Goal: Transaction & Acquisition: Purchase product/service

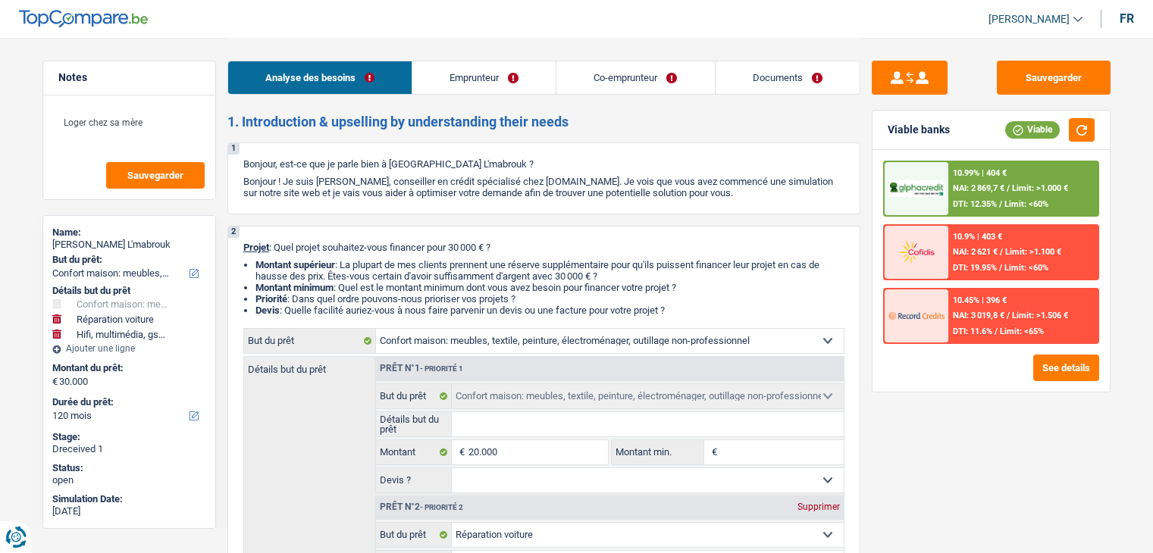
select select "household"
select select "carRepair"
select select "tech"
select select "120"
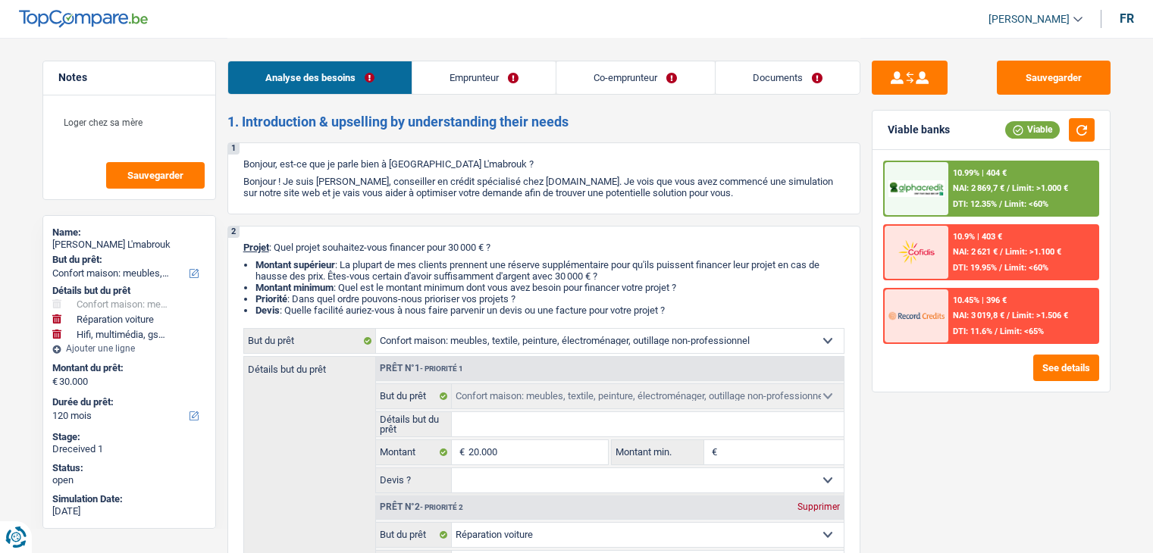
select select "household"
select select "carRepair"
select select "tech"
select select "120"
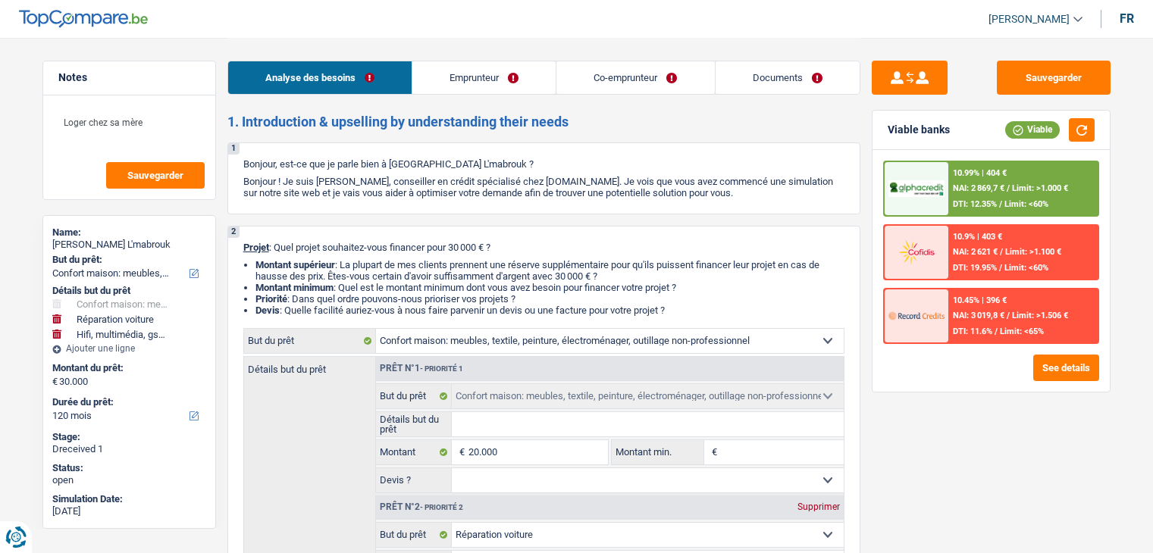
select select "worker"
select select "retired"
select select "netSalary"
select select "pension"
select select "liveWithParents"
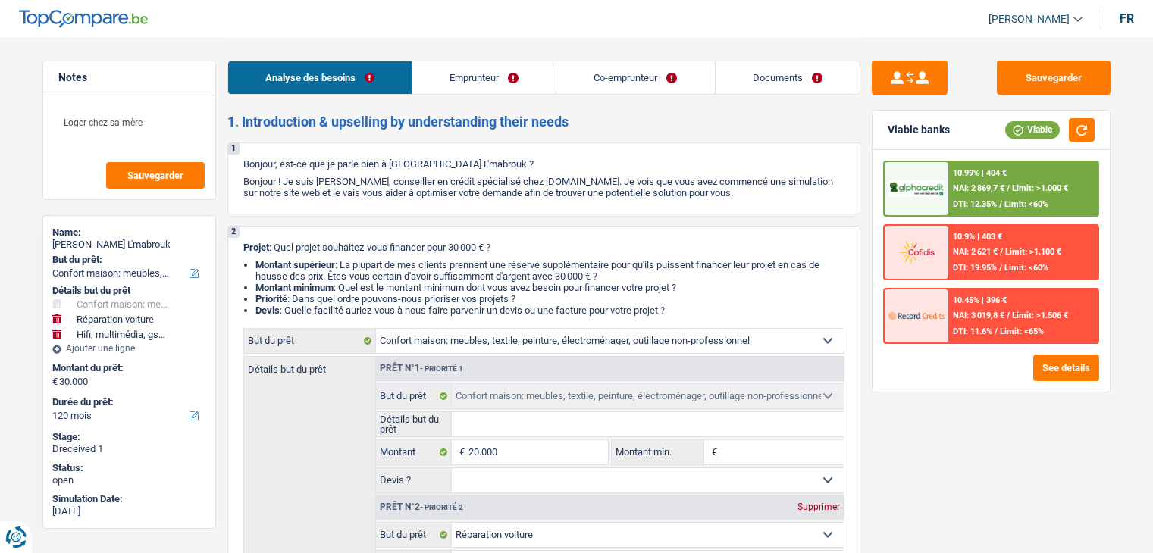
select select "household"
select select "carRepair"
select select "tech"
select select "120"
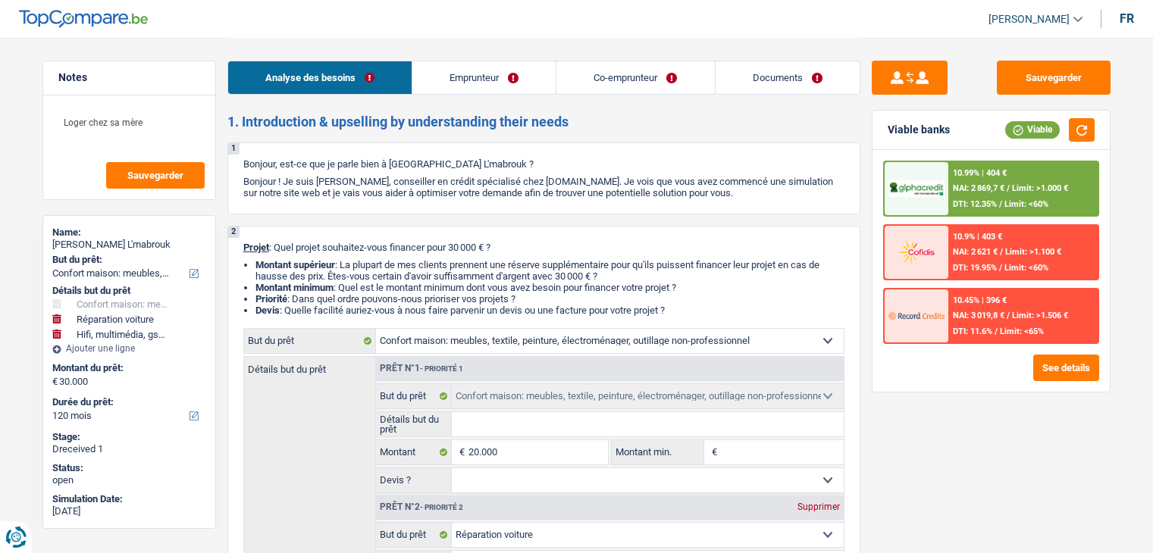
click at [662, 55] on div "Analyse des besoins Emprunteur Co-emprunteur Documents" at bounding box center [543, 70] width 633 height 64
click at [662, 64] on link "Co-emprunteur" at bounding box center [635, 77] width 158 height 33
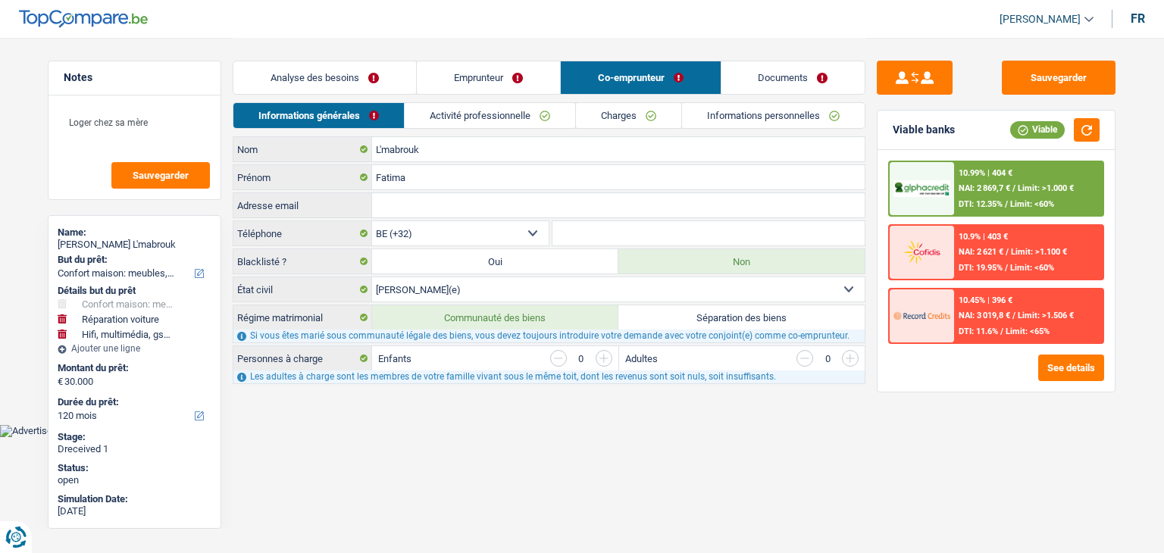
click at [525, 124] on link "Activité professionnelle" at bounding box center [490, 115] width 171 height 25
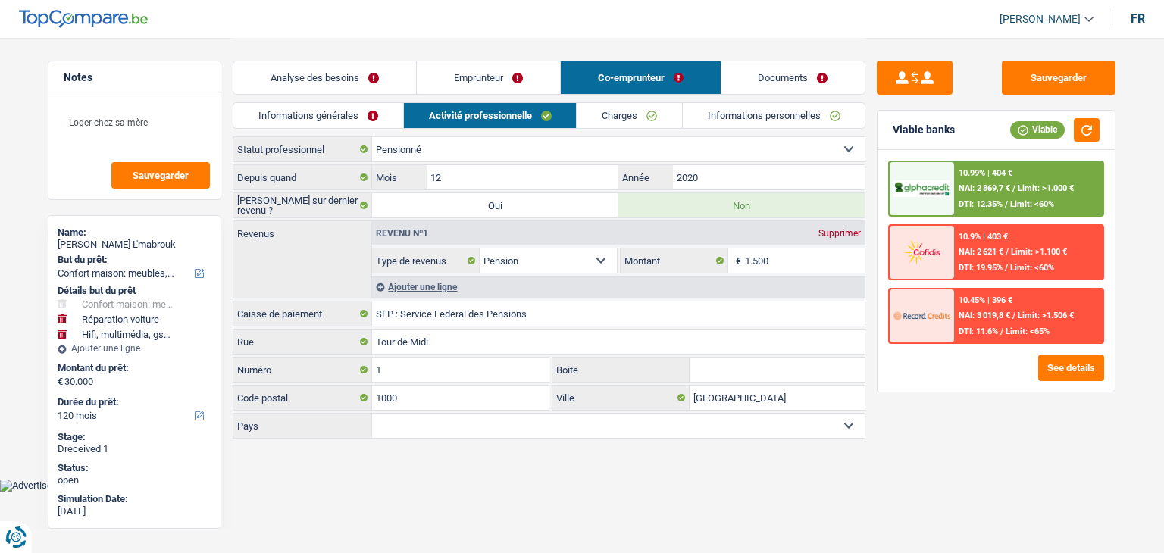
click at [497, 70] on link "Emprunteur" at bounding box center [488, 77] width 143 height 33
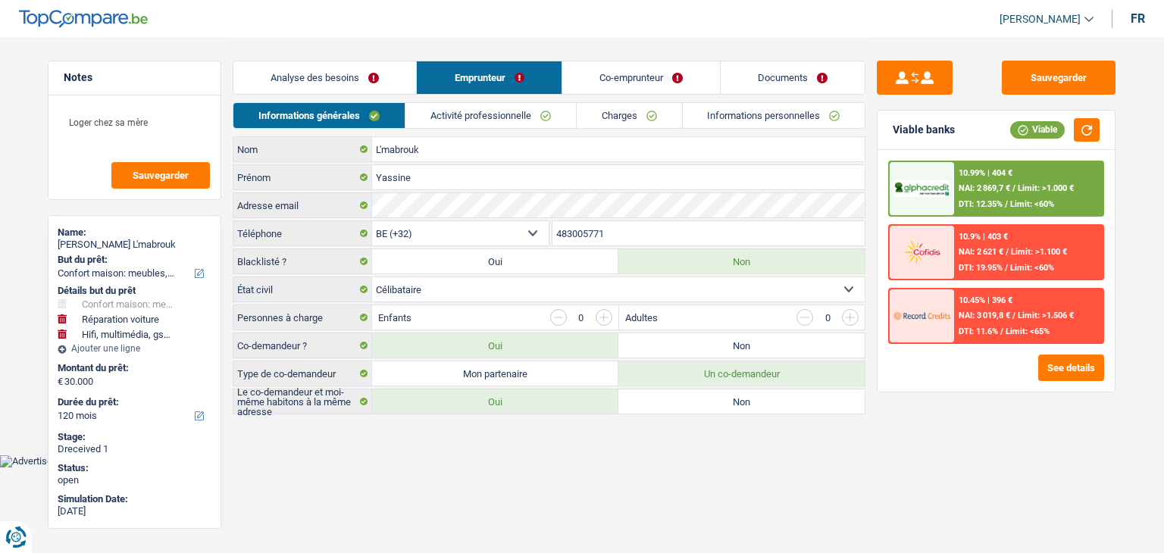
click at [507, 117] on link "Activité professionnelle" at bounding box center [491, 115] width 171 height 25
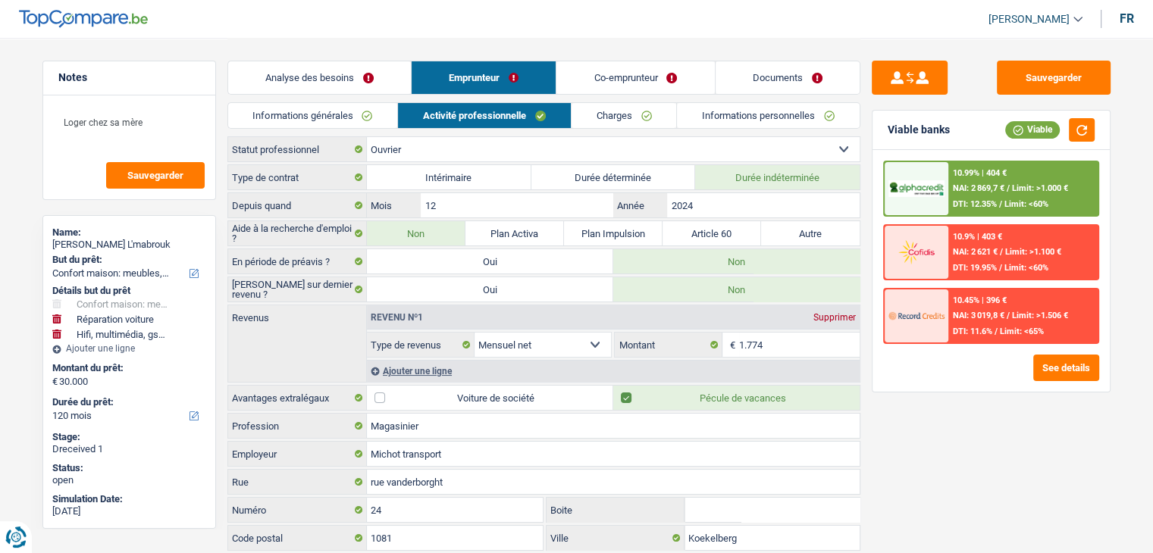
click at [825, 62] on link "Documents" at bounding box center [788, 77] width 144 height 33
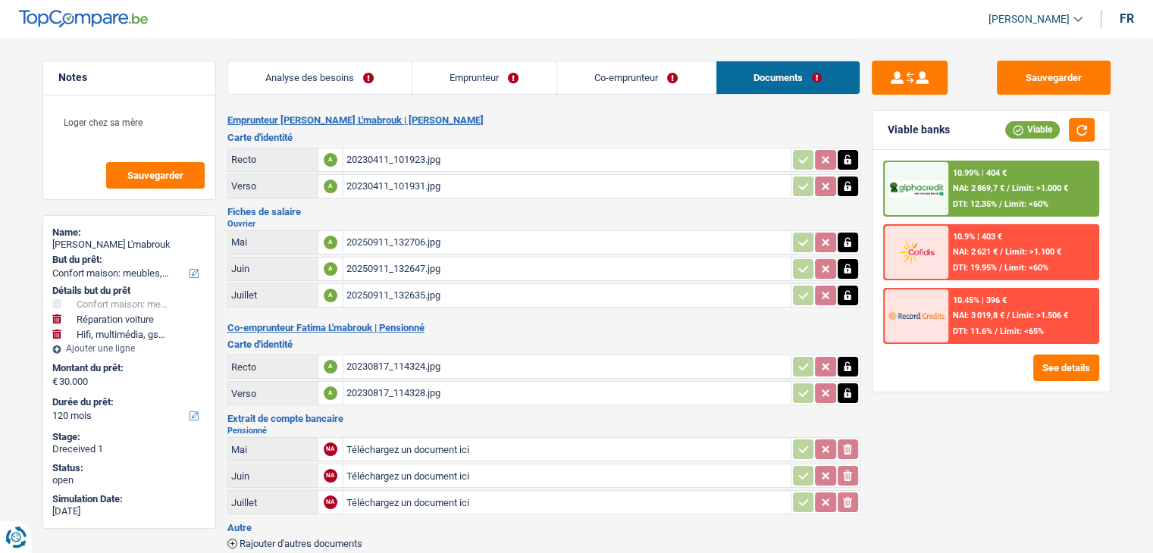
click at [449, 231] on div "20250911_132706.jpg" at bounding box center [566, 242] width 441 height 23
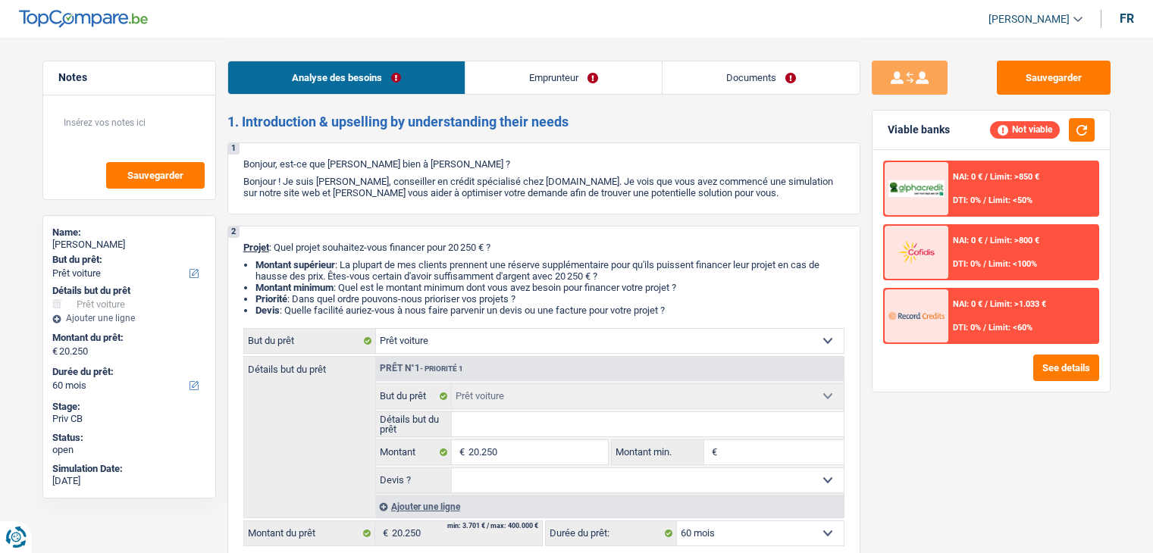
select select "car"
select select "60"
select select "car"
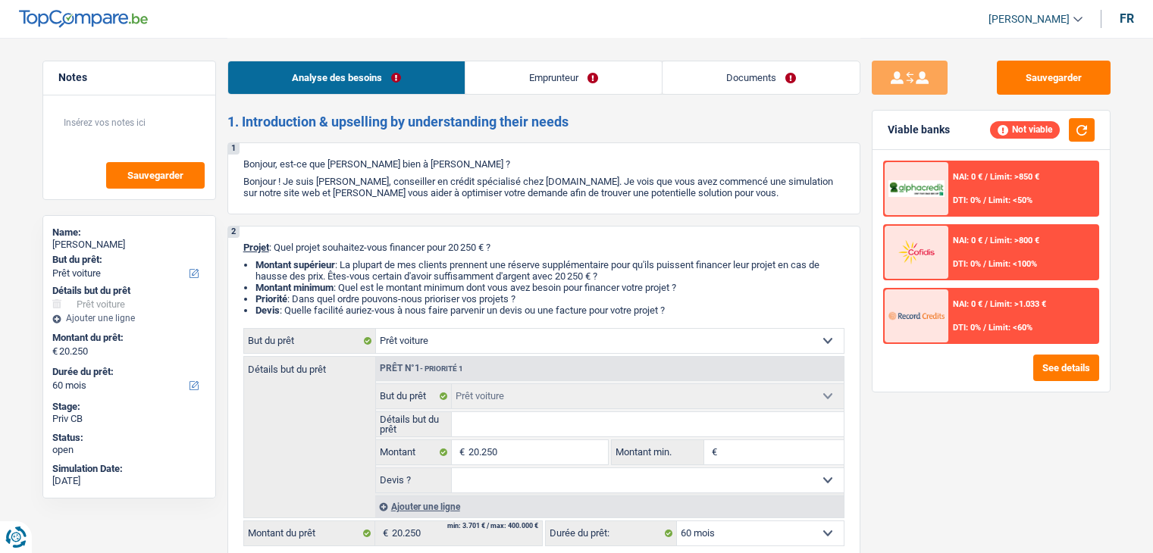
select select "60"
select select "worker"
select select "netSalary"
select select "car"
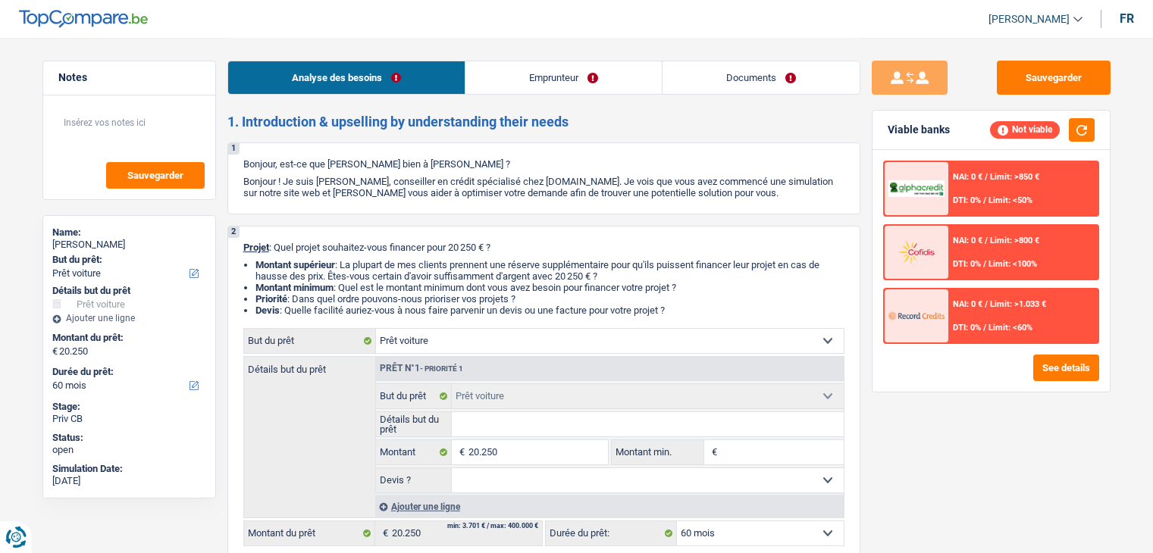
select select "60"
select select "32"
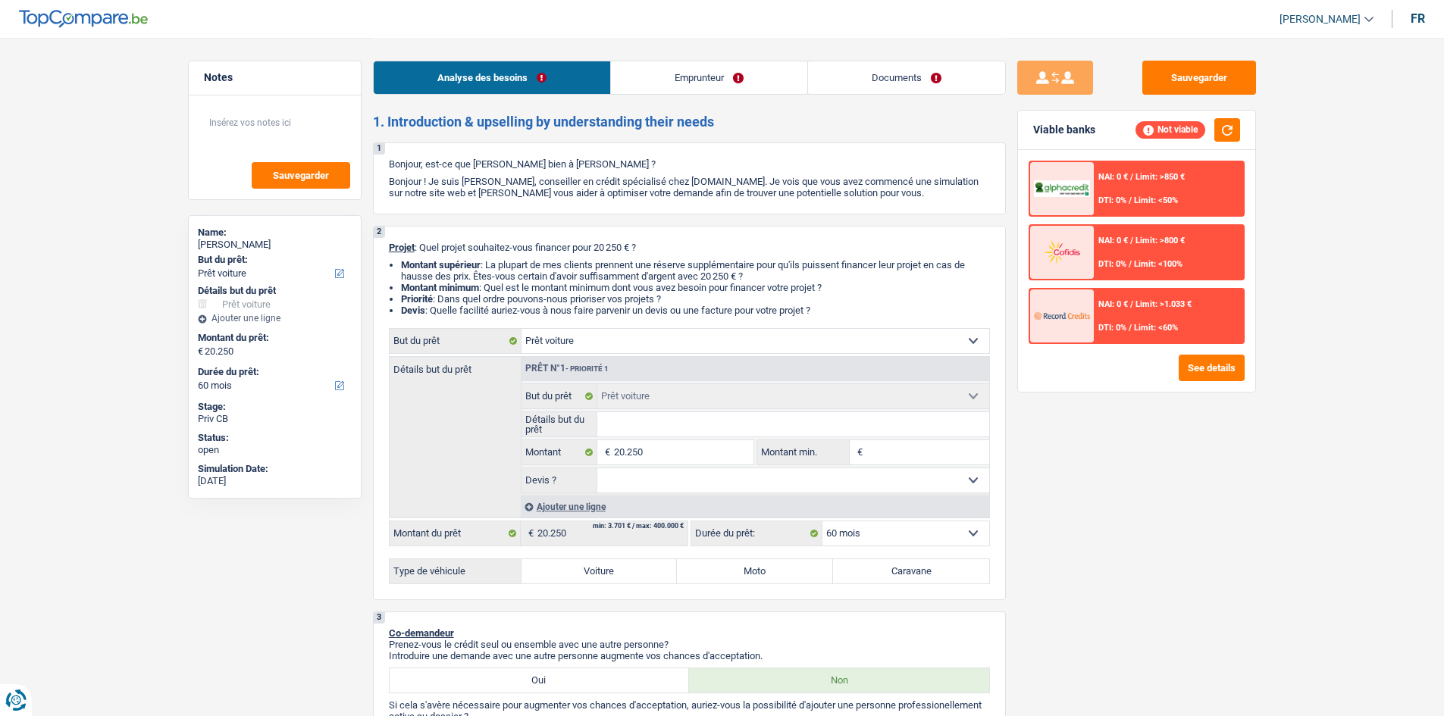
drag, startPoint x: 903, startPoint y: 102, endPoint x: 905, endPoint y: 92, distance: 10.9
click at [911, 82] on link "Documents" at bounding box center [906, 77] width 197 height 33
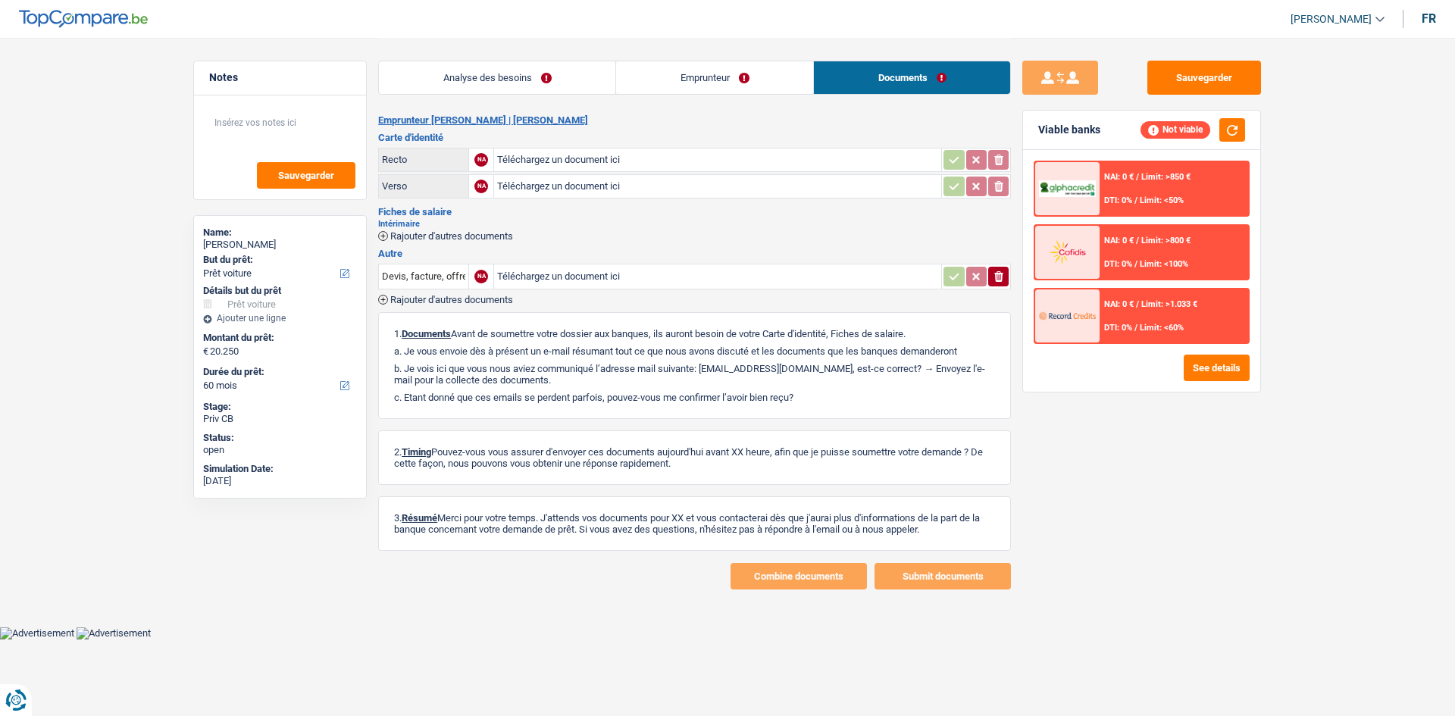
click at [728, 74] on link "Emprunteur" at bounding box center [714, 77] width 197 height 33
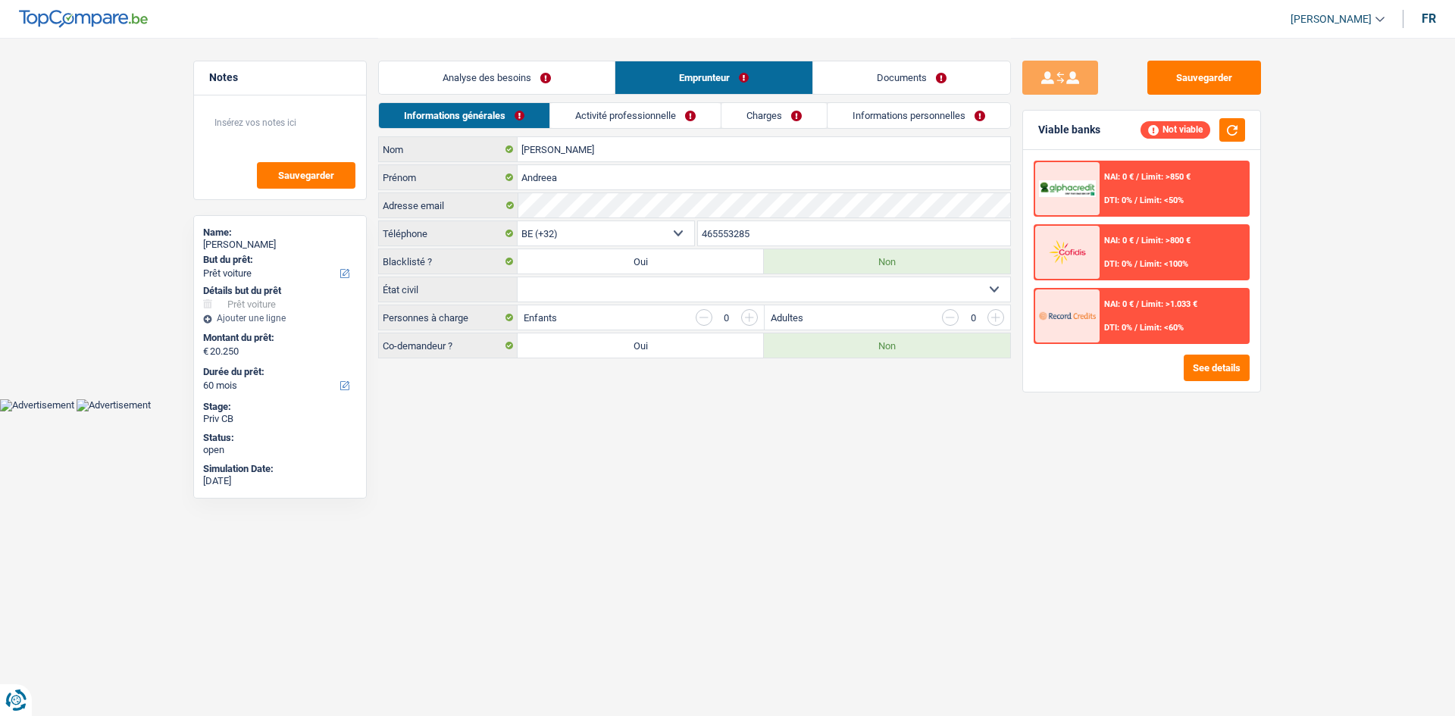
click at [790, 121] on link "Charges" at bounding box center [774, 115] width 105 height 25
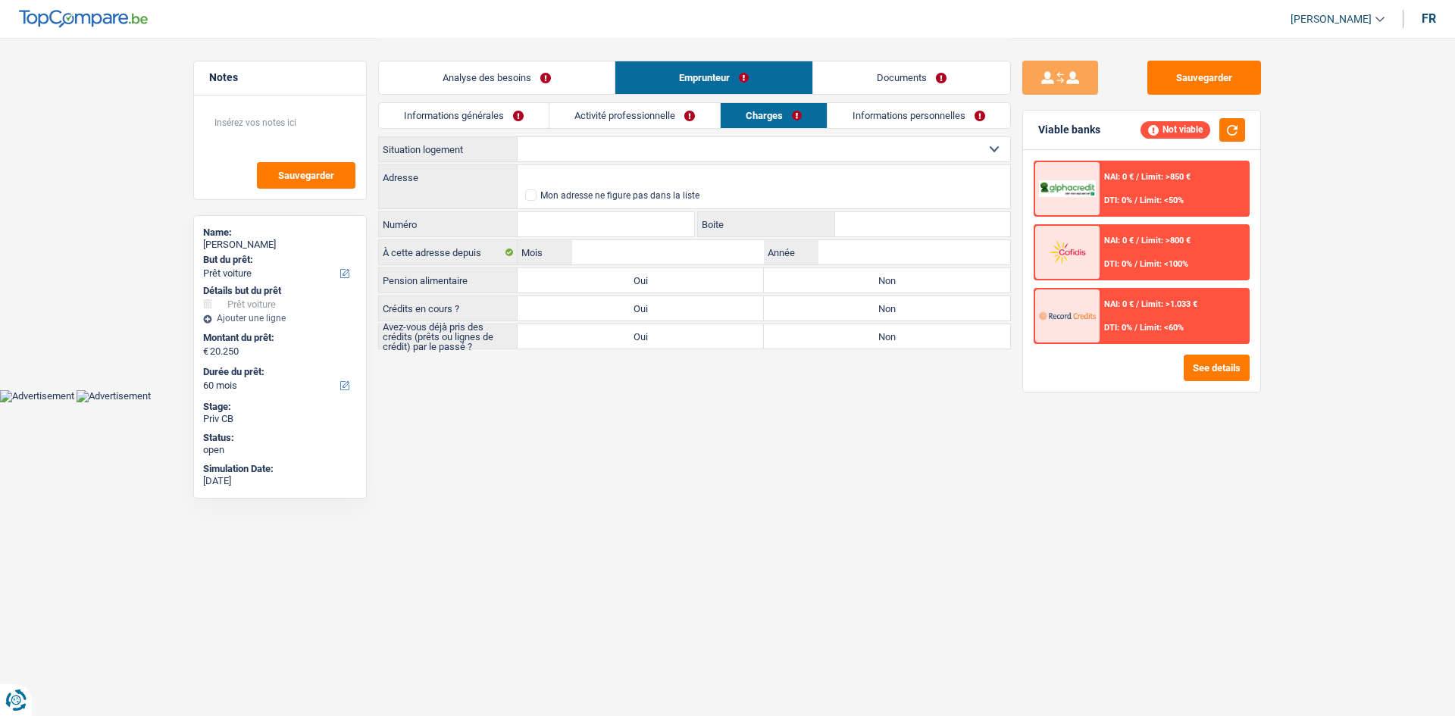
click at [860, 108] on link "Informations personnelles" at bounding box center [919, 115] width 183 height 25
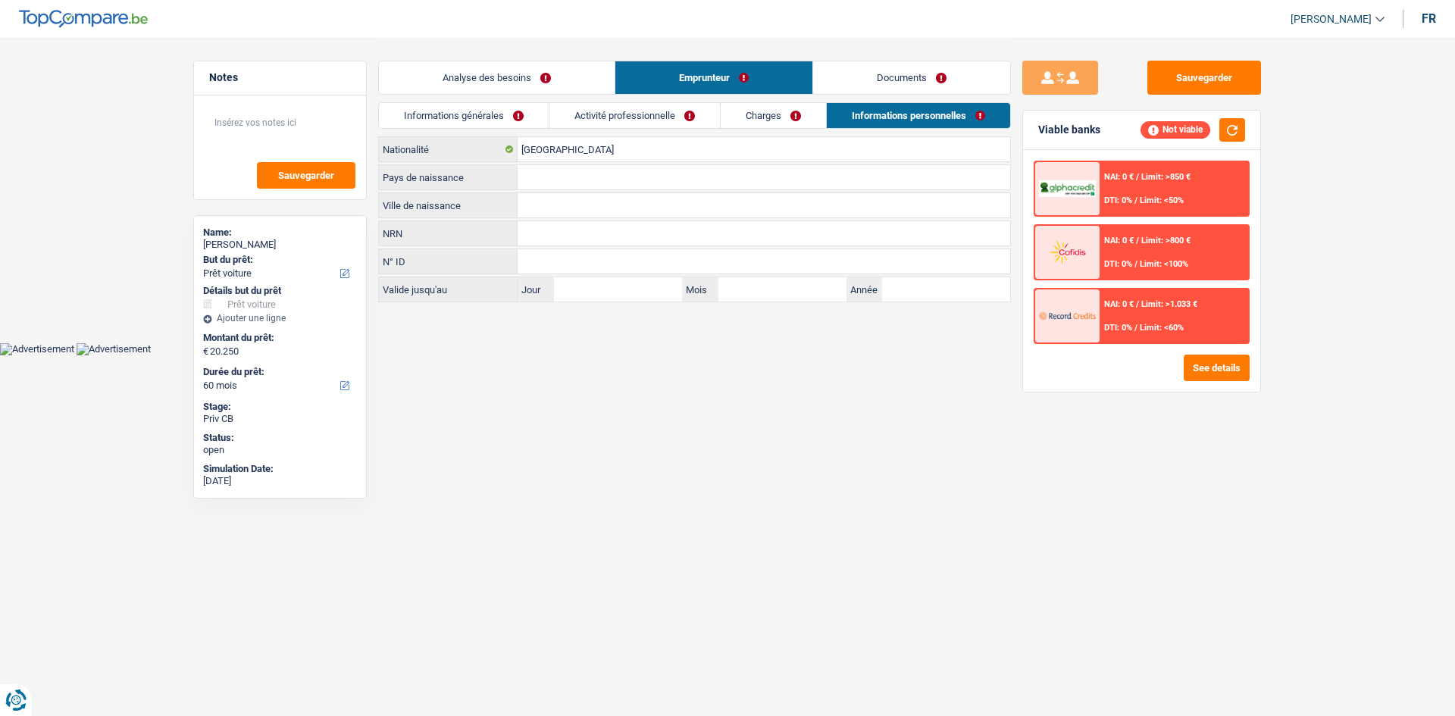
click at [468, 67] on link "Analyse des besoins" at bounding box center [497, 77] width 236 height 33
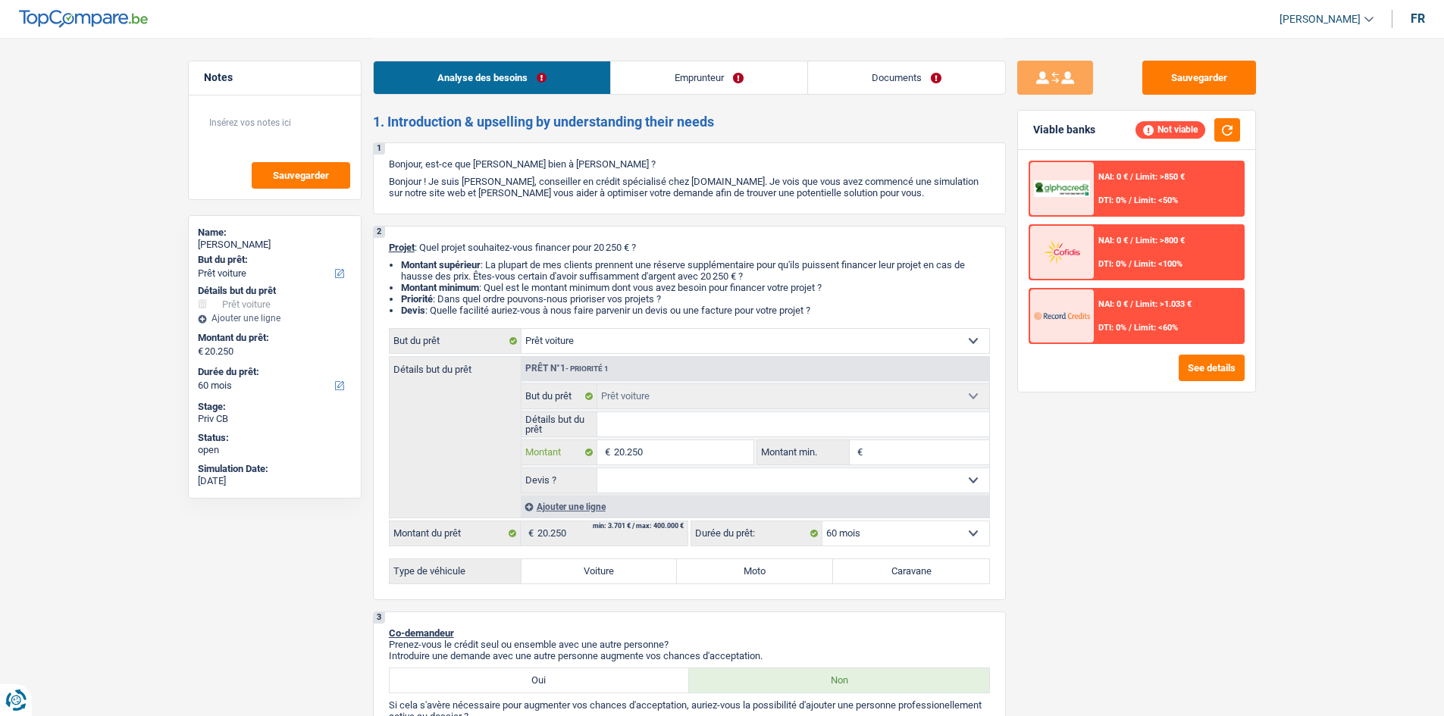
click at [723, 451] on input "20.250" at bounding box center [683, 452] width 139 height 24
type input "2.025"
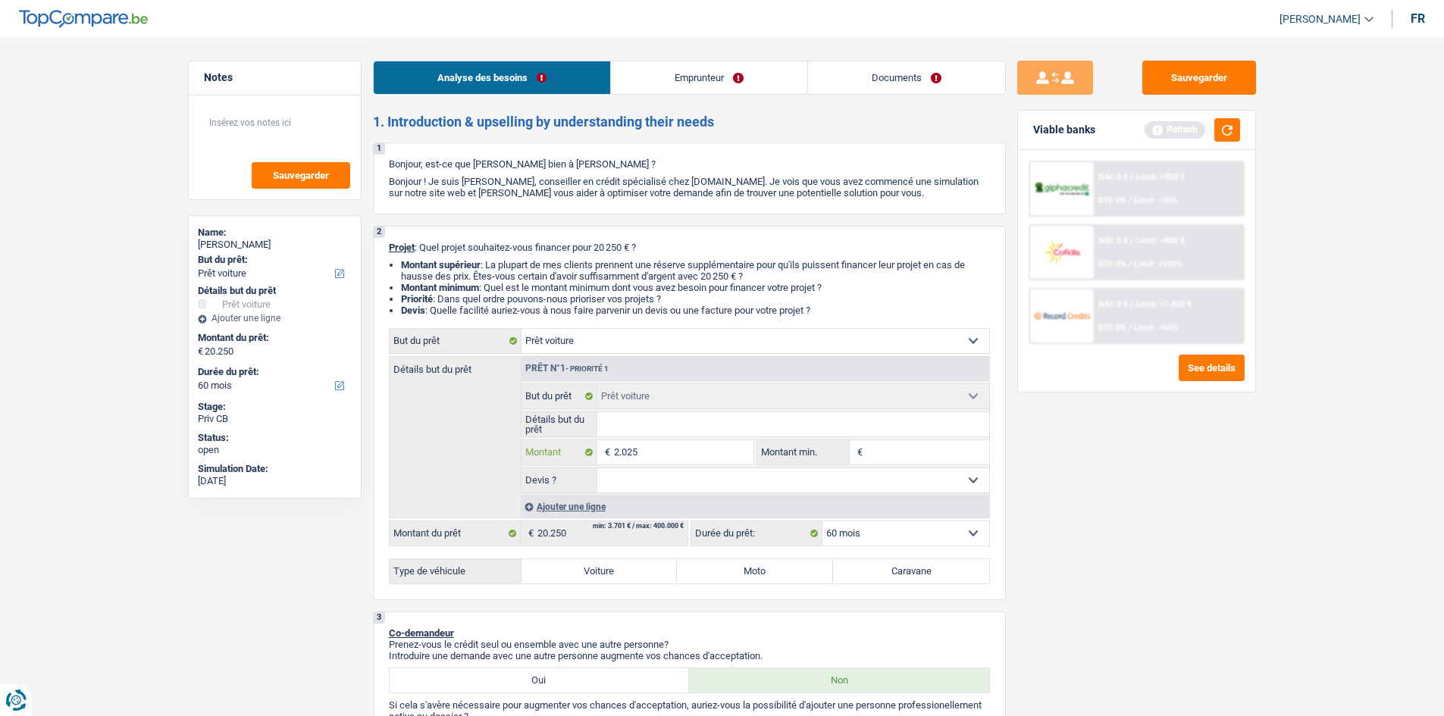
type input "202"
type input "20"
type input "200"
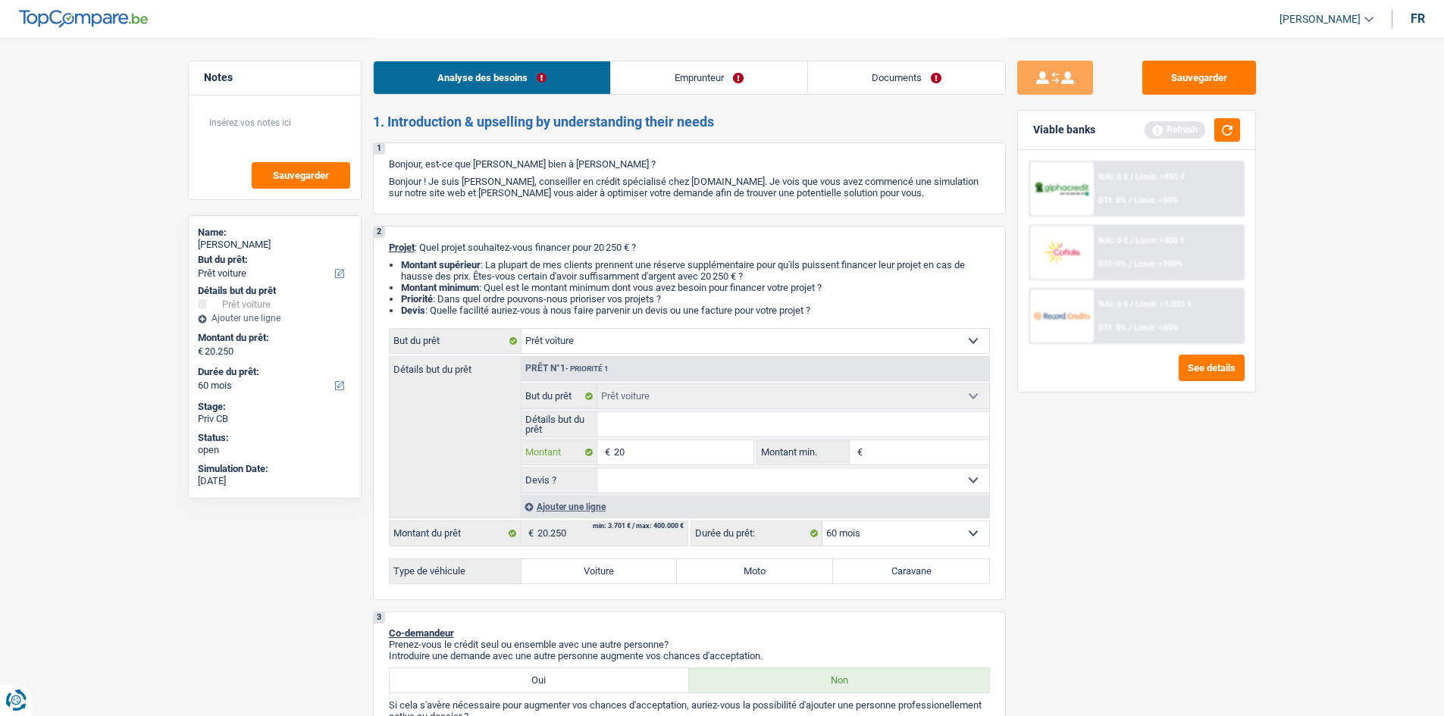
type input "200"
type input "2.000"
type input "20.000"
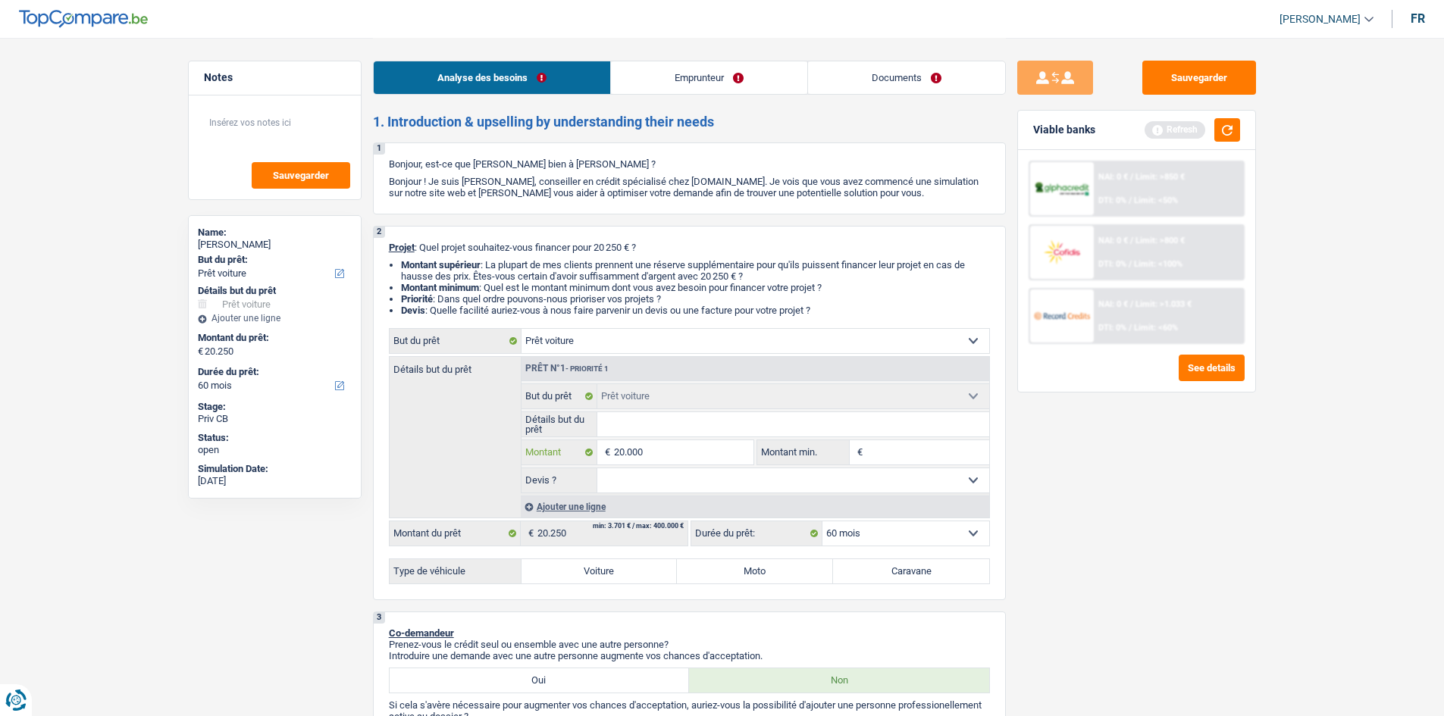
type input "20.000"
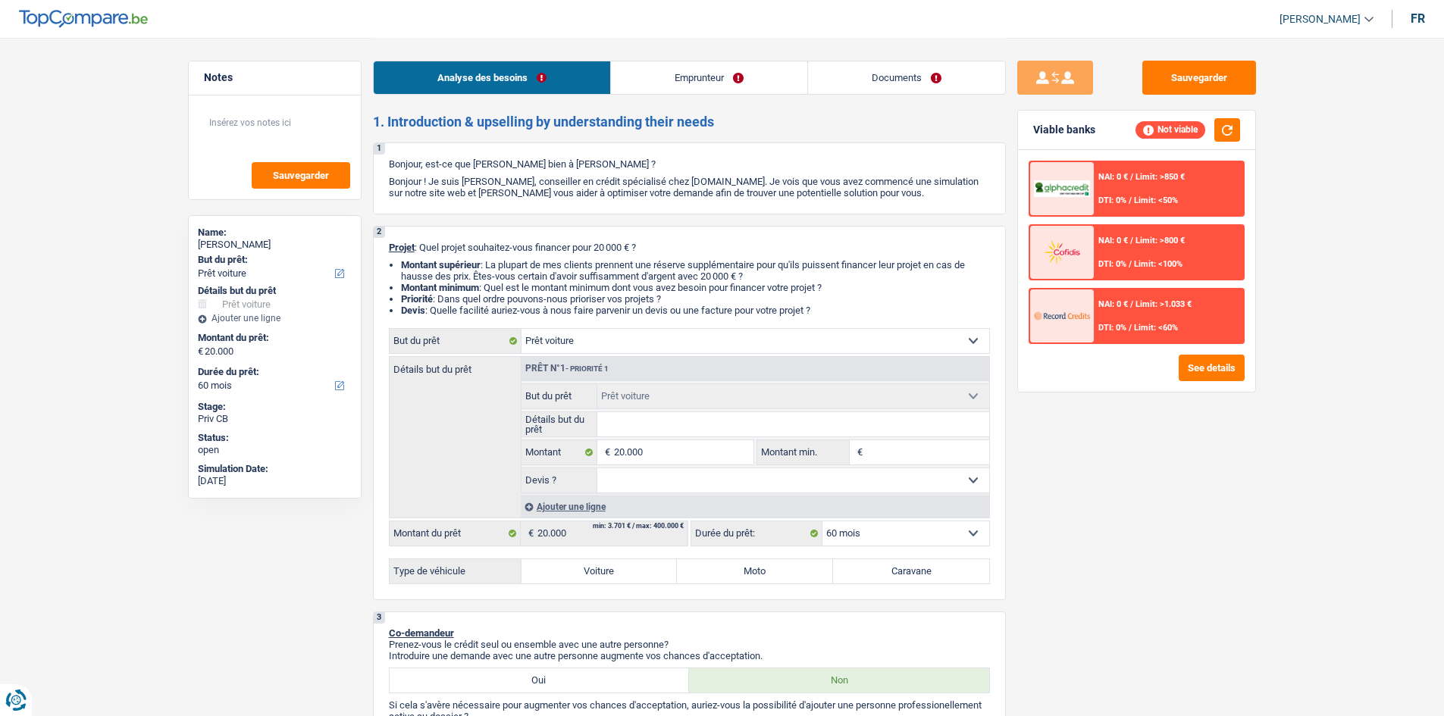
drag, startPoint x: 587, startPoint y: 565, endPoint x: 615, endPoint y: 568, distance: 28.1
click at [587, 553] on label "Voiture" at bounding box center [599, 571] width 156 height 24
click at [587, 553] on input "Voiture" at bounding box center [599, 571] width 156 height 24
radio input "true"
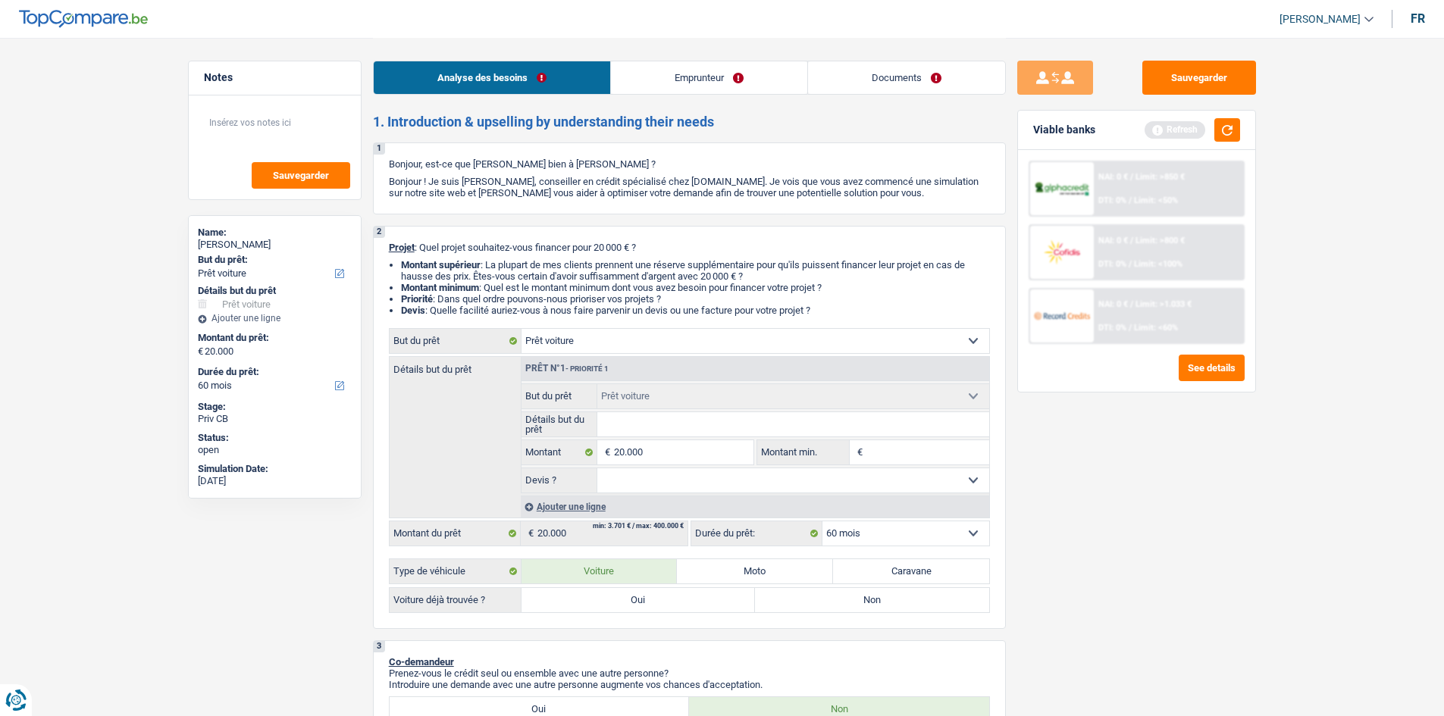
drag, startPoint x: 675, startPoint y: 597, endPoint x: 684, endPoint y: 613, distance: 19.4
click at [681, 553] on label "Oui" at bounding box center [638, 600] width 234 height 24
click at [681, 553] on input "Oui" at bounding box center [638, 600] width 234 height 24
radio input "true"
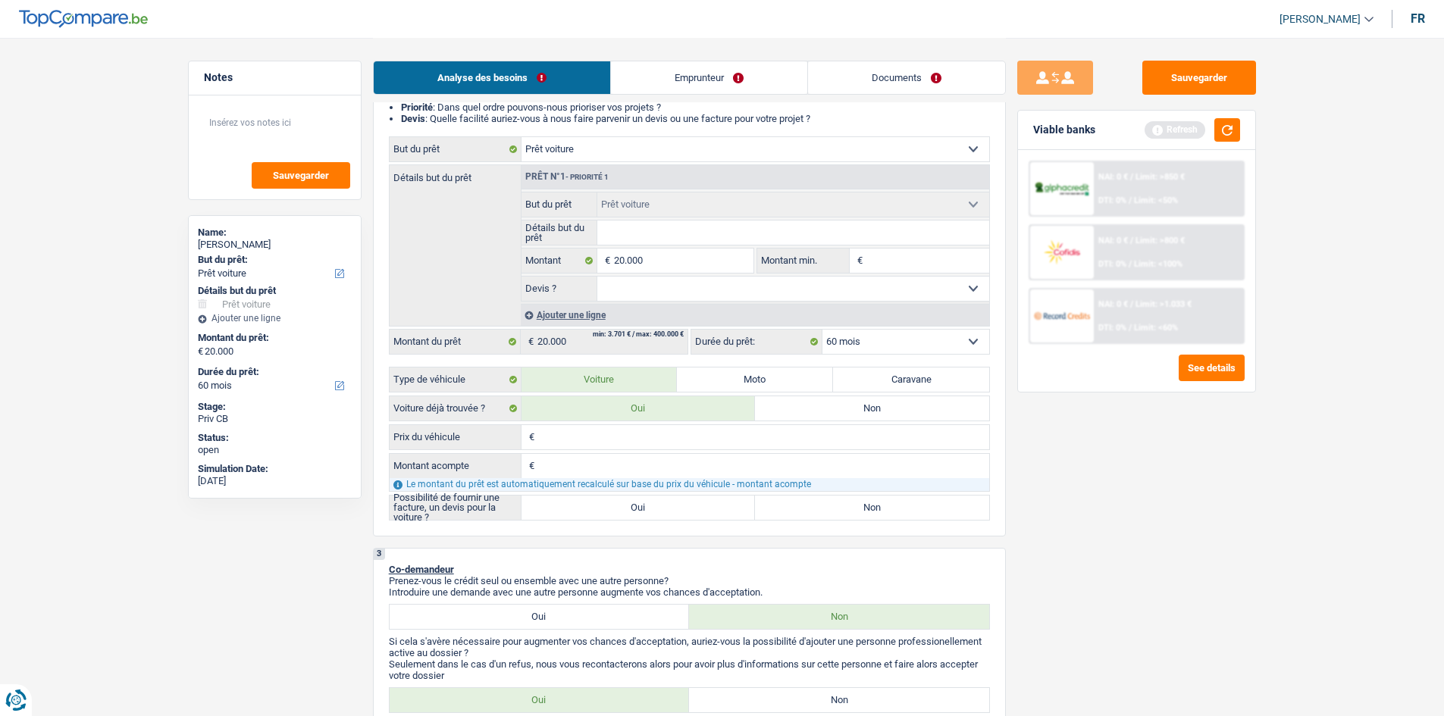
scroll to position [303, 0]
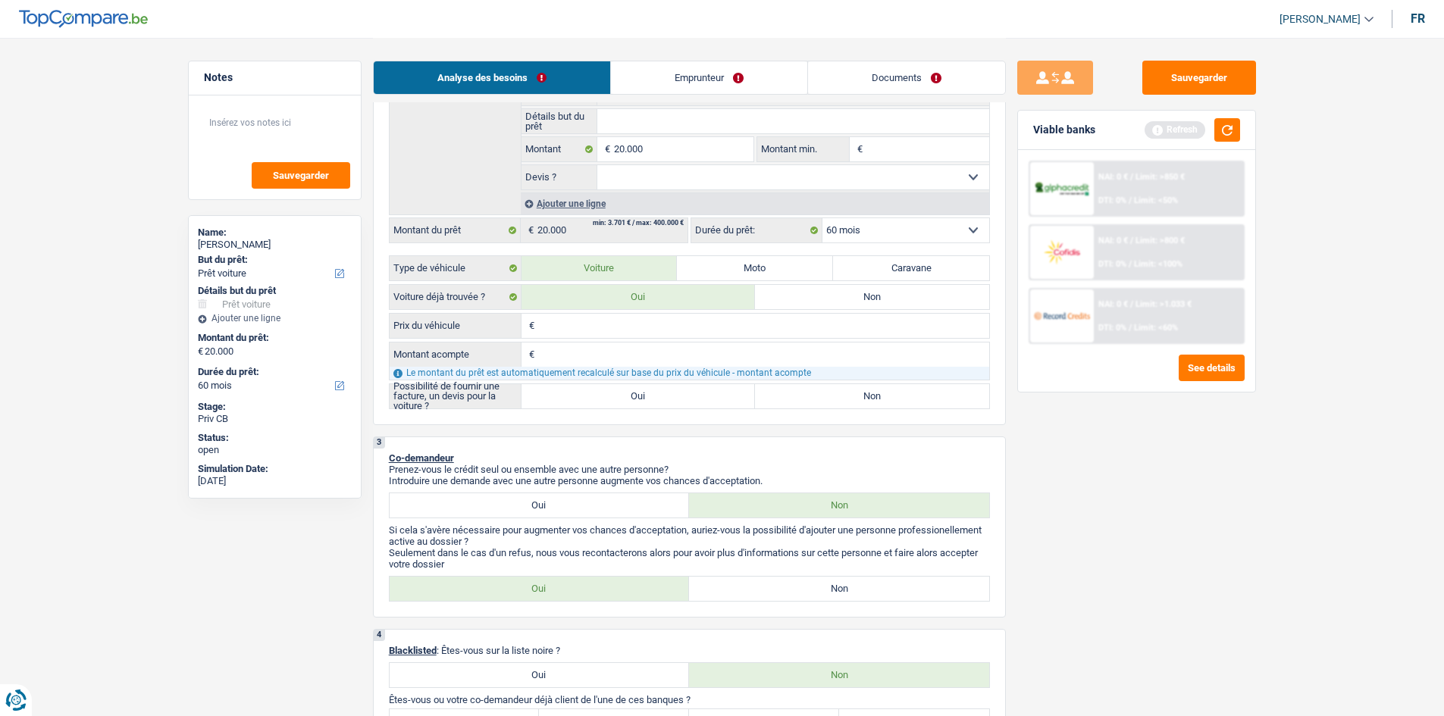
drag, startPoint x: 678, startPoint y: 396, endPoint x: 1007, endPoint y: 418, distance: 329.7
click at [678, 397] on label "Oui" at bounding box center [638, 396] width 234 height 24
click at [678, 397] on input "Oui" at bounding box center [638, 396] width 234 height 24
radio input "true"
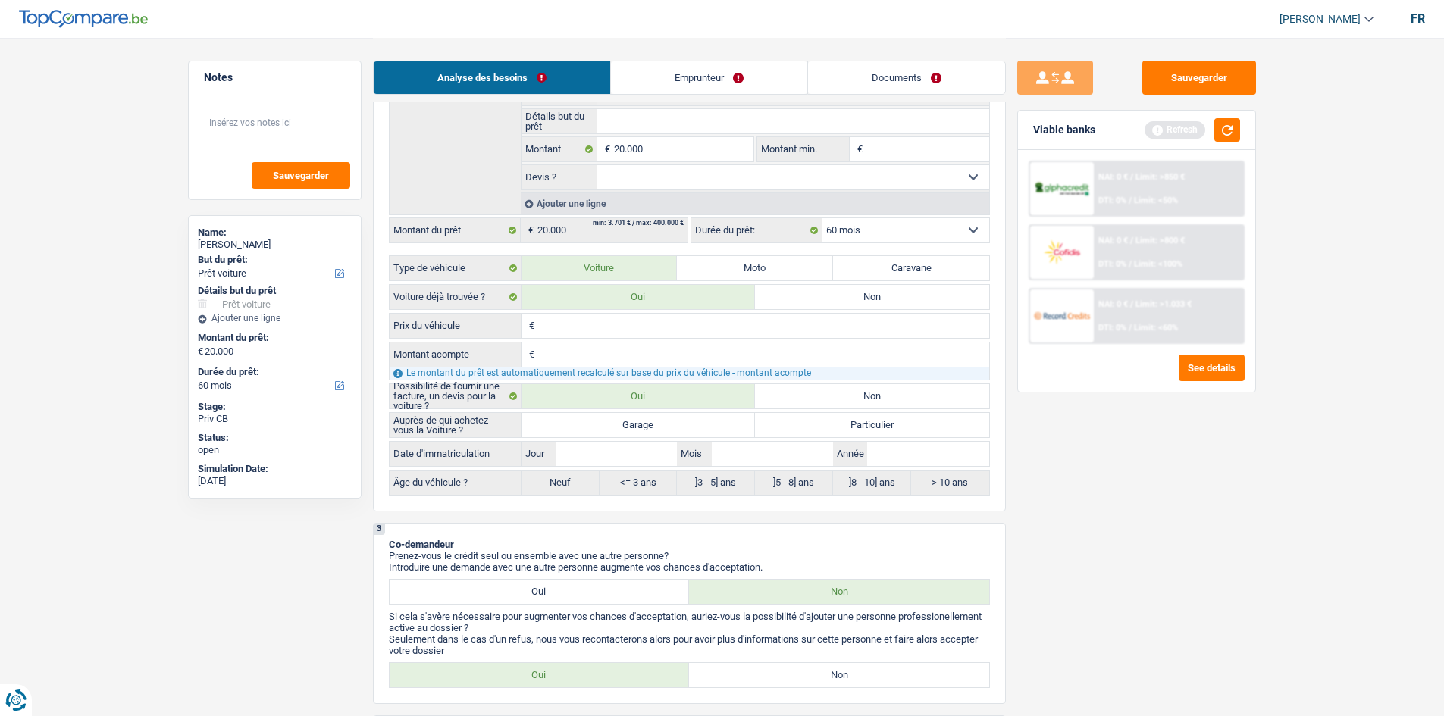
drag, startPoint x: 647, startPoint y: 164, endPoint x: 659, endPoint y: 177, distance: 18.8
click at [659, 177] on select "Oui Non Non répondu Sélectionner une option" at bounding box center [793, 177] width 392 height 24
select select "yes"
click at [597, 165] on select "Oui Non Non répondu Sélectionner une option" at bounding box center [793, 177] width 392 height 24
select select "yes"
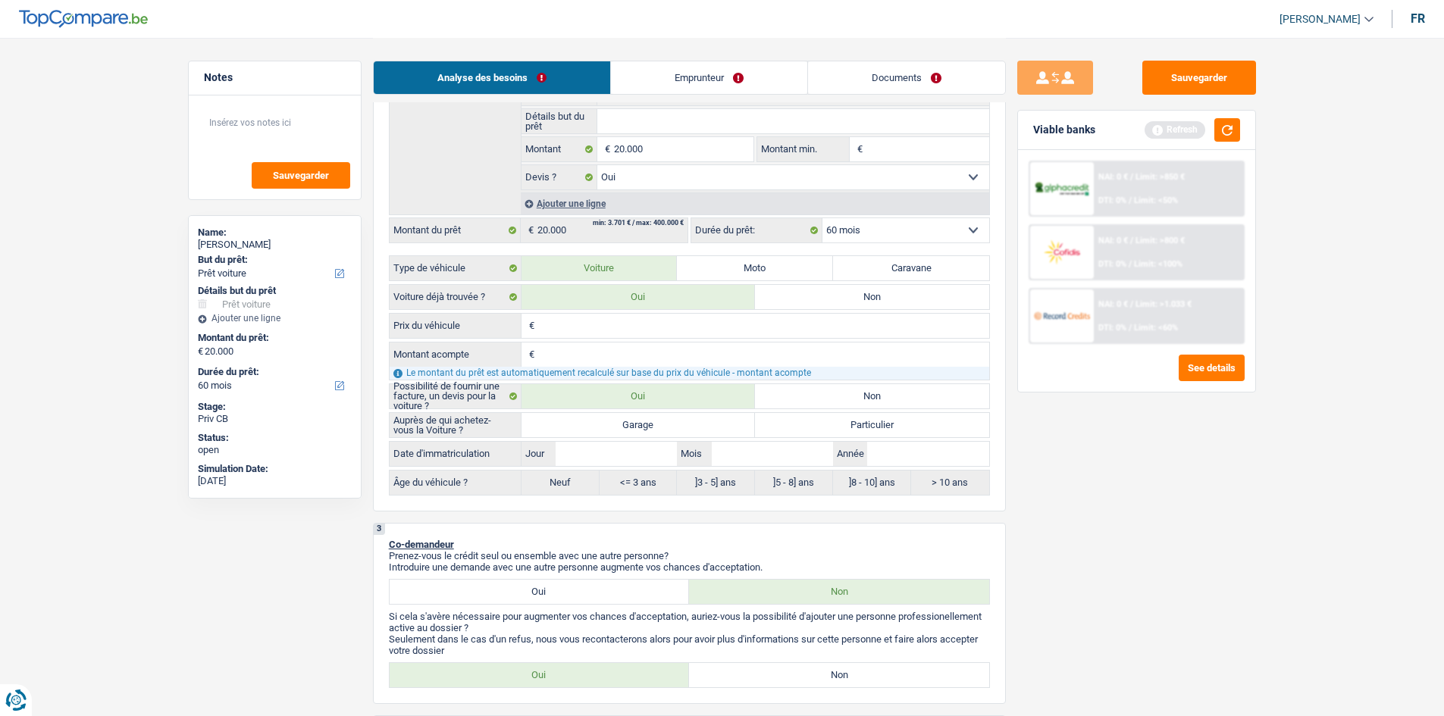
drag, startPoint x: 706, startPoint y: 428, endPoint x: 714, endPoint y: 428, distance: 7.6
click at [707, 428] on label "Garage" at bounding box center [638, 425] width 234 height 24
click at [707, 428] on input "Garage" at bounding box center [638, 425] width 234 height 24
radio input "true"
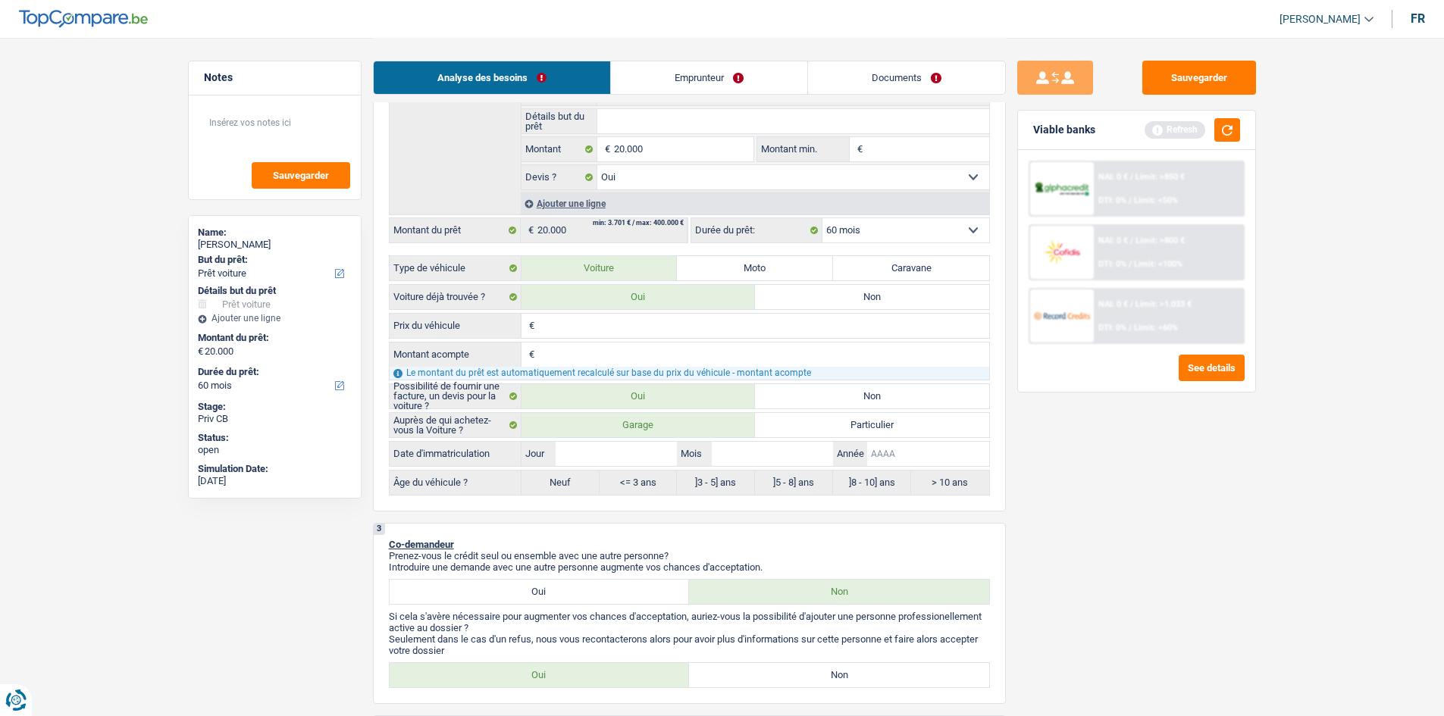
click at [936, 451] on input "Année" at bounding box center [927, 454] width 121 height 24
type input "2"
type input "20"
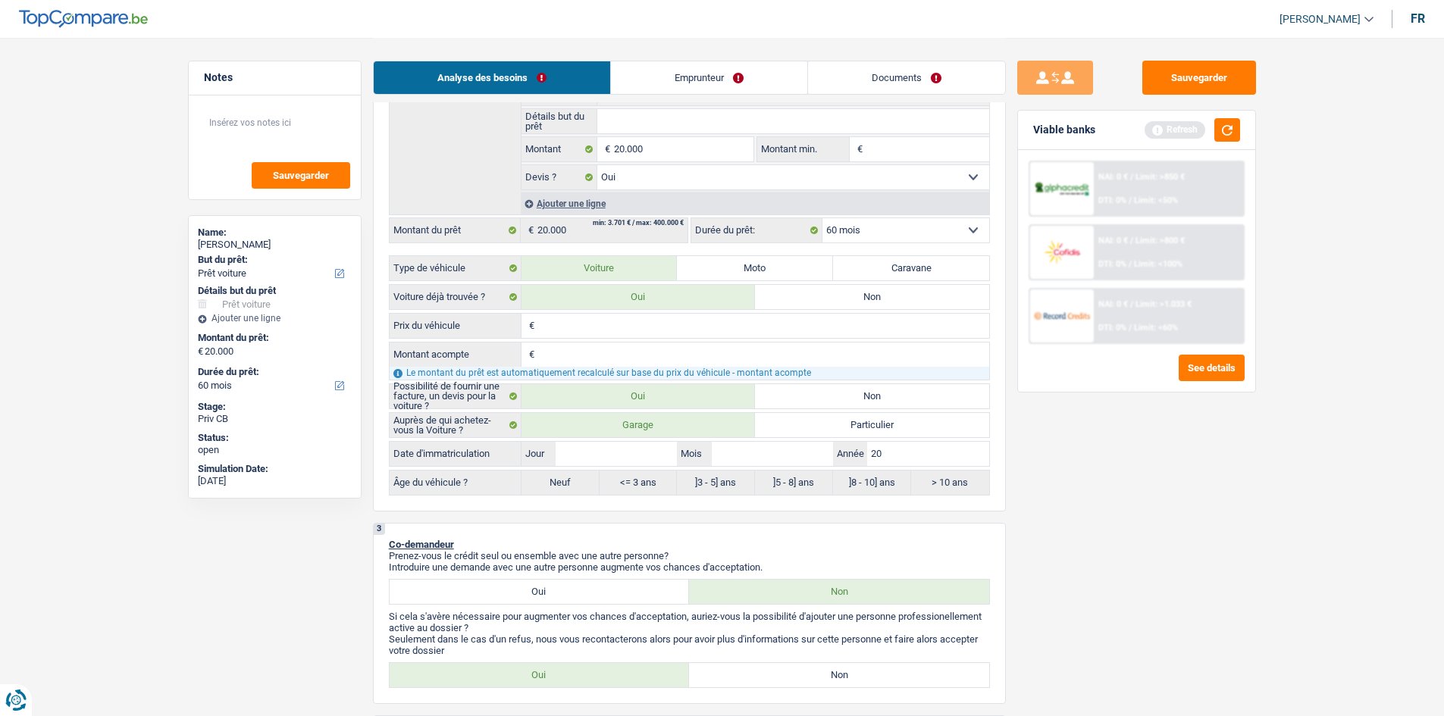
type input "201"
type input "2016"
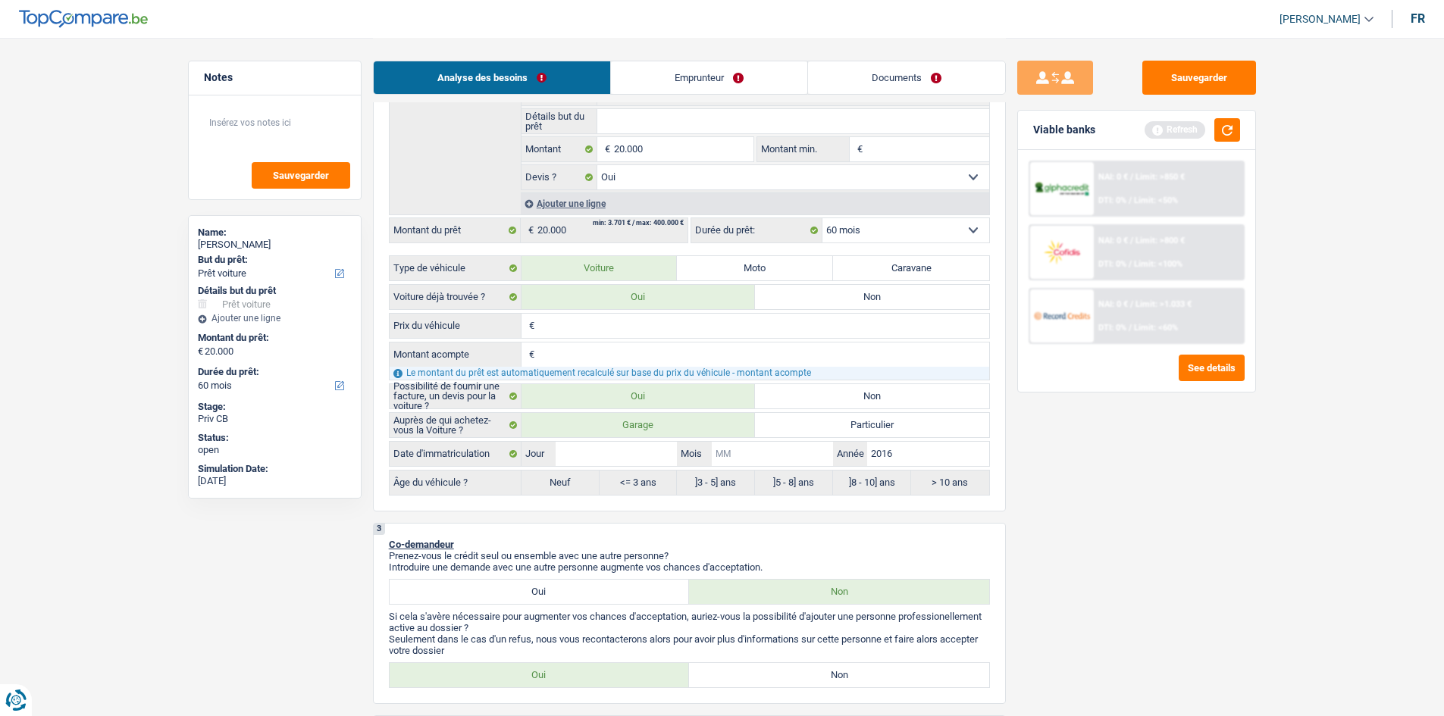
click at [785, 463] on input "Mois" at bounding box center [772, 454] width 121 height 24
type input "7"
click at [572, 456] on input "Jour" at bounding box center [616, 454] width 121 height 24
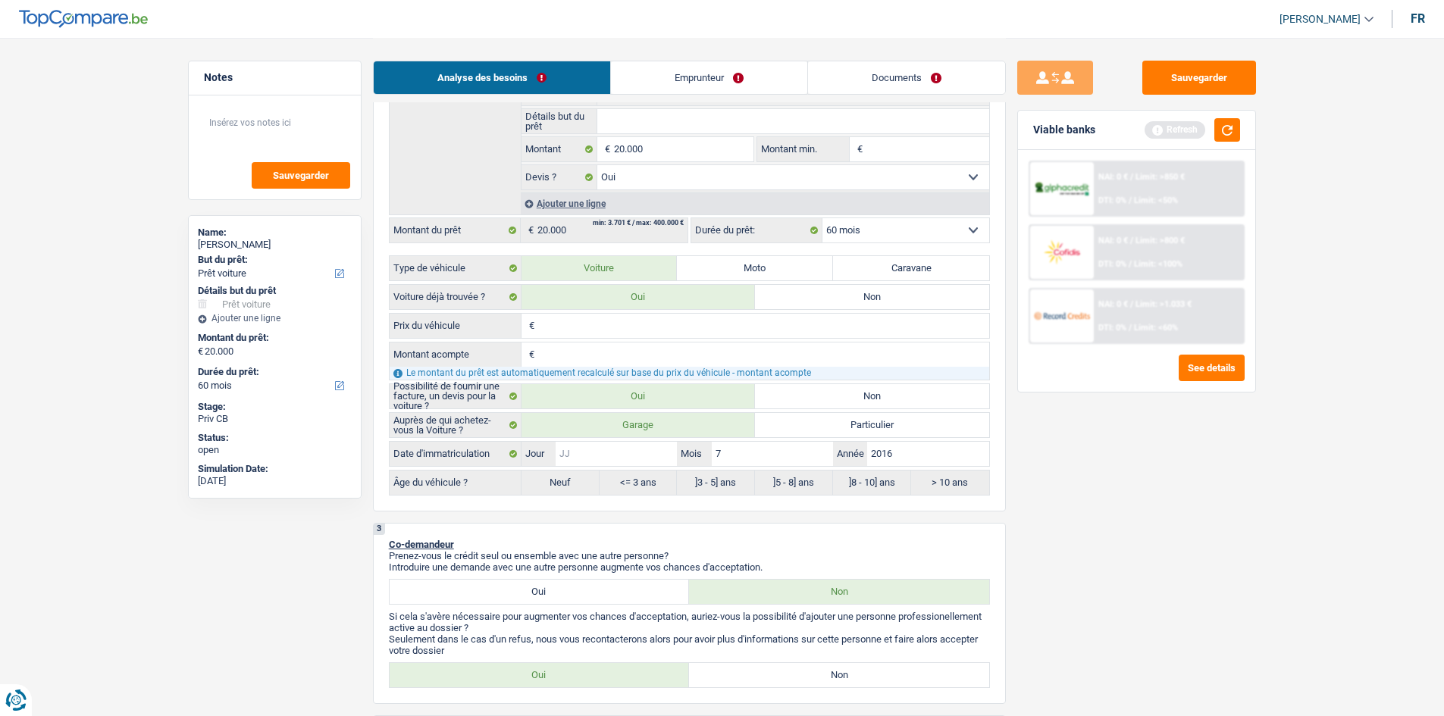
type input "7"
click at [1107, 465] on div "Sauvegarder Viable banks Refresh NAI: 0 € / Limit: >850 € DTI: 0% / Limit: <50%…" at bounding box center [1137, 376] width 262 height 631
radio input "false"
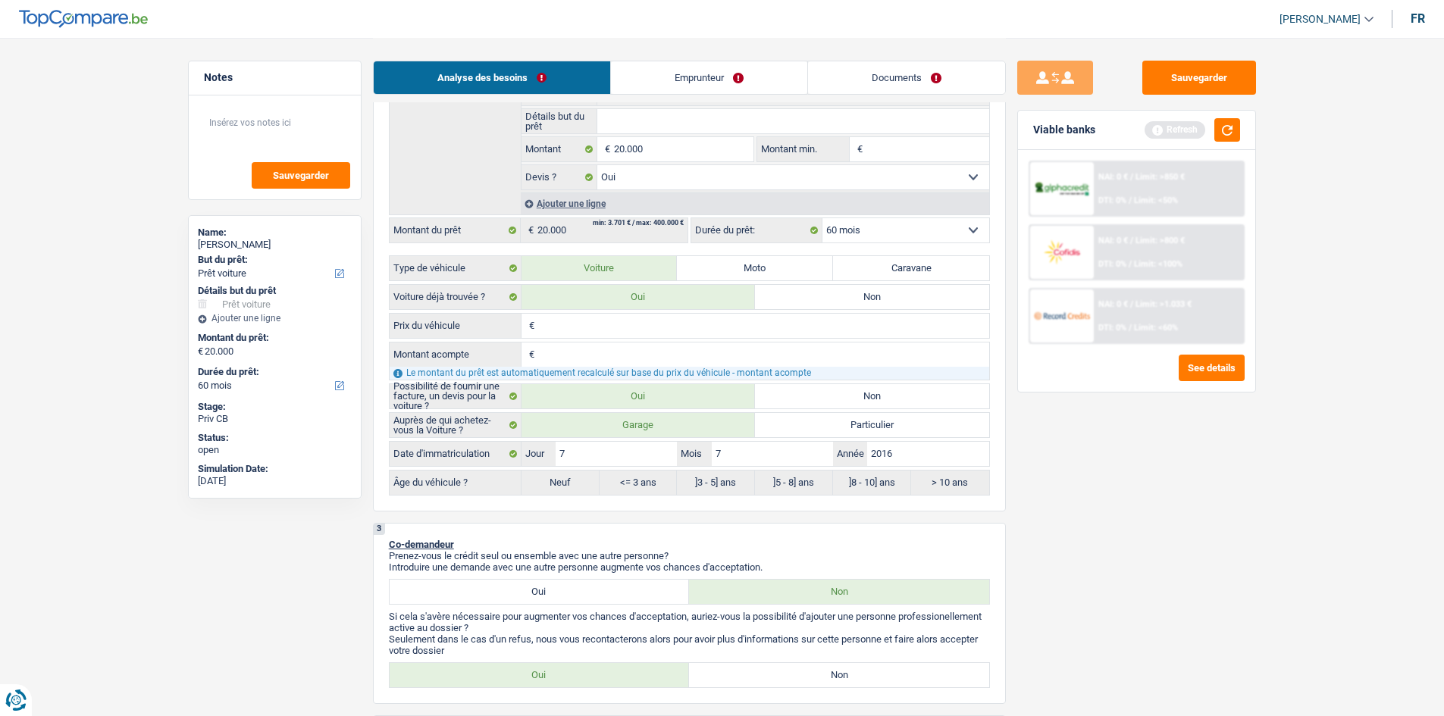
radio input "true"
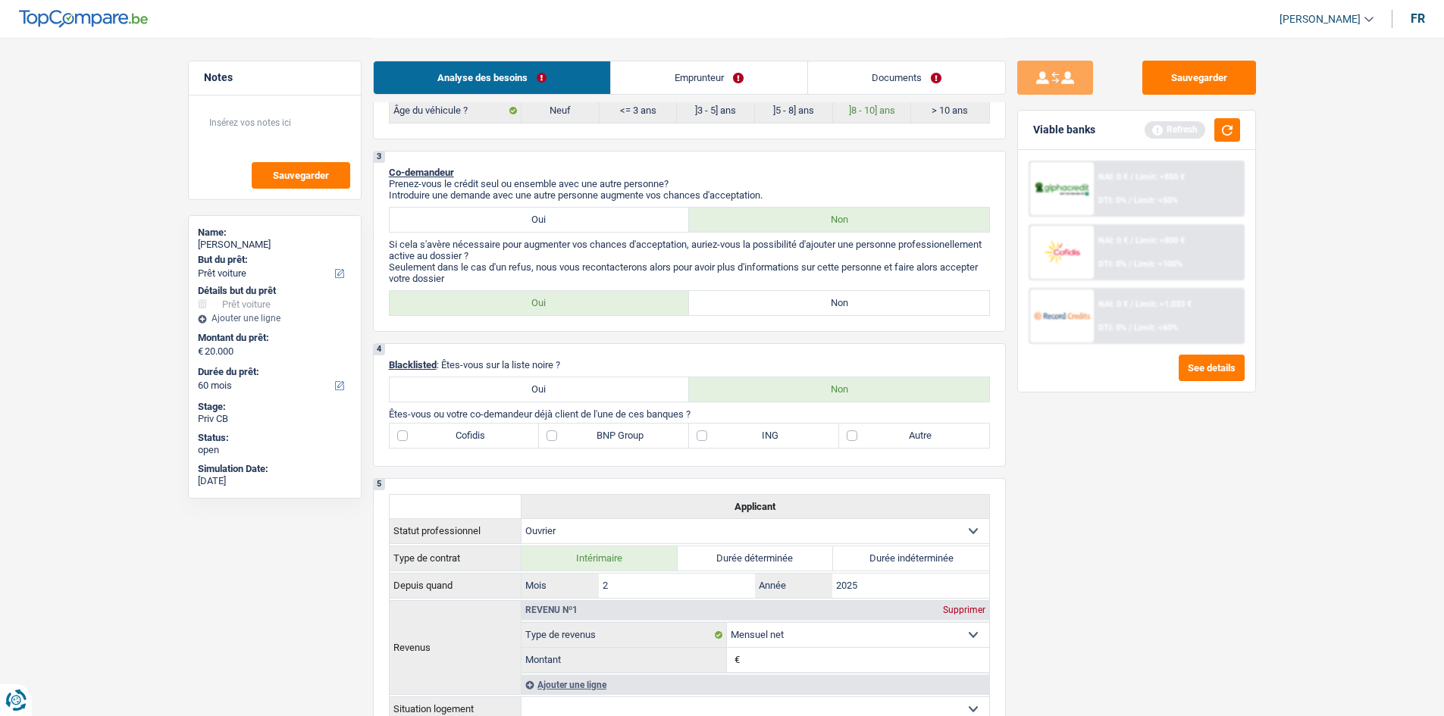
scroll to position [758, 0]
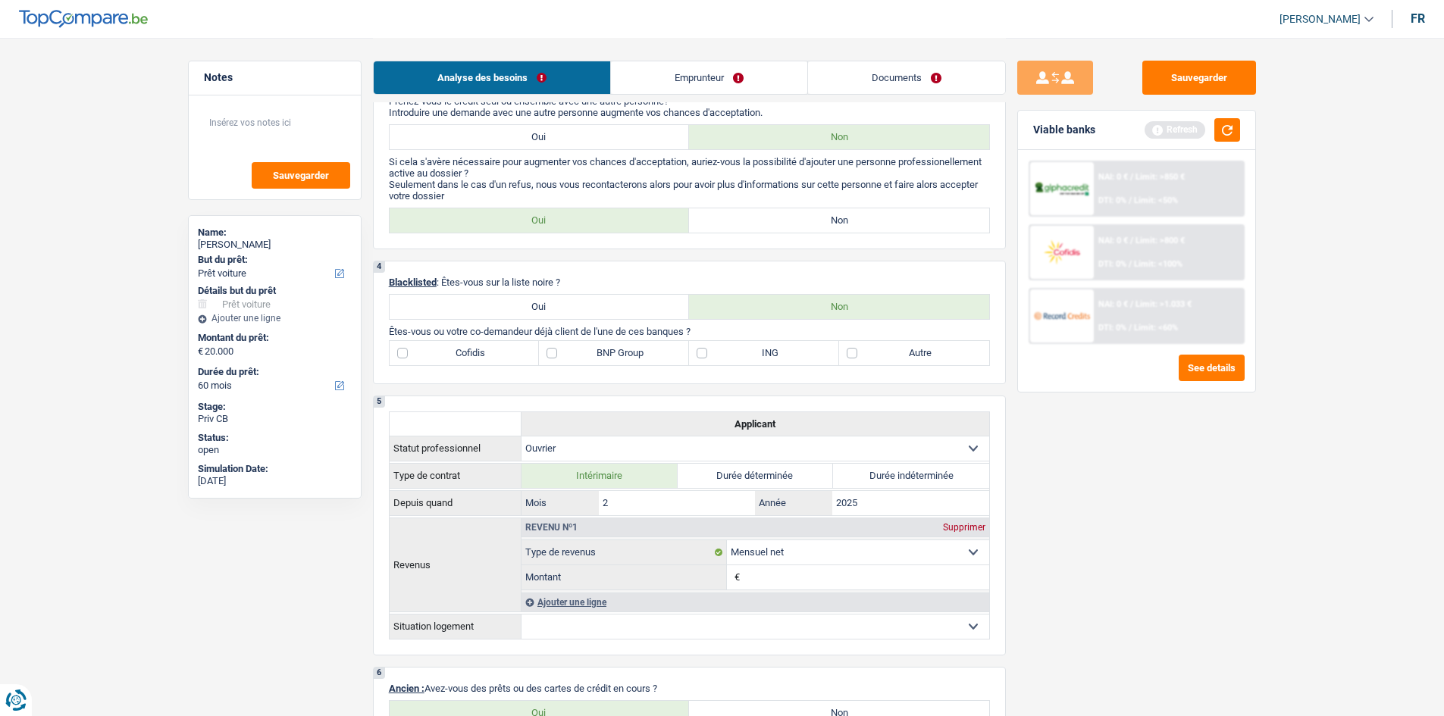
click at [910, 218] on label "Non" at bounding box center [839, 220] width 300 height 24
click at [910, 218] on input "Non" at bounding box center [839, 220] width 300 height 24
radio input "true"
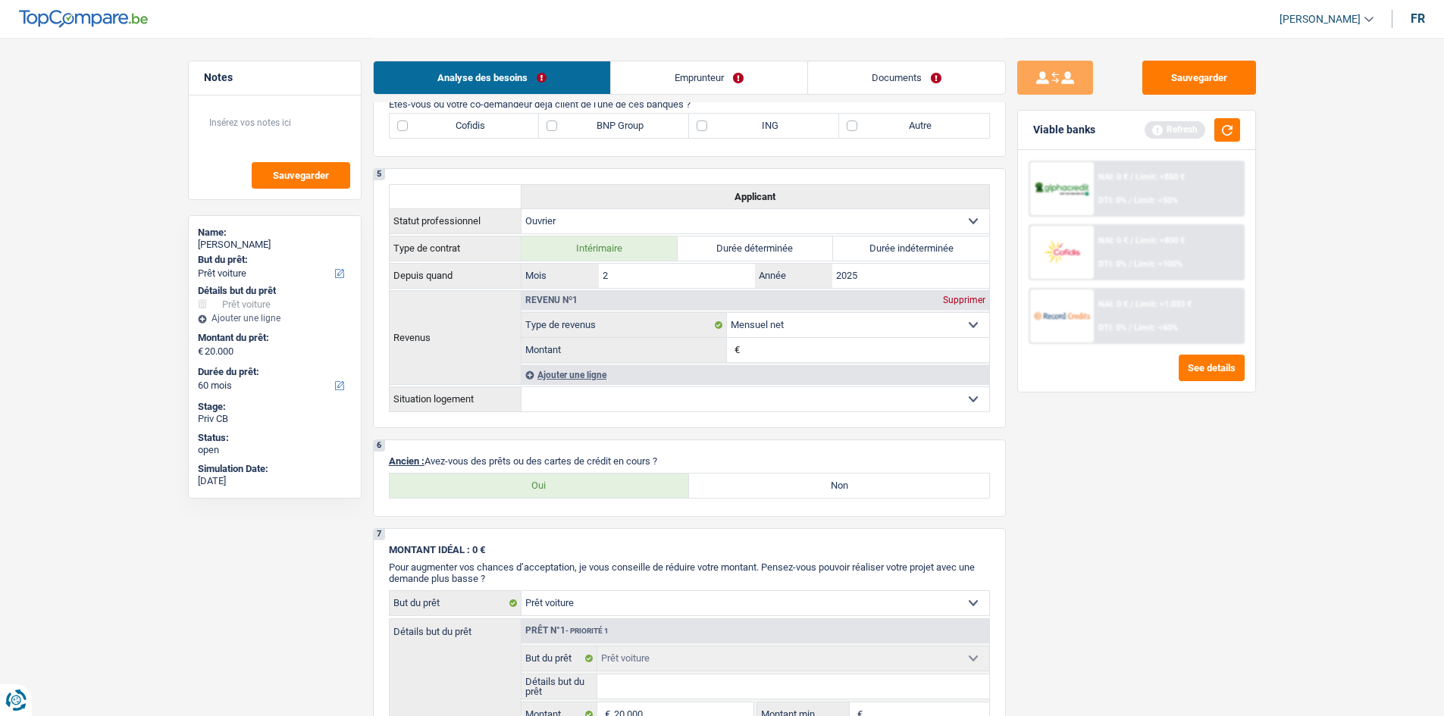
scroll to position [1289, 0]
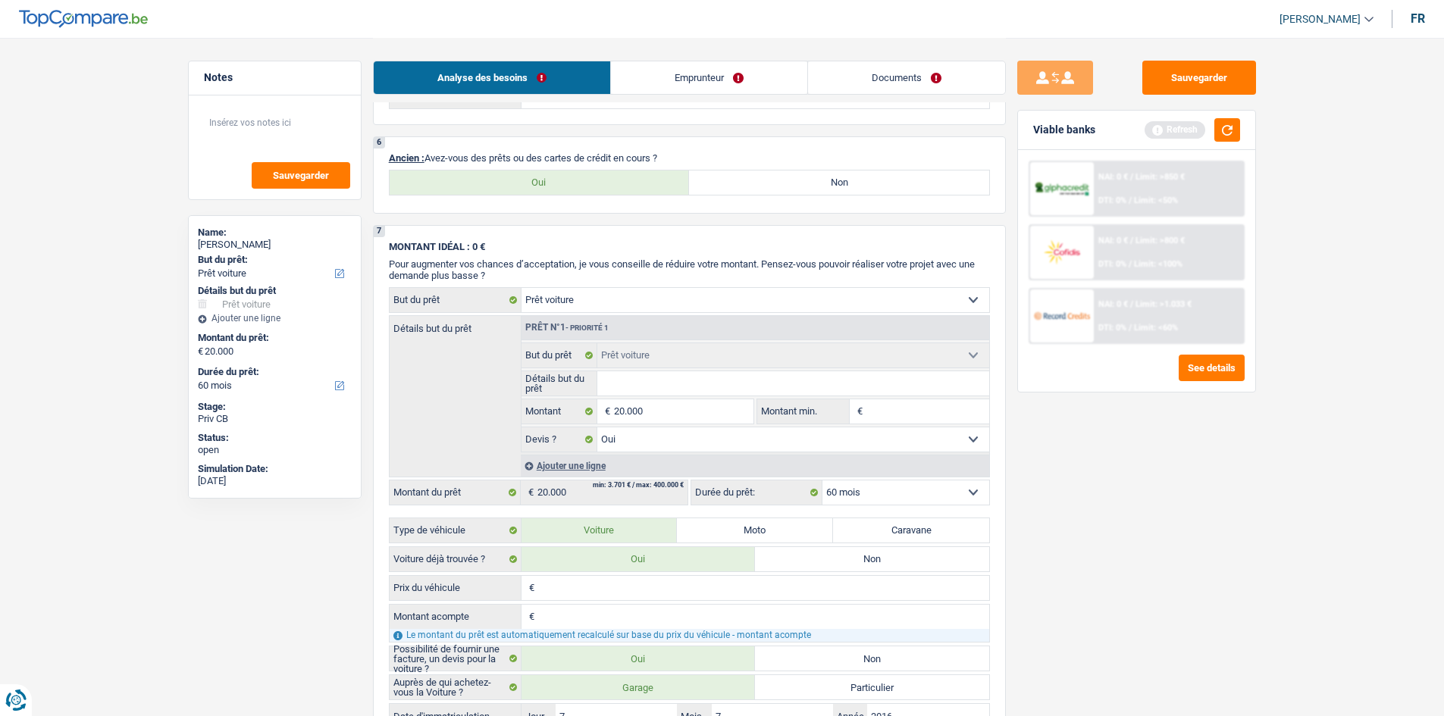
click at [739, 56] on div "Analyse des besoins Emprunteur Documents" at bounding box center [689, 70] width 633 height 64
click at [726, 78] on link "Emprunteur" at bounding box center [709, 77] width 196 height 33
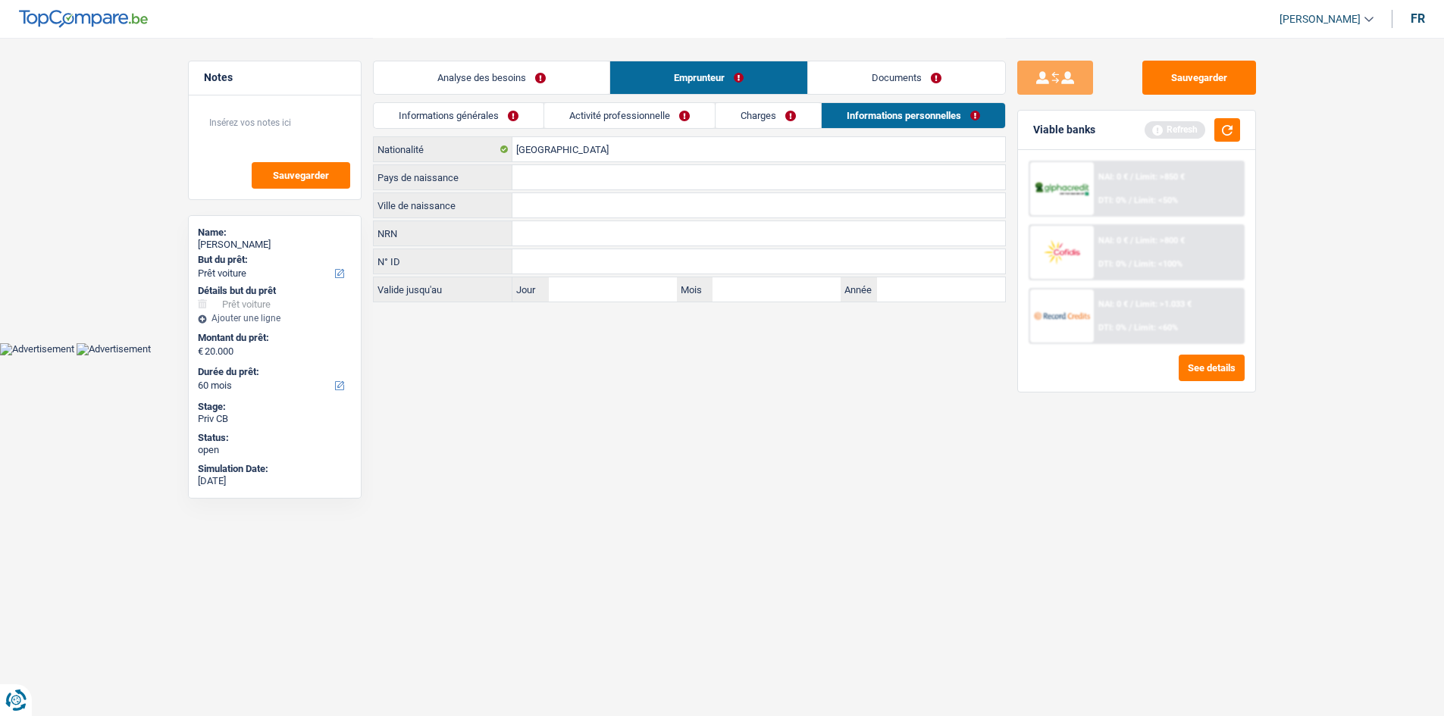
scroll to position [0, 0]
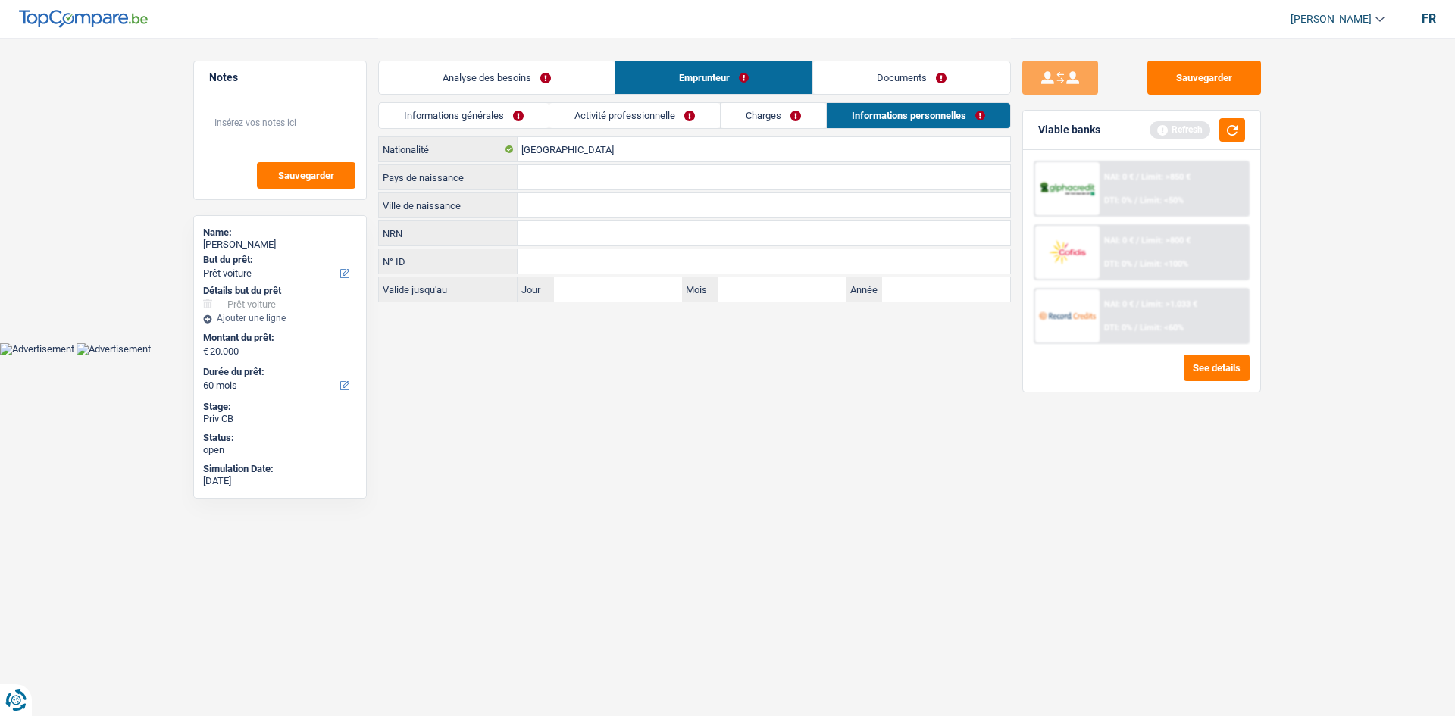
click at [660, 103] on link "Activité professionnelle" at bounding box center [635, 115] width 171 height 25
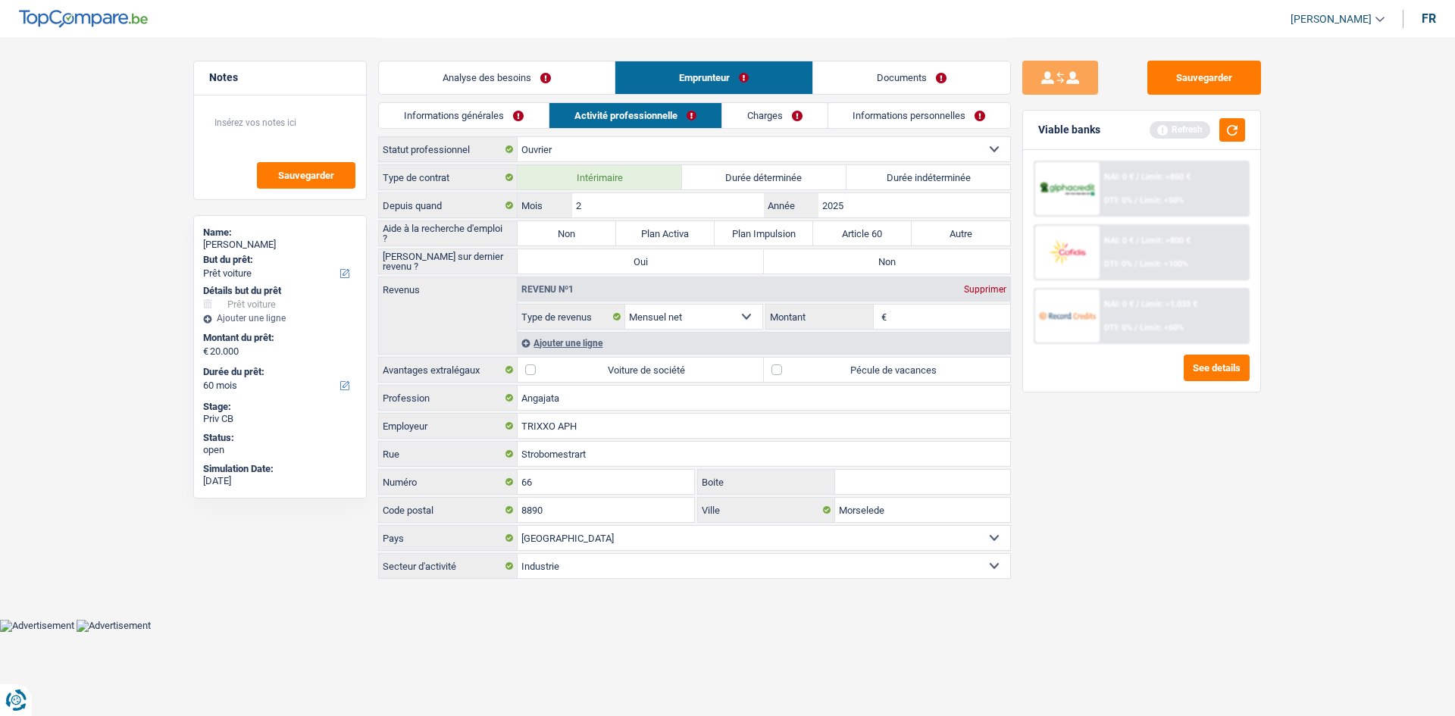
click at [976, 169] on label "Durée indéterminée" at bounding box center [929, 177] width 164 height 24
click at [976, 169] on input "Durée indéterminée" at bounding box center [929, 177] width 164 height 24
radio input "true"
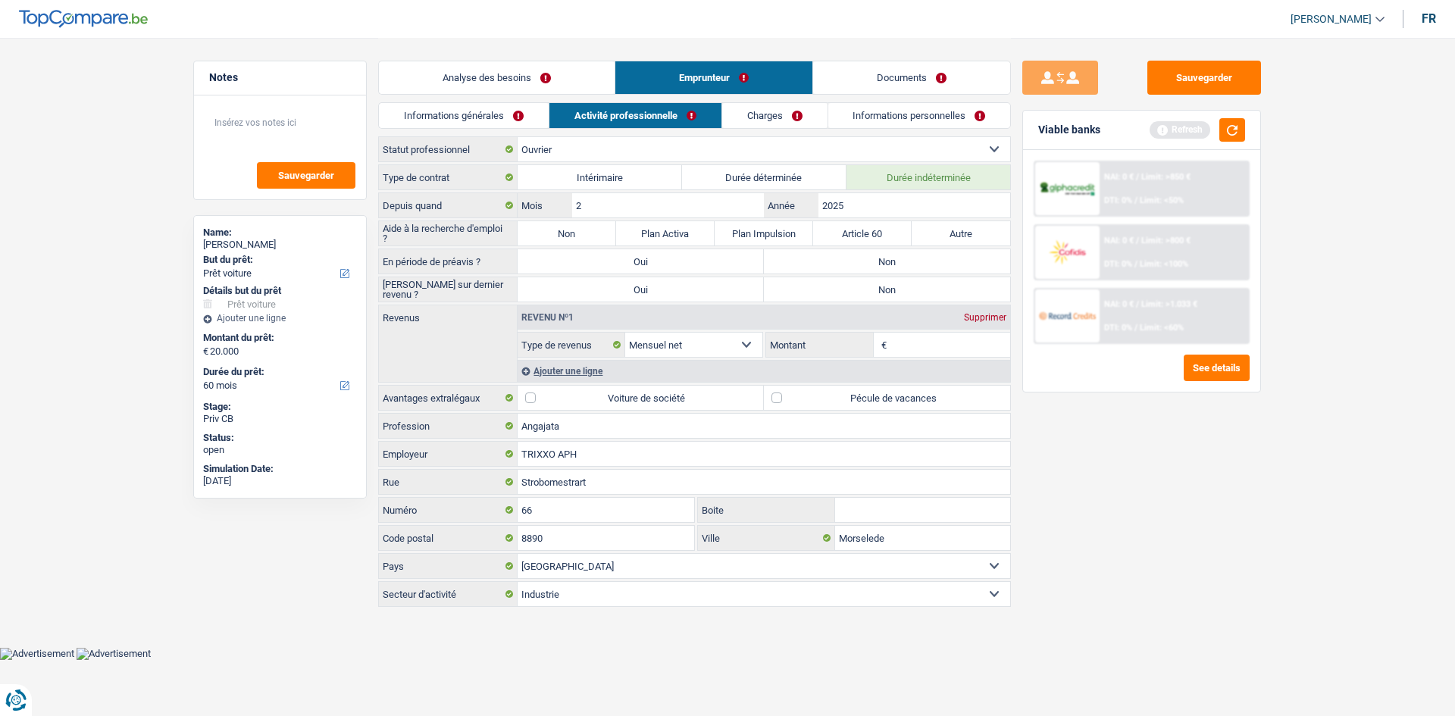
click at [590, 227] on label "Non" at bounding box center [567, 233] width 99 height 24
click at [590, 227] on input "Non" at bounding box center [567, 233] width 99 height 24
radio input "true"
click at [963, 262] on label "Non" at bounding box center [887, 261] width 246 height 24
click at [963, 262] on input "Non" at bounding box center [887, 261] width 246 height 24
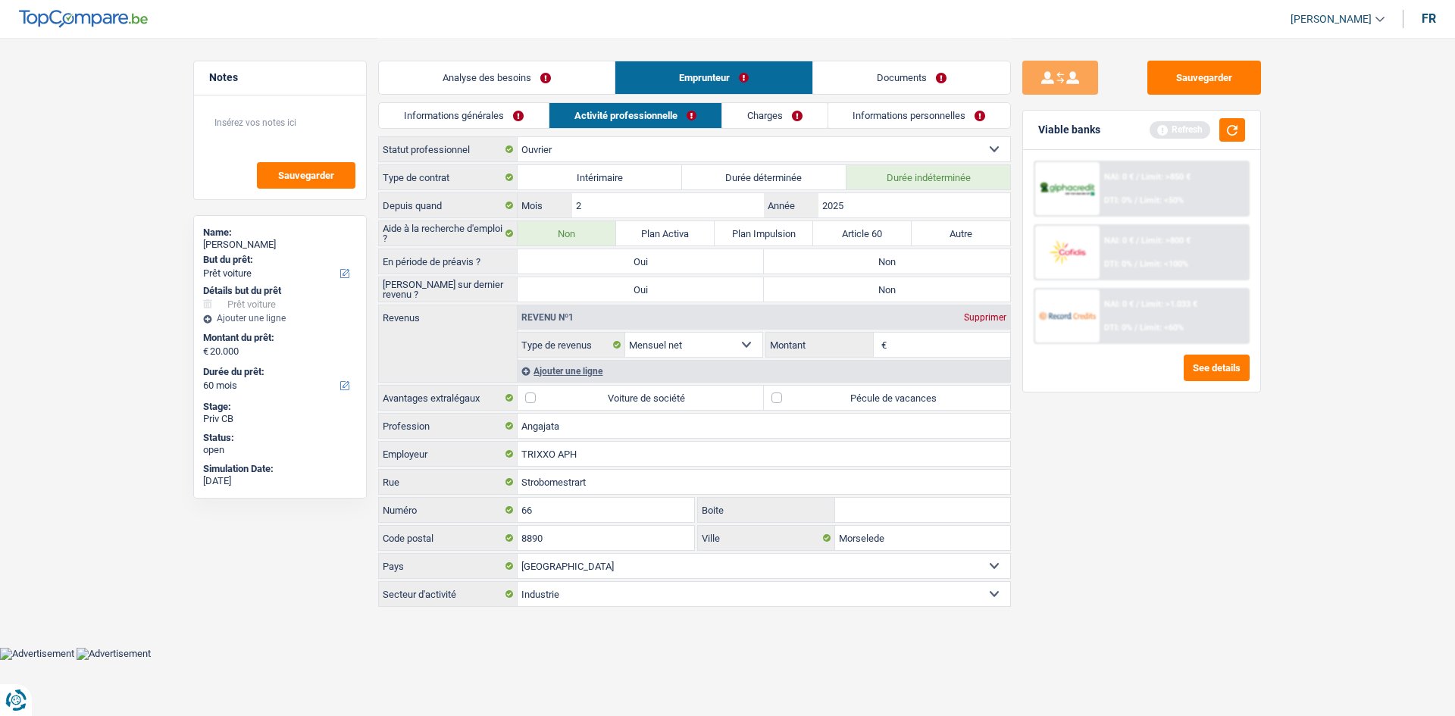
radio input "true"
click at [904, 285] on label "Non" at bounding box center [887, 289] width 246 height 24
click at [904, 285] on input "Non" at bounding box center [887, 289] width 246 height 24
radio input "true"
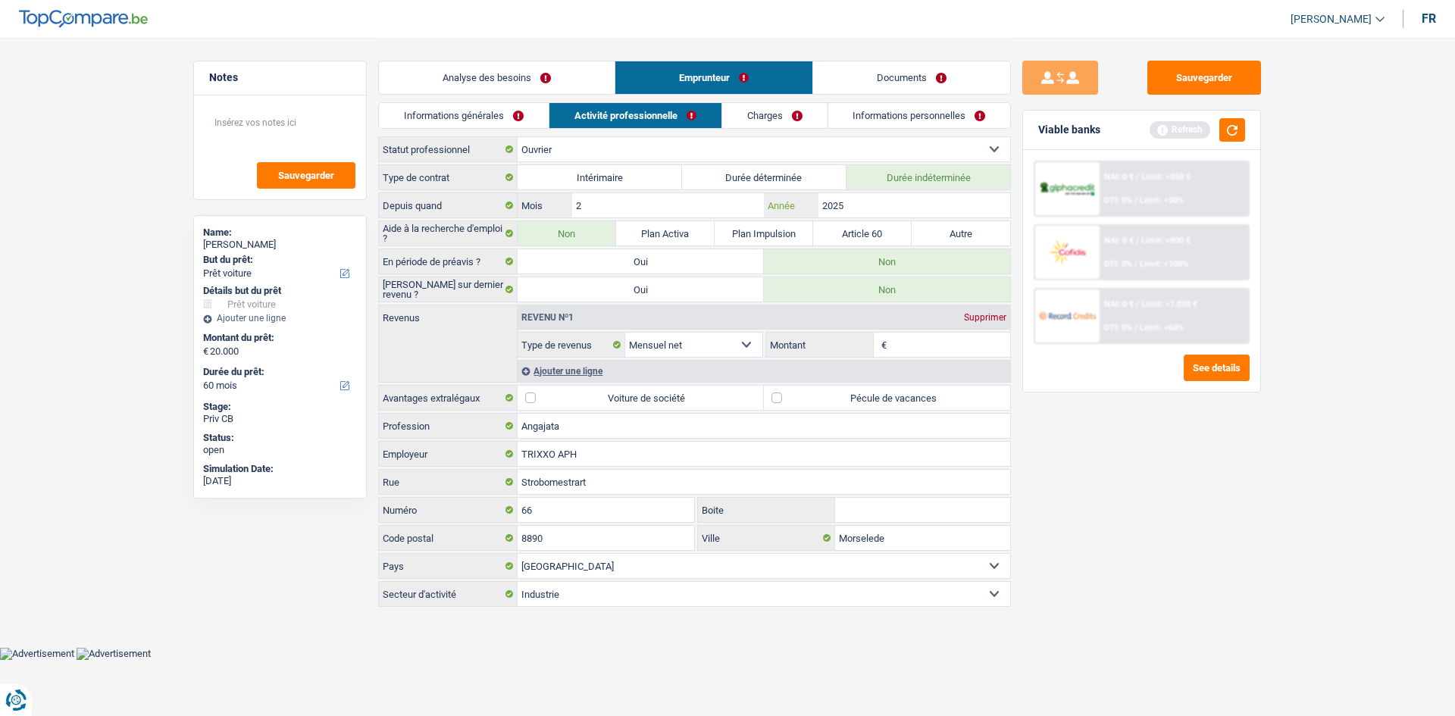
click at [857, 199] on input "2025" at bounding box center [915, 205] width 192 height 24
type input "2024"
click at [1152, 553] on main "Notes Sauvegarder Name: Andreea Radu But du prêt: Confort maison: meubles, text…" at bounding box center [727, 323] width 1455 height 647
click at [941, 338] on input "Montant" at bounding box center [951, 345] width 121 height 24
type input "1.400"
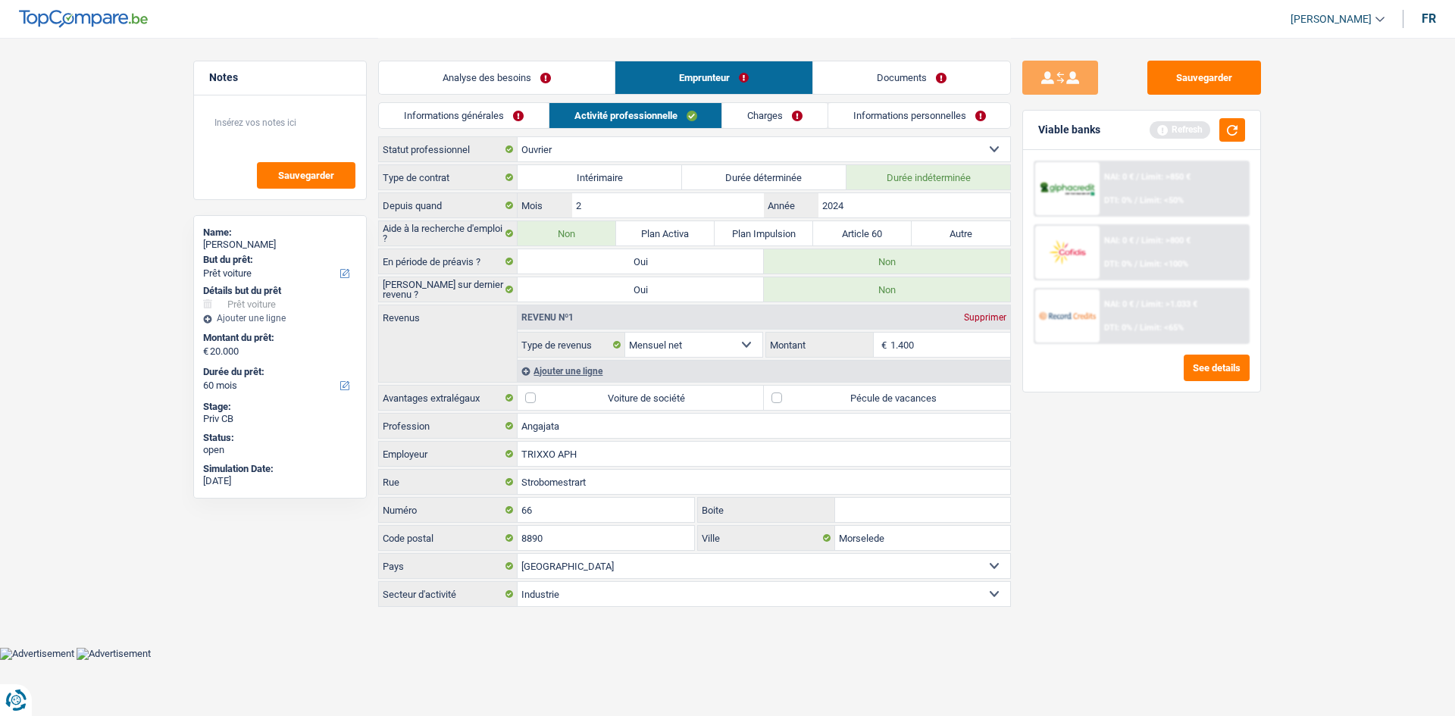
click at [1152, 514] on div "Sauvegarder Viable banks Refresh NAI: 0 € / Limit: >850 € DTI: 0% / Limit: <50%…" at bounding box center [1142, 376] width 262 height 631
click at [913, 393] on label "Pécule de vacances" at bounding box center [887, 398] width 246 height 24
click at [913, 393] on input "Pécule de vacances" at bounding box center [887, 398] width 246 height 24
checkbox input "true"
click at [493, 102] on li "Informations générales" at bounding box center [463, 115] width 171 height 27
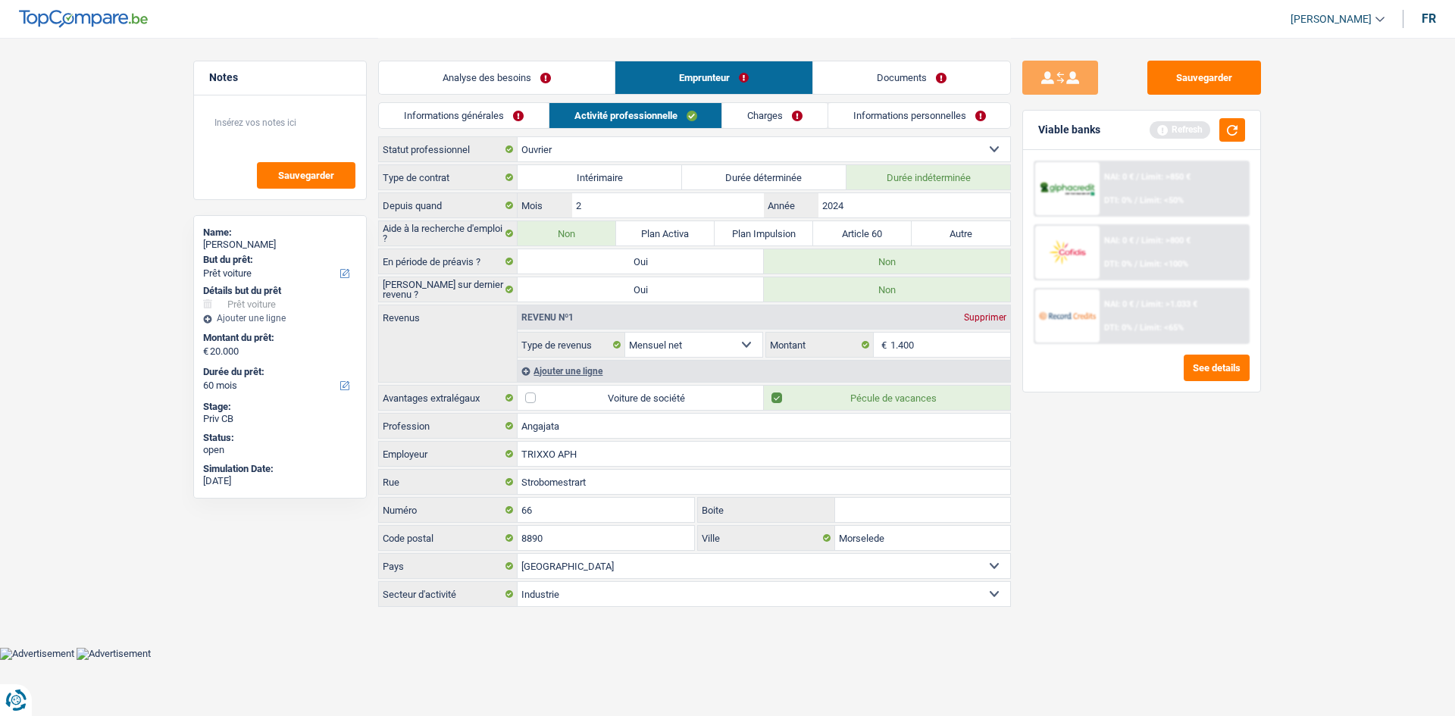
click at [494, 121] on link "Informations générales" at bounding box center [464, 115] width 170 height 25
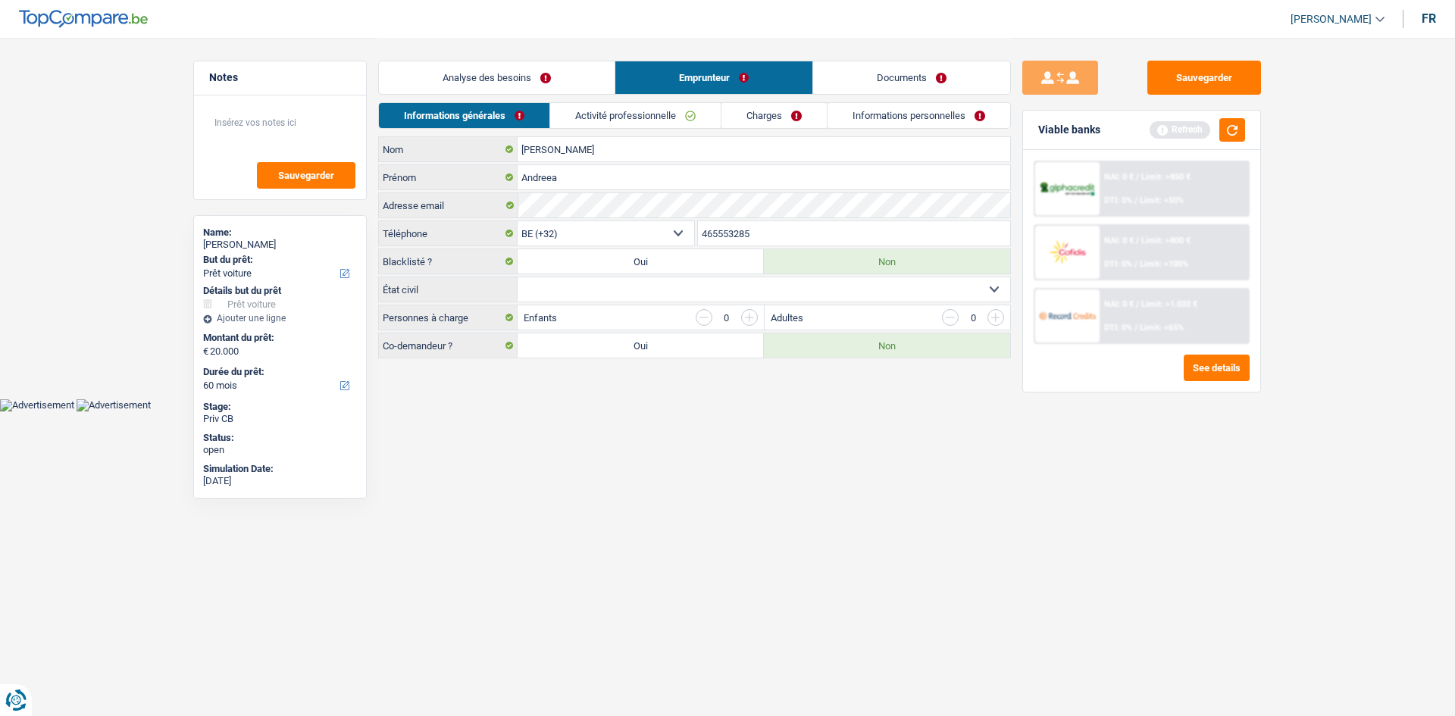
drag, startPoint x: 679, startPoint y: 288, endPoint x: 664, endPoint y: 295, distance: 16.6
click at [679, 288] on select "Célibataire Marié(e) Cohabitant(e) légal(e) Divorcé(e) Veuf(ve) Séparé (de fait…" at bounding box center [764, 289] width 493 height 24
select select "single"
click at [518, 277] on select "Célibataire Marié(e) Cohabitant(e) légal(e) Divorcé(e) Veuf(ve) Séparé (de fait…" at bounding box center [764, 289] width 493 height 24
click at [750, 320] on input "button" at bounding box center [749, 317] width 17 height 17
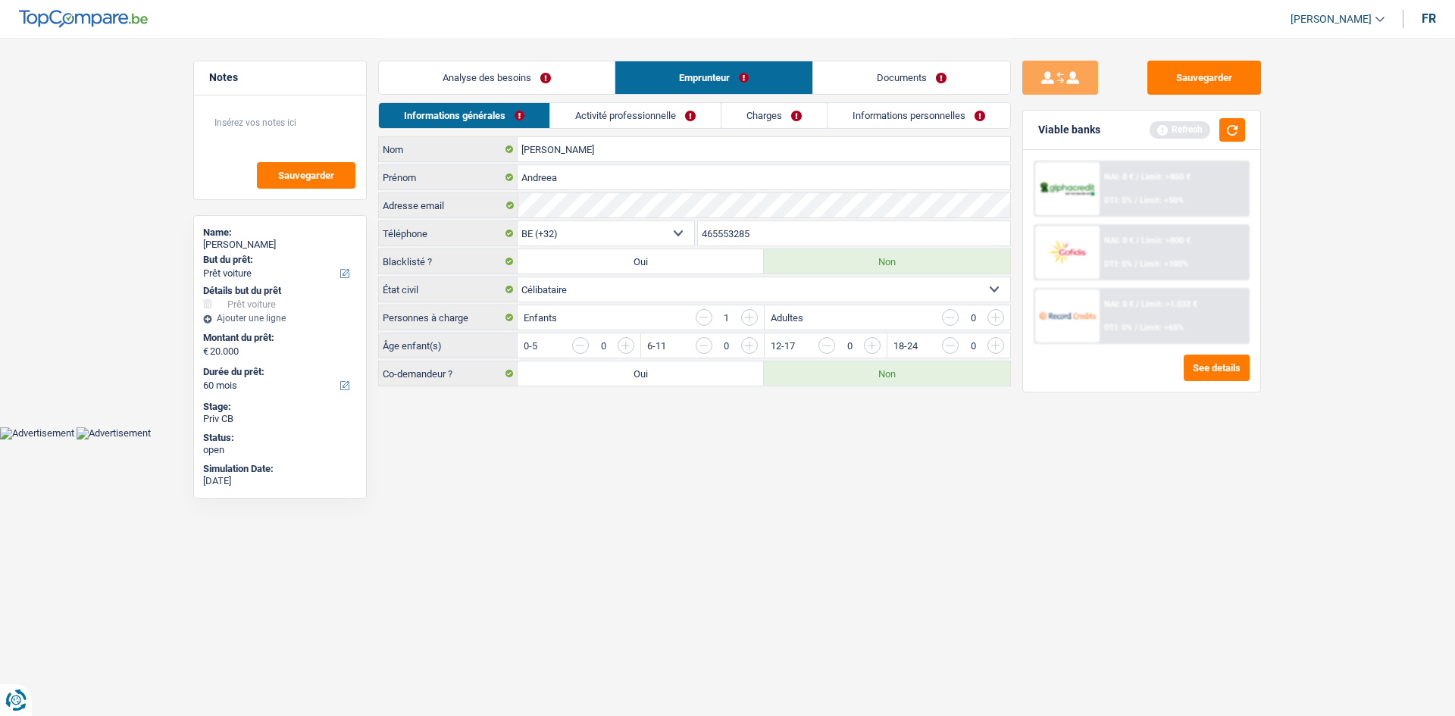
click at [750, 320] on input "button" at bounding box center [749, 317] width 17 height 17
click at [747, 350] on input "button" at bounding box center [1056, 349] width 631 height 24
click at [631, 338] on input "button" at bounding box center [933, 349] width 631 height 24
click at [661, 112] on link "Activité professionnelle" at bounding box center [636, 115] width 171 height 25
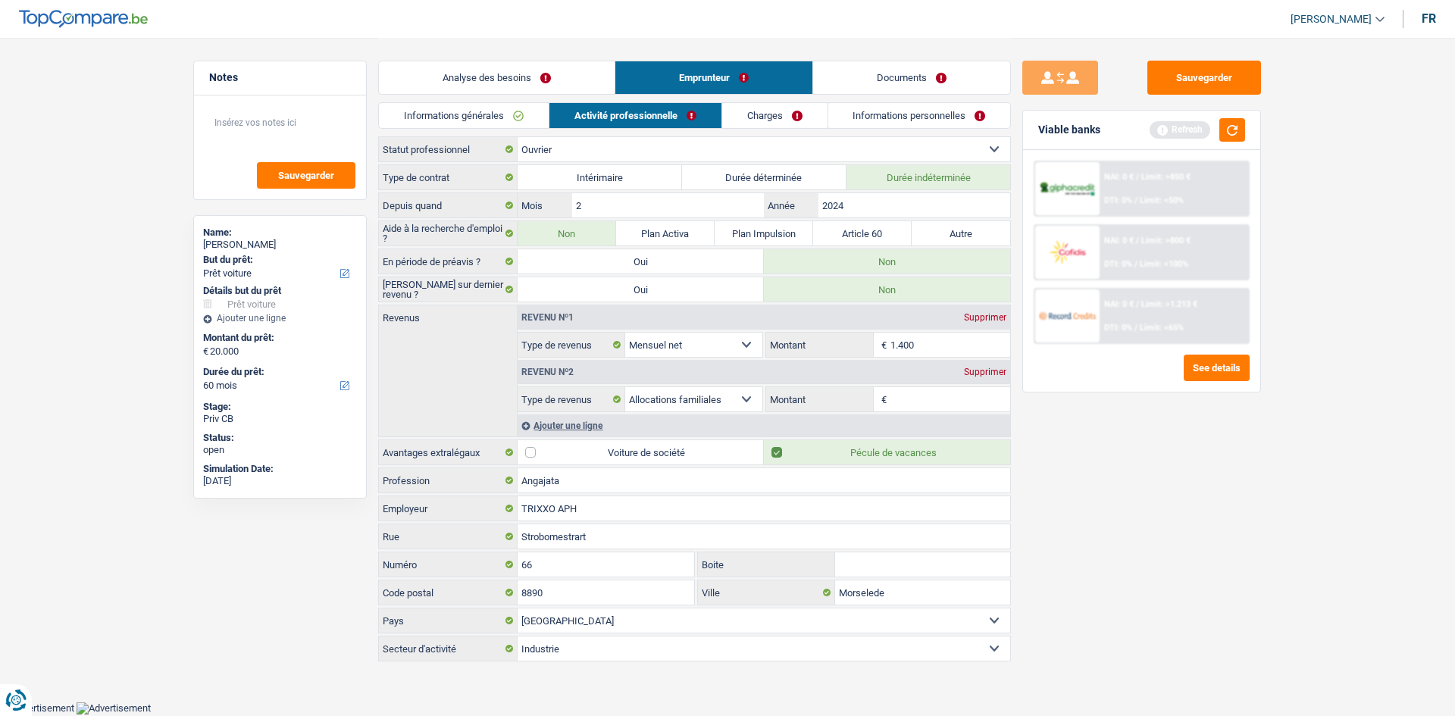
drag, startPoint x: 915, startPoint y: 408, endPoint x: 924, endPoint y: 407, distance: 9.1
click at [918, 408] on input "Montant" at bounding box center [951, 399] width 121 height 24
type input "550"
click at [1152, 442] on div "Sauvegarder Viable banks Refresh NAI: 0 € / Limit: >850 € DTI: 0% / Limit: <50%…" at bounding box center [1142, 376] width 262 height 631
click at [787, 117] on link "Charges" at bounding box center [774, 115] width 105 height 25
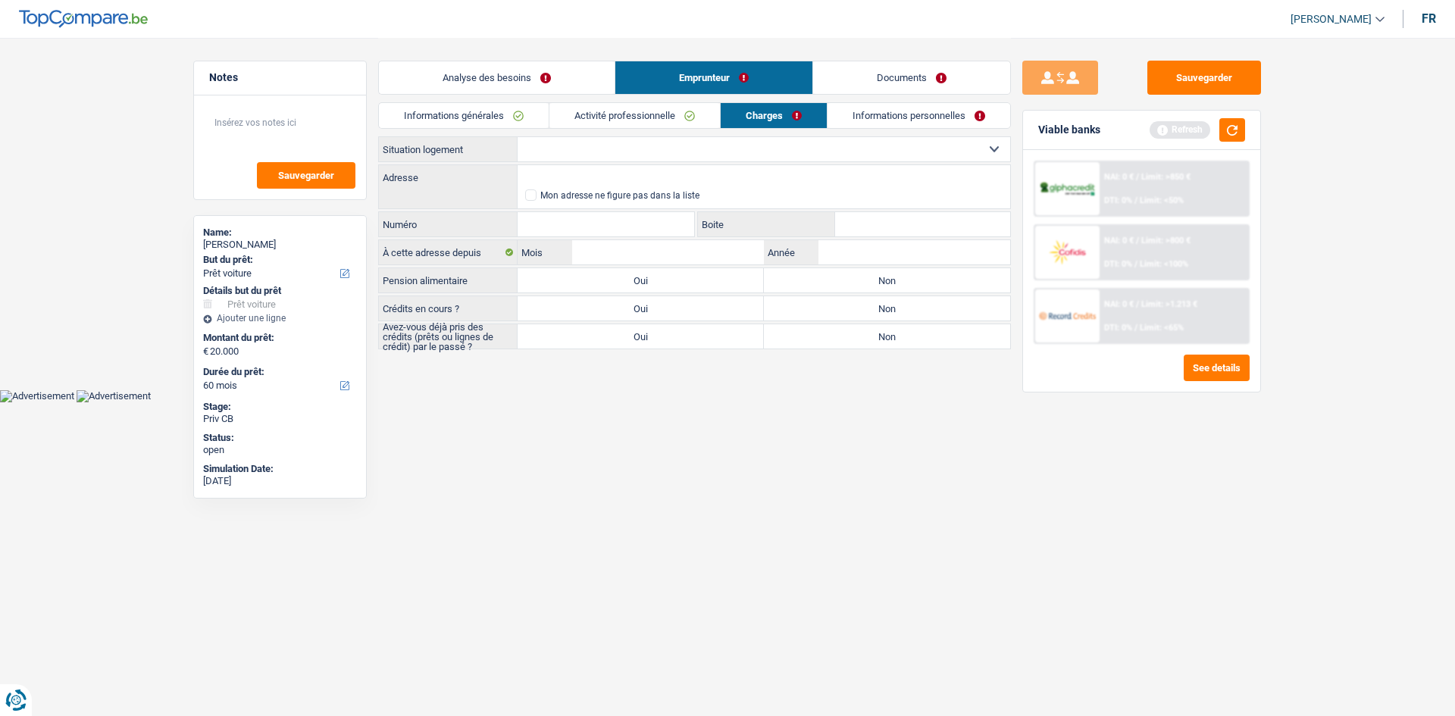
click at [715, 148] on select "Locataire Propriétaire avec prêt hypothécaire Propriétaire sans prêt hypothécai…" at bounding box center [764, 149] width 493 height 24
click at [518, 137] on select "Locataire Propriétaire avec prêt hypothécaire Propriétaire sans prêt hypothécai…" at bounding box center [764, 149] width 493 height 24
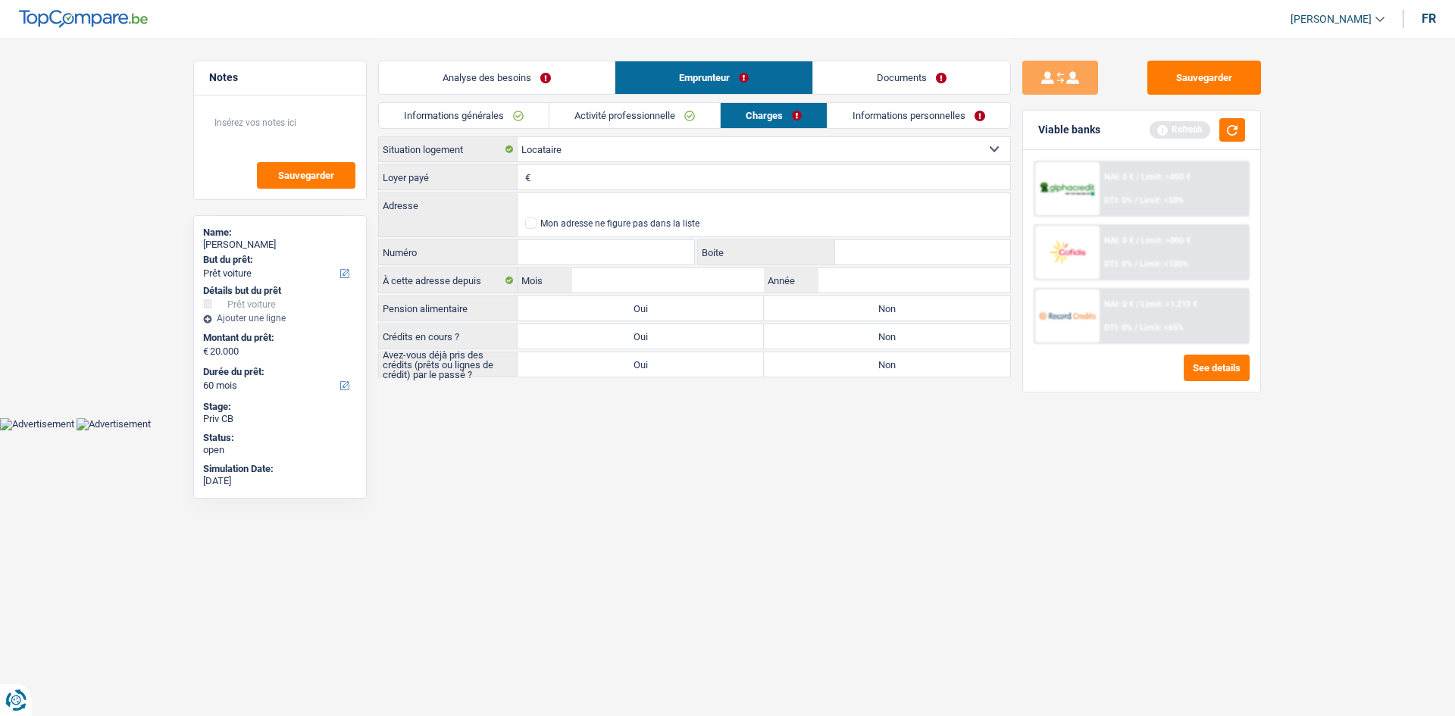
click at [616, 184] on input "Loyer payé" at bounding box center [772, 177] width 476 height 24
click at [554, 144] on select "Locataire Propriétaire avec prêt hypothécaire Propriétaire sans prêt hypothécai…" at bounding box center [764, 149] width 493 height 24
select select "liveWithParents"
click at [518, 137] on select "Locataire Propriétaire avec prêt hypothécaire Propriétaire sans prêt hypothécai…" at bounding box center [764, 149] width 493 height 24
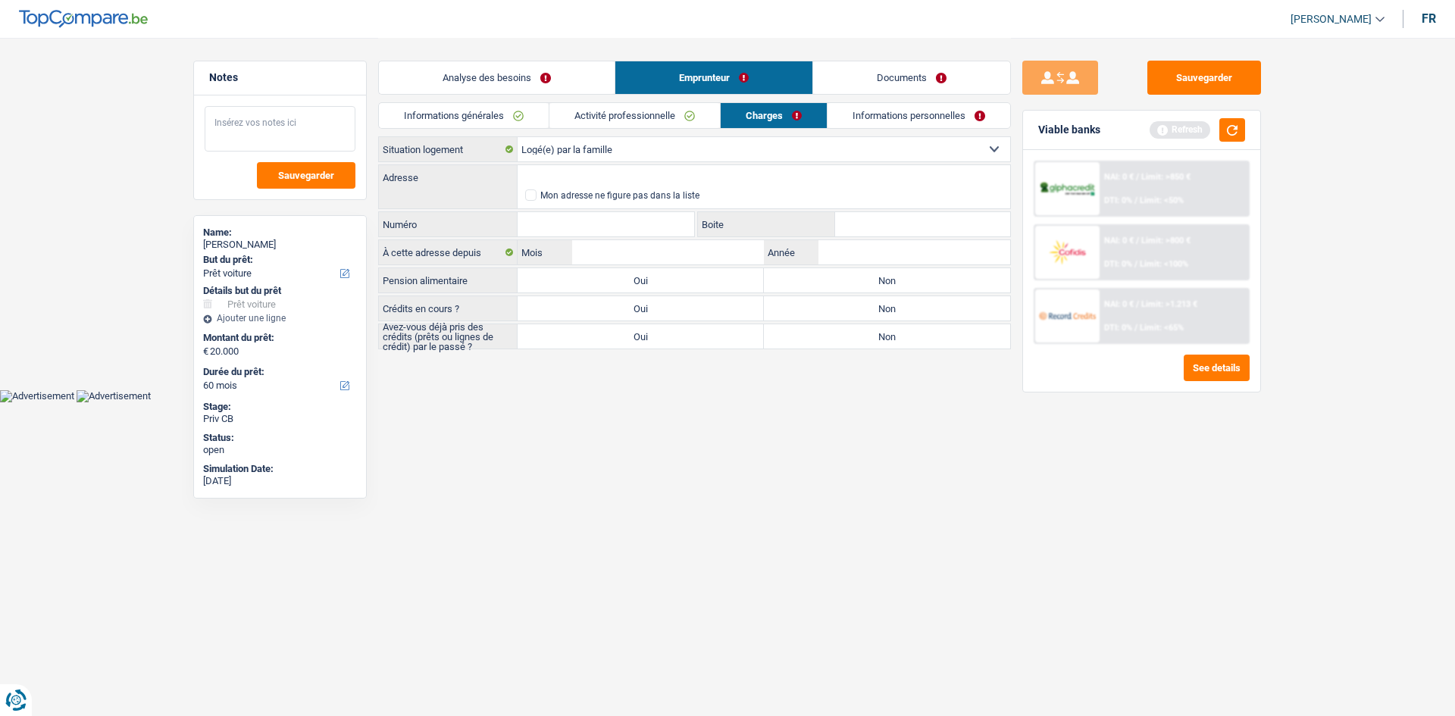
click at [259, 143] on textarea at bounding box center [280, 128] width 151 height 45
type textarea "Loger chez"
click at [641, 152] on select "Locataire Propriétaire avec prêt hypothécaire Propriétaire sans prêt hypothécai…" at bounding box center [764, 149] width 493 height 24
select select "rents"
click at [518, 137] on select "Locataire Propriétaire avec prêt hypothécaire Propriétaire sans prêt hypothécai…" at bounding box center [764, 149] width 493 height 24
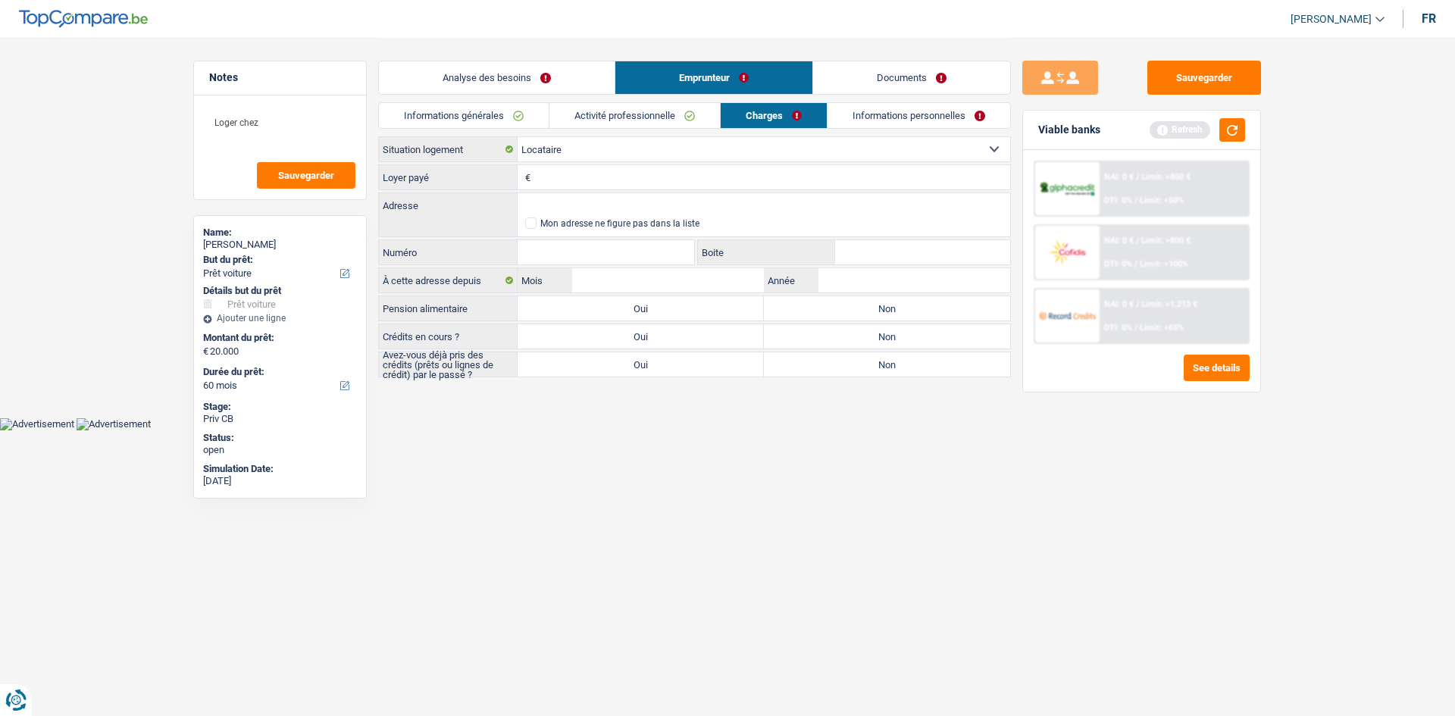
click at [575, 171] on input "Loyer payé" at bounding box center [772, 177] width 476 height 24
type input "7"
type input "70"
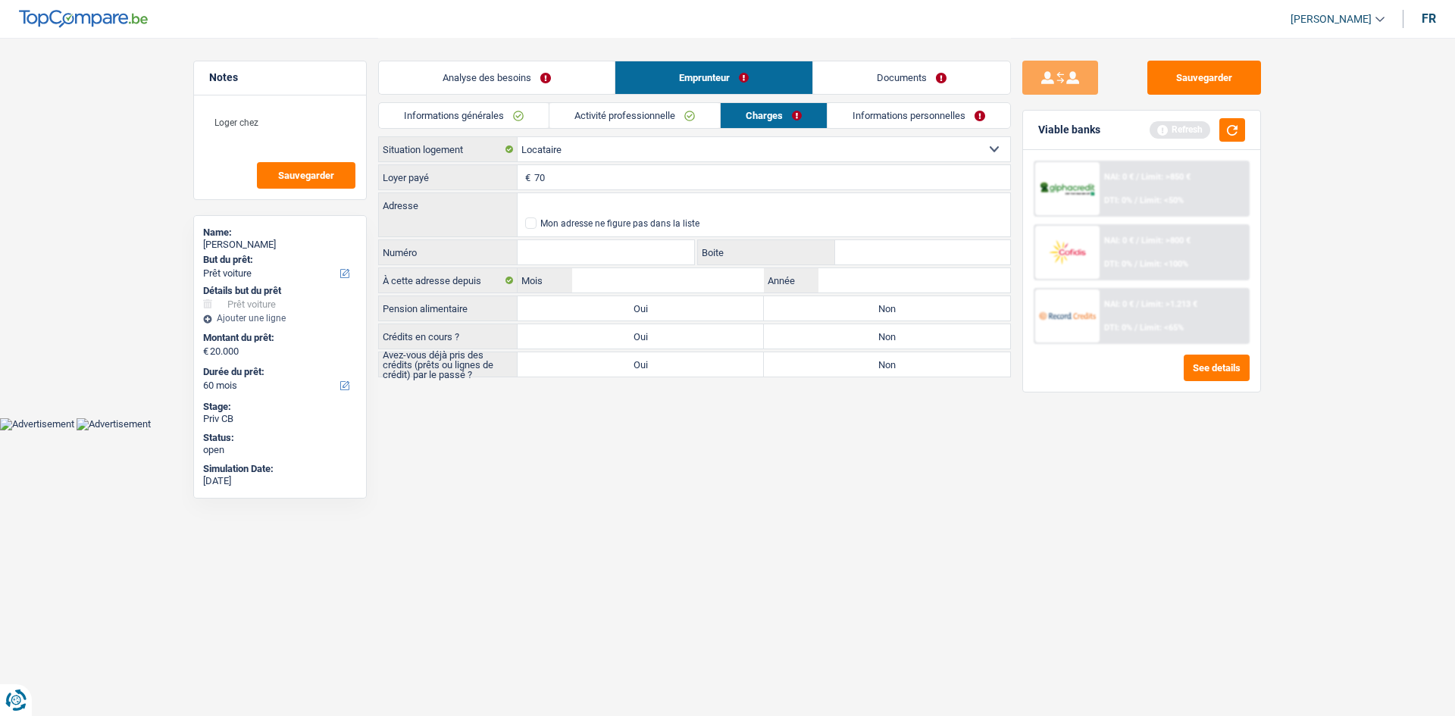
type input "700"
click at [845, 431] on html "Vous avez le contrôle de vos données Nous utilisons des cookies, tout comme nos…" at bounding box center [727, 215] width 1455 height 431
click at [543, 80] on link "Analyse des besoins" at bounding box center [497, 77] width 236 height 33
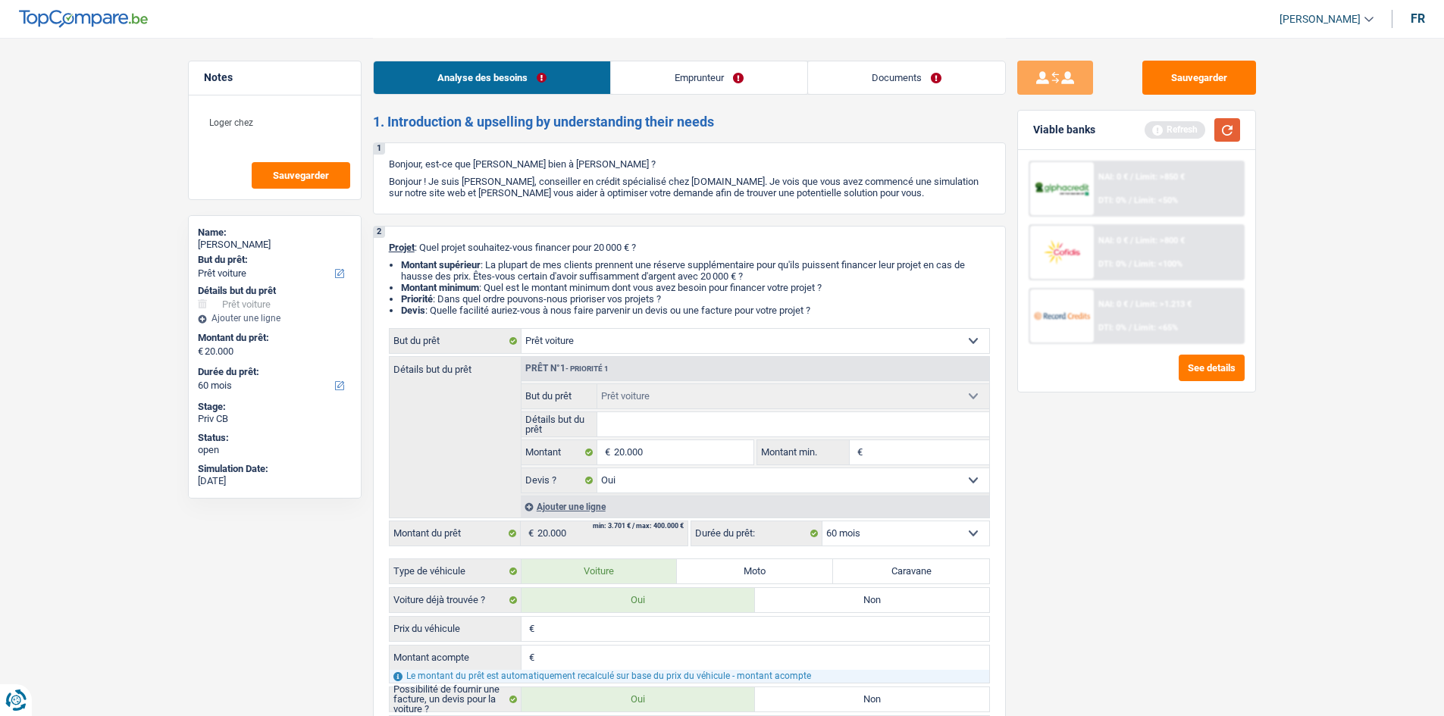
click at [1152, 129] on button "button" at bounding box center [1227, 129] width 26 height 23
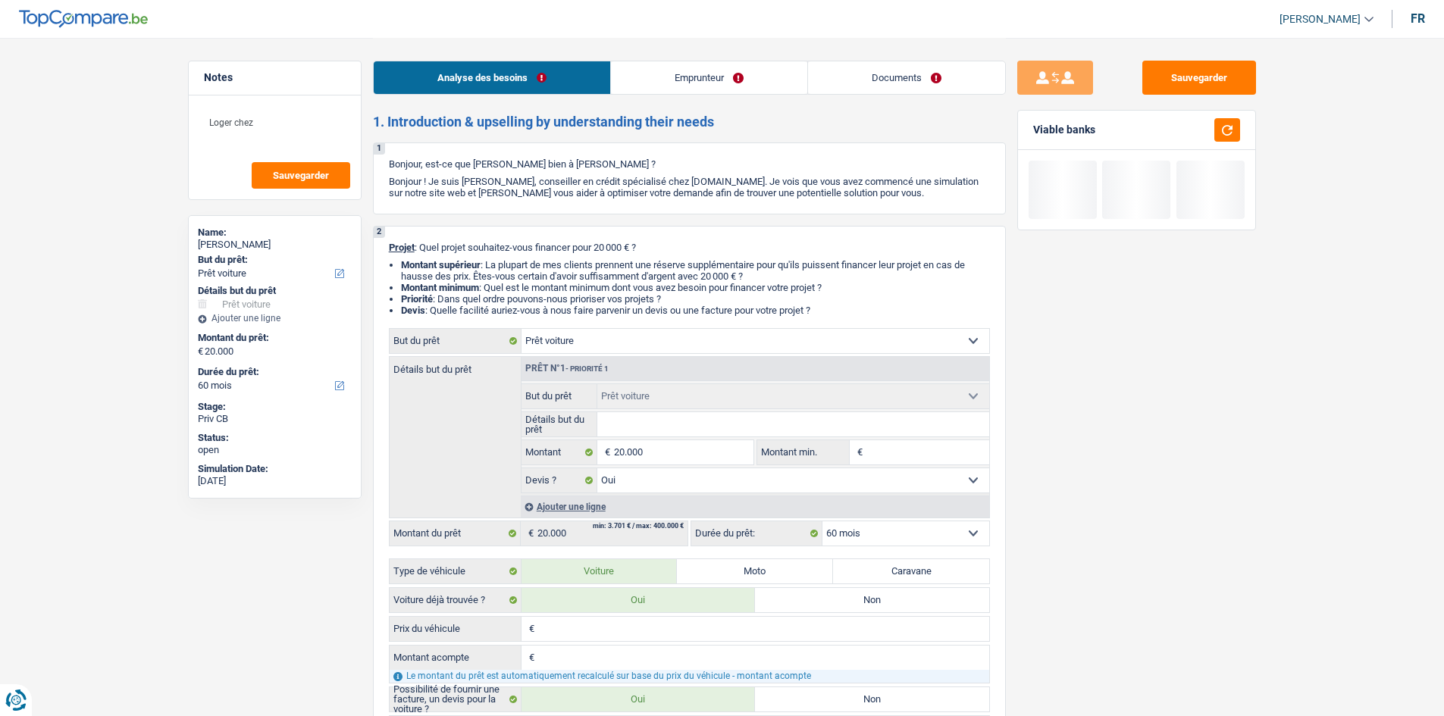
click at [354, 113] on div "Loger chez Sauvegarder" at bounding box center [275, 148] width 172 height 104
click at [283, 99] on div "Loger chez Sauvegarder" at bounding box center [275, 148] width 172 height 104
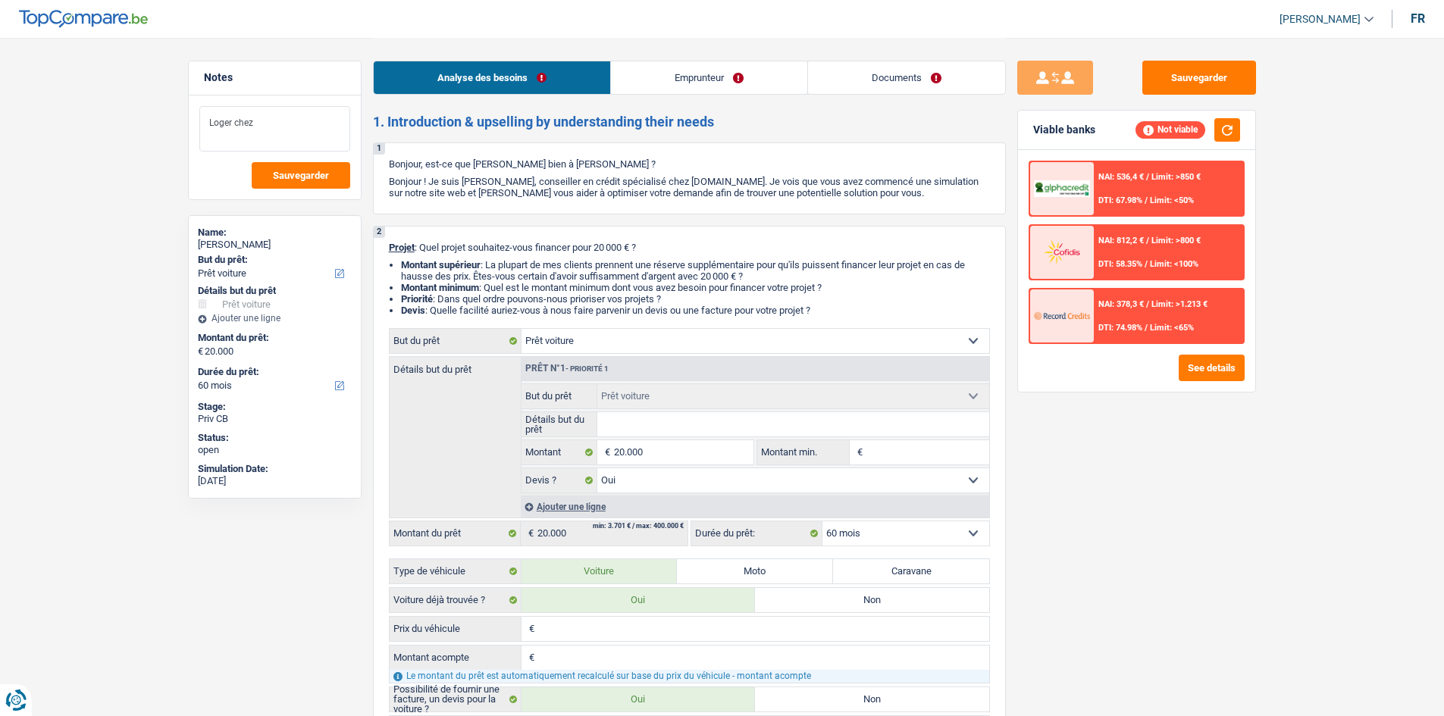
click at [271, 115] on textarea "Loger chez" at bounding box center [274, 128] width 151 height 45
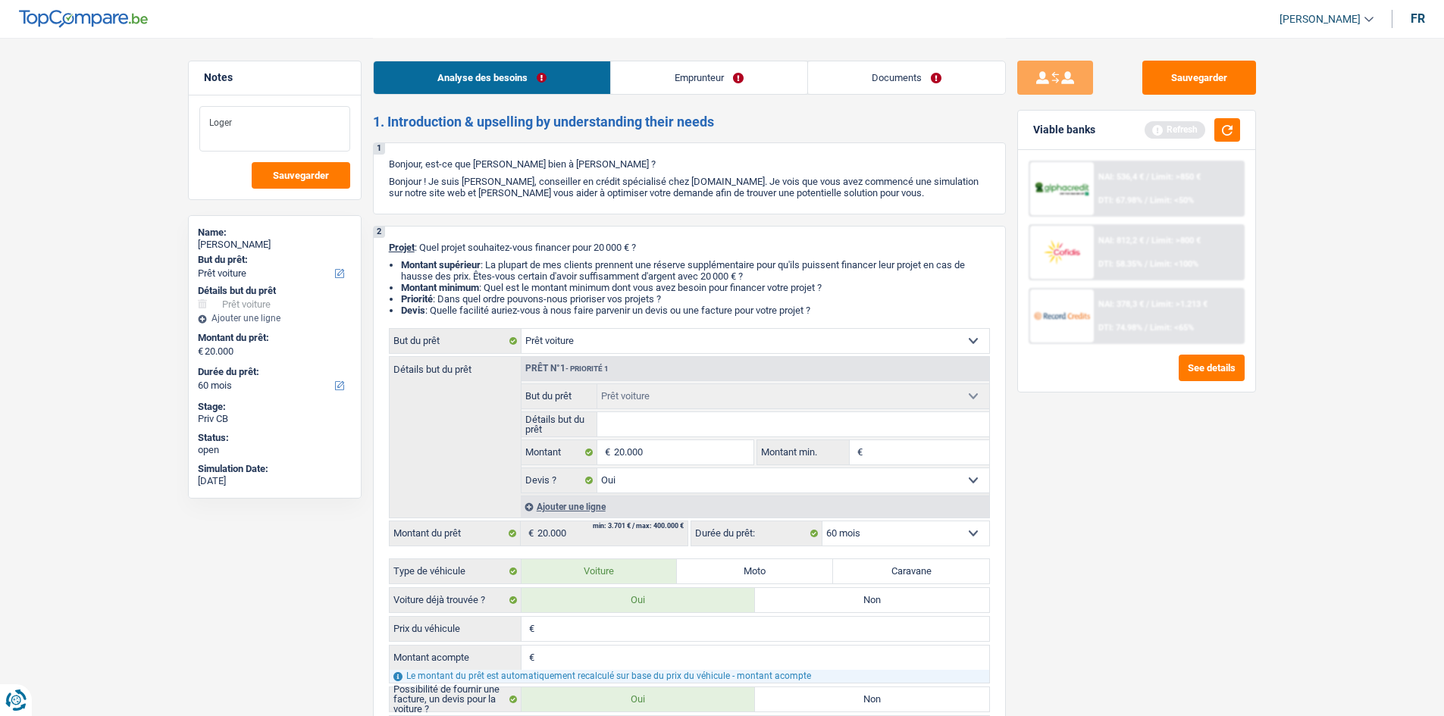
type textarea "Loger"
click at [1152, 532] on div "Sauvegarder Viable banks Refresh NAI: 536,4 € / Limit: >850 € DTI: 67.98% / Lim…" at bounding box center [1137, 376] width 262 height 631
drag, startPoint x: 1243, startPoint y: 122, endPoint x: 1232, endPoint y: 120, distance: 11.6
click at [1152, 121] on div "Viable banks Refresh" at bounding box center [1136, 130] width 237 height 39
click at [1152, 134] on button "button" at bounding box center [1227, 129] width 26 height 23
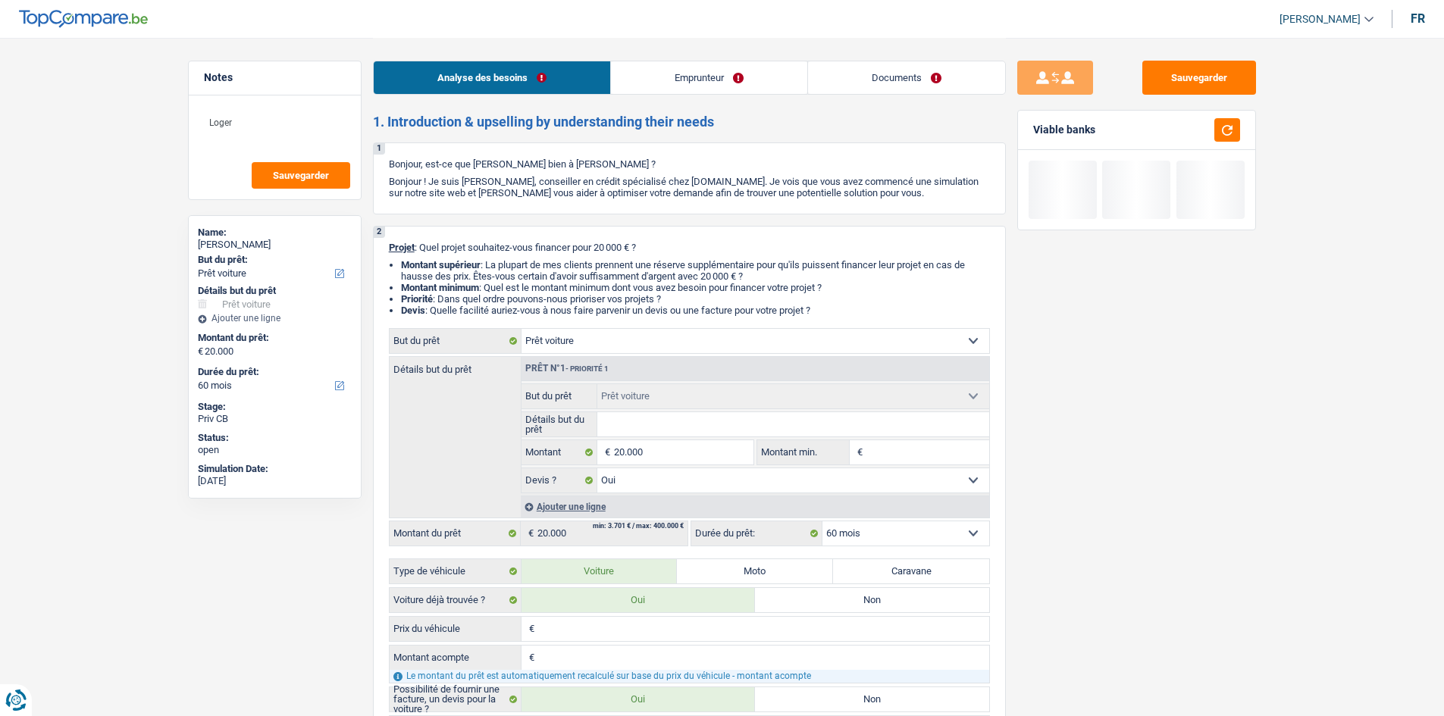
click at [778, 33] on header "Charles Verhaegen Se déconnecter fr" at bounding box center [722, 19] width 1444 height 39
click at [709, 75] on link "Emprunteur" at bounding box center [709, 77] width 196 height 33
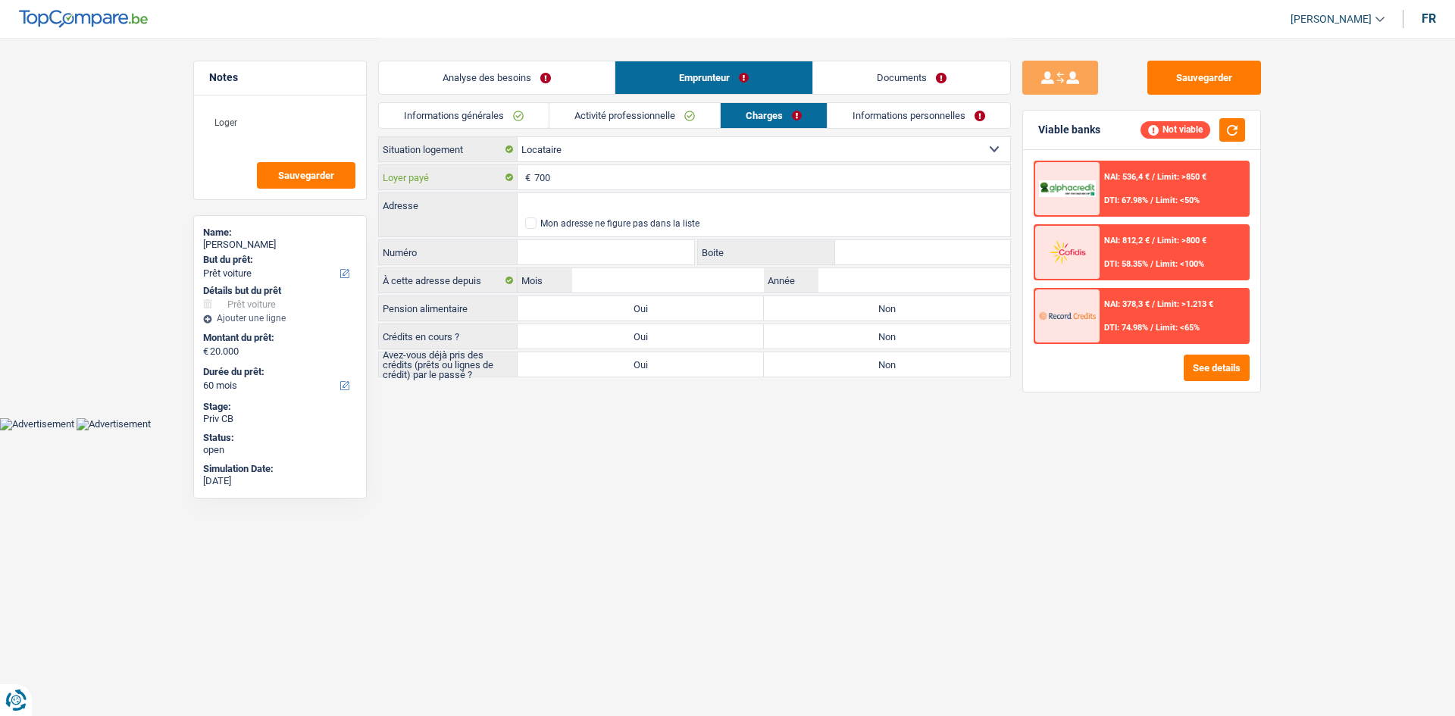
click at [612, 172] on input "700" at bounding box center [772, 177] width 476 height 24
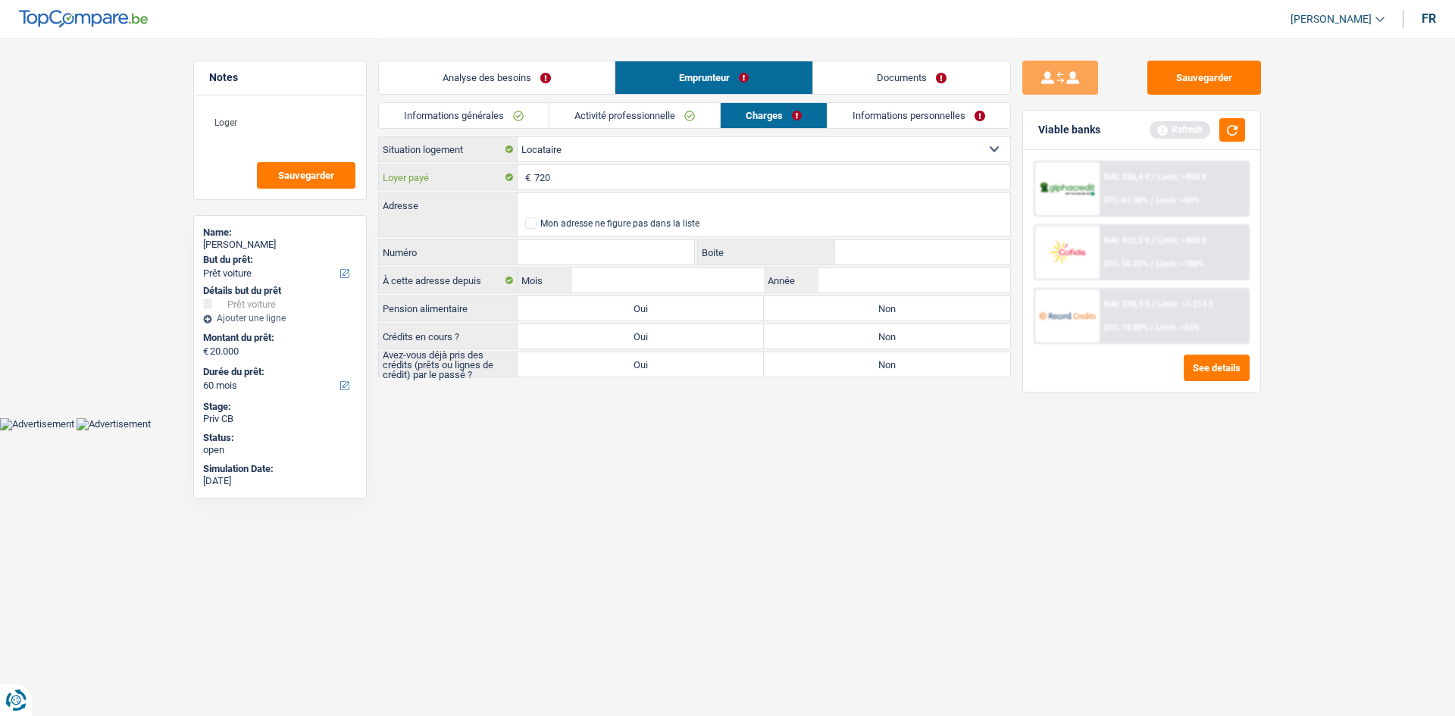
type input "7.200"
type input "720"
click at [855, 431] on html "Vous avez le contrôle de vos données Nous utilisons des cookies, tout comme nos…" at bounding box center [727, 215] width 1455 height 431
click at [484, 52] on div "Analyse des besoins Emprunteur Documents" at bounding box center [694, 70] width 633 height 64
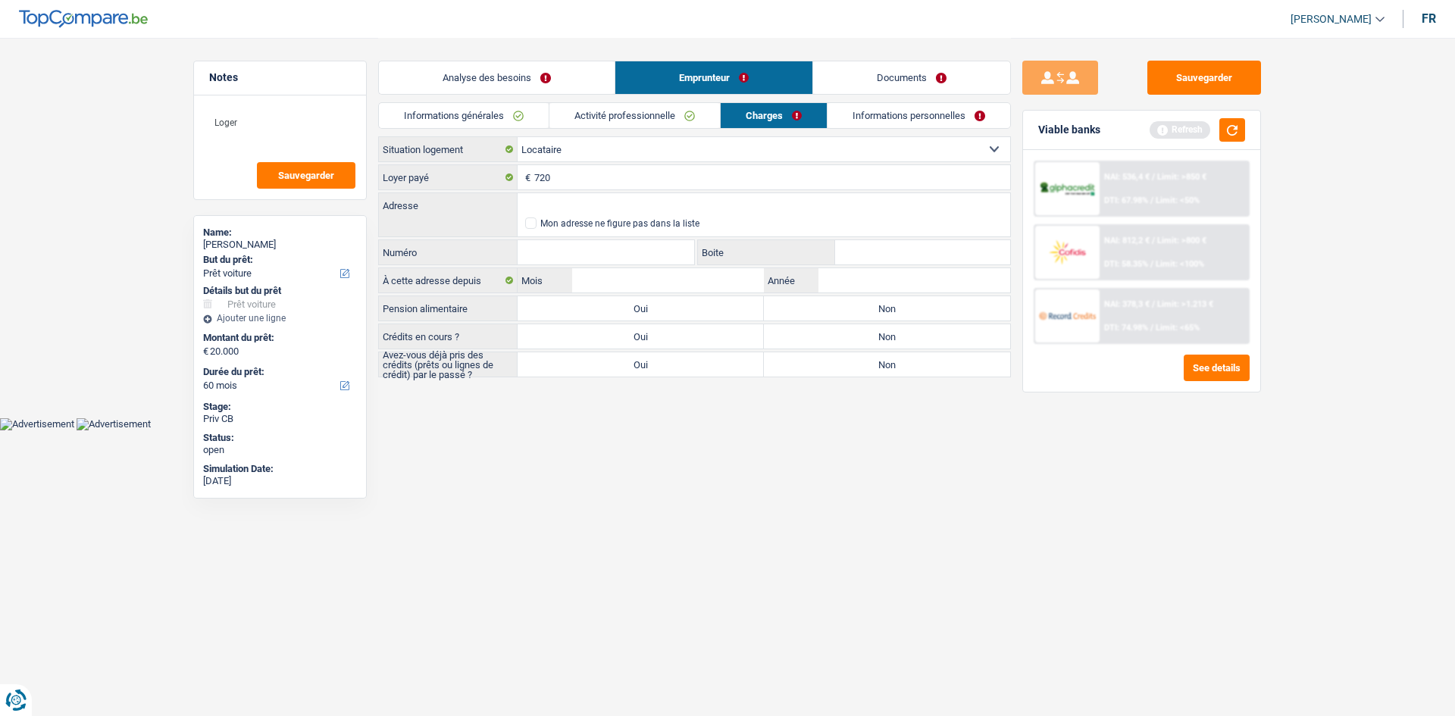
click at [518, 67] on link "Analyse des besoins" at bounding box center [497, 77] width 236 height 33
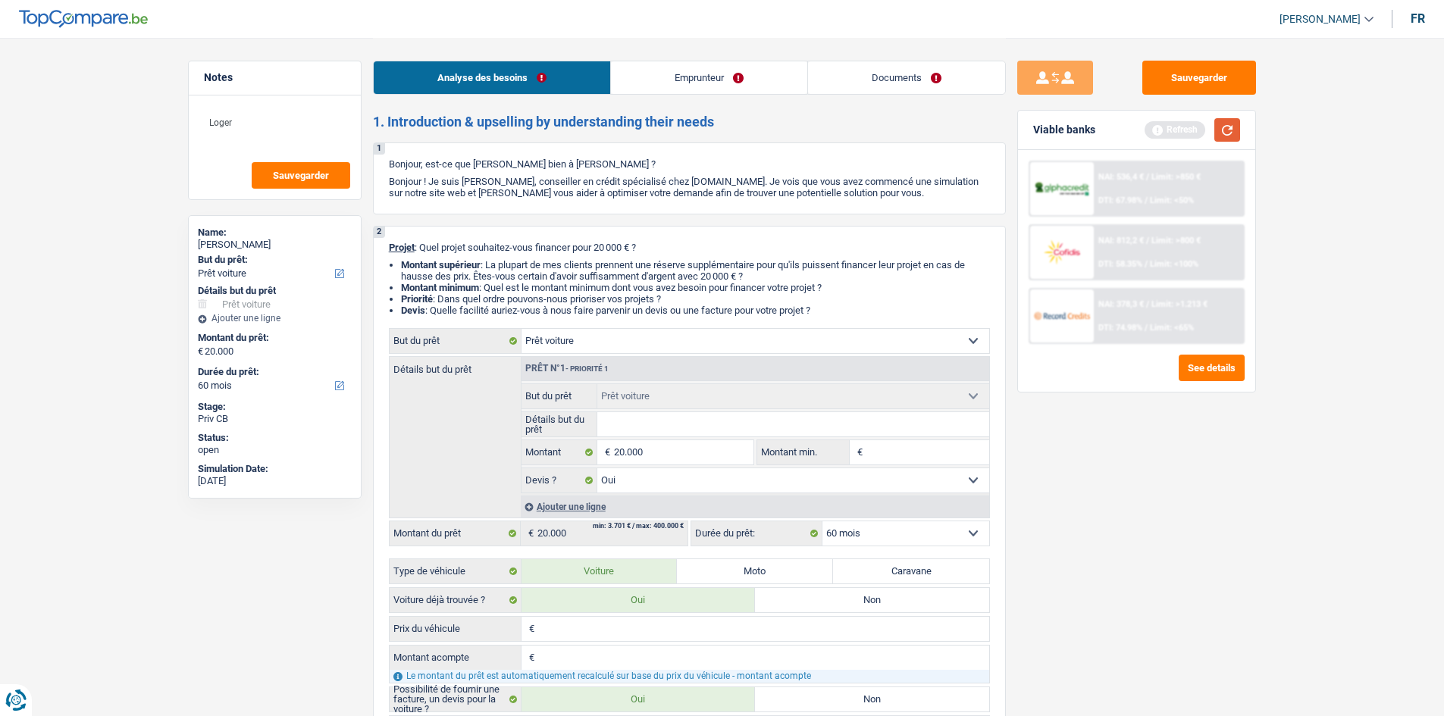
click at [1152, 136] on button "button" at bounding box center [1227, 129] width 26 height 23
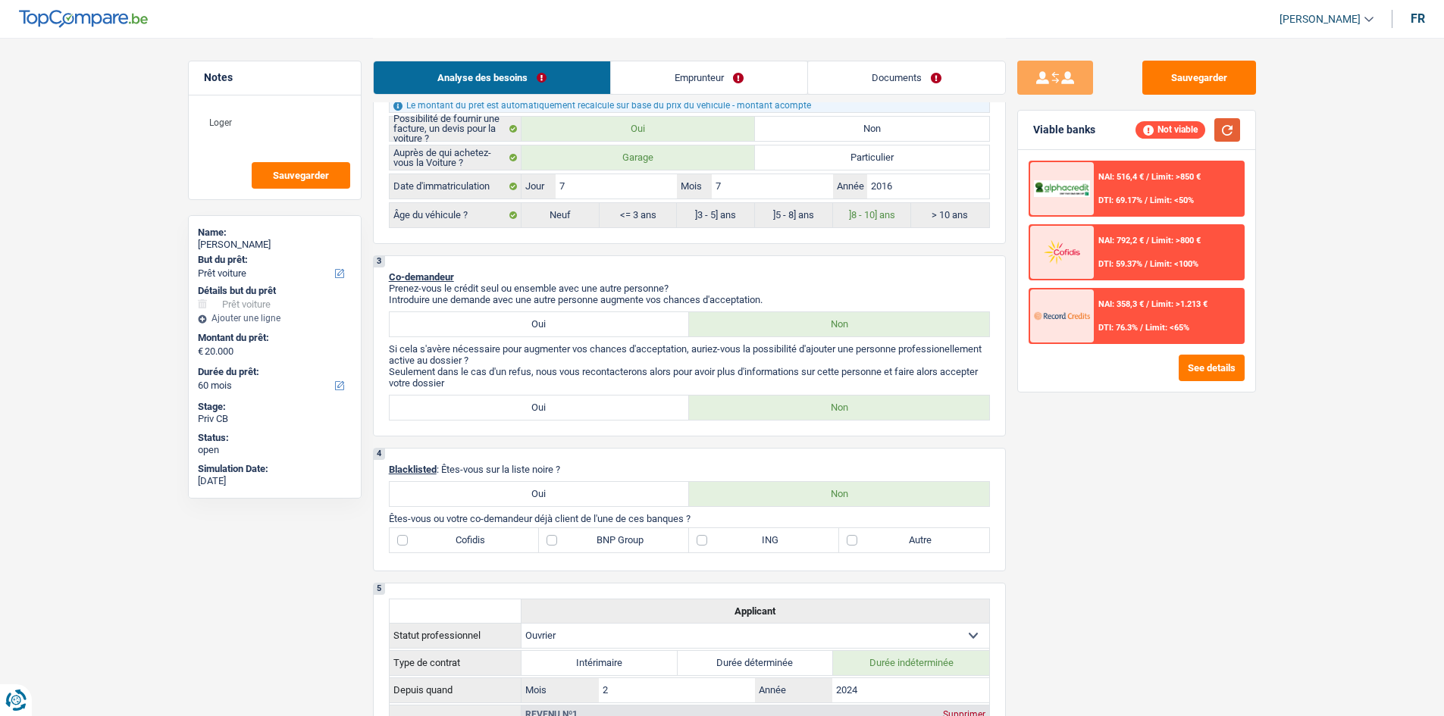
scroll to position [379, 0]
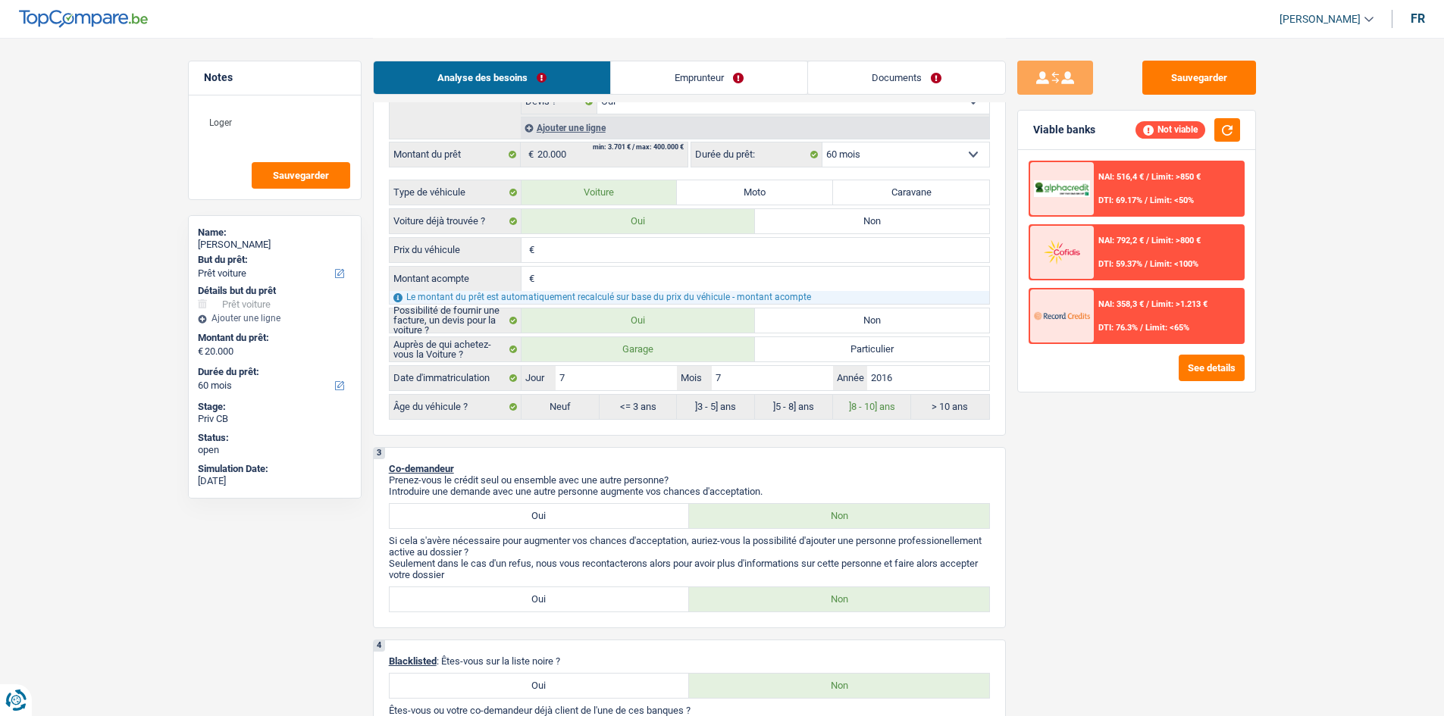
click at [766, 74] on link "Emprunteur" at bounding box center [709, 77] width 196 height 33
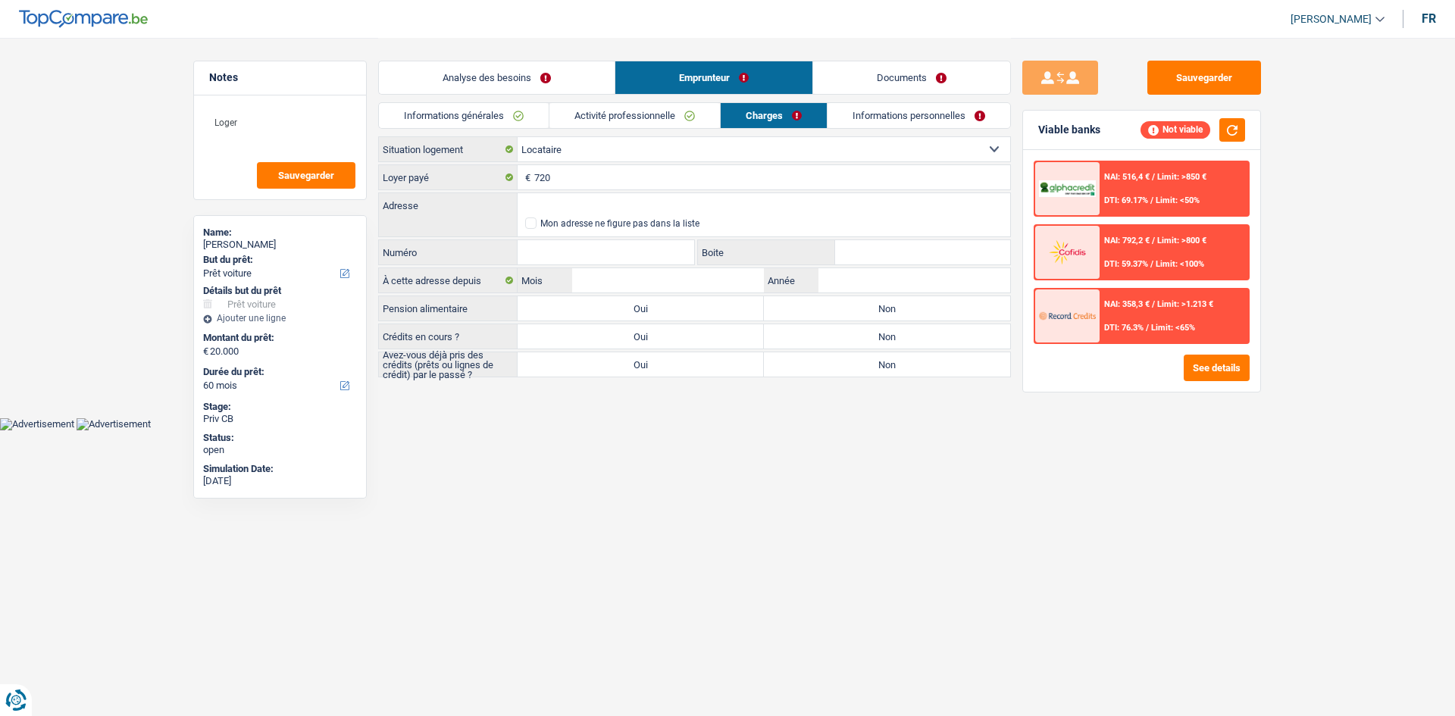
click at [499, 122] on link "Informations générales" at bounding box center [464, 115] width 170 height 25
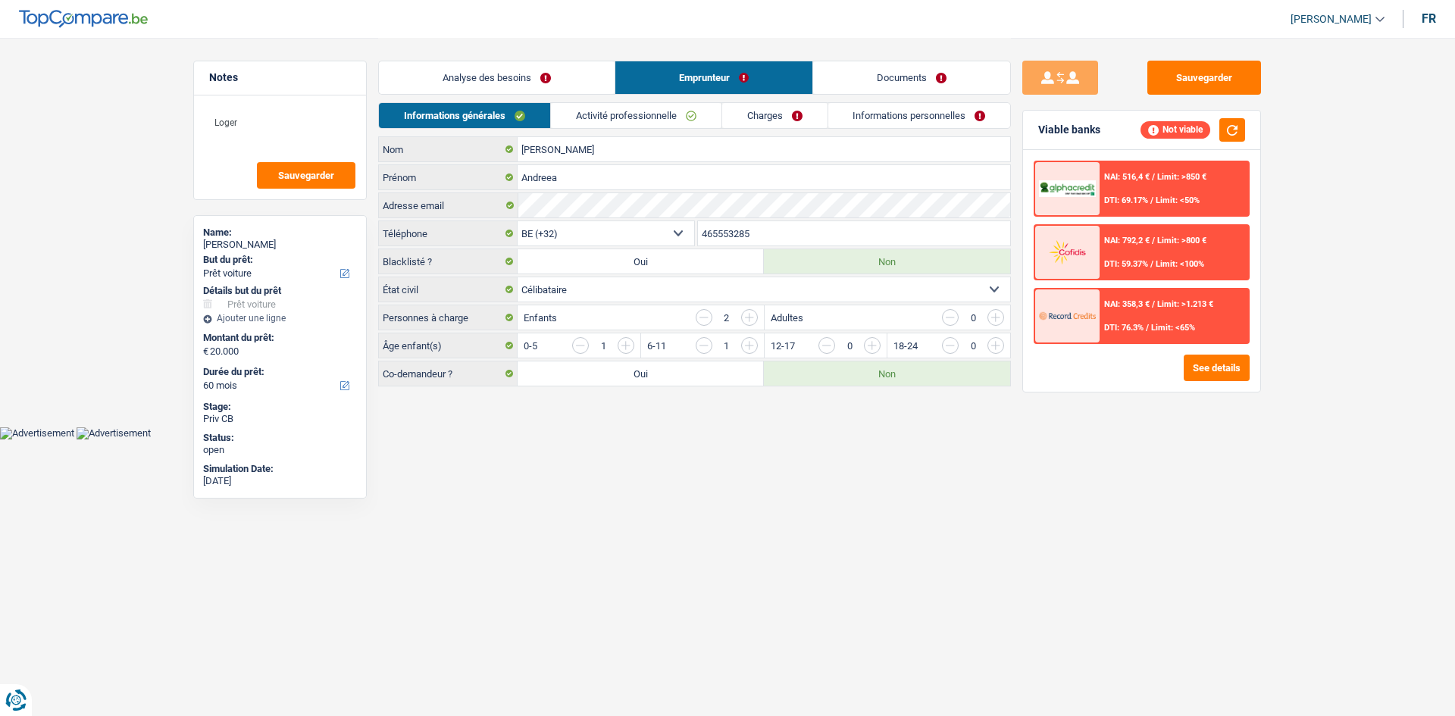
click at [650, 365] on label "Oui" at bounding box center [641, 374] width 246 height 24
click at [650, 365] on input "Oui" at bounding box center [641, 374] width 246 height 24
radio input "true"
select select "32"
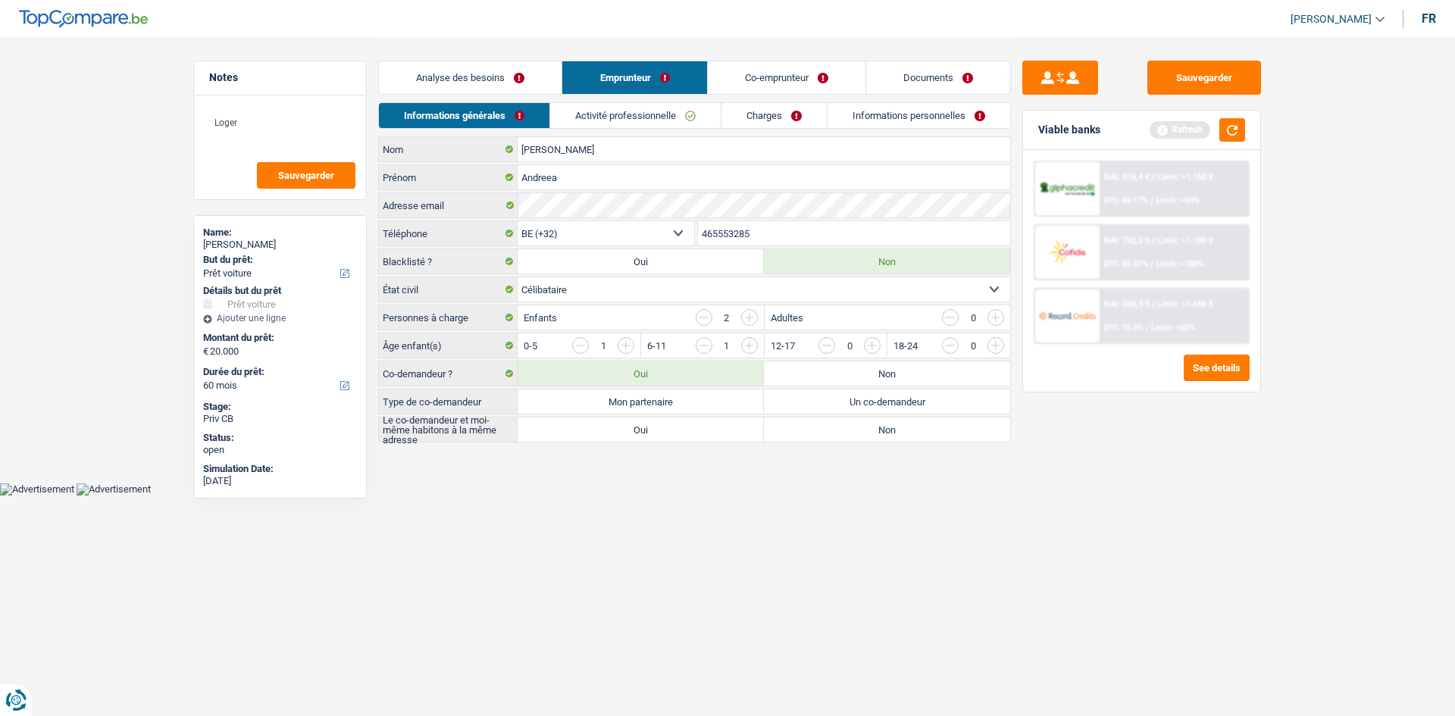
click at [618, 400] on label "Mon partenaire" at bounding box center [641, 402] width 246 height 24
click at [618, 400] on input "Mon partenaire" at bounding box center [641, 402] width 246 height 24
radio input "true"
click at [613, 424] on label "Oui" at bounding box center [641, 430] width 246 height 24
click at [613, 424] on input "Oui" at bounding box center [641, 430] width 246 height 24
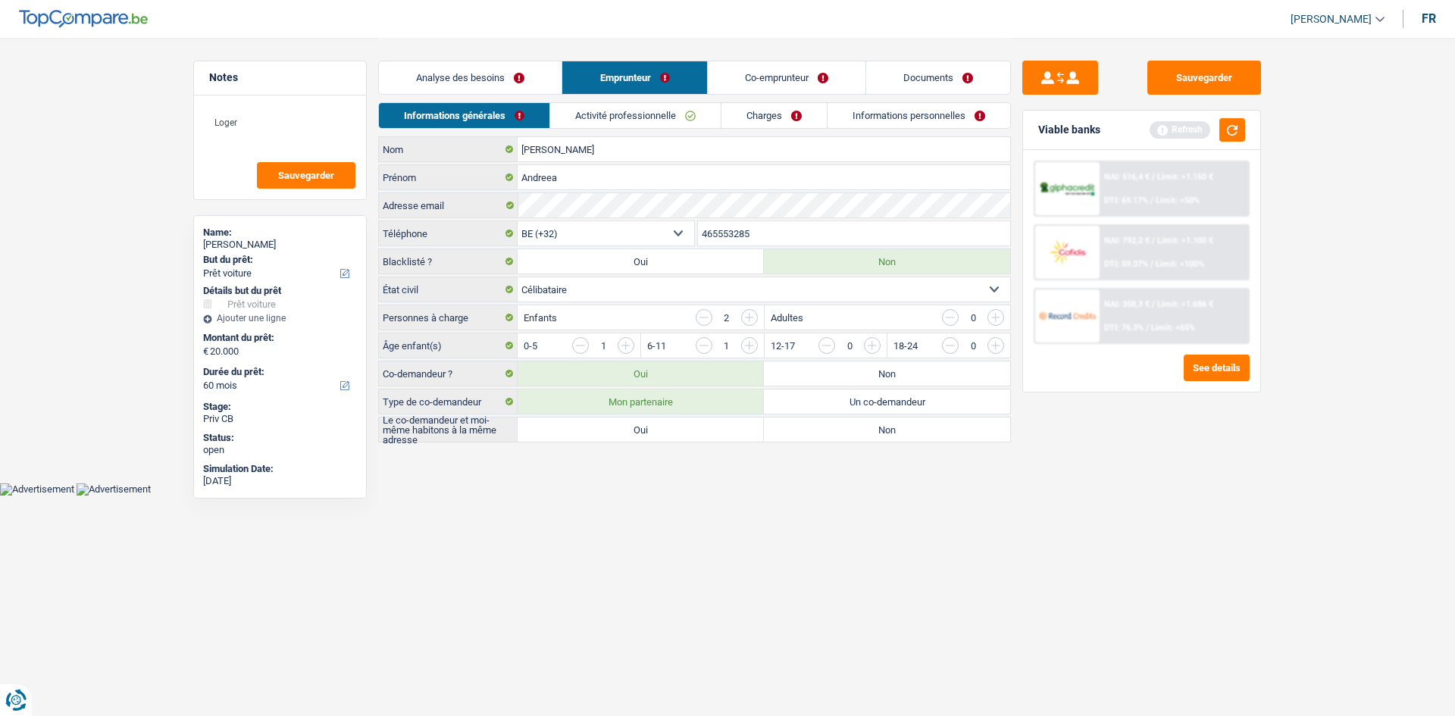
radio input "true"
click at [763, 64] on link "Co-emprunteur" at bounding box center [787, 77] width 158 height 33
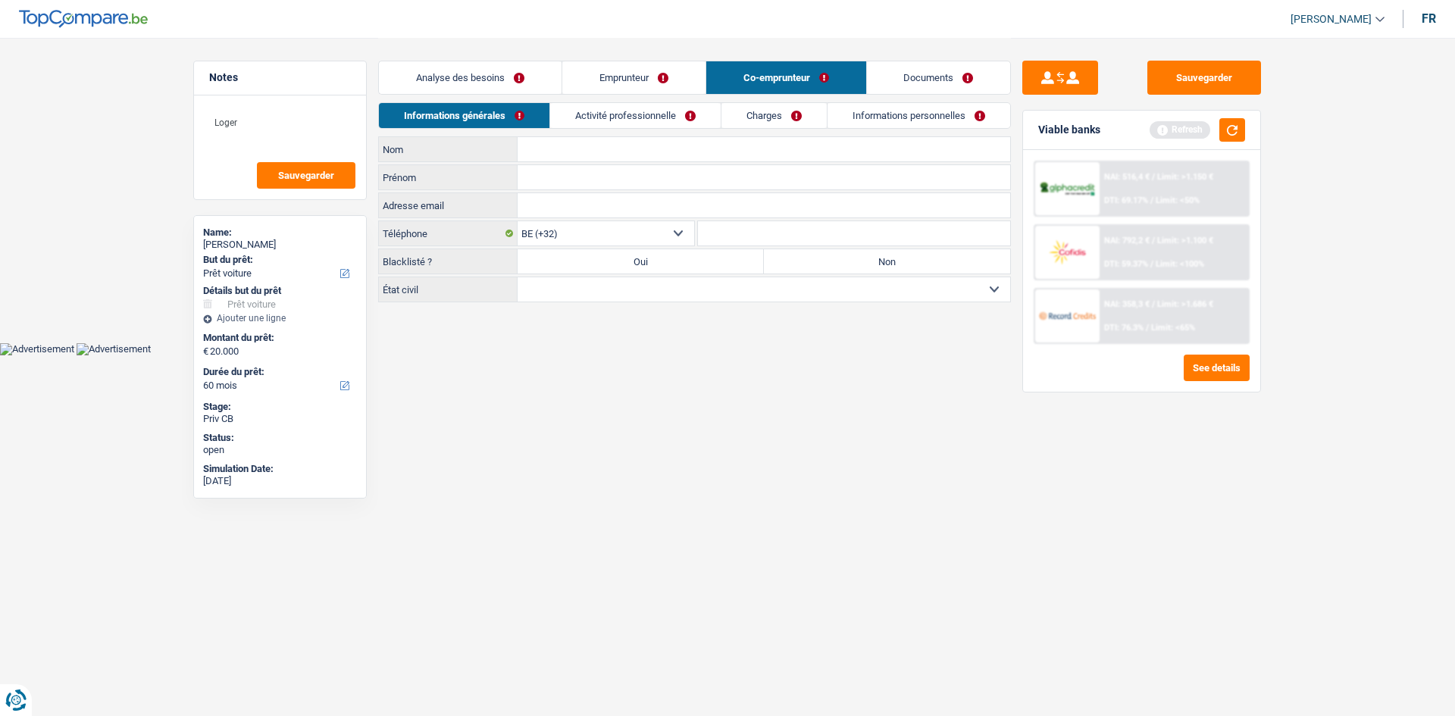
click at [601, 130] on div "Informations générales Activité professionnelle Charges Informations personnell…" at bounding box center [694, 119] width 633 height 34
click at [631, 111] on link "Activité professionnelle" at bounding box center [635, 115] width 171 height 25
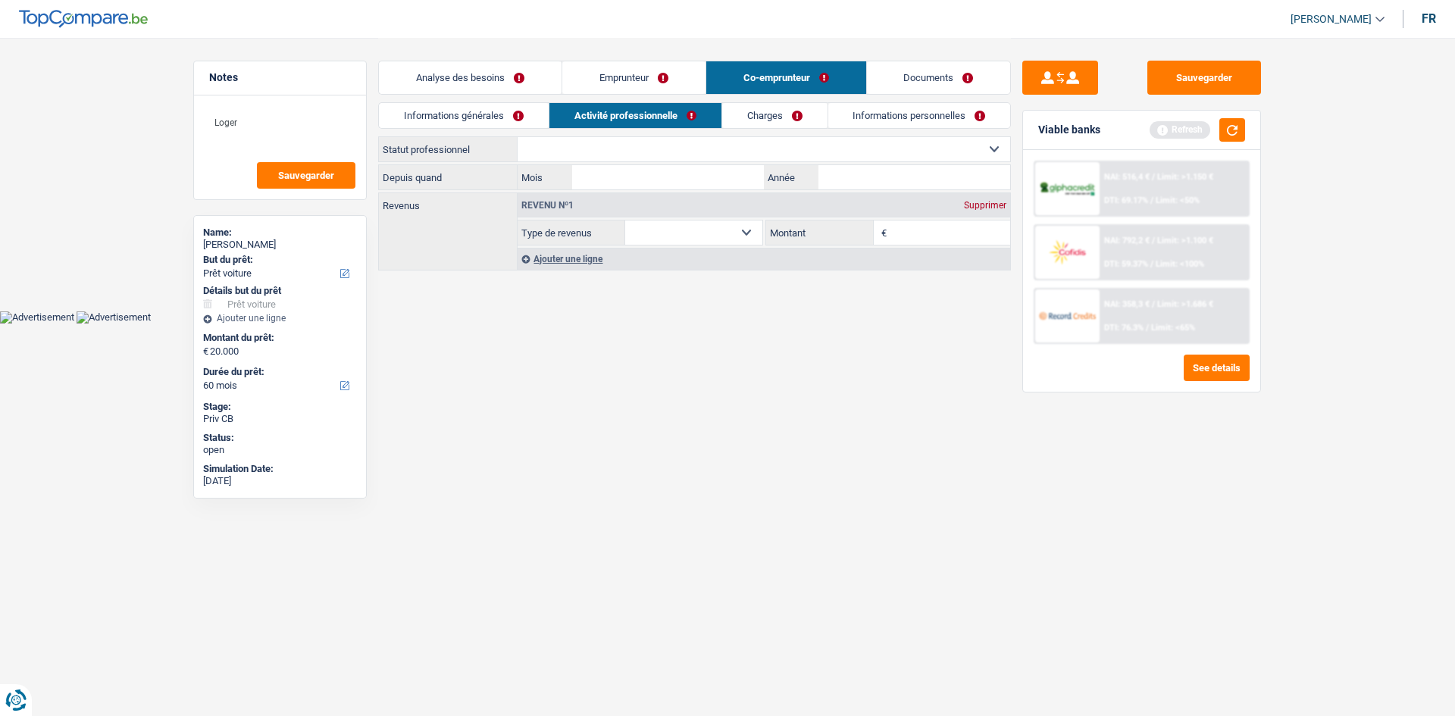
click at [652, 141] on select "Ouvrier Employé privé Employé public Invalide Indépendant Pensionné Chômeur Mut…" at bounding box center [764, 149] width 493 height 24
select select "independent"
click at [518, 137] on select "Ouvrier Employé privé Employé public Invalide Indépendant Pensionné Chômeur Mut…" at bounding box center [764, 149] width 493 height 24
select select "netSalary"
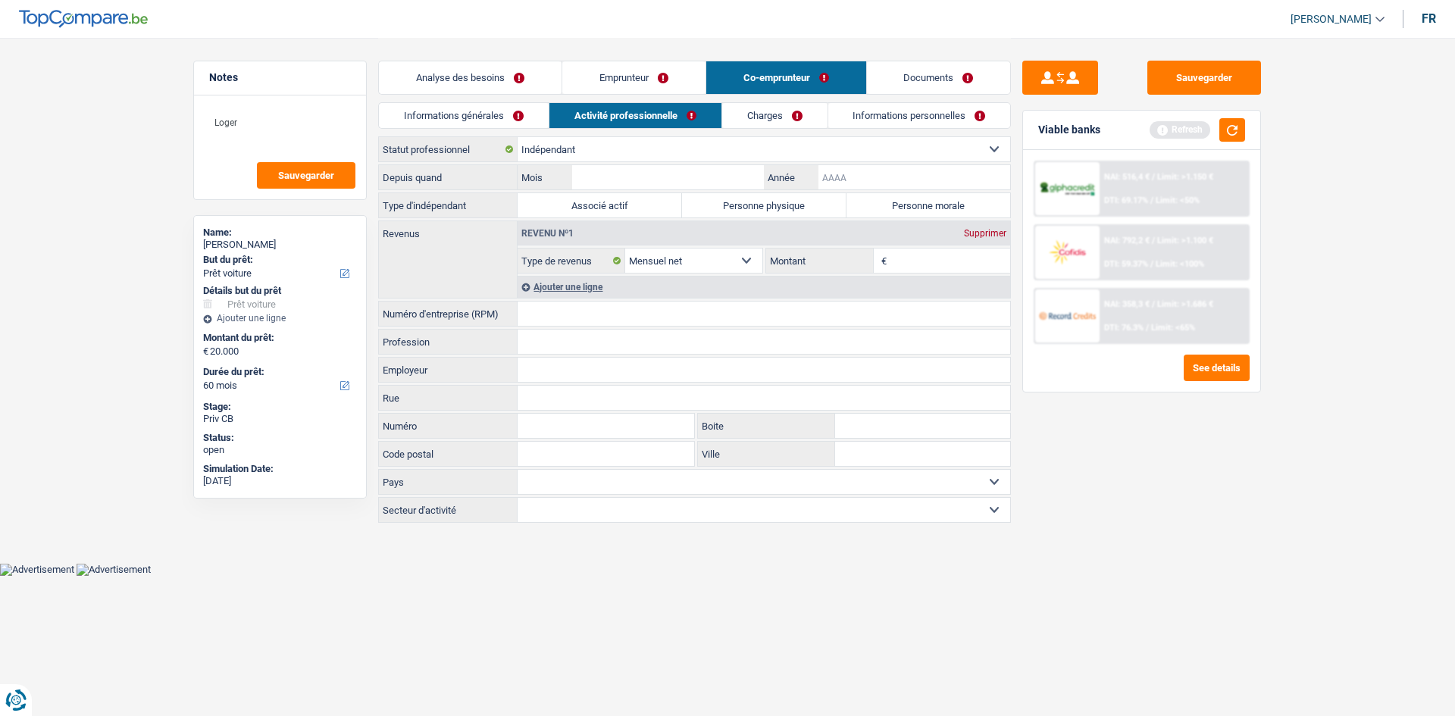
click at [916, 178] on input "Année" at bounding box center [915, 177] width 192 height 24
type input "2021"
drag, startPoint x: 664, startPoint y: 170, endPoint x: 685, endPoint y: 180, distance: 23.7
click at [664, 170] on input "Mois" at bounding box center [668, 177] width 192 height 24
type input "9"
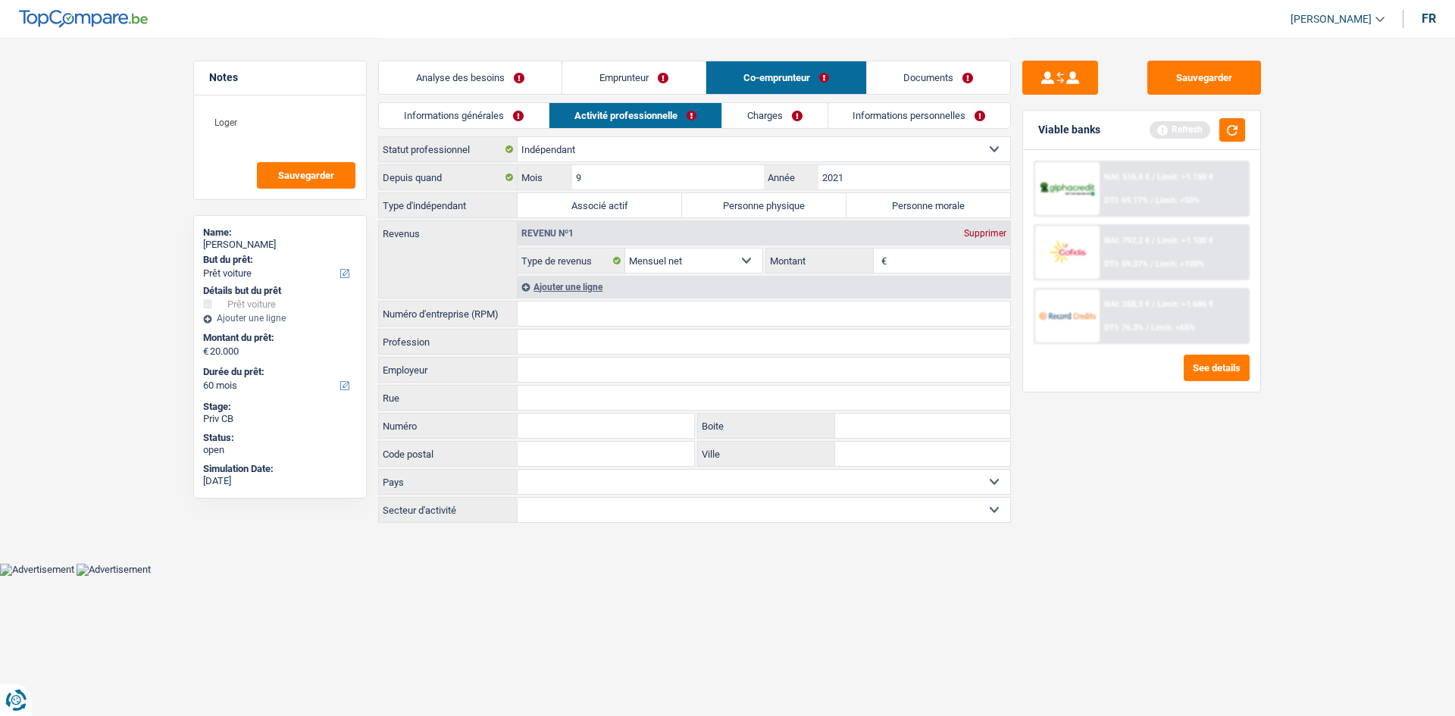
drag, startPoint x: 1432, startPoint y: 598, endPoint x: 1373, endPoint y: 535, distance: 85.8
click at [1152, 553] on html "Vous avez le contrôle de vos données Nous utilisons des cookies, tout comme nos…" at bounding box center [727, 288] width 1455 height 576
click at [988, 262] on input "Montant" at bounding box center [951, 261] width 121 height 24
type input "3.000"
click at [1152, 553] on main "Notes Loger Sauvegarder Name: Andreea Radu But du prêt: Confort maison: meubles…" at bounding box center [727, 281] width 1455 height 563
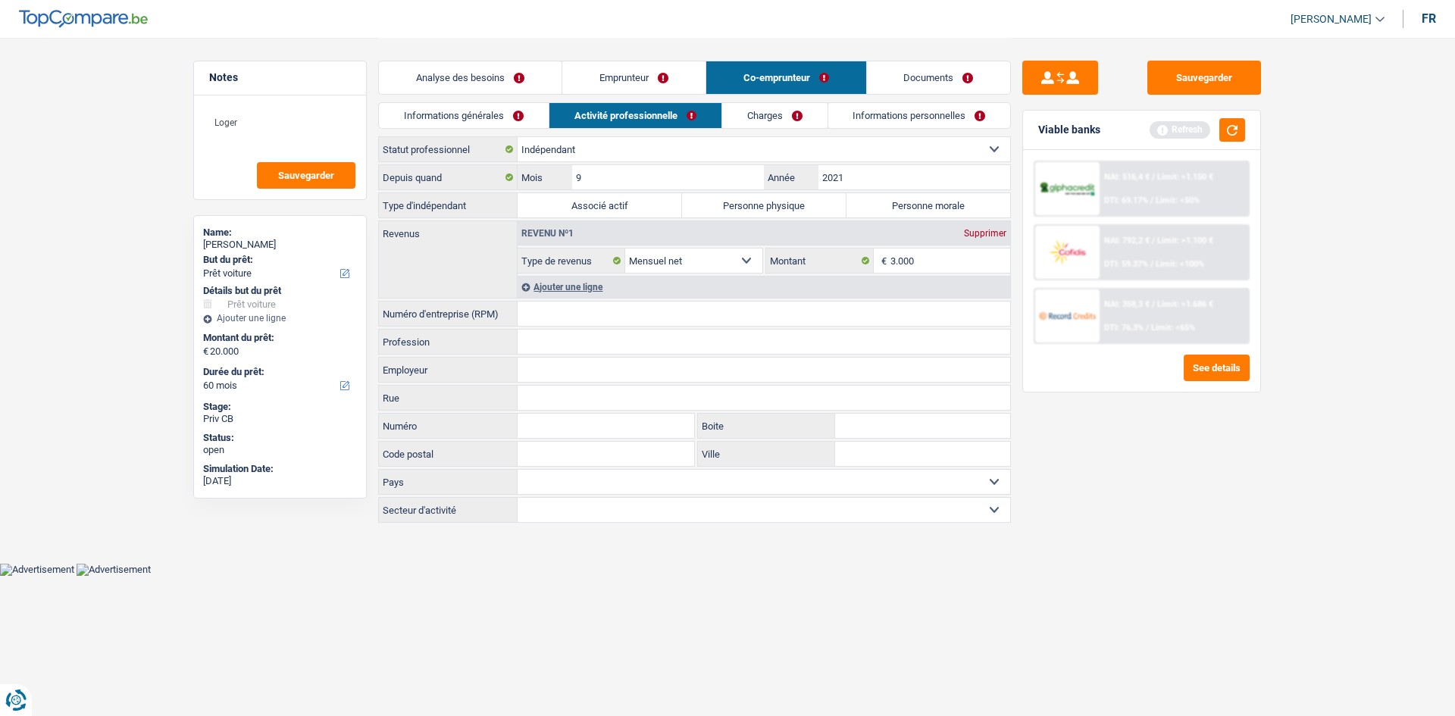
click at [629, 309] on input "Numéro d'entreprise (RPM)" at bounding box center [764, 314] width 493 height 24
type input "0734552492"
click at [596, 553] on html "Vous avez le contrôle de vos données Nous utilisons des cookies, tout comme nos…" at bounding box center [727, 288] width 1455 height 576
drag, startPoint x: 614, startPoint y: 314, endPoint x: 495, endPoint y: 288, distance: 121.8
click at [495, 288] on div "Depuis quand 9 Mois / 2021 Année Type d'indépendant Associé actif Personne phys…" at bounding box center [694, 343] width 633 height 359
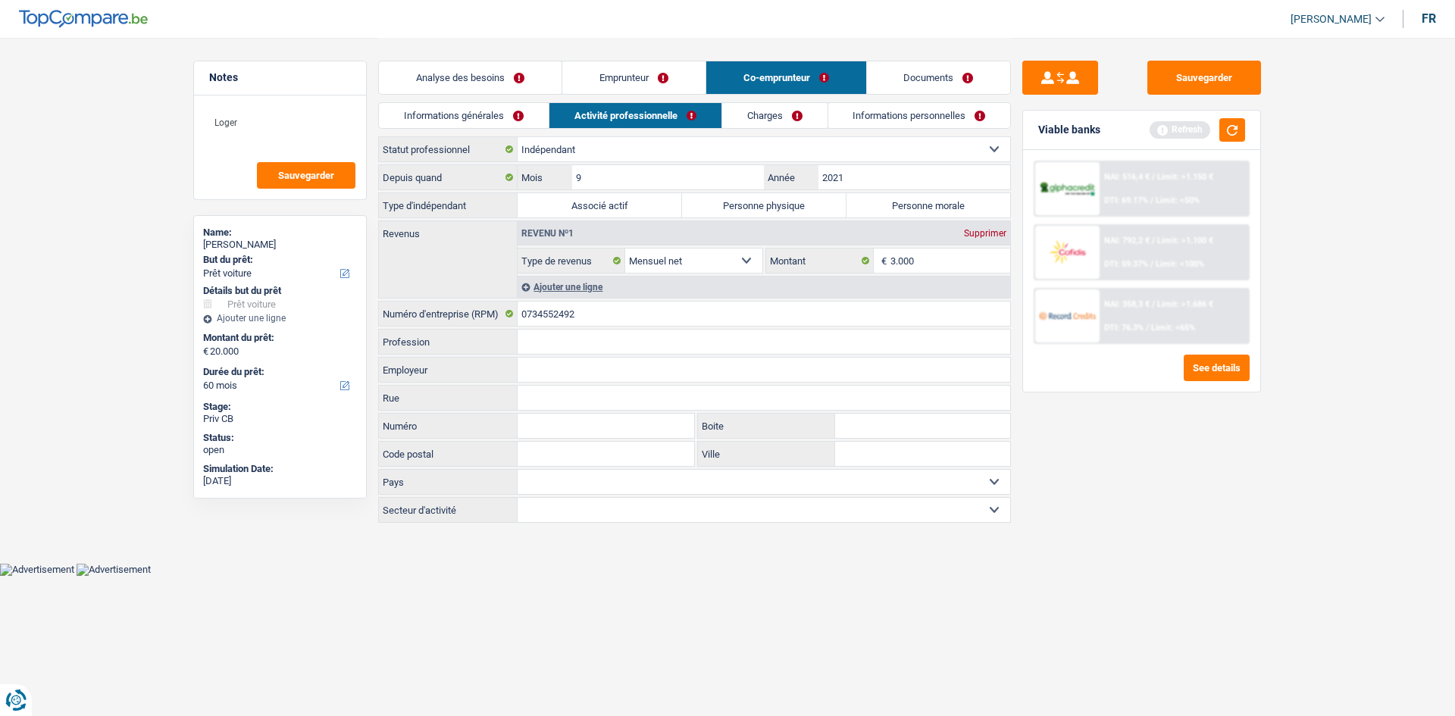
click at [818, 217] on label "Personne physique" at bounding box center [764, 205] width 164 height 24
click at [818, 217] on input "Personne physique" at bounding box center [764, 205] width 164 height 24
radio input "true"
drag, startPoint x: 548, startPoint y: 348, endPoint x: 899, endPoint y: 514, distance: 388.2
click at [556, 348] on input "Profession" at bounding box center [764, 342] width 493 height 24
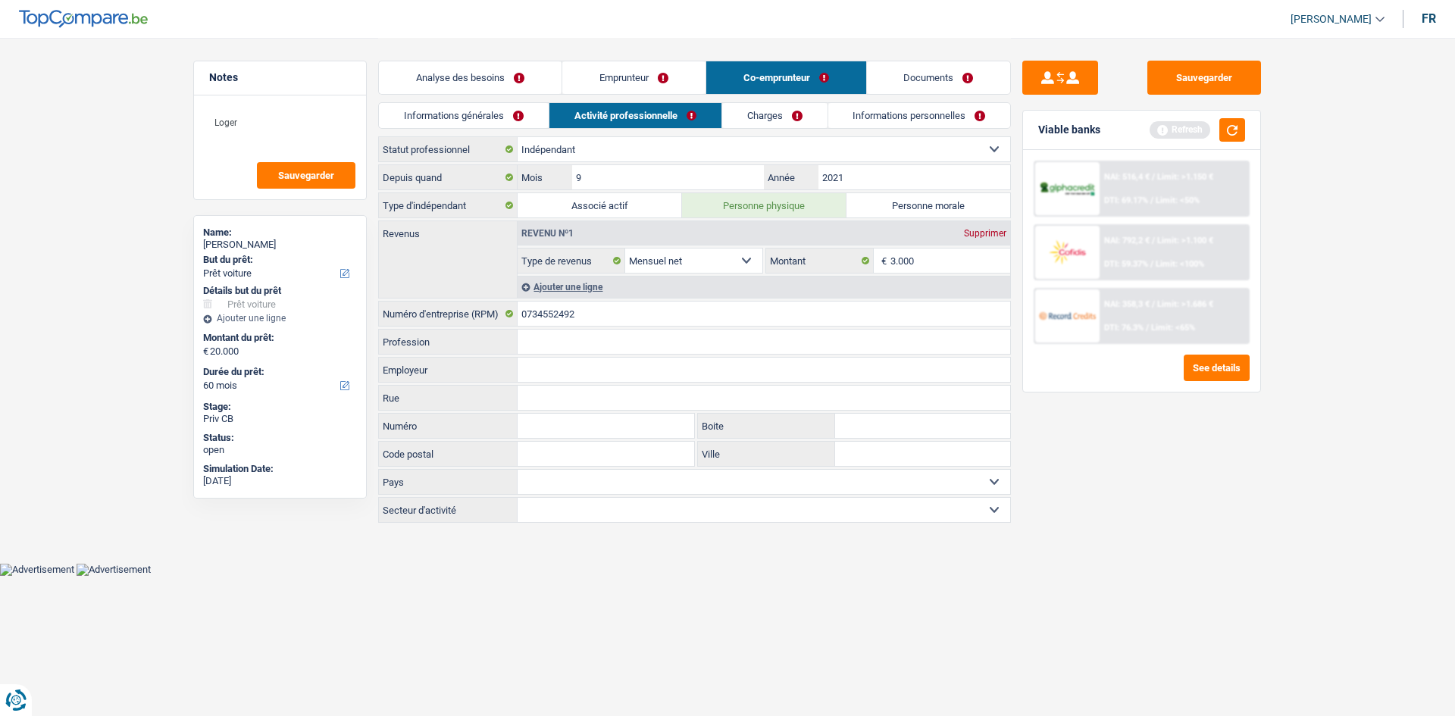
click at [587, 337] on input "Profession" at bounding box center [764, 342] width 493 height 24
type input "panneaux solaire"
click at [1152, 493] on div "Sauvegarder Viable banks Refresh NAI: 516,4 € / Limit: >1.150 € DTI: 69.17% / L…" at bounding box center [1142, 376] width 262 height 631
click at [778, 127] on link "Charges" at bounding box center [774, 115] width 105 height 25
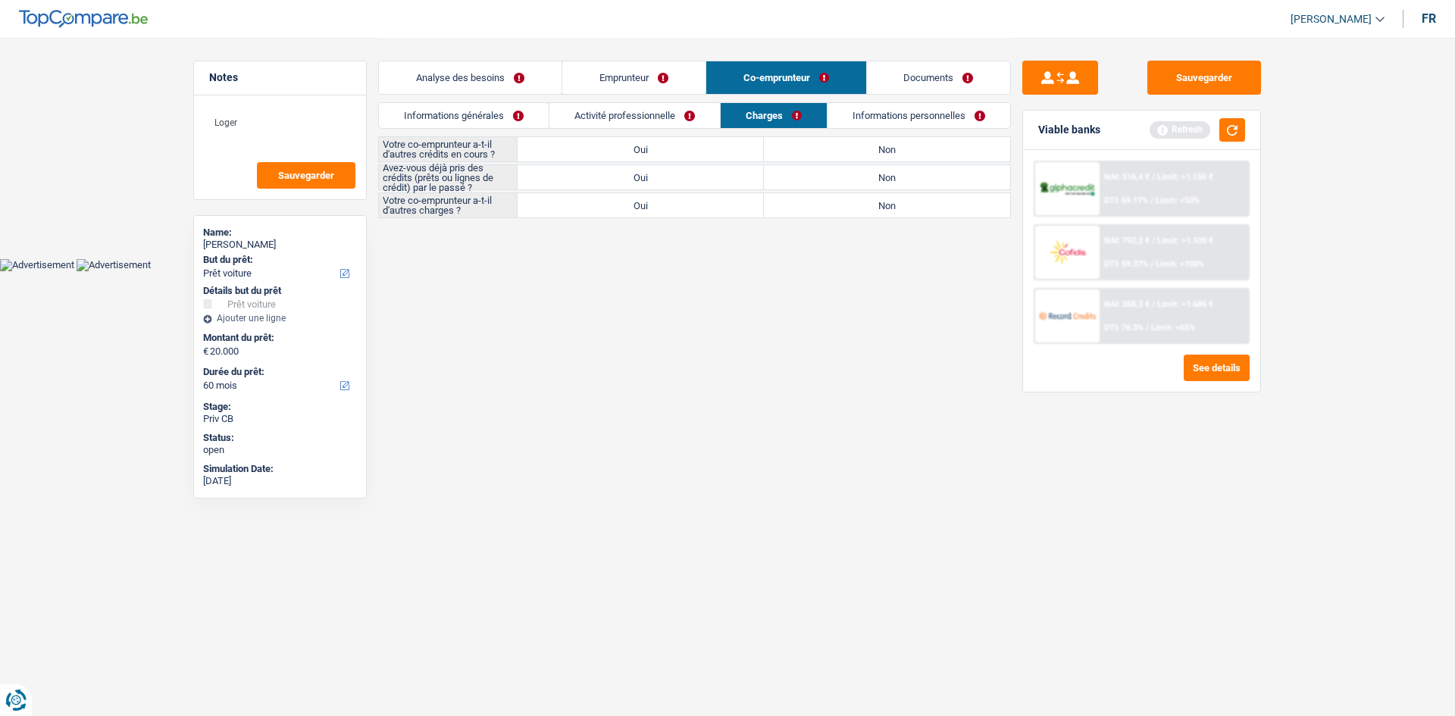
click at [403, 106] on link "Informations générales" at bounding box center [464, 115] width 170 height 25
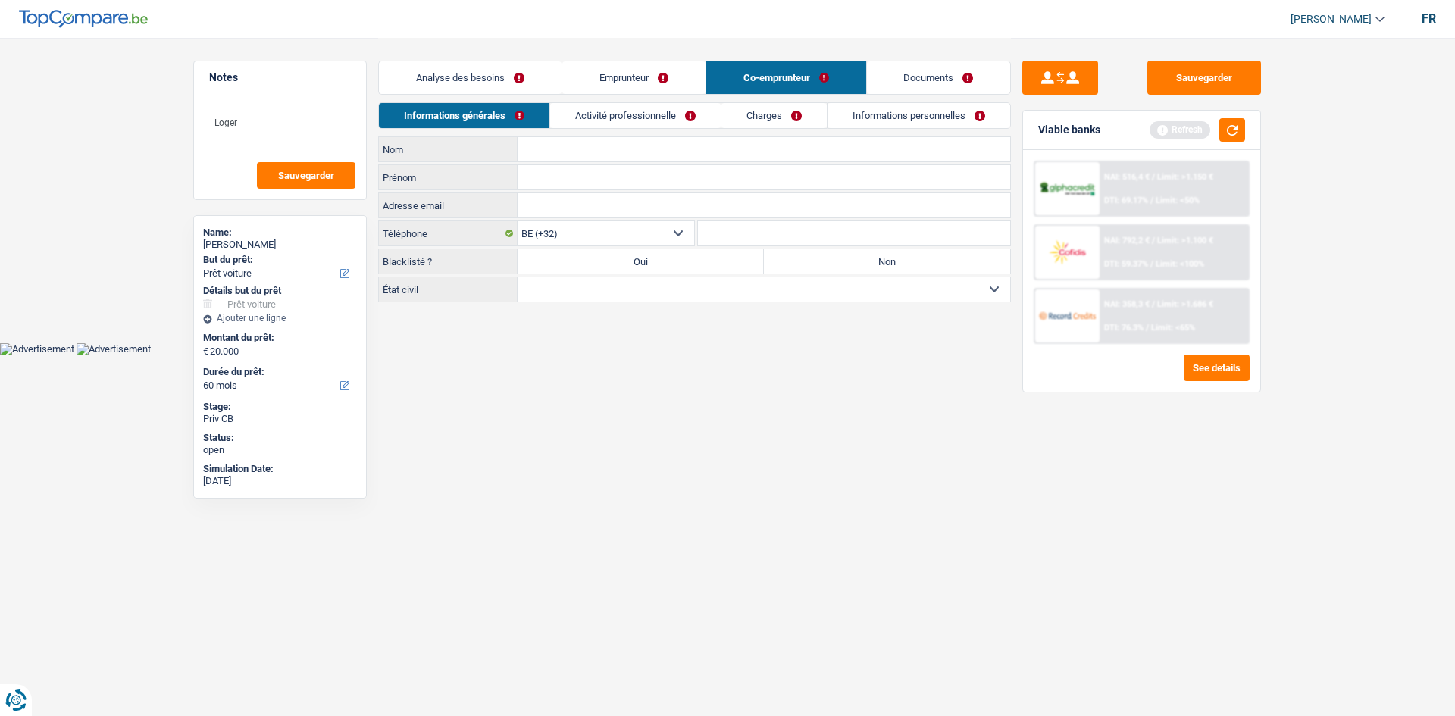
click at [576, 143] on input "Nom" at bounding box center [764, 149] width 493 height 24
type input "radu"
click at [609, 186] on input "Prénom" at bounding box center [764, 177] width 493 height 24
type input "Costel Alexandre"
click at [857, 265] on label "Non" at bounding box center [887, 261] width 246 height 24
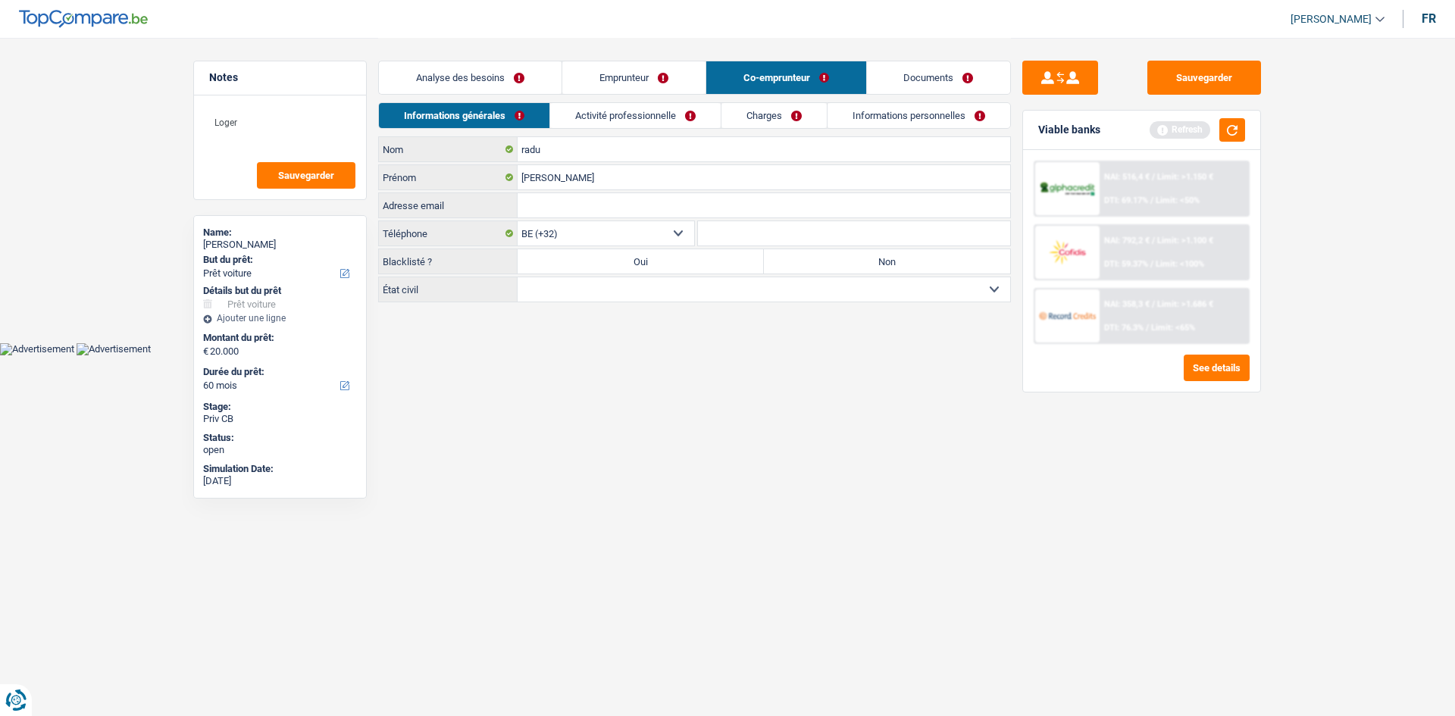
click at [857, 265] on input "Non" at bounding box center [887, 261] width 246 height 24
radio input "true"
click at [656, 294] on select "Célibataire Marié(e) Cohabitant(e) légal(e) Divorcé(e) Veuf(ve) Séparé (de fait…" at bounding box center [764, 289] width 493 height 24
select select "married"
click at [518, 277] on select "Célibataire Marié(e) Cohabitant(e) légal(e) Divorcé(e) Veuf(ve) Séparé (de fait…" at bounding box center [764, 289] width 493 height 24
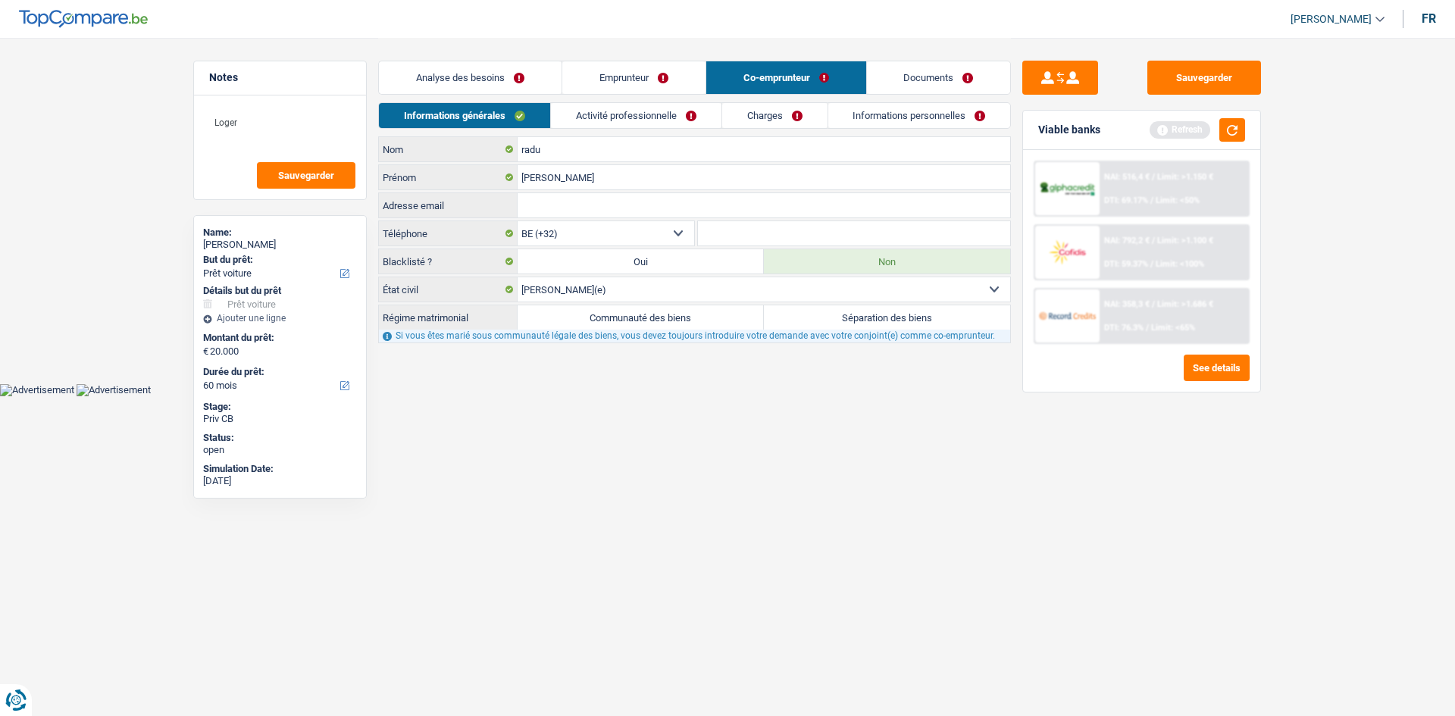
click at [621, 325] on label "Communauté des biens" at bounding box center [641, 317] width 246 height 24
click at [621, 325] on input "Communauté des biens" at bounding box center [641, 317] width 246 height 24
radio input "true"
click at [647, 76] on link "Emprunteur" at bounding box center [633, 77] width 143 height 33
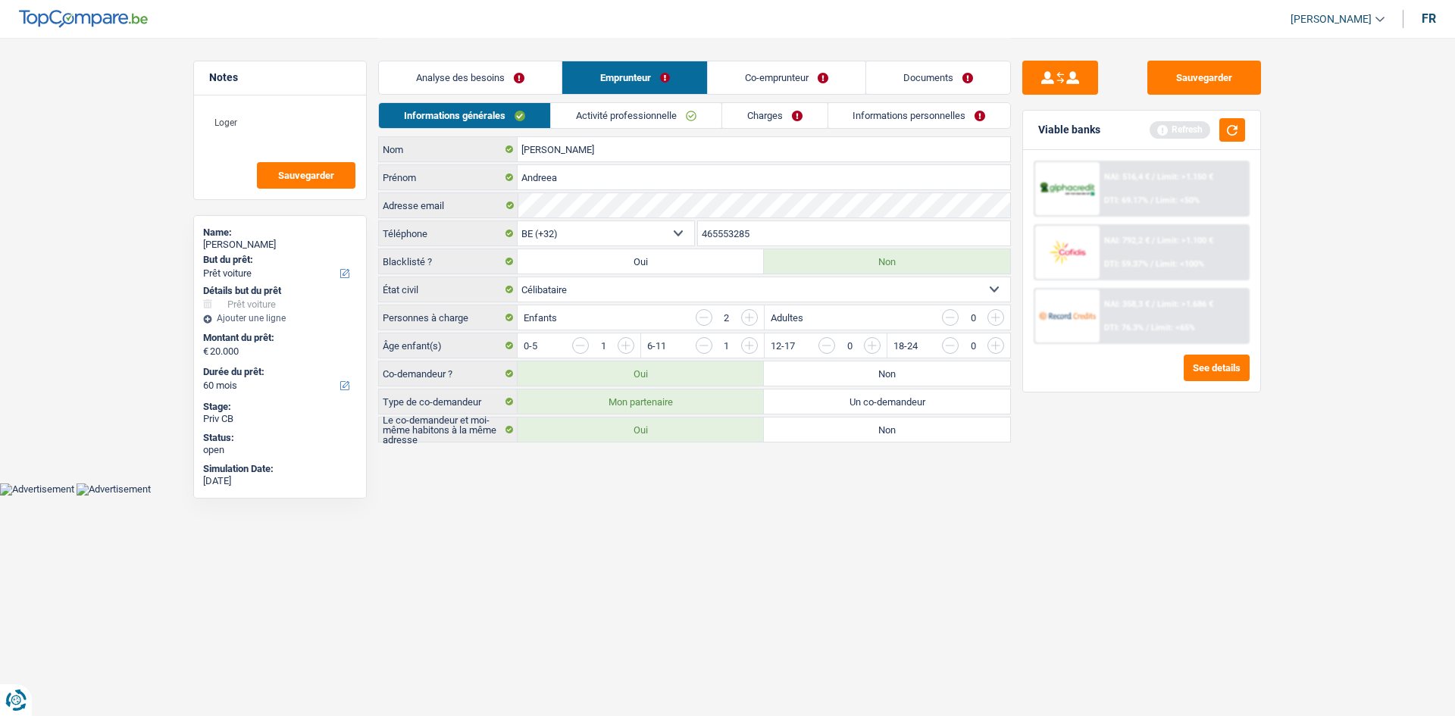
click at [618, 107] on link "Activité professionnelle" at bounding box center [636, 115] width 171 height 25
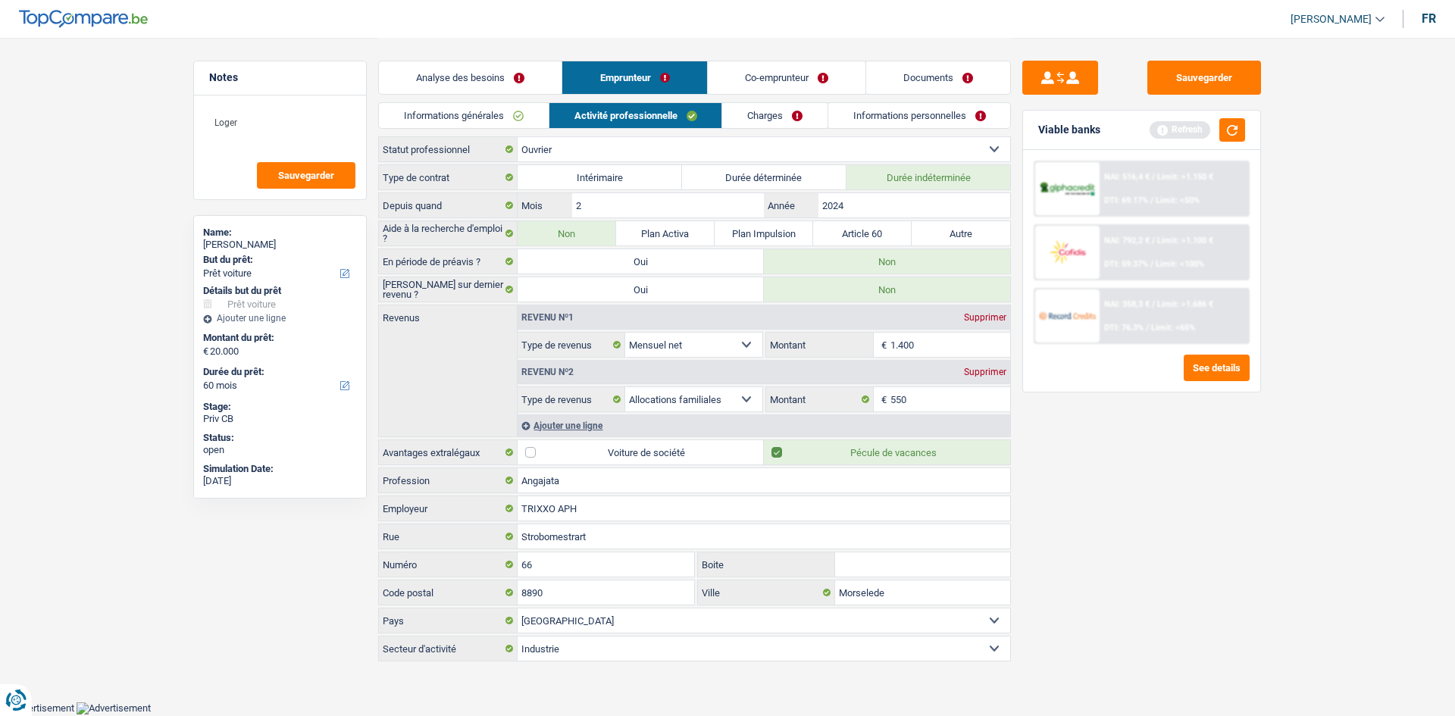
click at [486, 123] on link "Informations générales" at bounding box center [464, 115] width 170 height 25
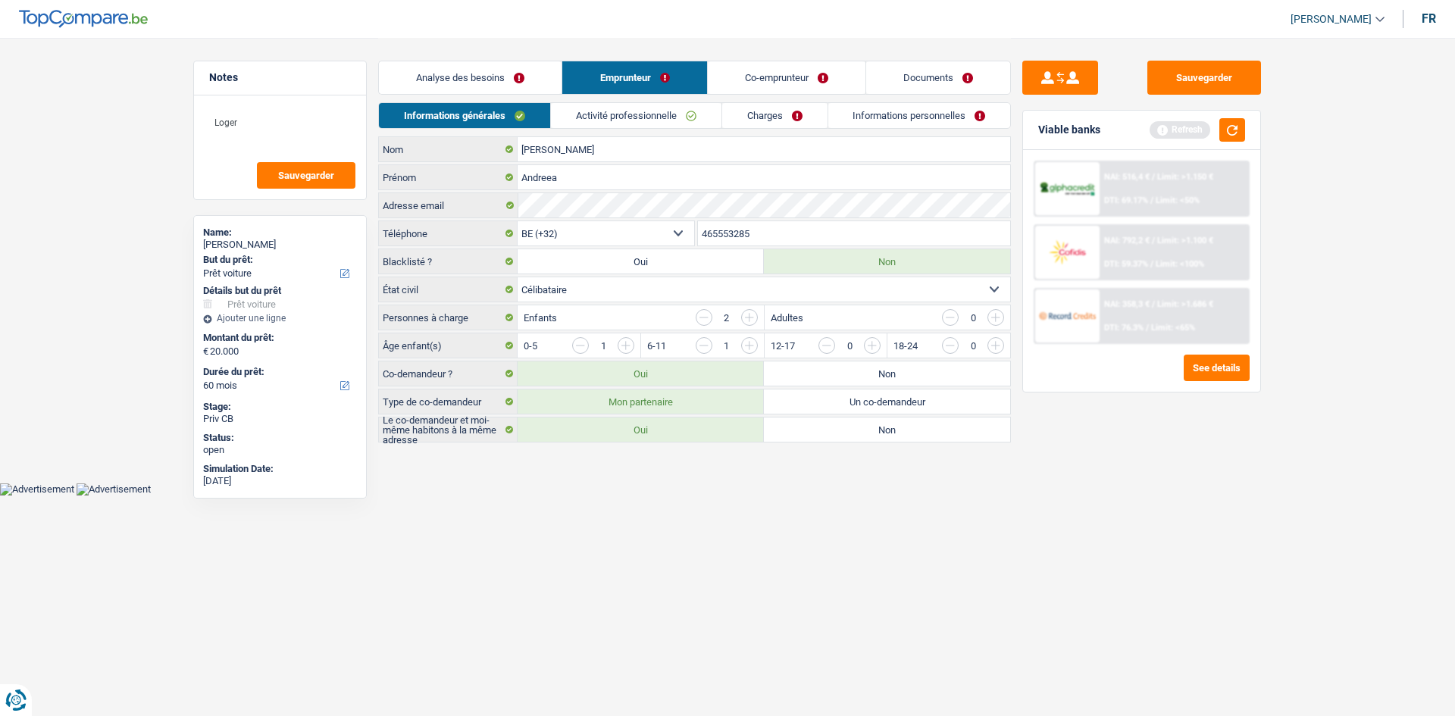
drag, startPoint x: 631, startPoint y: 290, endPoint x: 631, endPoint y: 300, distance: 10.6
click at [631, 290] on select "Célibataire Marié(e) Cohabitant(e) légal(e) Divorcé(e) Veuf(ve) Séparé (de fait…" at bounding box center [764, 289] width 493 height 24
select select "married"
click at [518, 277] on select "Célibataire Marié(e) Cohabitant(e) légal(e) Divorcé(e) Veuf(ve) Séparé (de fait…" at bounding box center [764, 289] width 493 height 24
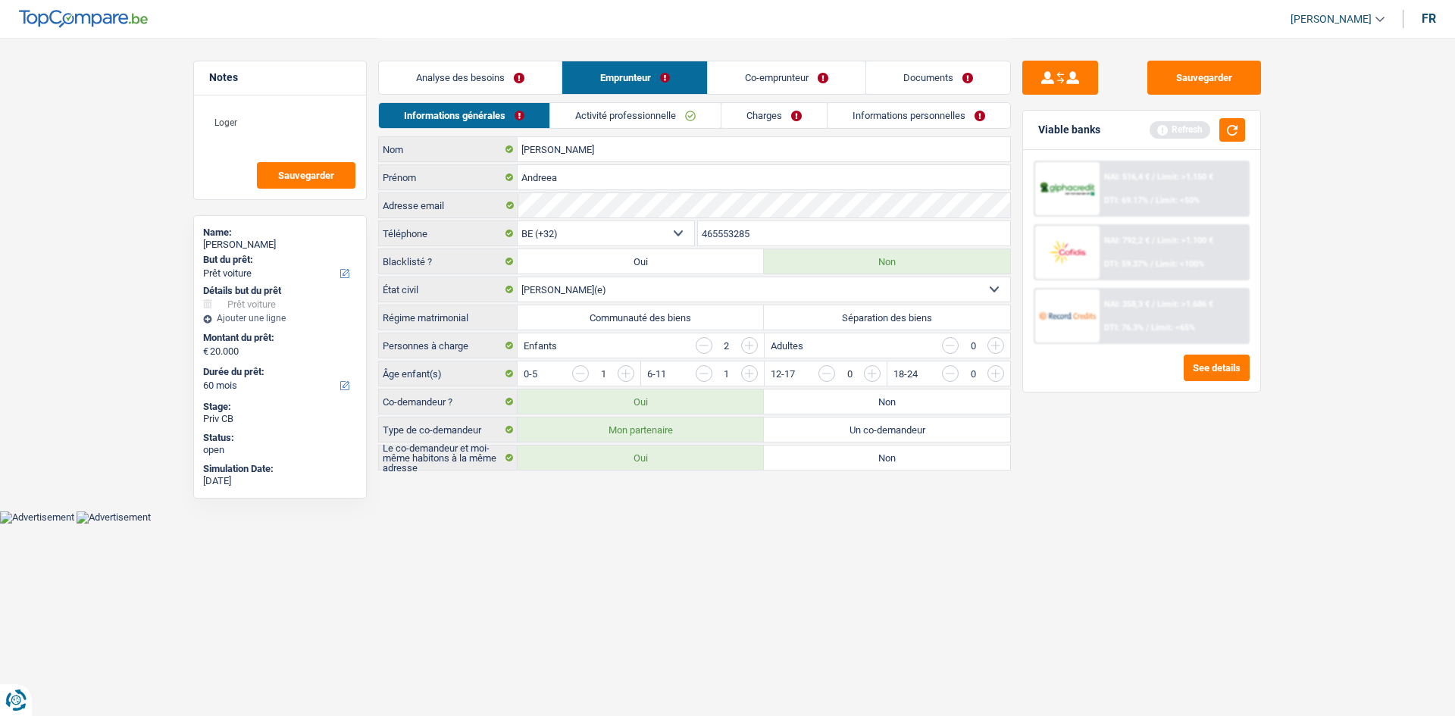
click at [591, 324] on label "Communauté des biens" at bounding box center [641, 317] width 246 height 24
click at [591, 324] on input "Communauté des biens" at bounding box center [641, 317] width 246 height 24
radio input "true"
drag, startPoint x: 615, startPoint y: 111, endPoint x: 655, endPoint y: 119, distance: 40.9
click at [615, 112] on link "Activité professionnelle" at bounding box center [636, 115] width 171 height 25
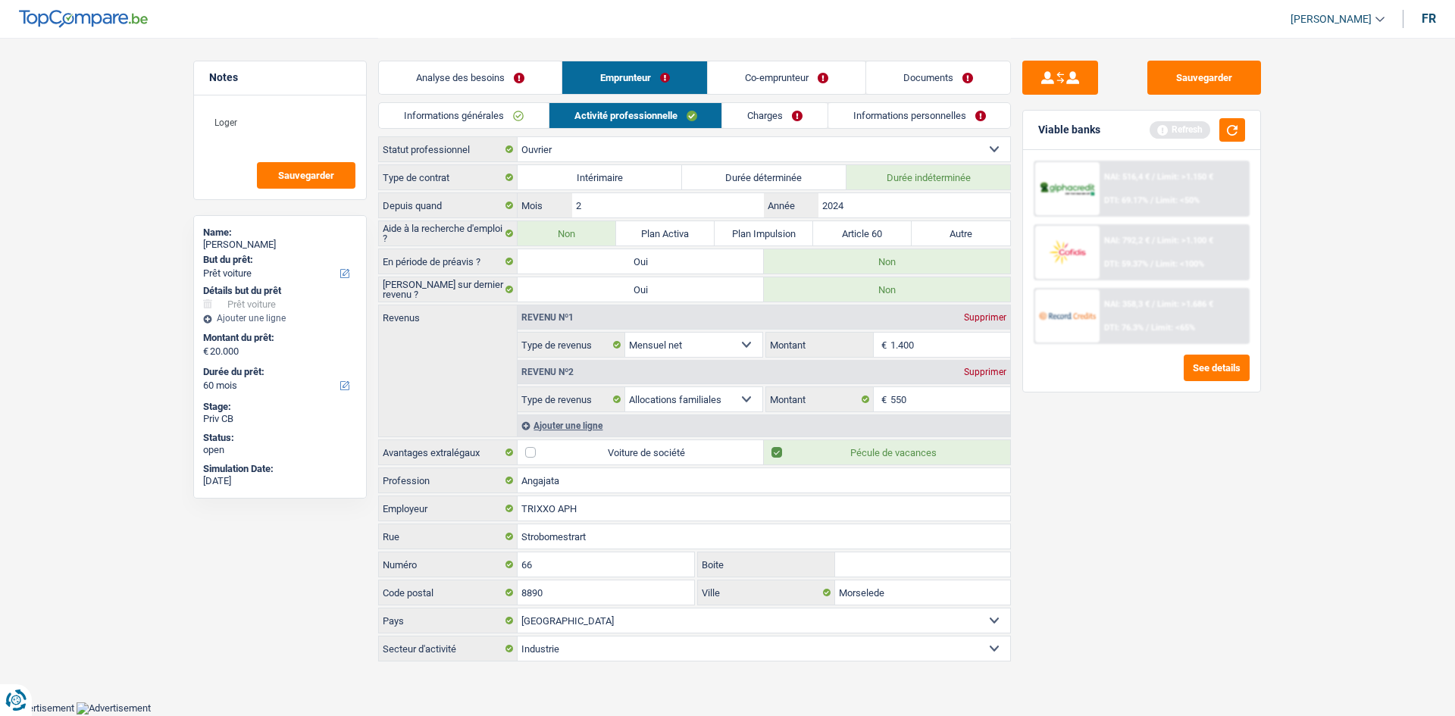
click at [784, 113] on link "Charges" at bounding box center [774, 115] width 105 height 25
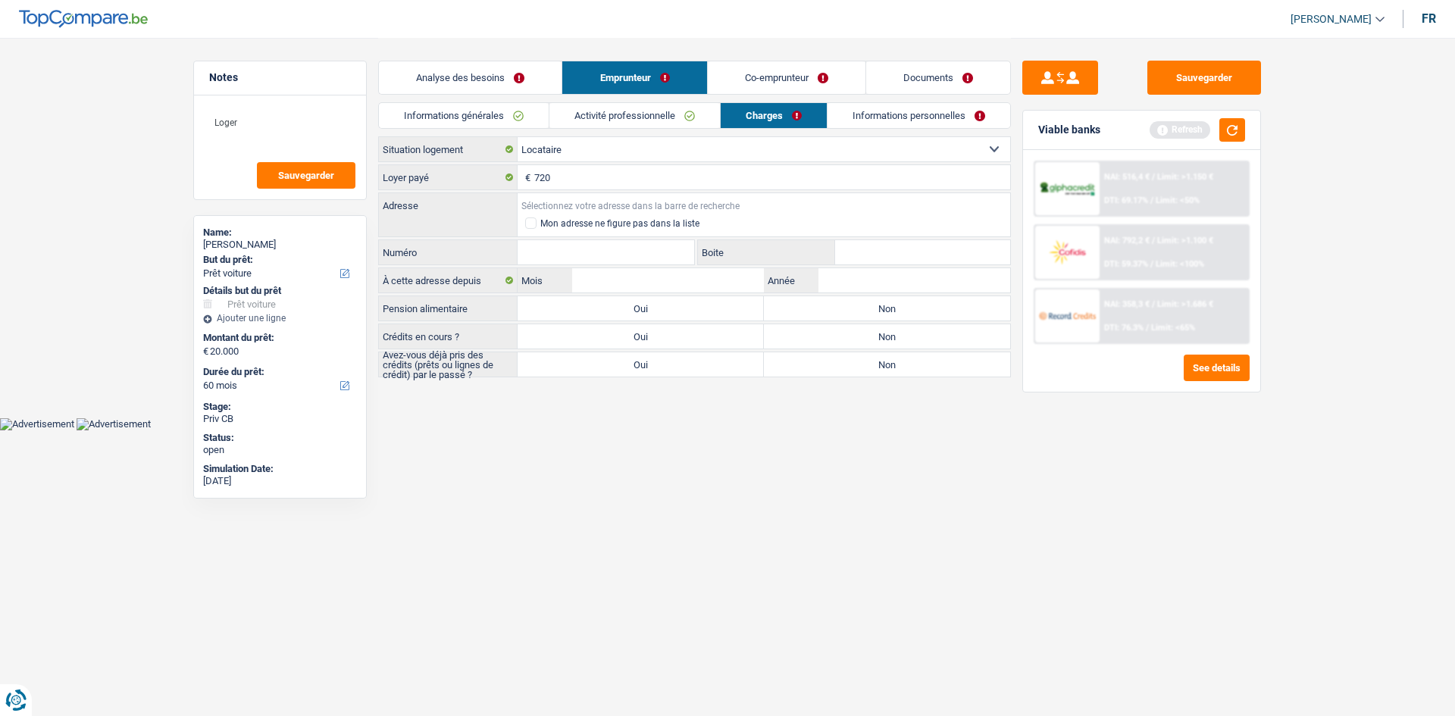
click at [631, 197] on input "Adresse" at bounding box center [764, 205] width 493 height 24
type input "strobemomstraat 66 8890 morselaan"
drag, startPoint x: 845, startPoint y: 587, endPoint x: 948, endPoint y: 419, distance: 196.7
click at [857, 431] on html "Vous avez le contrôle de vos données Nous utilisons des cookies, tout comme nos…" at bounding box center [727, 215] width 1455 height 431
click at [894, 273] on input "Année" at bounding box center [915, 280] width 192 height 24
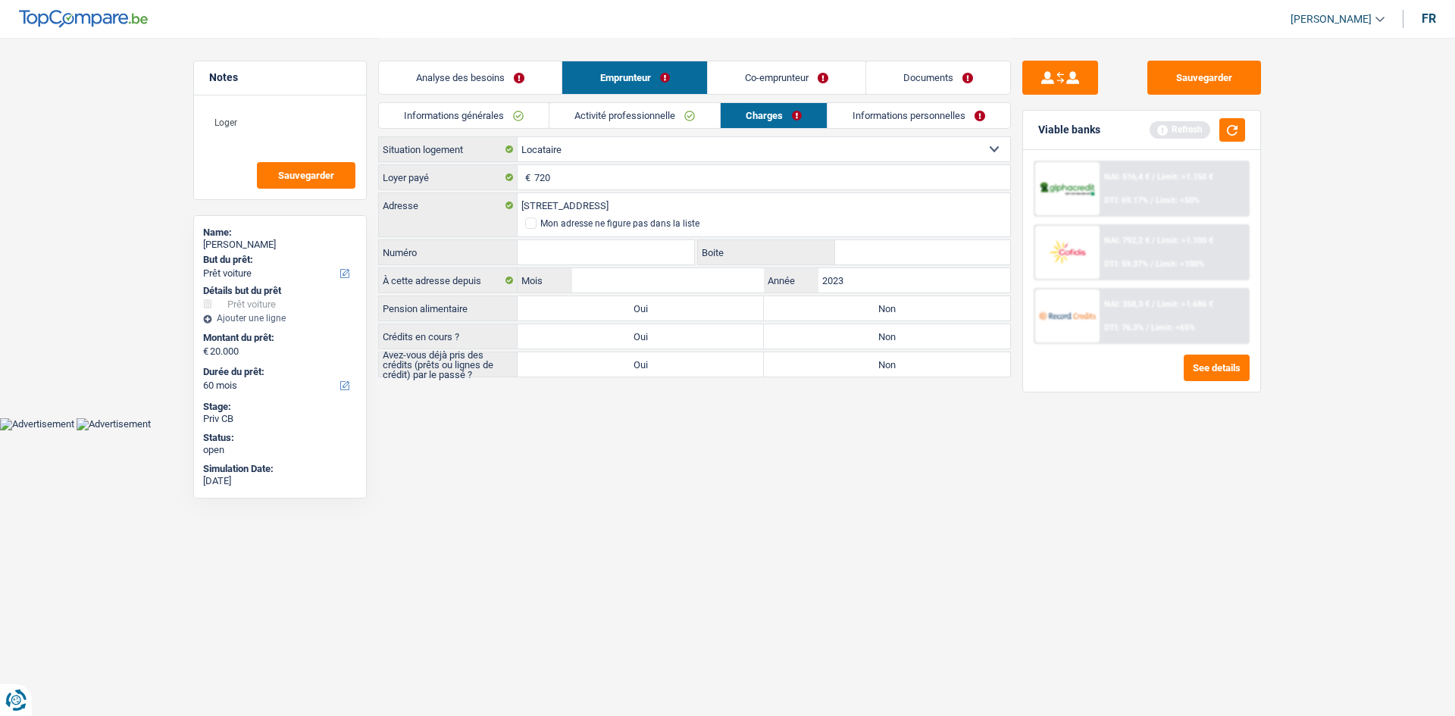
type input "2023"
click at [600, 277] on input "Mois" at bounding box center [668, 280] width 192 height 24
type input "1"
click at [704, 431] on html "Vous avez le contrôle de vos données Nous utilisons des cookies, tout comme nos…" at bounding box center [727, 215] width 1455 height 431
click at [872, 309] on label "Non" at bounding box center [887, 308] width 246 height 24
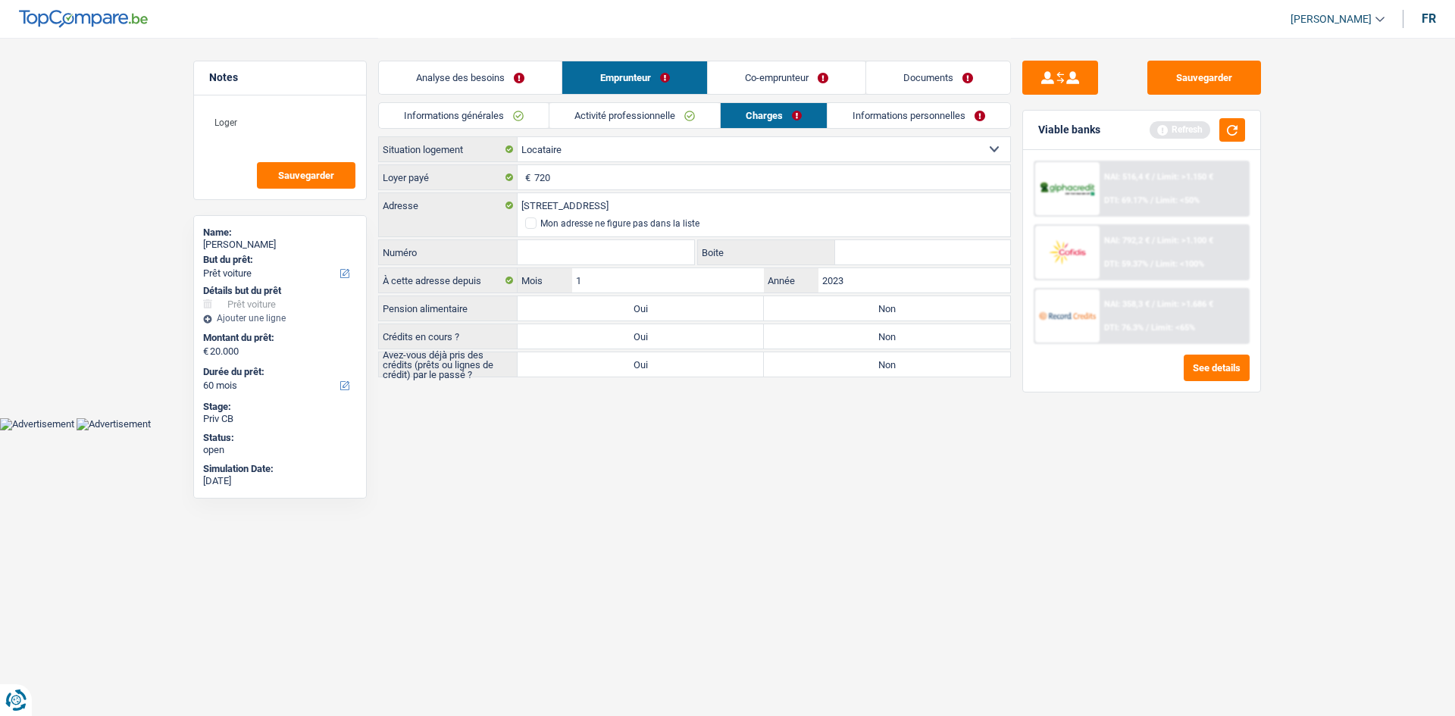
click at [872, 309] on input "Non" at bounding box center [887, 308] width 246 height 24
radio input "true"
click at [897, 340] on label "Non" at bounding box center [887, 336] width 246 height 24
click at [897, 340] on input "Non" at bounding box center [887, 336] width 246 height 24
radio input "true"
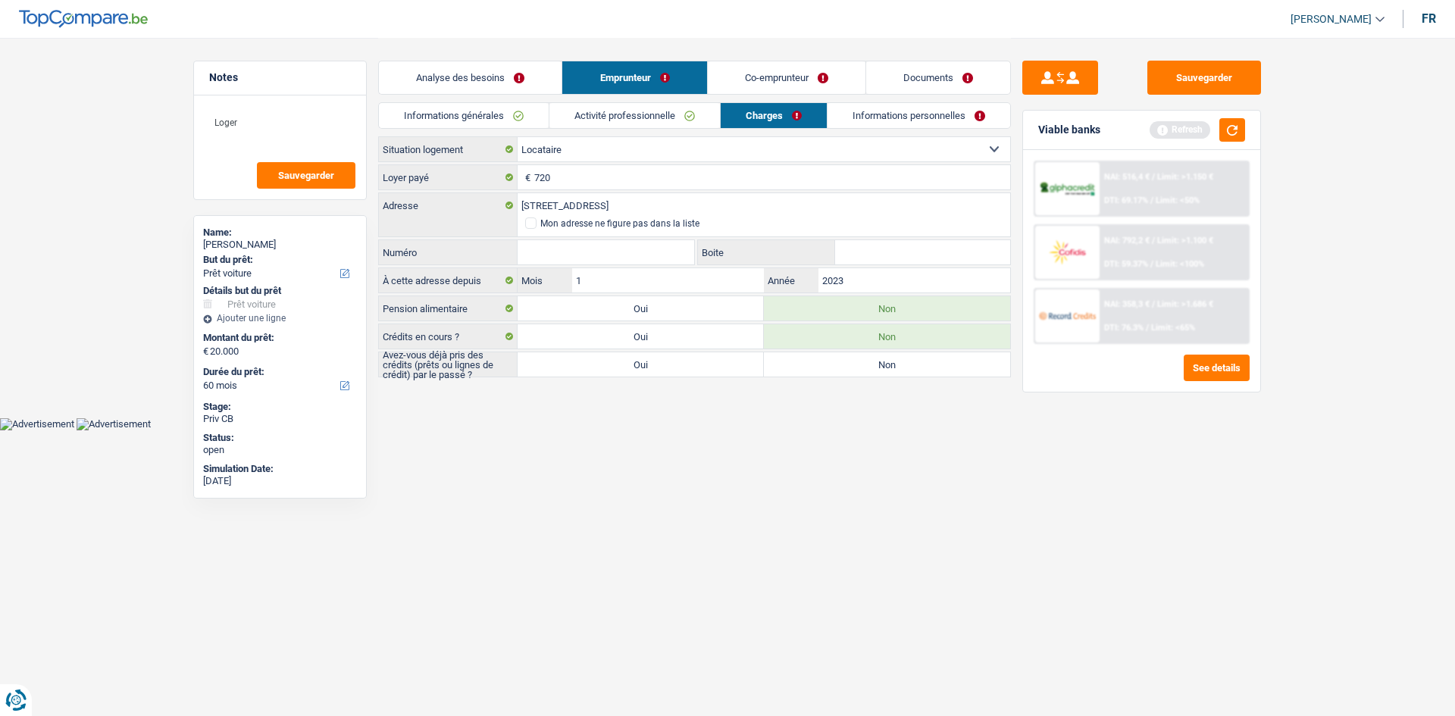
click at [913, 374] on label "Non" at bounding box center [887, 364] width 246 height 24
click at [913, 374] on input "Non" at bounding box center [887, 364] width 246 height 24
radio input "true"
drag, startPoint x: 500, startPoint y: 85, endPoint x: 632, endPoint y: 351, distance: 297.3
click at [500, 85] on link "Analyse des besoins" at bounding box center [470, 77] width 183 height 33
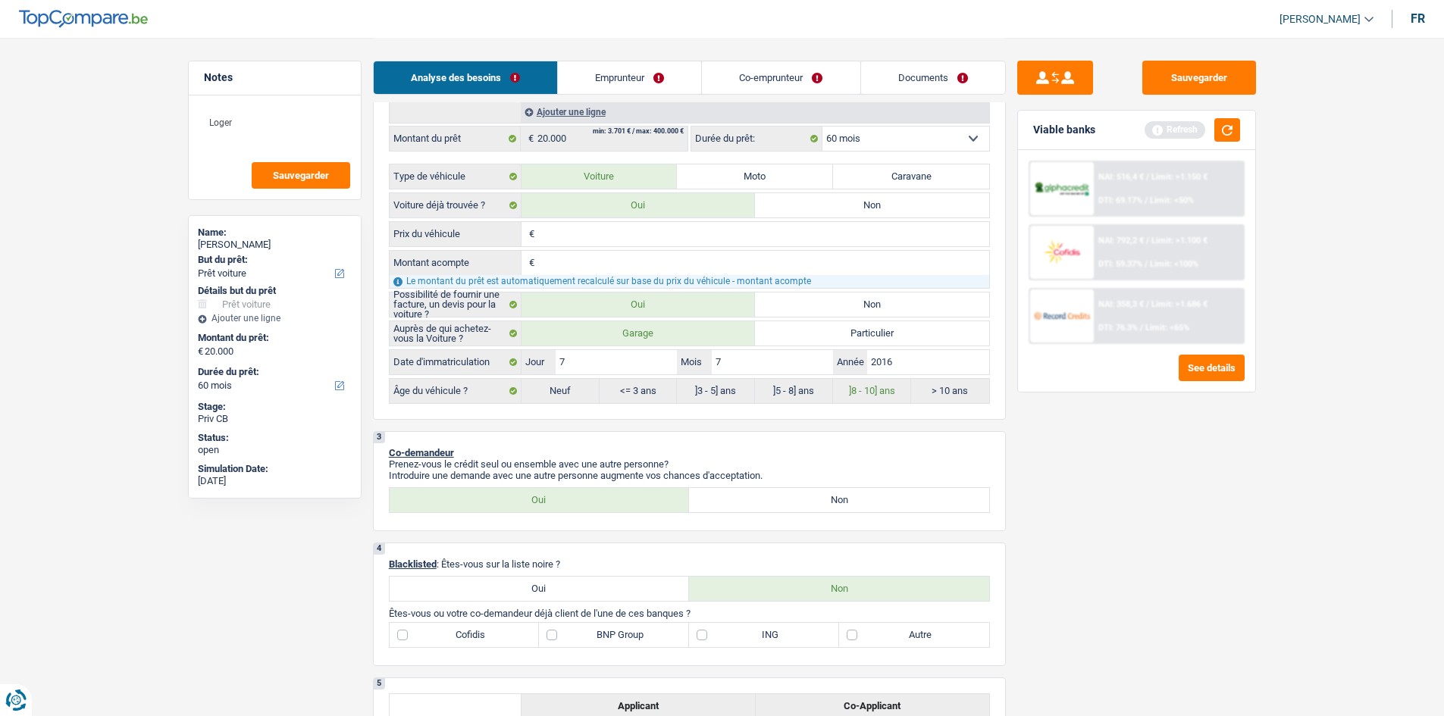
scroll to position [152, 0]
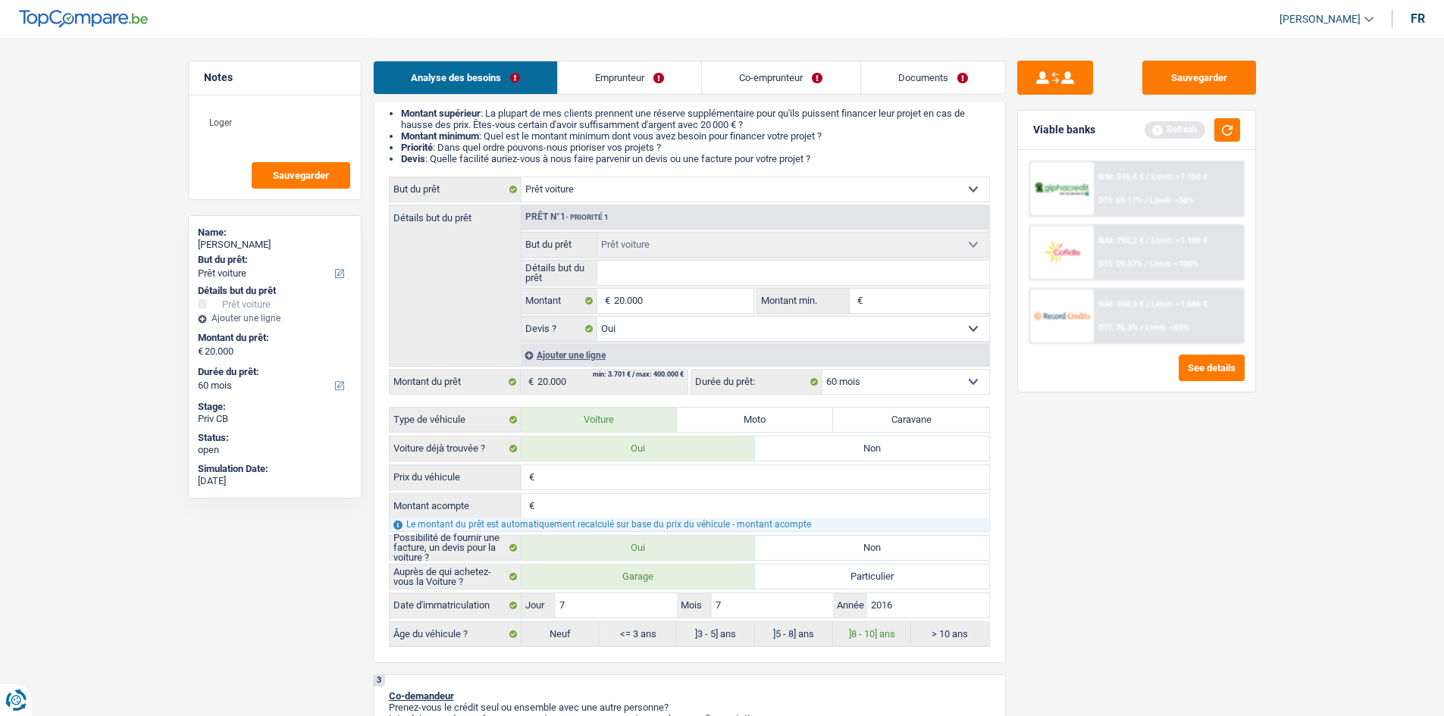
click at [681, 74] on link "Emprunteur" at bounding box center [629, 77] width 143 height 33
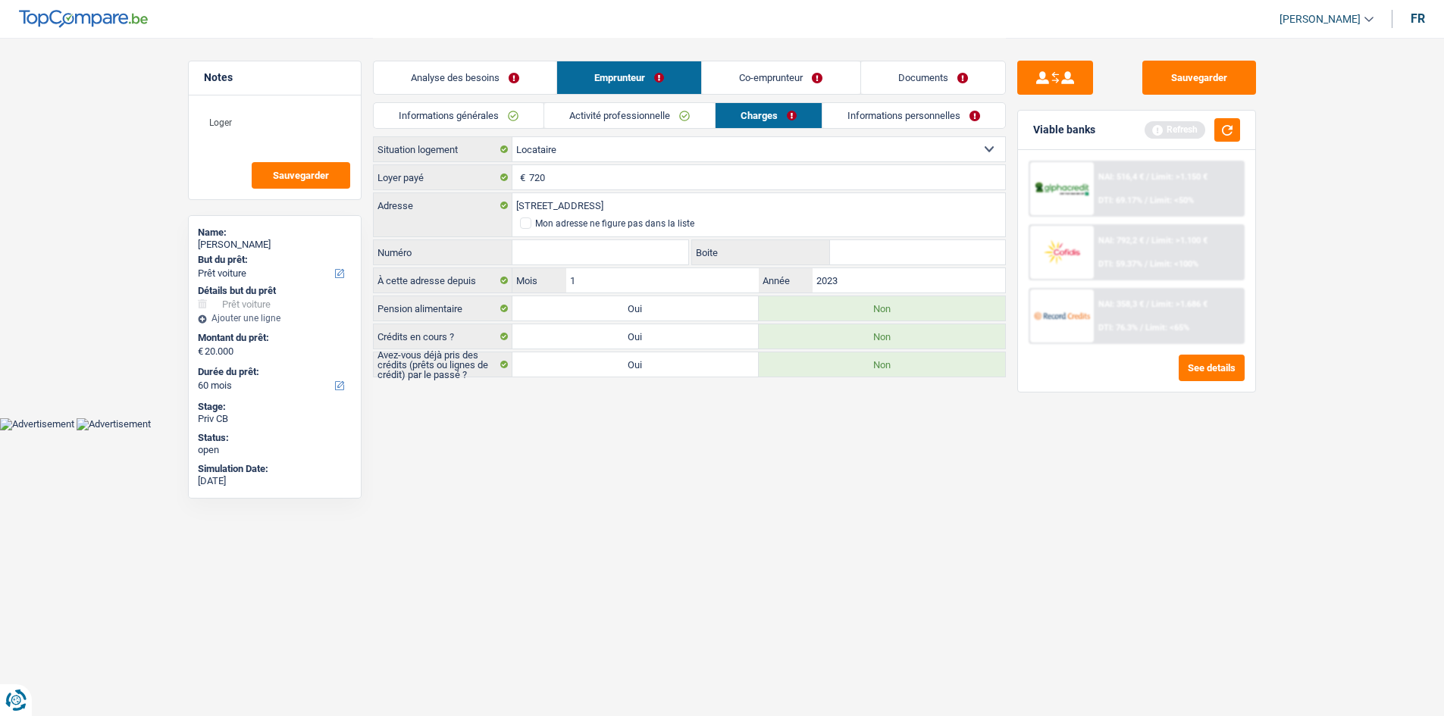
scroll to position [0, 0]
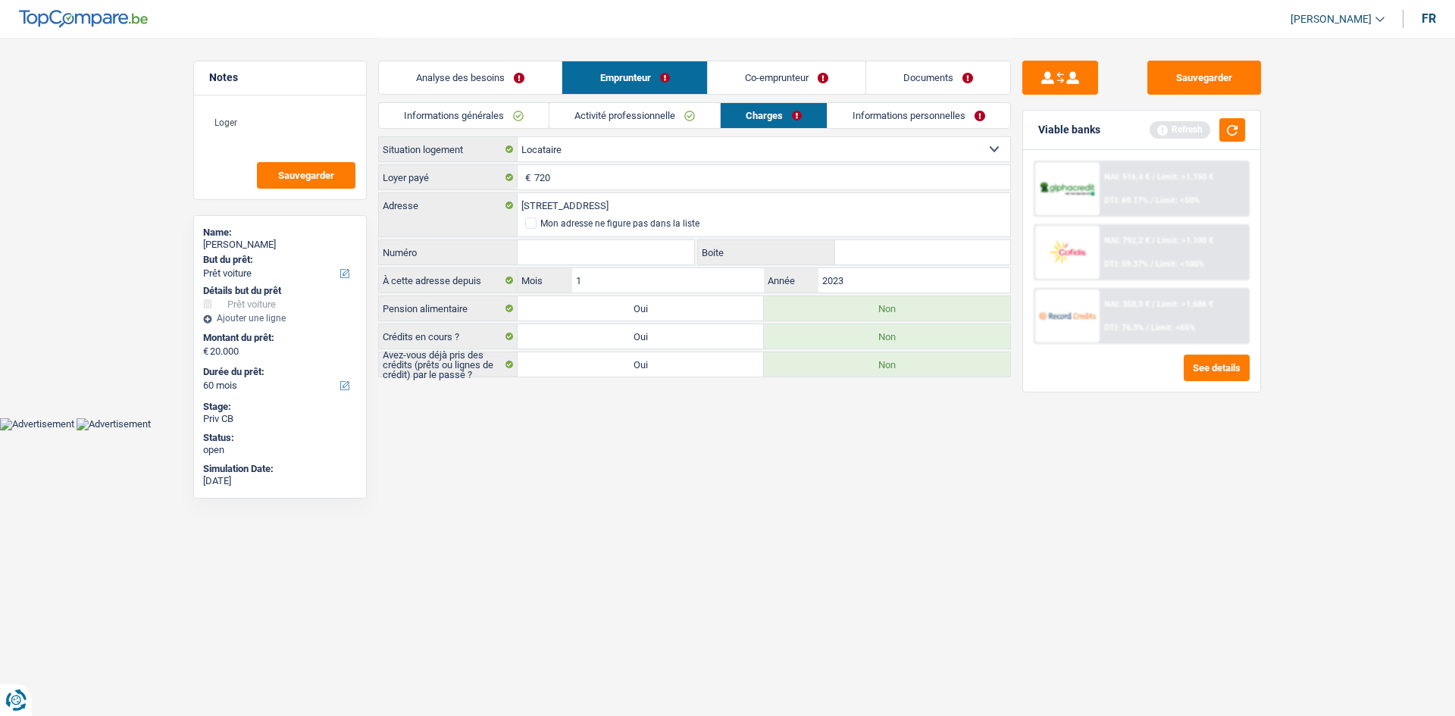
click at [528, 83] on link "Analyse des besoins" at bounding box center [470, 77] width 183 height 33
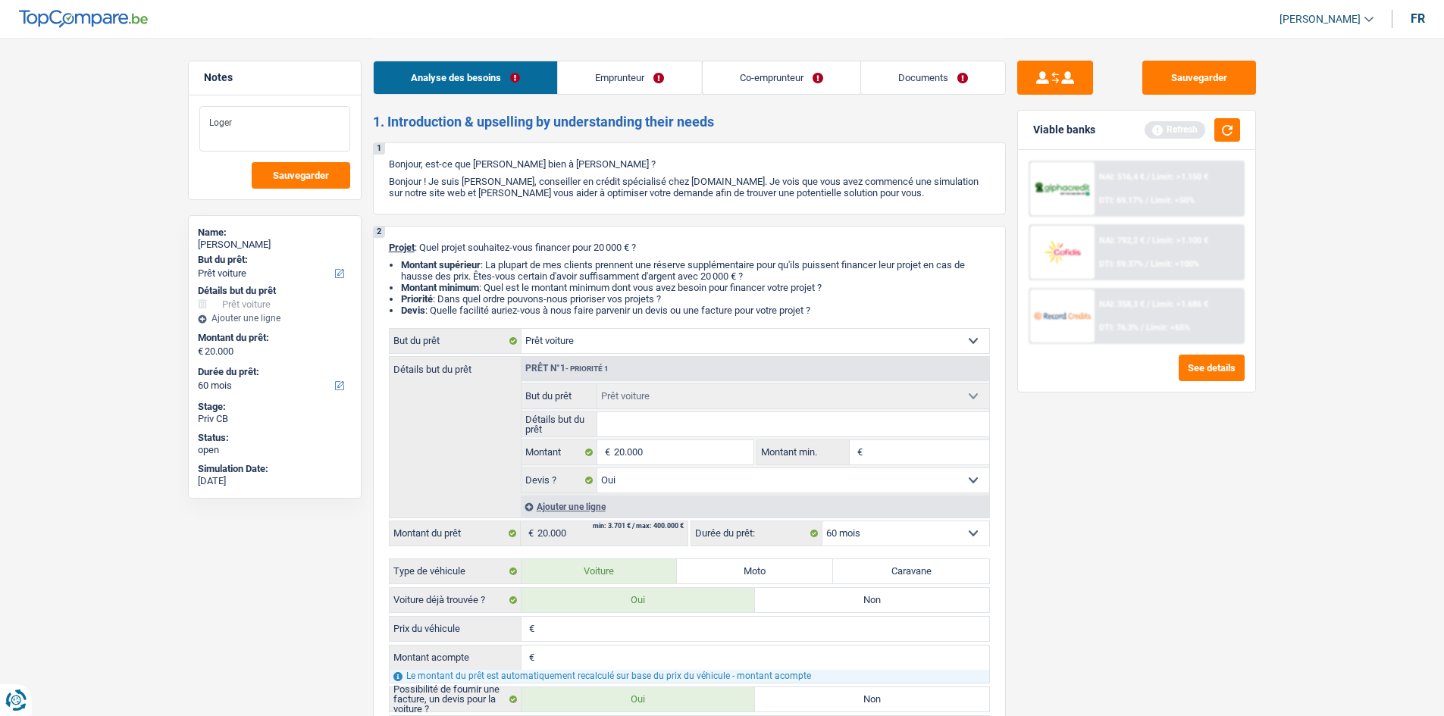
click at [278, 119] on textarea "Loger" at bounding box center [274, 128] width 151 height 45
type textarea "L"
click at [787, 69] on link "Co-emprunteur" at bounding box center [781, 77] width 158 height 33
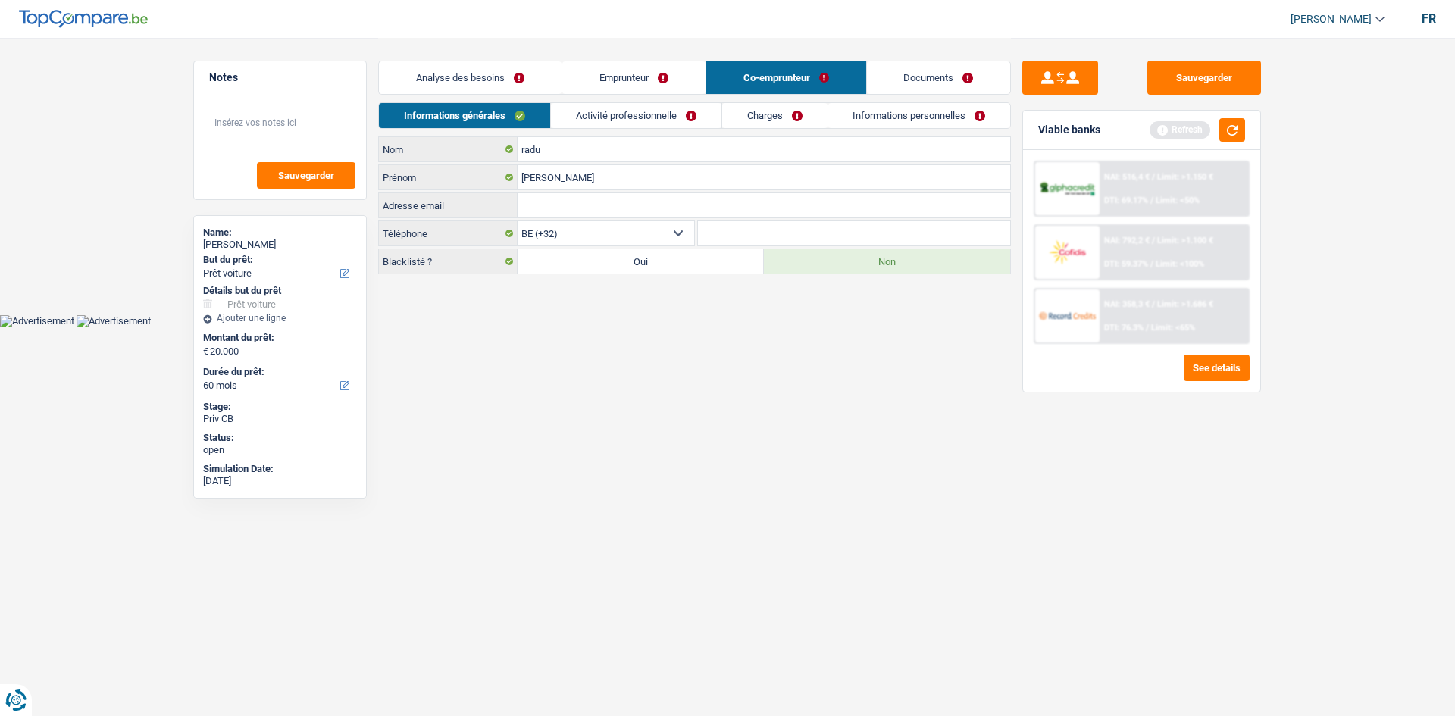
click at [694, 80] on link "Emprunteur" at bounding box center [633, 77] width 143 height 33
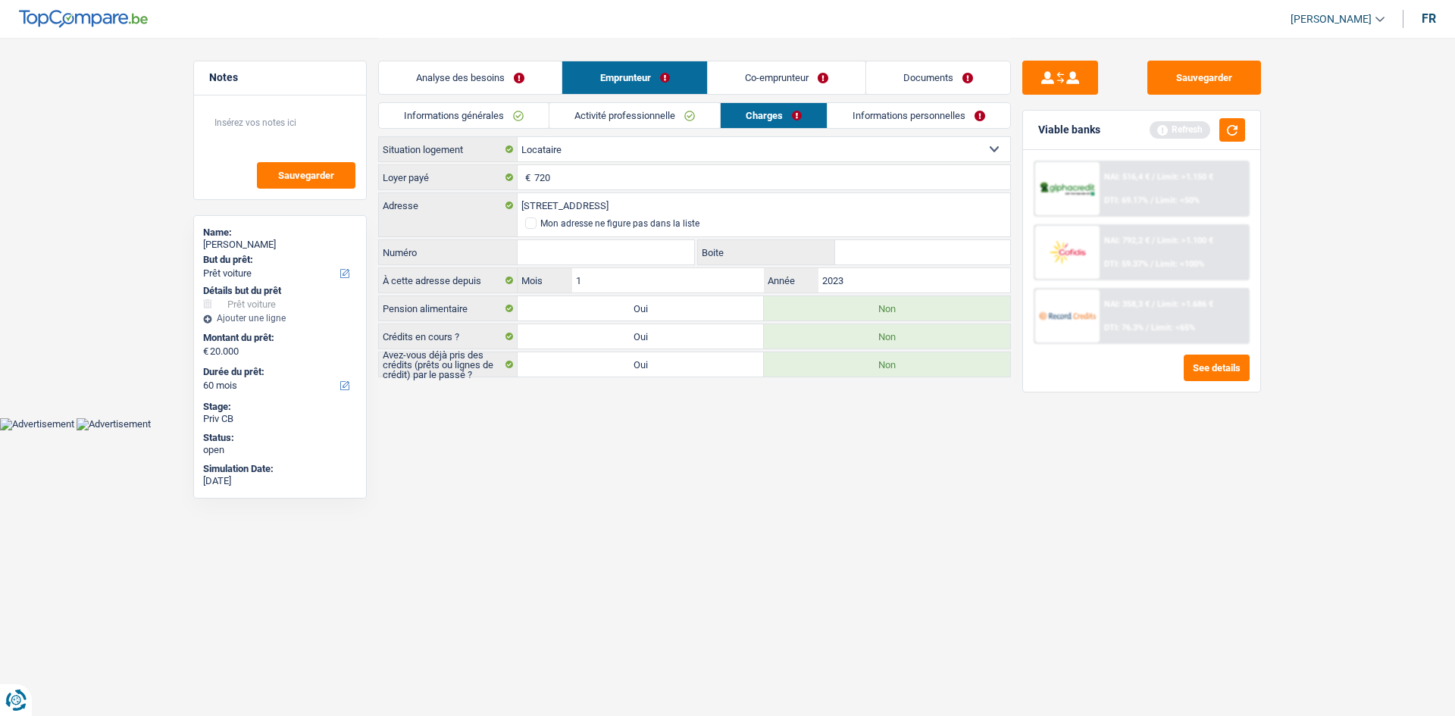
click at [858, 111] on link "Informations personnelles" at bounding box center [919, 115] width 183 height 25
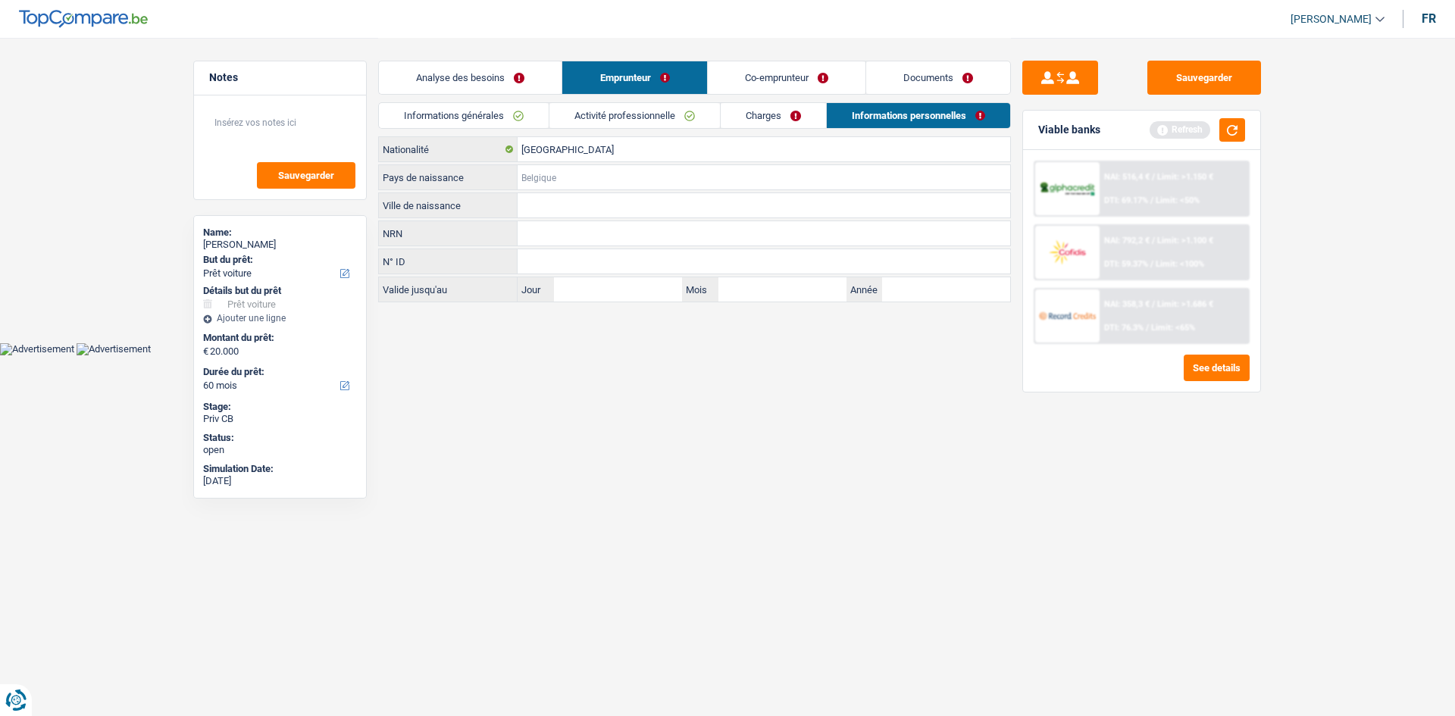
click at [582, 171] on input "Pays de naissance" at bounding box center [764, 177] width 493 height 24
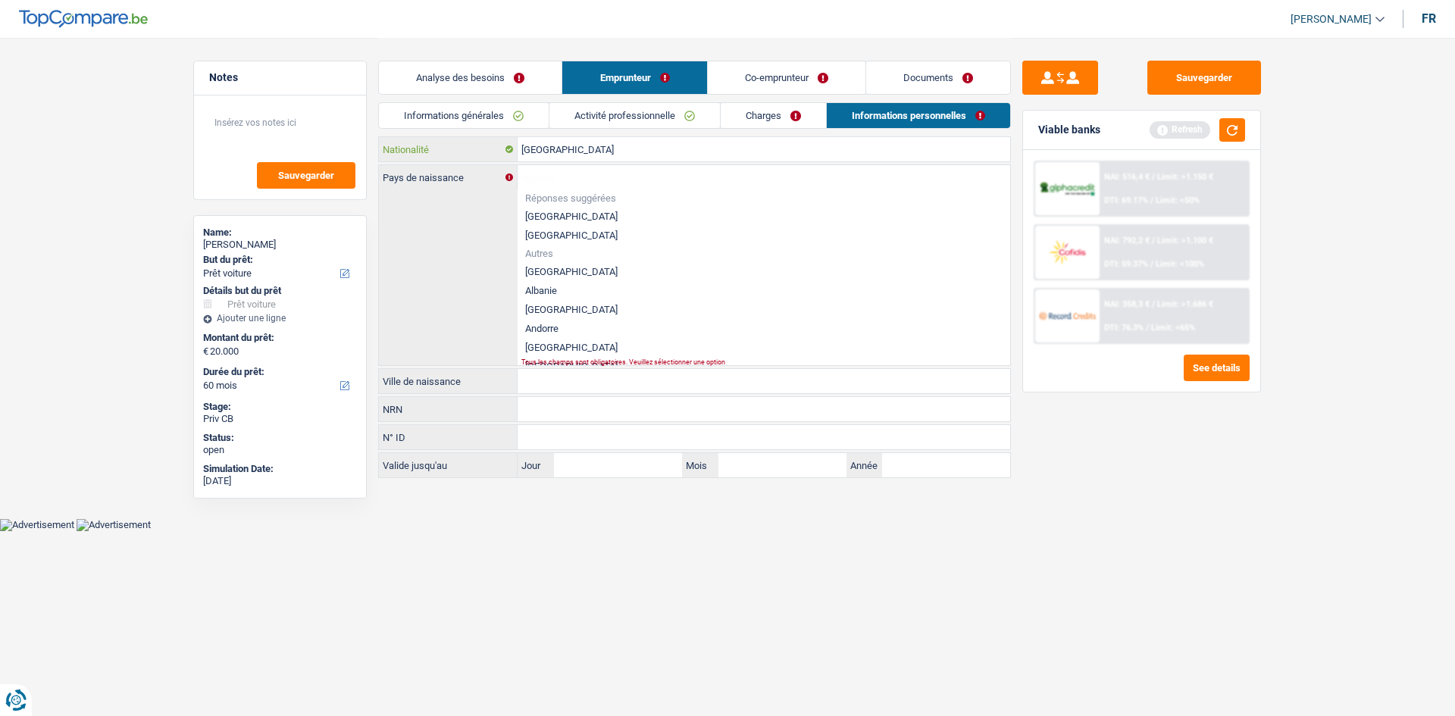
drag, startPoint x: 653, startPoint y: 153, endPoint x: 671, endPoint y: 156, distance: 17.7
click at [671, 156] on input "[GEOGRAPHIC_DATA]" at bounding box center [764, 149] width 493 height 24
type input "Belgiqu"
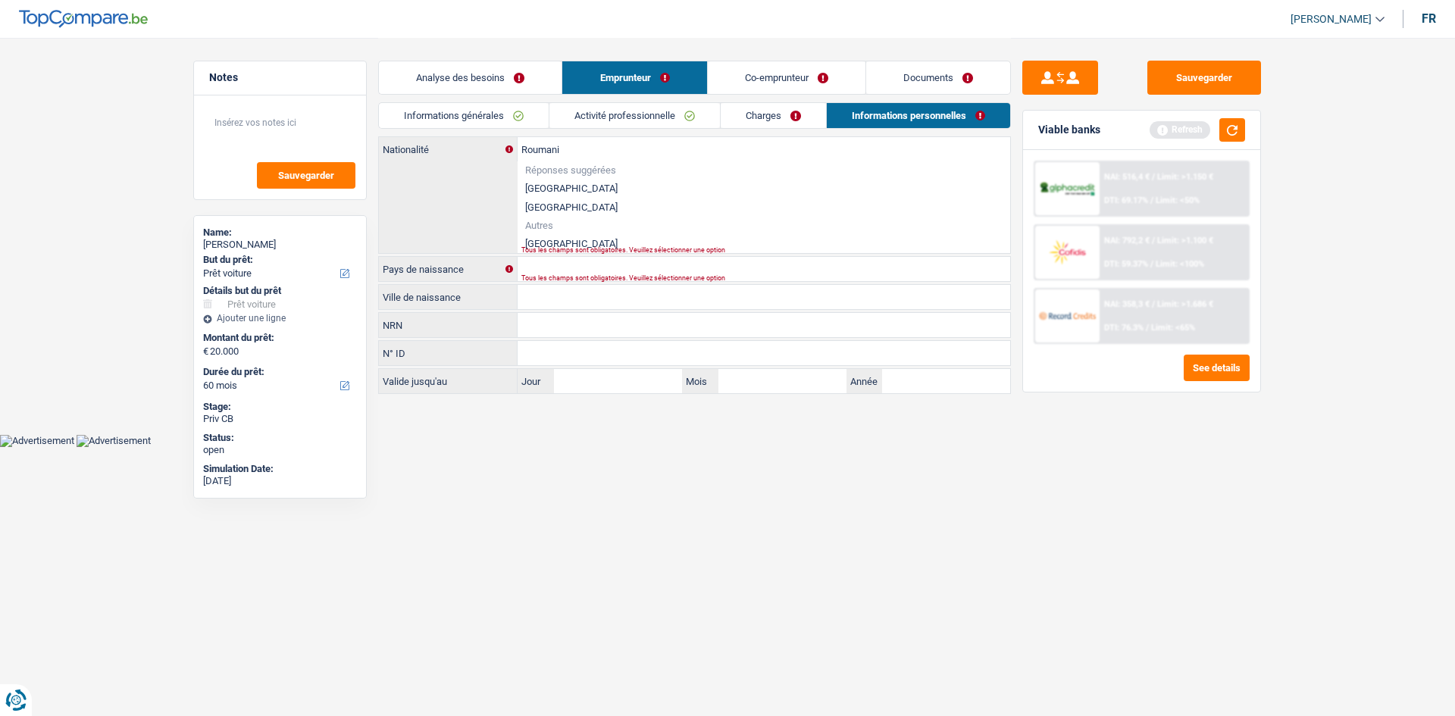
click at [635, 236] on li "Roumanie" at bounding box center [764, 243] width 493 height 19
type input "Roumanie"
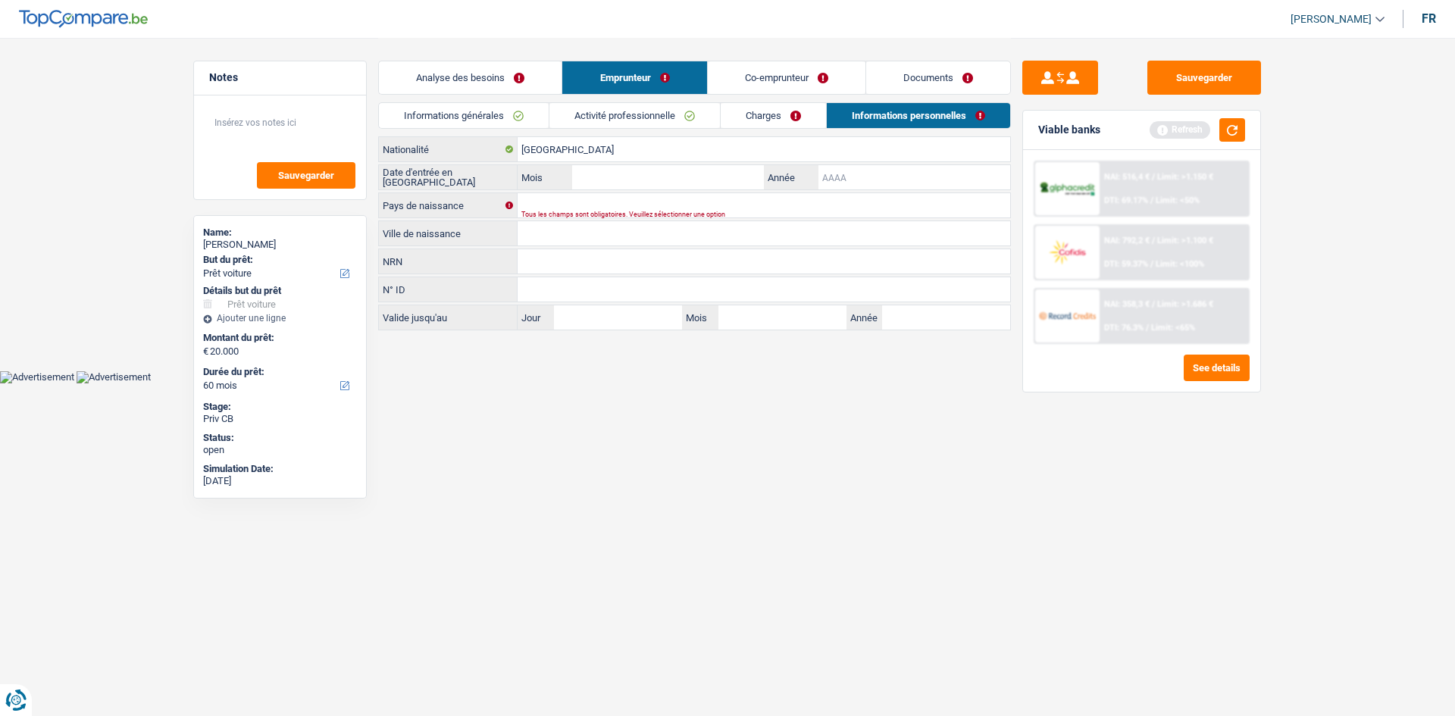
click at [869, 184] on input "Année" at bounding box center [915, 177] width 192 height 24
type input "2014"
click at [580, 177] on input "Mois" at bounding box center [668, 177] width 192 height 24
type input "9"
click at [555, 202] on input "Pays de naissance" at bounding box center [764, 205] width 493 height 24
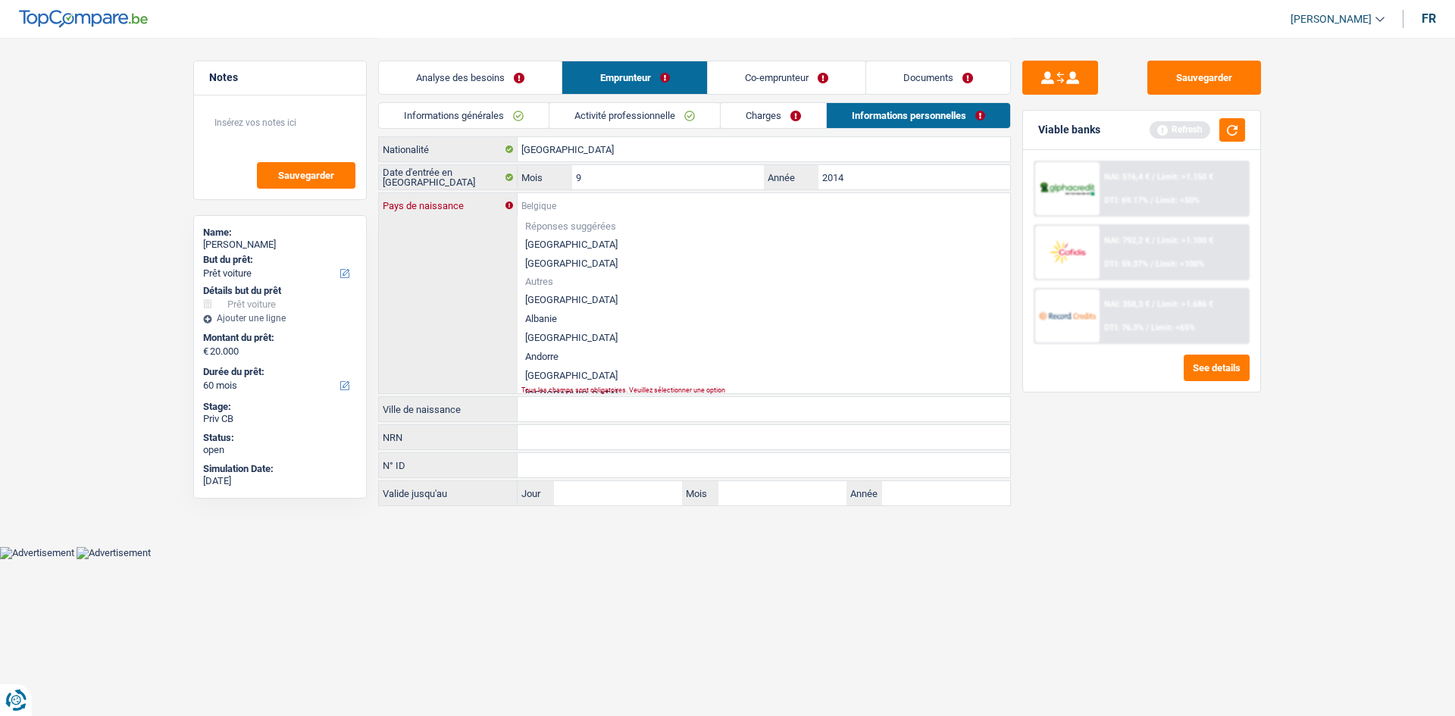
type input "R"
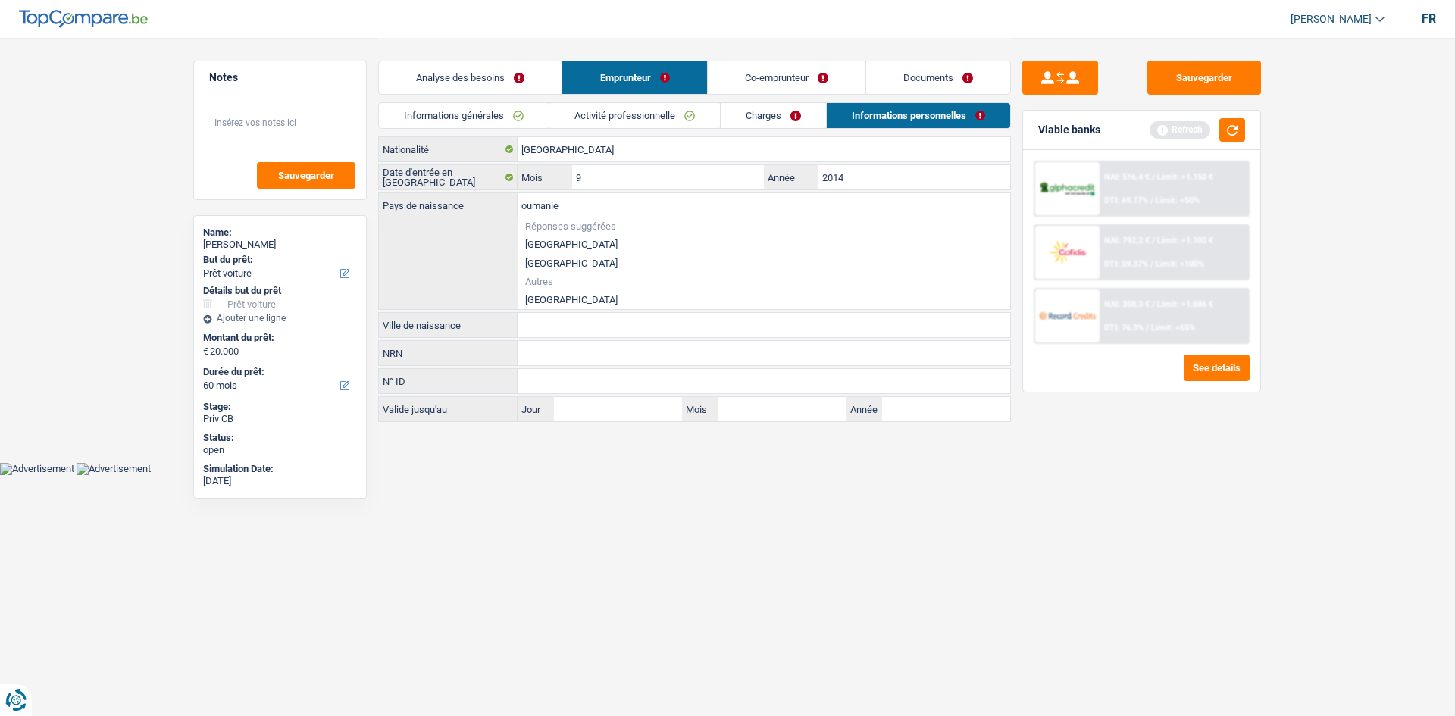
click at [599, 296] on li "Roumanie" at bounding box center [764, 299] width 493 height 19
type input "Roumanie"
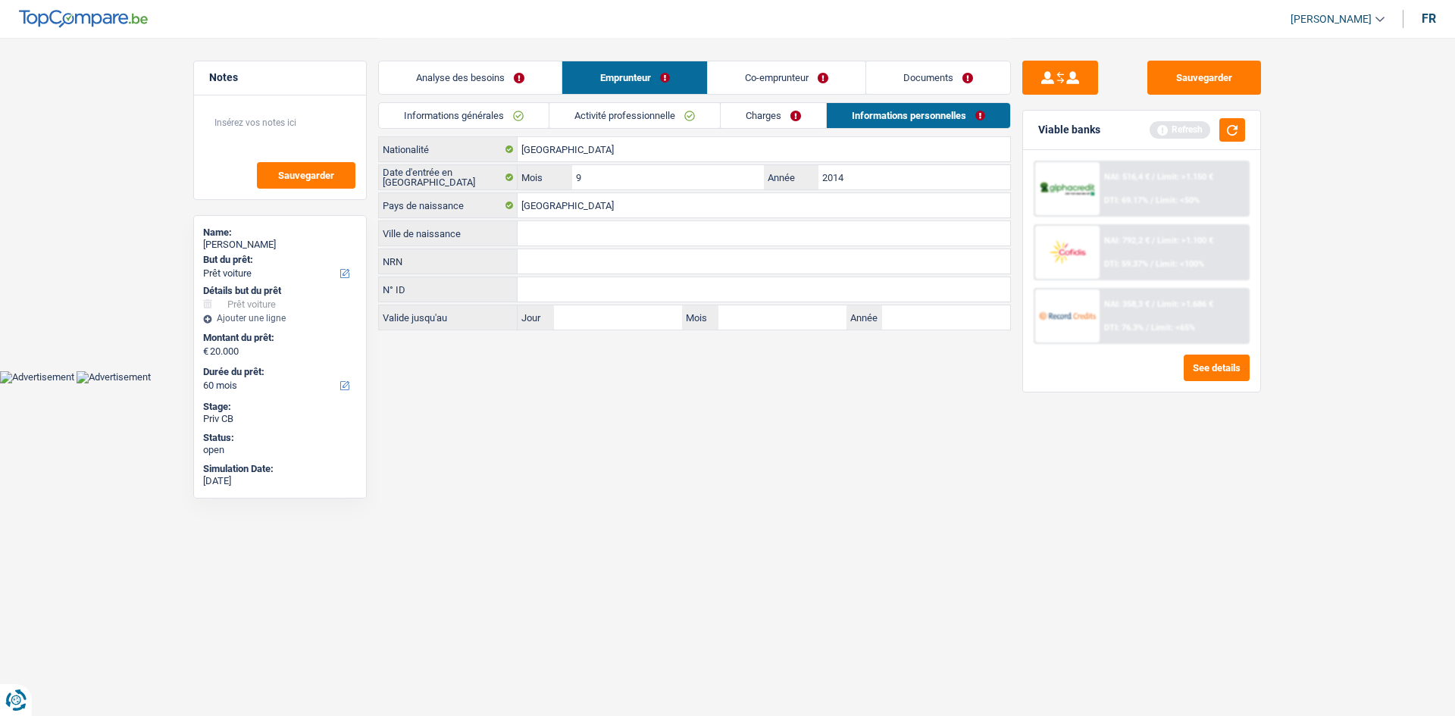
click at [553, 241] on input "Ville de naissance" at bounding box center [764, 233] width 493 height 24
type input "tergovich"
click at [803, 83] on link "Co-emprunteur" at bounding box center [787, 77] width 158 height 33
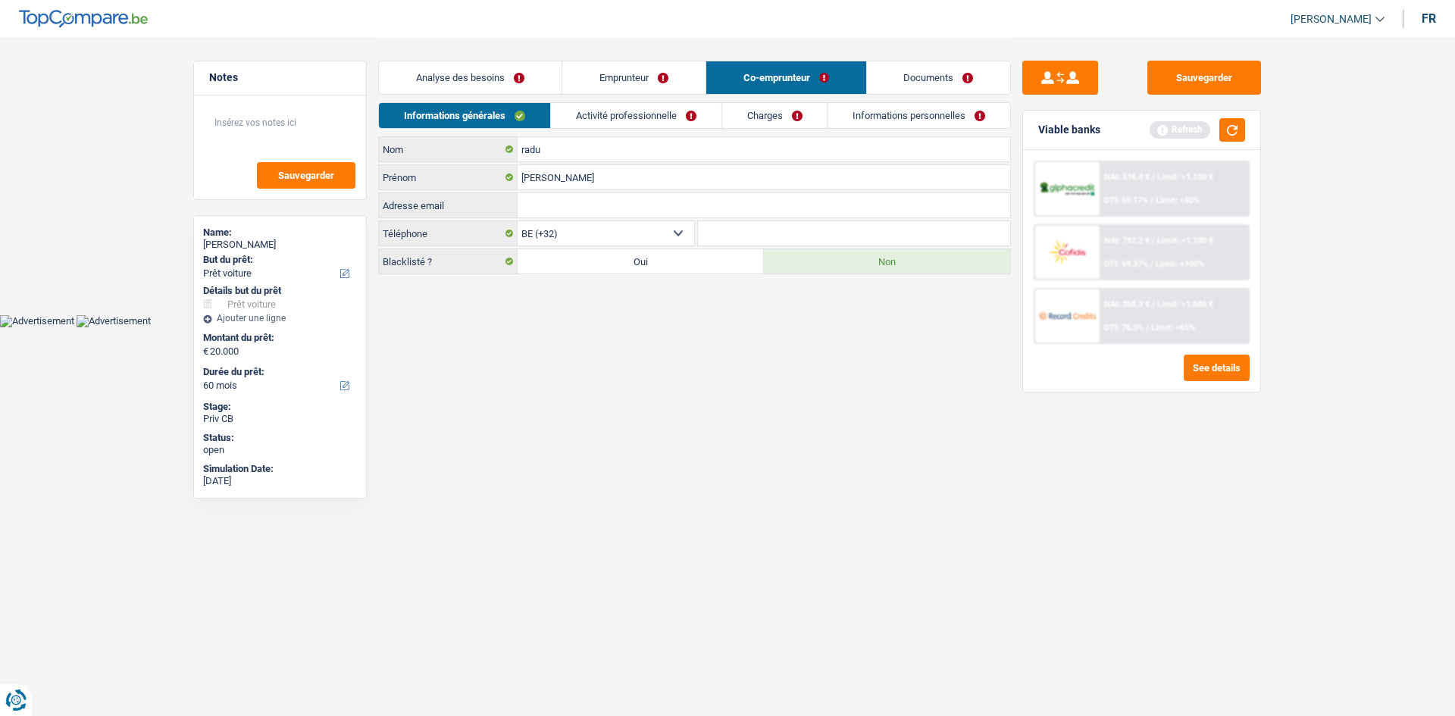
click at [959, 121] on link "Informations personnelles" at bounding box center [919, 115] width 183 height 25
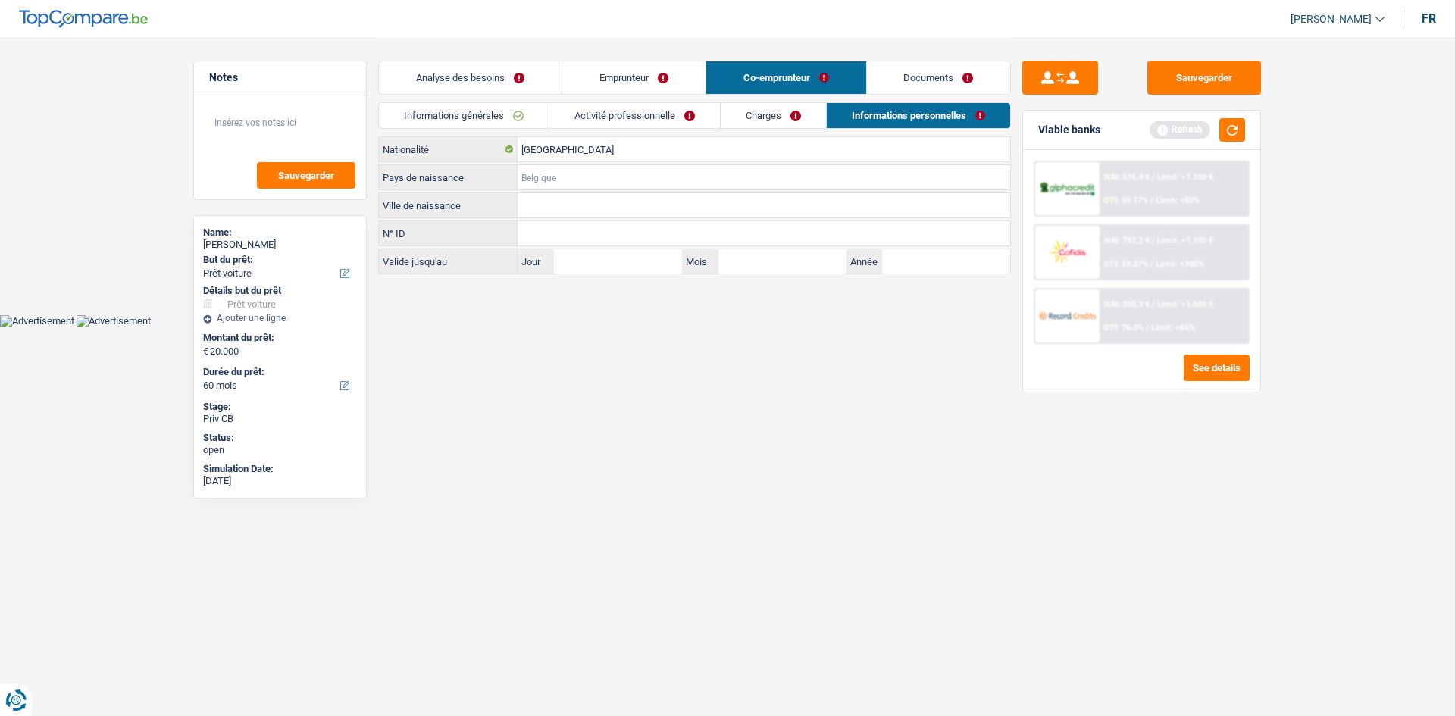
drag, startPoint x: 594, startPoint y: 166, endPoint x: 610, endPoint y: 177, distance: 20.2
click at [604, 171] on input "Pays de naissance" at bounding box center [764, 177] width 493 height 24
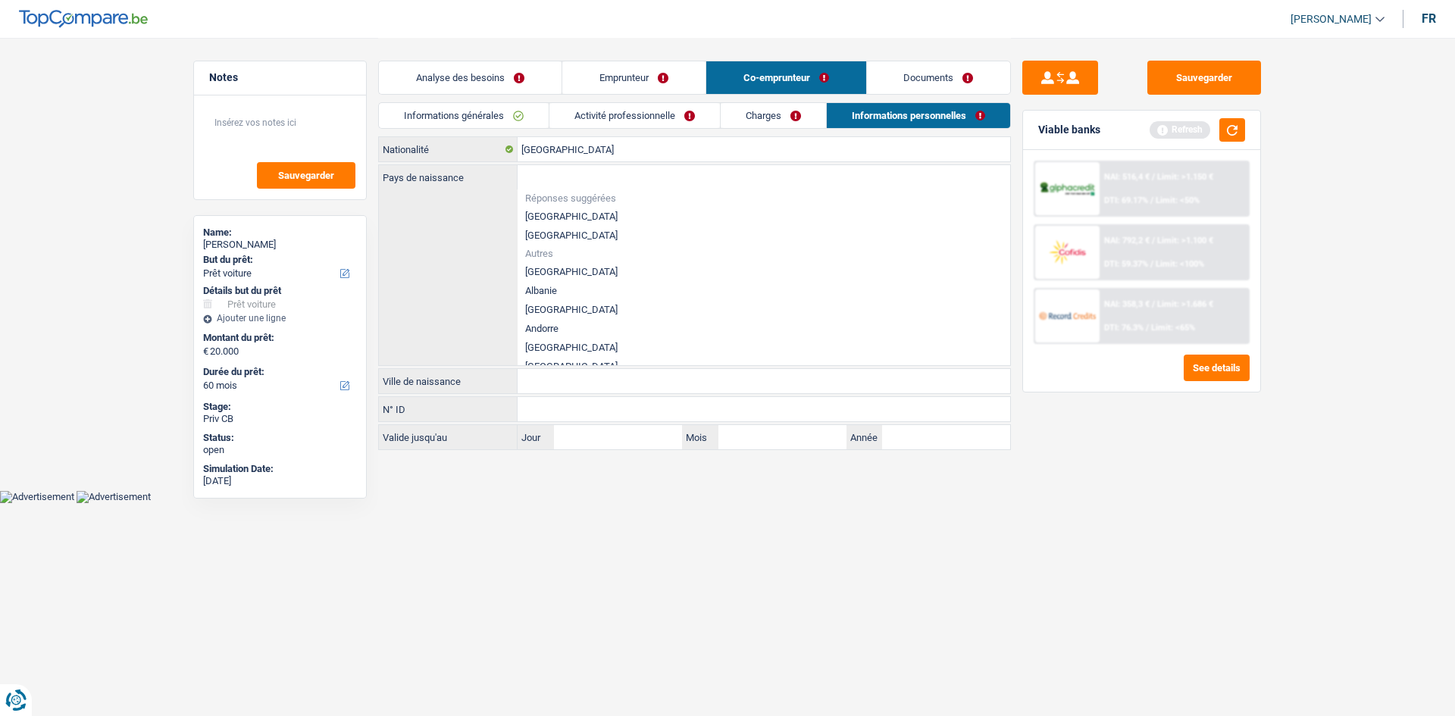
click at [581, 134] on div "Informations générales Activité professionnelle Charges Informations personnell…" at bounding box center [694, 119] width 633 height 34
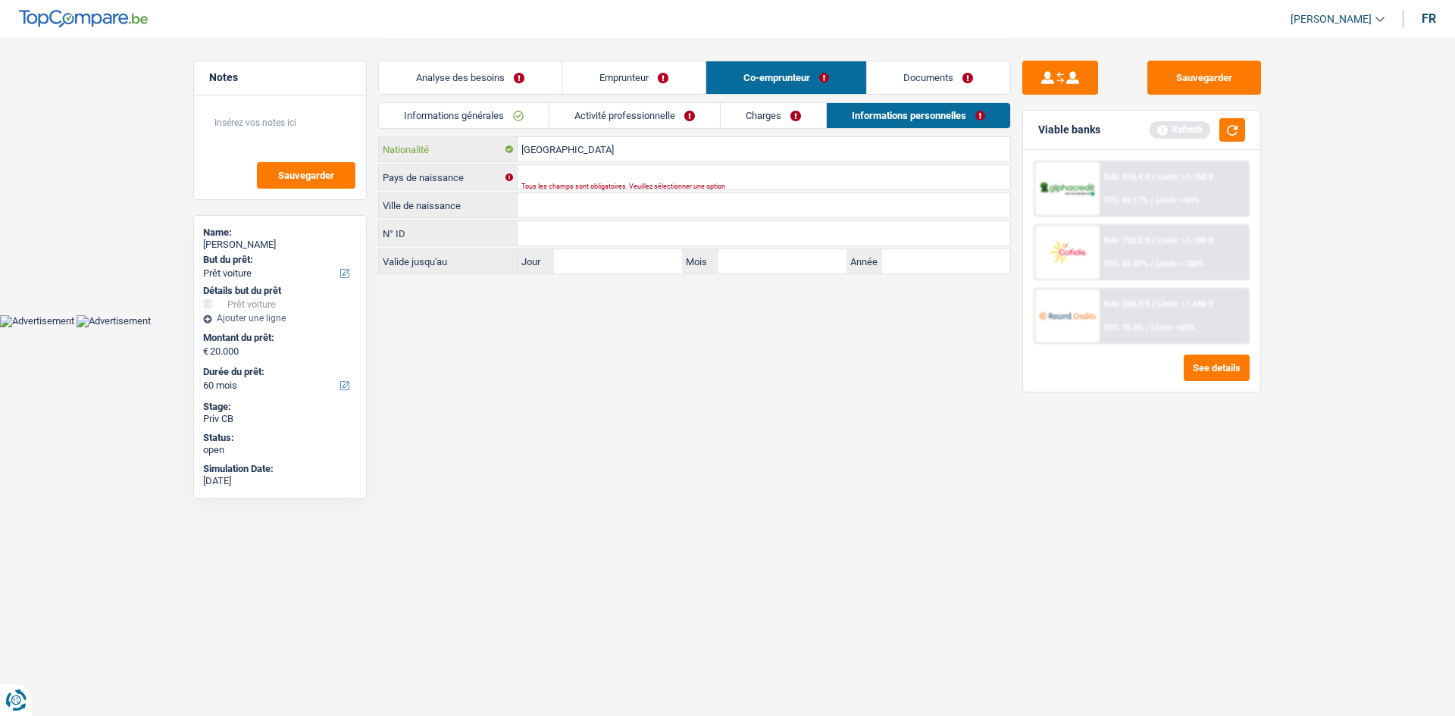
click at [576, 149] on input "[GEOGRAPHIC_DATA]" at bounding box center [764, 149] width 493 height 24
type input "Belgiqu"
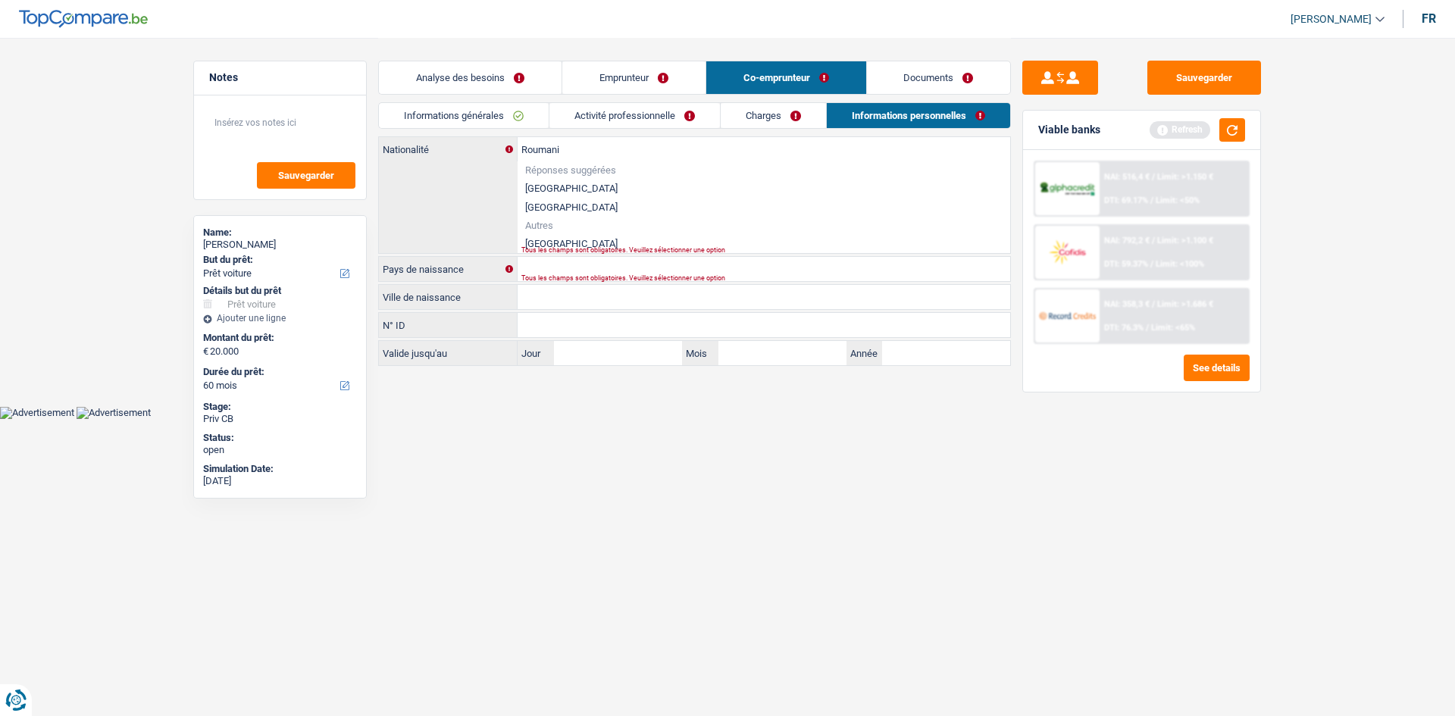
click at [568, 247] on div "Roumani Nationalité Réponses suggérées Belgique Luxembourg Autres Roumanie Tous…" at bounding box center [694, 195] width 631 height 116
click at [578, 238] on li "Roumanie" at bounding box center [764, 243] width 493 height 19
type input "Roumanie"
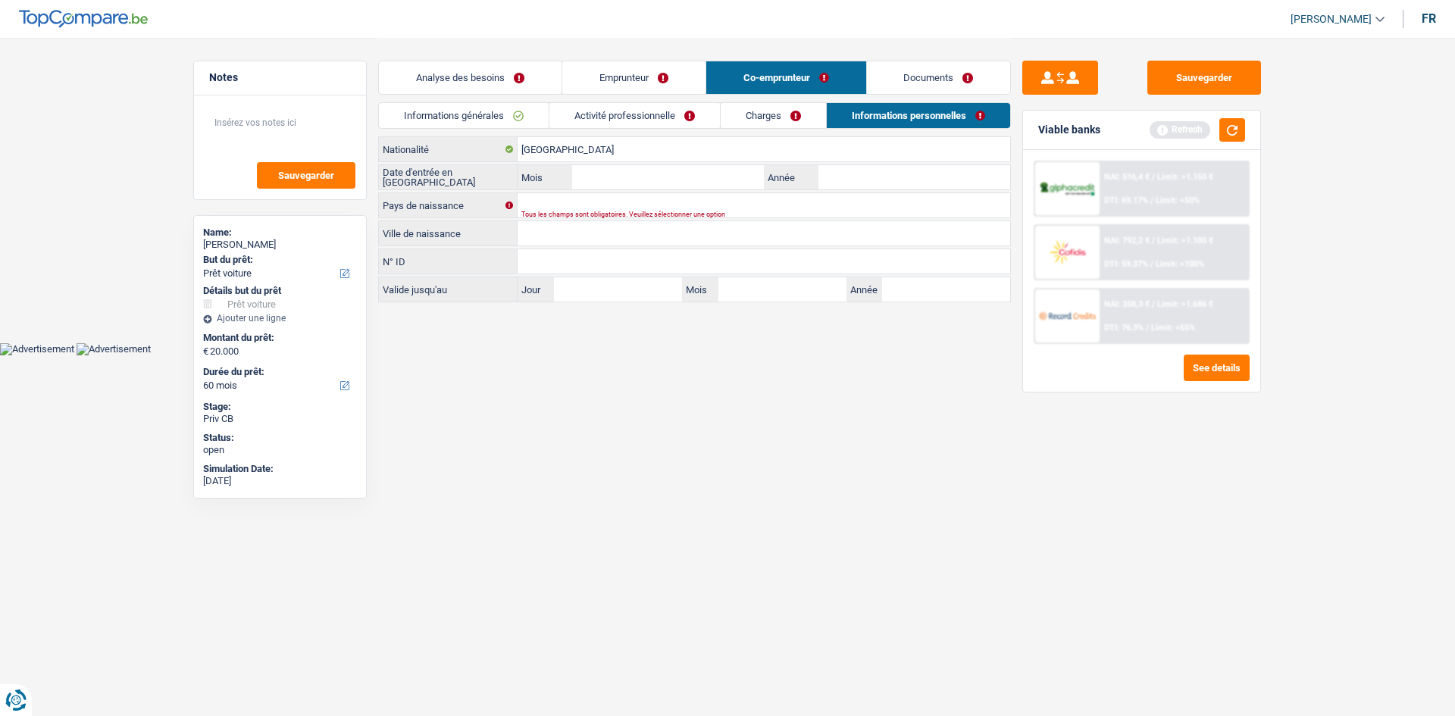
click at [653, 77] on link "Emprunteur" at bounding box center [633, 77] width 143 height 33
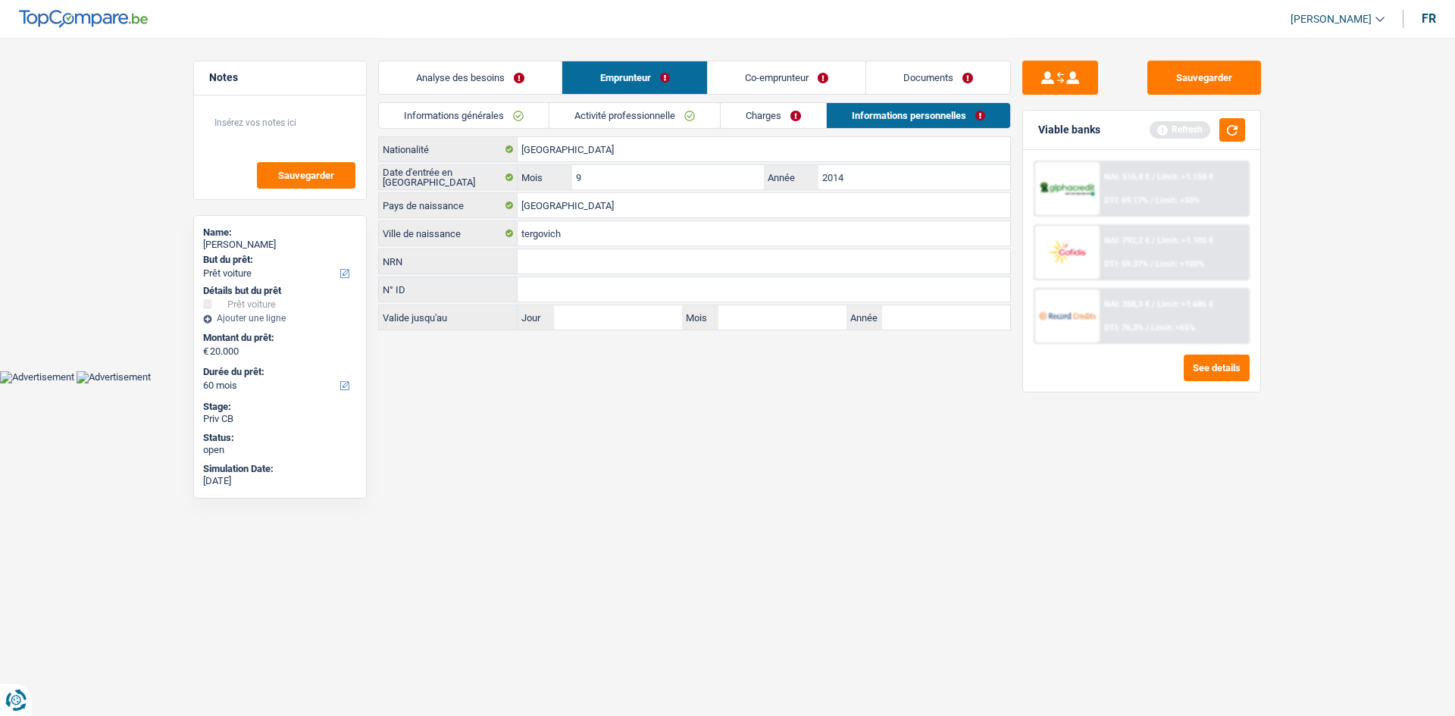
click at [772, 82] on link "Co-emprunteur" at bounding box center [787, 77] width 158 height 33
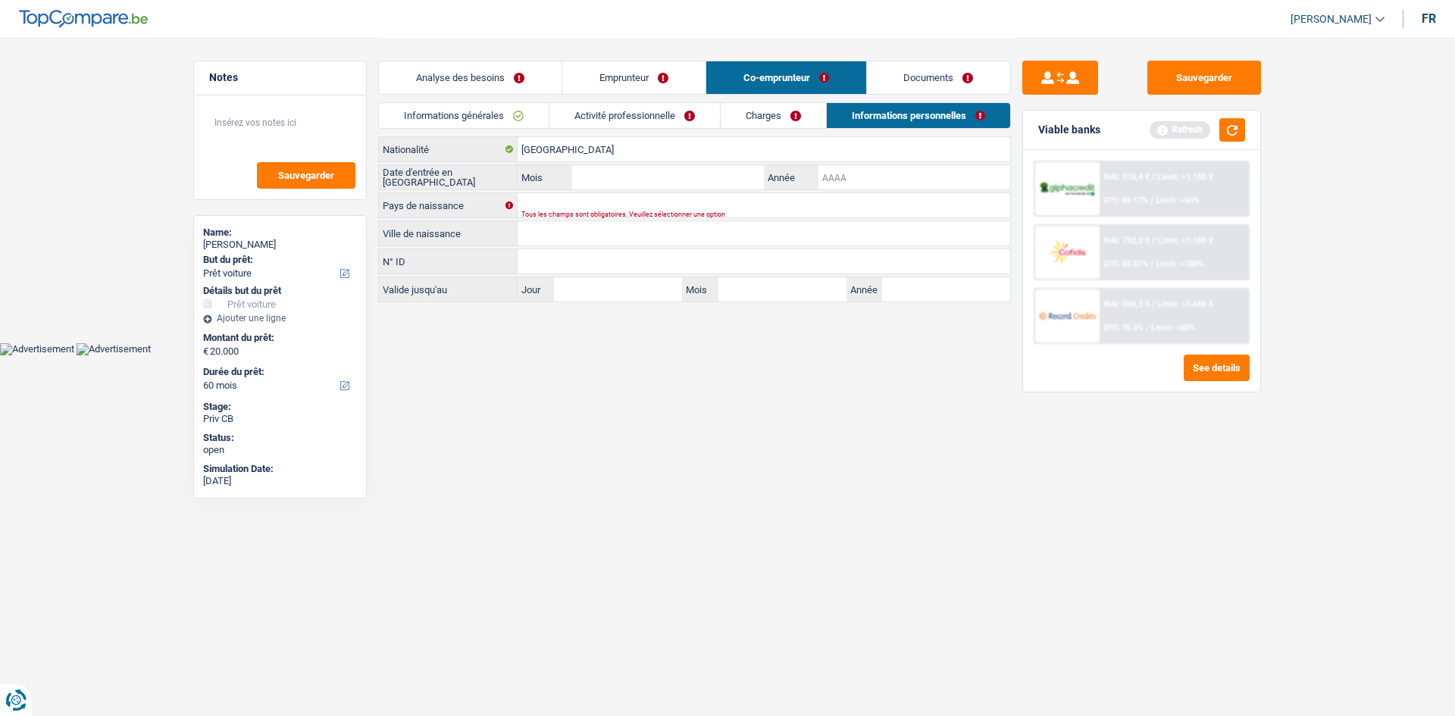
click at [831, 174] on input "Année" at bounding box center [915, 177] width 192 height 24
type input "2014"
click at [681, 78] on link "Emprunteur" at bounding box center [633, 77] width 143 height 33
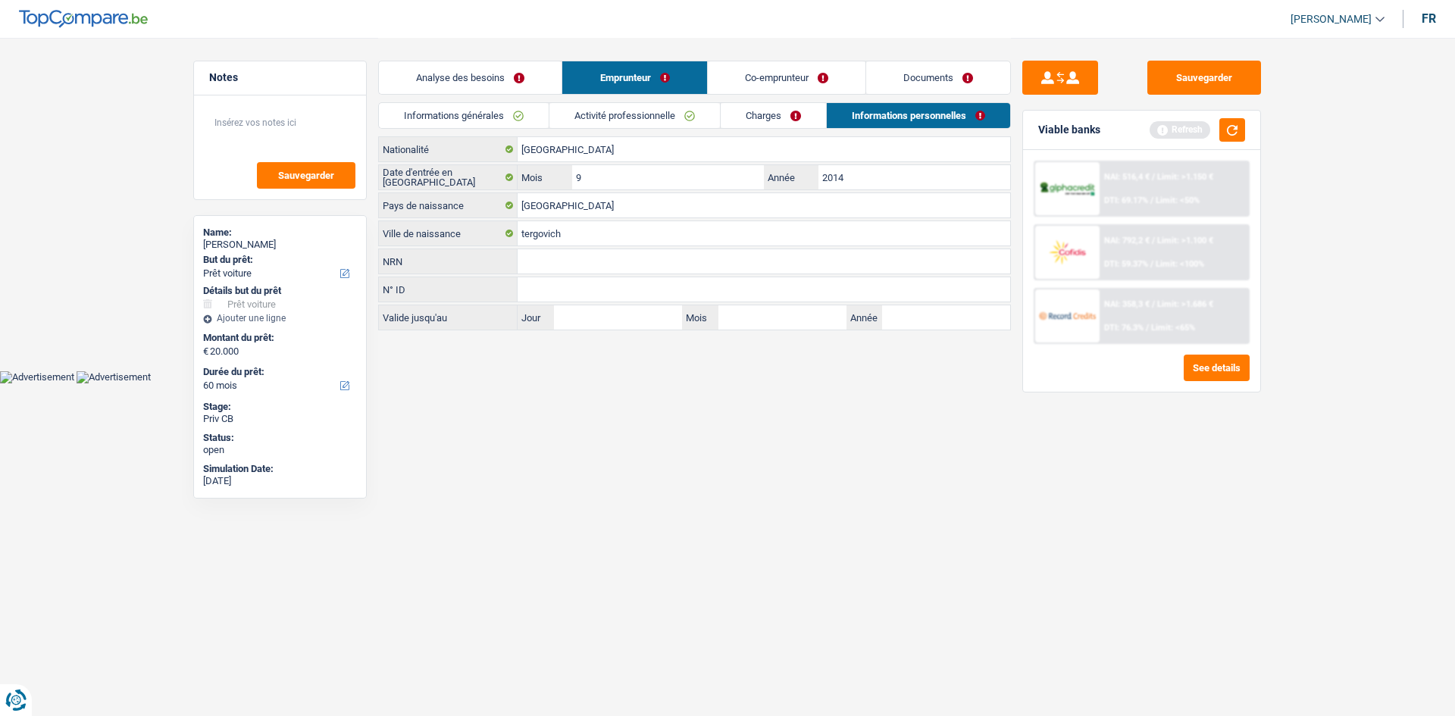
click at [778, 70] on link "Co-emprunteur" at bounding box center [787, 77] width 158 height 33
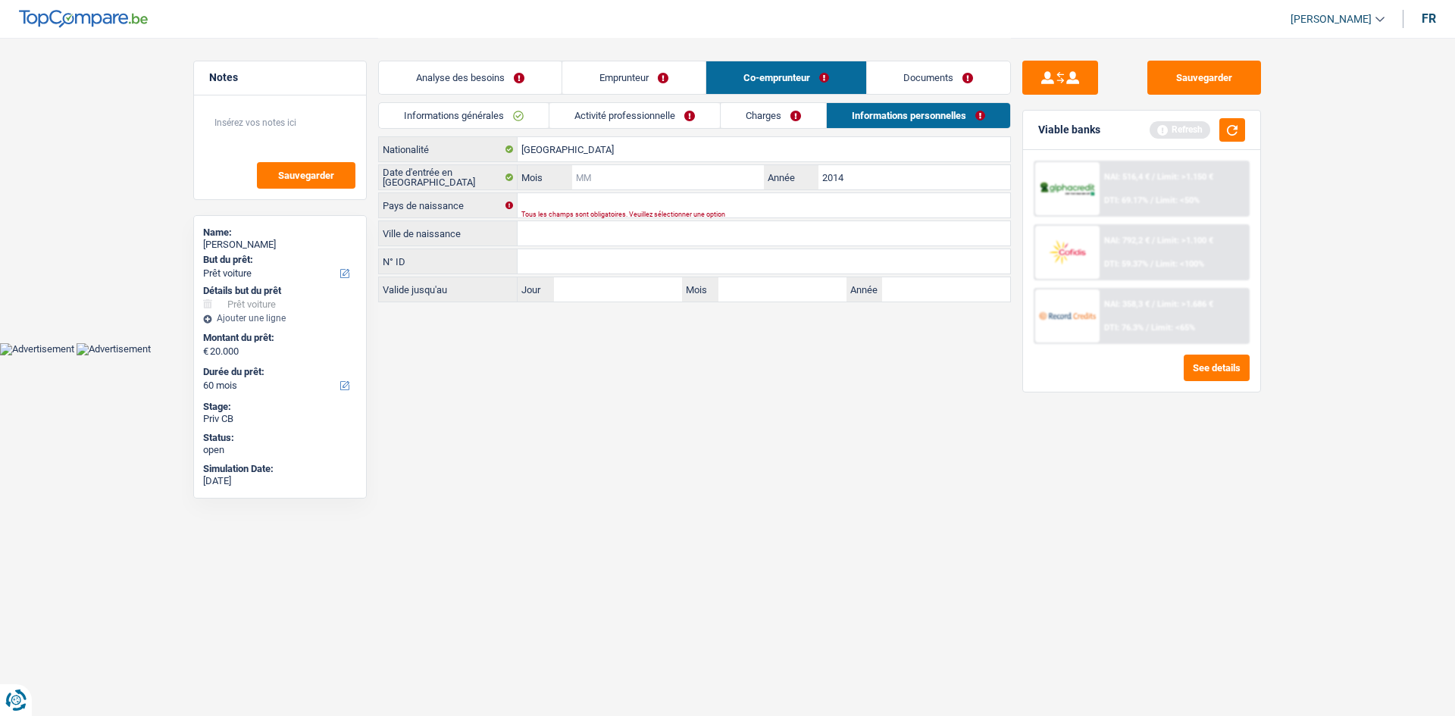
click at [668, 168] on input "Mois" at bounding box center [668, 177] width 192 height 24
type input "9"
click at [597, 211] on div "Tous les champs sont obligatoires. Veuillez sélectionner une option" at bounding box center [740, 214] width 438 height 6
click at [587, 196] on input "Pays de naissance" at bounding box center [764, 205] width 493 height 24
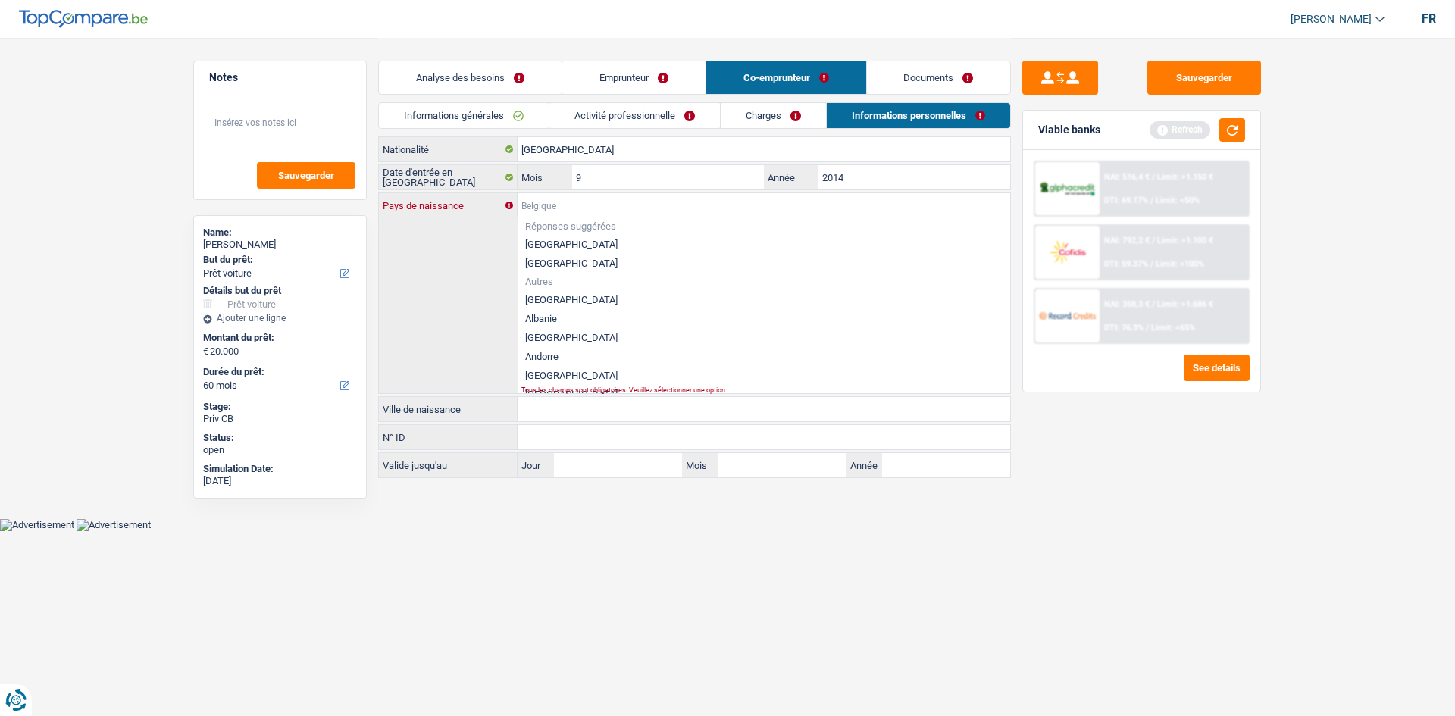
type input "R"
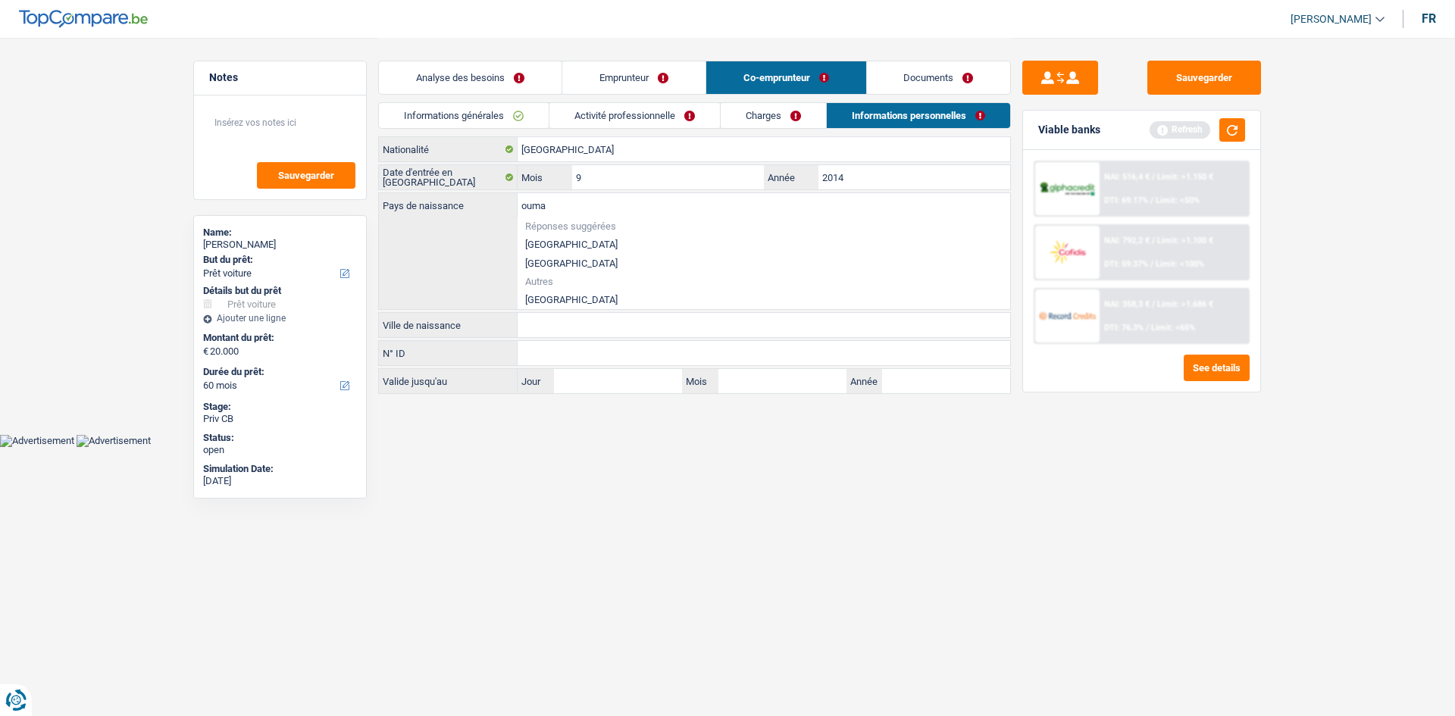
click at [610, 297] on li "Roumanie" at bounding box center [764, 299] width 493 height 19
type input "Roumanie"
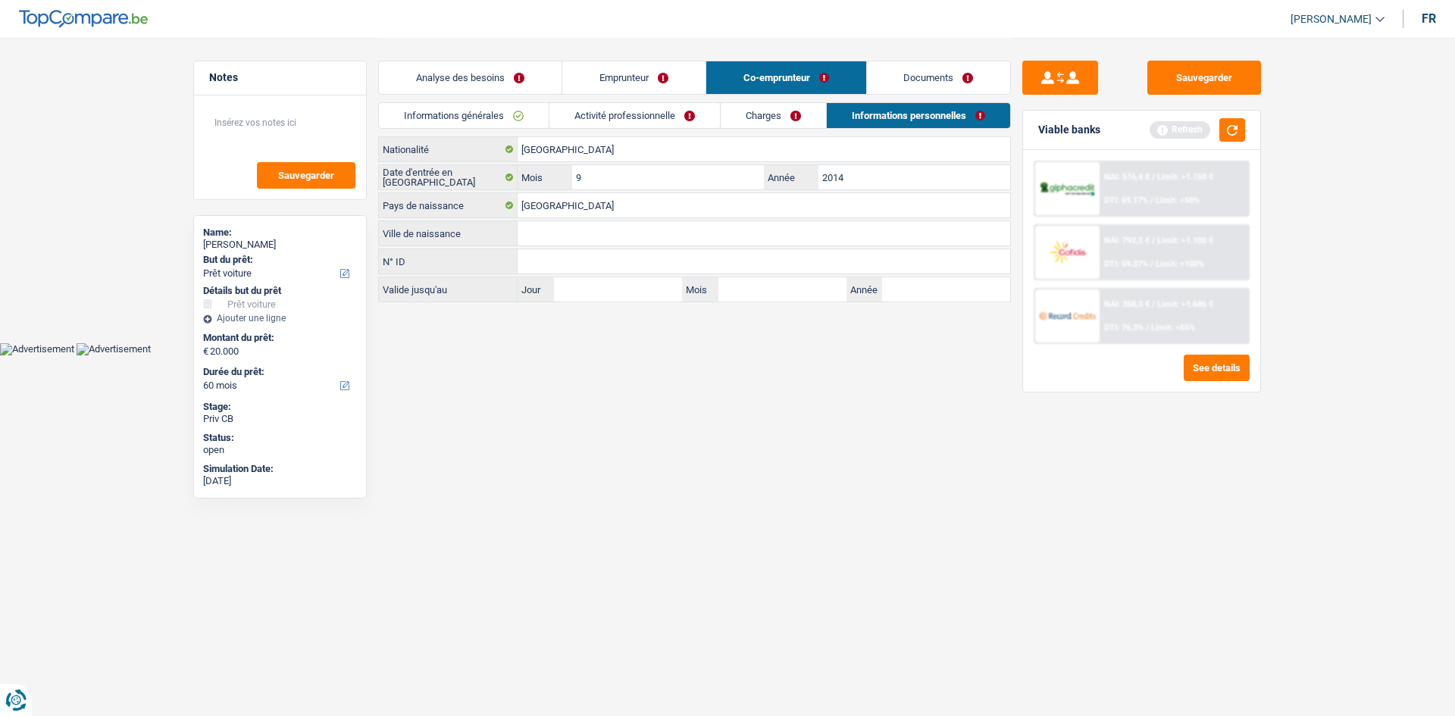
click at [593, 239] on input "Ville de naissance" at bounding box center [764, 233] width 493 height 24
type input "Tergovich"
click at [746, 122] on link "Charges" at bounding box center [773, 115] width 105 height 25
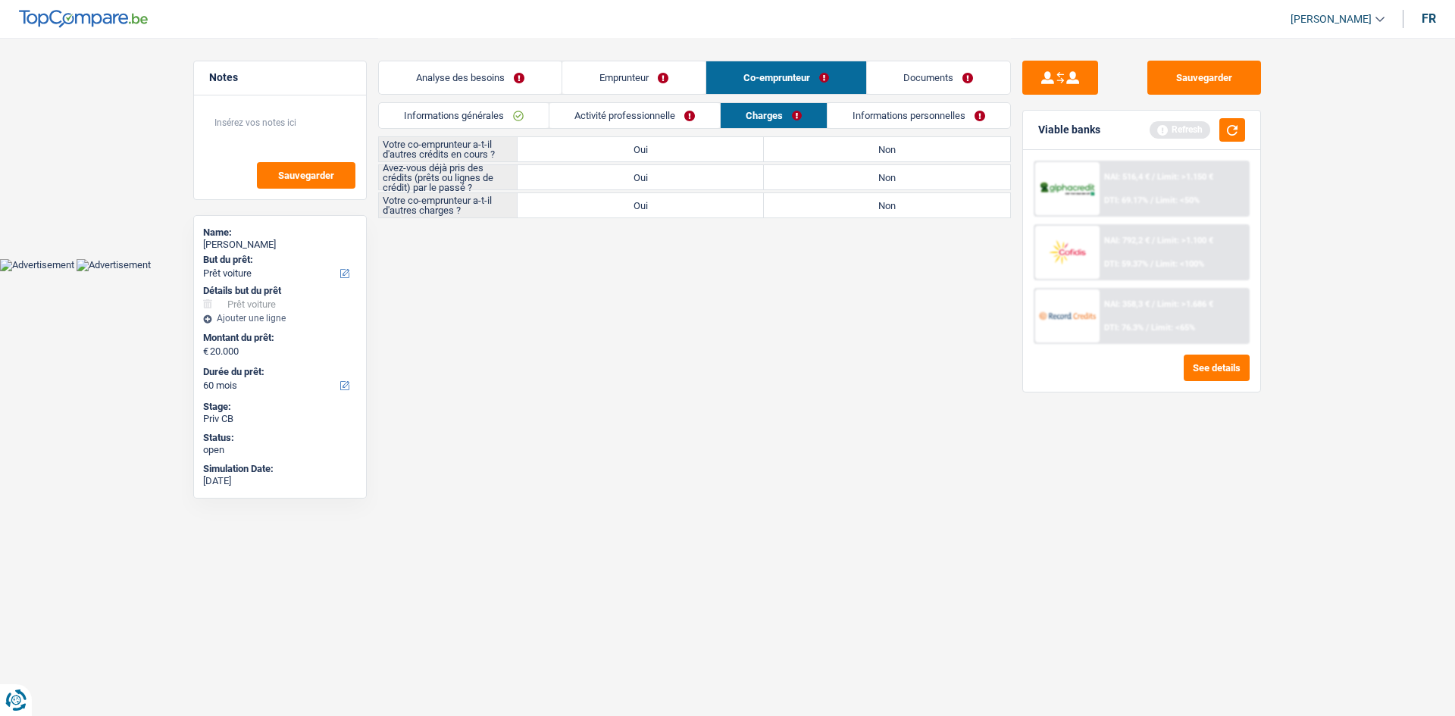
click at [914, 149] on label "Non" at bounding box center [887, 149] width 246 height 24
click at [914, 149] on input "Non" at bounding box center [887, 149] width 246 height 24
radio input "true"
click at [869, 199] on label "Non" at bounding box center [887, 205] width 246 height 24
click at [869, 199] on input "Non" at bounding box center [887, 205] width 246 height 24
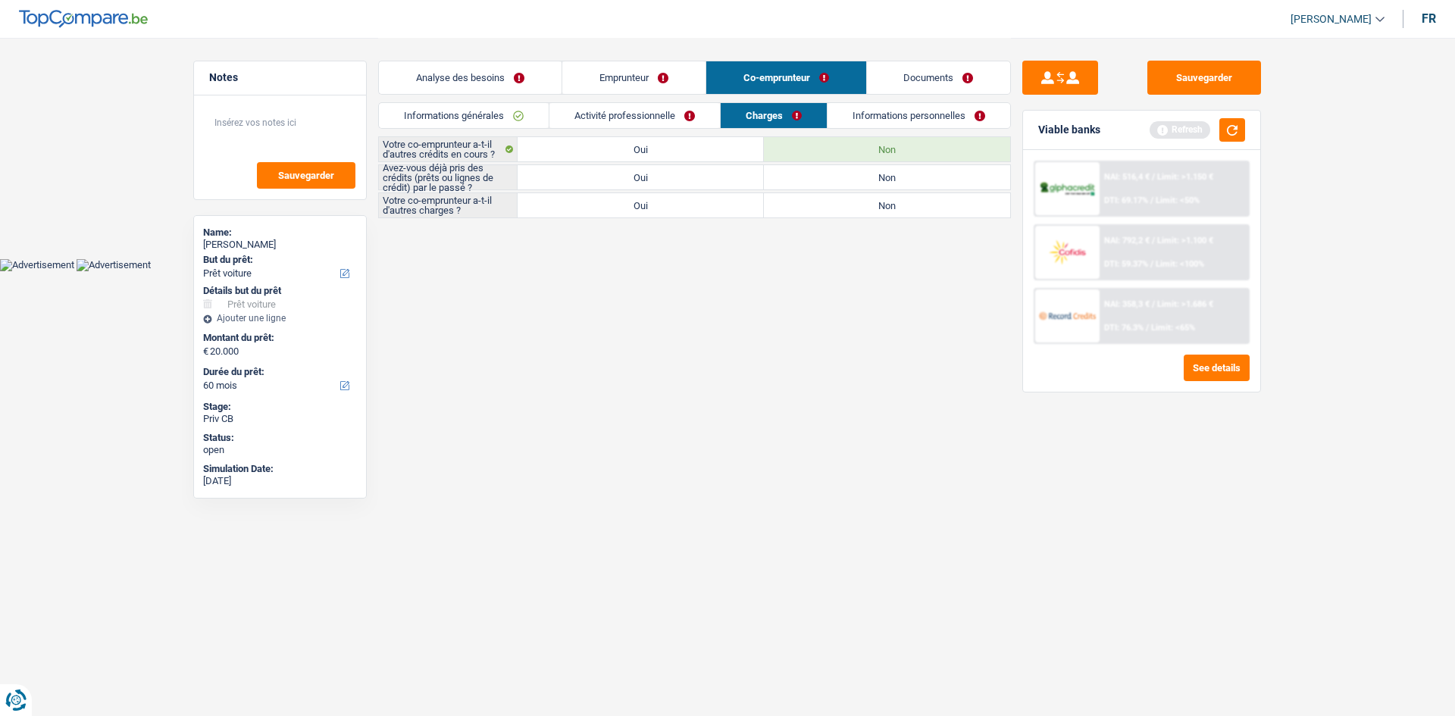
radio input "true"
click at [714, 183] on label "Oui" at bounding box center [641, 177] width 246 height 24
click at [714, 183] on input "Oui" at bounding box center [641, 177] width 246 height 24
radio input "true"
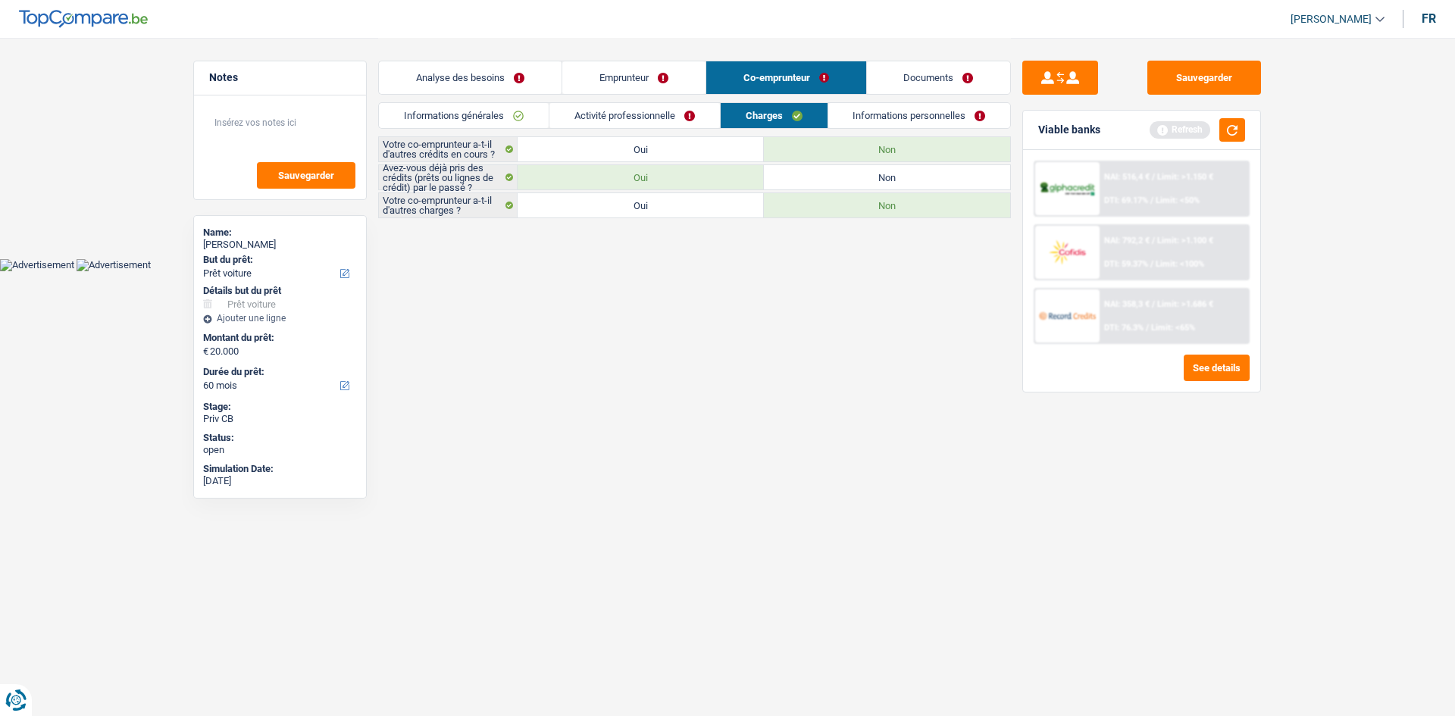
click at [665, 121] on link "Activité professionnelle" at bounding box center [635, 115] width 171 height 25
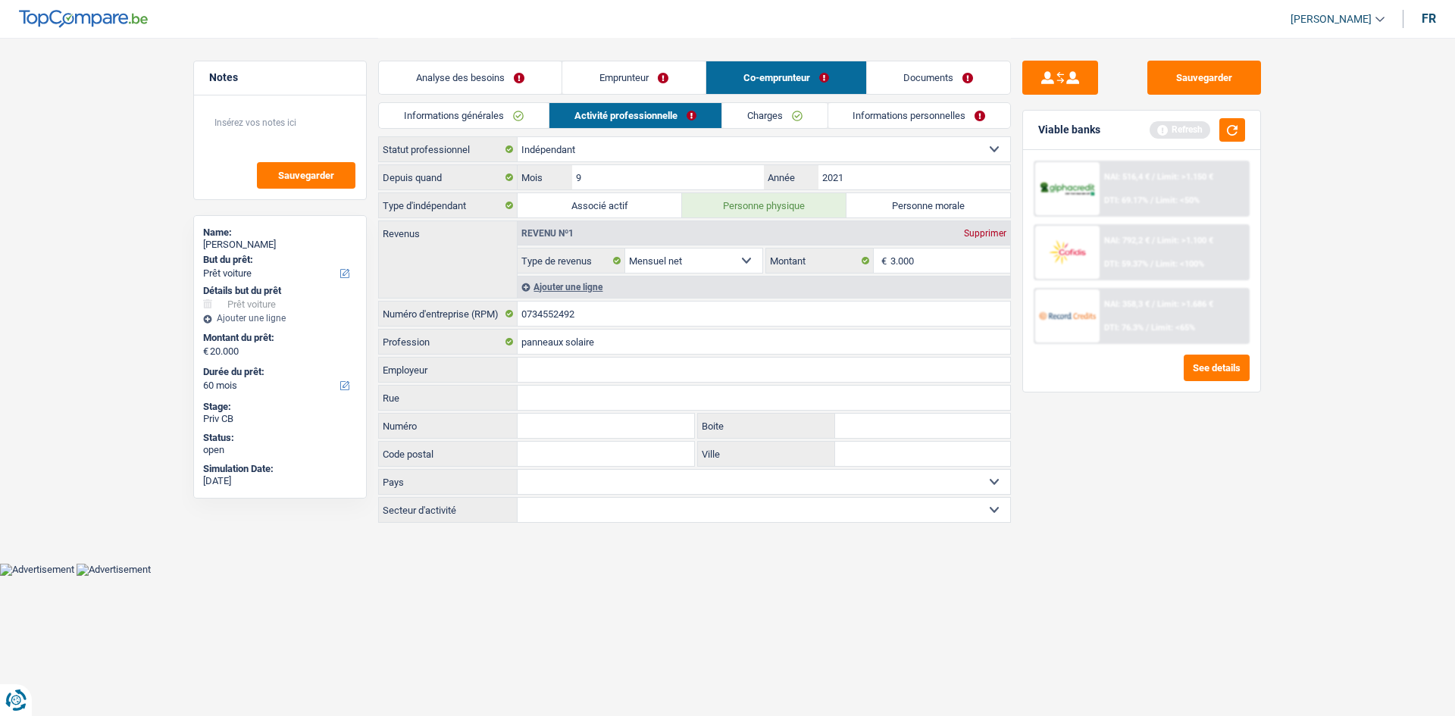
click at [469, 123] on link "Informations générales" at bounding box center [464, 115] width 170 height 25
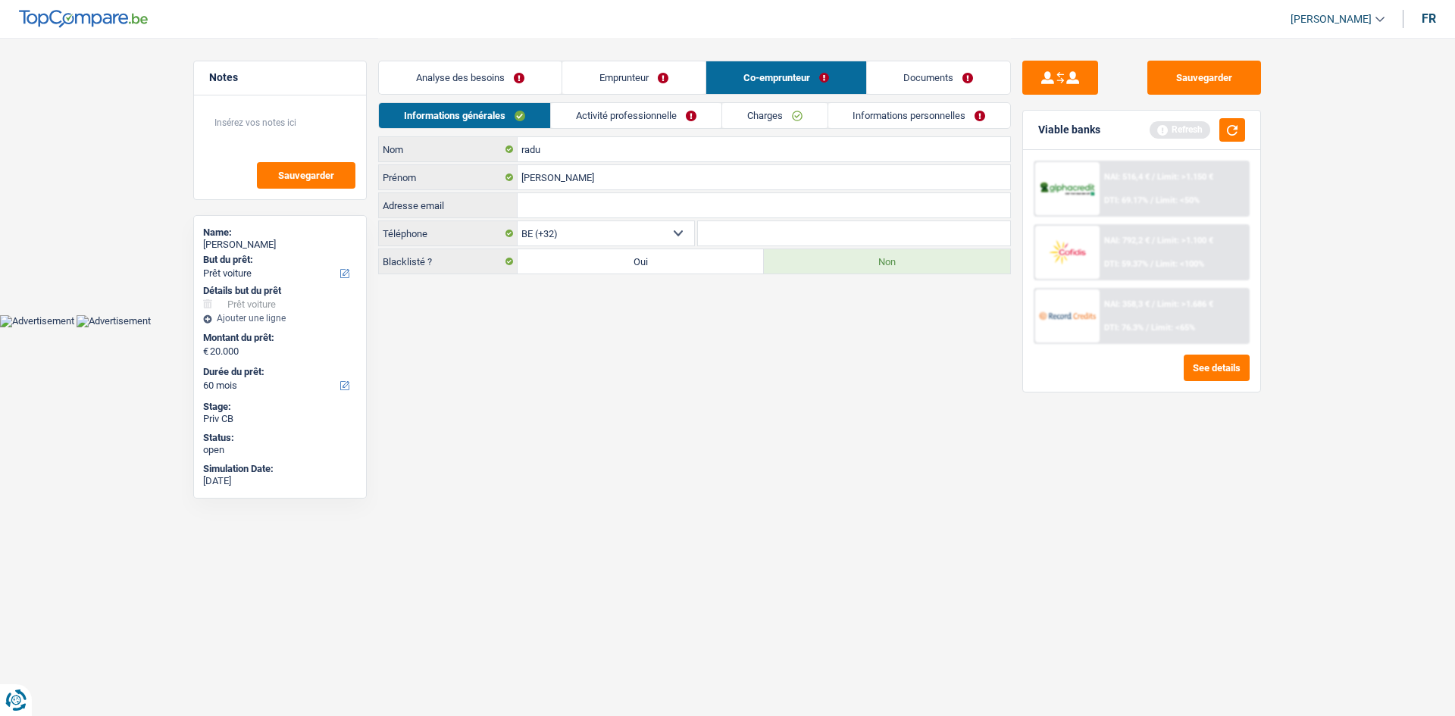
click at [916, 117] on link "Informations personnelles" at bounding box center [919, 115] width 183 height 25
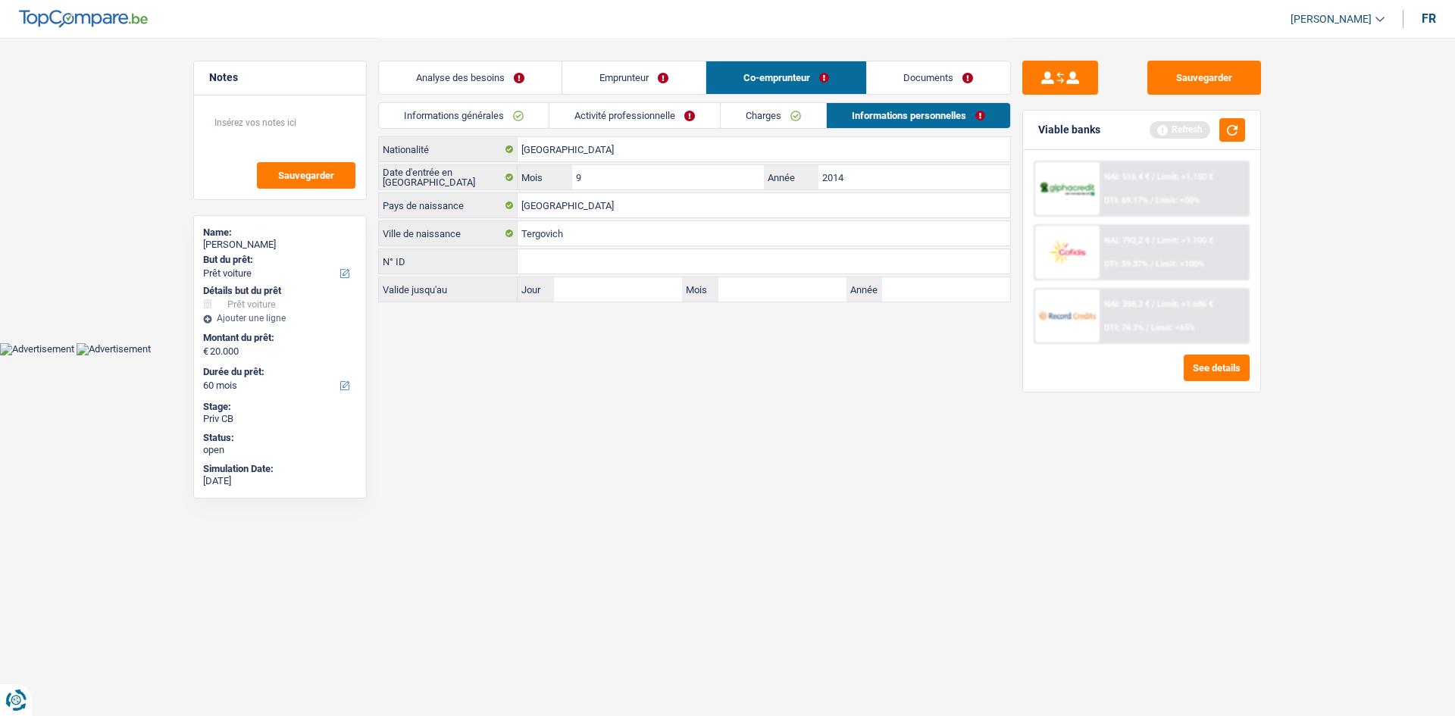
click at [703, 71] on link "Emprunteur" at bounding box center [633, 77] width 143 height 33
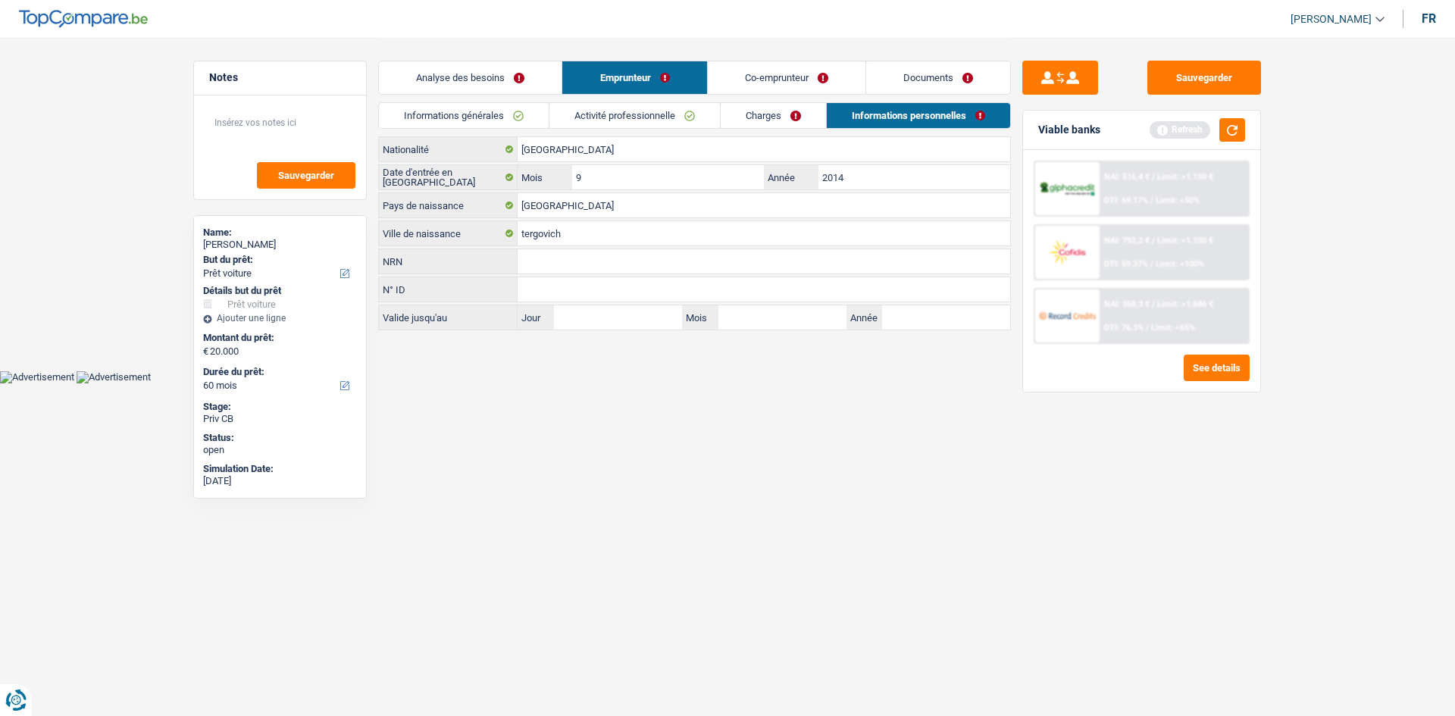
click at [946, 69] on link "Documents" at bounding box center [938, 77] width 144 height 33
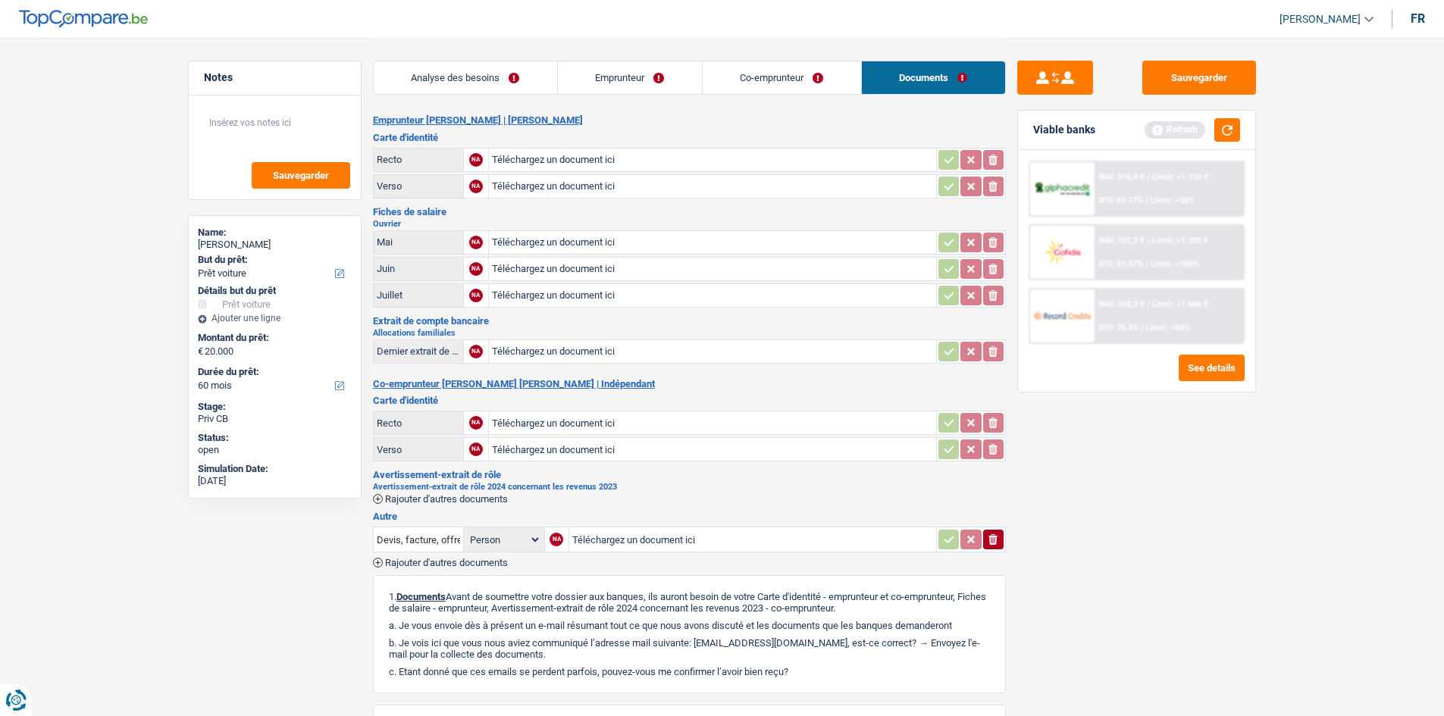
click at [632, 75] on link "Emprunteur" at bounding box center [630, 77] width 144 height 33
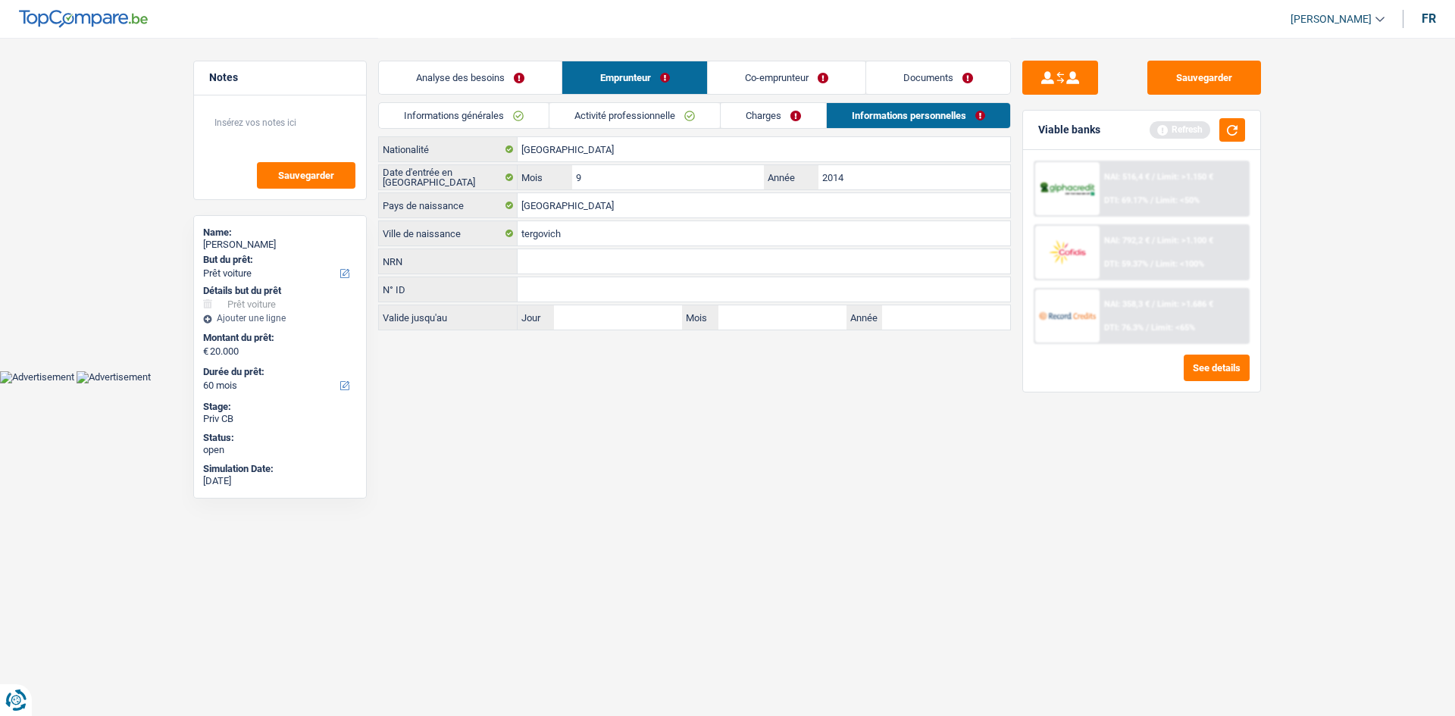
click at [786, 114] on link "Charges" at bounding box center [773, 115] width 105 height 25
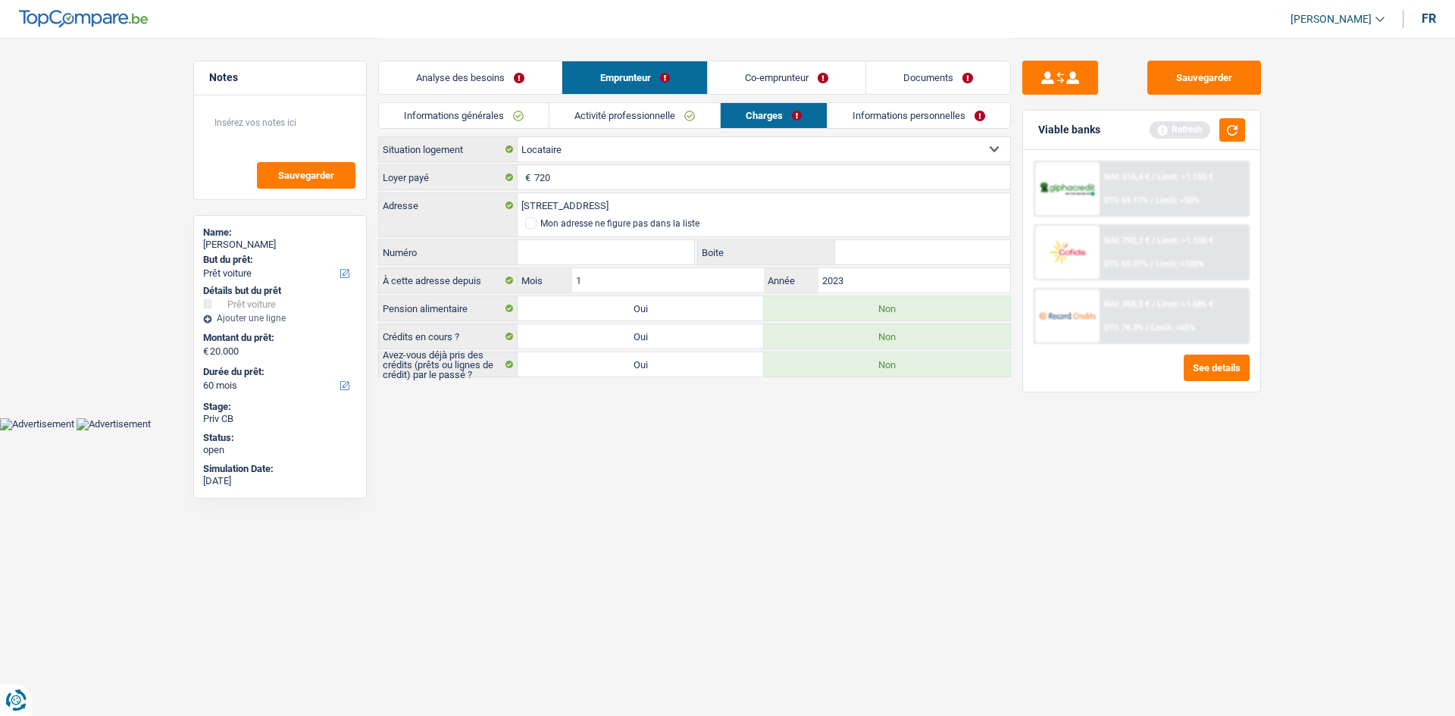
click at [528, 122] on link "Informations générales" at bounding box center [464, 115] width 170 height 25
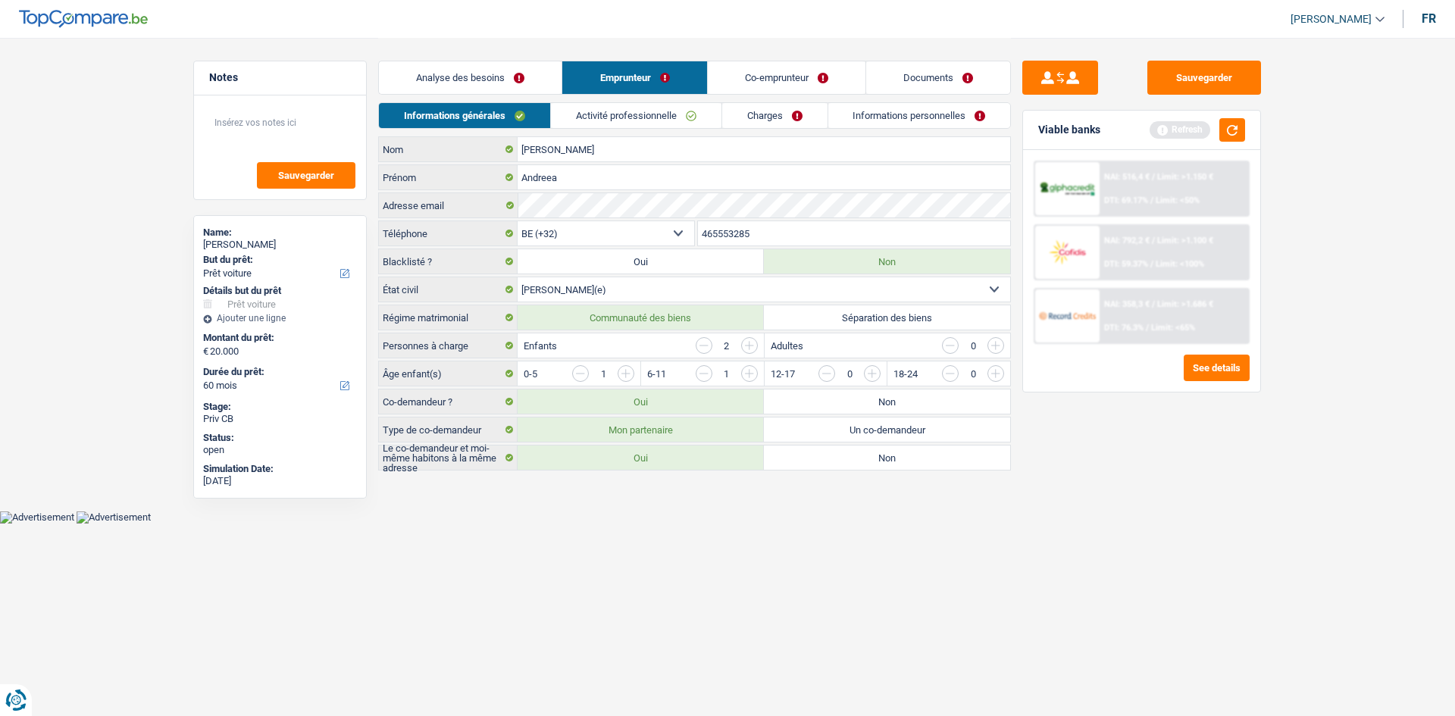
click at [631, 112] on link "Activité professionnelle" at bounding box center [636, 115] width 171 height 25
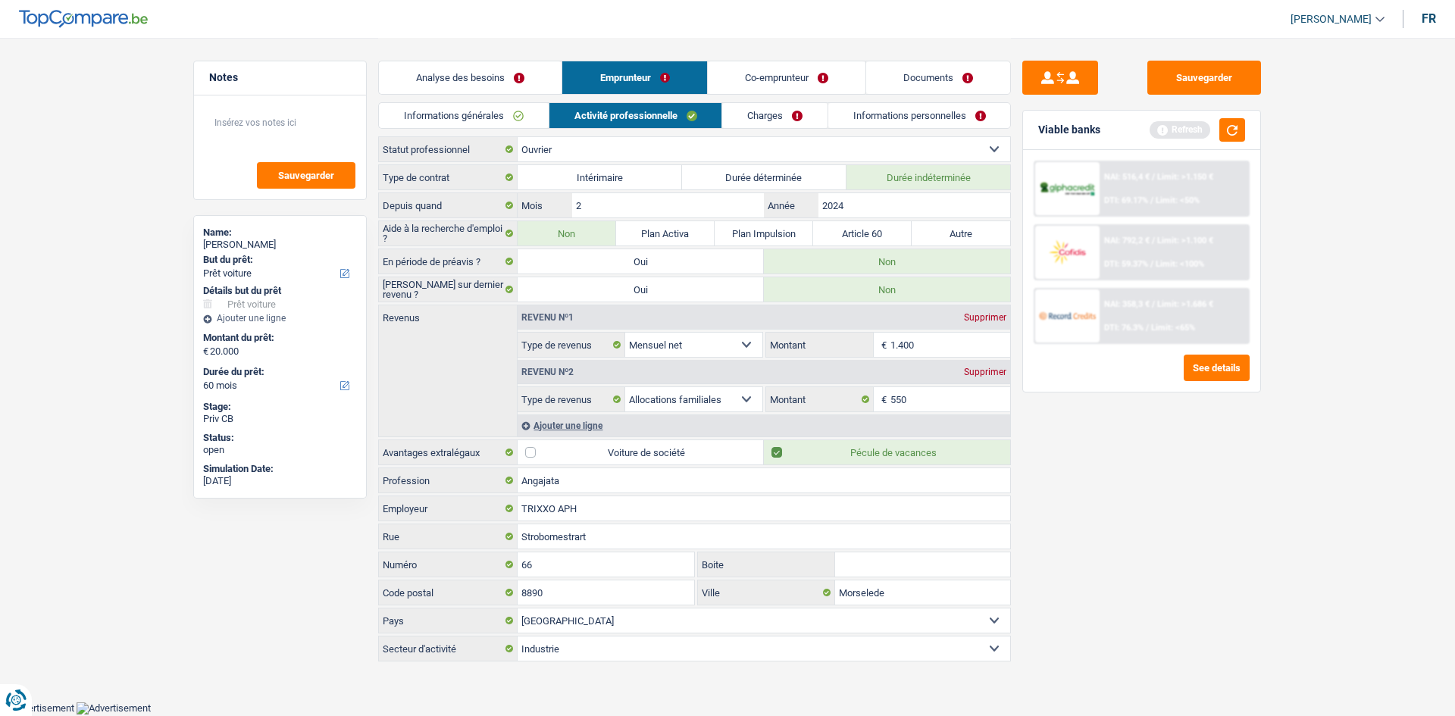
click at [533, 82] on link "Analyse des besoins" at bounding box center [470, 77] width 183 height 33
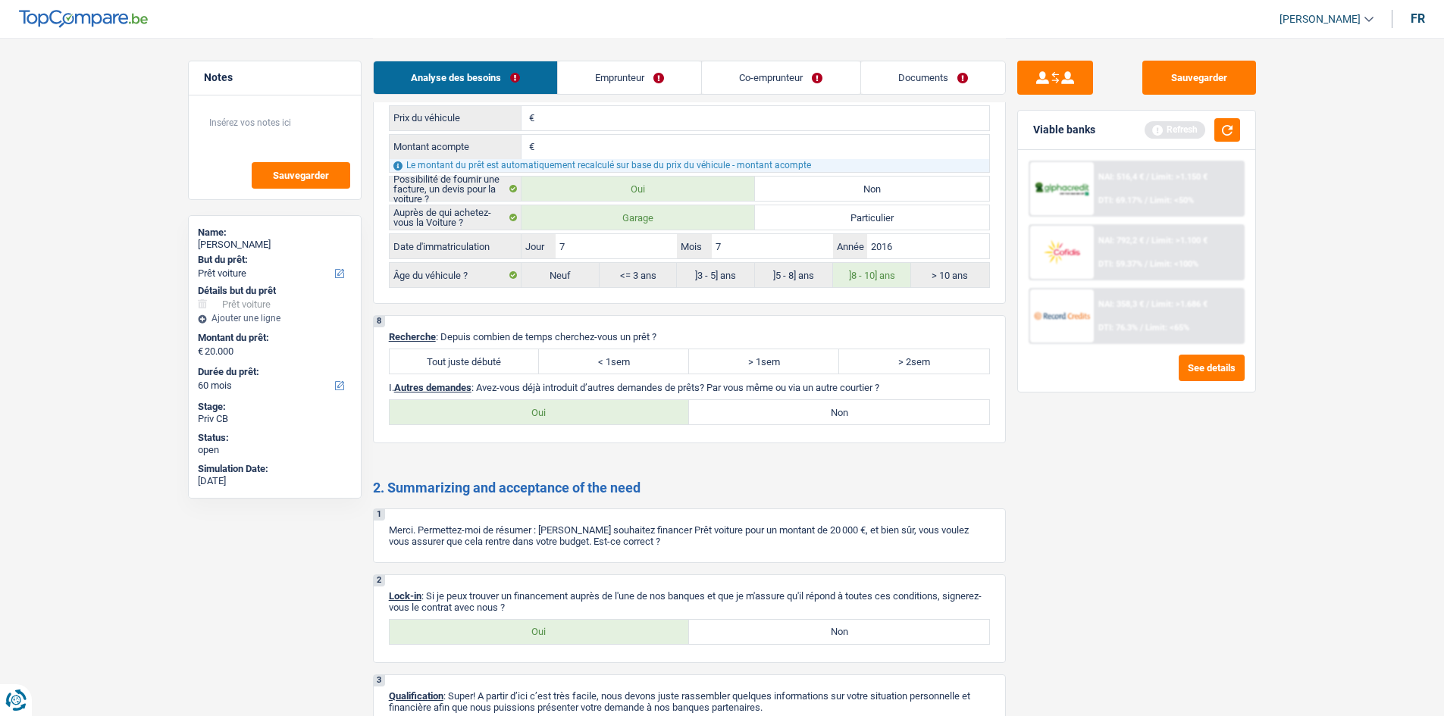
scroll to position [1895, 0]
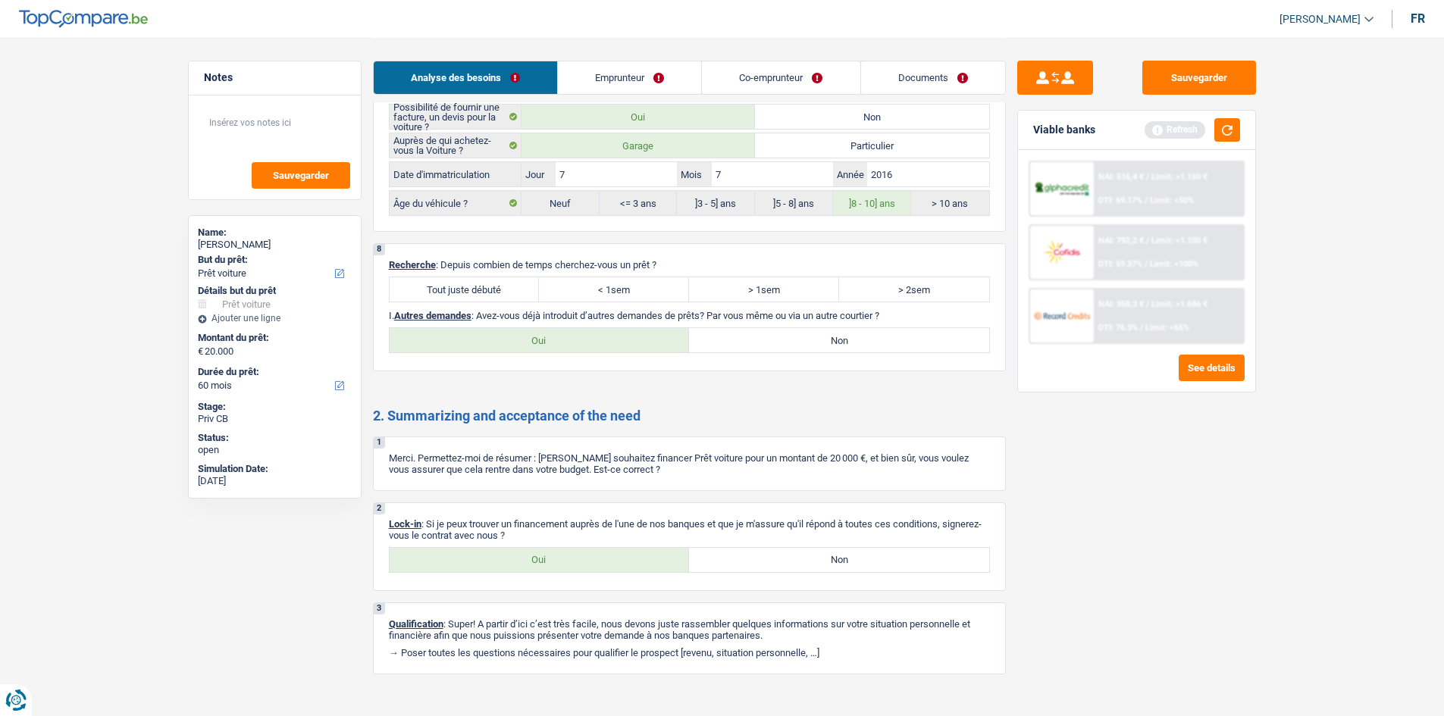
click at [505, 287] on label "Tout juste débuté" at bounding box center [465, 289] width 150 height 24
click at [505, 287] on input "Tout juste débuté" at bounding box center [465, 289] width 150 height 24
radio input "true"
click at [493, 553] on label "Oui" at bounding box center [540, 560] width 300 height 24
click at [493, 553] on input "Oui" at bounding box center [540, 560] width 300 height 24
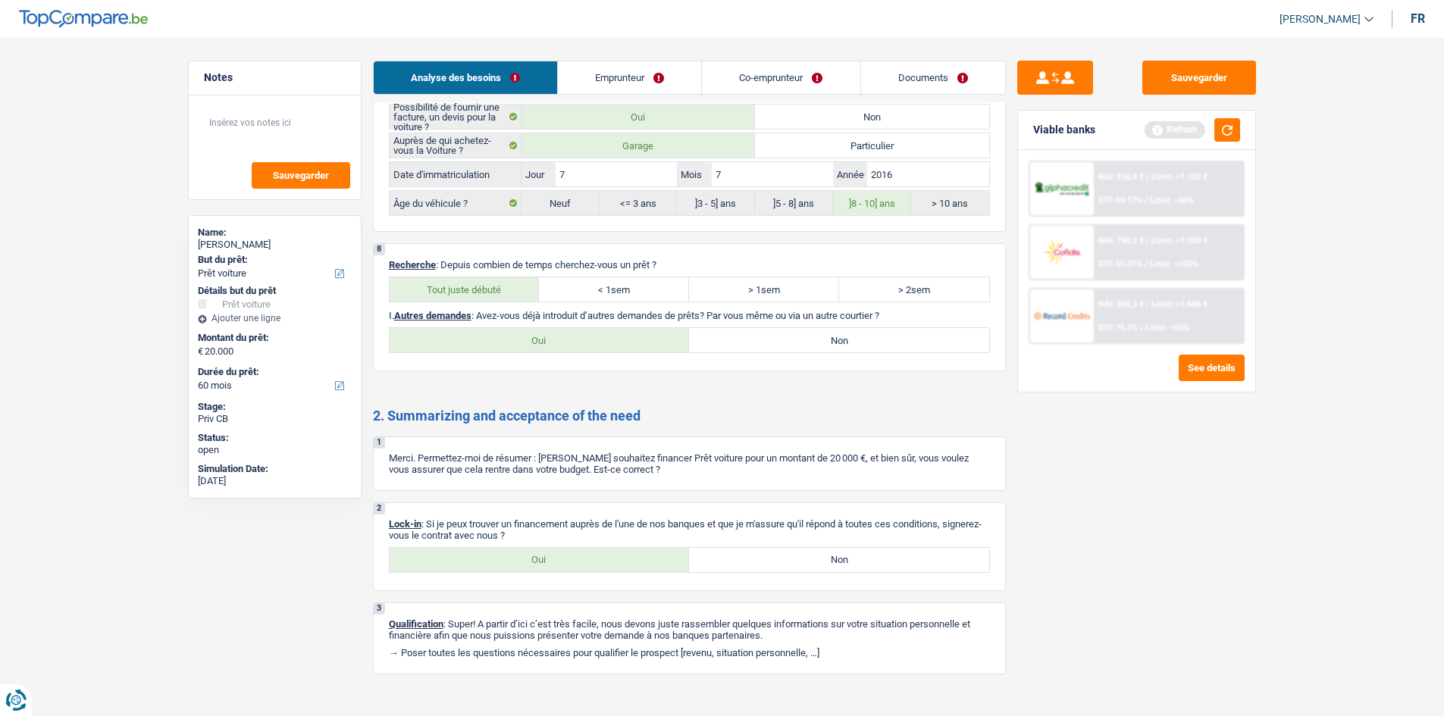
radio input "true"
click at [653, 295] on label "< 1sem" at bounding box center [614, 289] width 150 height 24
click at [653, 295] on input "< 1sem" at bounding box center [614, 289] width 150 height 24
radio input "true"
click at [762, 353] on div "8 Recherche : Depuis combien de temps cherchez-vous un prêt ? Tout juste débuté…" at bounding box center [689, 307] width 633 height 128
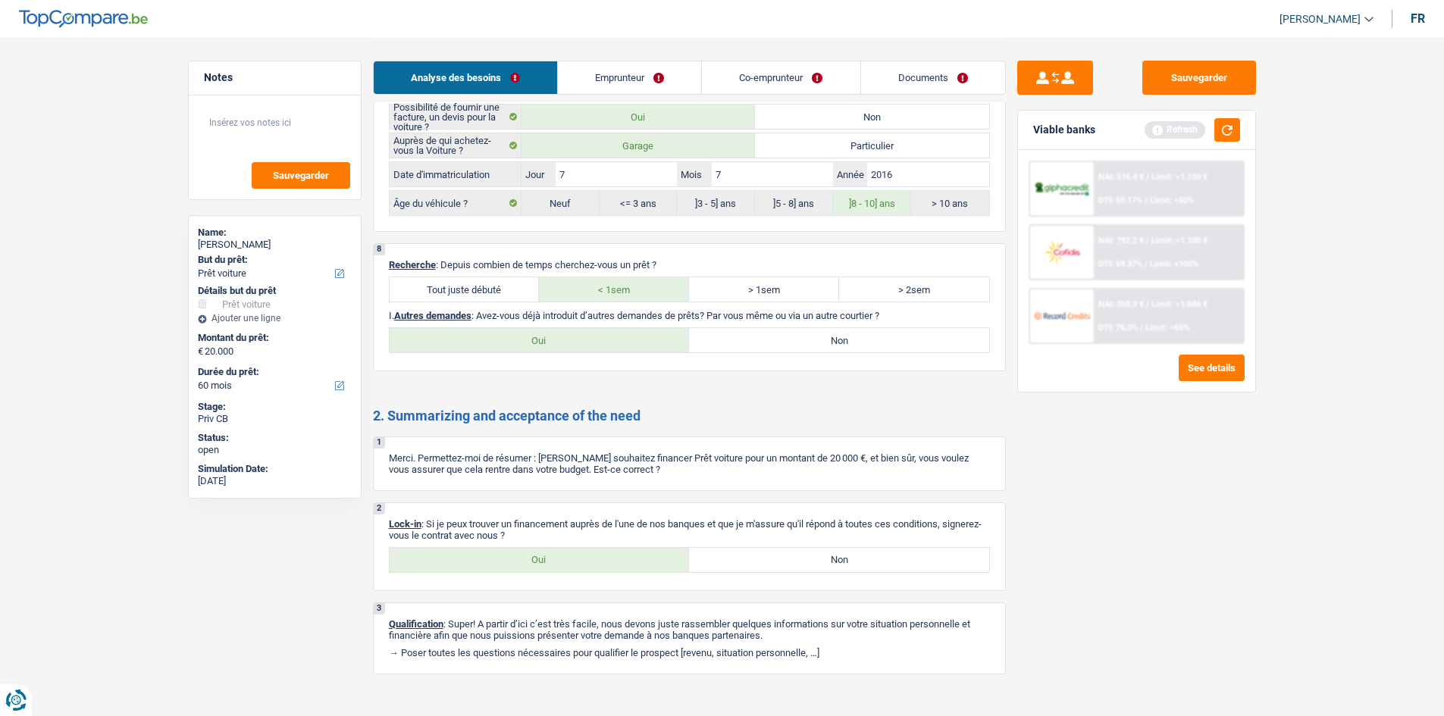
click at [756, 353] on div "8 Recherche : Depuis combien de temps cherchez-vous un prêt ? Tout juste débuté…" at bounding box center [689, 307] width 633 height 128
click at [765, 343] on label "Non" at bounding box center [839, 340] width 300 height 24
click at [765, 343] on input "Non" at bounding box center [839, 340] width 300 height 24
radio input "true"
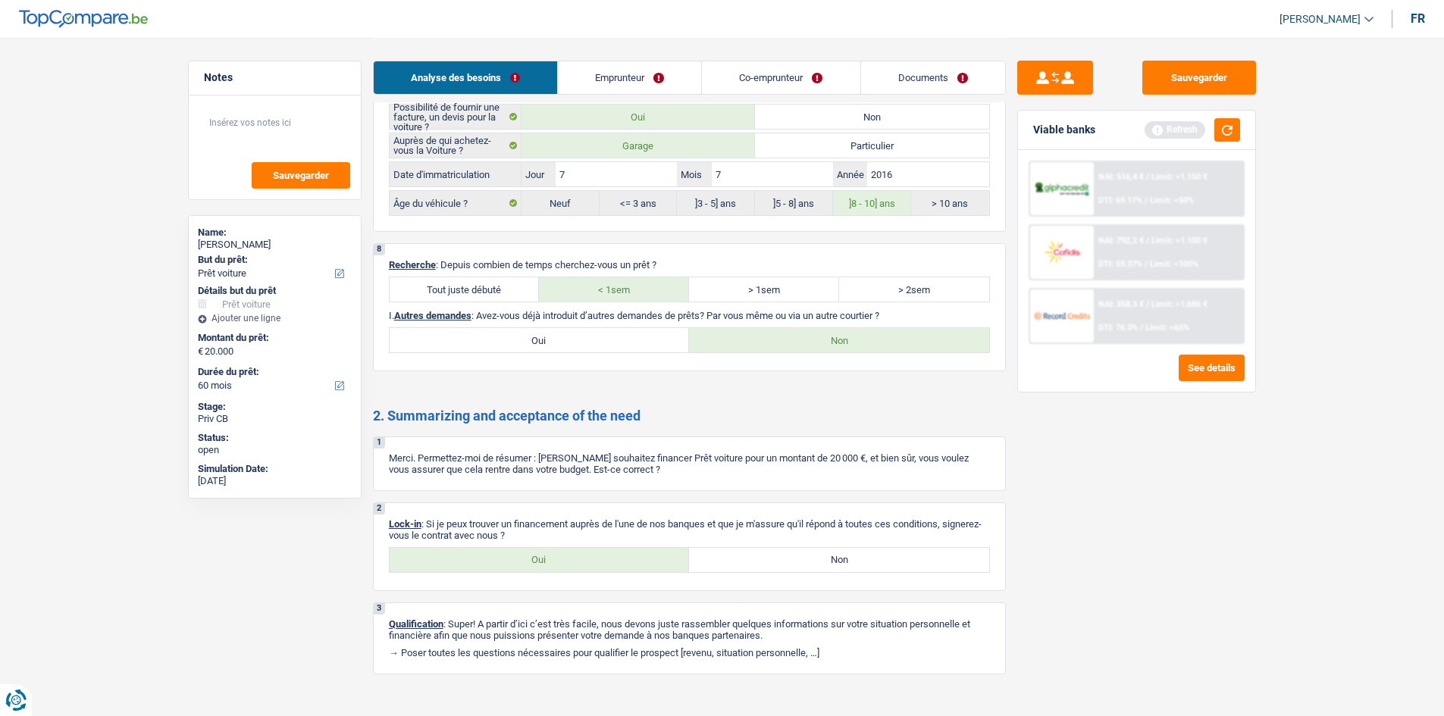
click at [1152, 114] on div "Viable banks Refresh" at bounding box center [1136, 130] width 237 height 39
click at [1152, 134] on button "button" at bounding box center [1227, 129] width 26 height 23
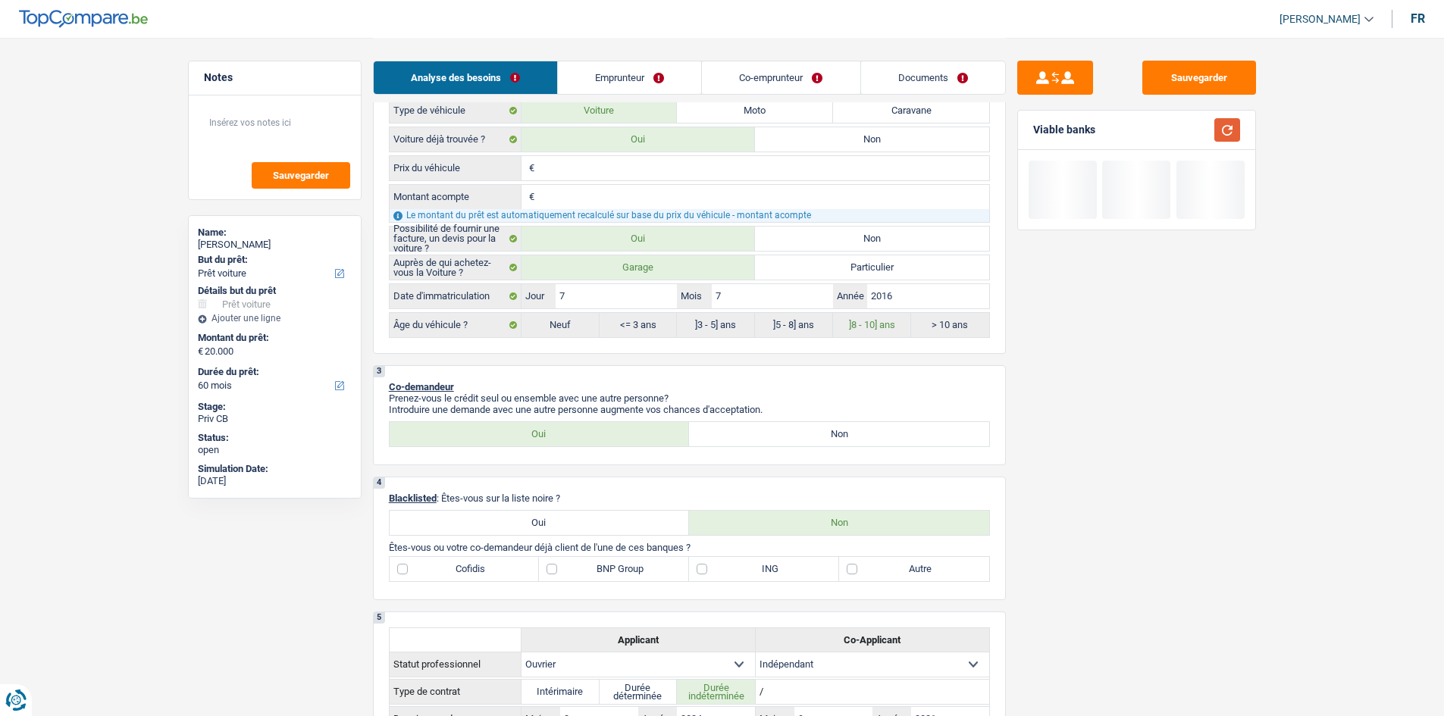
scroll to position [152, 0]
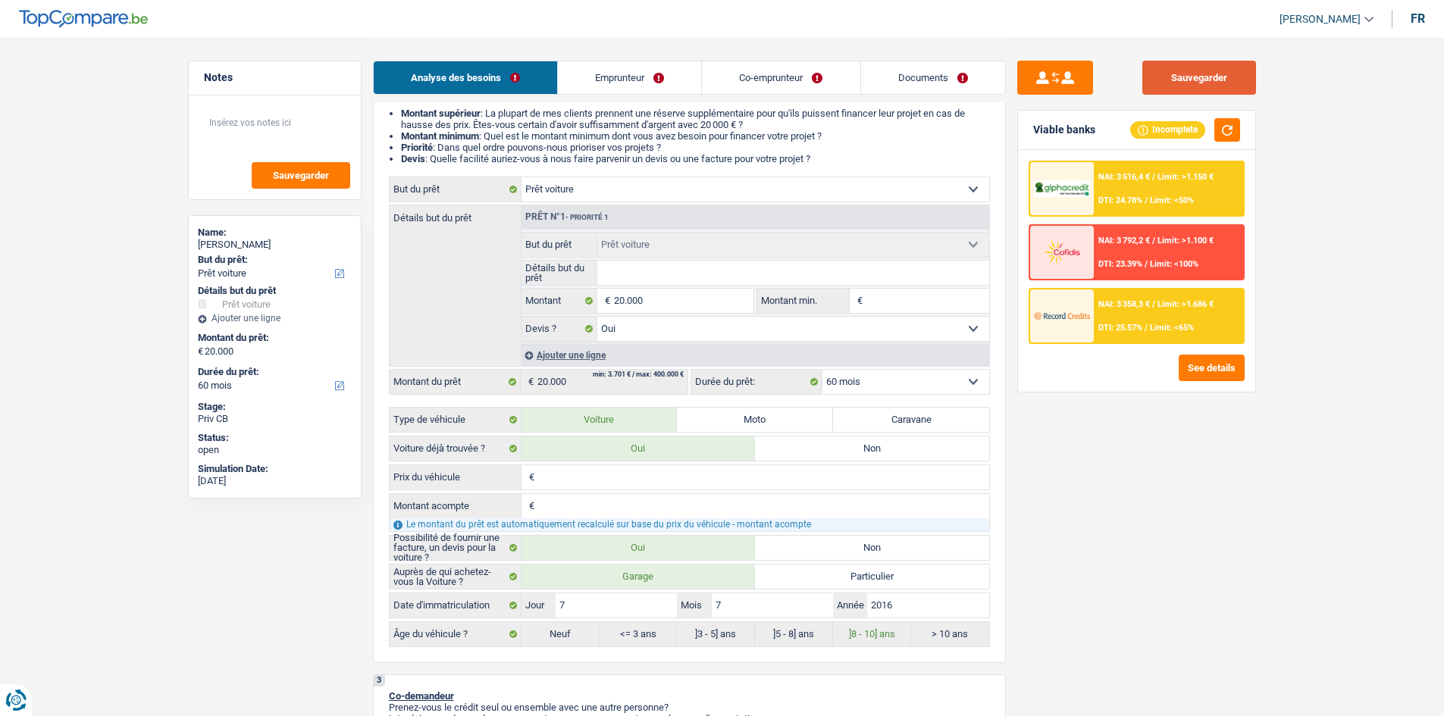
click at [1152, 70] on button "Sauvegarder" at bounding box center [1199, 78] width 114 height 34
click at [938, 94] on li "Documents" at bounding box center [933, 78] width 146 height 34
click at [961, 83] on link "Documents" at bounding box center [933, 77] width 144 height 33
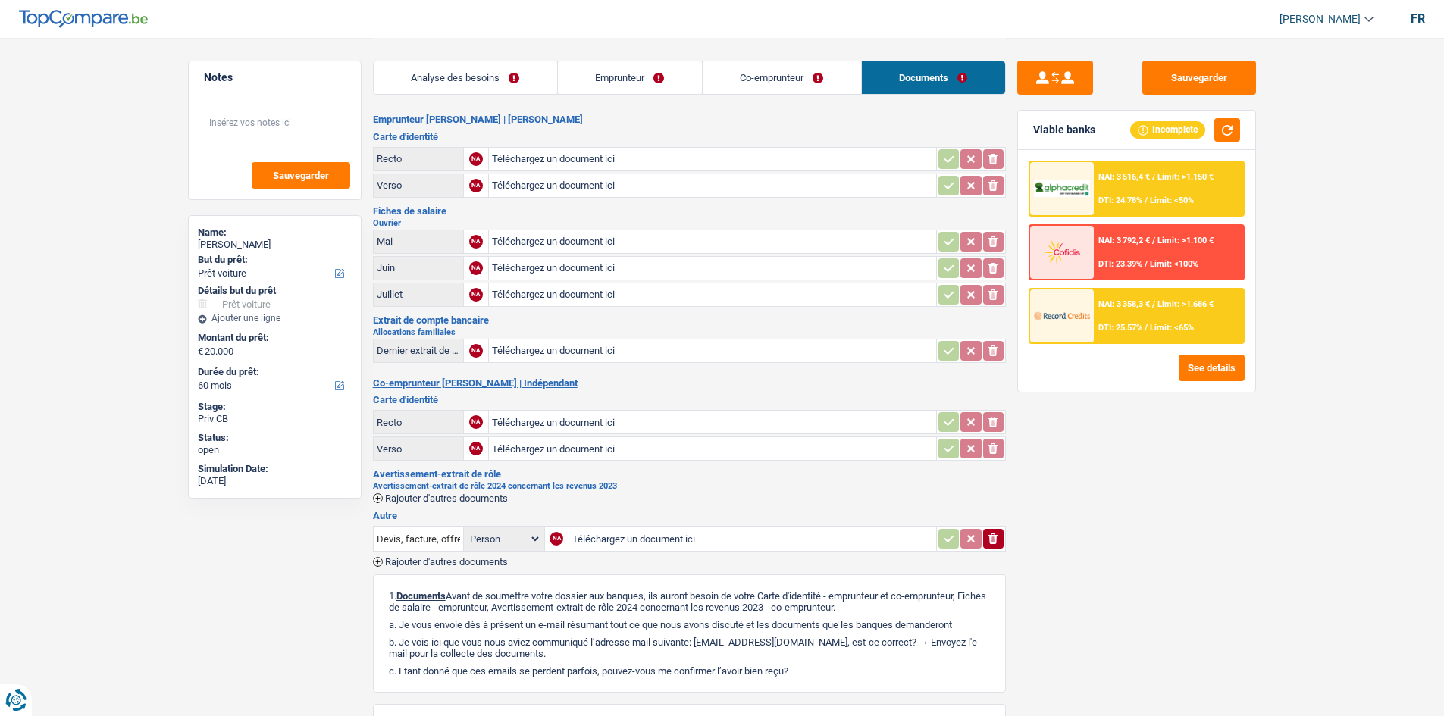
scroll to position [0, 0]
click at [1149, 77] on button "Sauvegarder" at bounding box center [1199, 78] width 114 height 34
drag, startPoint x: 390, startPoint y: 86, endPoint x: 340, endPoint y: 106, distance: 54.5
click at [390, 86] on link "Analyse des besoins" at bounding box center [465, 77] width 183 height 33
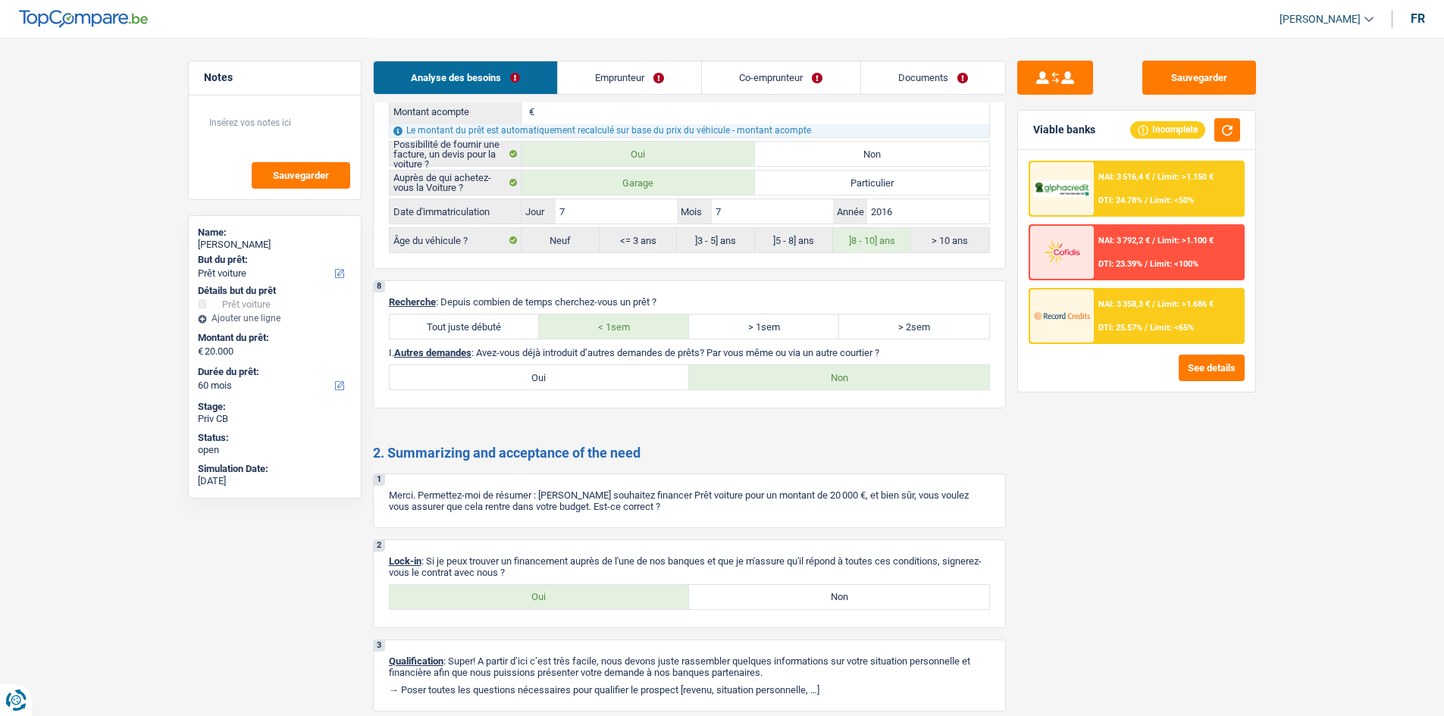
scroll to position [1914, 0]
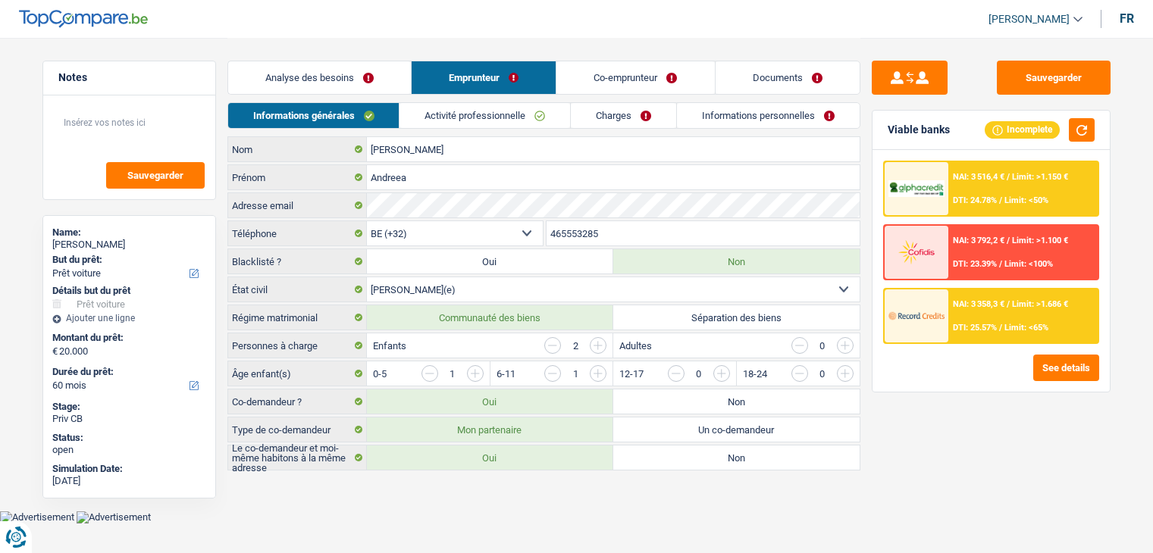
select select "car"
select select "60"
select select "32"
select select "married"
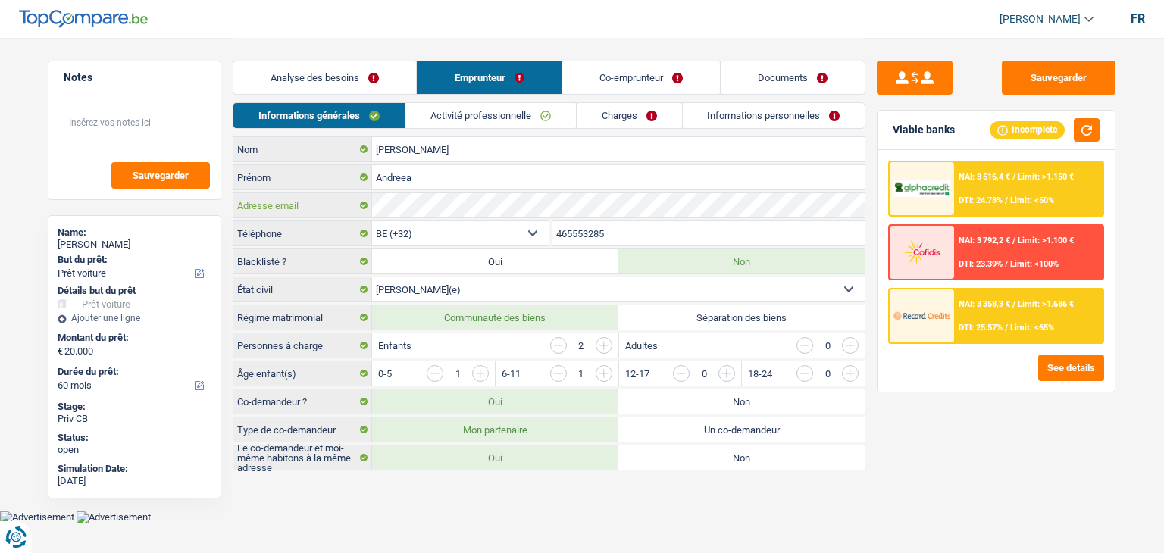
click at [6, 218] on main "Notes Sauvegarder Name: Andreea Radu But du prêt: Confort maison: meubles, text…" at bounding box center [582, 255] width 1164 height 511
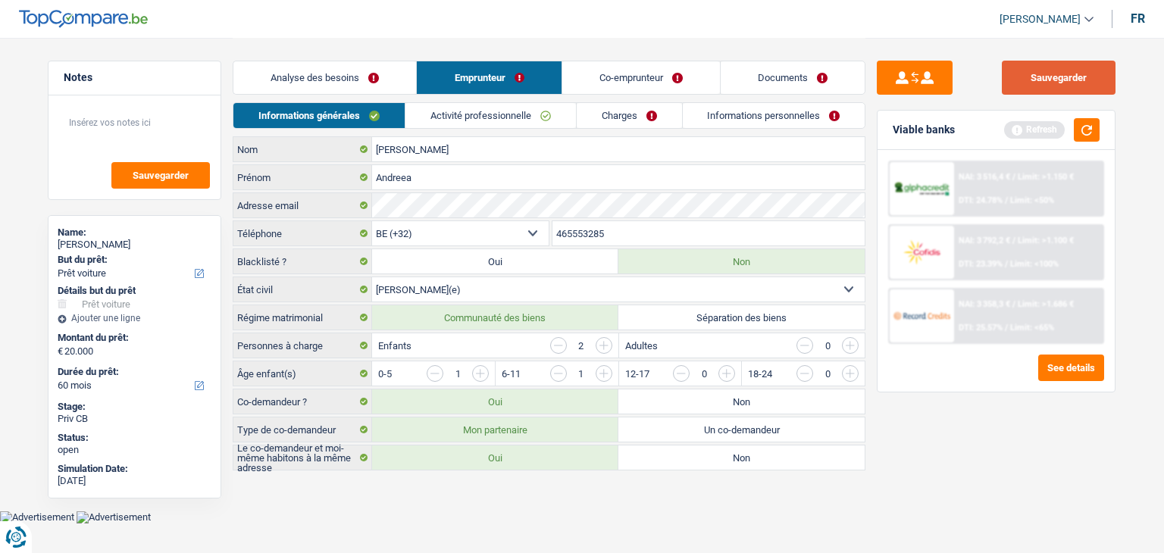
click at [1063, 92] on button "Sauvegarder" at bounding box center [1059, 78] width 114 height 34
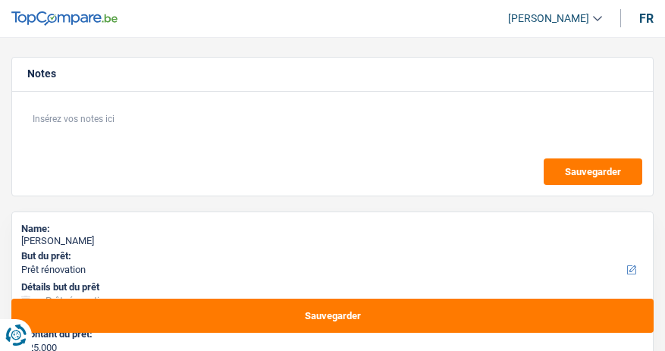
select select "renovation"
select select "72"
select select "renovation"
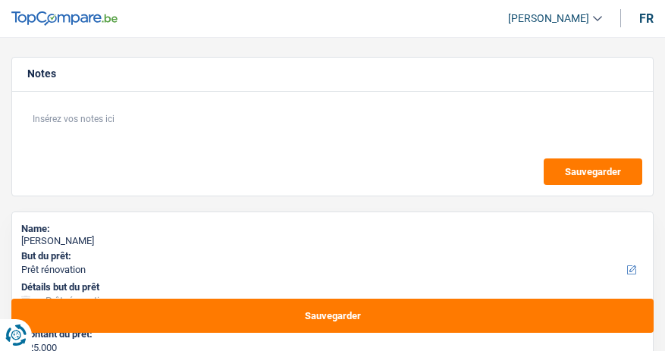
select select "yes"
select select "72"
select select "publicEmployee"
select select "parttimeSelfemployed"
select select "netSalary"
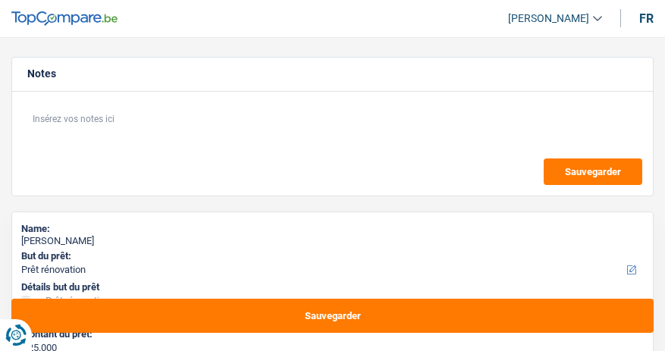
select select "familyAllowances"
select select "mealVouchers"
select select "ownerWithMortgage"
select select "mortgage"
select select "180"
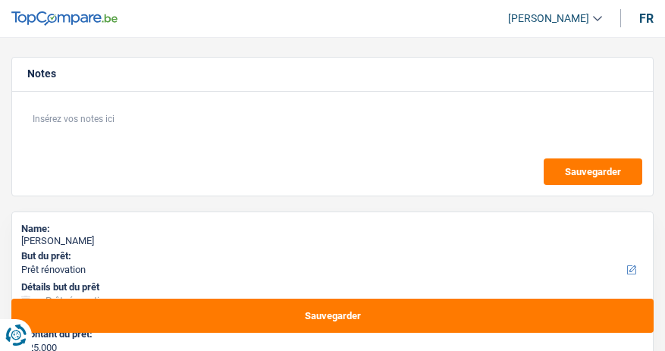
select select "renovation"
select select "yes"
select select "72"
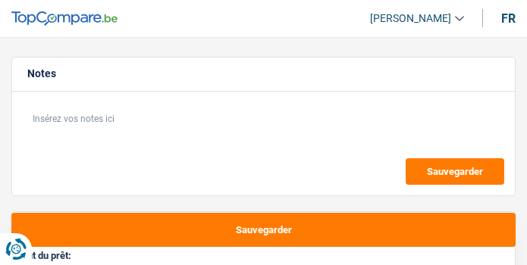
select select "judicial"
select select "60"
select select "judicial"
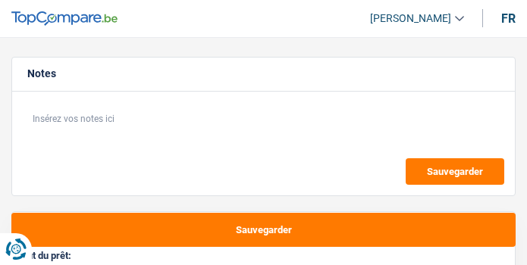
select select "60"
select select "worker"
select select "familyAllowances"
select select "netSalary"
select select "rents"
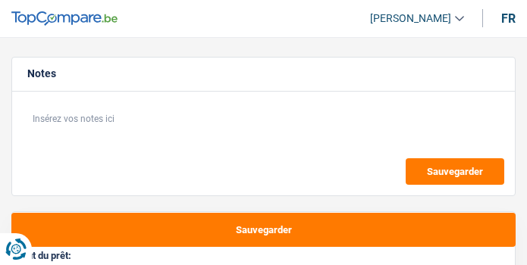
select select "judicial"
select select "60"
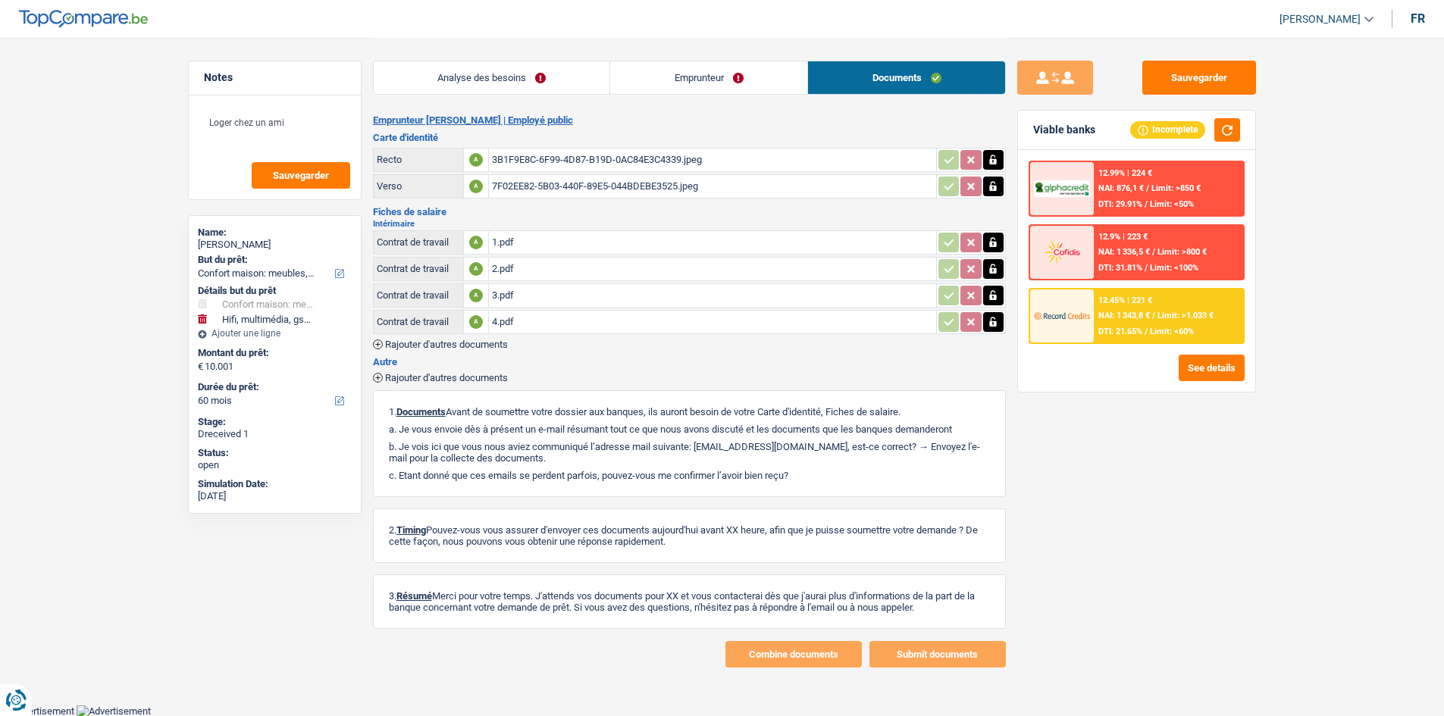
select select "household"
select select "tech"
select select "60"
click at [580, 249] on div "1.pdf" at bounding box center [712, 242] width 441 height 23
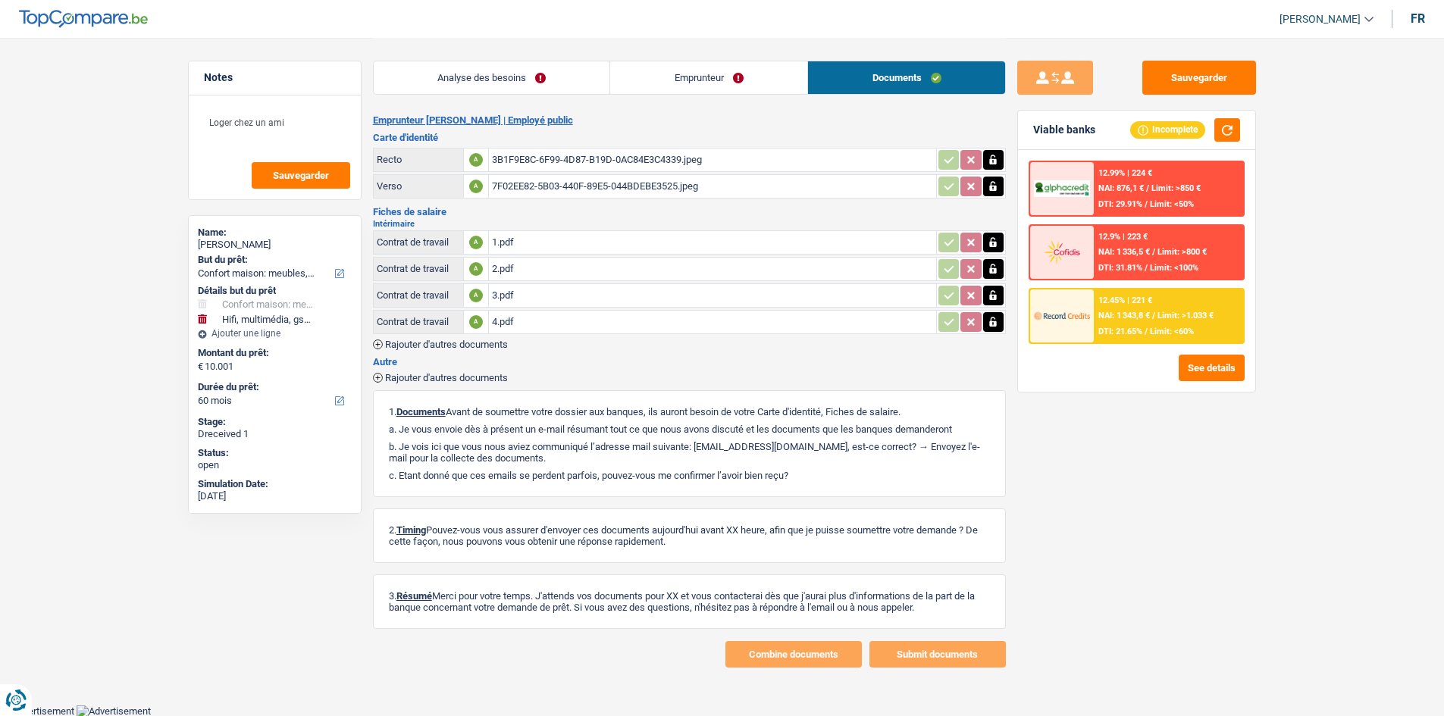
click at [496, 325] on div "4.pdf" at bounding box center [712, 322] width 441 height 23
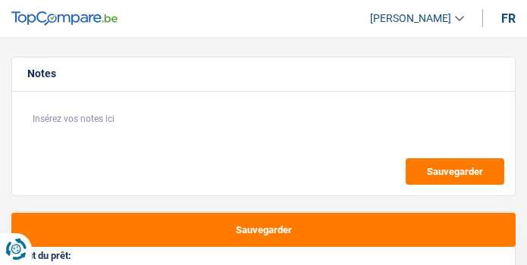
select select "24"
select select "worker"
select select "netSalary"
select select "24"
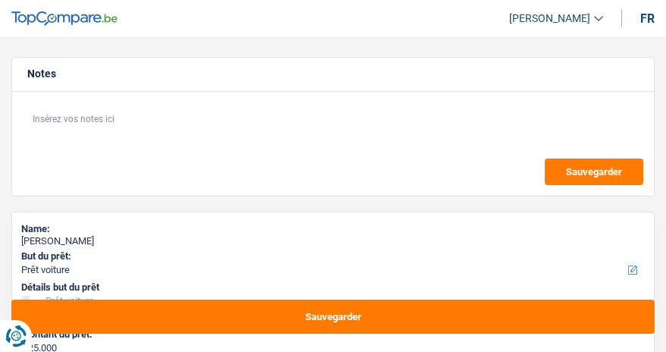
select select "car"
select select "worker"
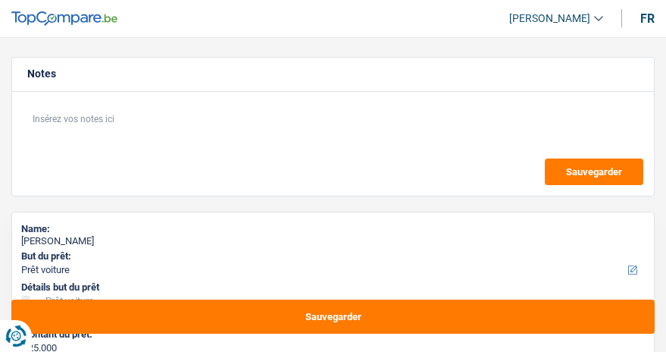
select select "netSalary"
select select "familyAllowances"
select select "rents"
select select "personalLoan"
select select "smallWorks"
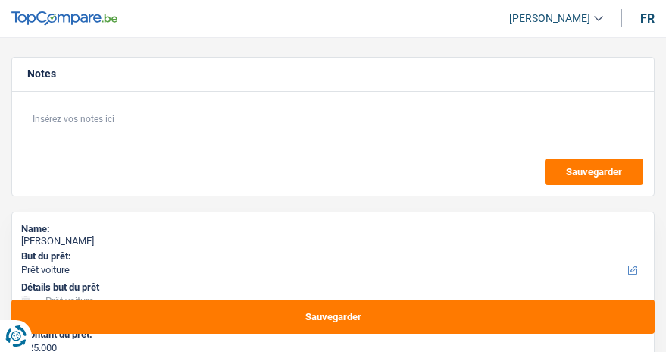
select select "48"
select select "car"
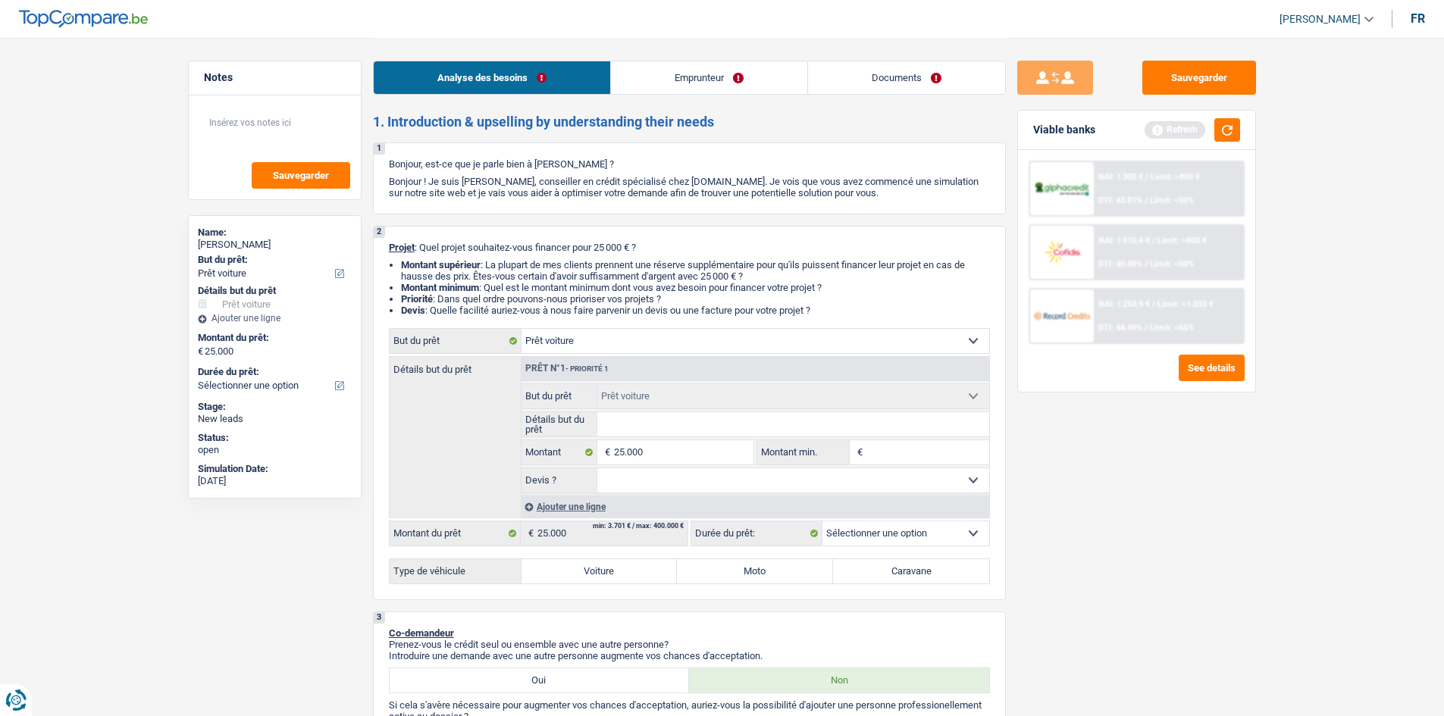
type input "P"
type input "Pe"
type input "Peu"
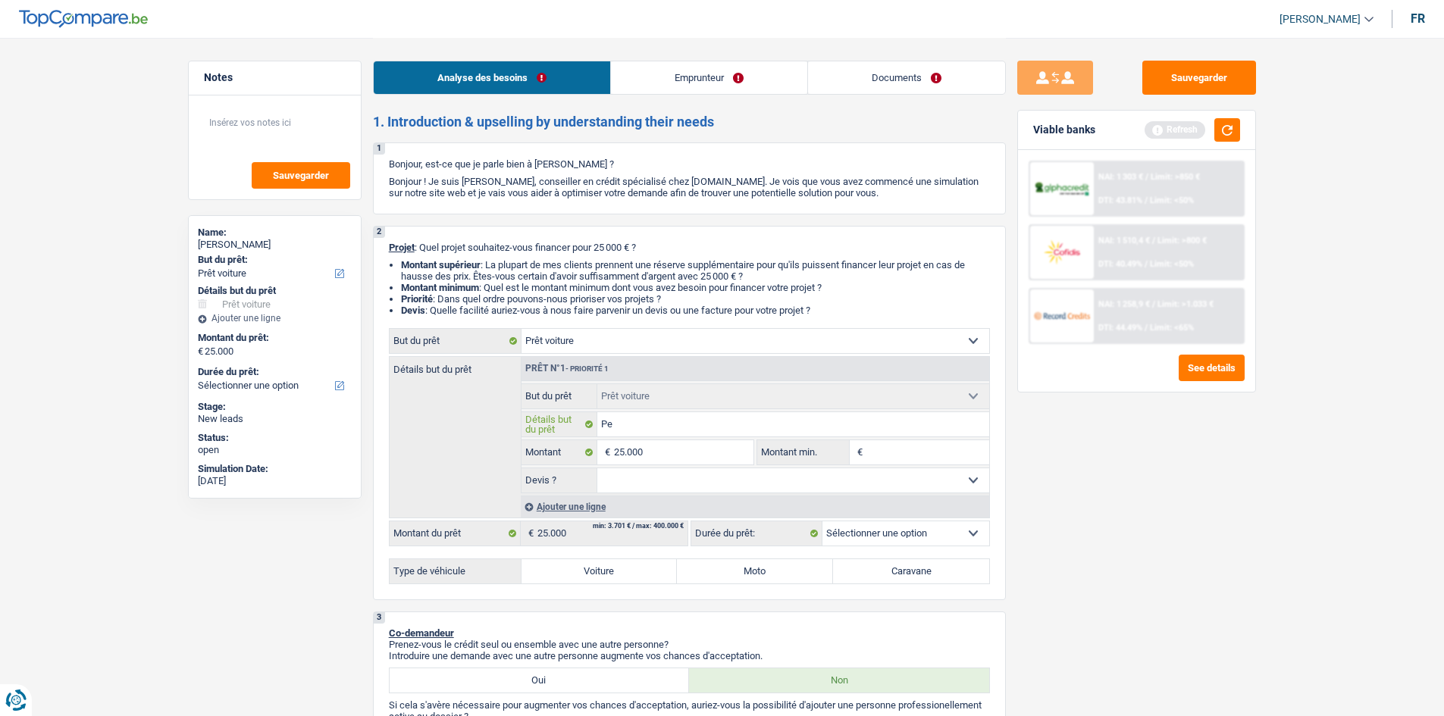
type input "Peu"
type input "Peug"
type input "Peuge"
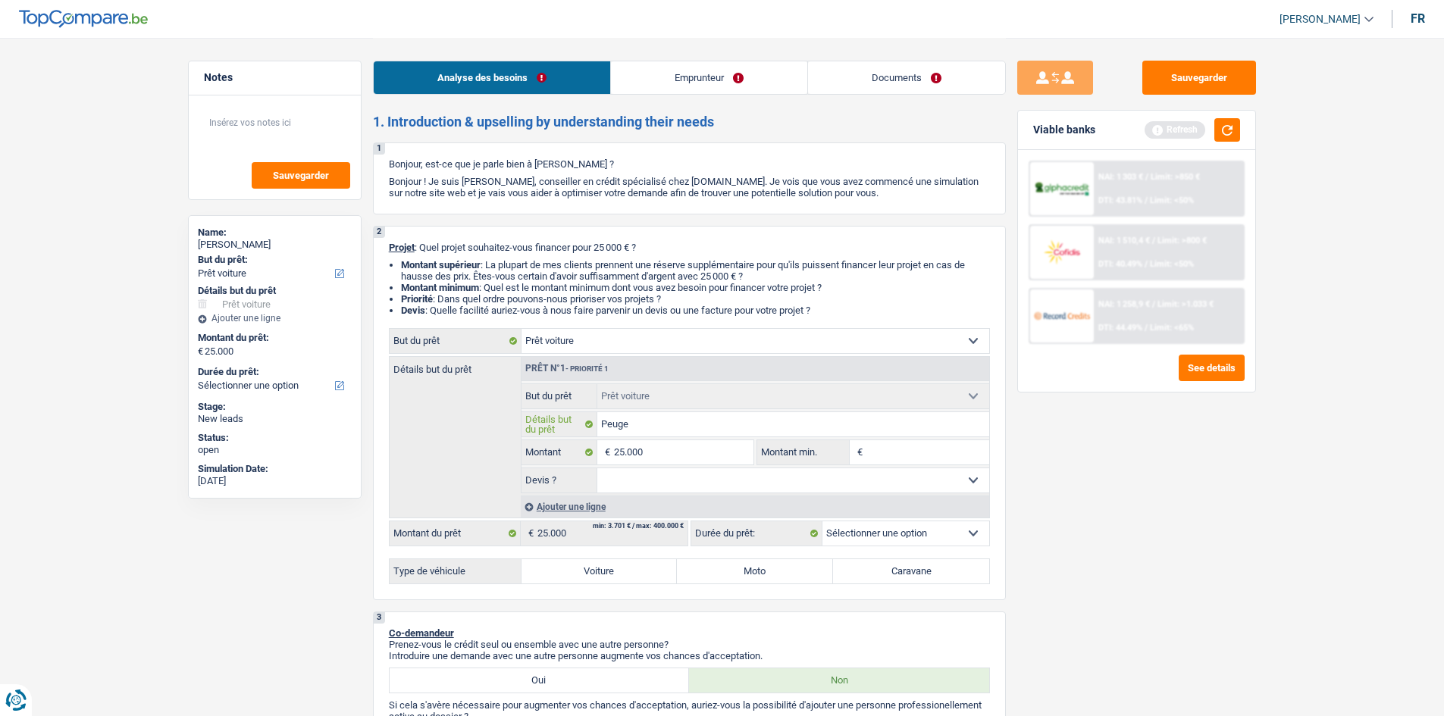
type input "Peugeo"
type input "Peugeot"
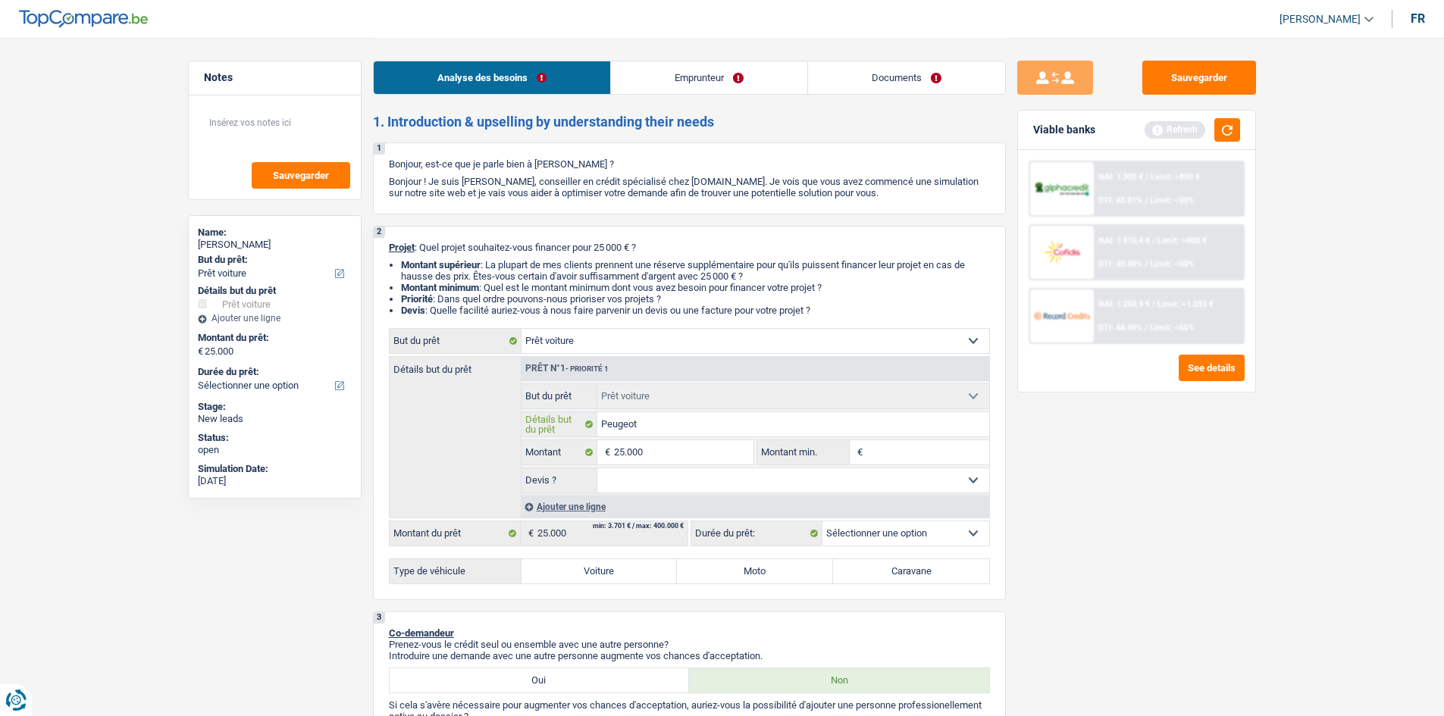
type input "Peugeot"
type input "Peugeot 3"
type input "Peugeot 30"
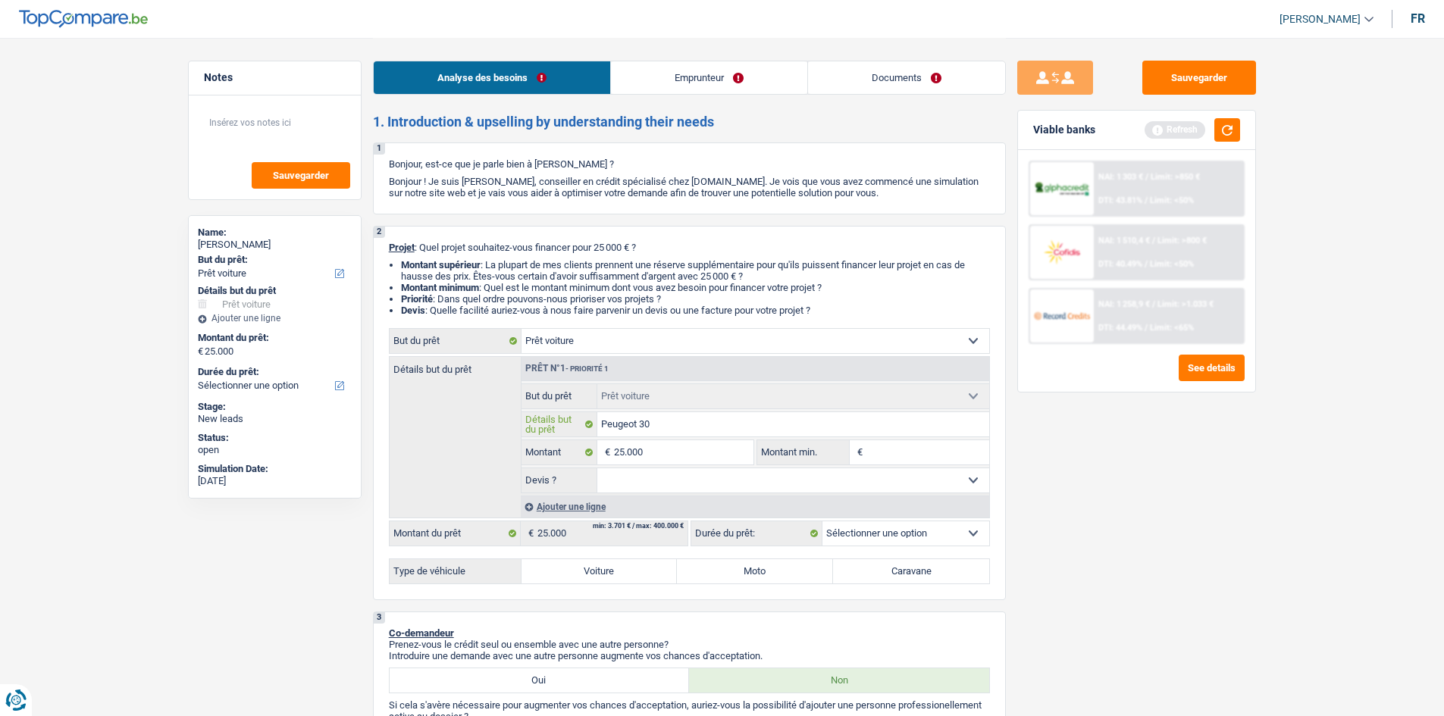
type input "Peugeot 300"
type input "Peugeot 3008"
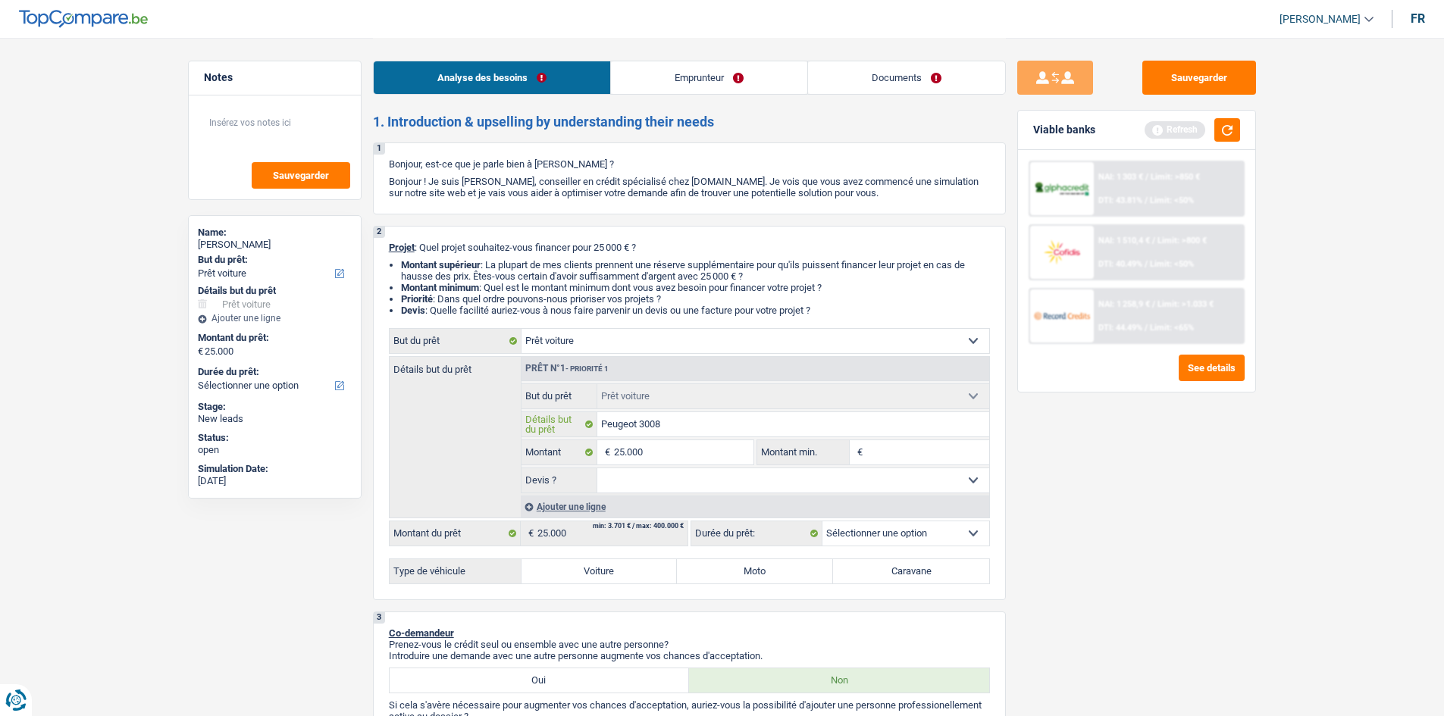
type input "Peugeot 3008"
click at [666, 351] on div "Sauvegarder Viable banks Refresh NAI: 1 303 € / Limit: >850 € DTI: 43.81% / Lim…" at bounding box center [1137, 376] width 262 height 631
click at [666, 351] on select "Oui Non Non répondu Sélectionner une option" at bounding box center [793, 480] width 392 height 24
select select "false"
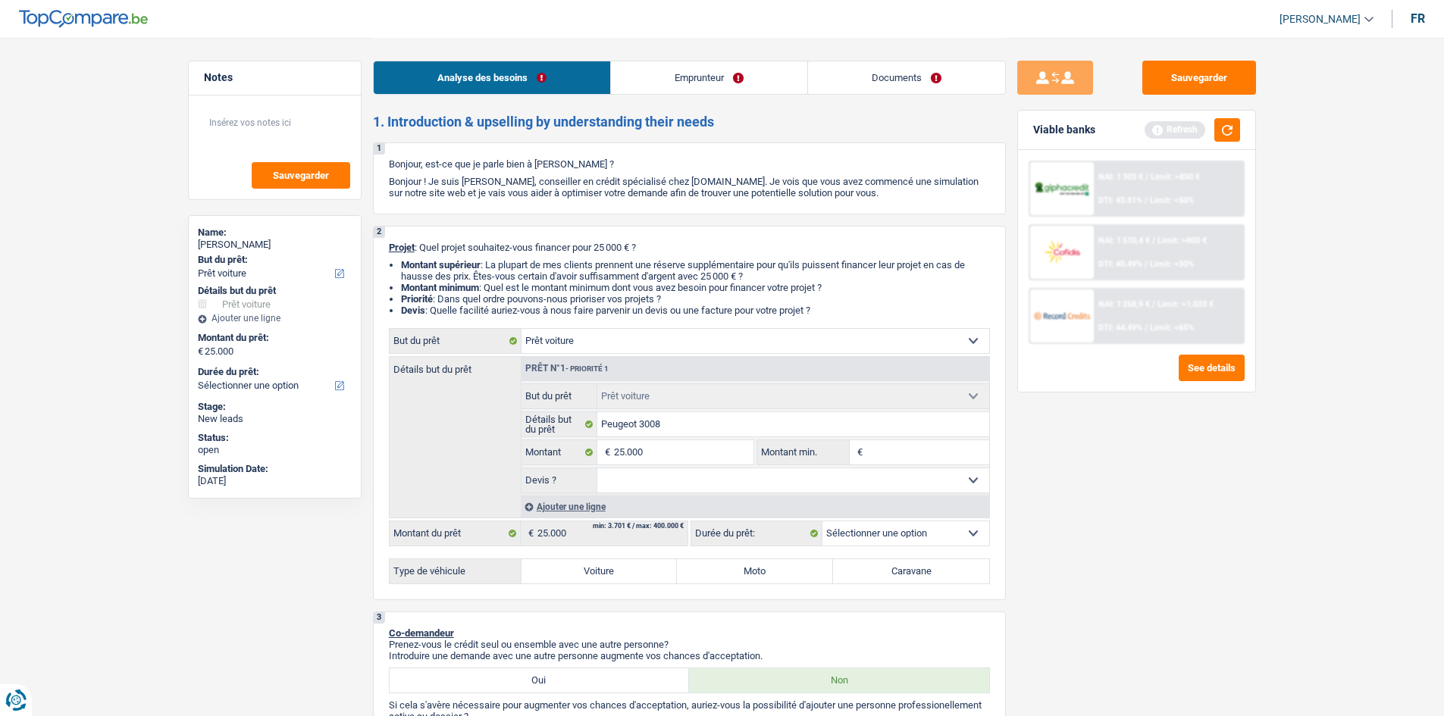
click at [597, 351] on select "Oui Non Non répondu Sélectionner une option" at bounding box center [793, 480] width 392 height 24
select select "false"
click at [666, 351] on select "Oui Non Non répondu Sélectionner une option" at bounding box center [793, 480] width 392 height 24
select select "yes"
click at [597, 351] on select "Oui Non Non répondu Sélectionner une option" at bounding box center [793, 480] width 392 height 24
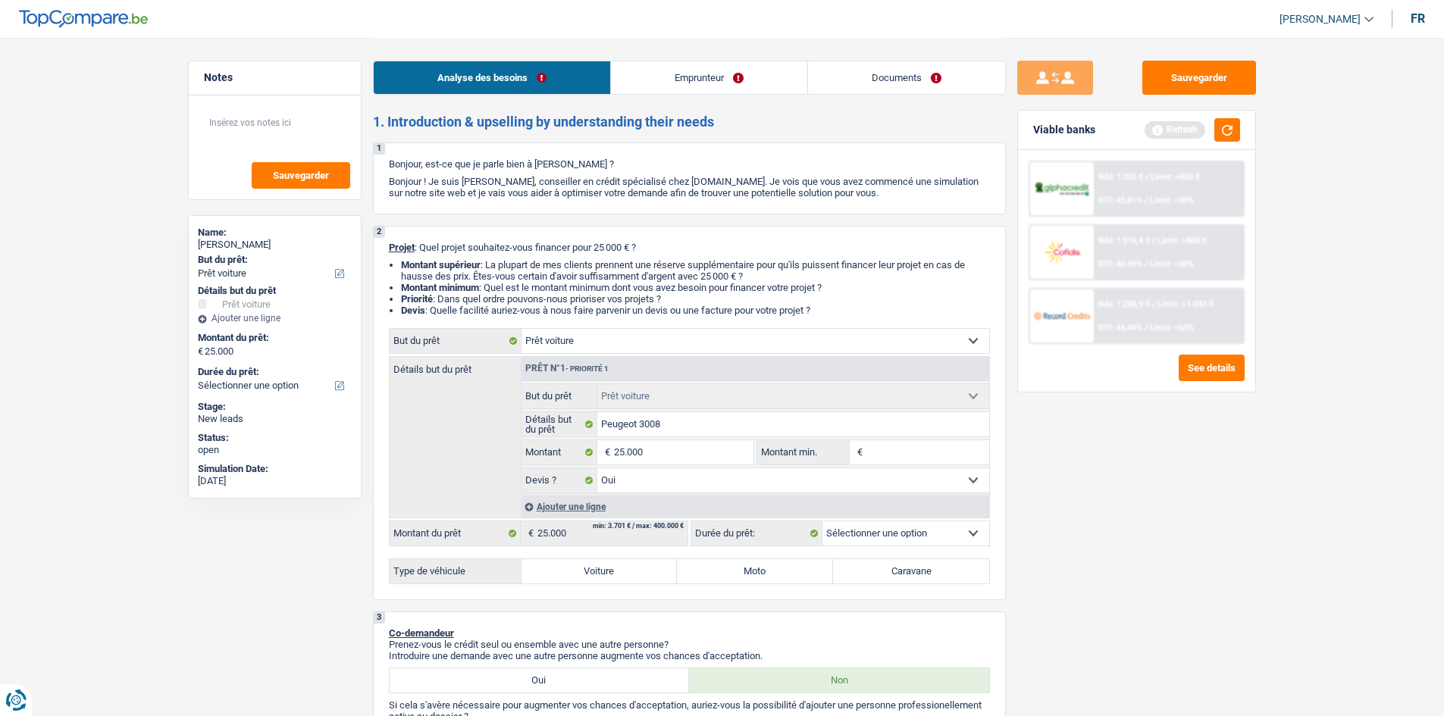
select select "yes"
click at [637, 351] on div "Confort maison: meubles, textile, peinture, électroménager, outillage non-profe…" at bounding box center [689, 456] width 601 height 256
click at [582, 351] on label "Voiture" at bounding box center [599, 571] width 156 height 24
click at [582, 351] on input "Voiture" at bounding box center [599, 571] width 156 height 24
radio input "true"
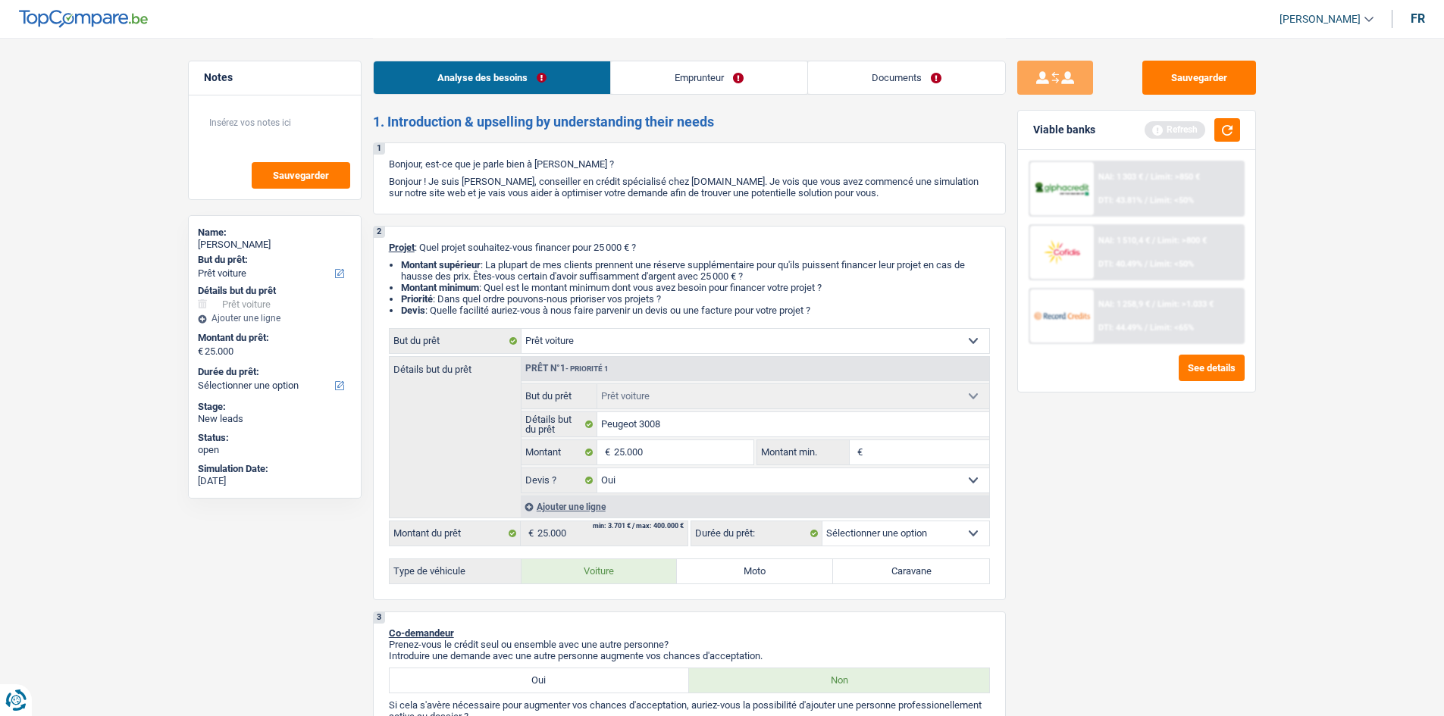
select select "60"
radio input "true"
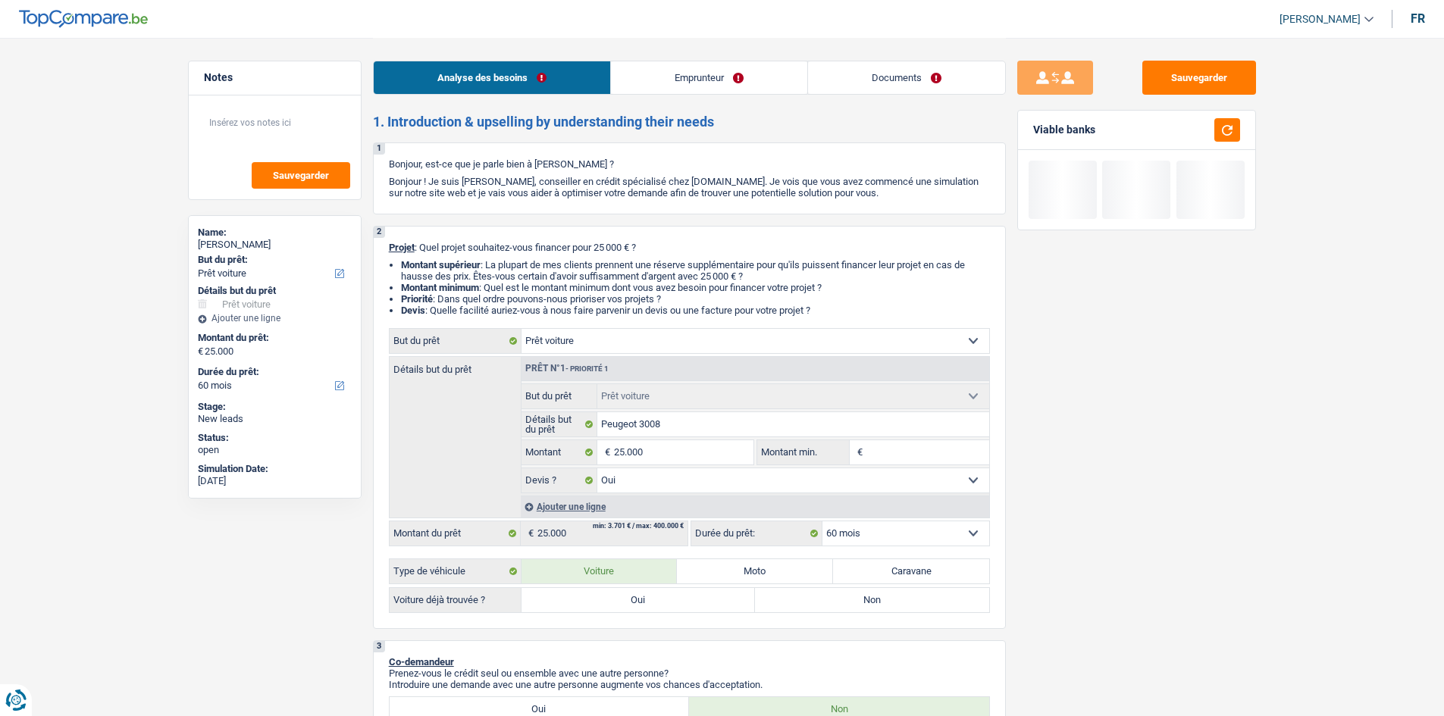
scroll to position [227, 0]
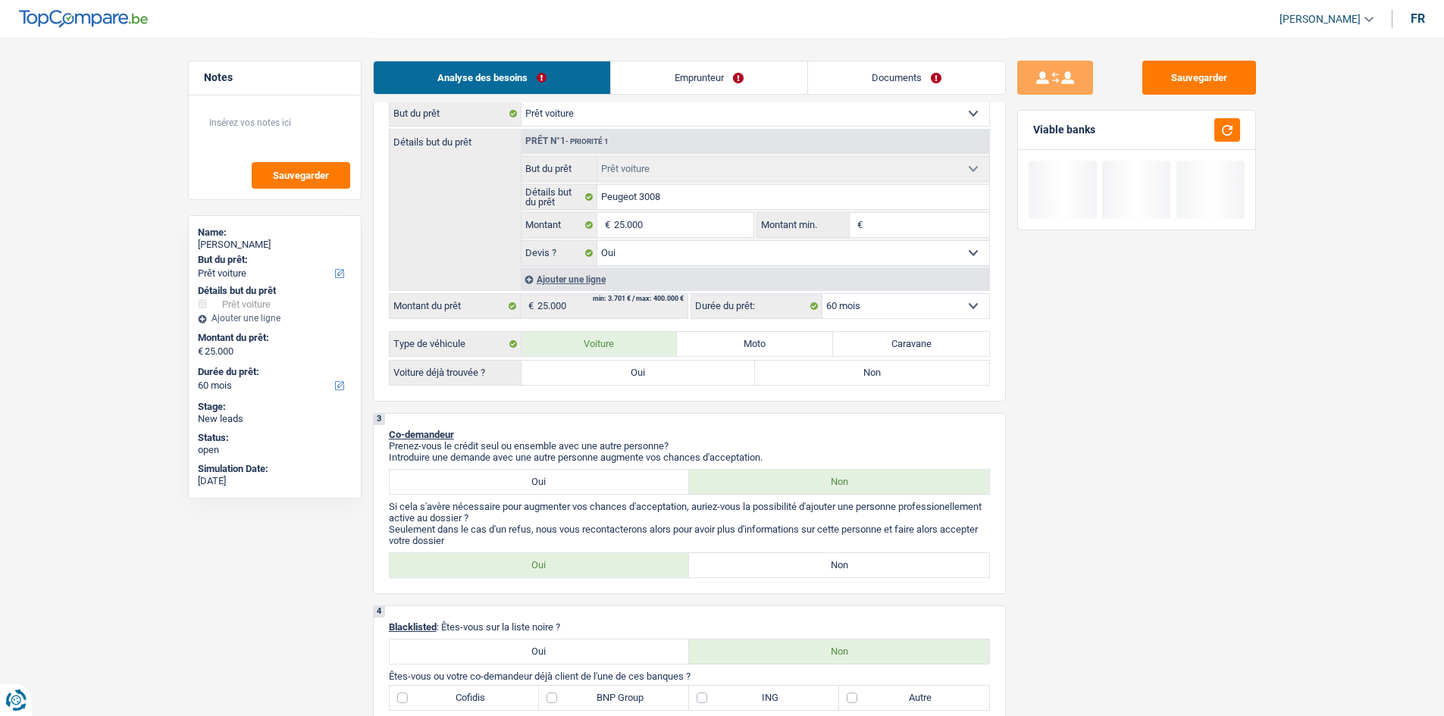
click at [637, 351] on label "Oui" at bounding box center [638, 373] width 234 height 24
click at [637, 351] on input "Oui" at bounding box center [638, 373] width 234 height 24
radio input "true"
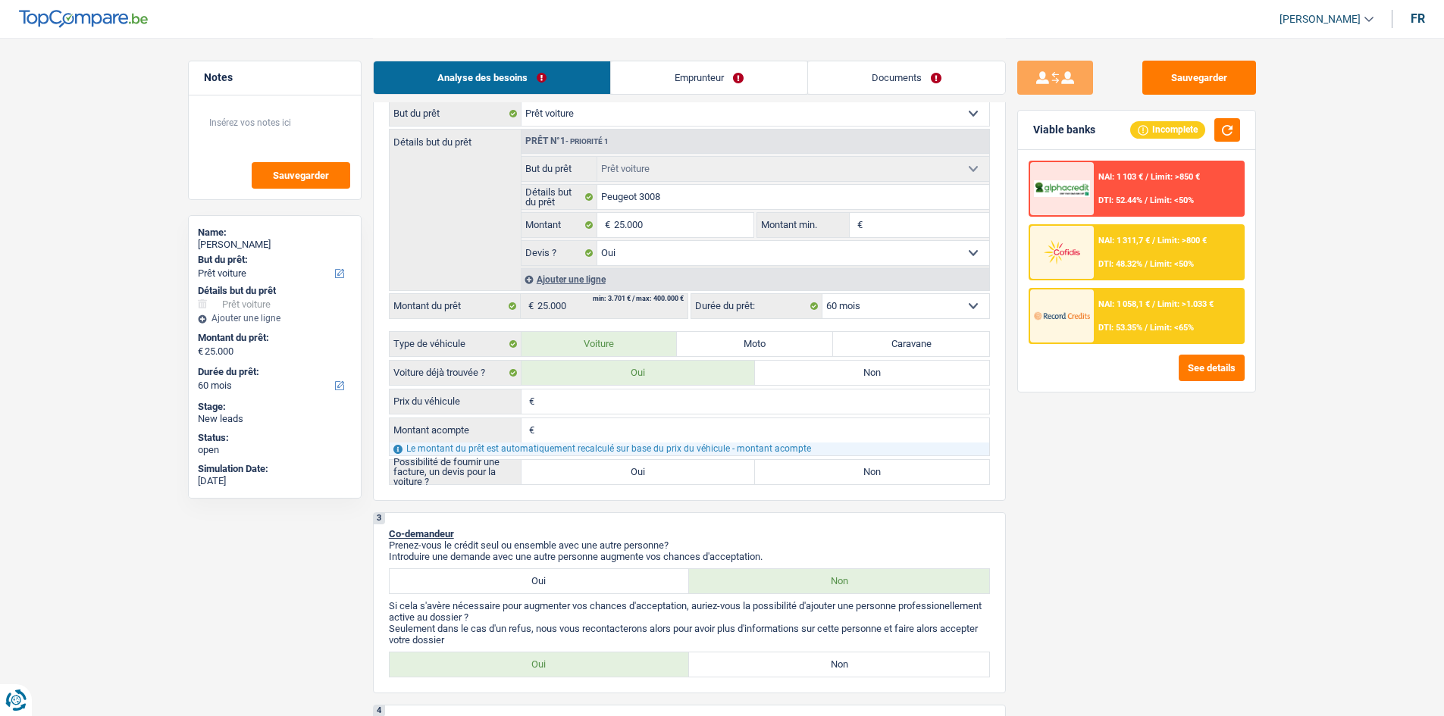
drag, startPoint x: 671, startPoint y: 461, endPoint x: 835, endPoint y: 467, distance: 164.6
click at [666, 351] on label "Oui" at bounding box center [638, 472] width 234 height 24
click at [666, 351] on input "Oui" at bounding box center [638, 472] width 234 height 24
radio input "true"
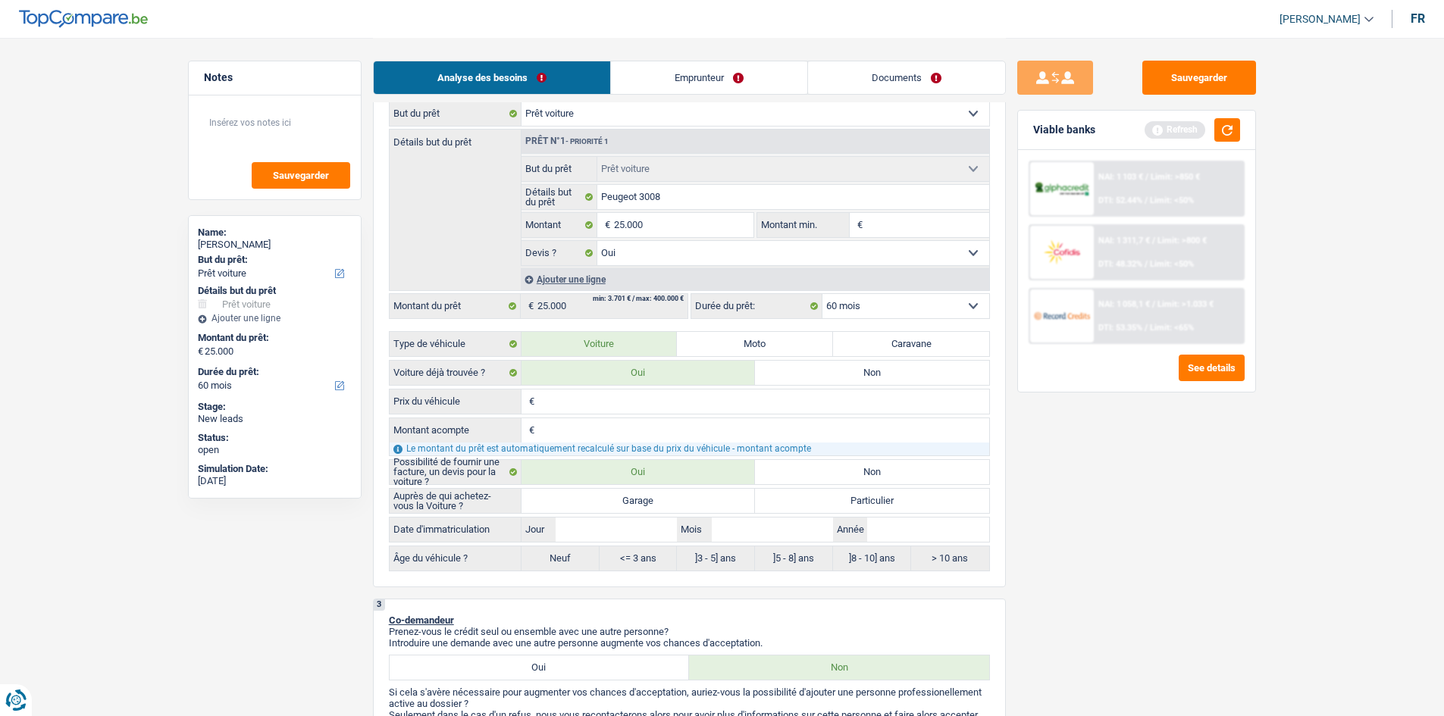
click at [666, 351] on label "Garage" at bounding box center [638, 501] width 234 height 24
click at [666, 351] on input "Garage" at bounding box center [638, 501] width 234 height 24
radio input "true"
click at [666, 351] on input "Année" at bounding box center [927, 530] width 121 height 24
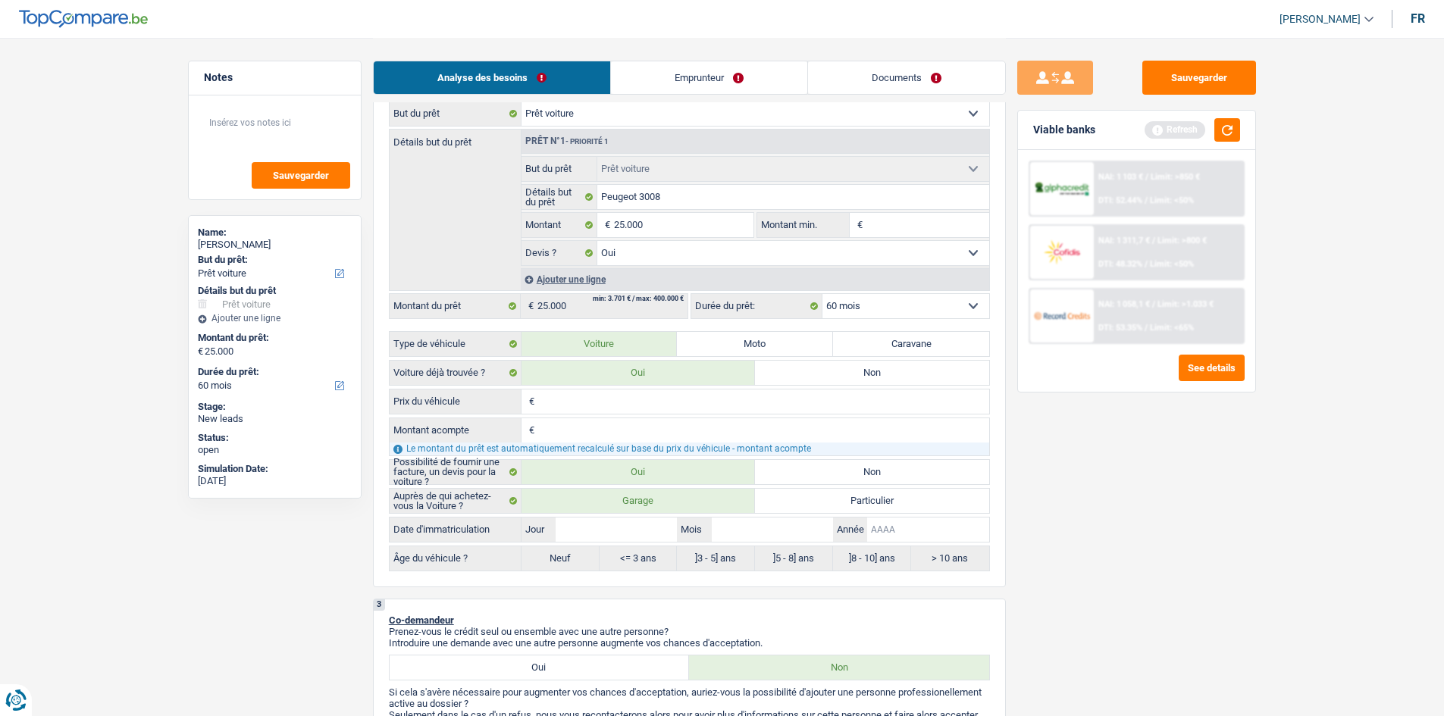
type input "2"
type input "20"
type input "202"
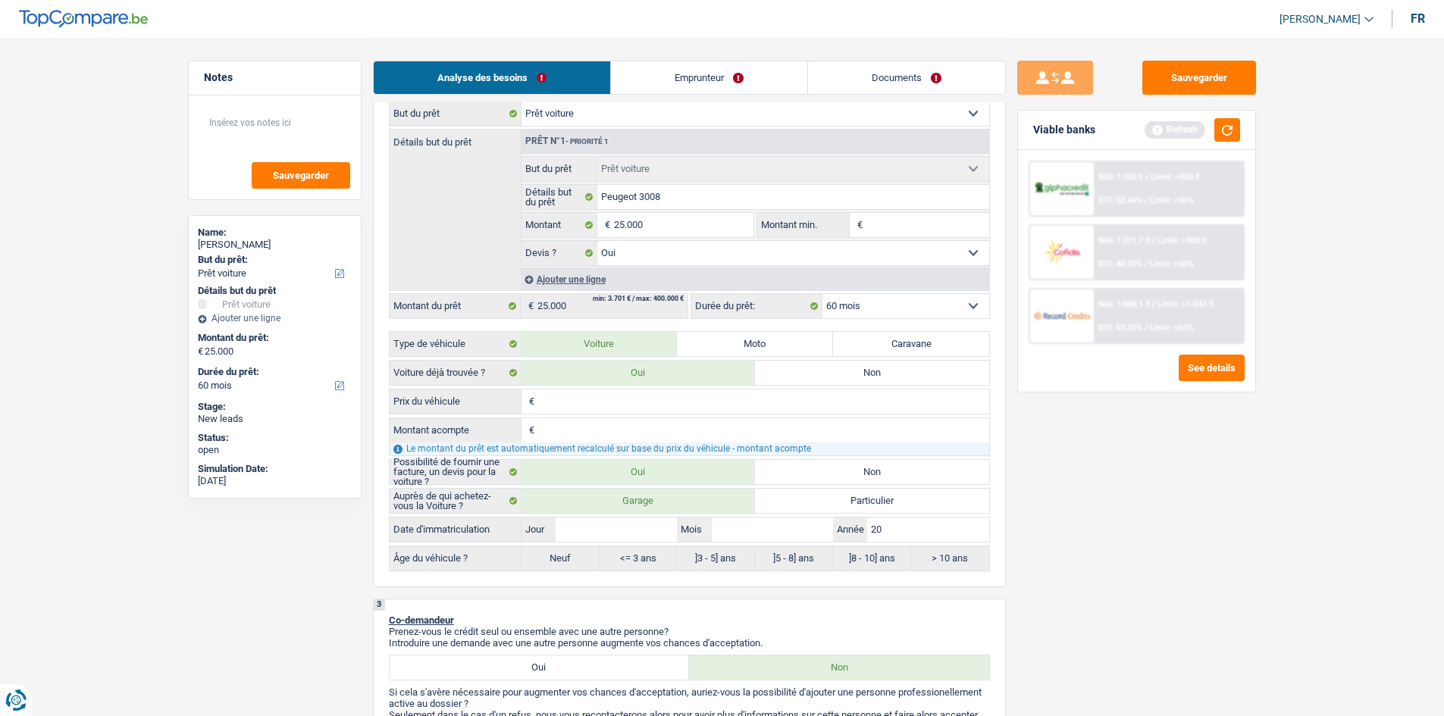
type input "202"
type input "2021"
click at [666, 351] on input "Mois" at bounding box center [772, 530] width 121 height 24
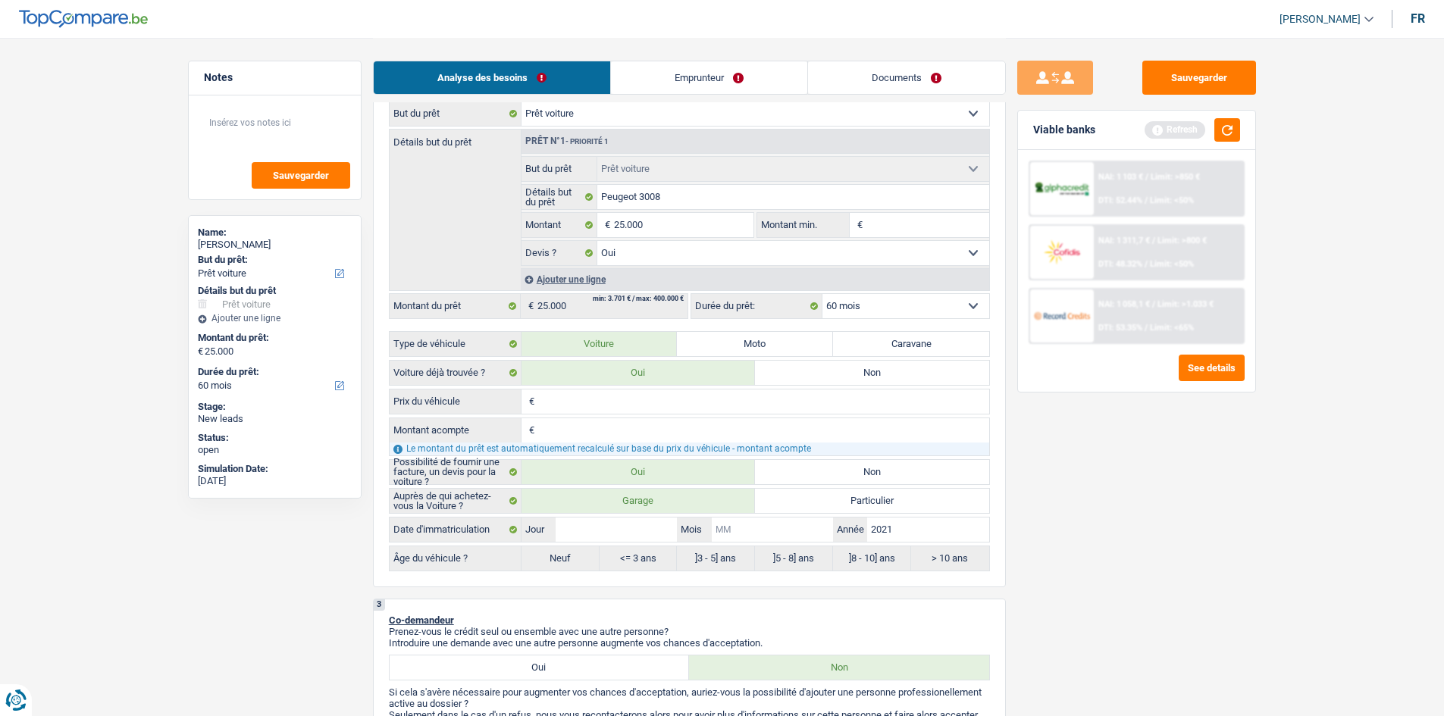
type input "6"
click at [596, 351] on input "Jour" at bounding box center [616, 530] width 121 height 24
type input "6"
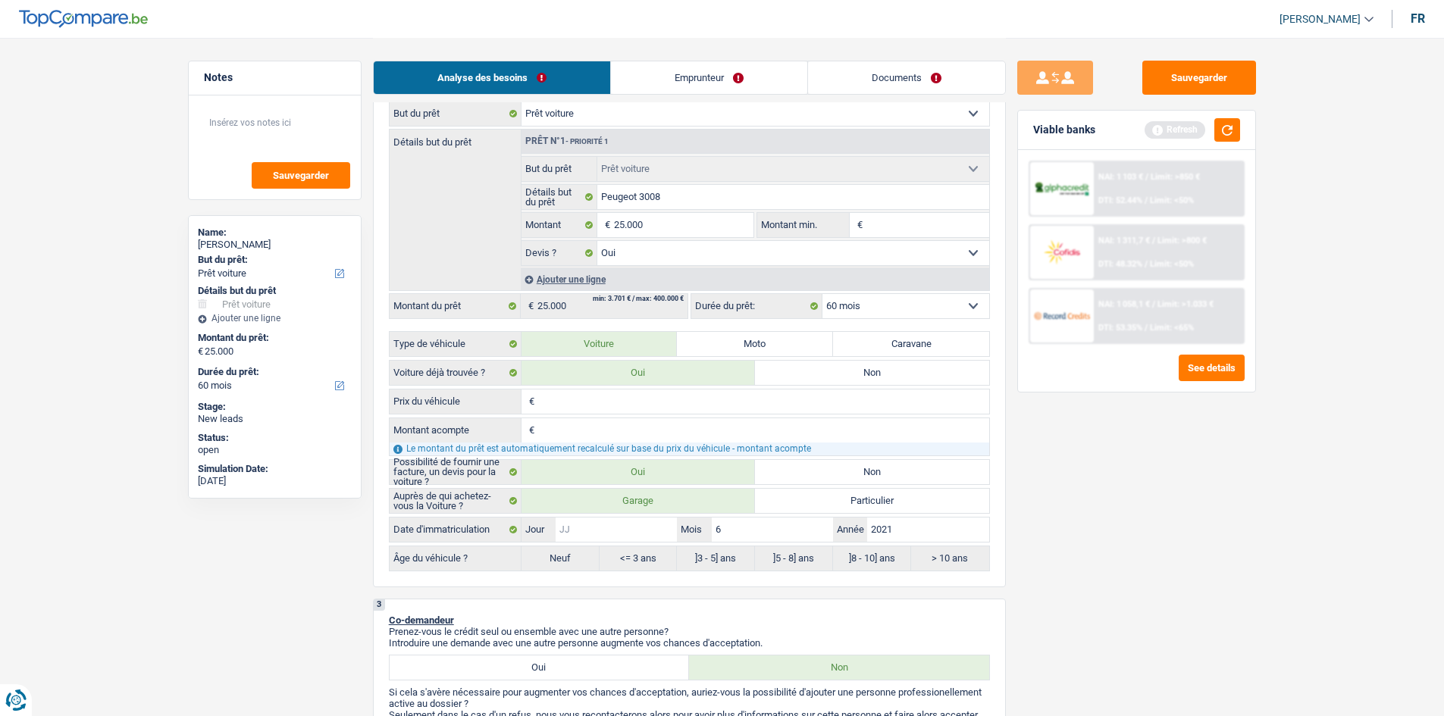
type input "6"
click at [666, 351] on div "Sauvegarder Viable banks Refresh NAI: 1 103 € / Limit: >850 € DTI: 52.44% / Lim…" at bounding box center [1137, 376] width 262 height 631
radio input "false"
radio input "true"
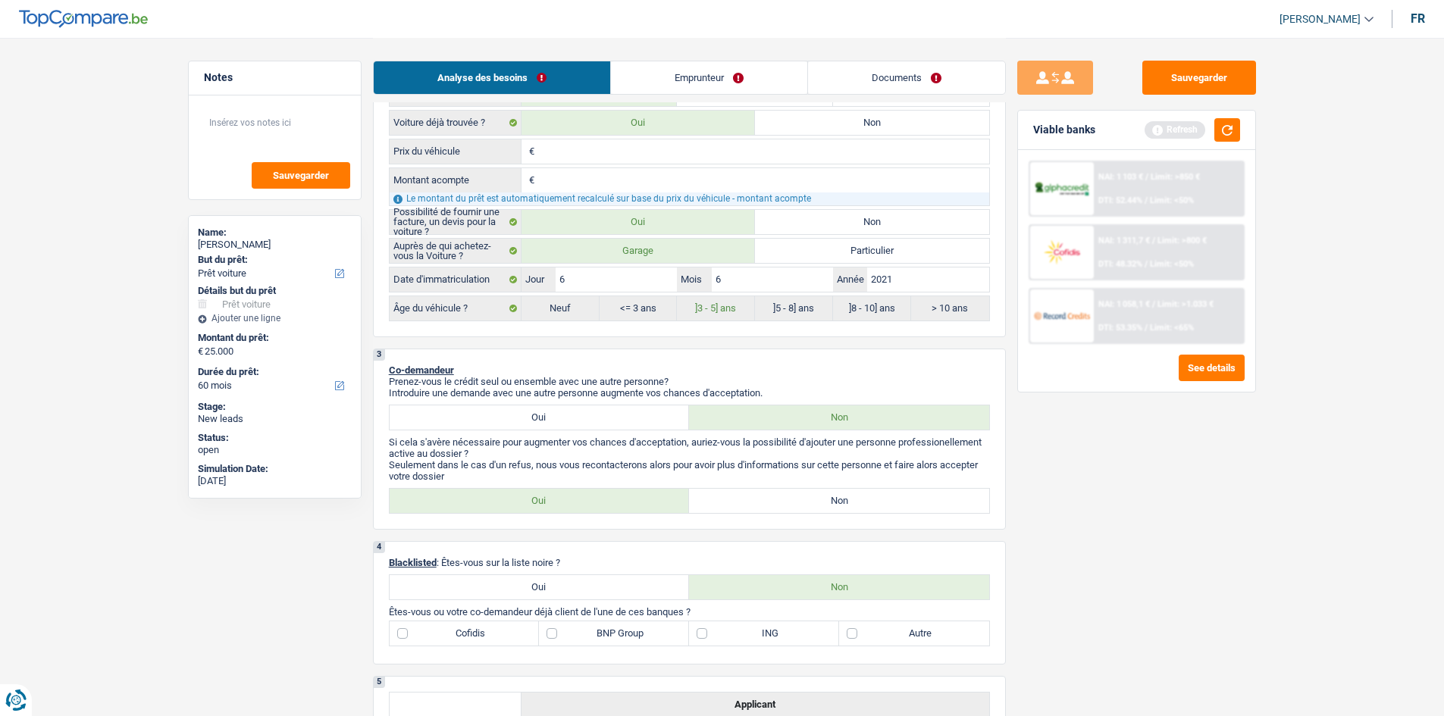
scroll to position [606, 0]
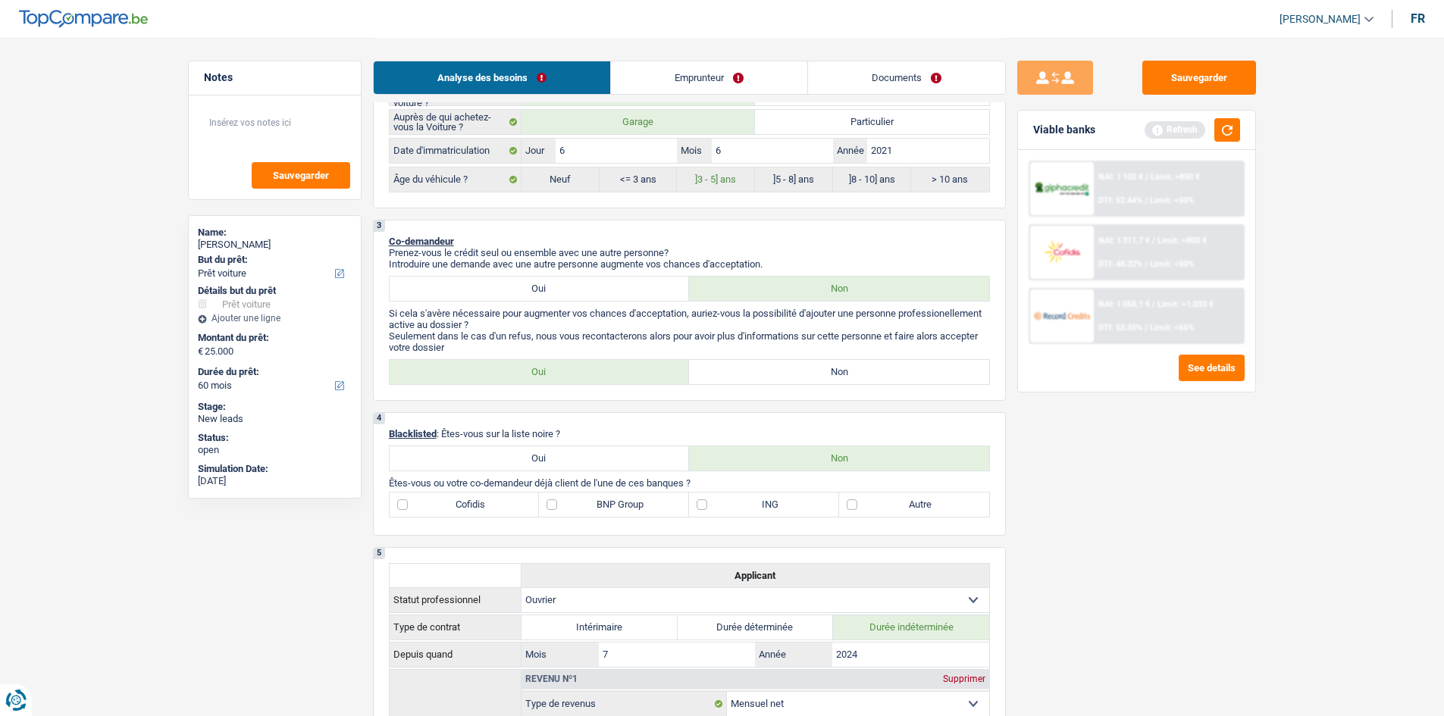
click at [666, 79] on link "Emprunteur" at bounding box center [709, 77] width 196 height 33
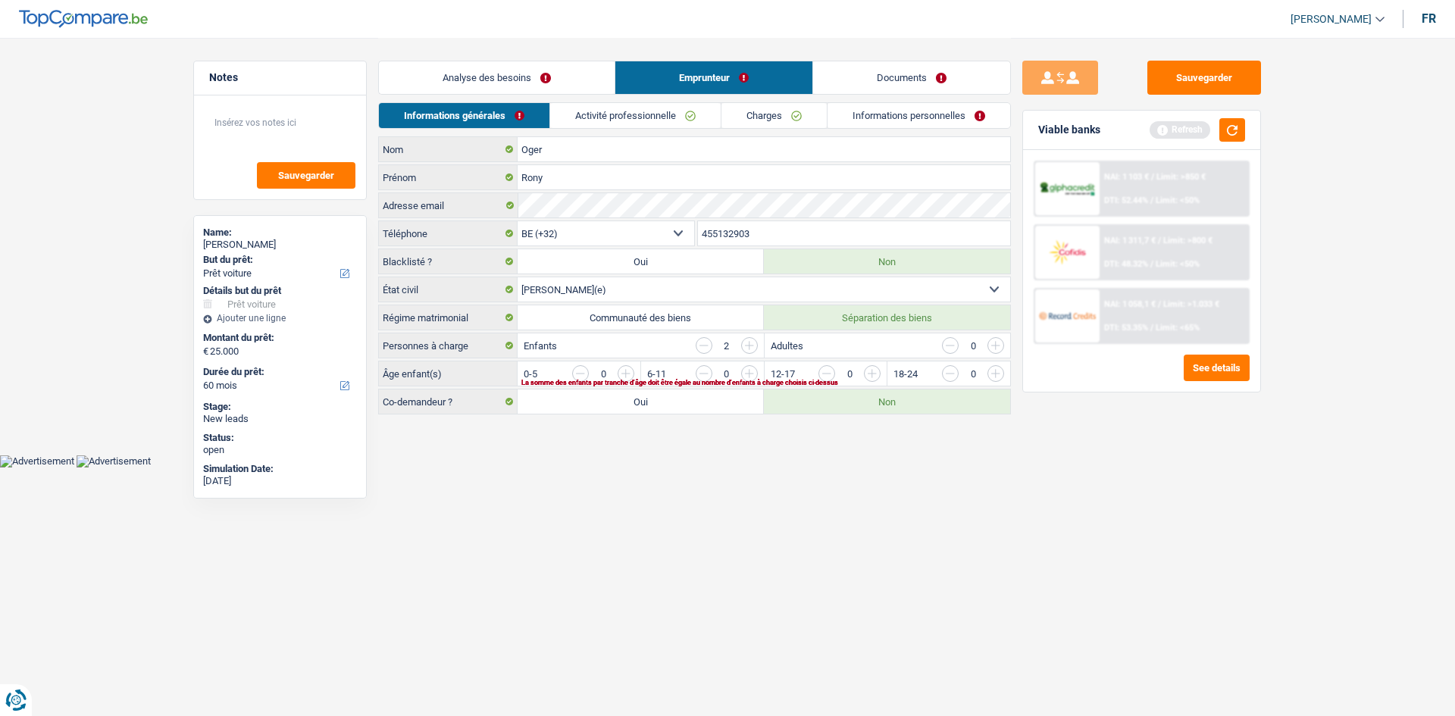
click at [519, 89] on link "Analyse des besoins" at bounding box center [497, 77] width 236 height 33
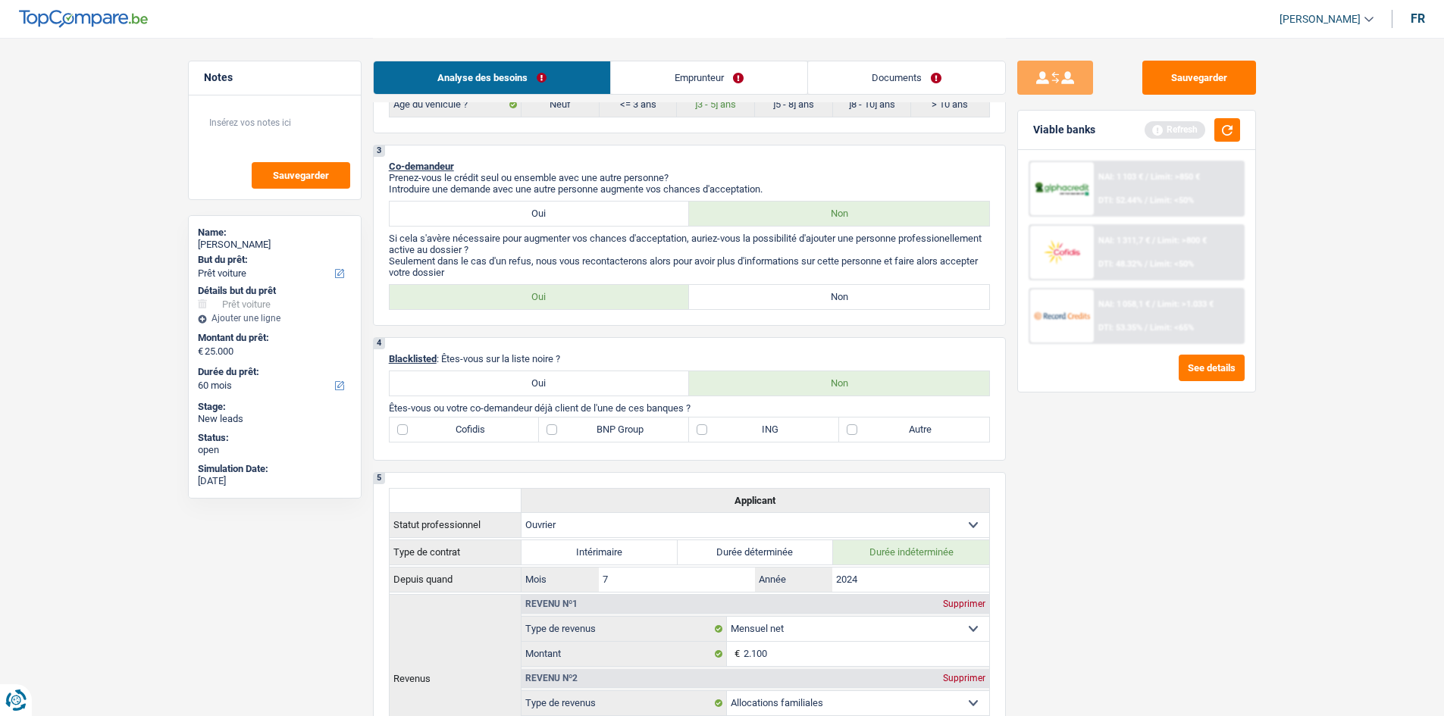
scroll to position [682, 0]
drag, startPoint x: 901, startPoint y: 295, endPoint x: 963, endPoint y: 307, distance: 63.3
click at [666, 295] on label "Non" at bounding box center [839, 296] width 300 height 24
click at [666, 295] on input "Non" at bounding box center [839, 296] width 300 height 24
radio input "true"
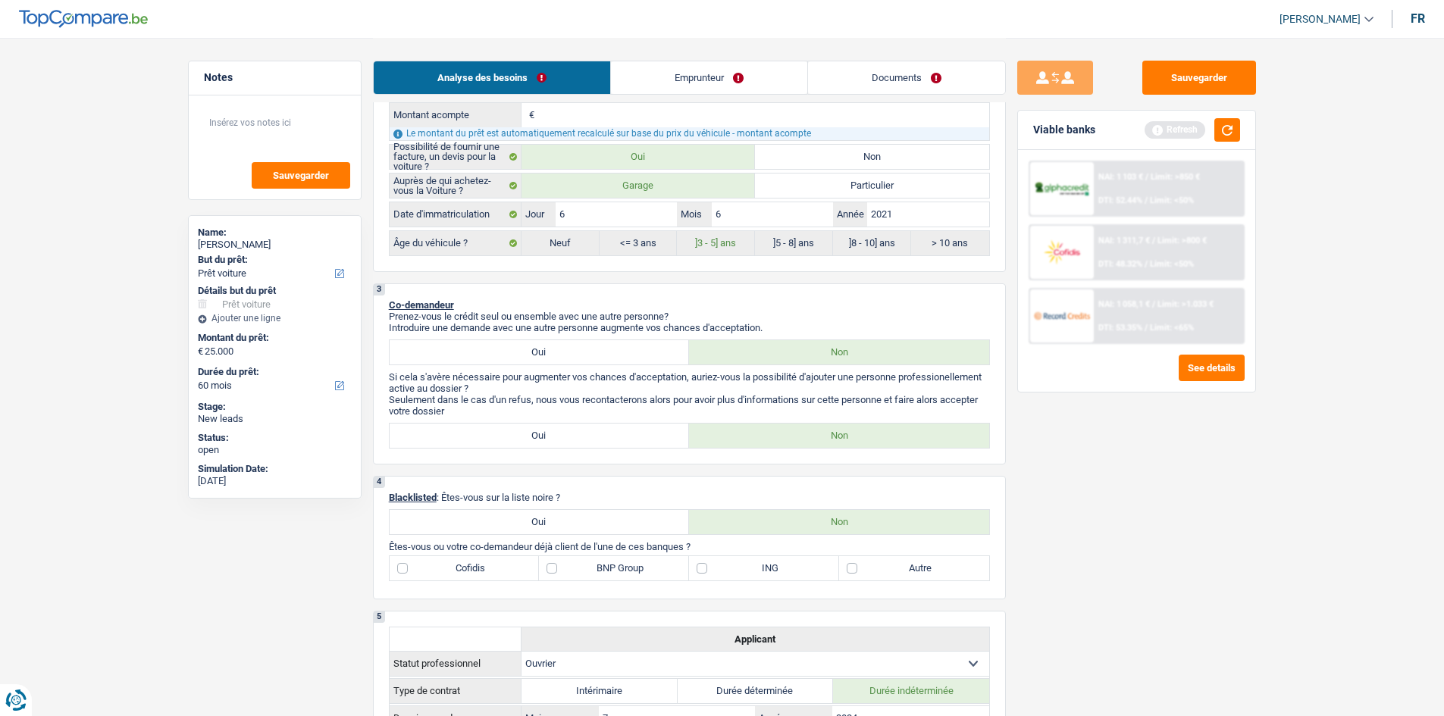
scroll to position [531, 0]
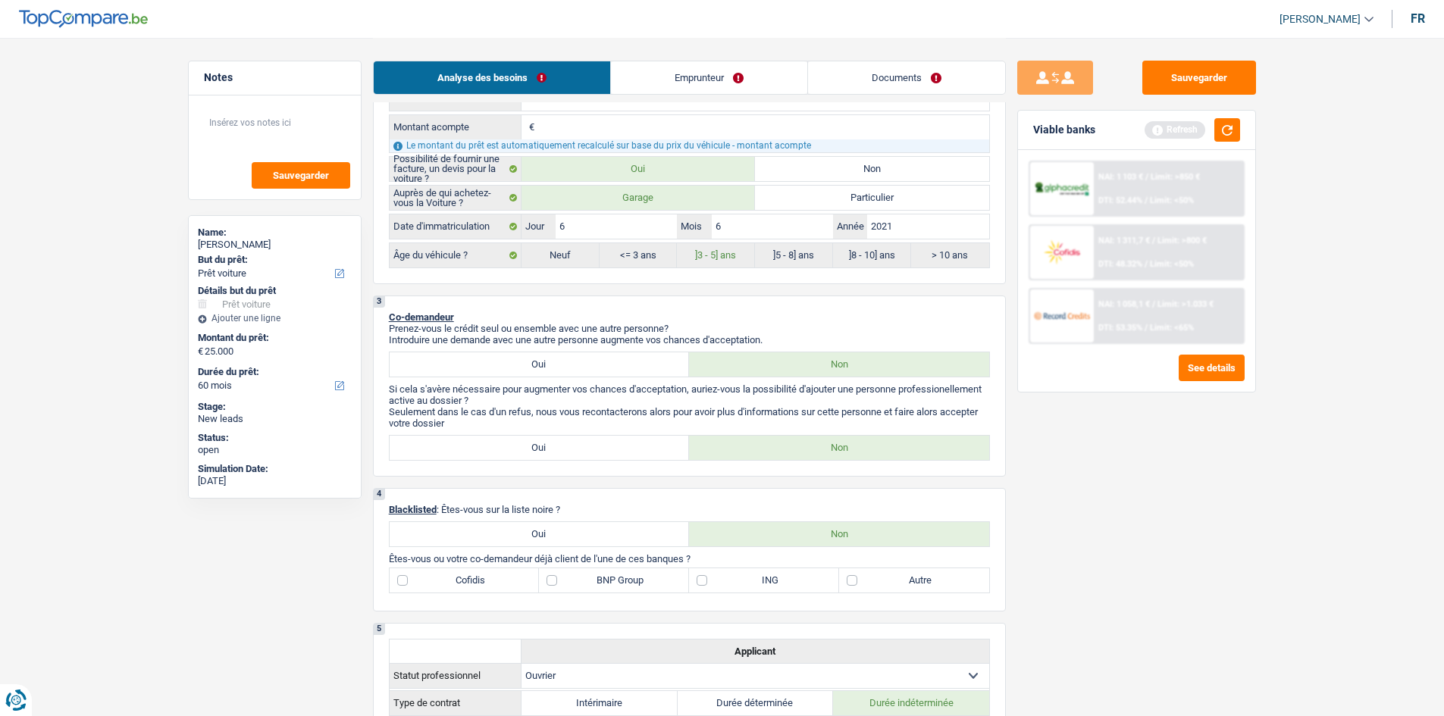
drag, startPoint x: 442, startPoint y: 580, endPoint x: 463, endPoint y: 592, distance: 24.4
click at [442, 351] on label "Cofidis" at bounding box center [465, 580] width 150 height 24
click at [442, 351] on input "Cofidis" at bounding box center [465, 580] width 150 height 24
checkbox input "true"
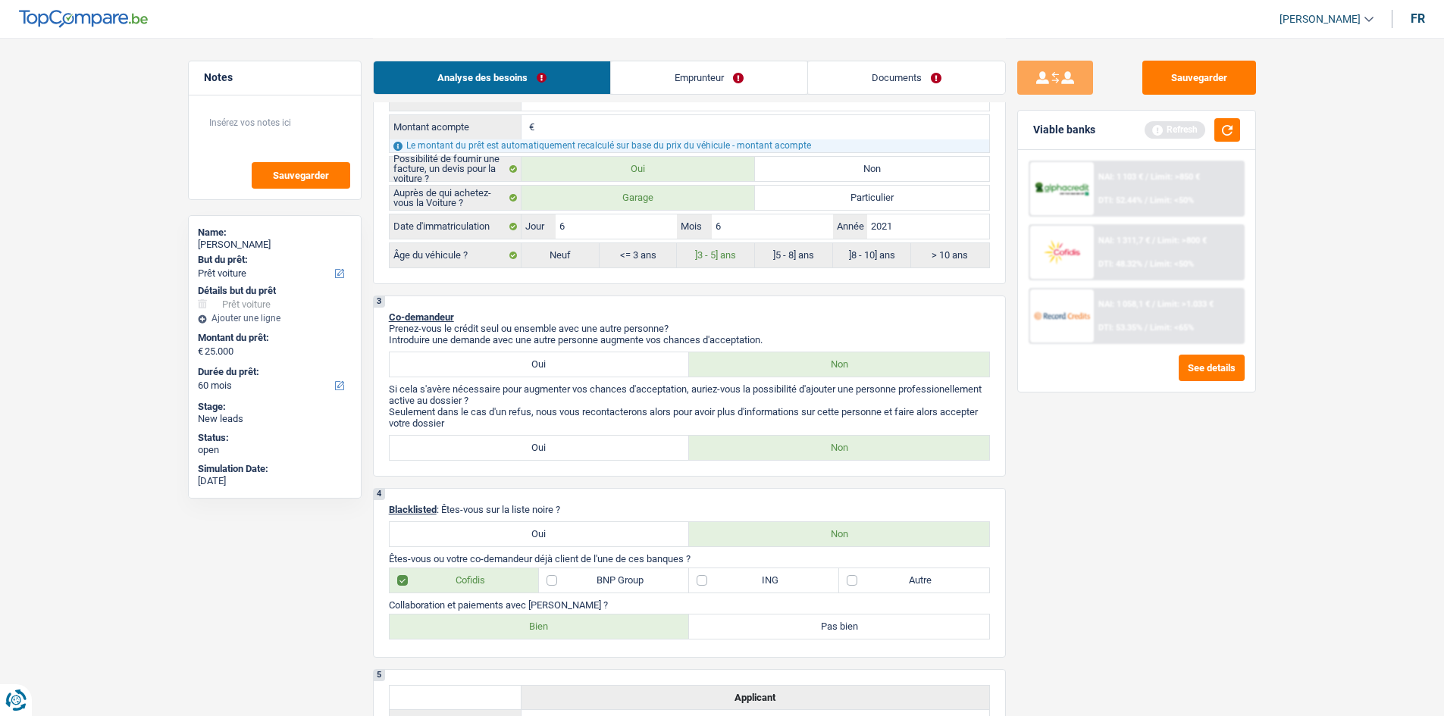
click at [483, 351] on label "Bien" at bounding box center [540, 627] width 300 height 24
click at [483, 351] on input "Bien" at bounding box center [540, 627] width 300 height 24
radio input "true"
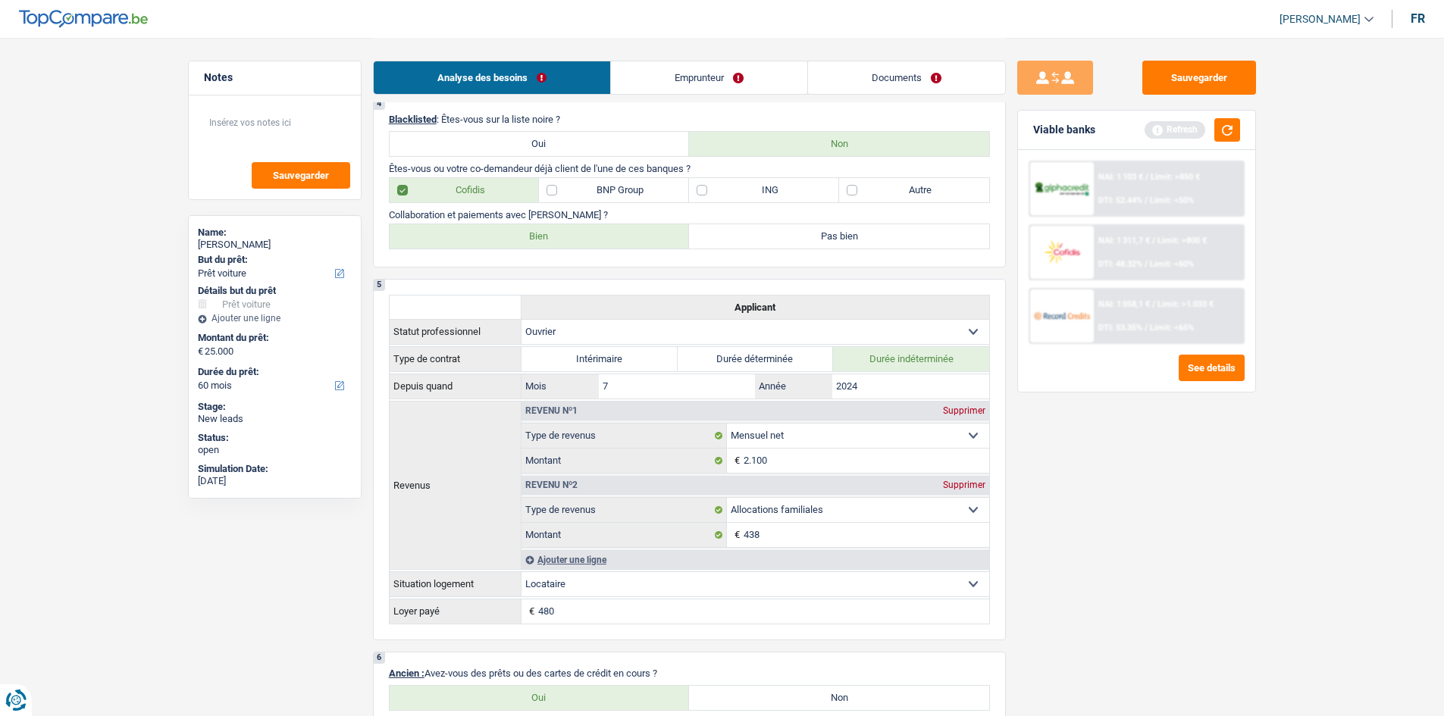
scroll to position [1289, 0]
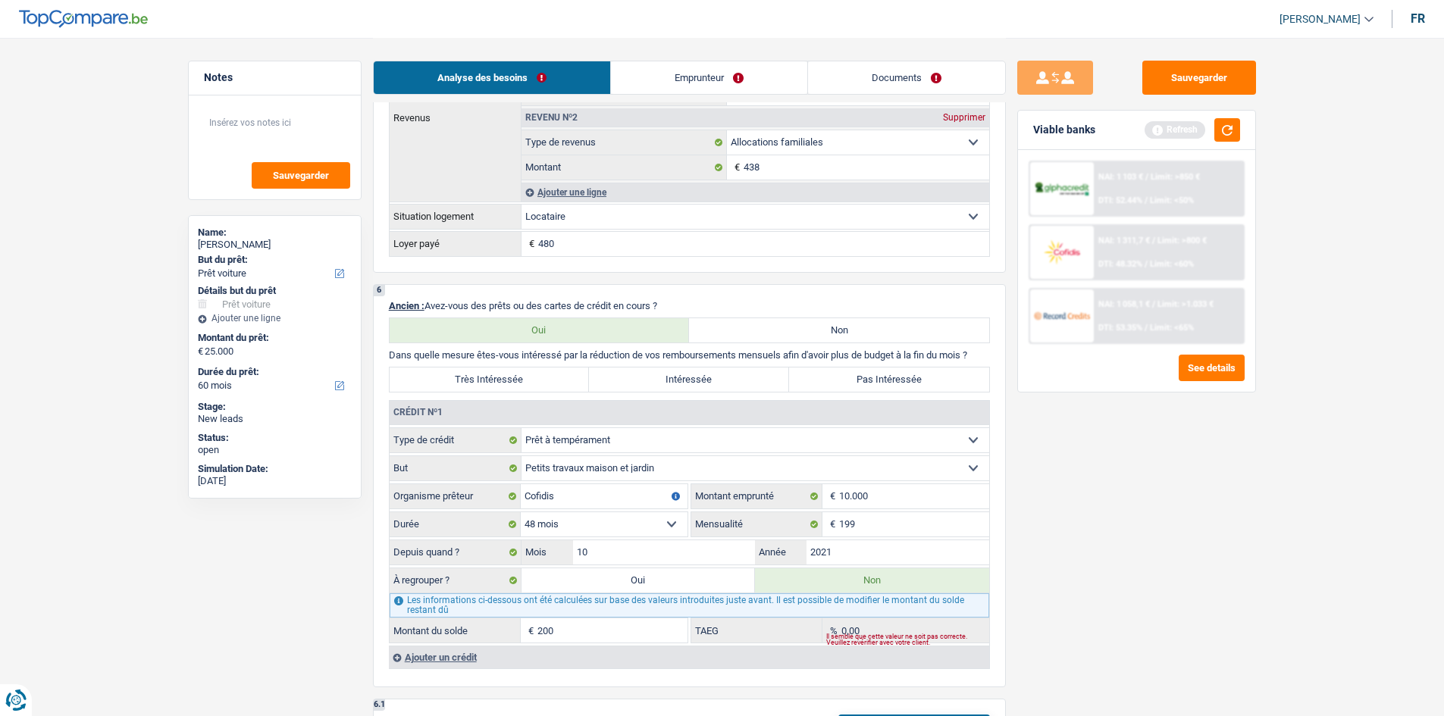
click at [666, 351] on label "Pas Intéressée" at bounding box center [889, 380] width 200 height 24
click at [666, 351] on input "Pas Intéressée" at bounding box center [889, 380] width 200 height 24
radio input "true"
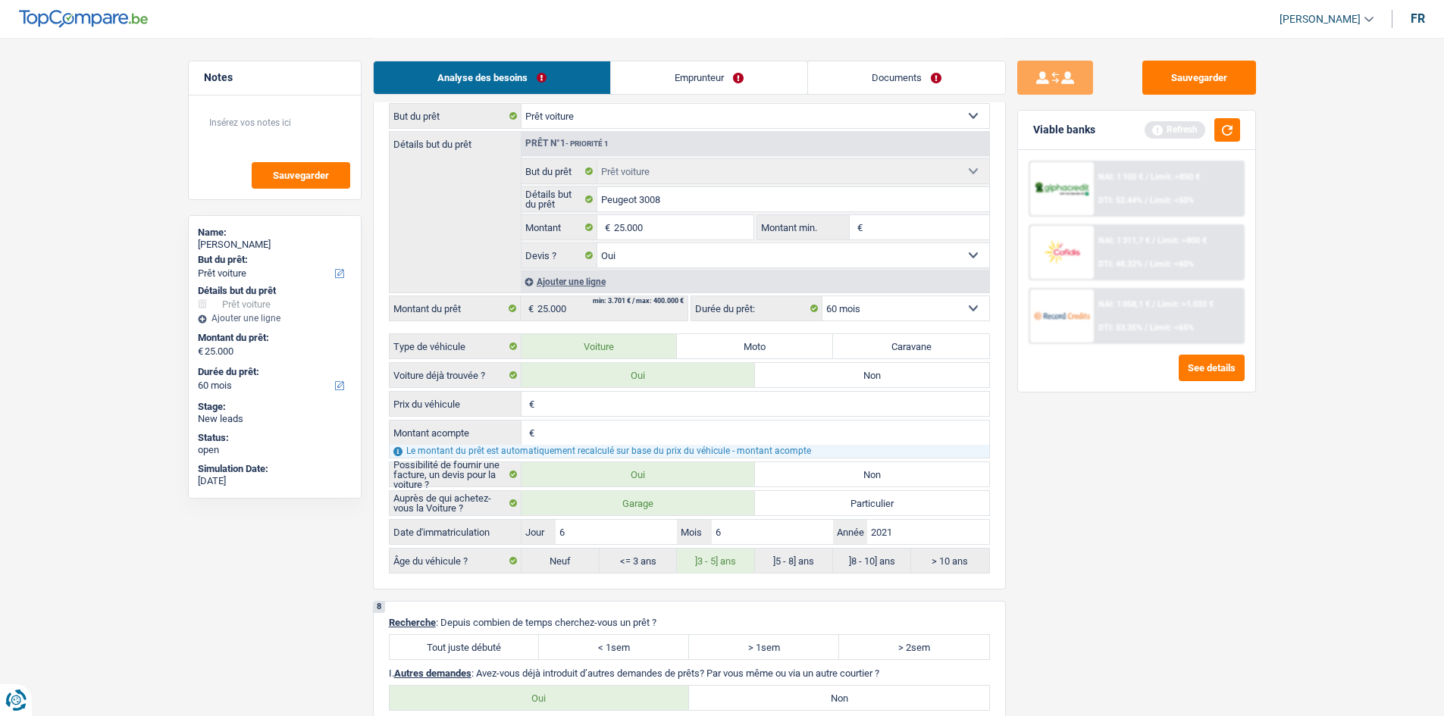
scroll to position [2274, 0]
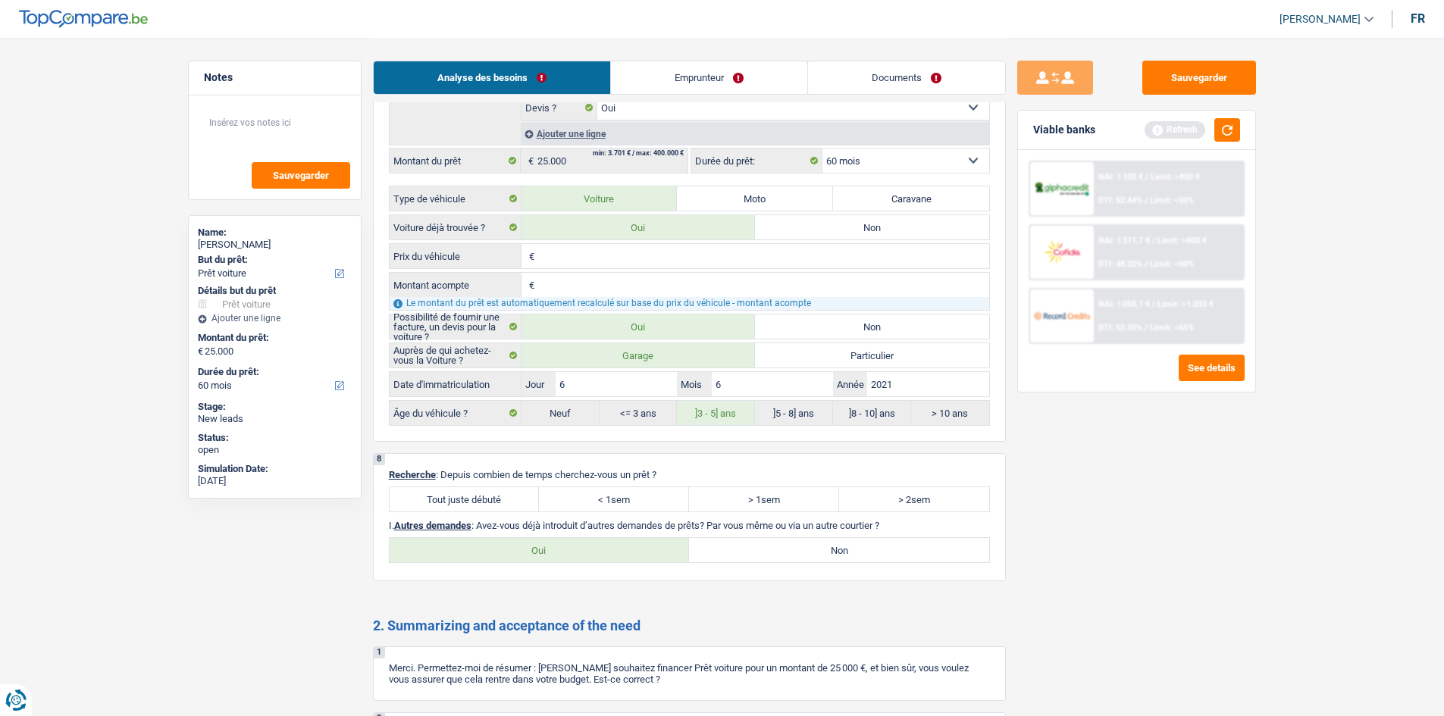
click at [458, 351] on label "Tout juste débuté" at bounding box center [465, 499] width 150 height 24
click at [458, 351] on input "Tout juste débuté" at bounding box center [465, 499] width 150 height 24
radio input "true"
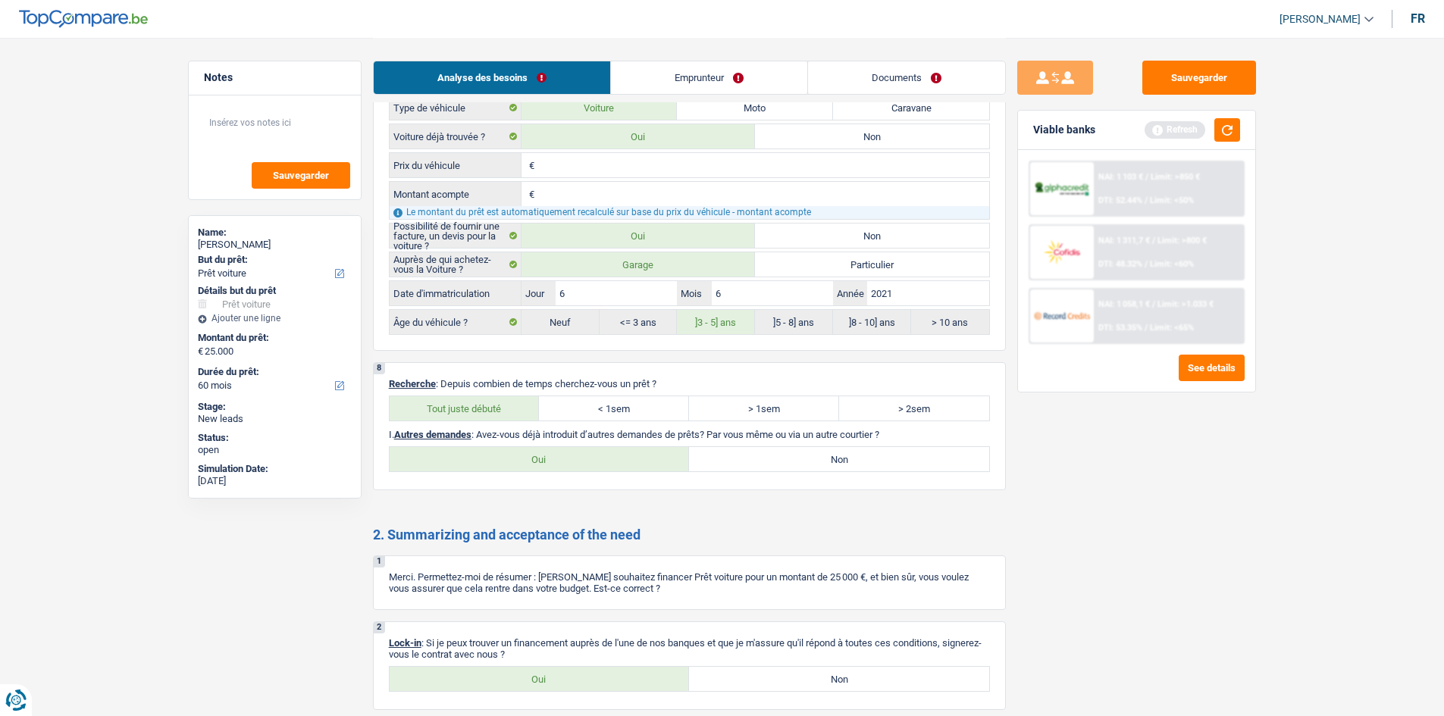
scroll to position [2503, 0]
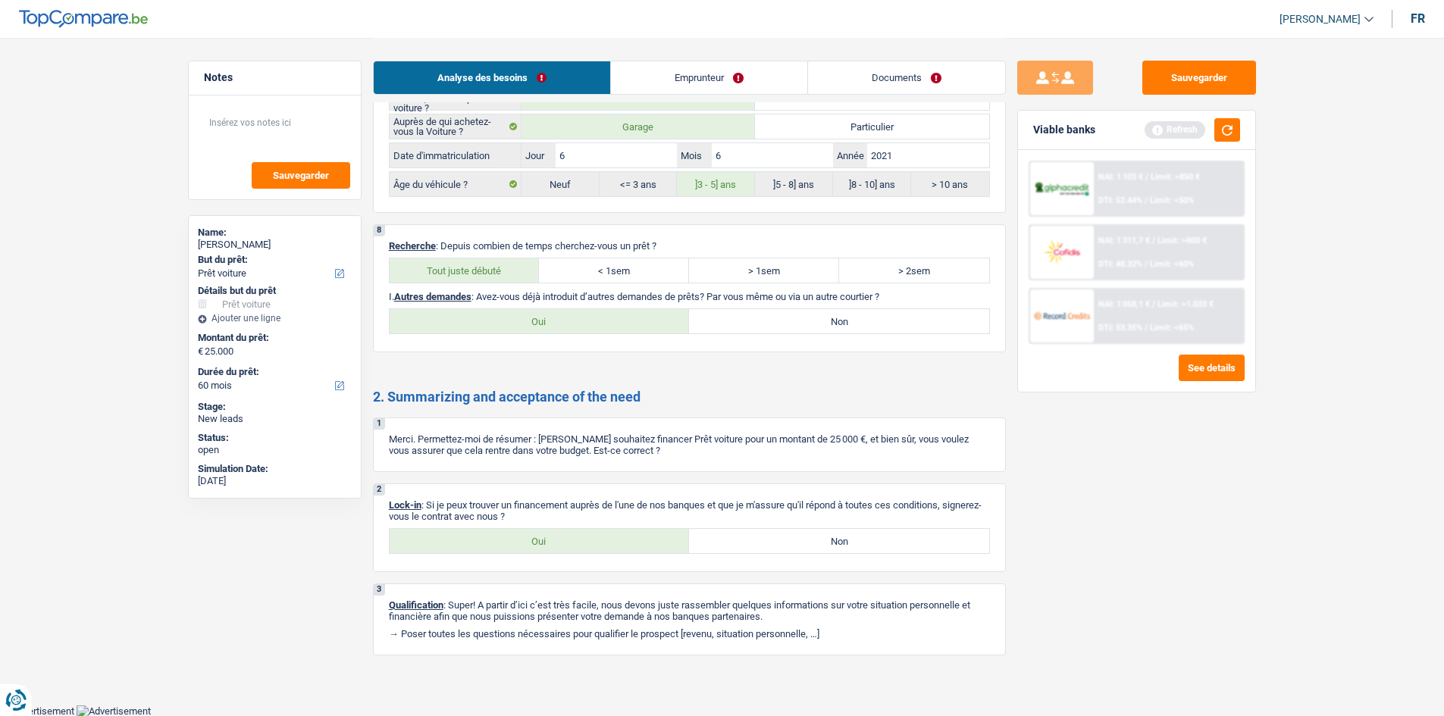
click at [500, 351] on label "Oui" at bounding box center [540, 541] width 300 height 24
click at [500, 351] on input "Oui" at bounding box center [540, 541] width 300 height 24
radio input "true"
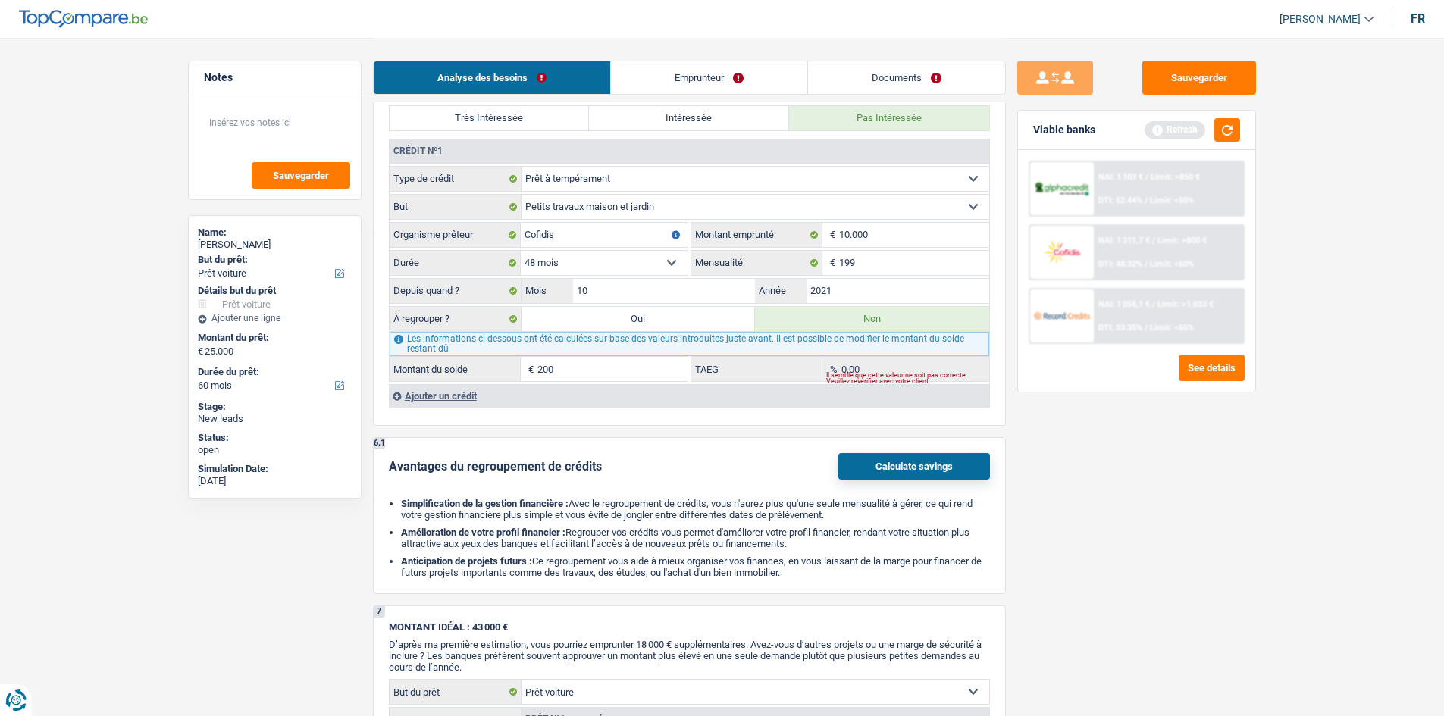
scroll to position [1518, 0]
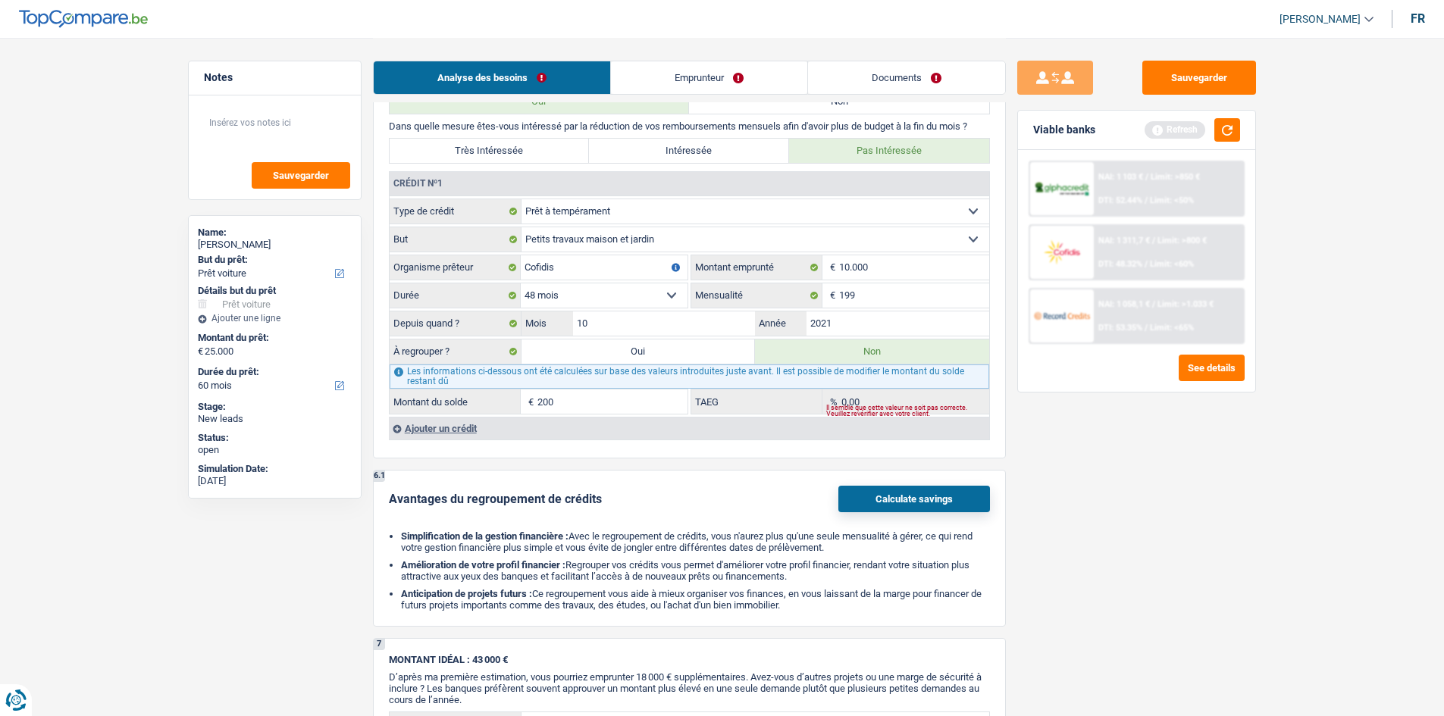
click at [531, 351] on div "Ajouter un crédit" at bounding box center [689, 428] width 600 height 23
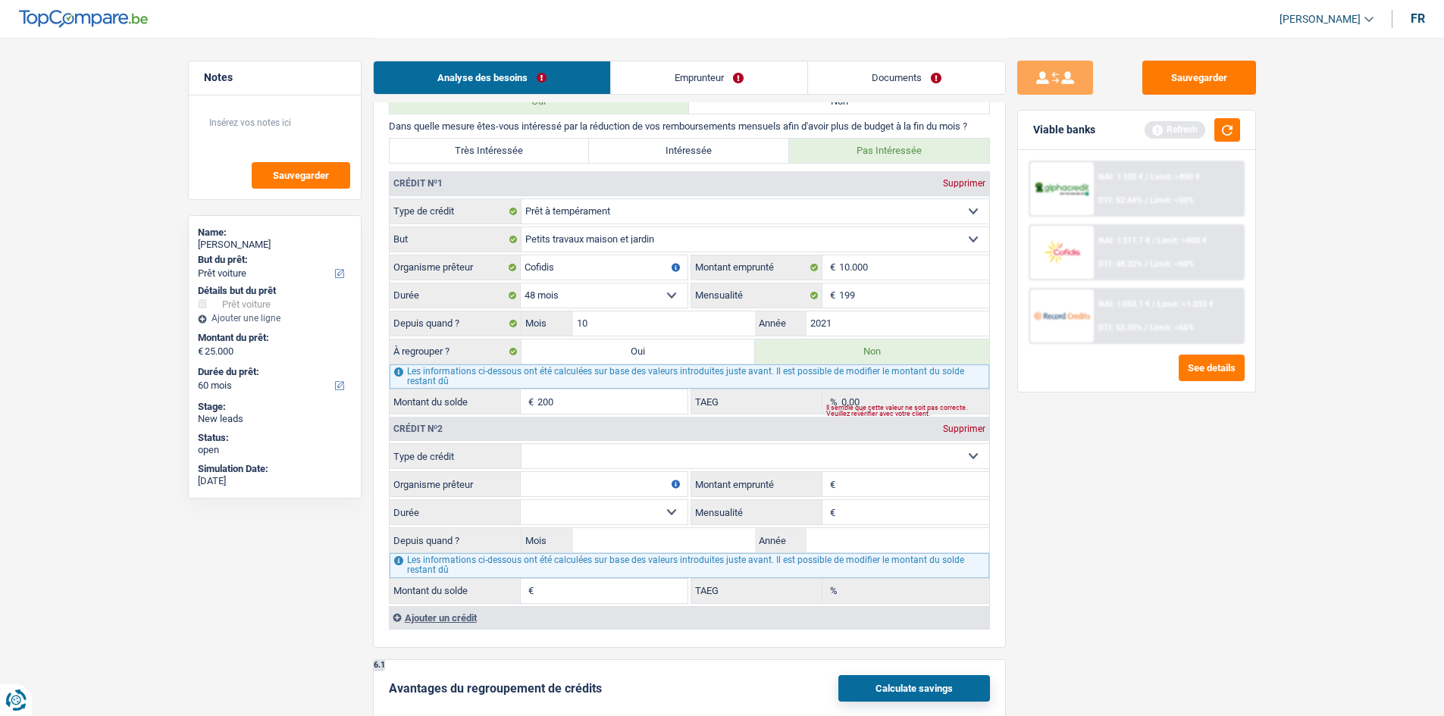
click at [547, 351] on select "Carte ou ouverture de crédit Prêt hypothécaire Vente à tempérament Prêt à tempé…" at bounding box center [755, 456] width 468 height 24
select select "cardOrCredit"
type input "0"
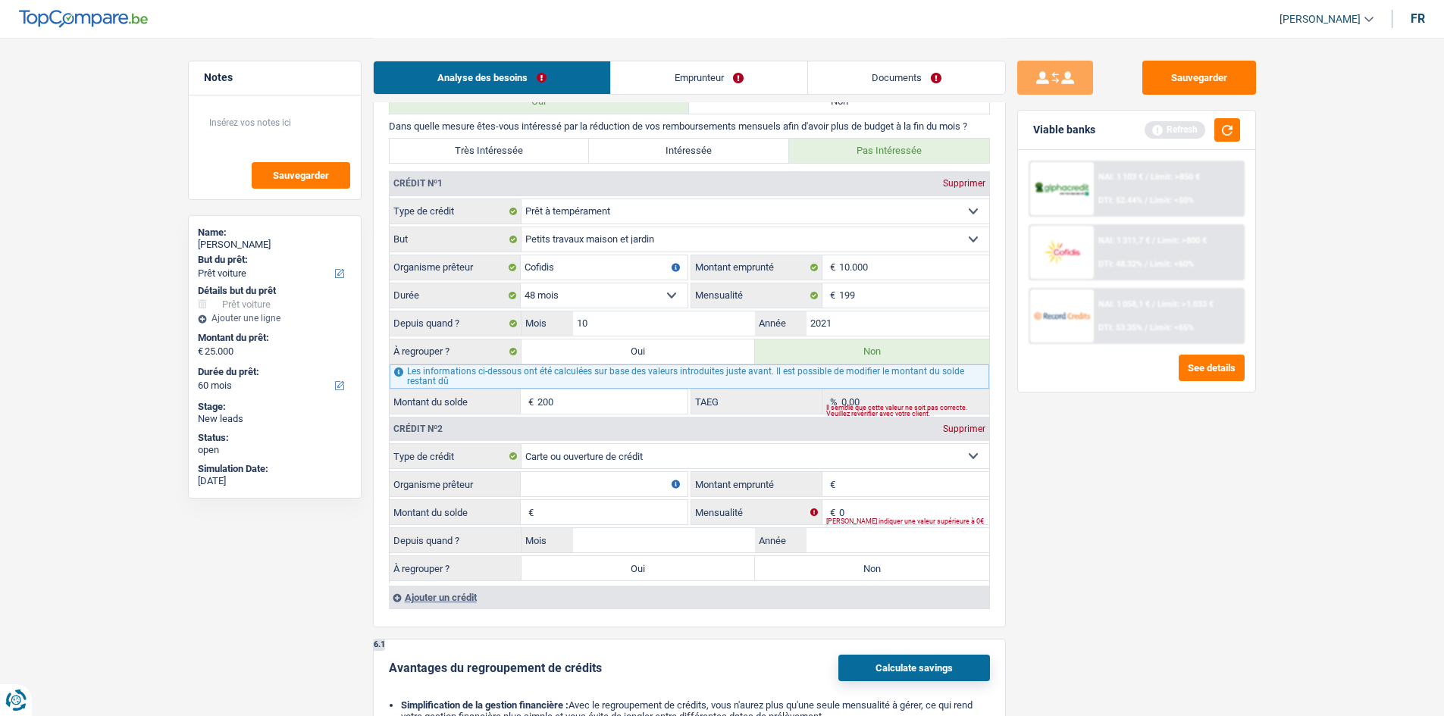
click at [666, 351] on input "Montant emprunté" at bounding box center [914, 484] width 150 height 24
type input "2.500"
click at [565, 351] on input "Montant du solde" at bounding box center [612, 512] width 150 height 24
type input "2.500"
click at [560, 351] on input "Organisme prêteur" at bounding box center [604, 484] width 167 height 24
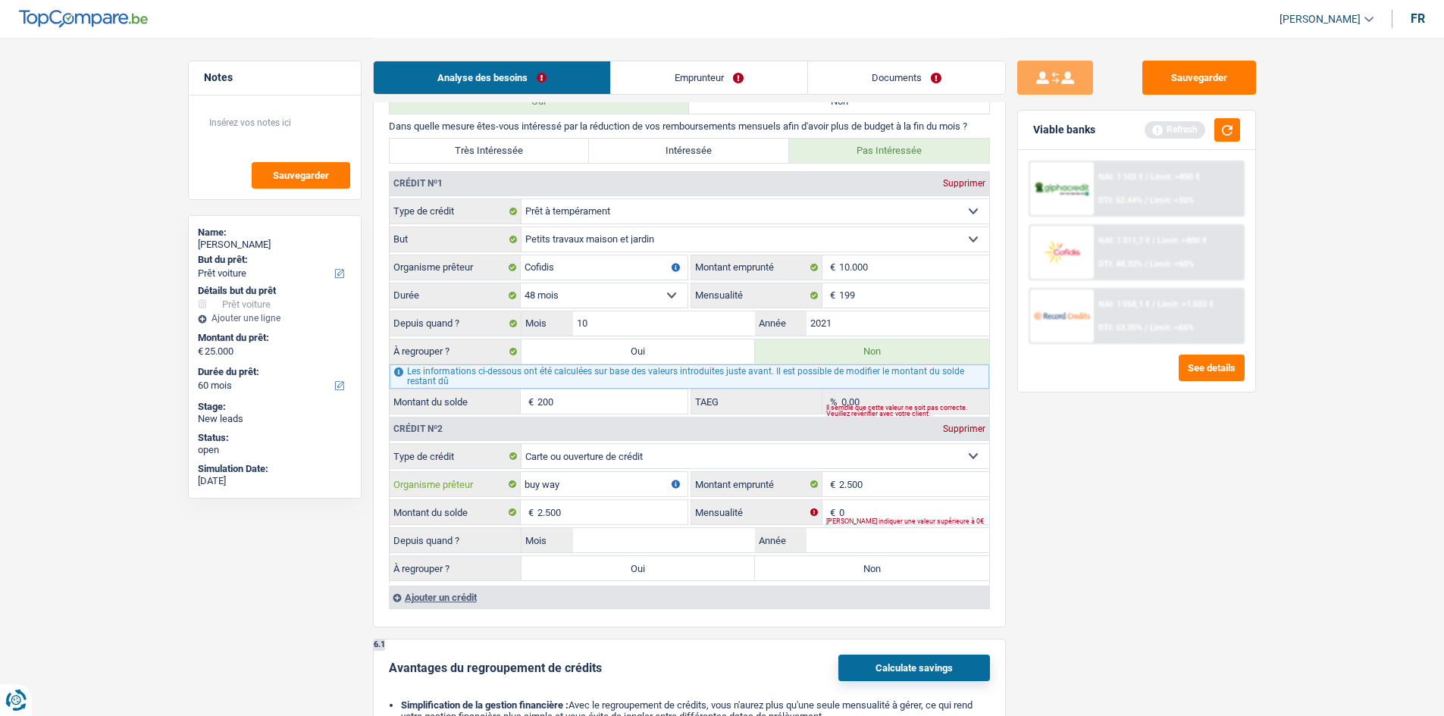
type input "buy way"
click at [666, 351] on input "0" at bounding box center [914, 512] width 150 height 24
type input "125"
drag, startPoint x: 1349, startPoint y: 587, endPoint x: 1160, endPoint y: 570, distance: 189.5
click at [666, 351] on main "Notes Sauvegarder Name: Rony Oger But du prêt: Confort maison: meubles, textile…" at bounding box center [722, 170] width 1444 height 3377
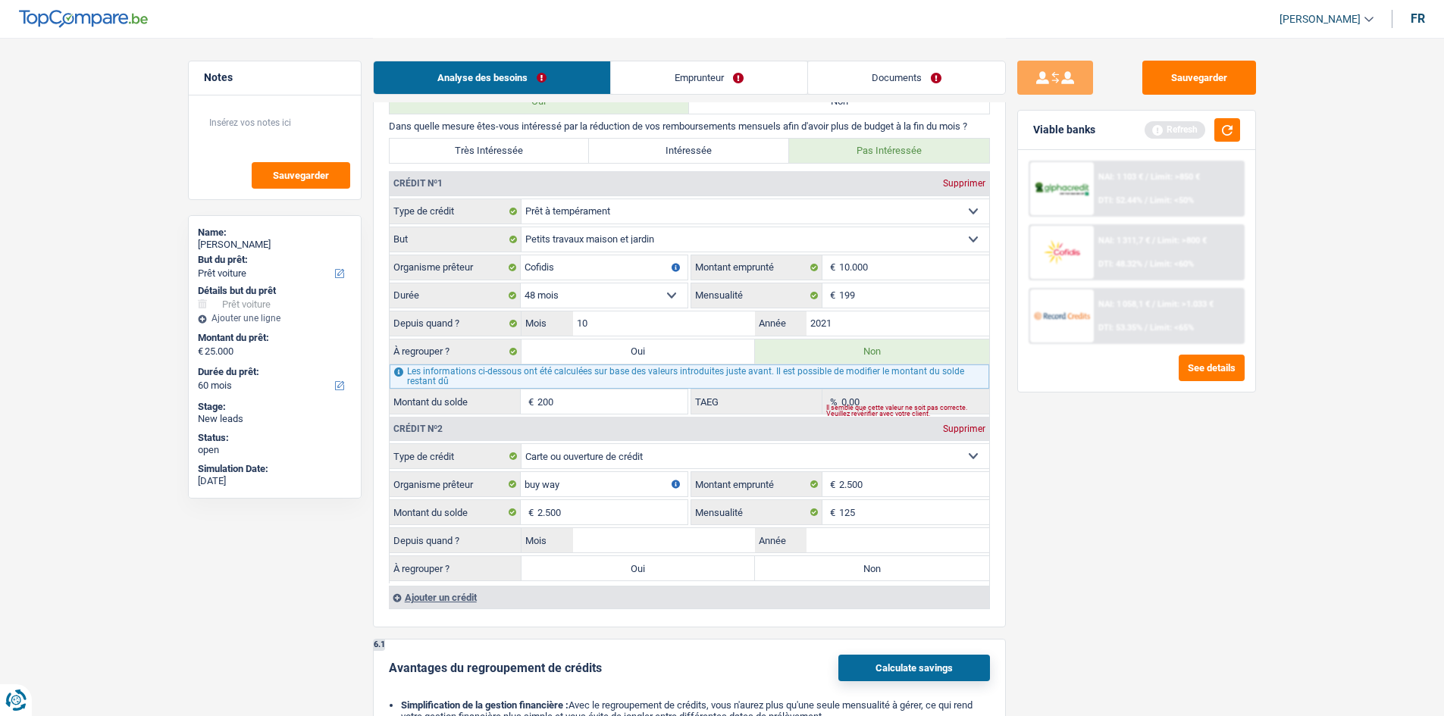
drag, startPoint x: 783, startPoint y: 541, endPoint x: 819, endPoint y: 541, distance: 36.4
click at [666, 351] on div "Année" at bounding box center [872, 540] width 234 height 24
drag, startPoint x: 858, startPoint y: 542, endPoint x: 1455, endPoint y: 604, distance: 599.8
click at [666, 351] on input "Année" at bounding box center [898, 540] width 183 height 24
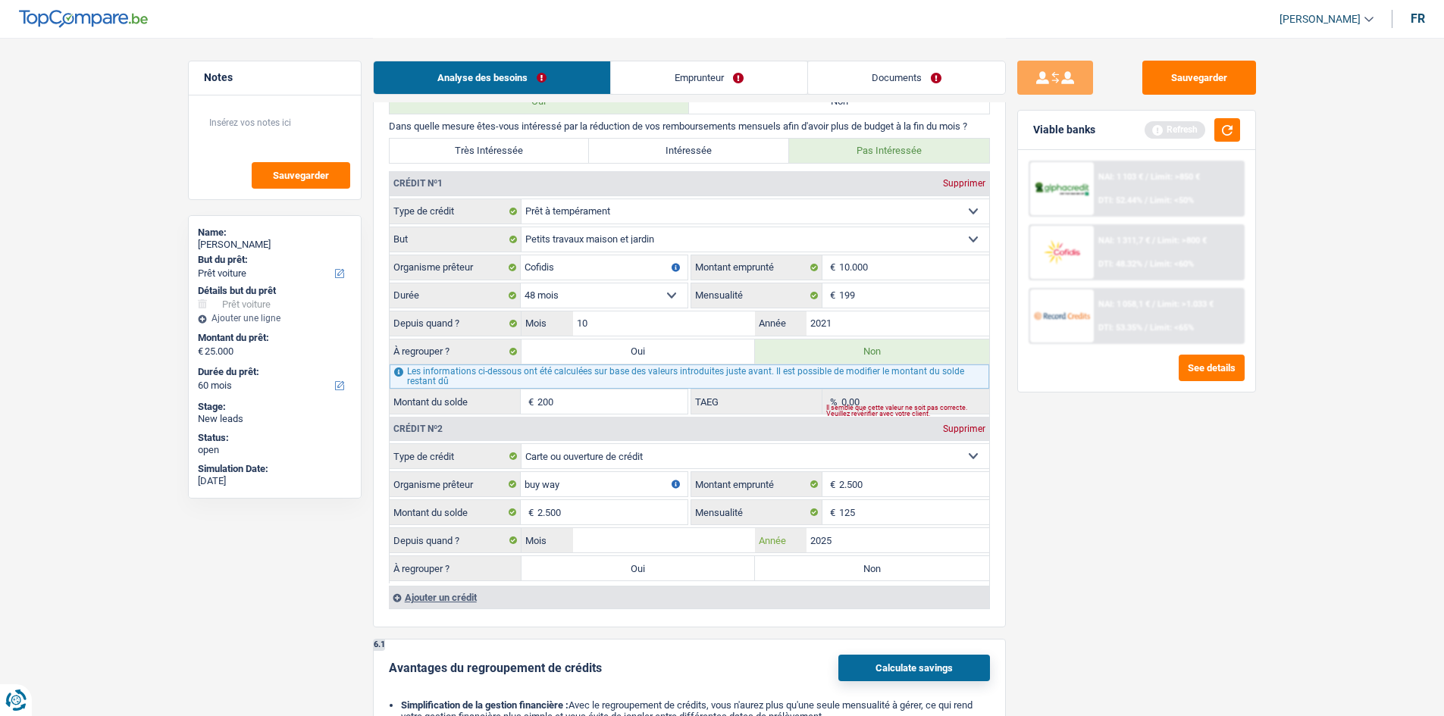
type input "2025"
click at [666, 351] on input "Mois" at bounding box center [664, 540] width 183 height 24
type input "5"
click at [666, 351] on div "Sauvegarder Viable banks Refresh NAI: 1 103 € / Limit: >850 € DTI: 52.44% / Lim…" at bounding box center [1137, 376] width 262 height 631
drag, startPoint x: 838, startPoint y: 575, endPoint x: 878, endPoint y: 574, distance: 40.2
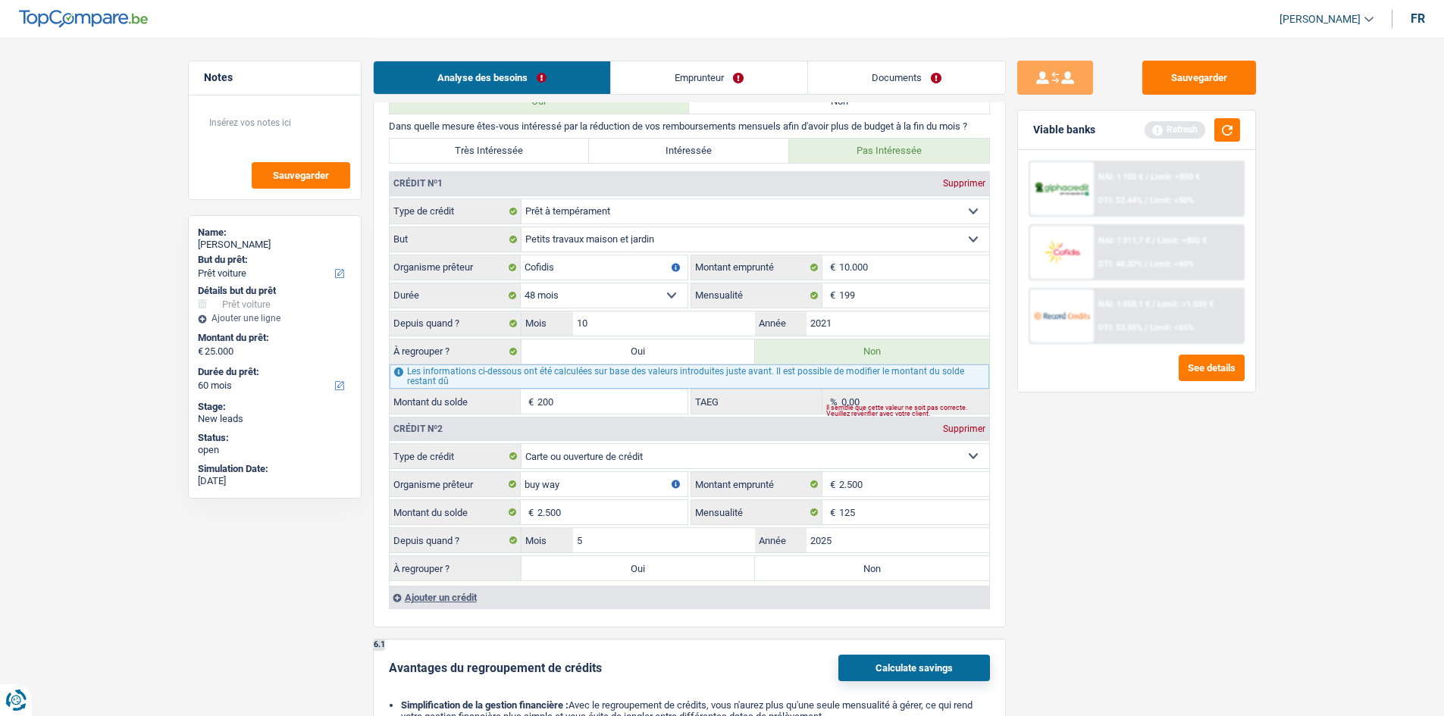
click at [666, 351] on label "Non" at bounding box center [872, 568] width 234 height 24
click at [666, 351] on input "Non" at bounding box center [872, 568] width 234 height 24
radio input "true"
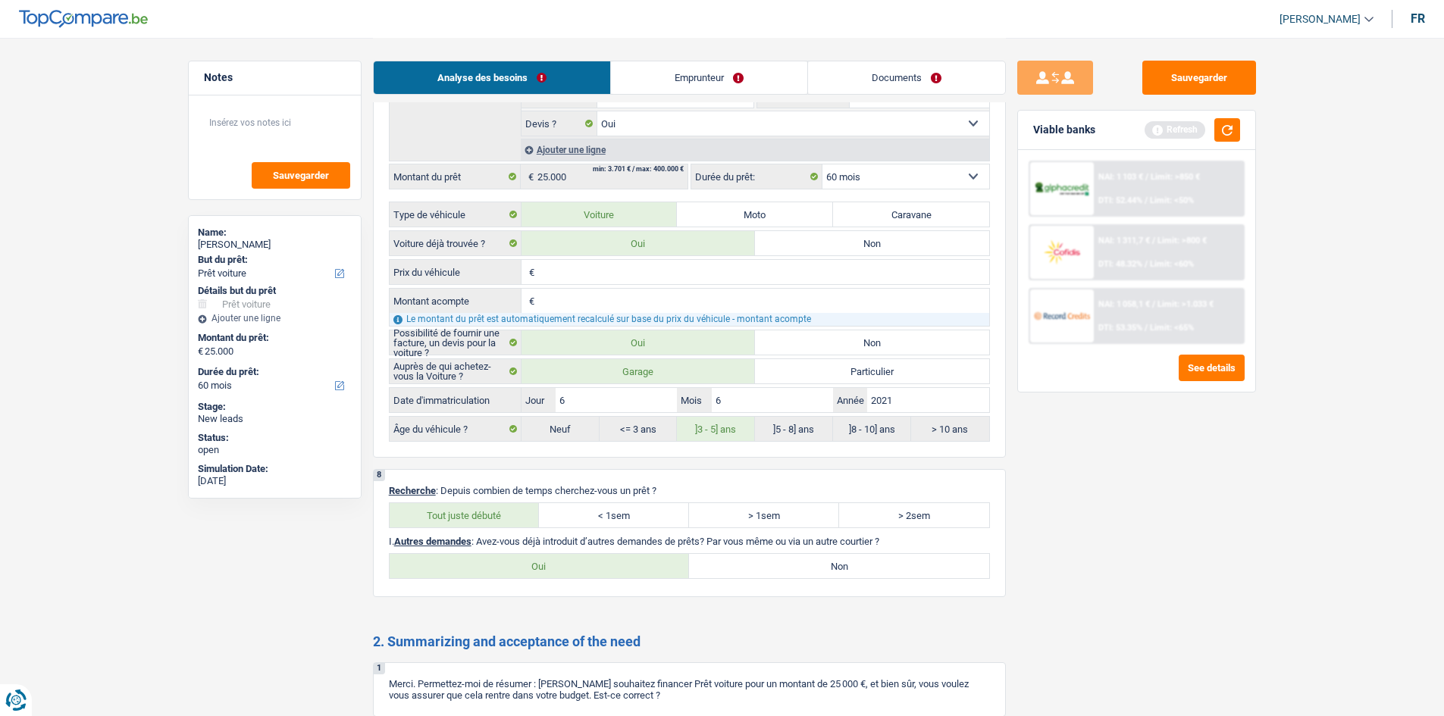
scroll to position [2579, 0]
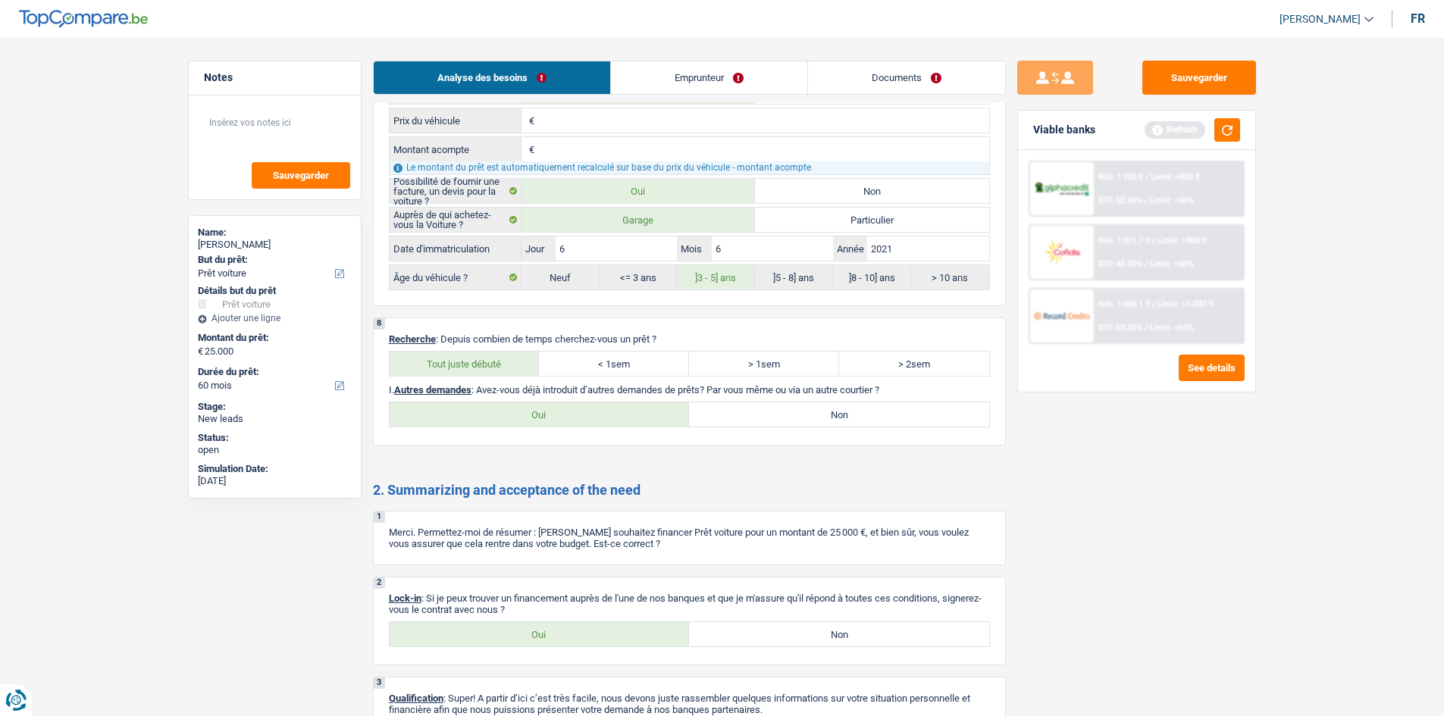
click at [666, 351] on label "Non" at bounding box center [839, 414] width 300 height 24
click at [666, 351] on input "Non" at bounding box center [839, 414] width 300 height 24
radio input "true"
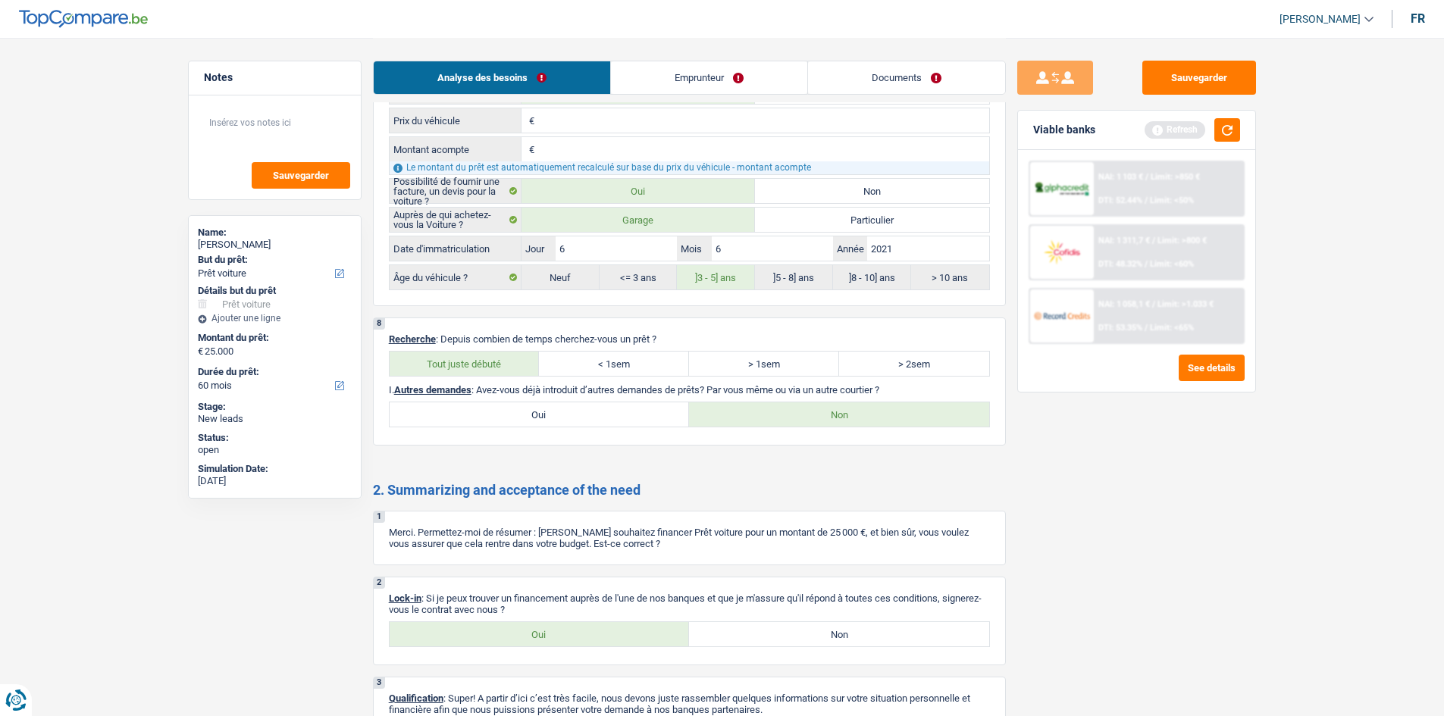
click at [666, 64] on link "Emprunteur" at bounding box center [709, 77] width 196 height 33
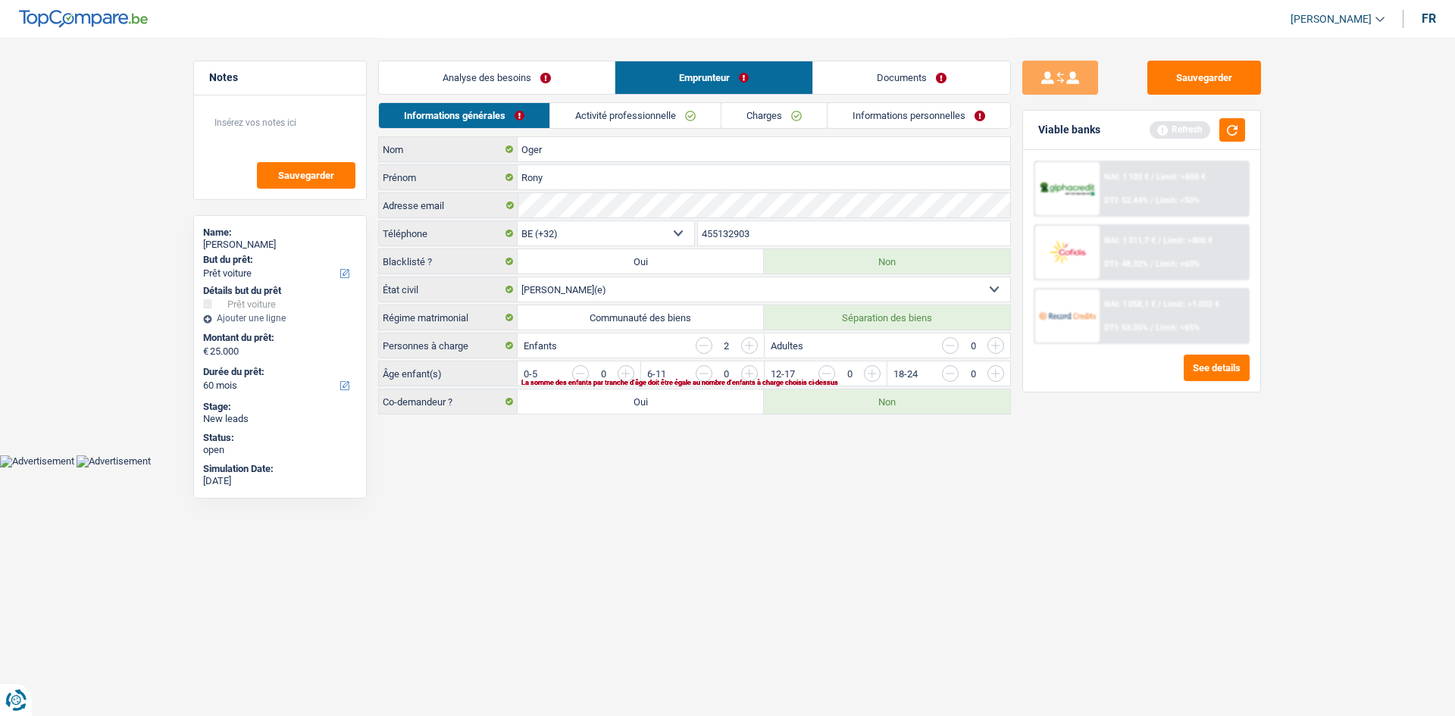
click at [619, 66] on link "Emprunteur" at bounding box center [713, 77] width 197 height 33
click at [590, 61] on link "Analyse des besoins" at bounding box center [497, 77] width 236 height 33
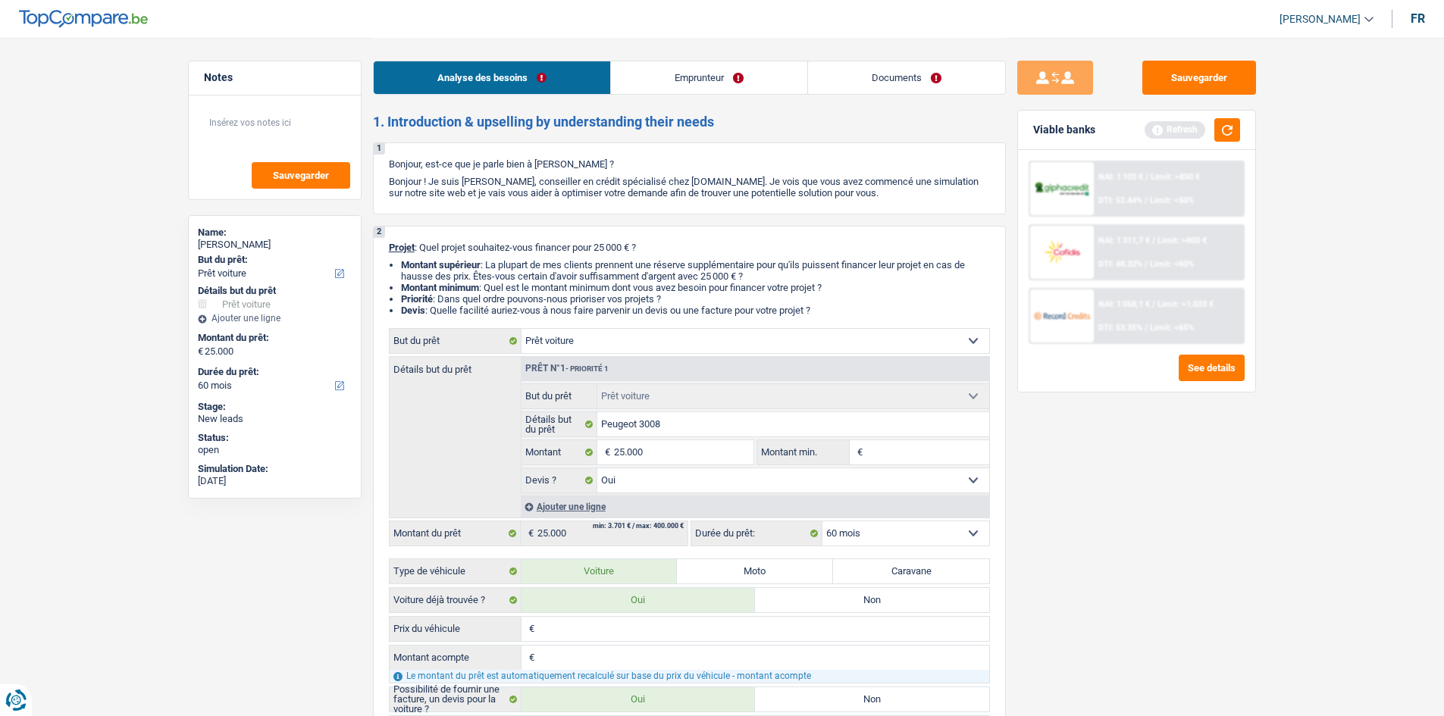
drag, startPoint x: 569, startPoint y: 622, endPoint x: 600, endPoint y: 615, distance: 31.3
click at [571, 351] on input "Prix du véhicule" at bounding box center [763, 629] width 451 height 24
type input "2"
type input "25"
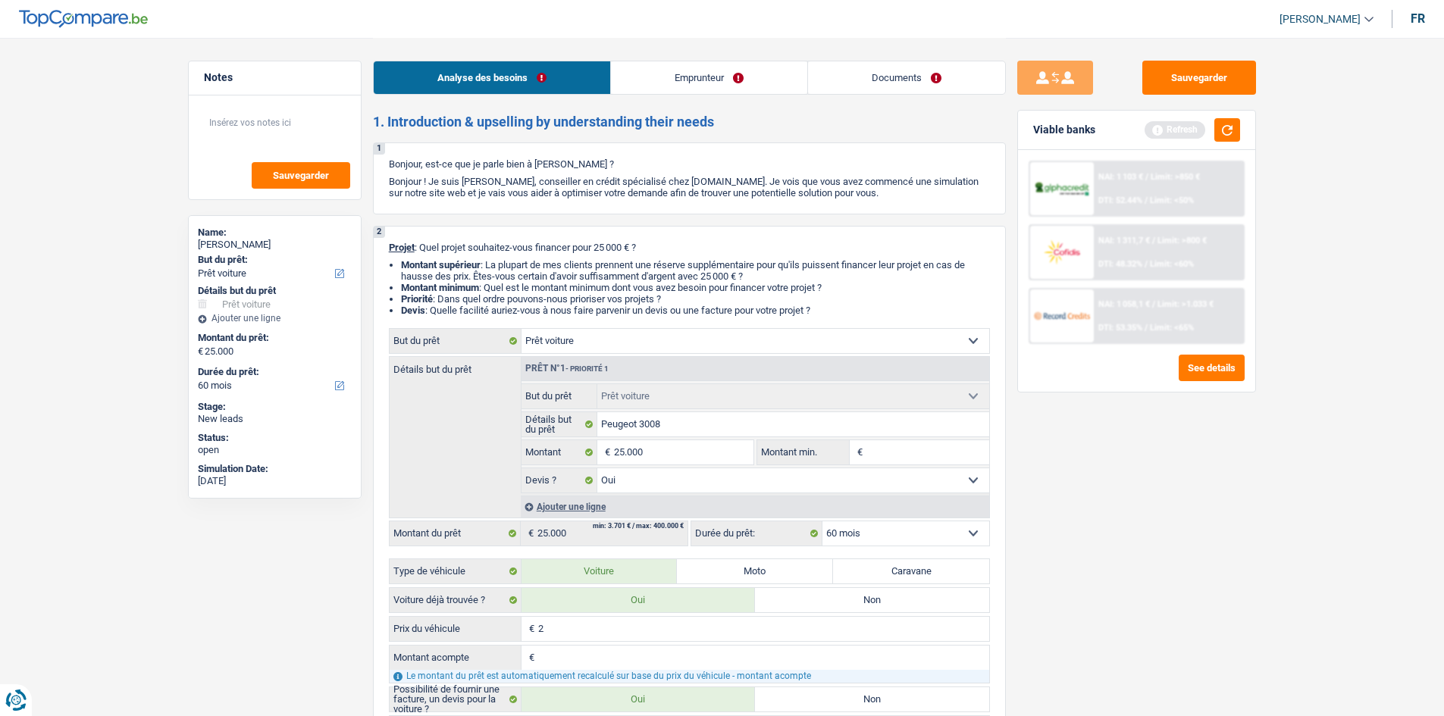
type input "25"
type input "250"
type input "2.500"
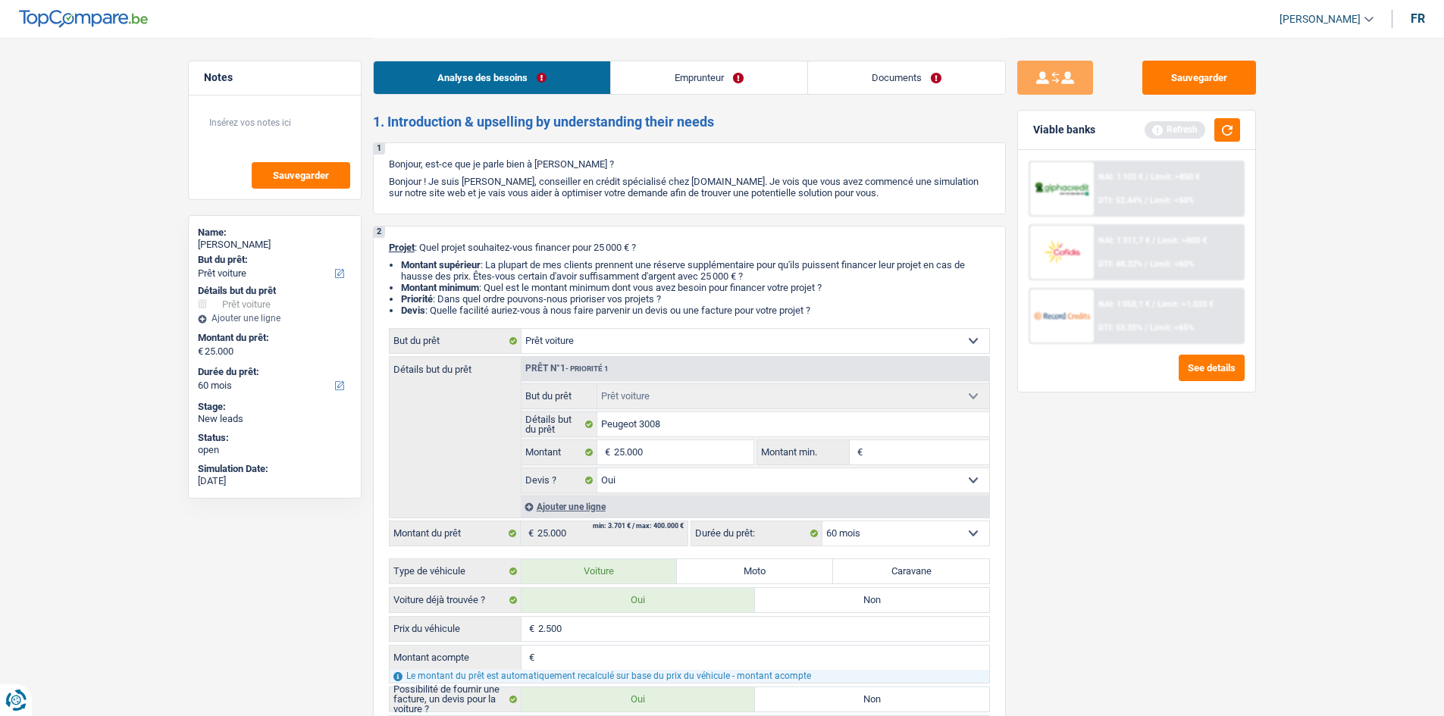
type input "25.000"
click at [666, 351] on div "Sauvegarder Viable banks Refresh NAI: 1 103 € / Limit: >850 € DTI: 52.44% / Lim…" at bounding box center [1137, 376] width 262 height 631
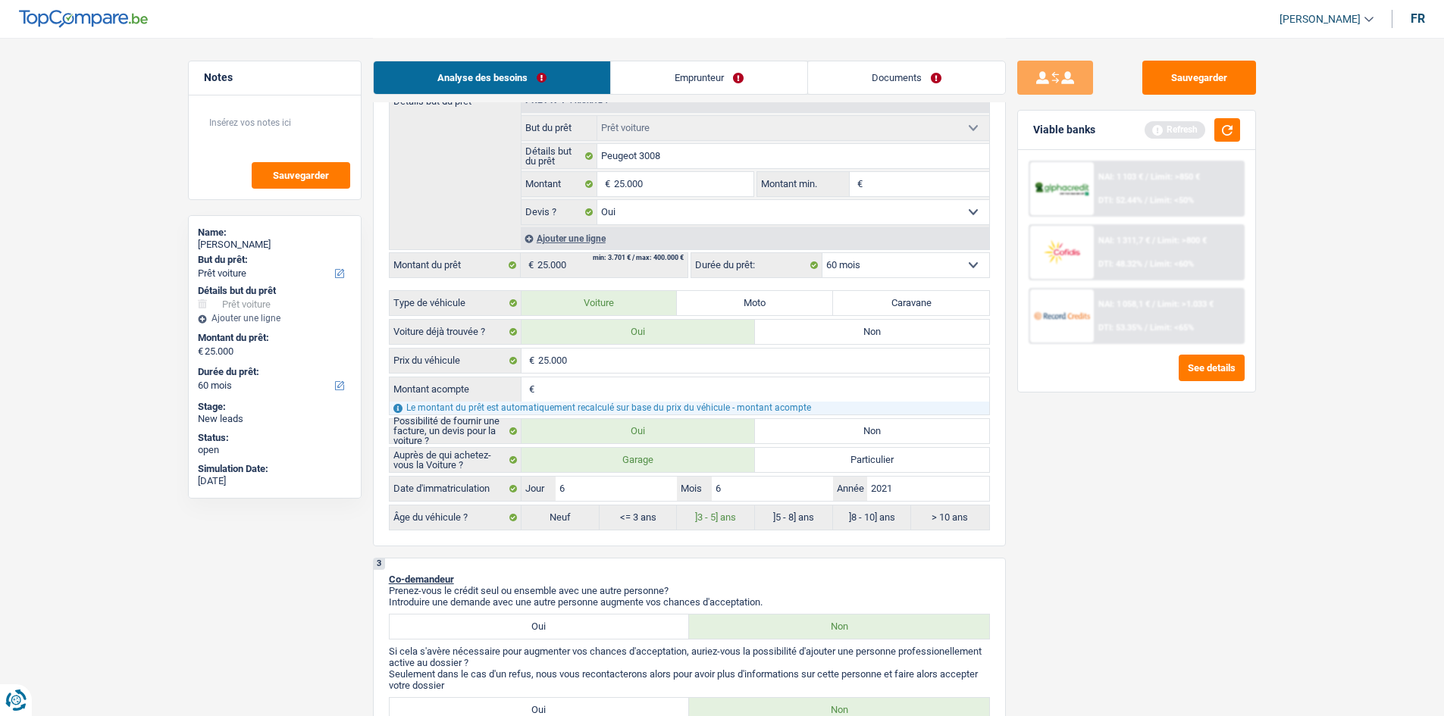
scroll to position [379, 0]
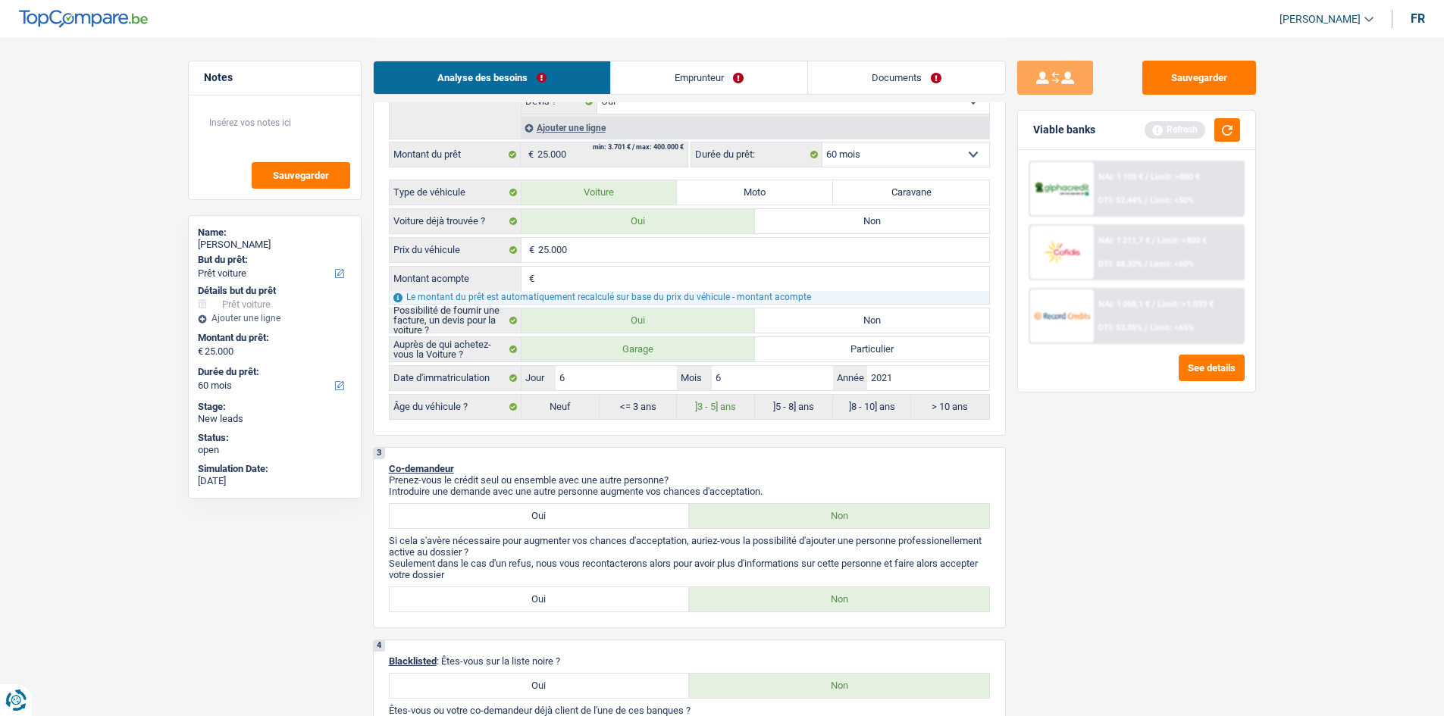
click at [666, 82] on link "Emprunteur" at bounding box center [709, 77] width 196 height 33
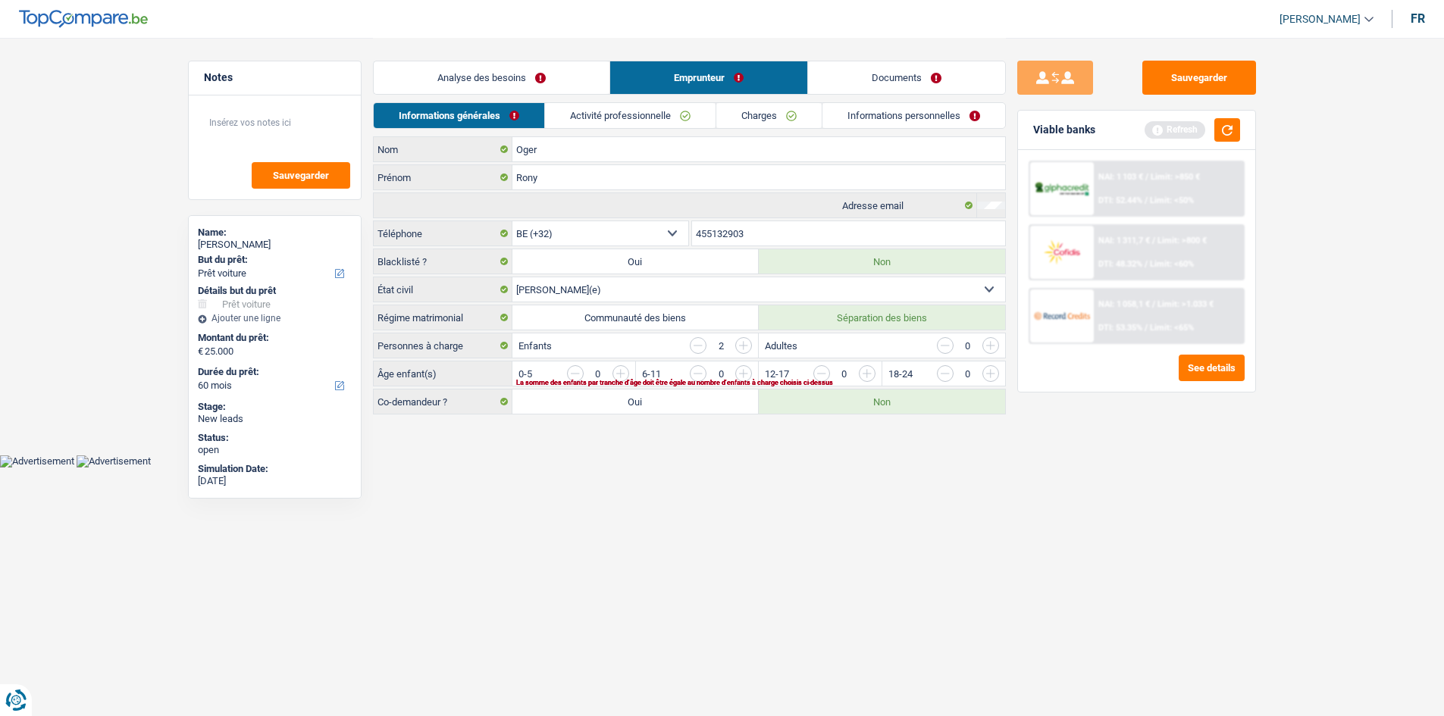
scroll to position [0, 0]
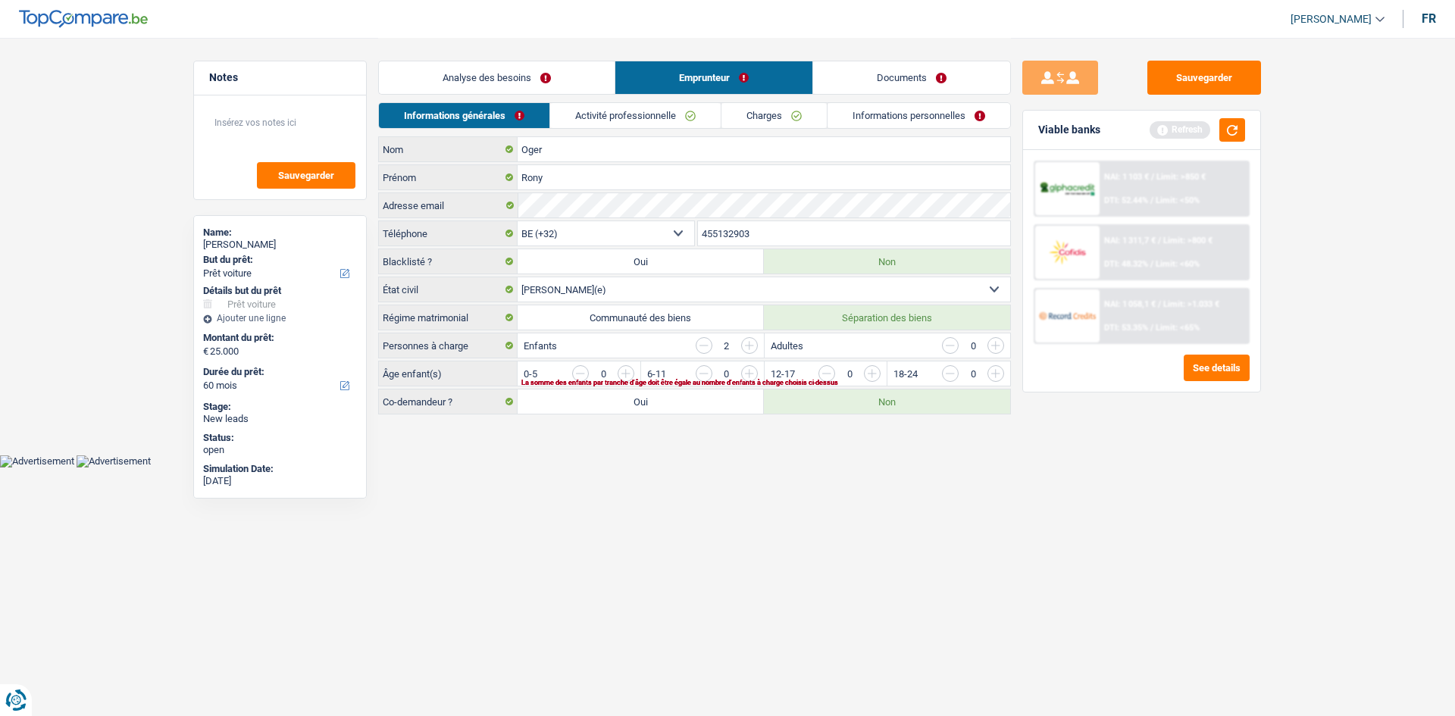
click at [666, 111] on link "Activité professionnelle" at bounding box center [635, 115] width 171 height 25
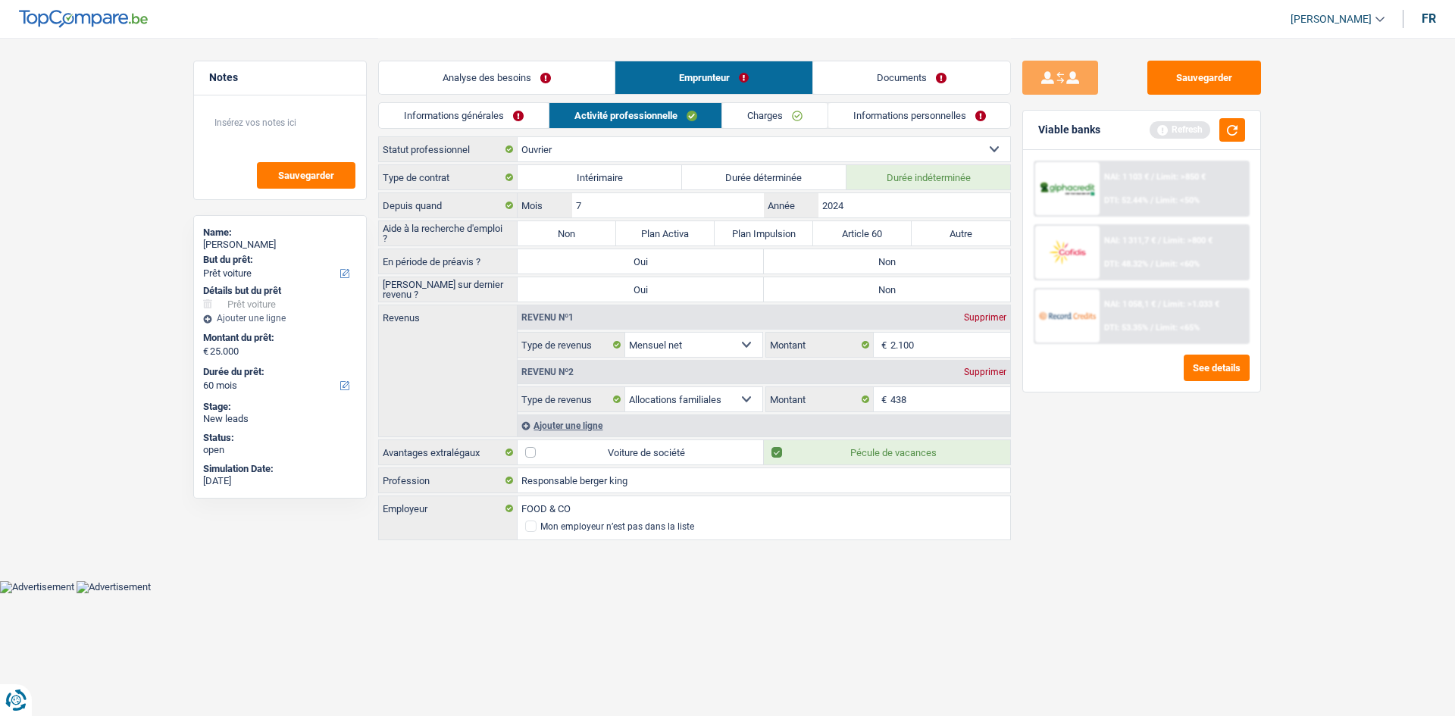
click at [458, 104] on link "Informations générales" at bounding box center [464, 115] width 170 height 25
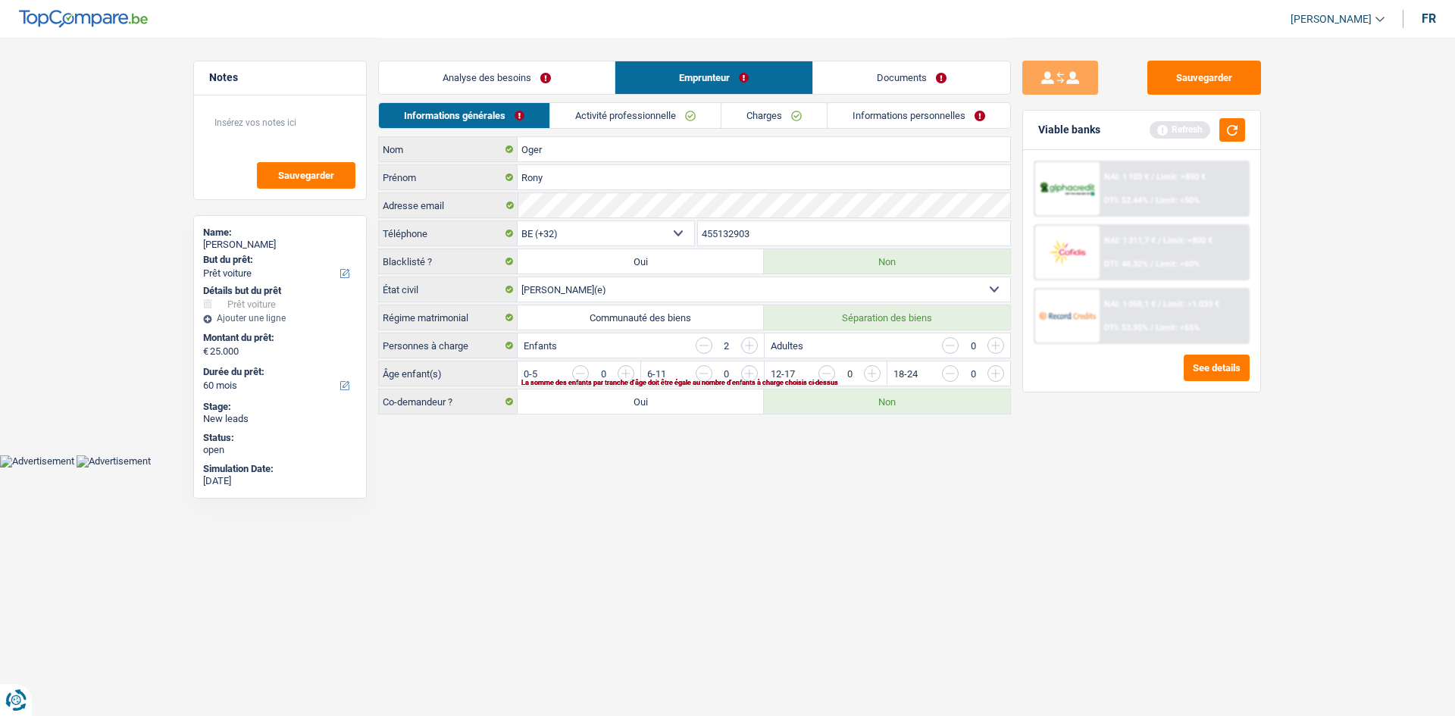
click at [632, 351] on input "button" at bounding box center [933, 377] width 631 height 24
click at [656, 122] on link "Activité professionnelle" at bounding box center [636, 115] width 171 height 25
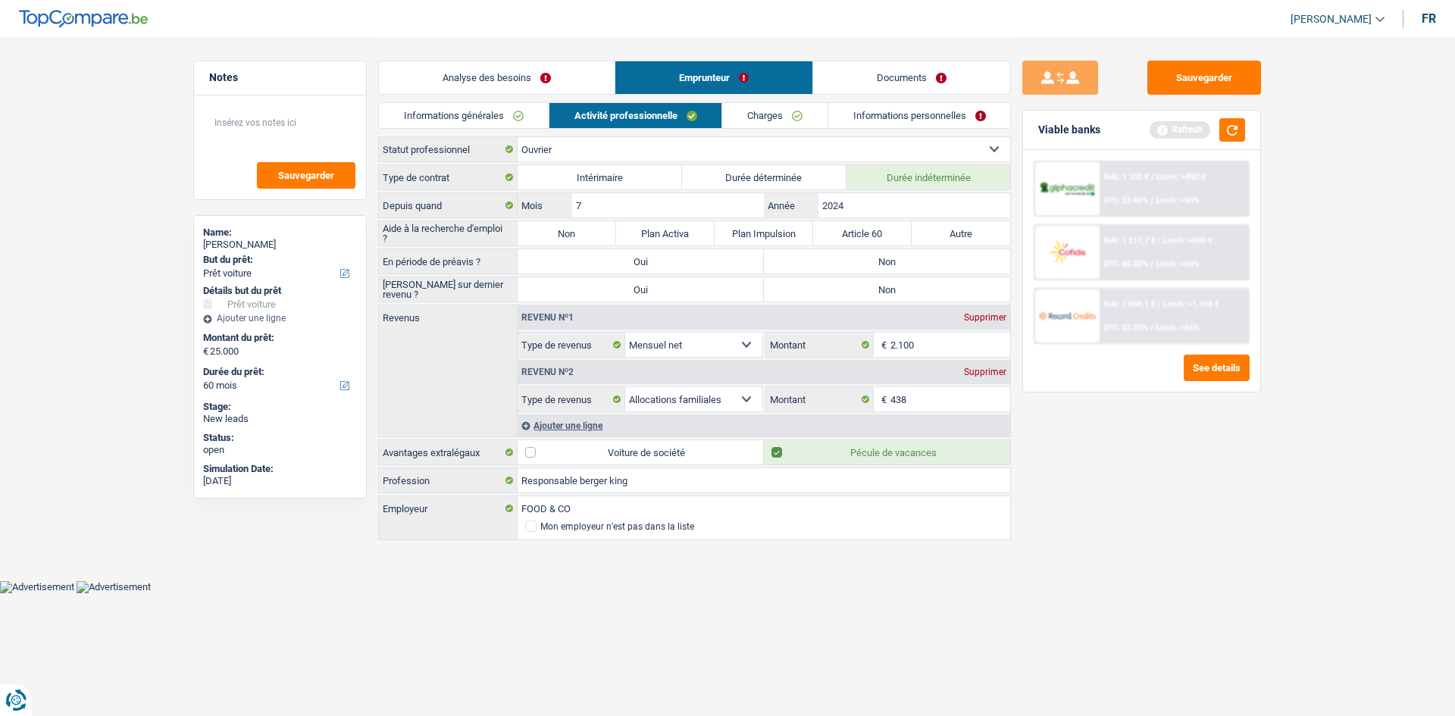
click at [590, 240] on label "Non" at bounding box center [567, 233] width 99 height 24
click at [590, 240] on input "Non" at bounding box center [567, 233] width 99 height 24
radio input "true"
click at [666, 256] on label "Non" at bounding box center [887, 261] width 246 height 24
click at [666, 293] on label "Non" at bounding box center [887, 289] width 246 height 24
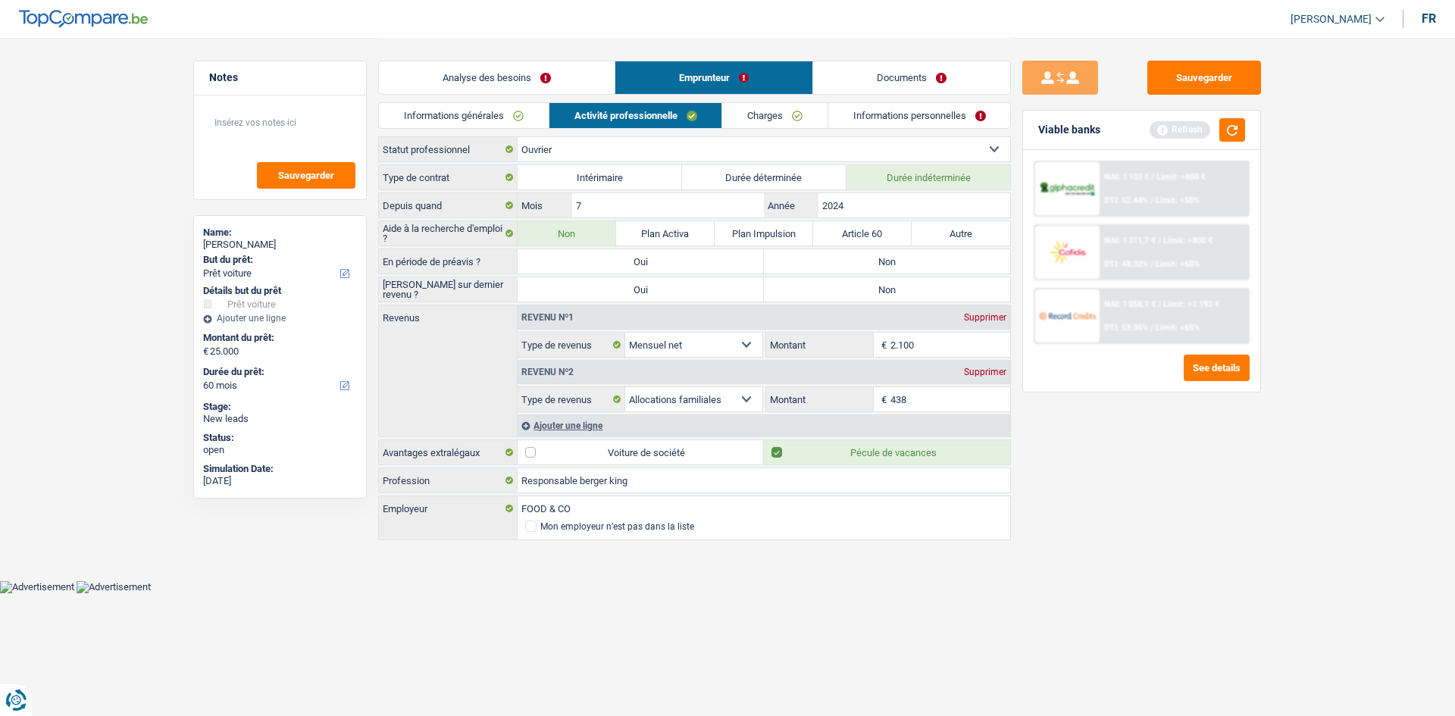
click at [666, 293] on input "Non" at bounding box center [887, 289] width 246 height 24
radio input "true"
click at [666, 274] on div "En période de préavis ? Oui Non Tous les champs sont obligatoires. Veuillez sél…" at bounding box center [694, 262] width 633 height 26
click at [666, 255] on label "Non" at bounding box center [887, 261] width 246 height 24
click at [666, 255] on input "Non" at bounding box center [887, 261] width 246 height 24
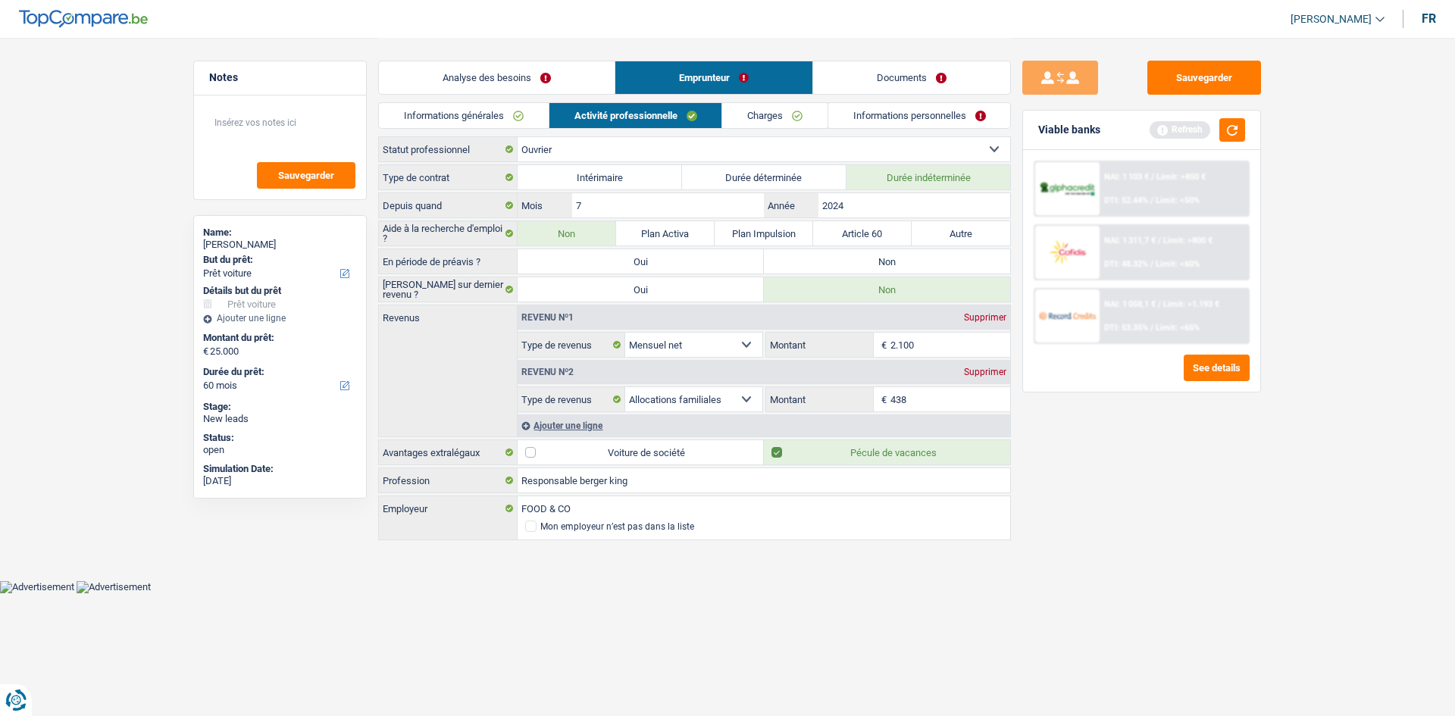
radio input "true"
click at [666, 346] on input "2.100" at bounding box center [951, 345] width 121 height 24
click at [593, 351] on input "Responsable berger king" at bounding box center [764, 480] width 493 height 24
type input "Responsable burger king"
click at [666, 351] on div "Sauvegarder Viable banks Refresh NAI: 1 103 € / Limit: >850 € DTI: 52.44% / Lim…" at bounding box center [1142, 376] width 262 height 631
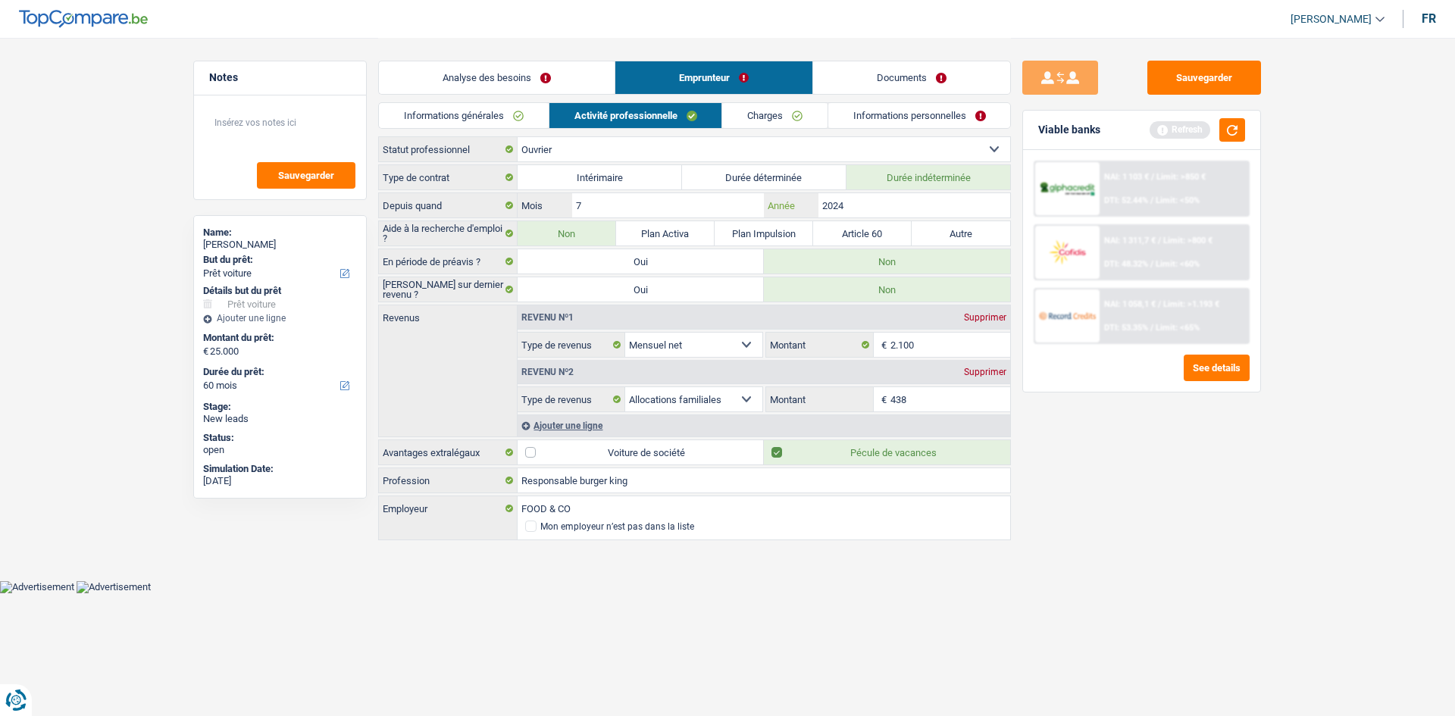
click at [666, 210] on input "2024" at bounding box center [915, 205] width 192 height 24
type input "2025"
click at [666, 351] on div "Sauvegarder Viable banks Refresh NAI: 1 103 € / Limit: >850 € DTI: 52.44% / Lim…" at bounding box center [1142, 376] width 262 height 631
click at [666, 205] on input "7" at bounding box center [668, 205] width 192 height 24
type input "4"
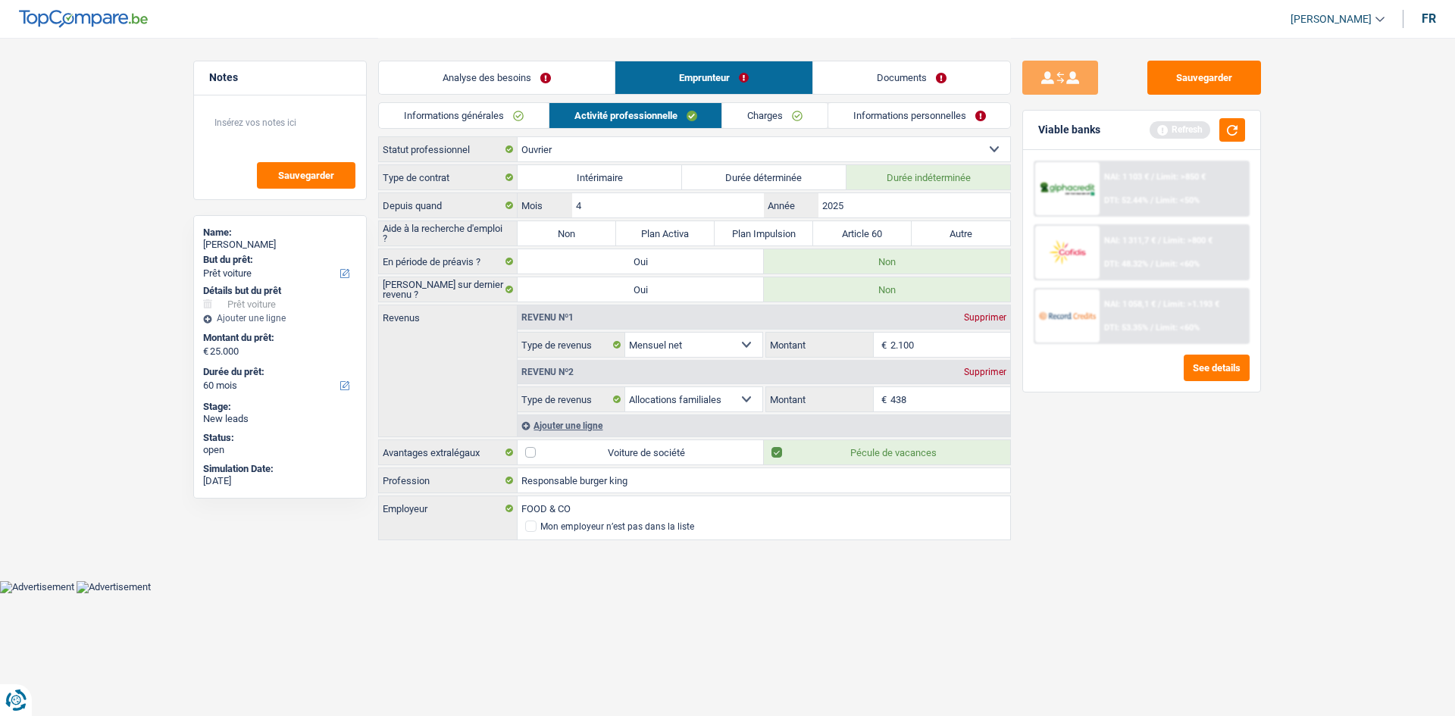
click at [666, 351] on div "Sauvegarder Viable banks Refresh NAI: 1 103 € / Limit: >850 € DTI: 52.44% / Lim…" at bounding box center [1142, 376] width 262 height 631
click at [603, 223] on label "Non" at bounding box center [567, 233] width 99 height 24
click at [603, 223] on input "Non" at bounding box center [567, 233] width 99 height 24
radio input "true"
click at [666, 189] on div "Type de contrat Intérimaire Durée déterminée Durée indéterminée" at bounding box center [694, 177] width 633 height 26
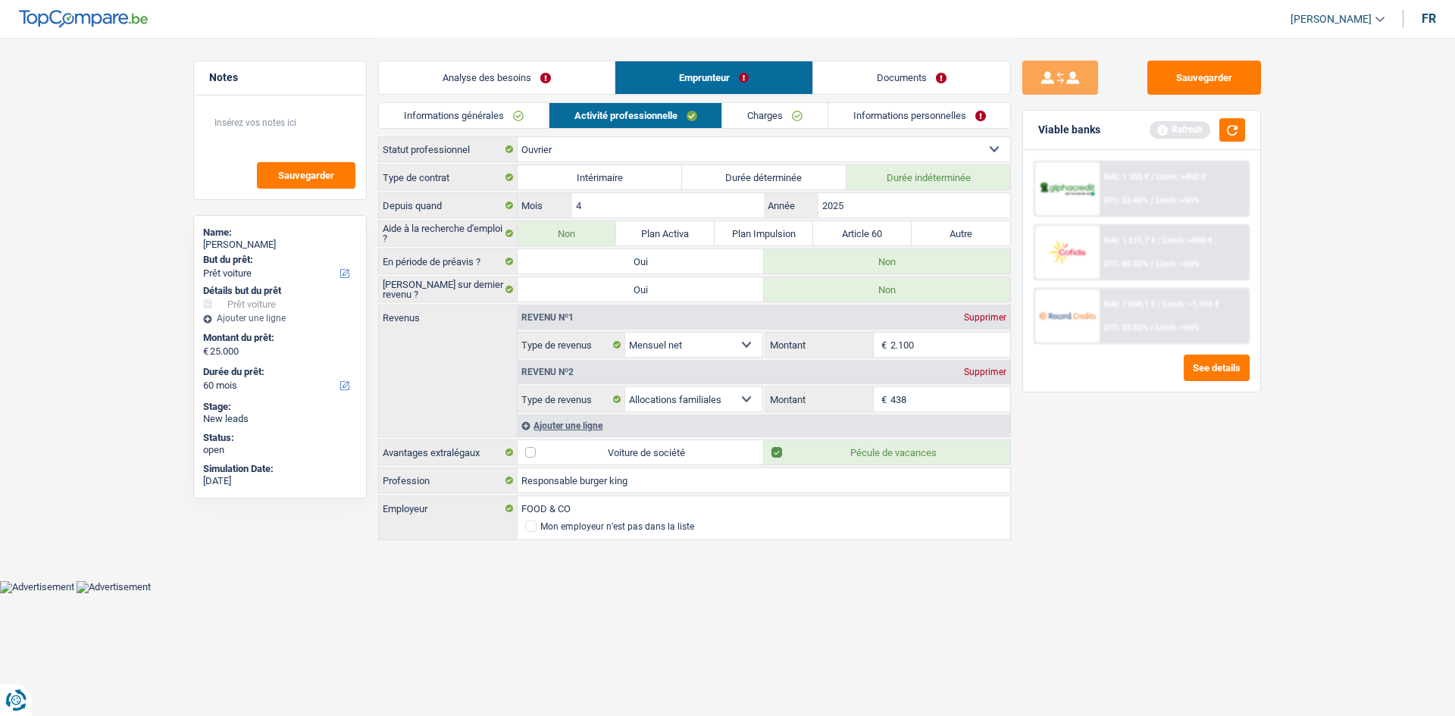
click at [666, 219] on div "Type de contrat Intérimaire Durée déterminée Durée indéterminée Depuis quand 4 …" at bounding box center [694, 353] width 633 height 378
click at [666, 196] on input "4" at bounding box center [668, 205] width 192 height 24
type input "3"
drag, startPoint x: 1135, startPoint y: 525, endPoint x: 1137, endPoint y: 409, distance: 116.8
click at [666, 351] on div "Sauvegarder Viable banks Refresh NAI: 1 103 € / Limit: >850 € DTI: 52.44% / Lim…" at bounding box center [1142, 376] width 262 height 631
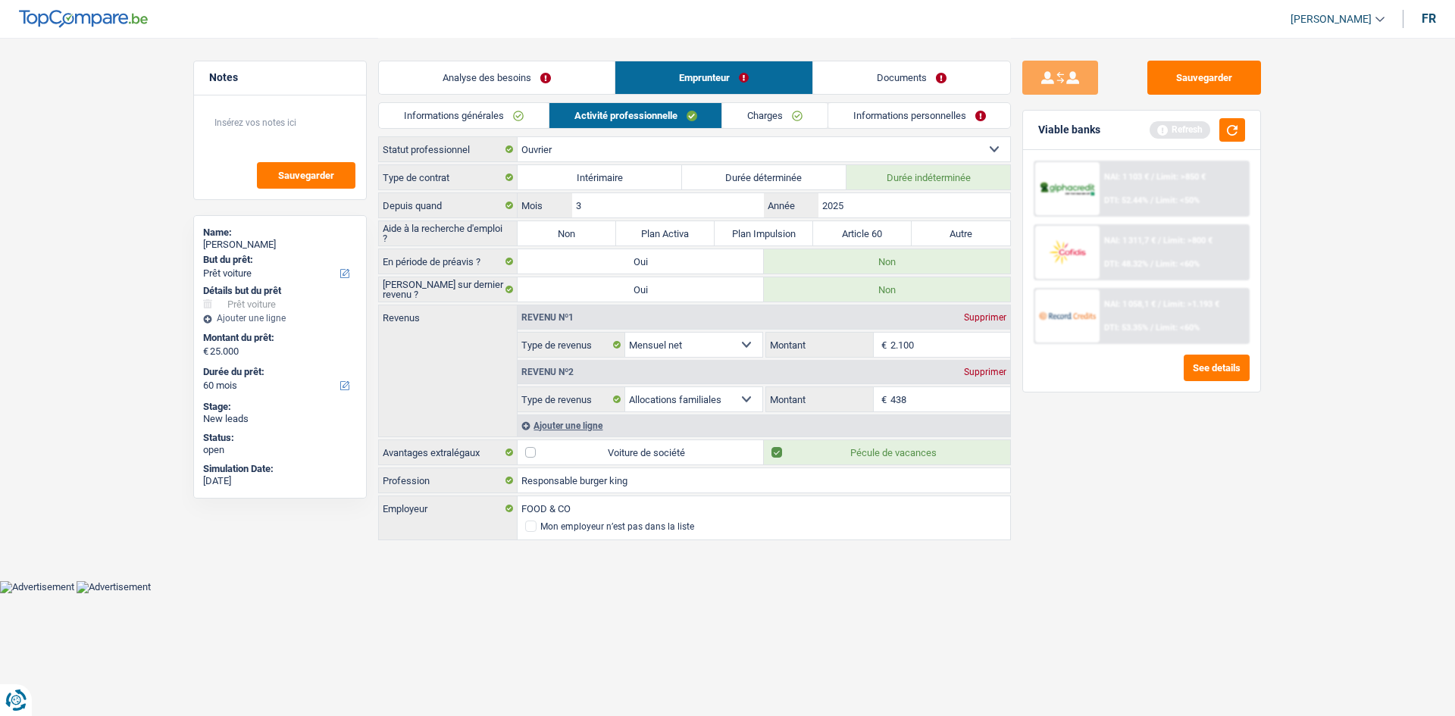
drag, startPoint x: 542, startPoint y: 229, endPoint x: 578, endPoint y: 230, distance: 36.4
click at [542, 229] on label "Non" at bounding box center [567, 233] width 99 height 24
click at [542, 229] on input "Non" at bounding box center [567, 233] width 99 height 24
radio input "true"
click at [603, 351] on div "Ajouter une ligne" at bounding box center [764, 426] width 493 height 22
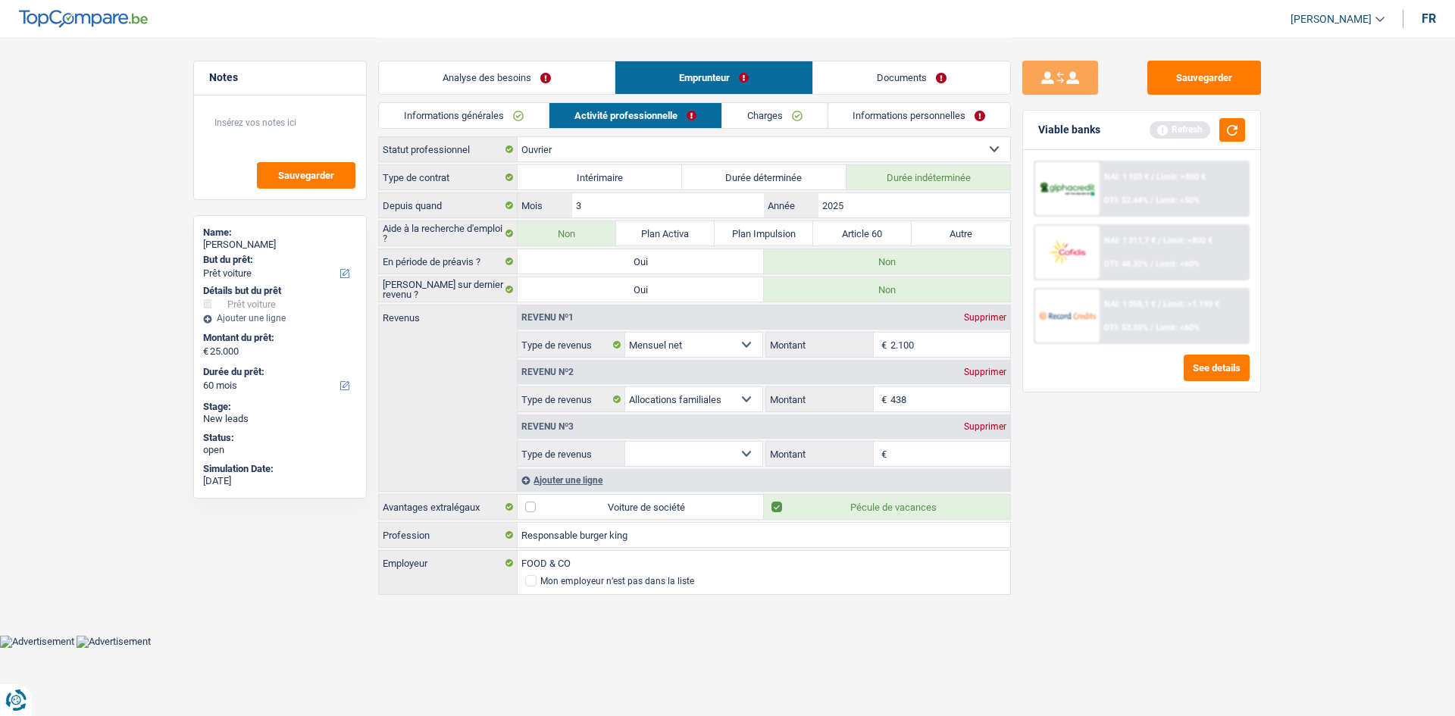
click at [666, 351] on select "Allocation d'handicap Allocations chômage Allocations familiales Chèques repas …" at bounding box center [693, 454] width 137 height 24
drag, startPoint x: 1135, startPoint y: 493, endPoint x: 1121, endPoint y: 464, distance: 32.9
click at [666, 351] on div "Sauvegarder Viable banks Refresh NAI: 1 103 € / Limit: >850 € DTI: 52.44% / Lim…" at bounding box center [1142, 376] width 262 height 631
click at [666, 351] on div "Supprimer" at bounding box center [985, 426] width 50 height 9
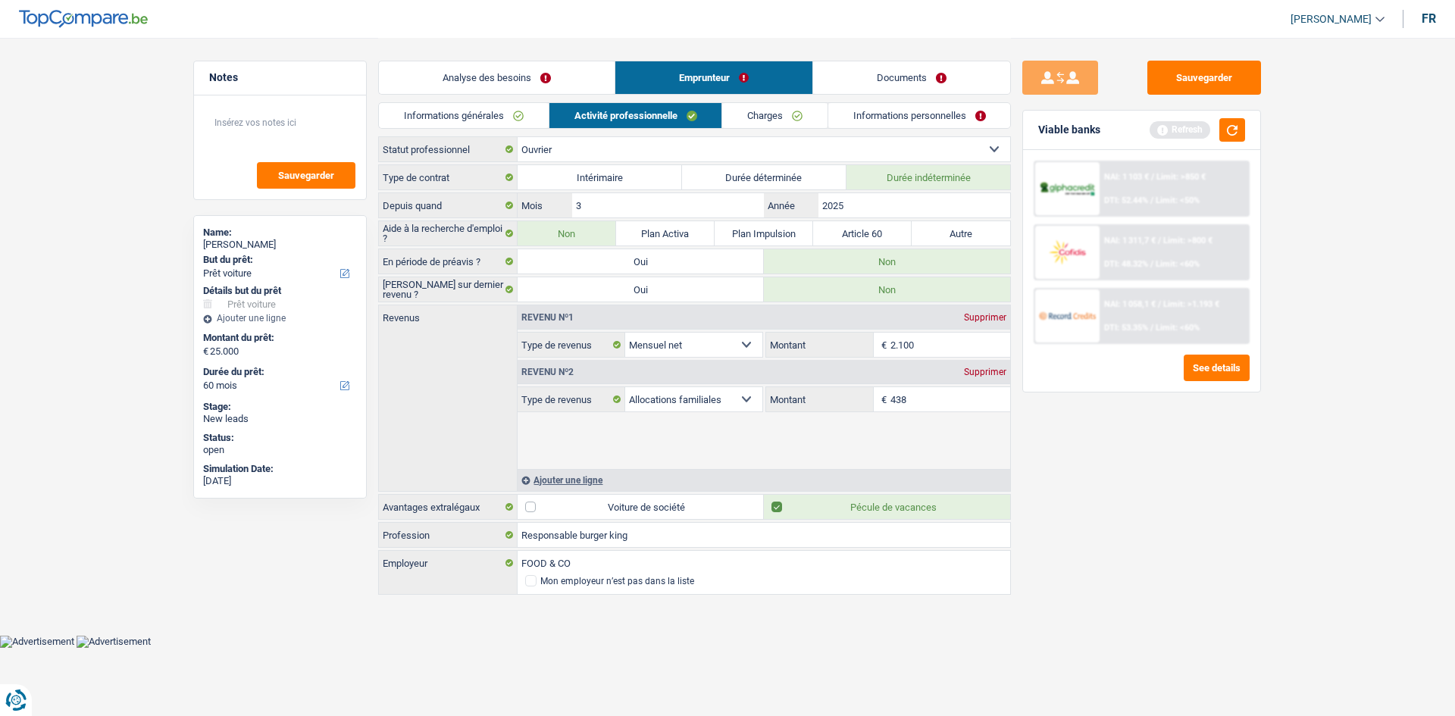
drag, startPoint x: 1122, startPoint y: 484, endPoint x: 1121, endPoint y: 471, distance: 12.2
click at [666, 351] on div "Sauvegarder Viable banks Refresh NAI: 1 103 € / Limit: >850 € DTI: 52.44% / Lim…" at bounding box center [1142, 376] width 262 height 631
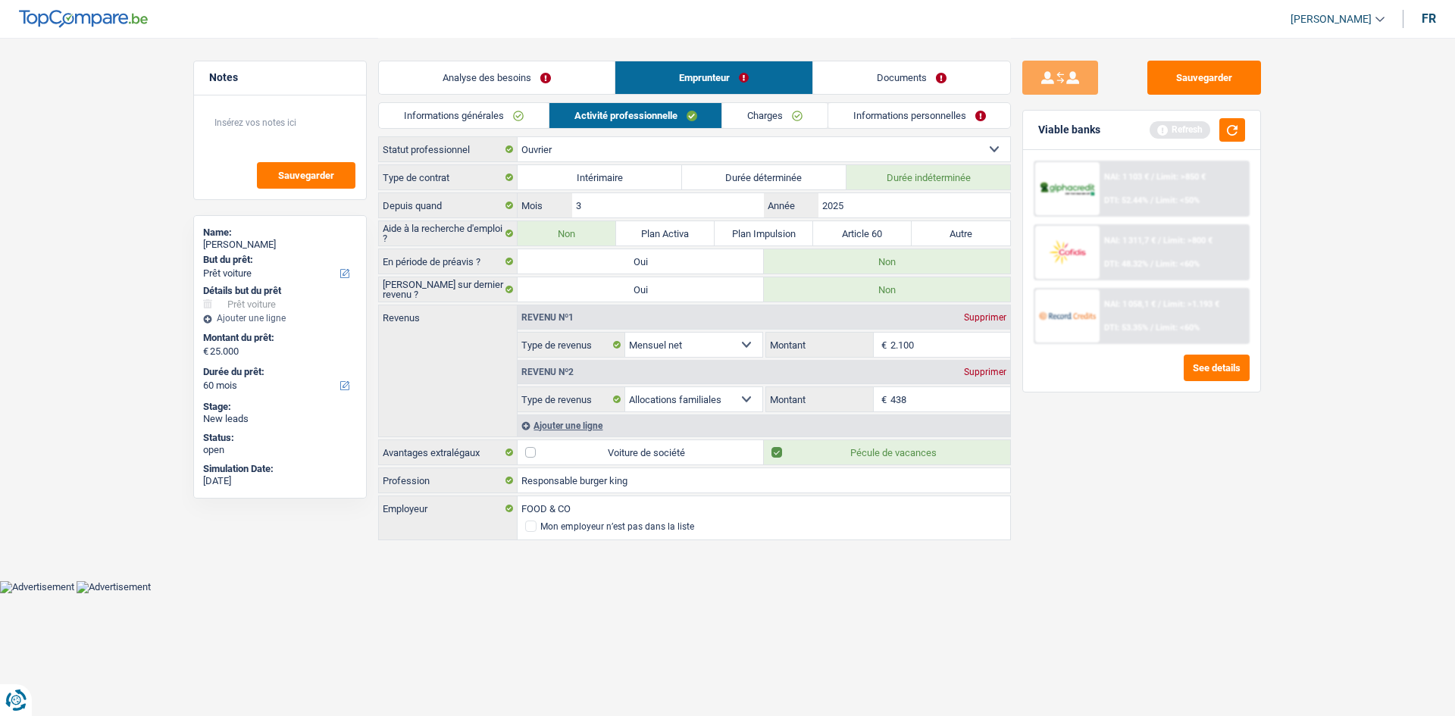
click at [666, 111] on link "Charges" at bounding box center [774, 115] width 105 height 25
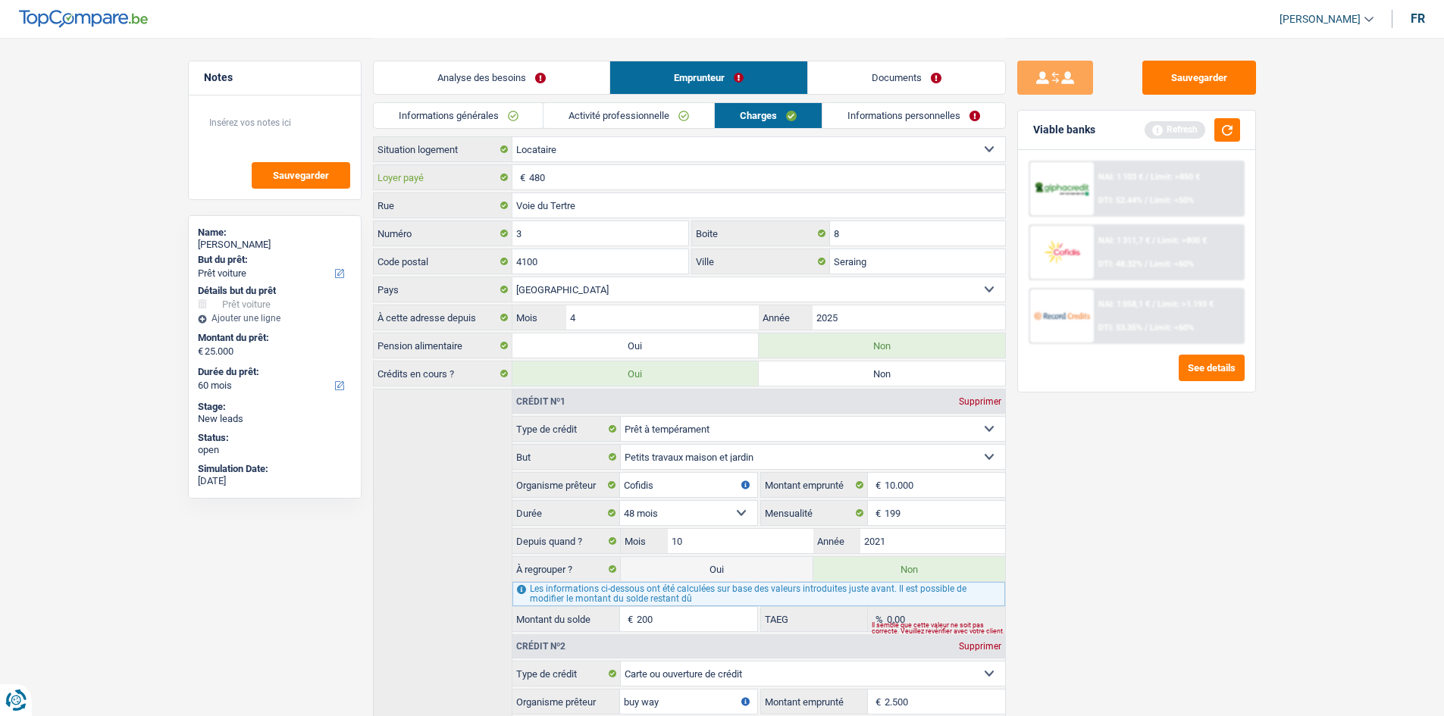
click at [588, 168] on input "480" at bounding box center [767, 177] width 476 height 24
click at [666, 115] on link "Informations personnelles" at bounding box center [913, 115] width 183 height 25
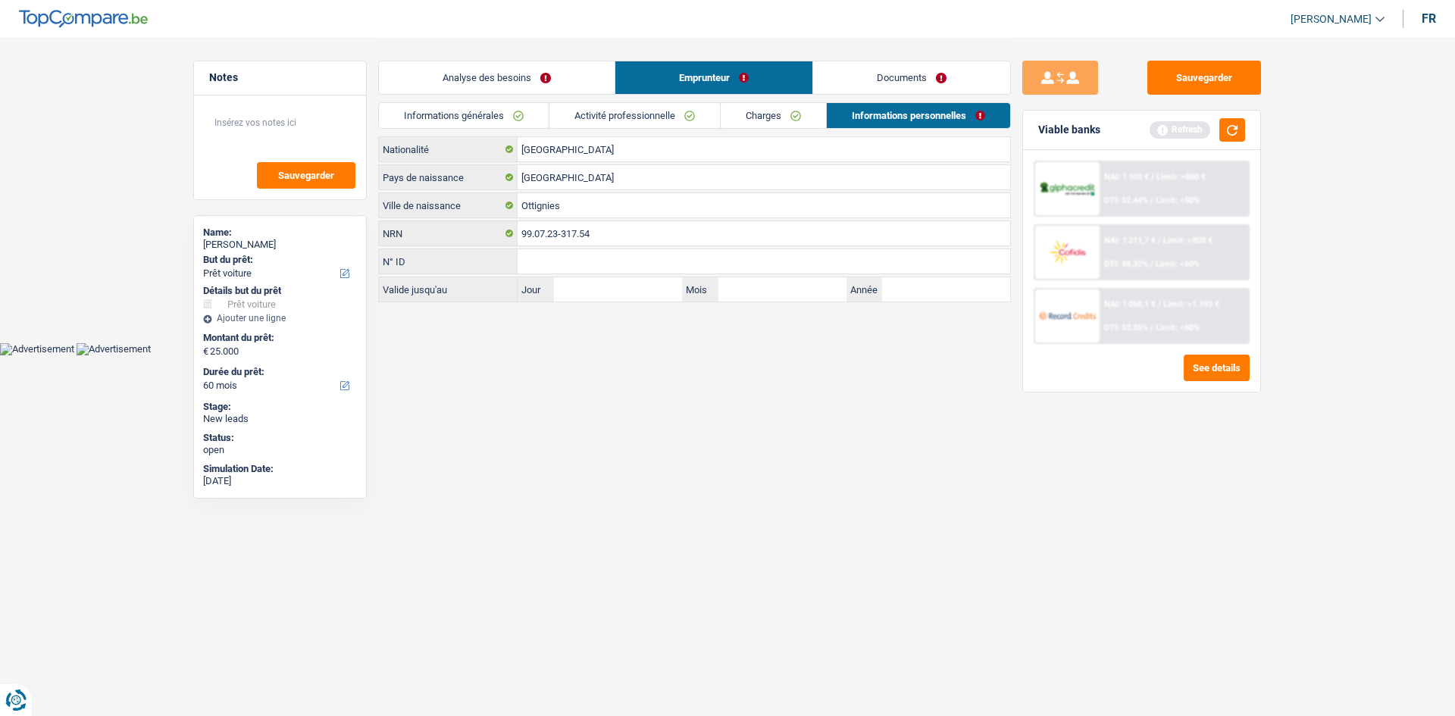
click at [666, 92] on link "Documents" at bounding box center [911, 77] width 197 height 33
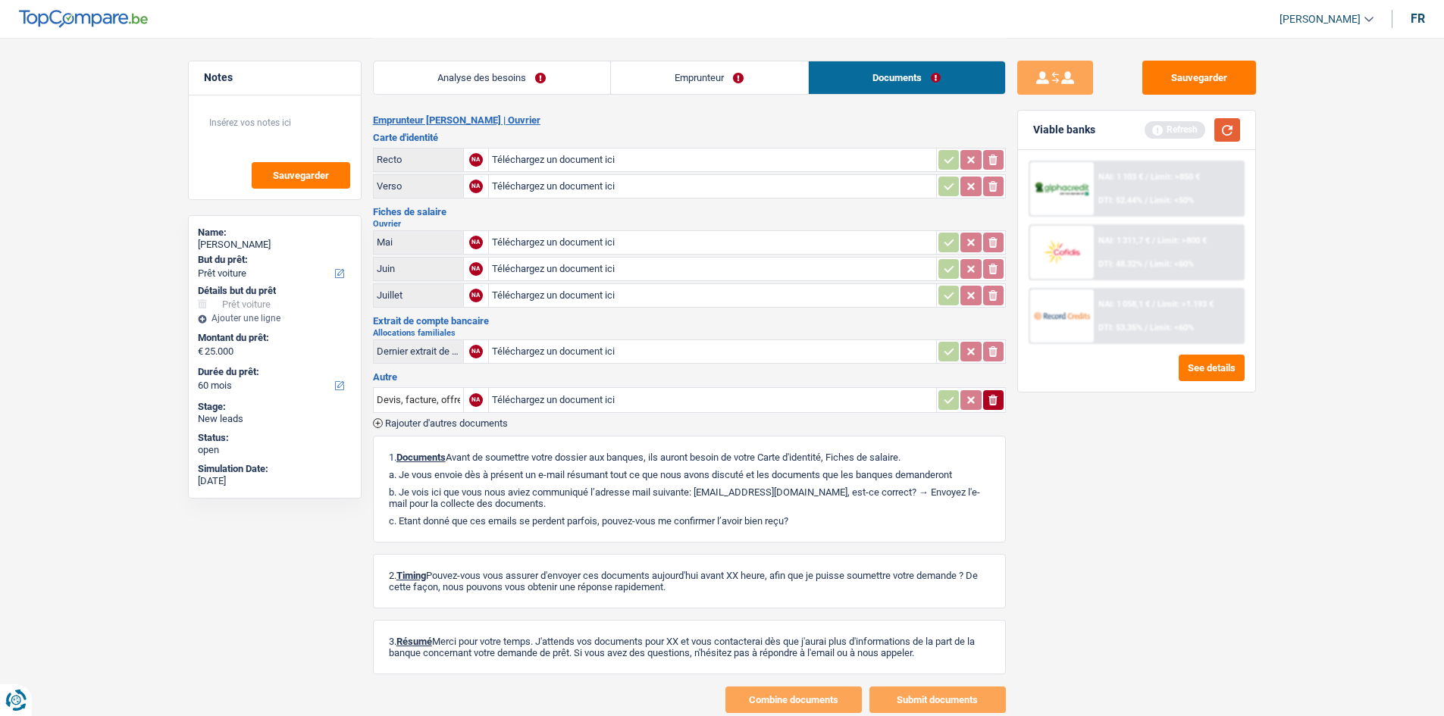
drag, startPoint x: 1228, startPoint y: 134, endPoint x: 1136, endPoint y: 136, distance: 91.7
click at [666, 134] on button "button" at bounding box center [1227, 129] width 26 height 23
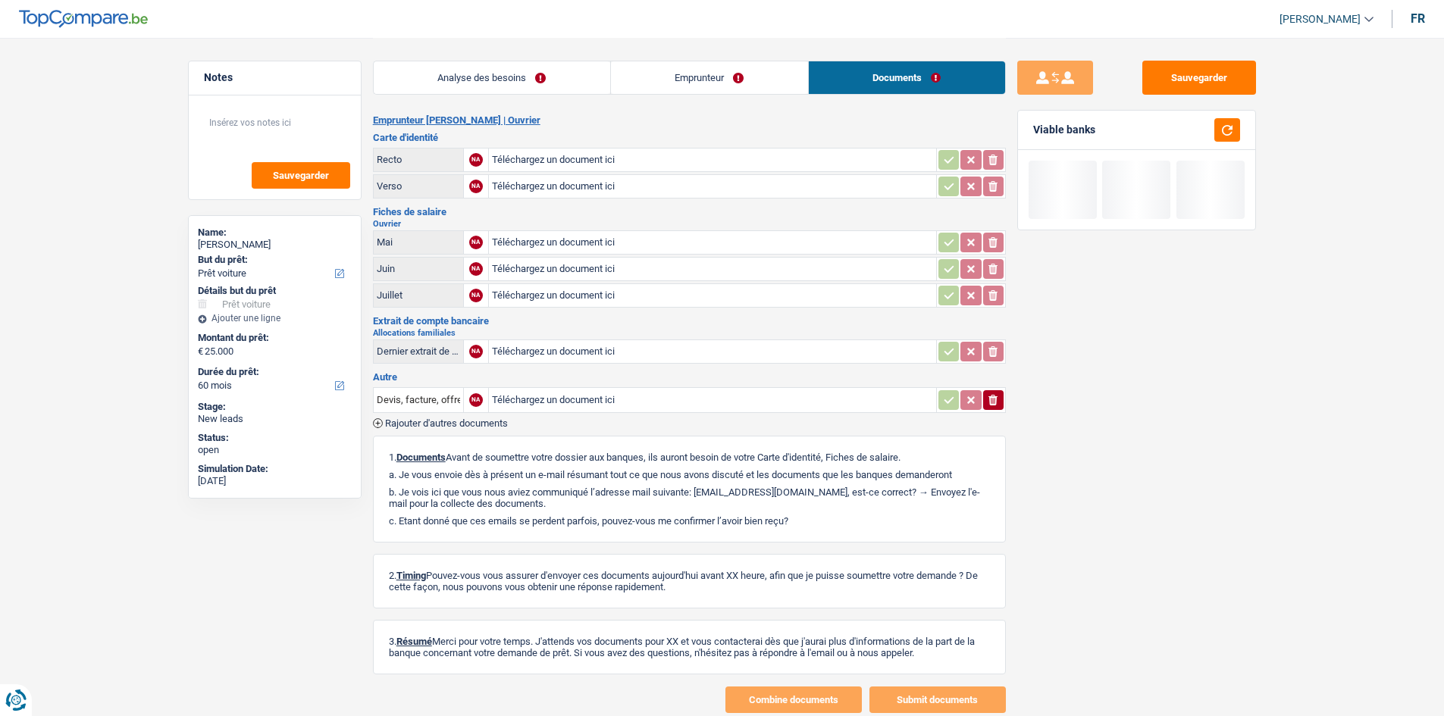
click at [568, 78] on link "Analyse des besoins" at bounding box center [492, 77] width 236 height 33
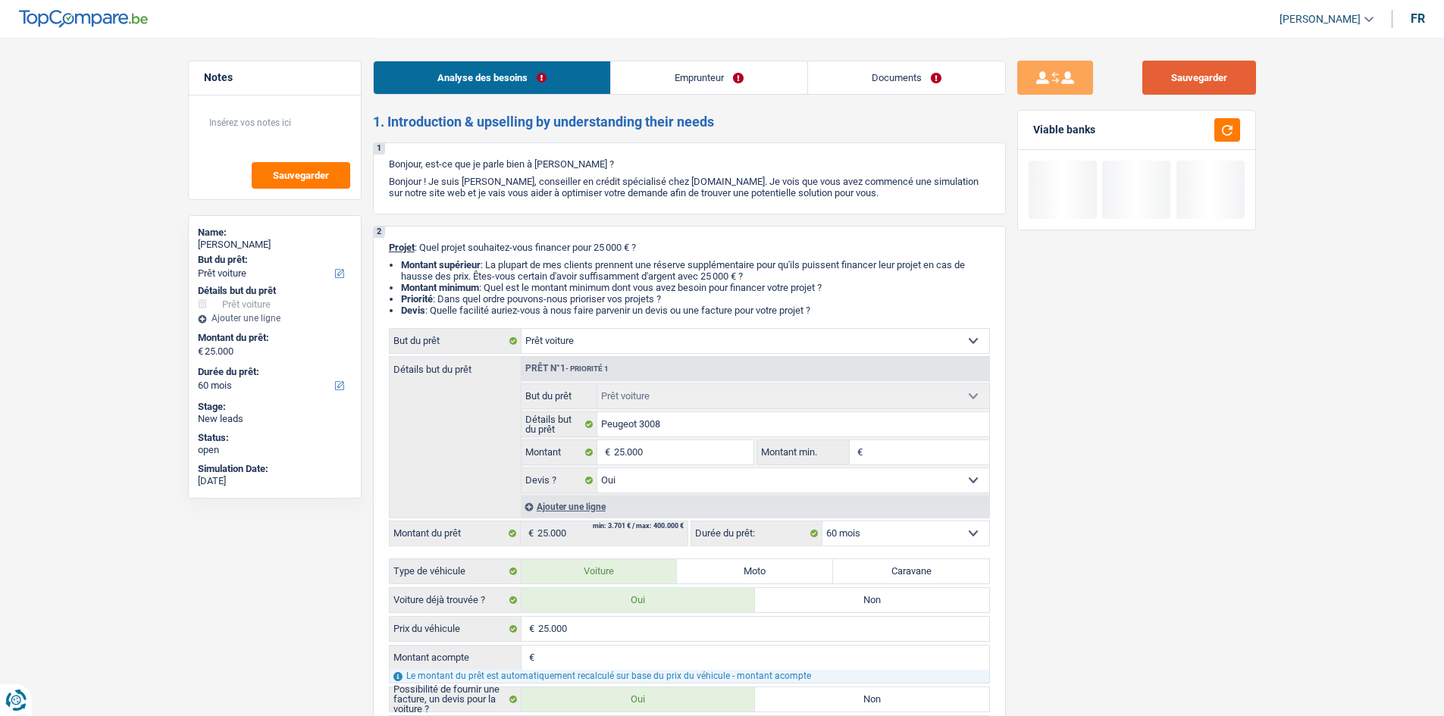
click at [666, 61] on button "Sauvegarder" at bounding box center [1199, 78] width 114 height 34
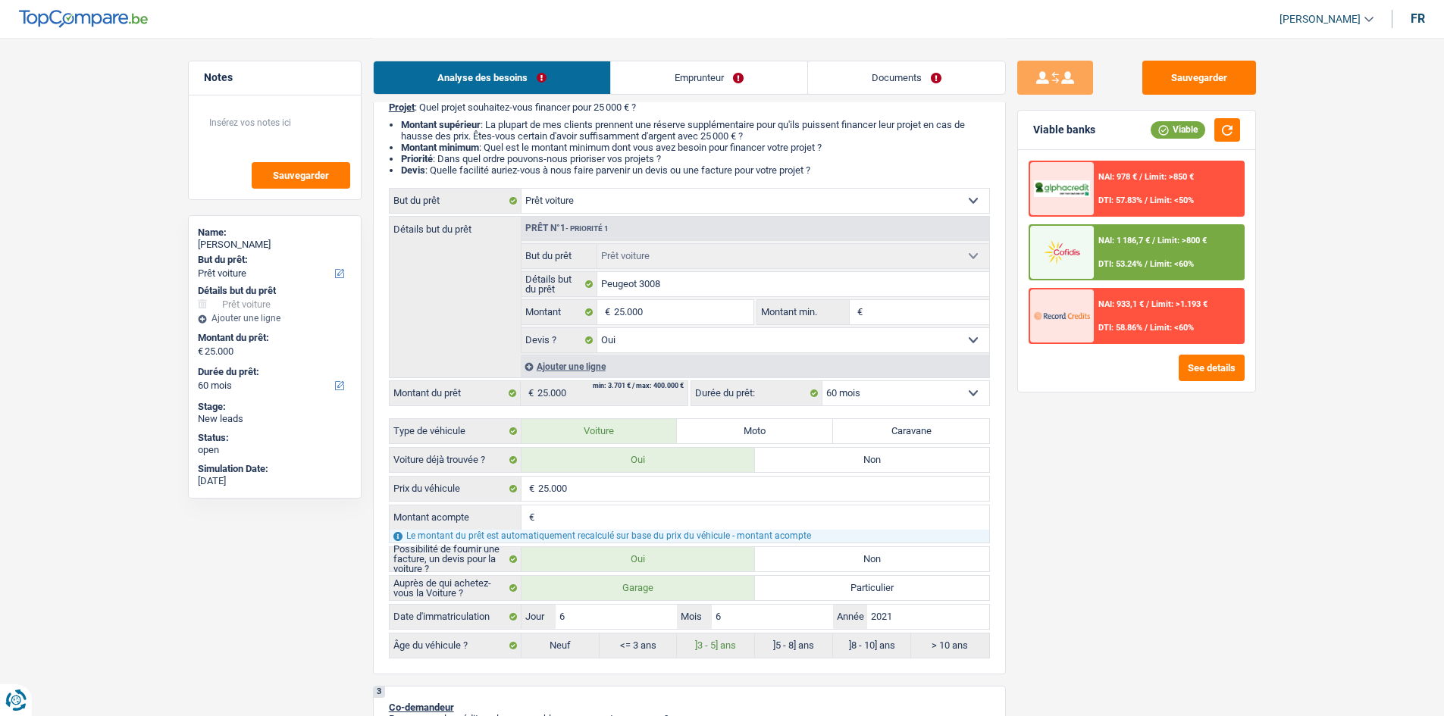
scroll to position [152, 0]
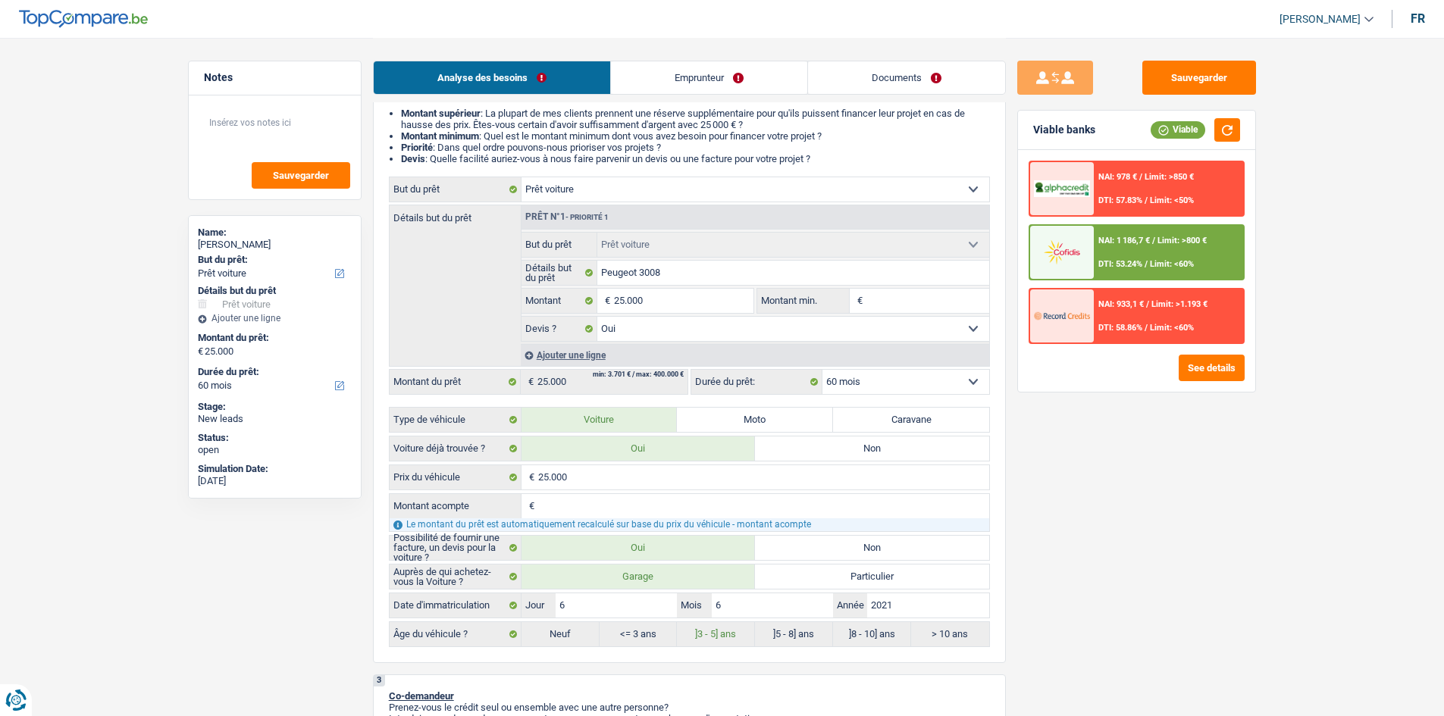
click at [666, 261] on div "NAI: 1 186,7 € / Limit: >800 € DTI: 53.24% / Limit: <60%" at bounding box center [1168, 252] width 149 height 53
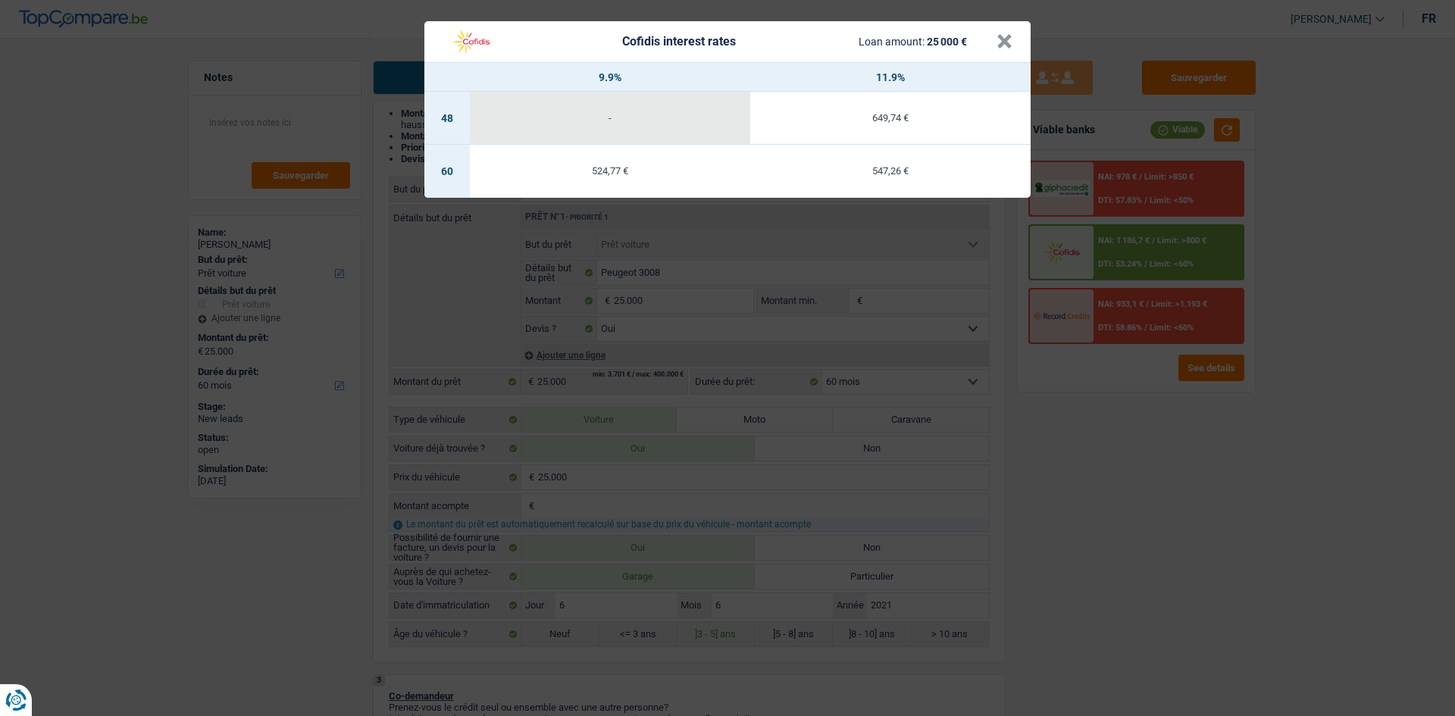
click at [666, 351] on div "Cofidis interest rates Loan amount: 25 000 € × 9.9% 11.9% 48 - 649,74 € 60 524,…" at bounding box center [727, 358] width 1455 height 716
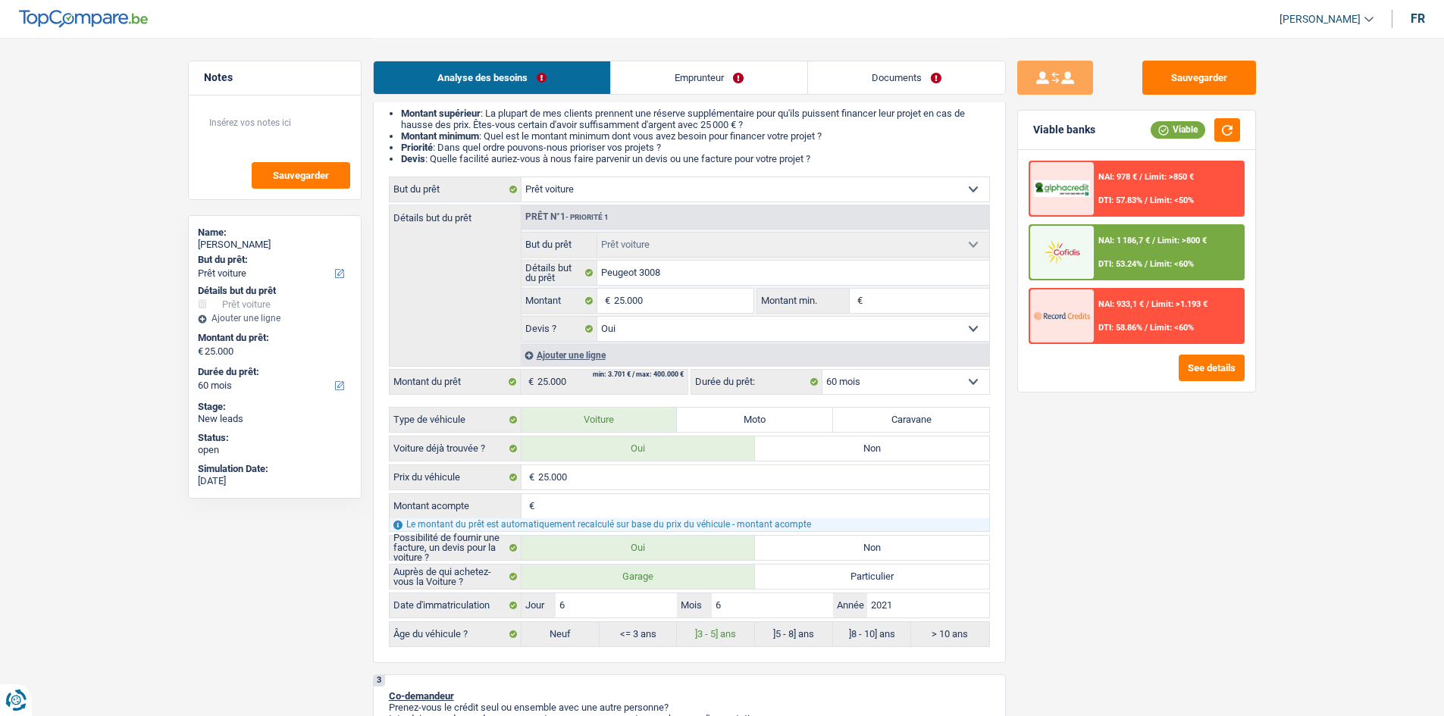
click at [666, 253] on div "NAI: 1 186,7 € / Limit: >800 € DTI: 53.24% / Limit: <60%" at bounding box center [1168, 252] width 149 height 53
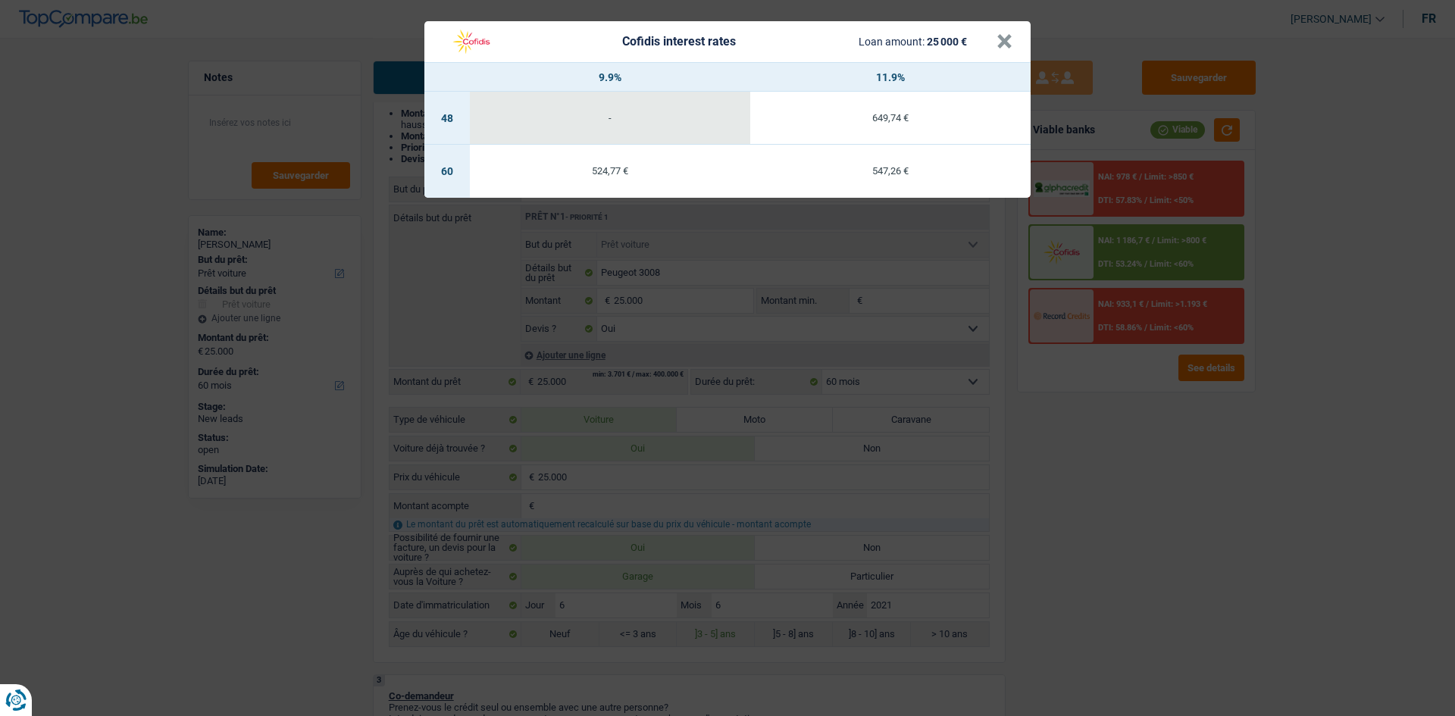
click at [666, 351] on div "Cofidis interest rates Loan amount: 25 000 € × 9.9% 11.9% 48 - 649,74 € 60 524,…" at bounding box center [727, 358] width 1455 height 716
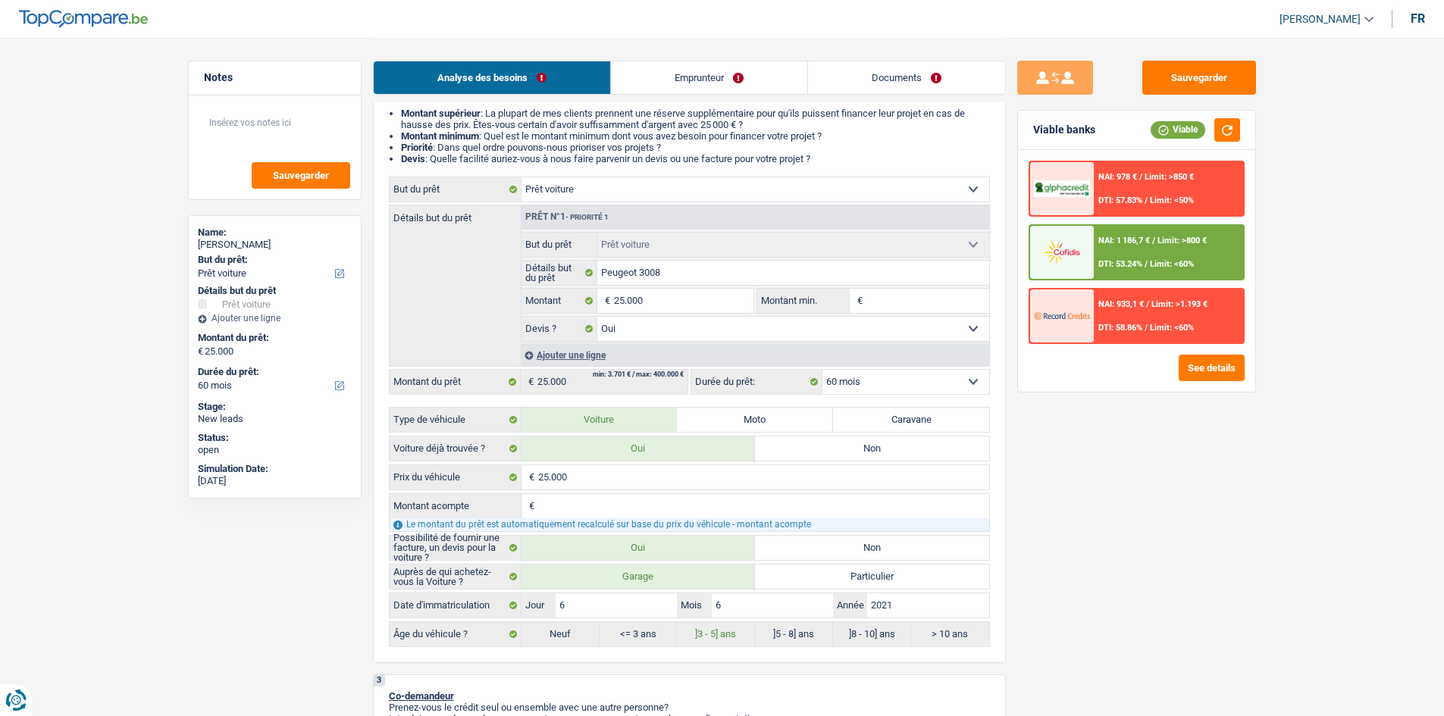
click at [666, 301] on div "NAI: 933,1 € / Limit: >1.193 € DTI: 58.86% / Limit: <60%" at bounding box center [1168, 316] width 149 height 53
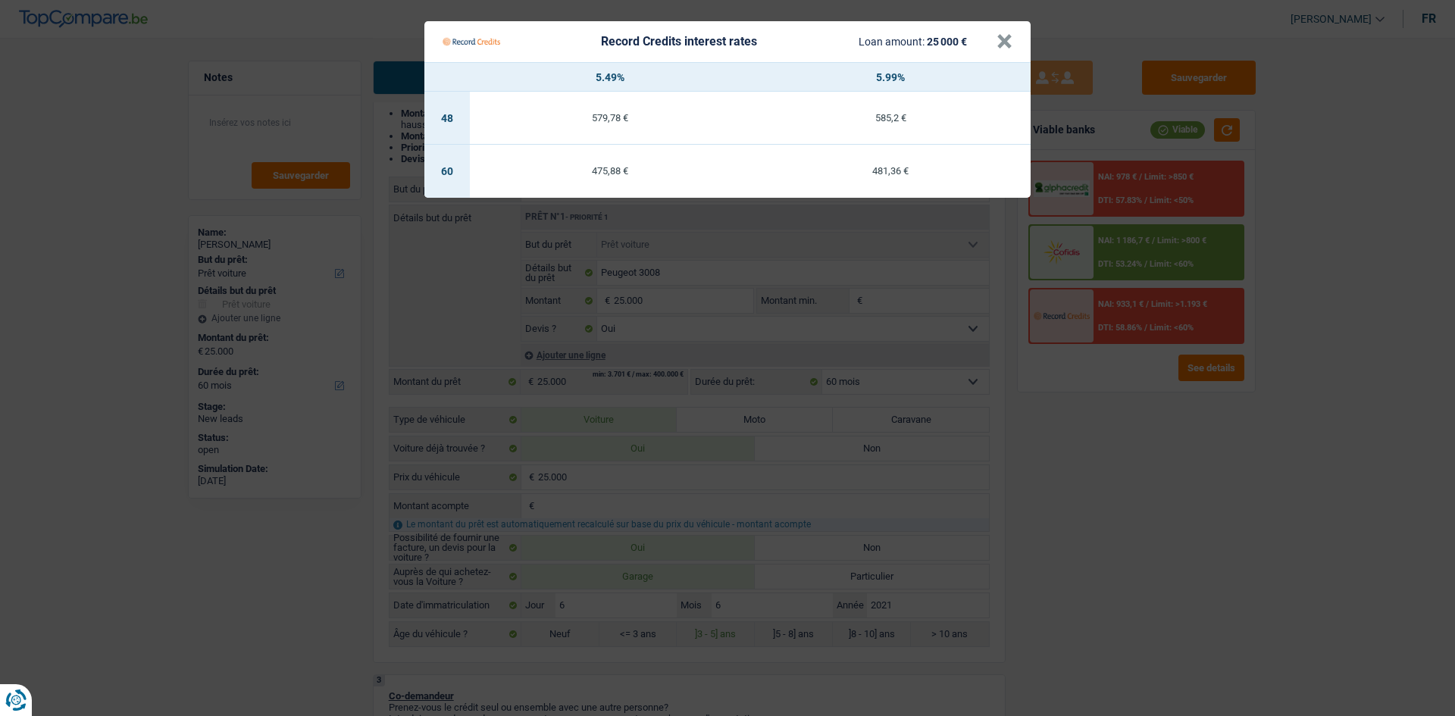
click at [666, 351] on Credits "Record Credits interest rates Loan amount: 25 000 € × 5.49% 5.99% 48 579,78 € 5…" at bounding box center [727, 358] width 1455 height 716
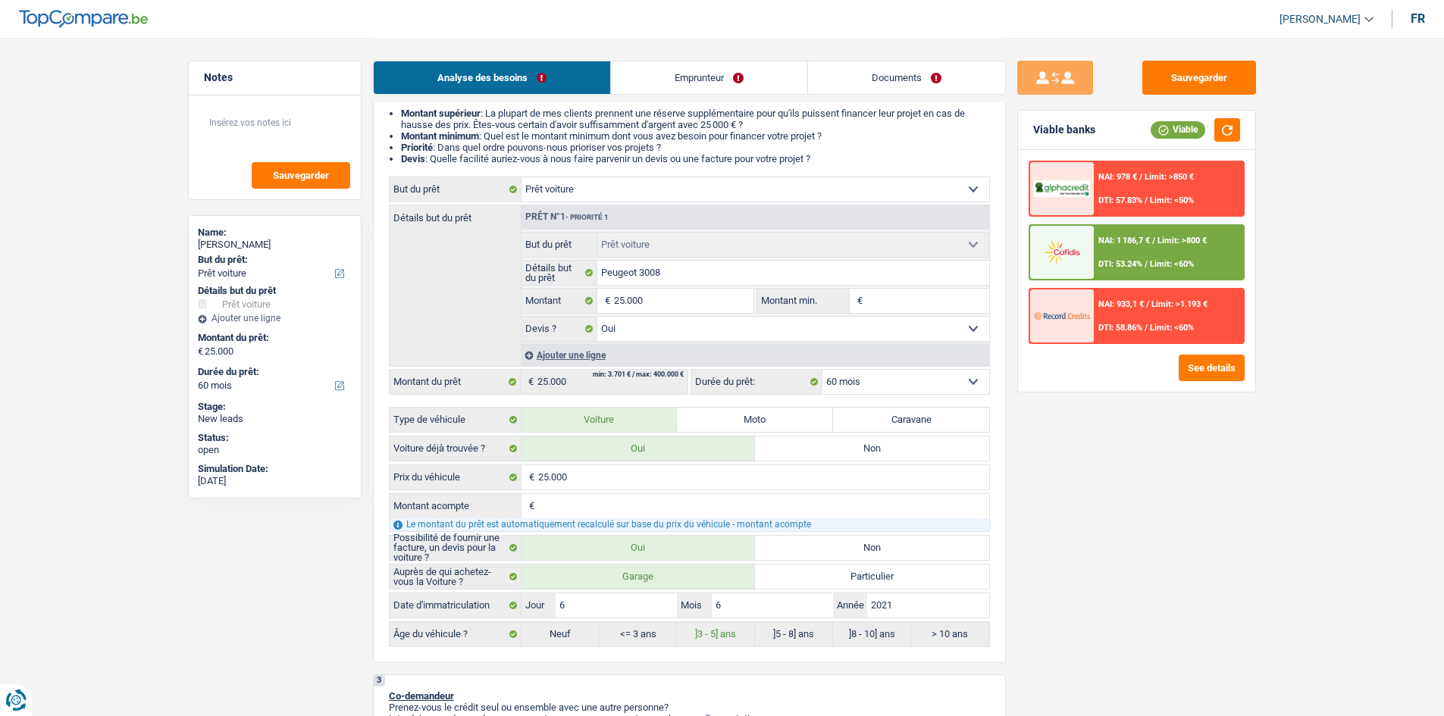
click at [666, 189] on img at bounding box center [1062, 188] width 56 height 17
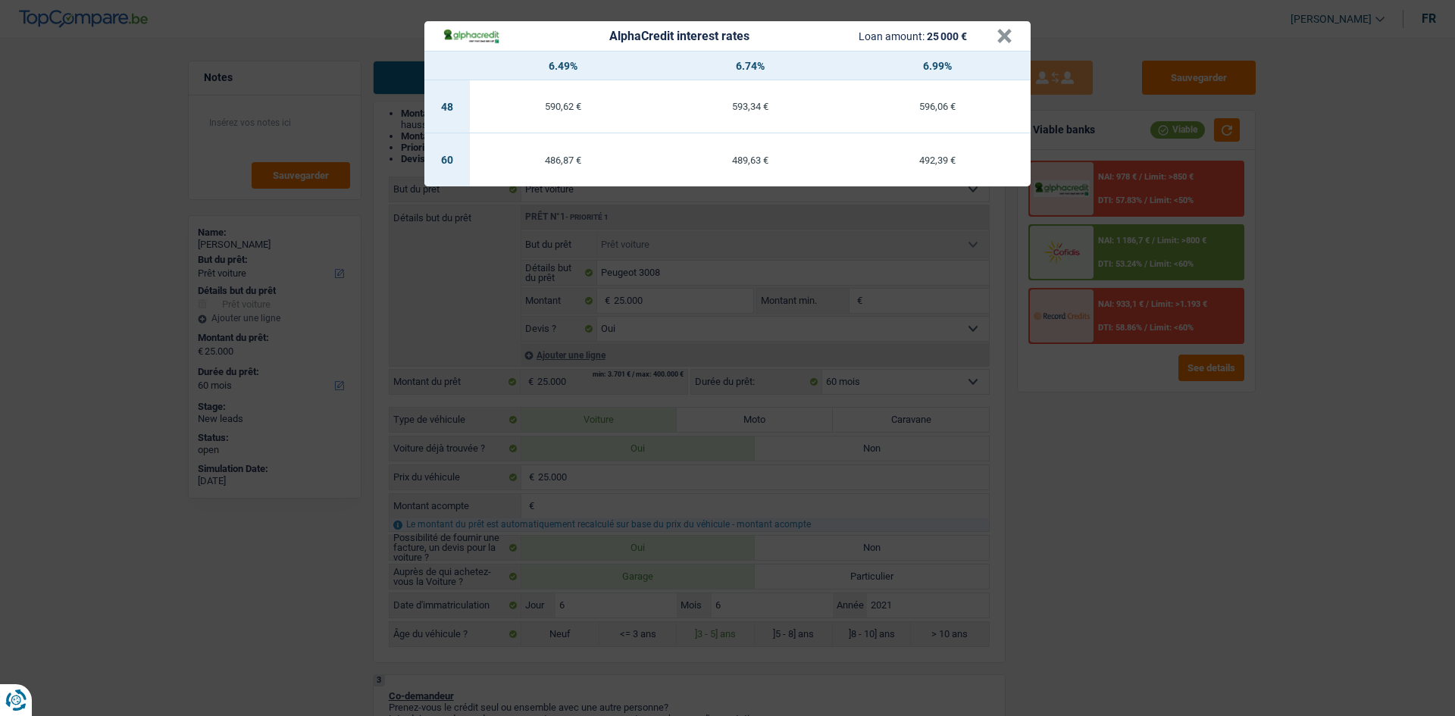
click at [666, 351] on div "AlphaCredit interest rates Loan amount: 25 000 € × 6.49% 6.74% 6.99% 48 590,62 …" at bounding box center [727, 358] width 1455 height 716
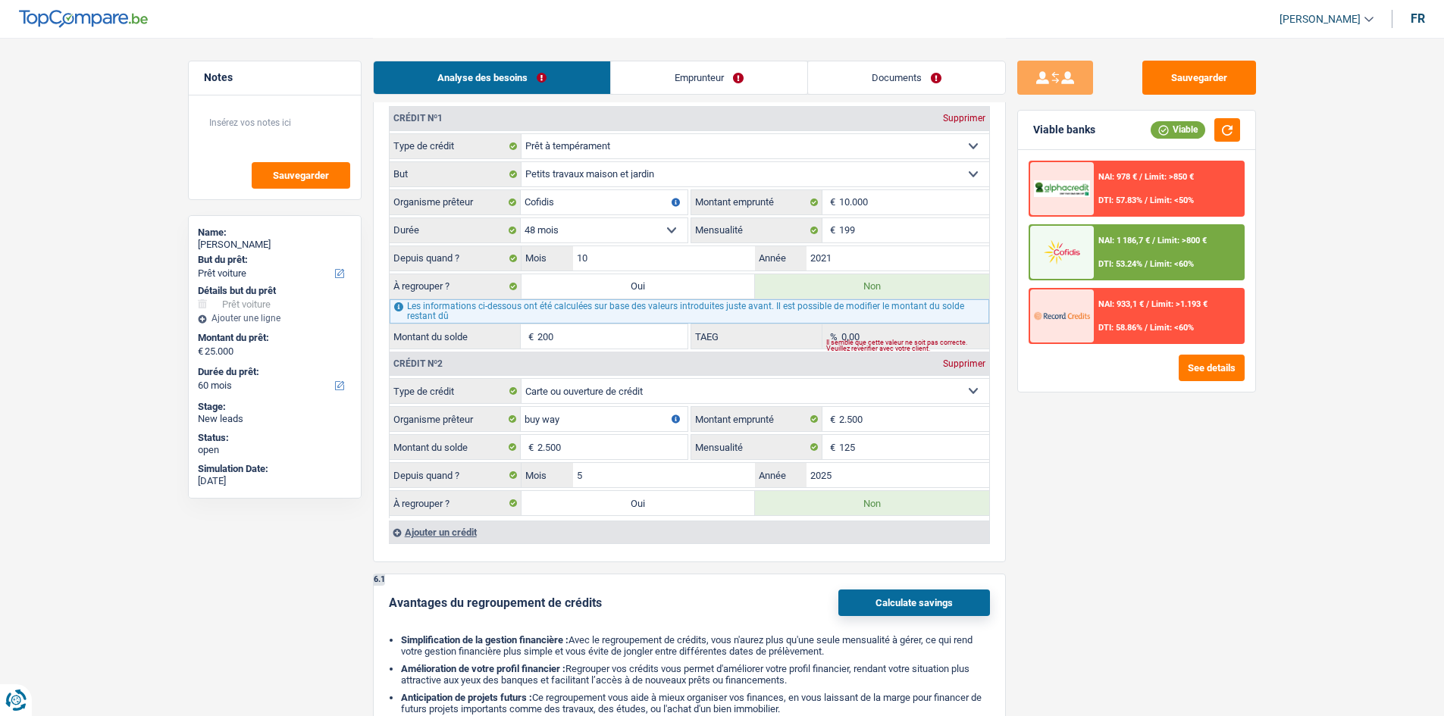
scroll to position [1668, 0]
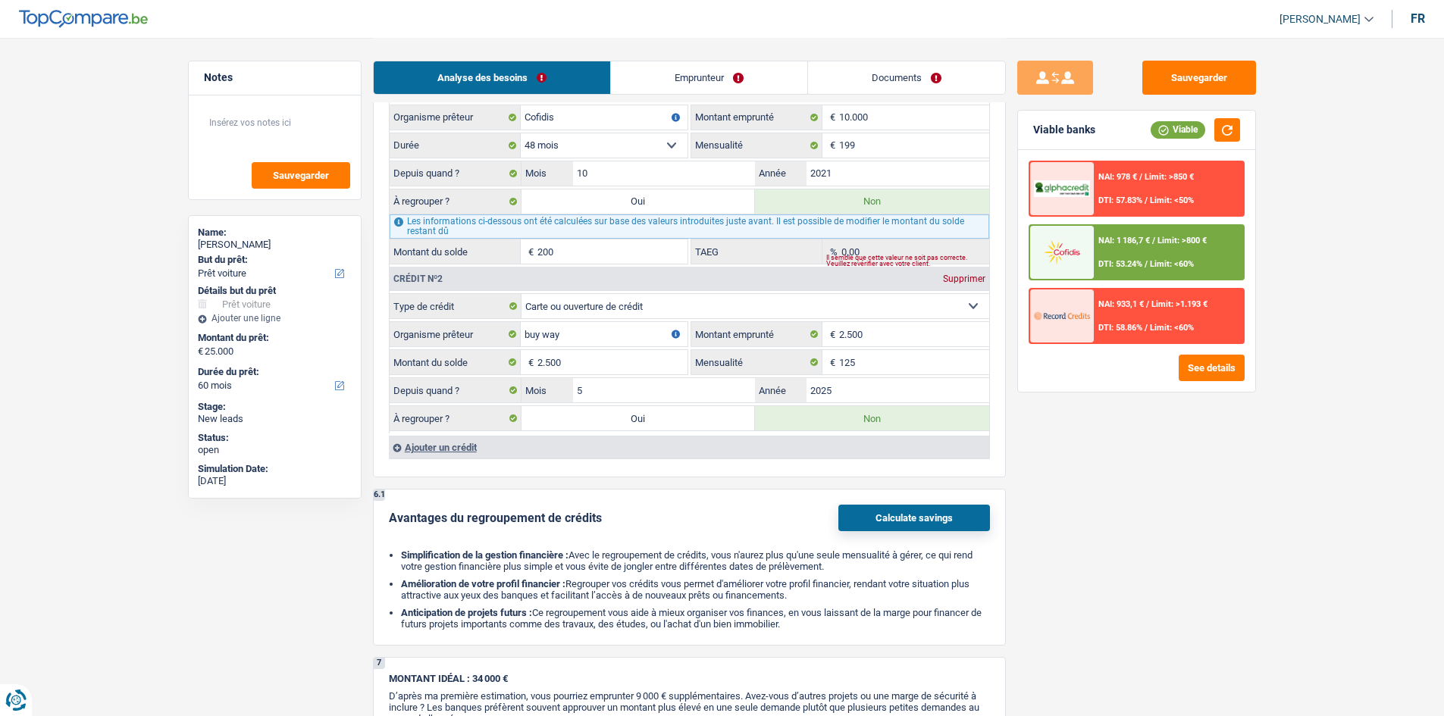
click at [666, 77] on link "Emprunteur" at bounding box center [709, 77] width 196 height 33
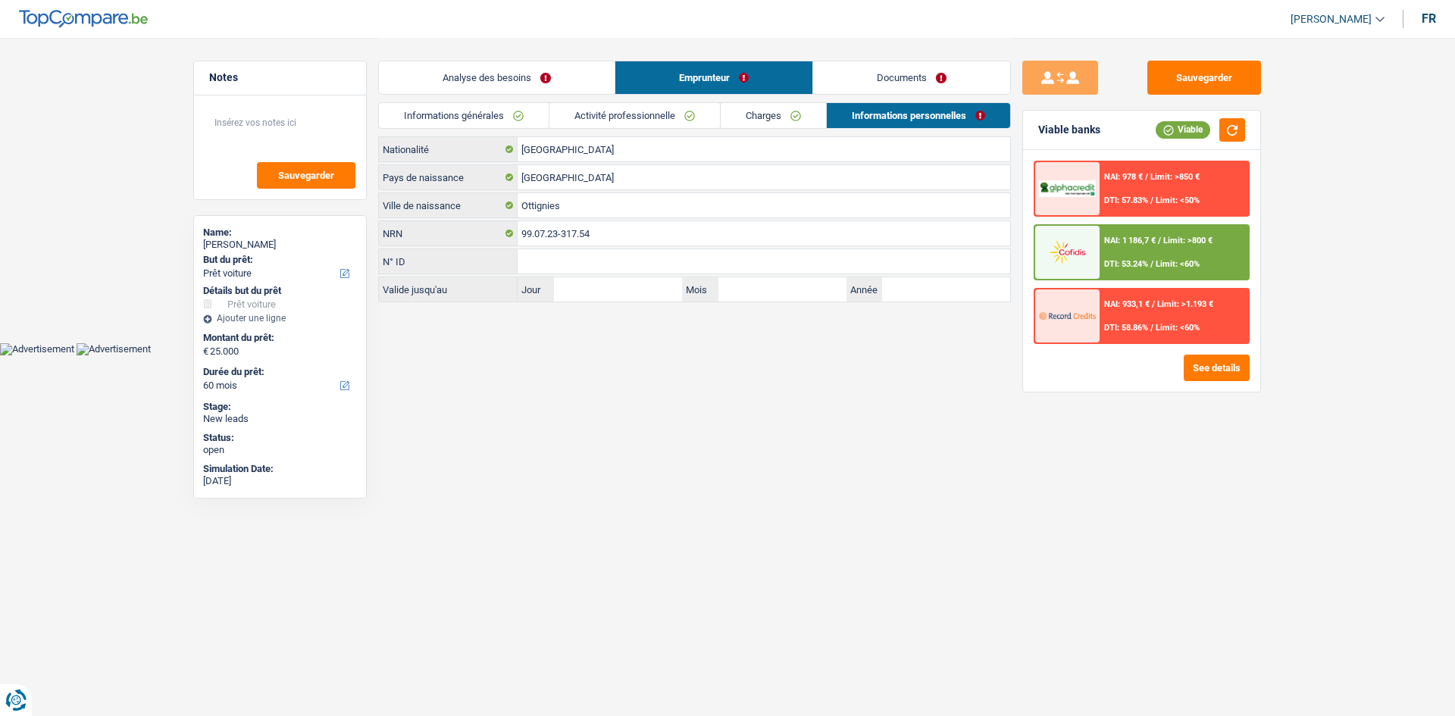
click at [655, 113] on link "Activité professionnelle" at bounding box center [635, 115] width 171 height 25
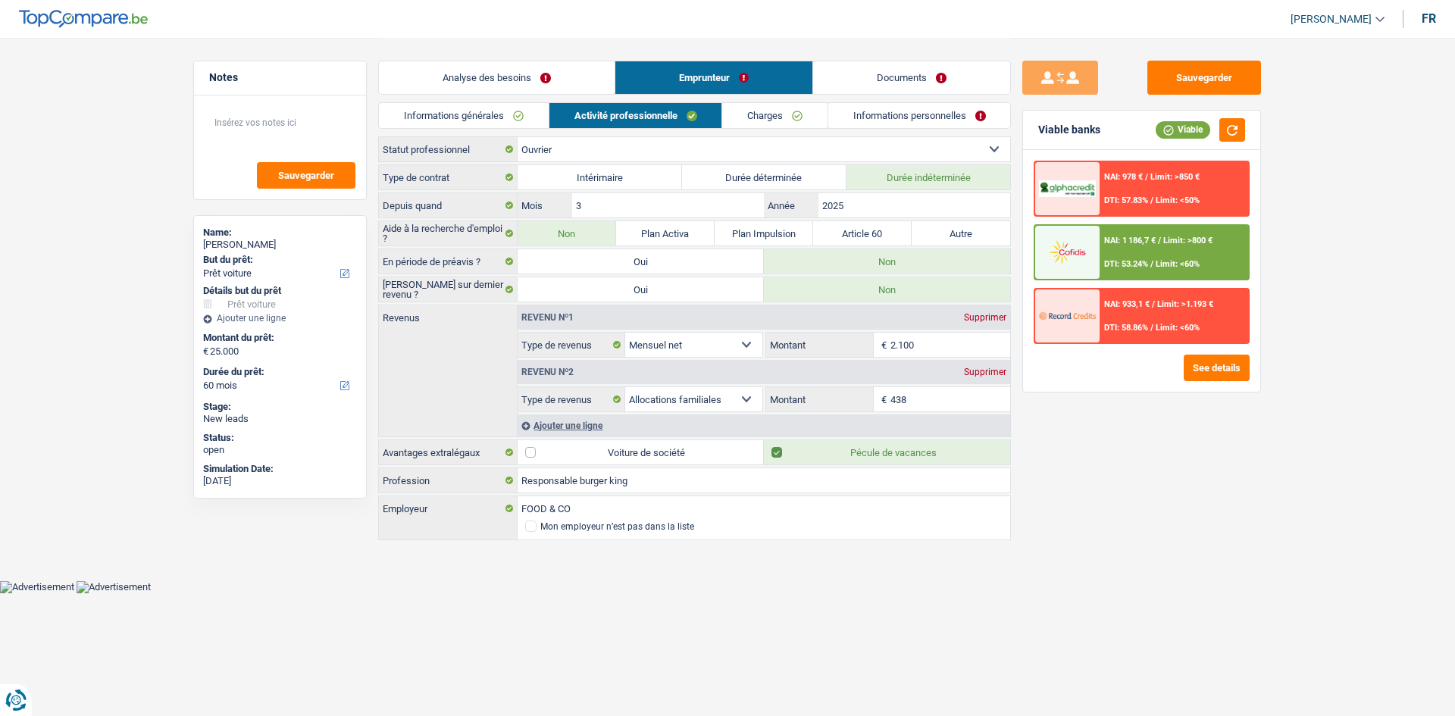
click at [490, 70] on link "Analyse des besoins" at bounding box center [497, 77] width 236 height 33
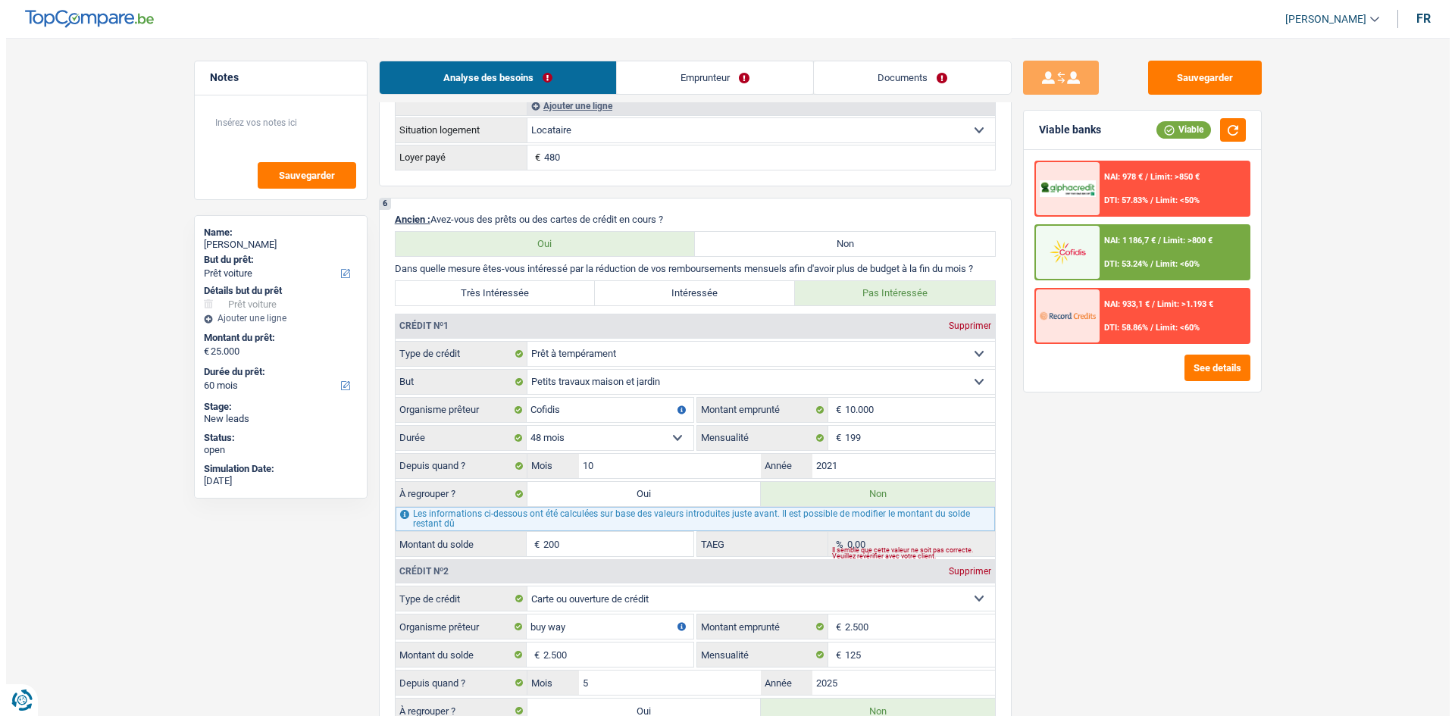
scroll to position [1516, 0]
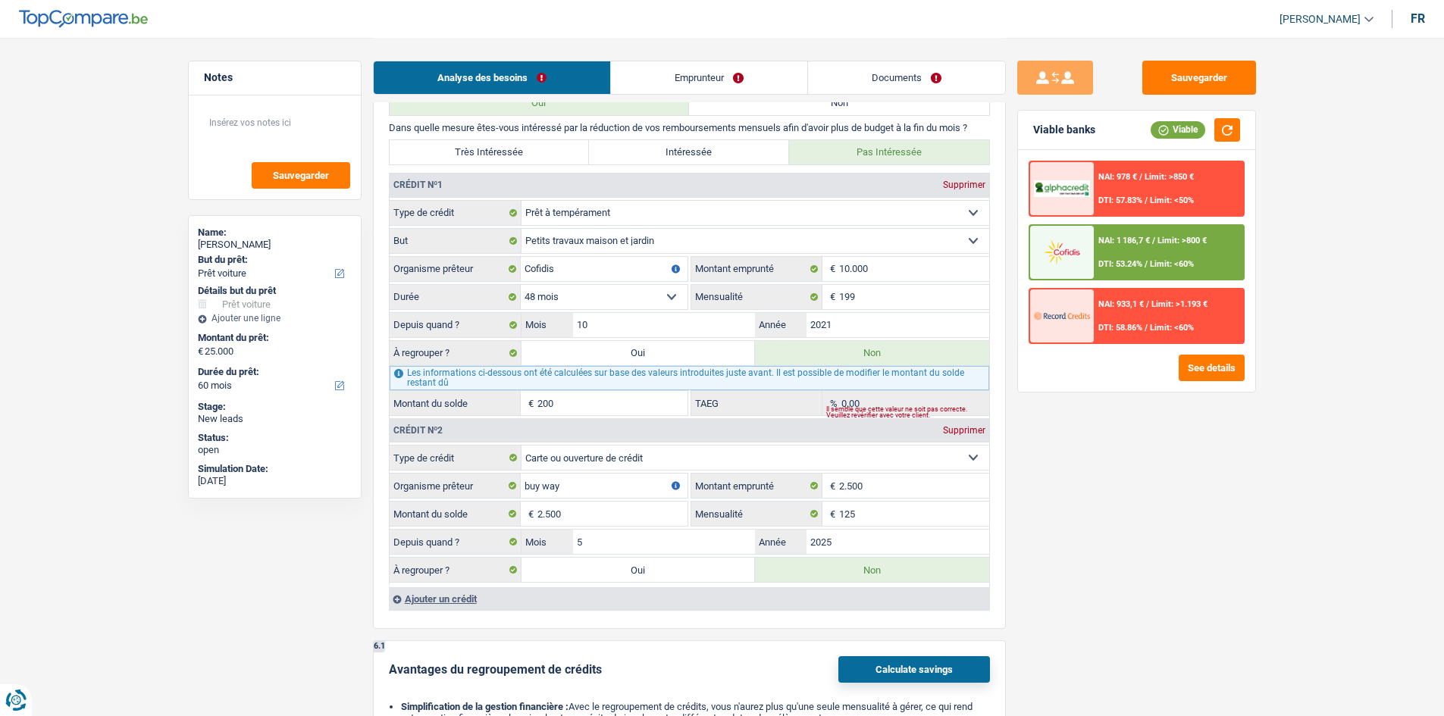
click at [666, 186] on div "NAI: 978 € / Limit: >850 € DTI: 57.83% / Limit: <50%" at bounding box center [1168, 188] width 149 height 53
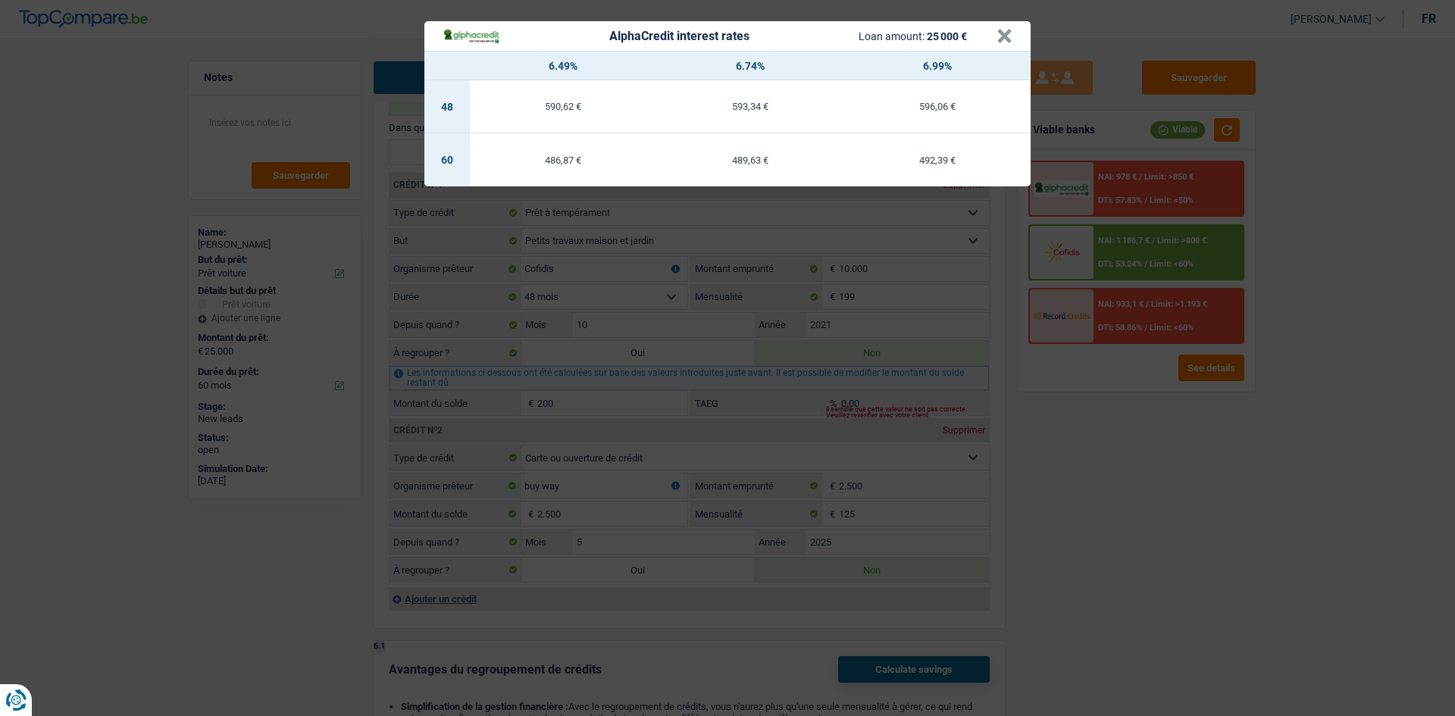
click at [666, 351] on div "AlphaCredit interest rates Loan amount: 25 000 € × 6.49% 6.74% 6.99% 48 590,62 …" at bounding box center [727, 358] width 1455 height 716
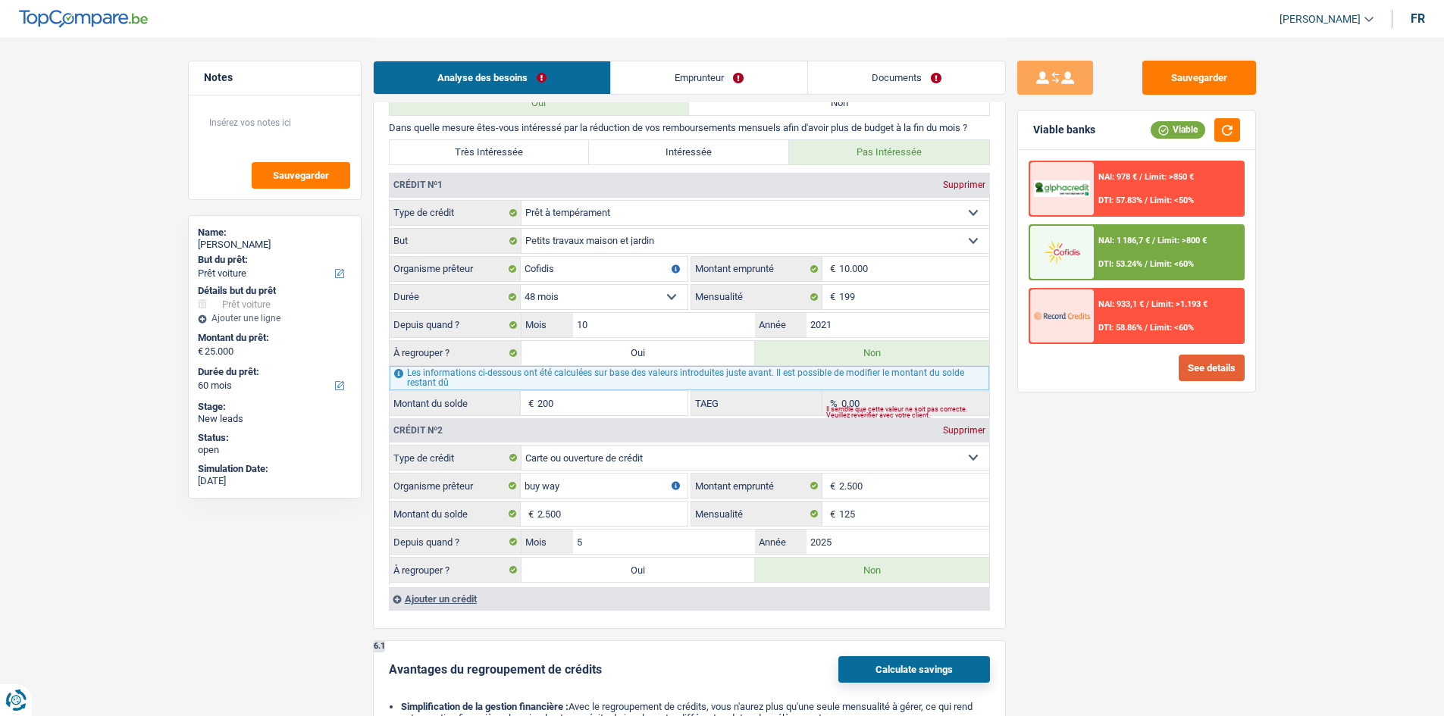
click at [666, 351] on button "See details" at bounding box center [1212, 368] width 66 height 27
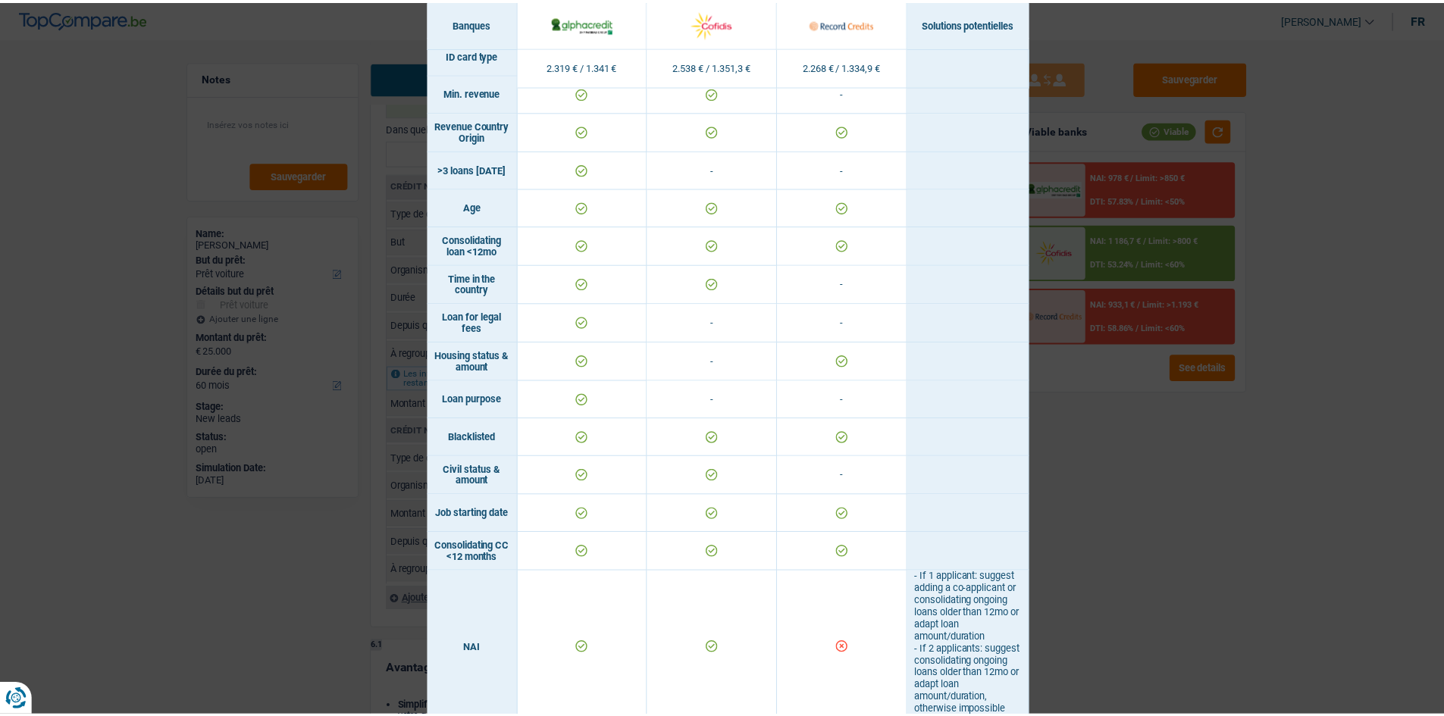
scroll to position [0, 0]
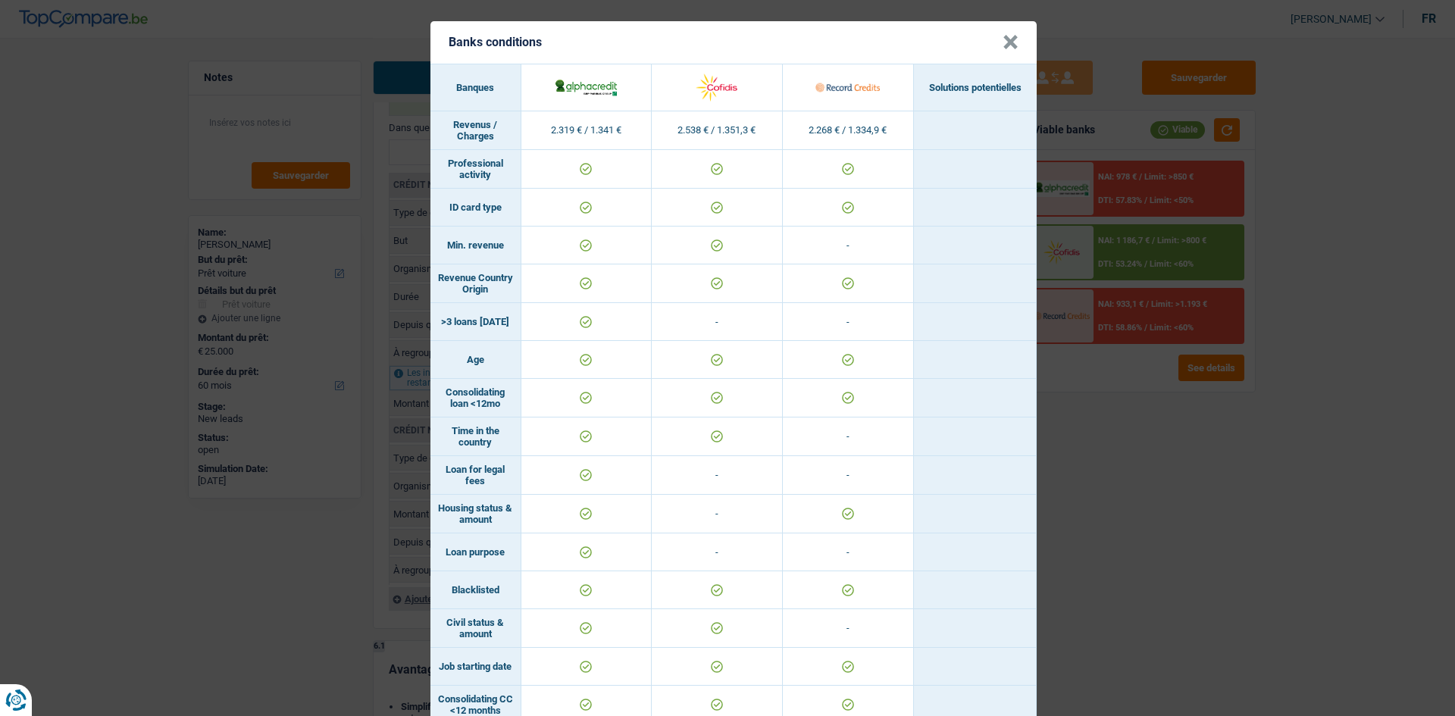
click at [666, 351] on div "Banks conditions × Banques Solutions potentielles Revenus / Charges 2.319 € / 1…" at bounding box center [727, 358] width 1455 height 716
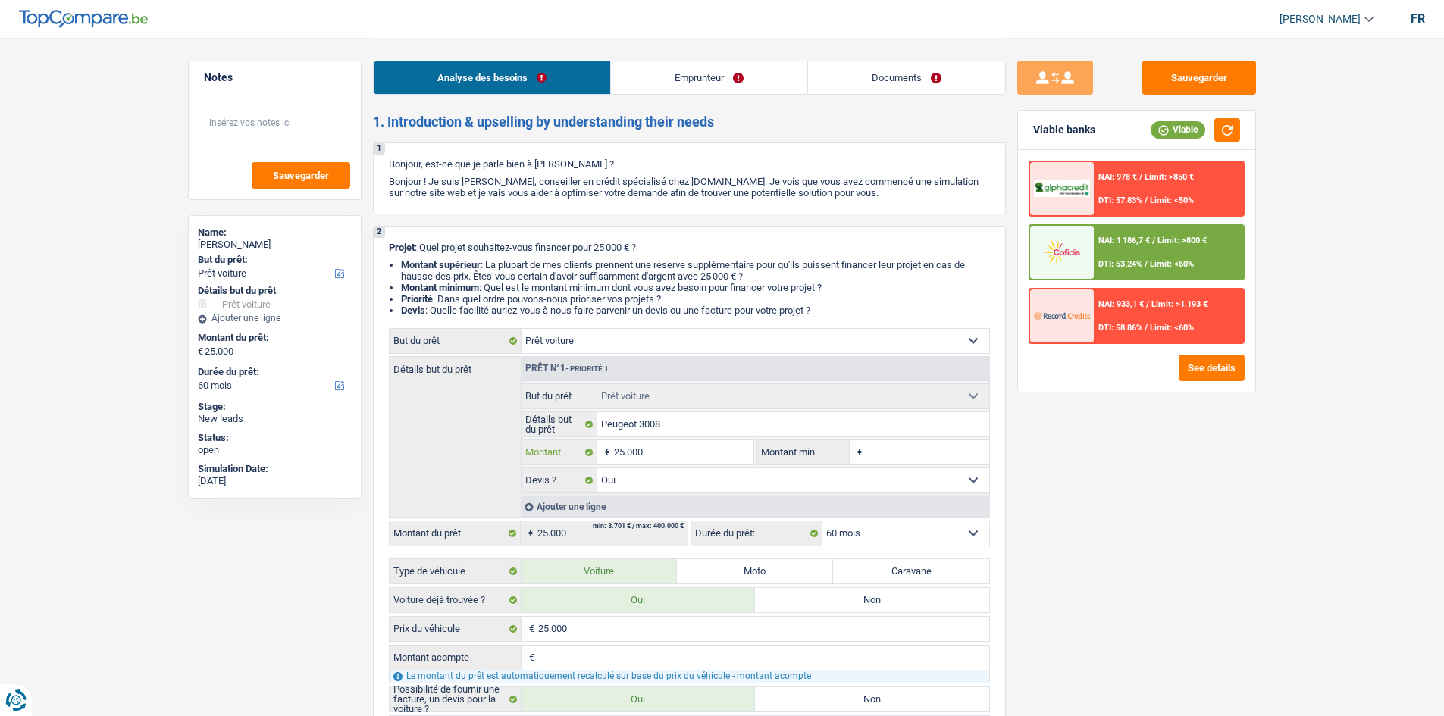
click at [666, 351] on input "25.000" at bounding box center [683, 452] width 139 height 24
type input "2.500"
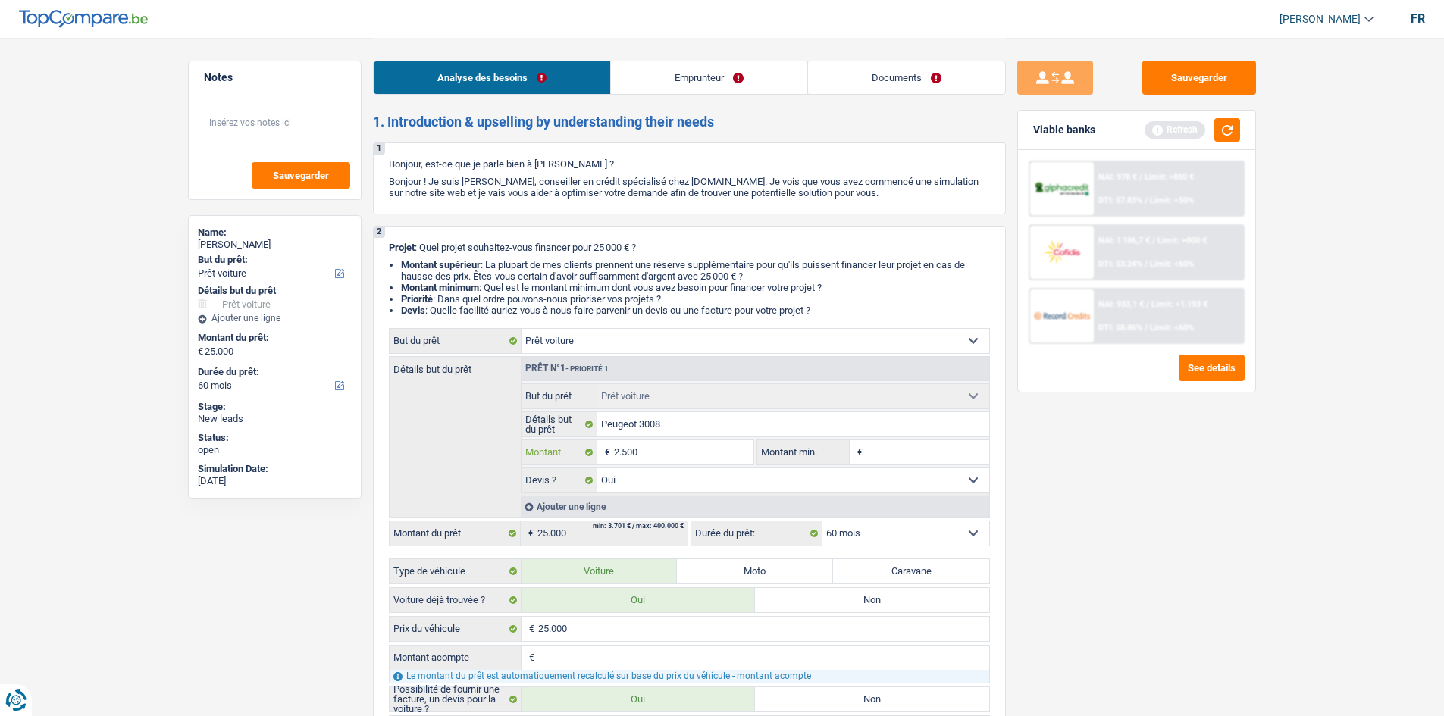
type input "250"
type input "25"
type input "2"
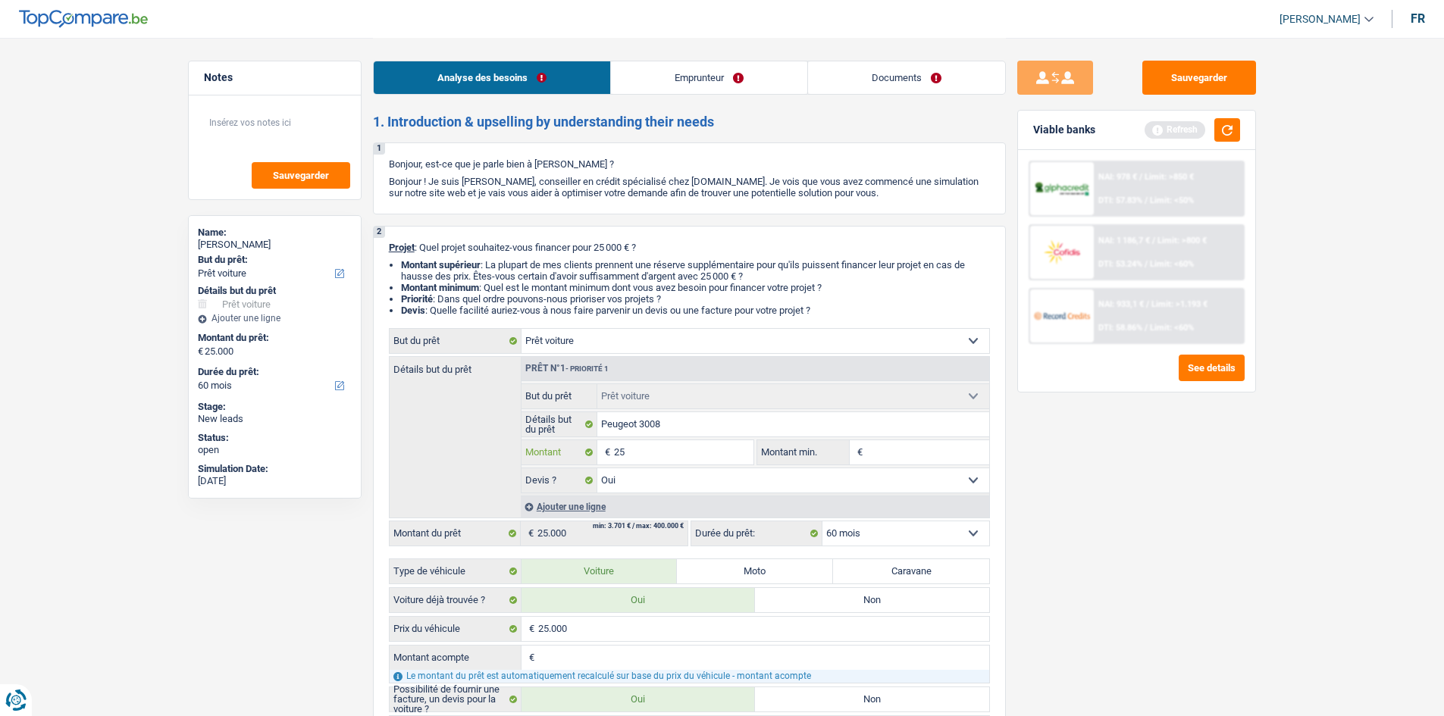
type input "2"
type input "20"
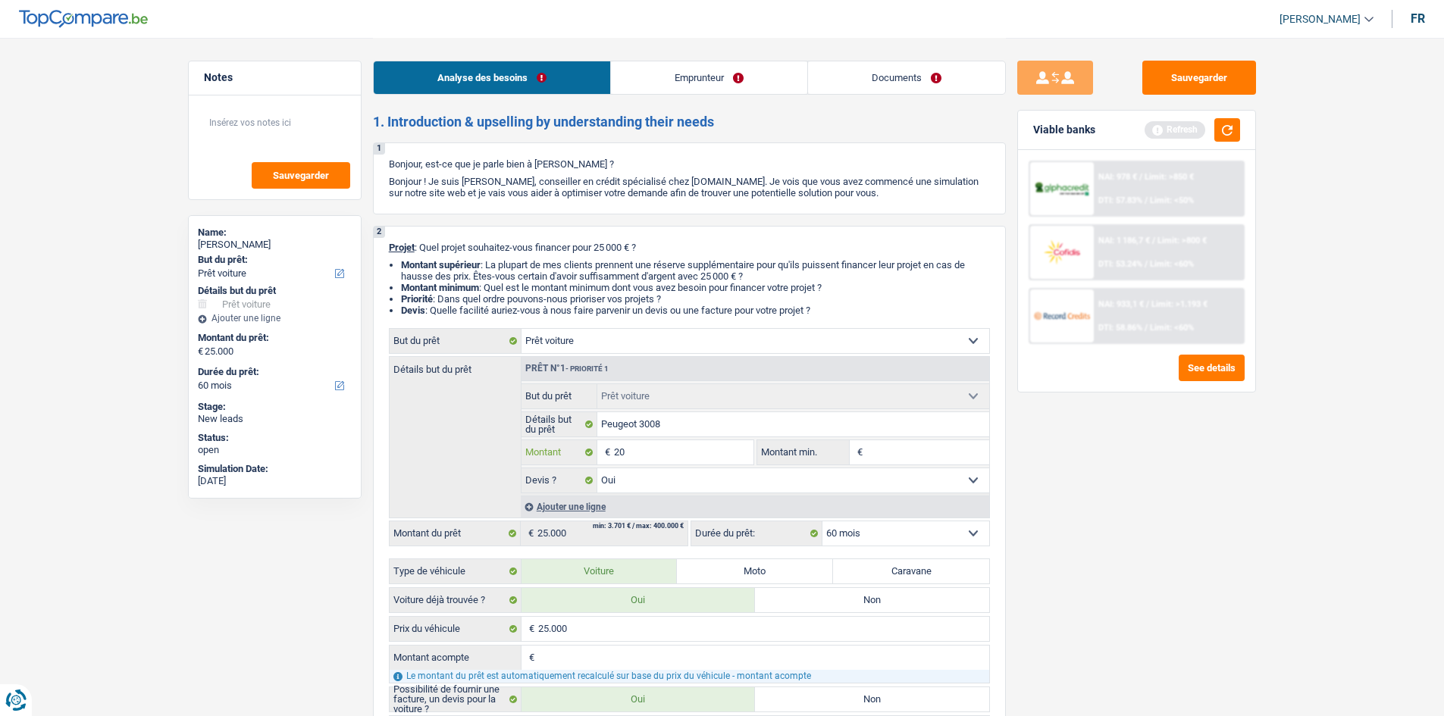
type input "200"
type input "2.000"
type input "20.000"
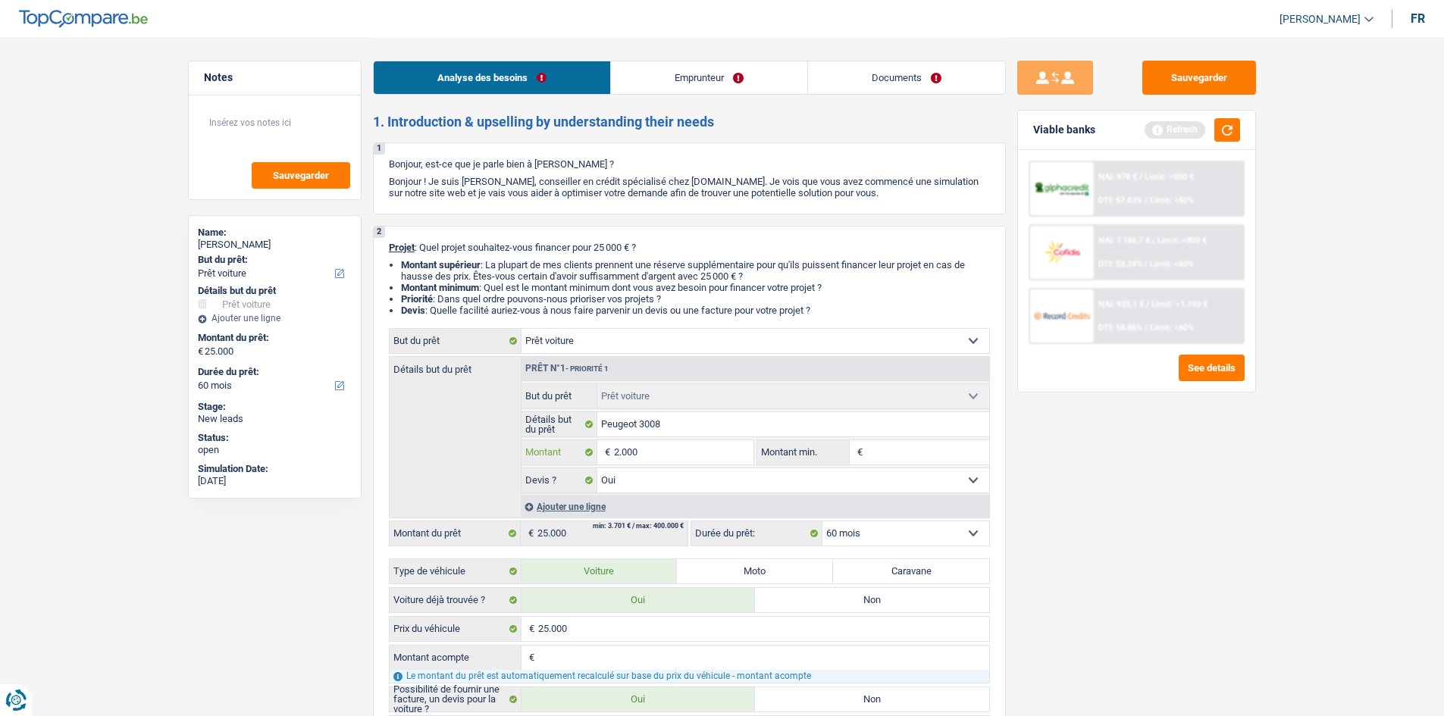
type input "20.000"
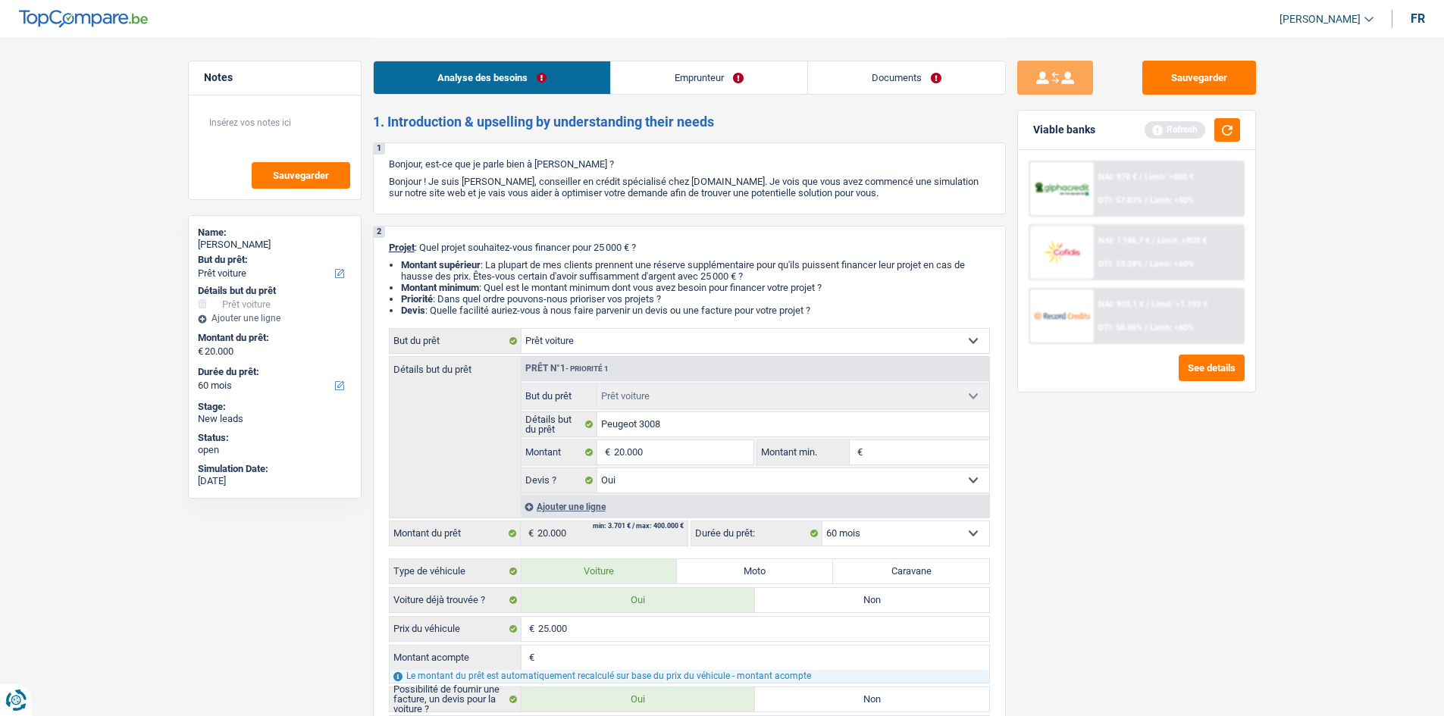
click at [666, 351] on div "Sauvegarder Viable banks Refresh NAI: 978 € / Limit: >850 € DTI: 57.83% / Limit…" at bounding box center [1137, 376] width 262 height 631
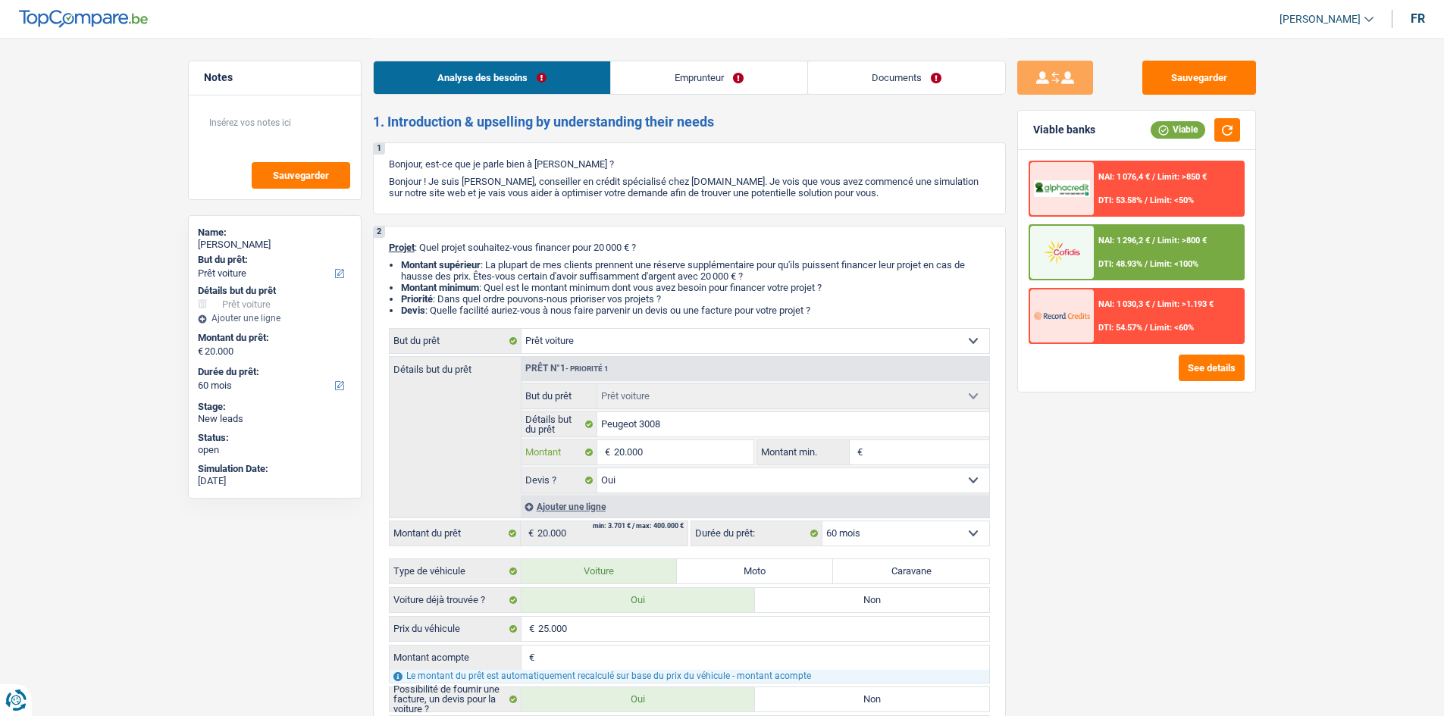
click at [666, 351] on input "20.000" at bounding box center [683, 452] width 139 height 24
type input "2.000"
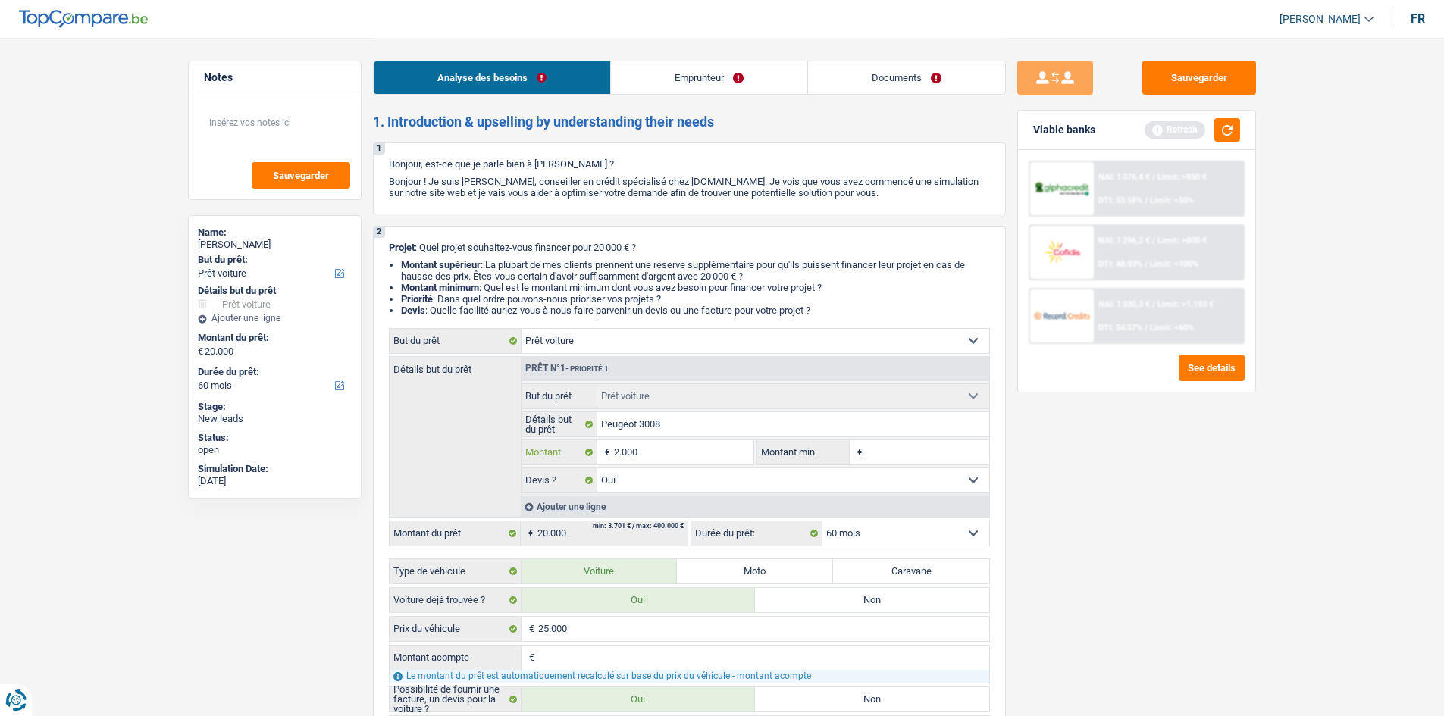
type input "200"
type input "20"
type input "2"
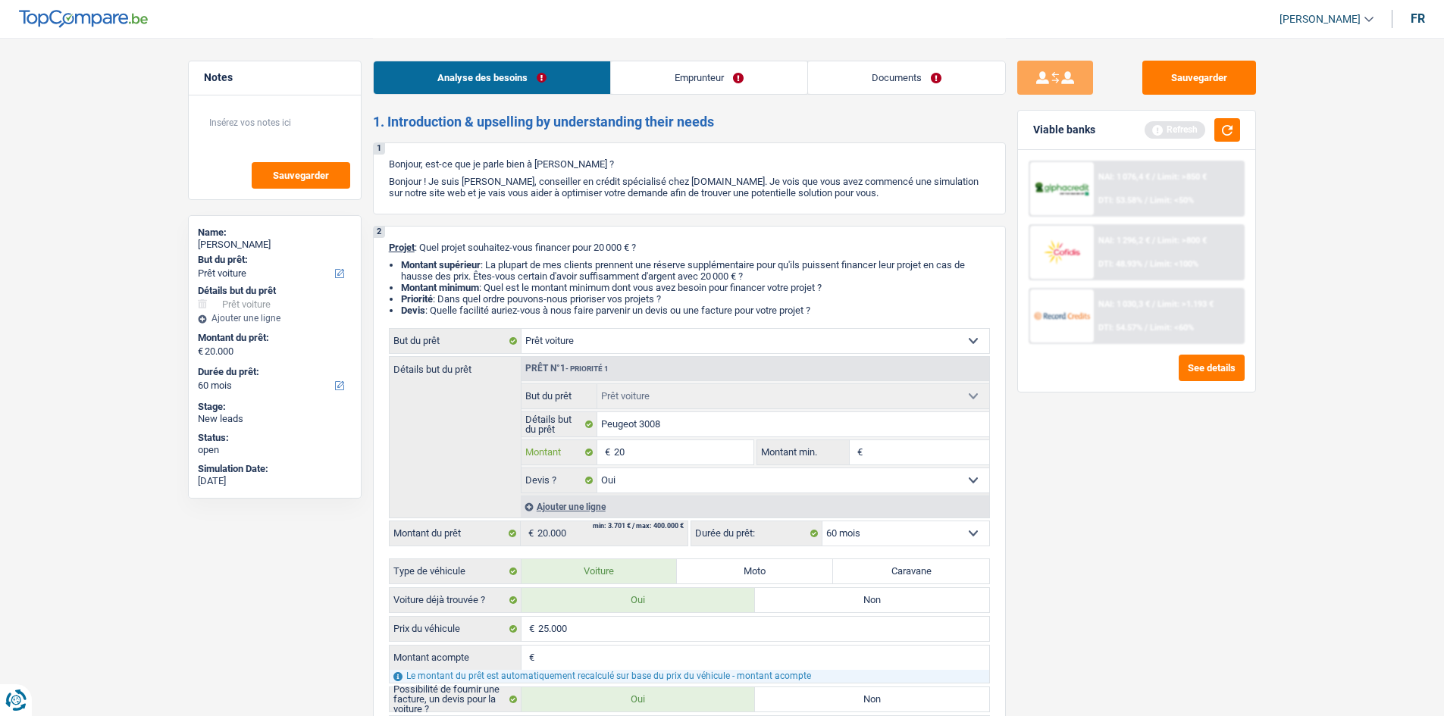
type input "2"
type input "1"
type input "18"
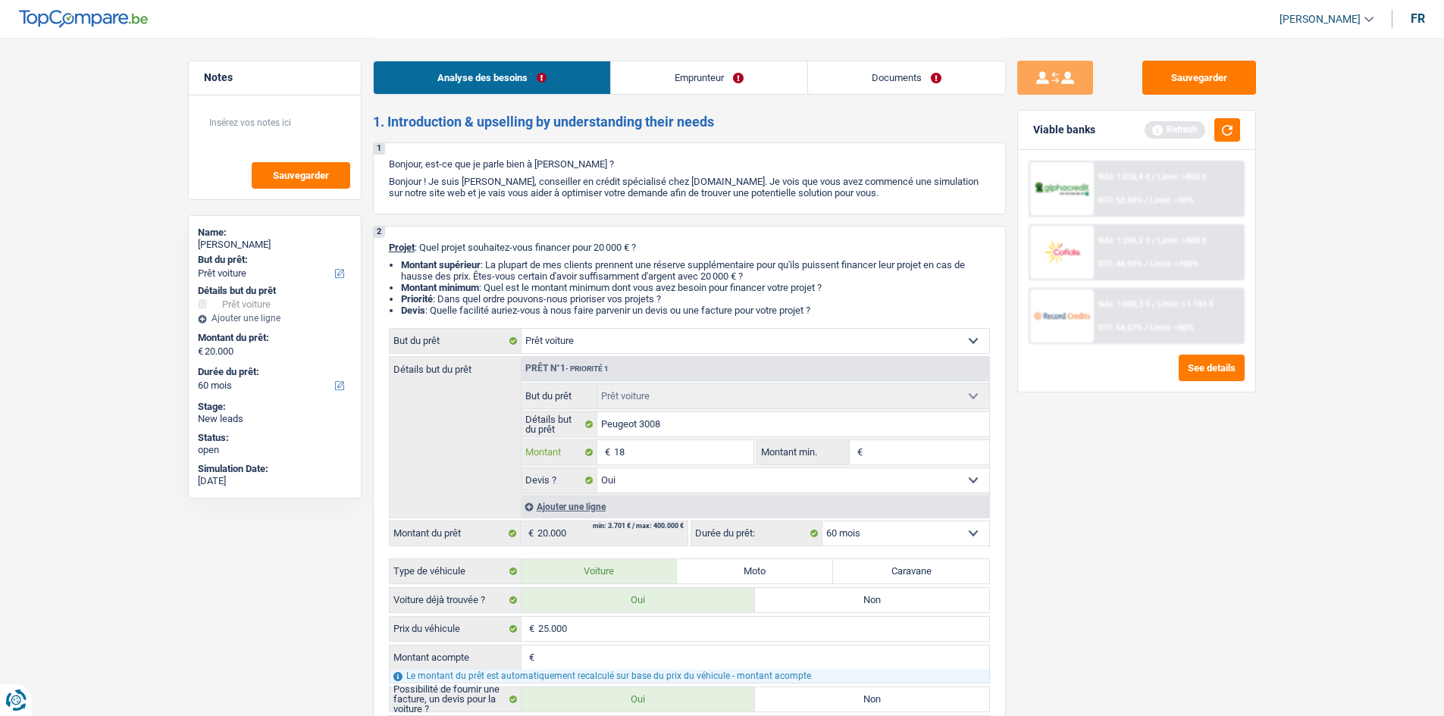
type input "180"
type input "1.800"
type input "18.000"
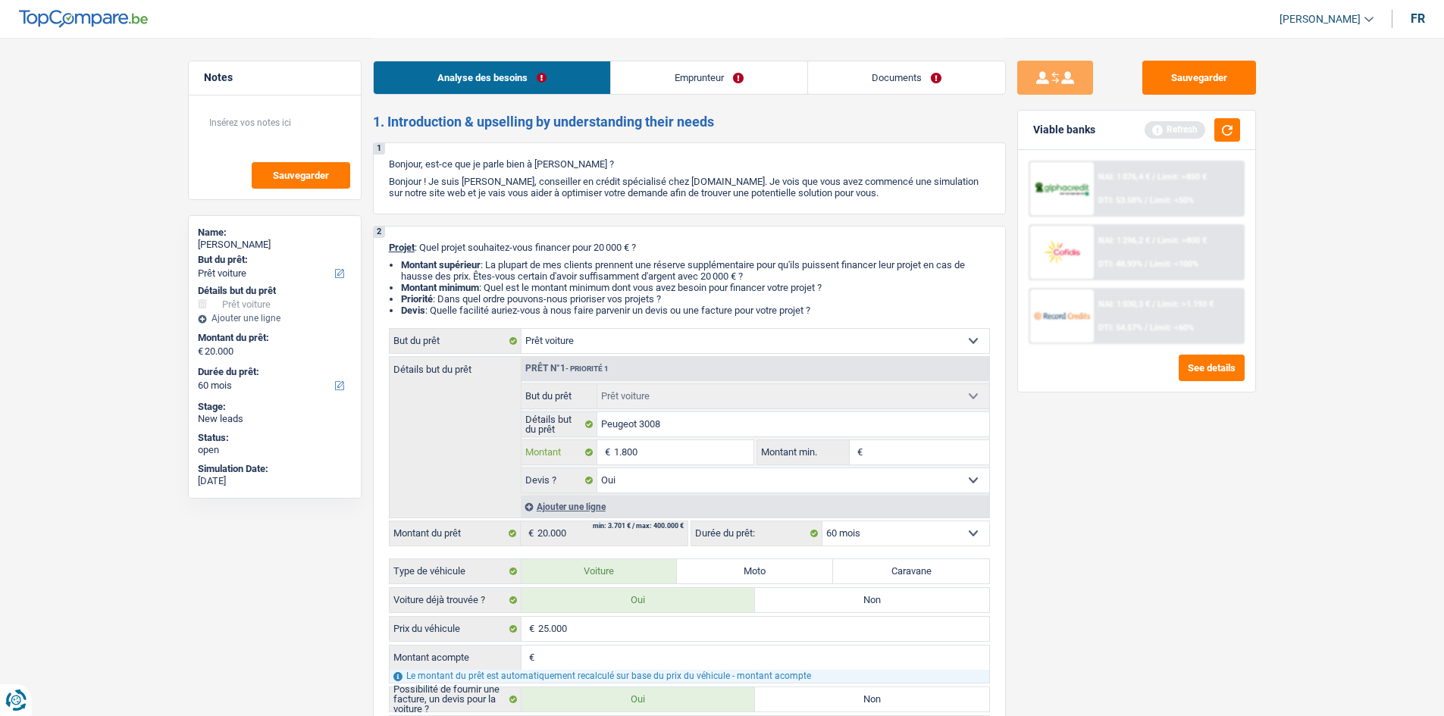
type input "18.000"
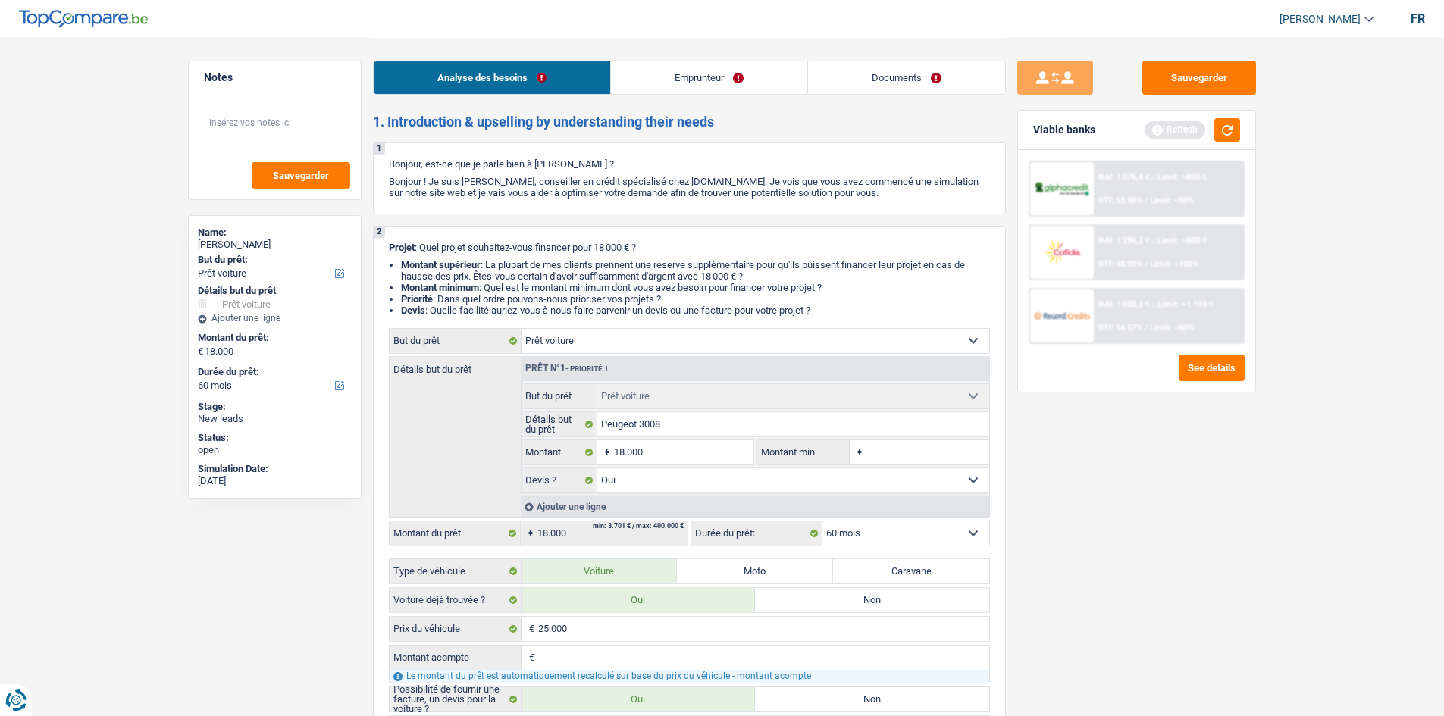
drag, startPoint x: 1315, startPoint y: 490, endPoint x: 1301, endPoint y: 495, distance: 15.3
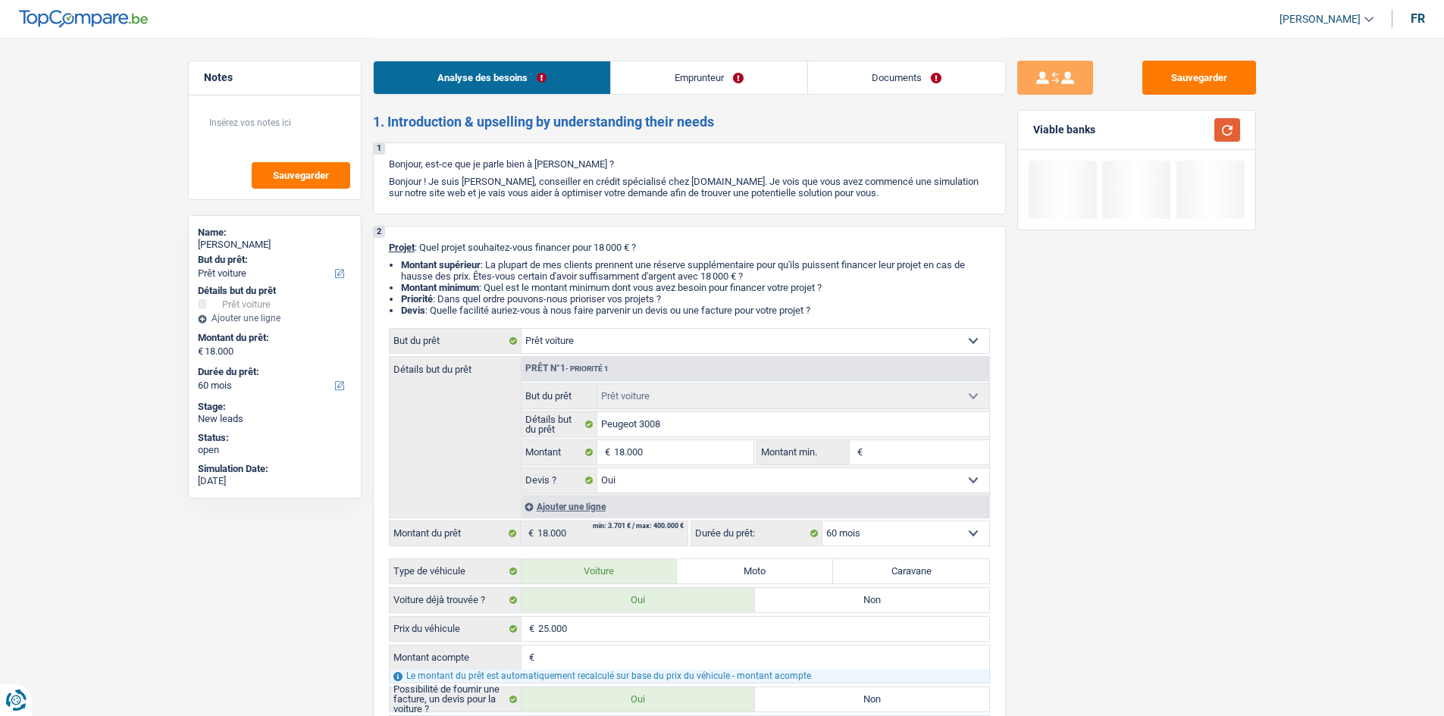
click at [666, 119] on button "button" at bounding box center [1227, 129] width 26 height 23
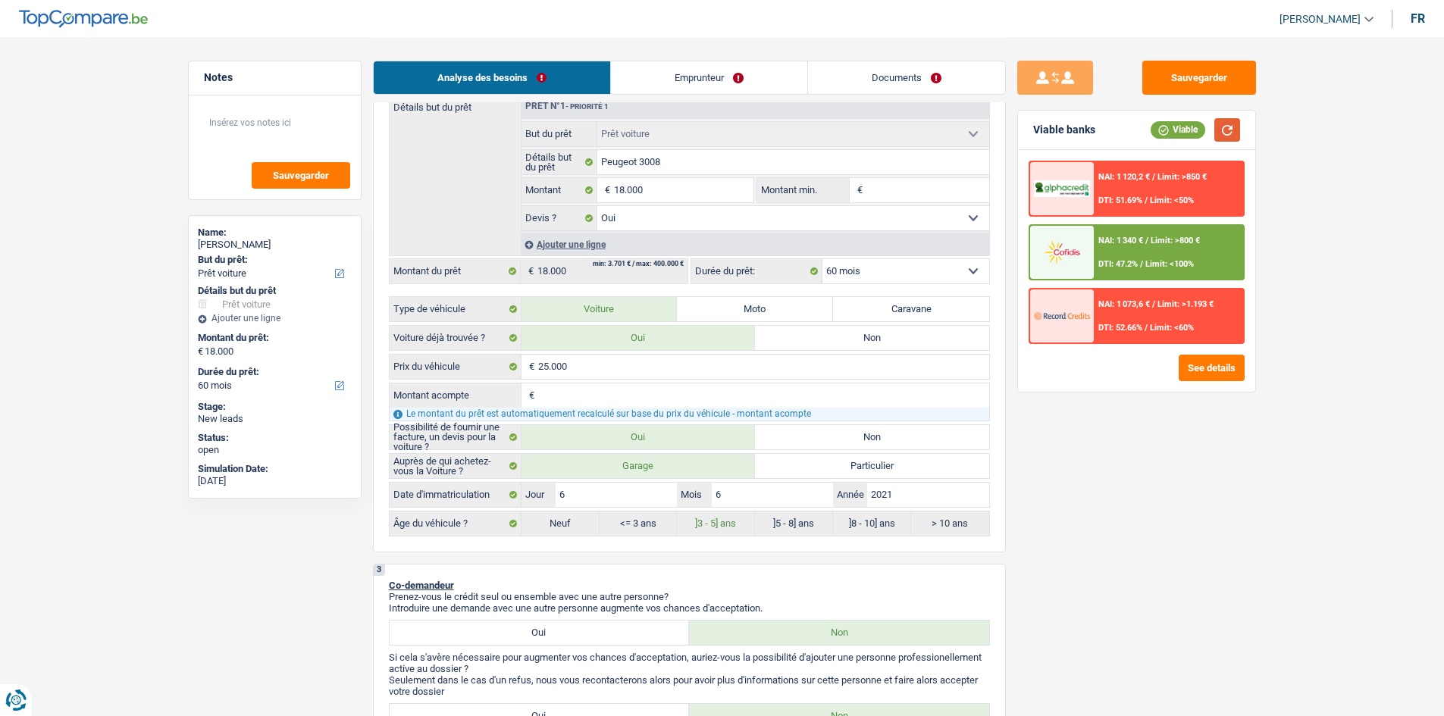
scroll to position [227, 0]
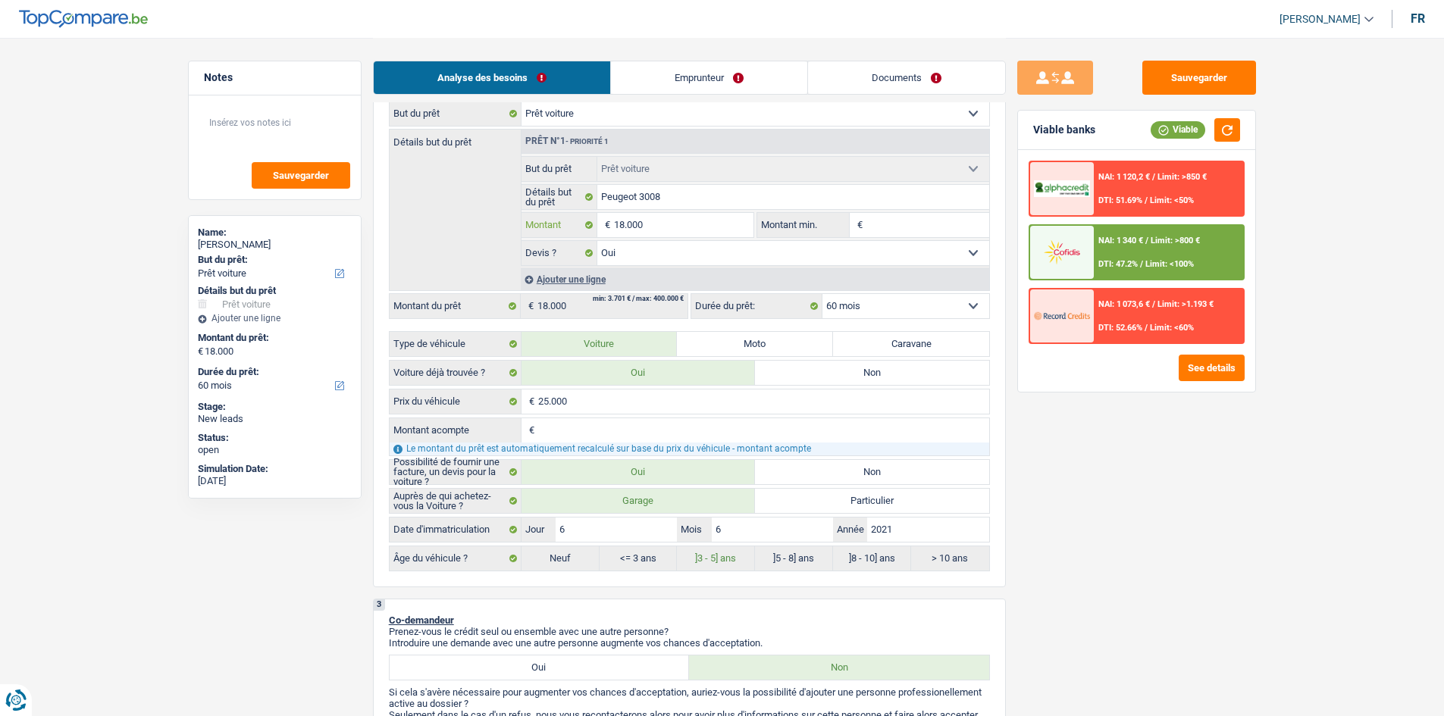
click at [666, 229] on input "18.000" at bounding box center [683, 225] width 139 height 24
type input "1.800"
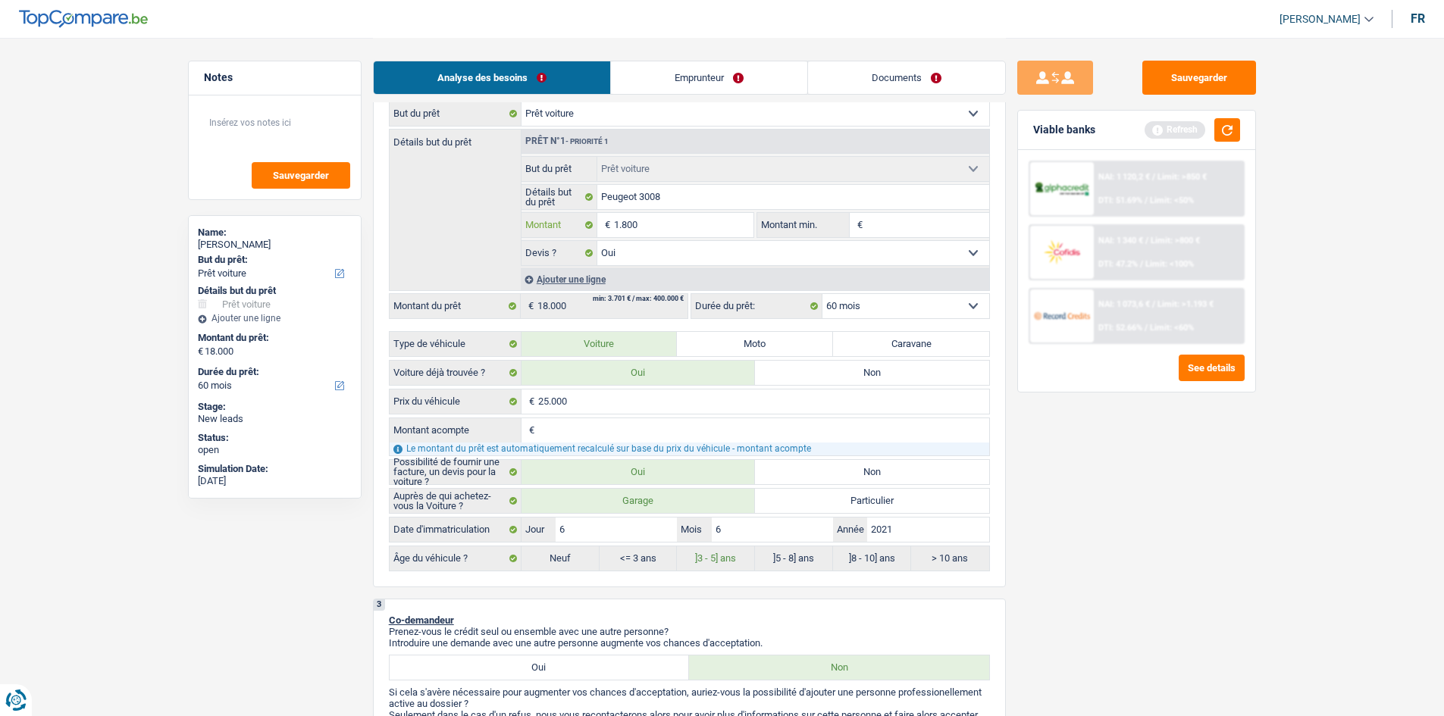
type input "180"
type input "18"
type input "1"
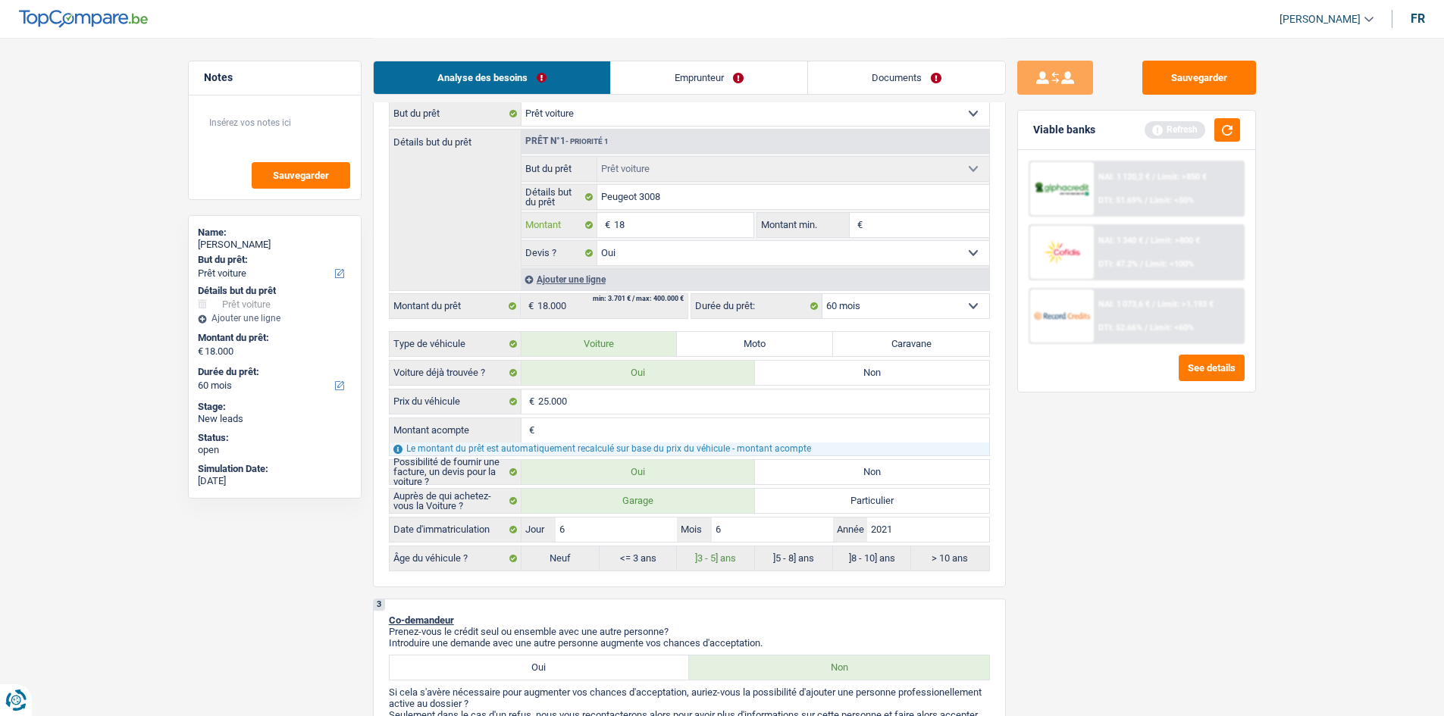
type input "1"
type input "17"
type input "170"
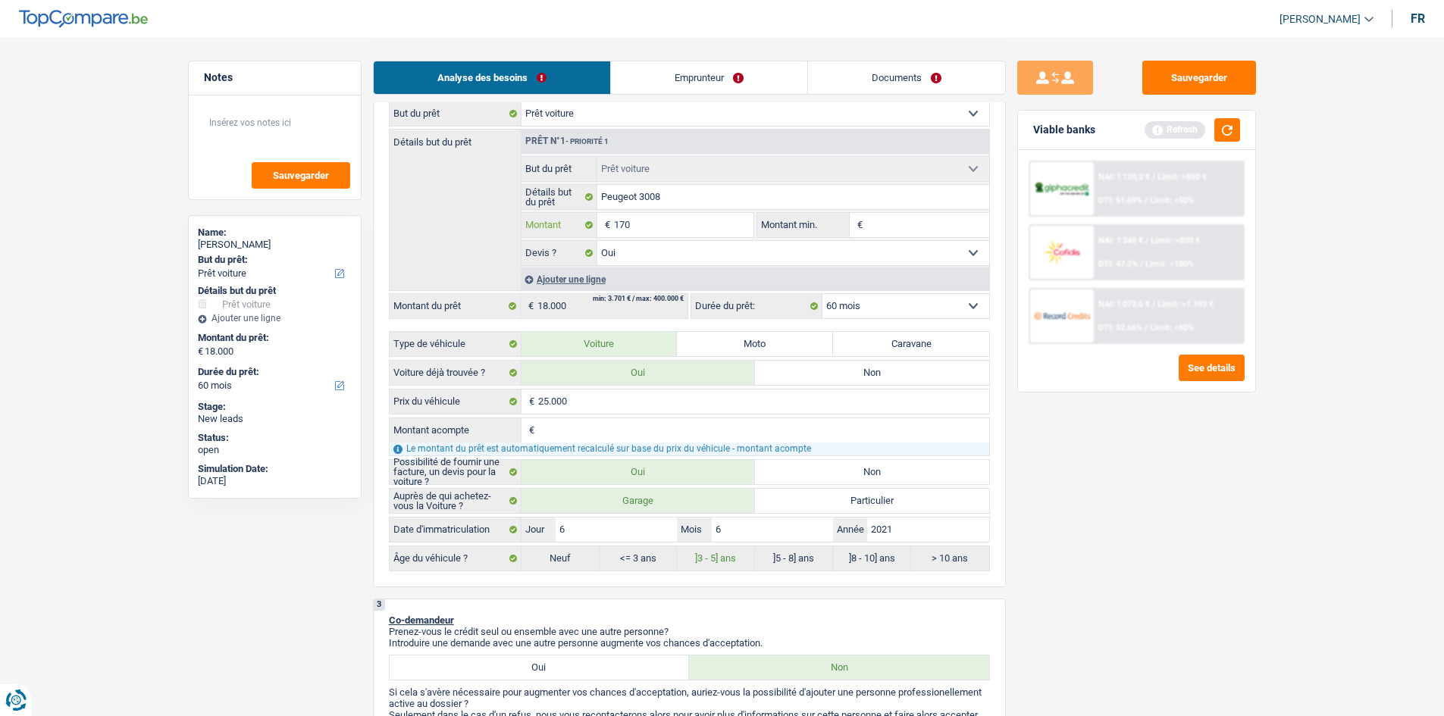
type input "1.700"
type input "17.000"
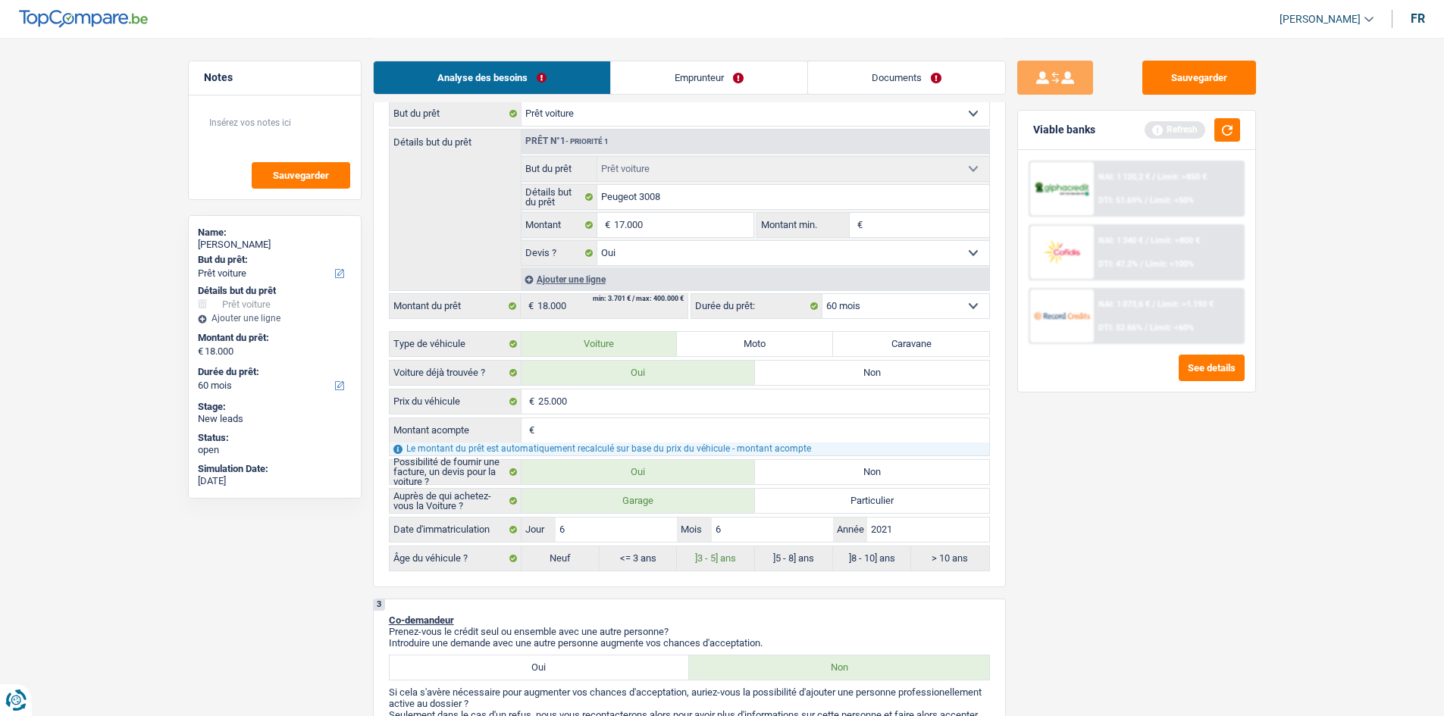
type input "17.000"
click at [666, 351] on div "Sauvegarder Viable banks Refresh NAI: 1 120,2 € / Limit: >850 € DTI: 51.69% / L…" at bounding box center [1137, 376] width 262 height 631
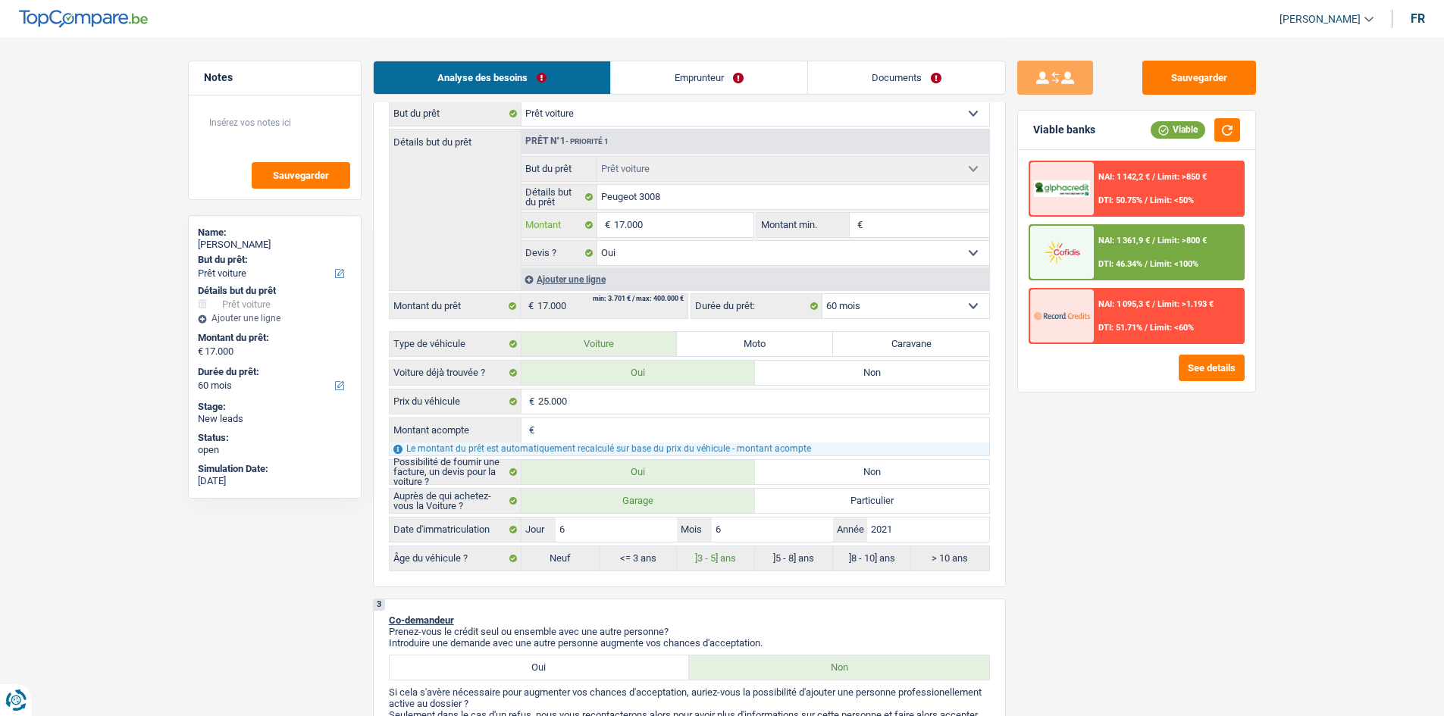
click at [666, 224] on input "17.000" at bounding box center [683, 225] width 139 height 24
type input "1.700"
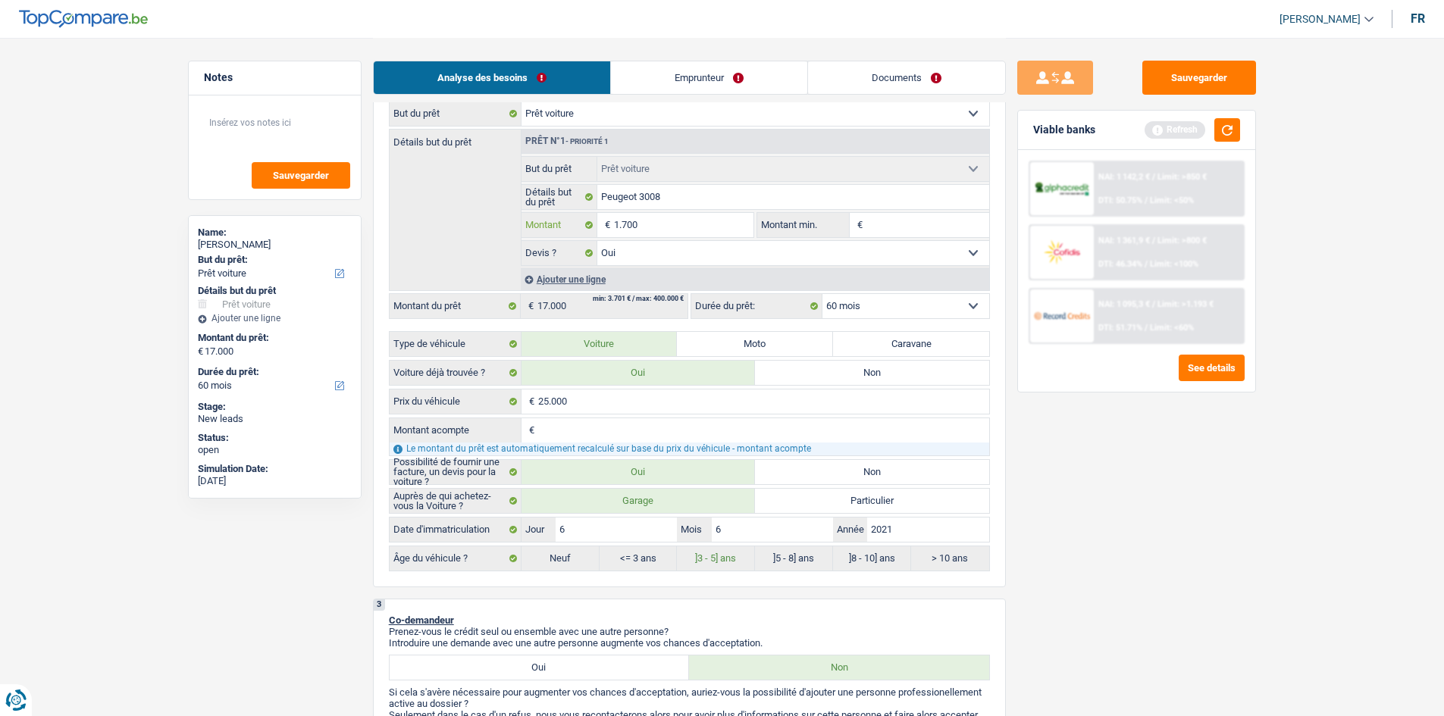
type input "170"
type input "17"
type input "1"
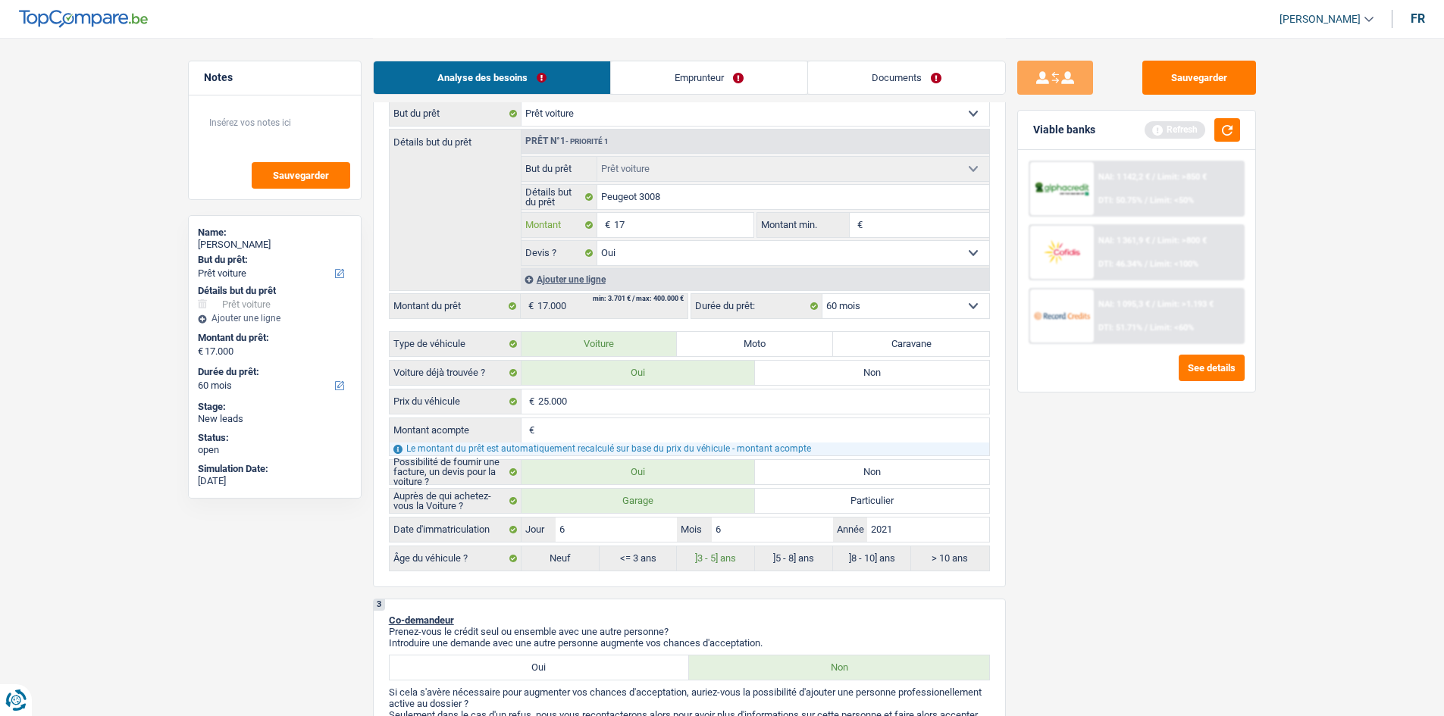
type input "1"
type input "16"
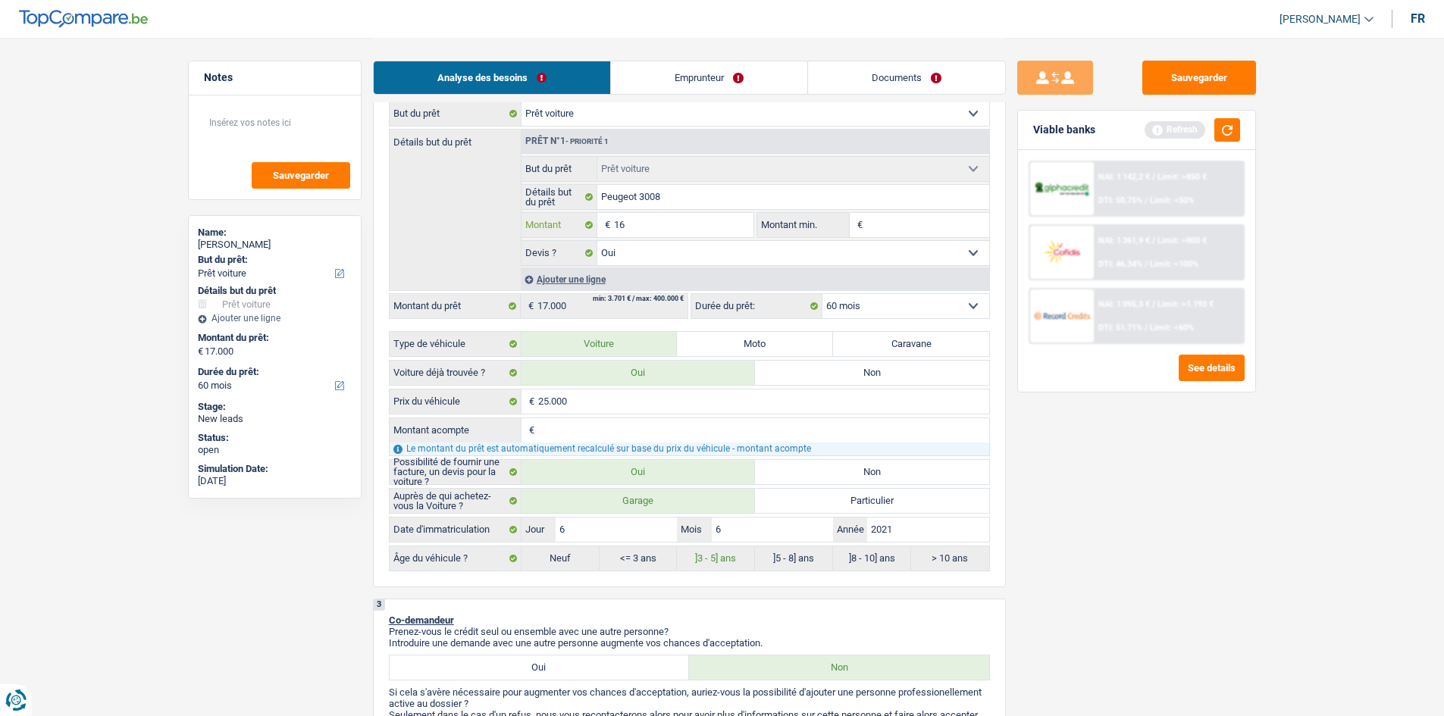
type input "160"
type input "1.600"
type input "16.000"
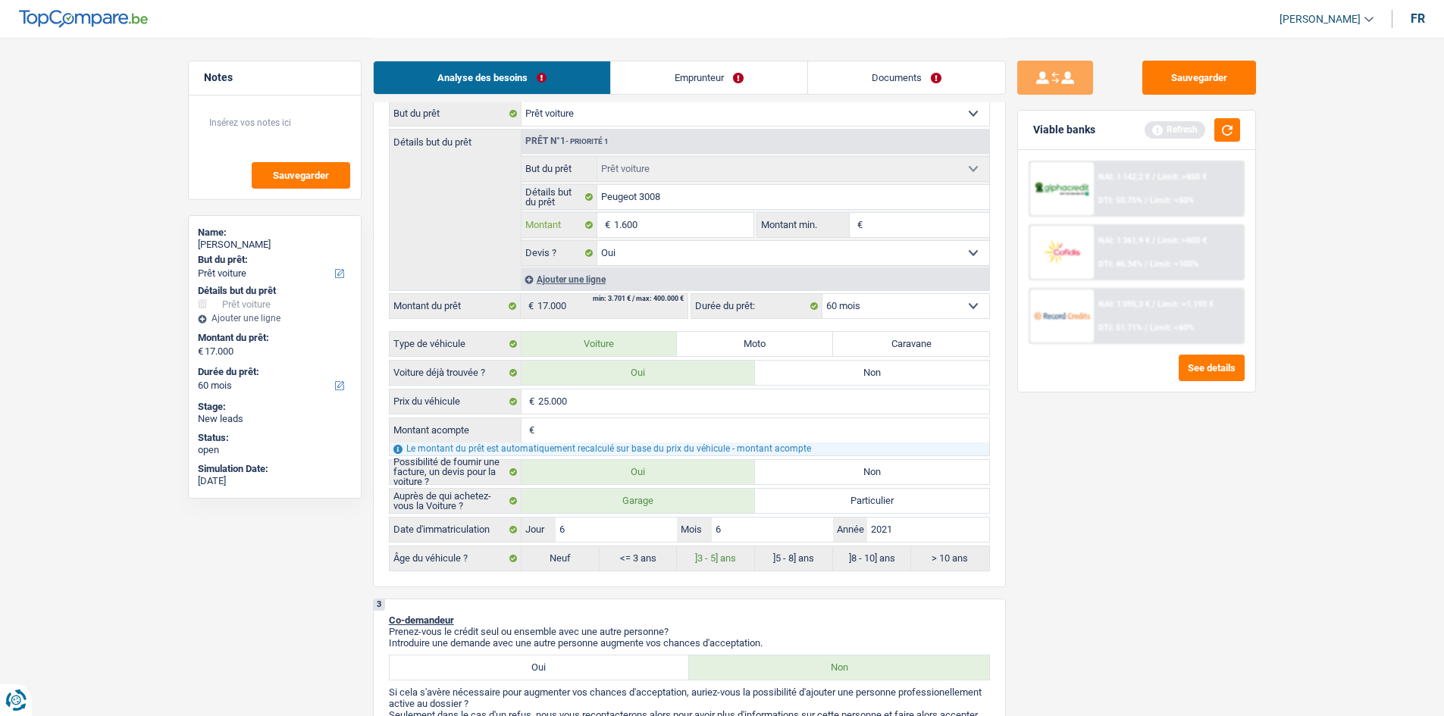
type input "16.000"
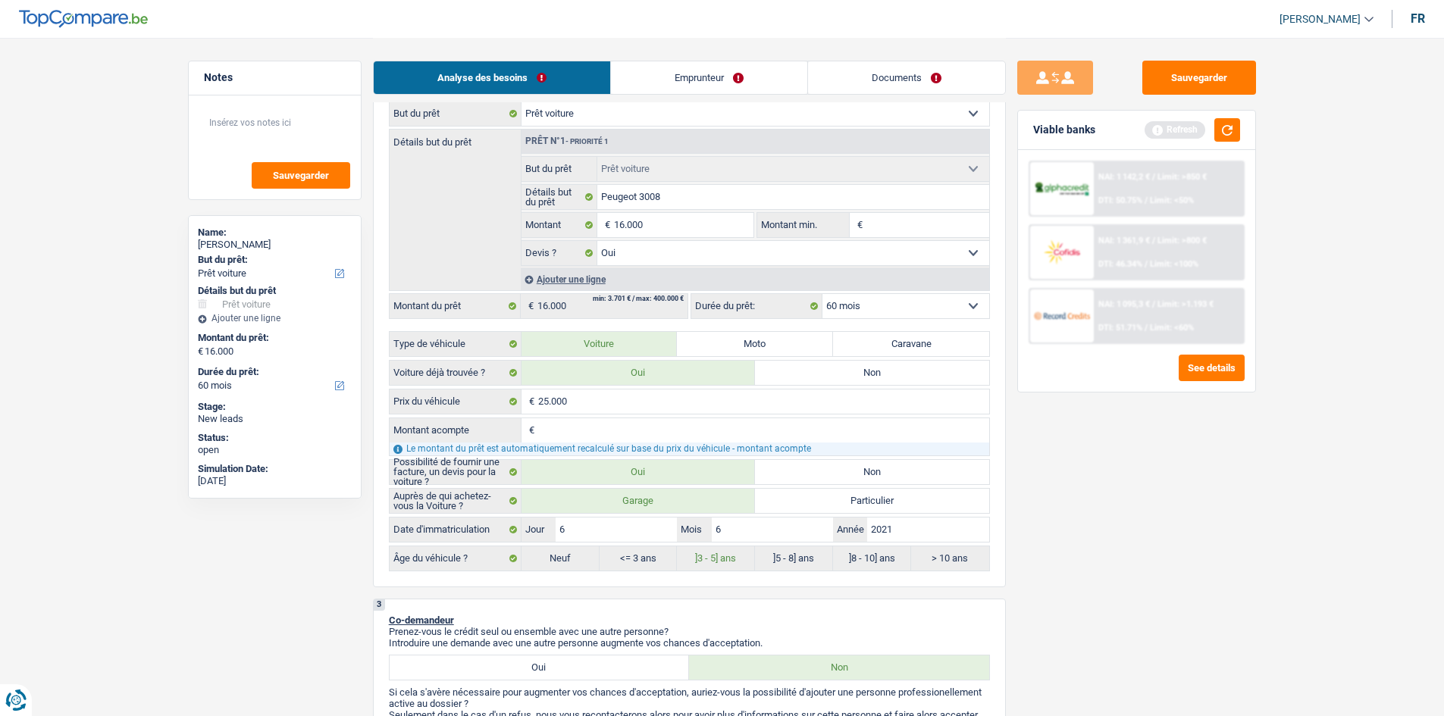
drag, startPoint x: 1178, startPoint y: 480, endPoint x: 1160, endPoint y: 478, distance: 18.3
click at [666, 351] on div "Sauvegarder Viable banks Refresh NAI: 1 142,2 € / Limit: >850 € DTI: 50.75% / L…" at bounding box center [1137, 376] width 262 height 631
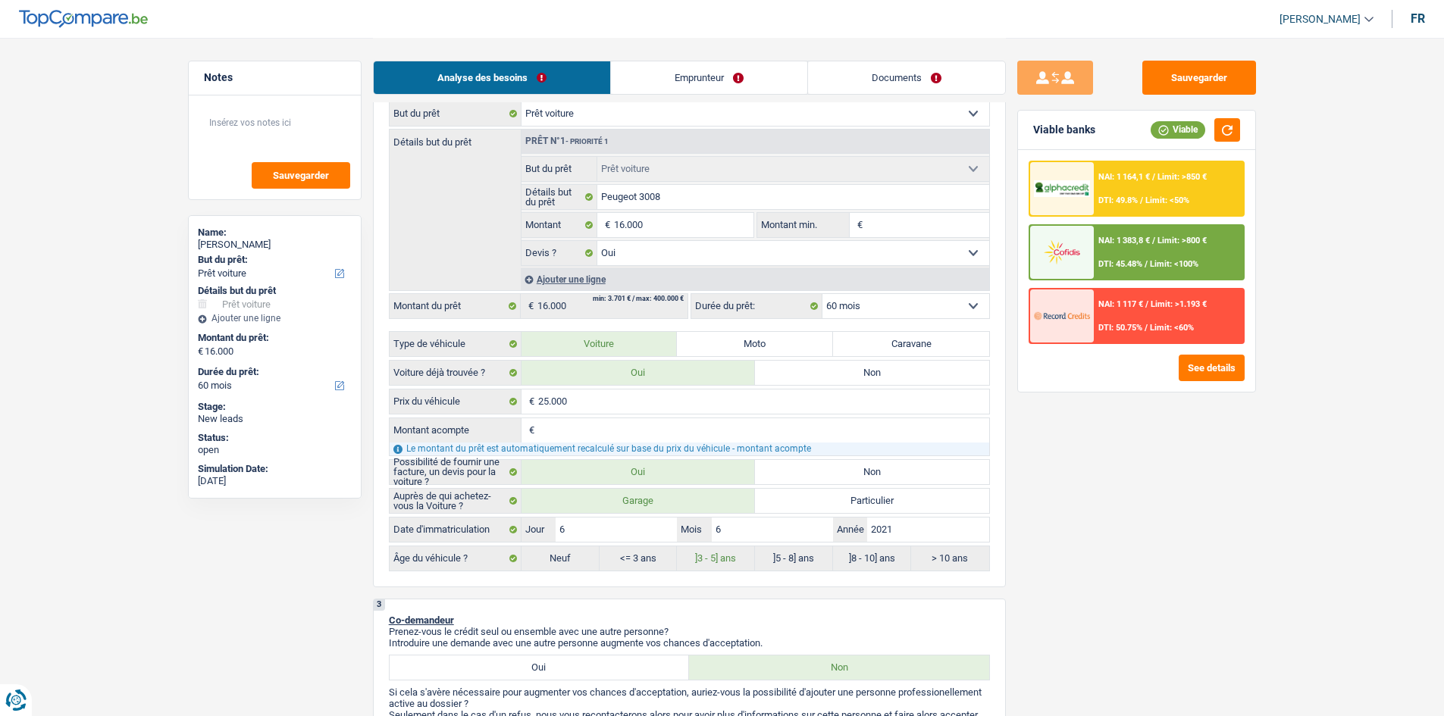
click at [666, 201] on span "Limit: <50%" at bounding box center [1167, 201] width 44 height 10
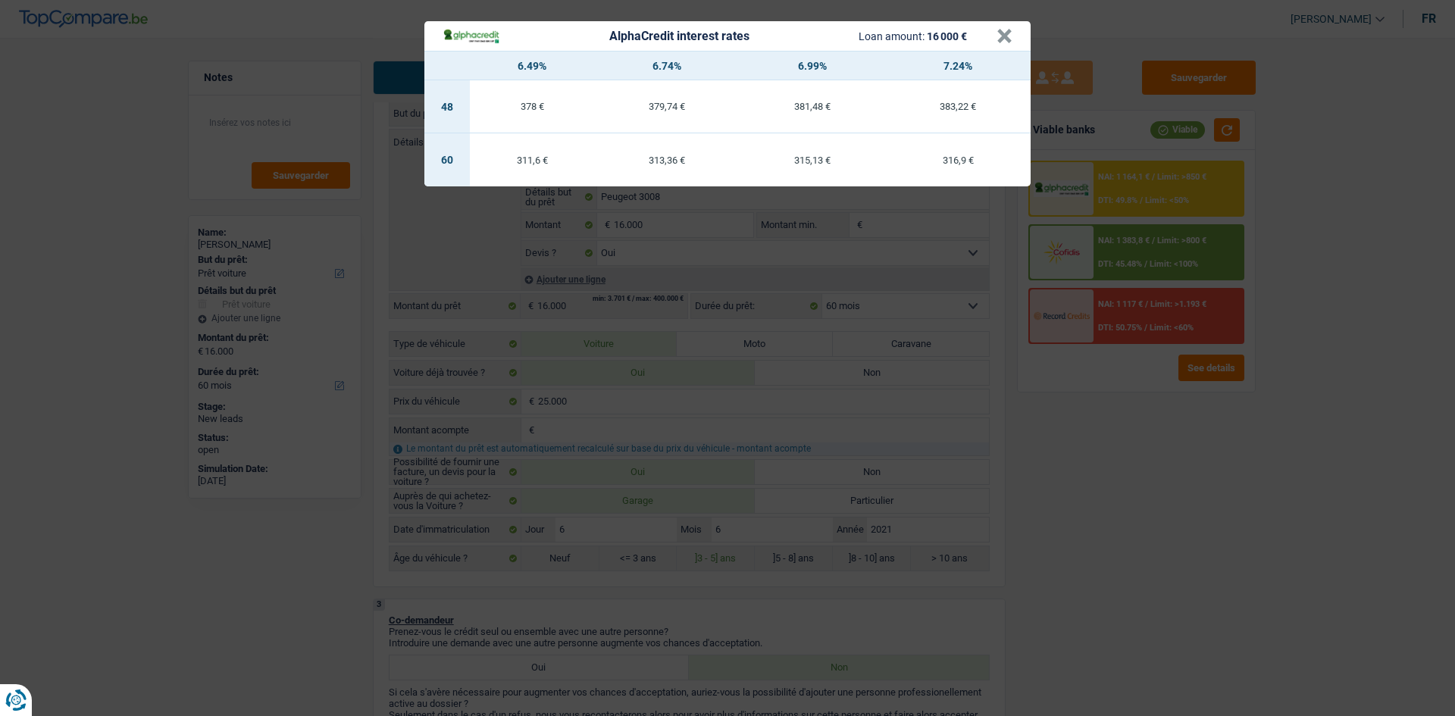
click at [666, 351] on div "AlphaCredit interest rates Loan amount: 16 000 € × 6.49% 6.74% 6.99% 7.24% 48 3…" at bounding box center [727, 358] width 1455 height 716
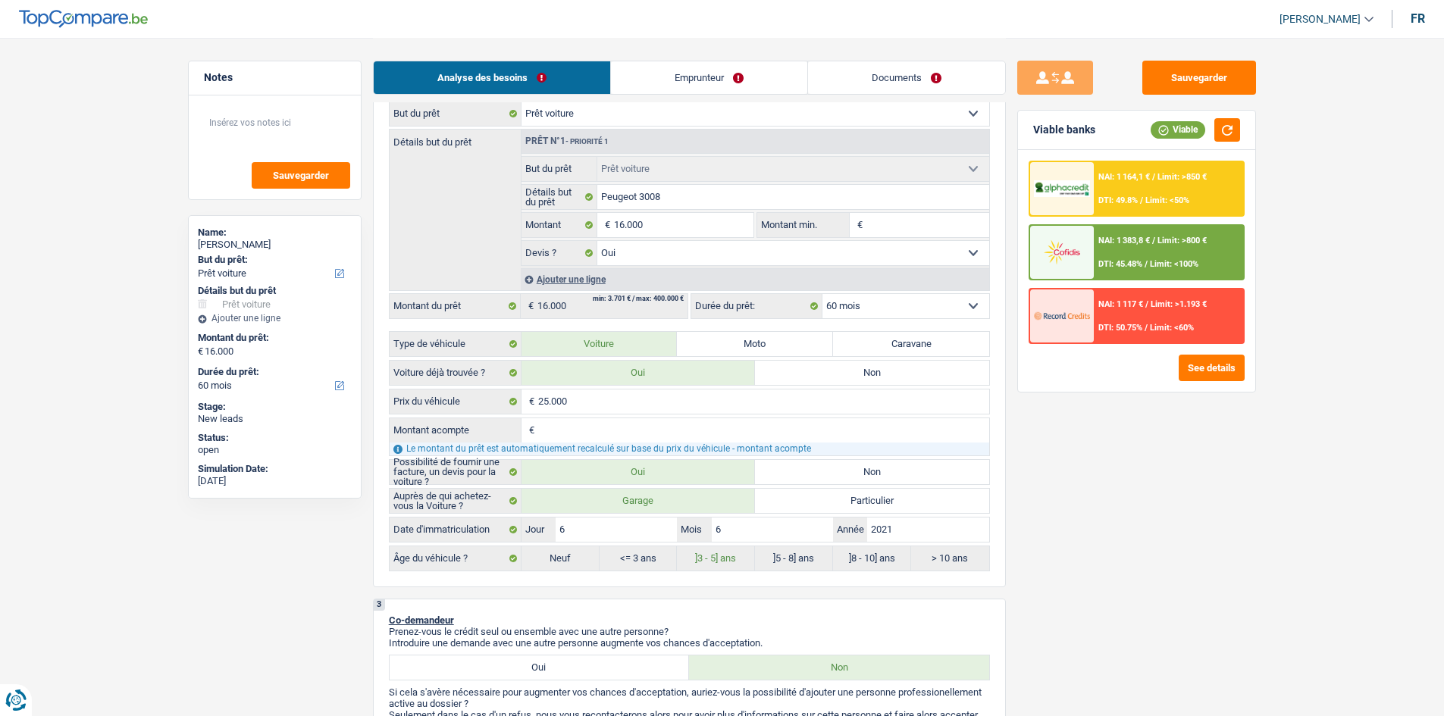
click at [666, 177] on span "Limit: >850 €" at bounding box center [1181, 177] width 49 height 10
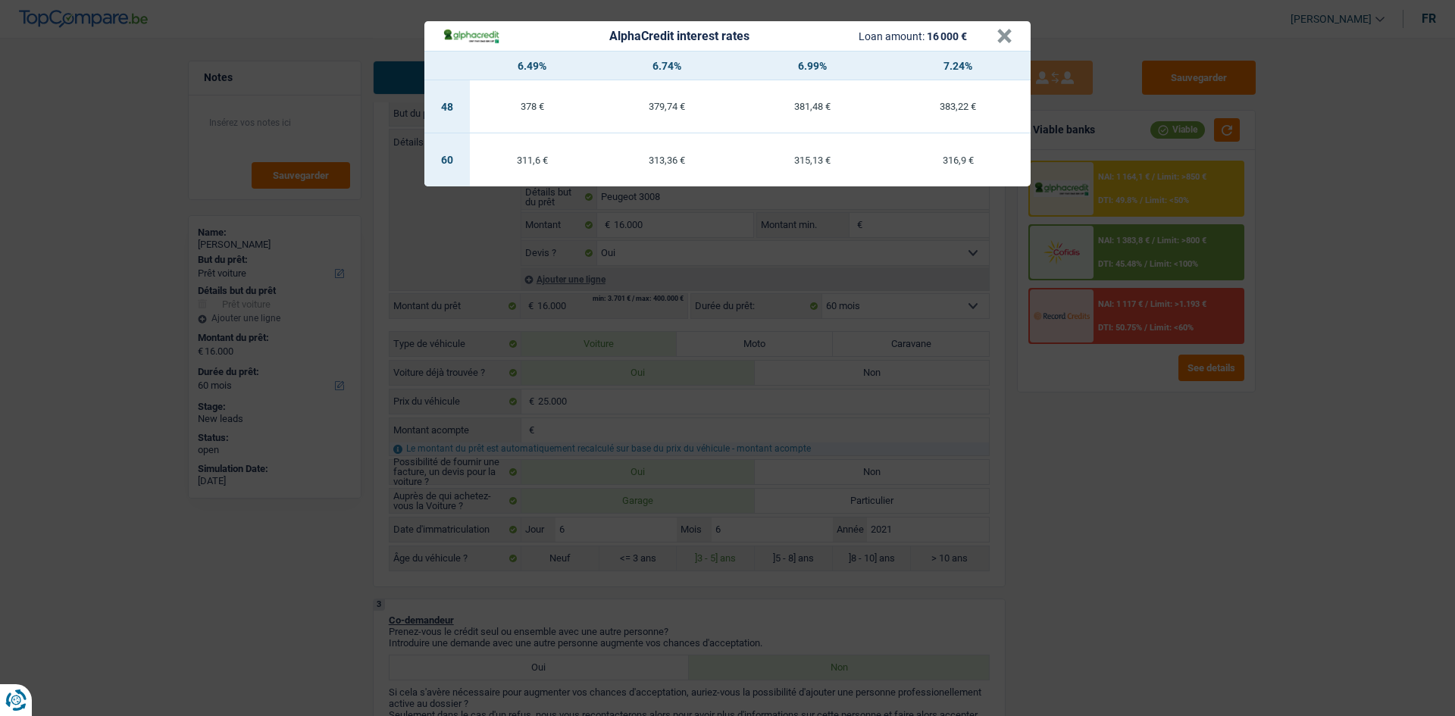
click at [666, 351] on div "AlphaCredit interest rates Loan amount: 16 000 € × 6.49% 6.74% 6.99% 7.24% 48 3…" at bounding box center [727, 358] width 1455 height 716
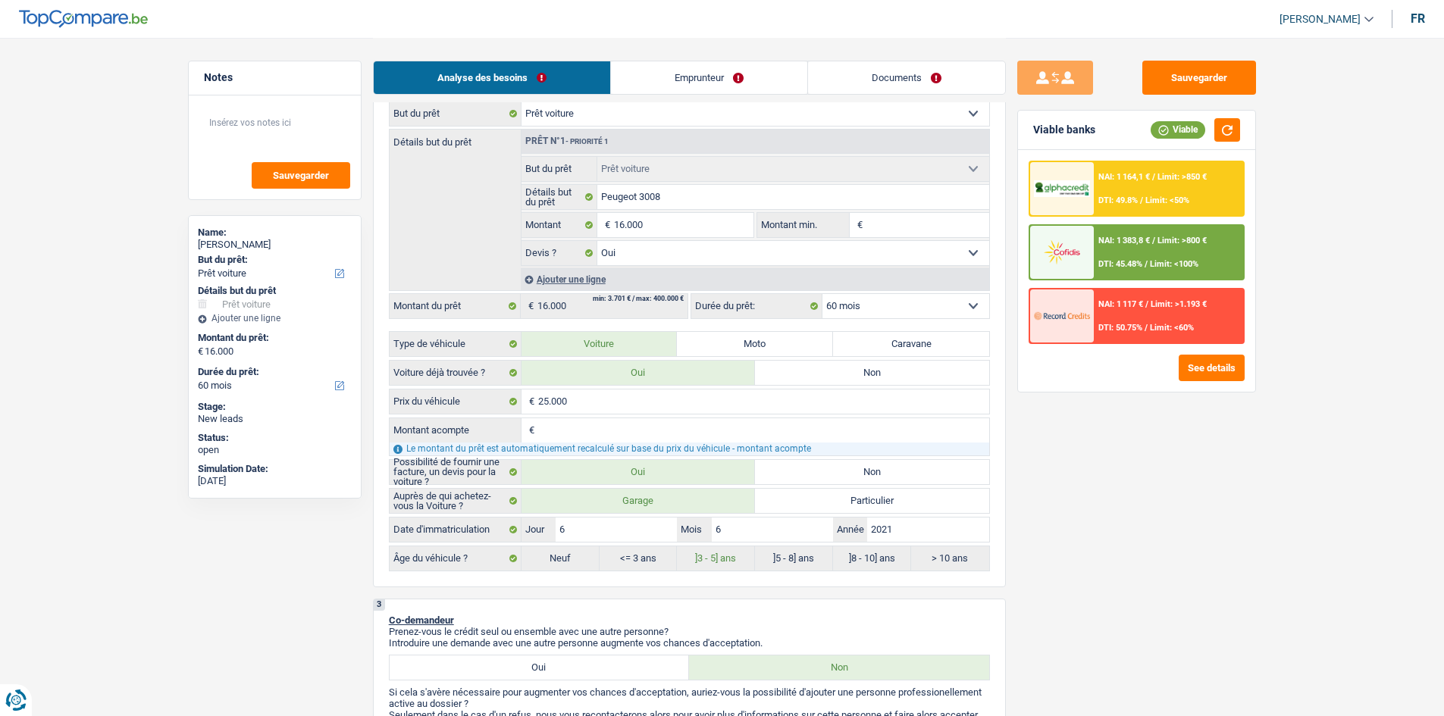
click at [666, 318] on div "NAI: 1 117 € / Limit: >1.193 € DTI: 50.75% / Limit: <60%" at bounding box center [1168, 316] width 149 height 53
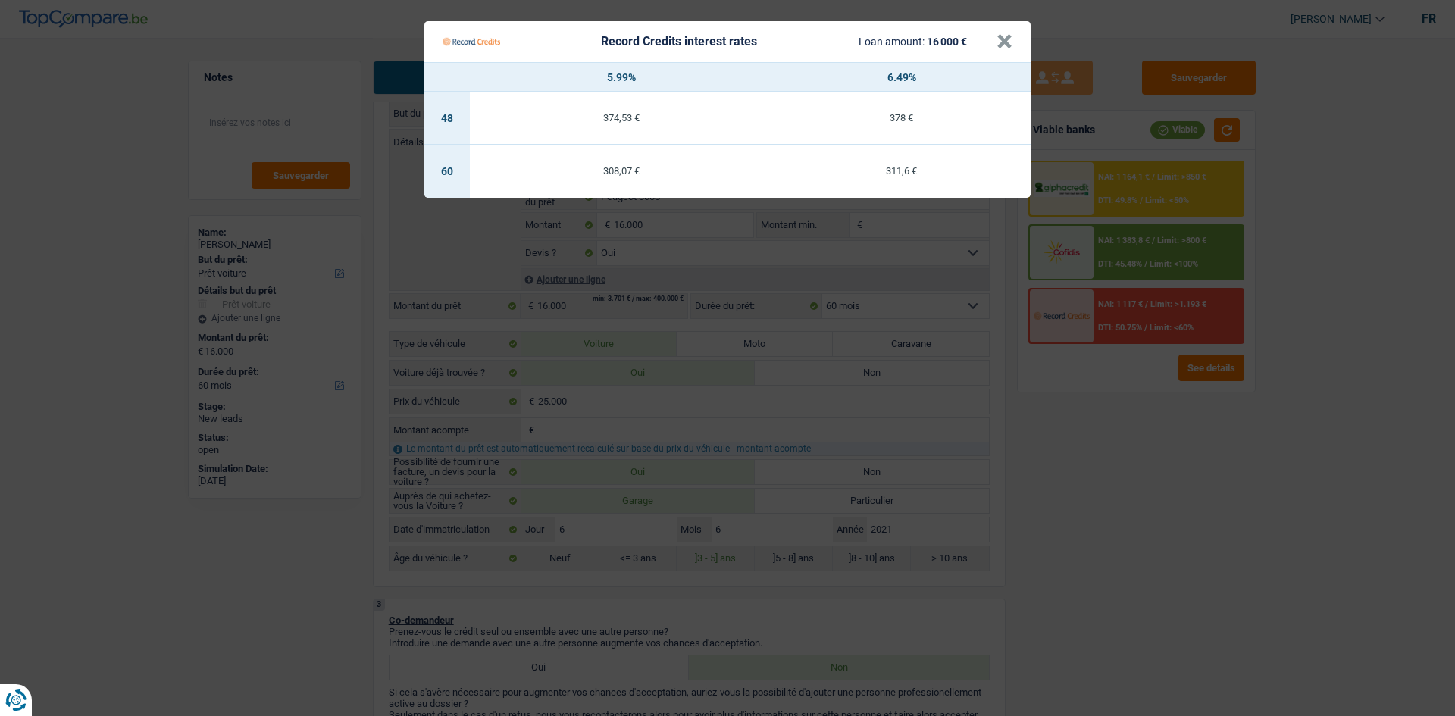
drag, startPoint x: 1202, startPoint y: 458, endPoint x: 1297, endPoint y: 421, distance: 101.8
click at [666, 351] on Credits "Record Credits interest rates Loan amount: 16 000 € × 5.99% 6.49% 48 374,53 € 3…" at bounding box center [727, 358] width 1455 height 716
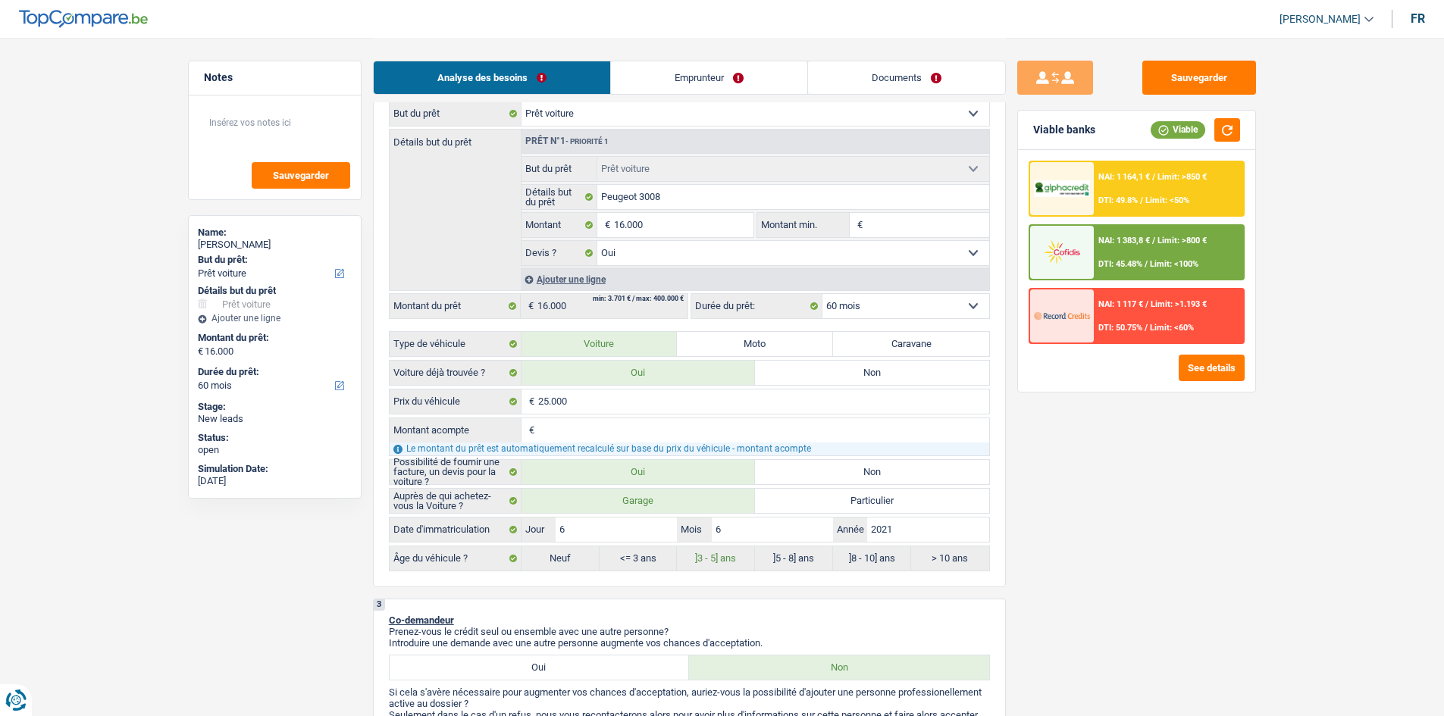
click at [666, 199] on span "Limit: <50%" at bounding box center [1167, 201] width 44 height 10
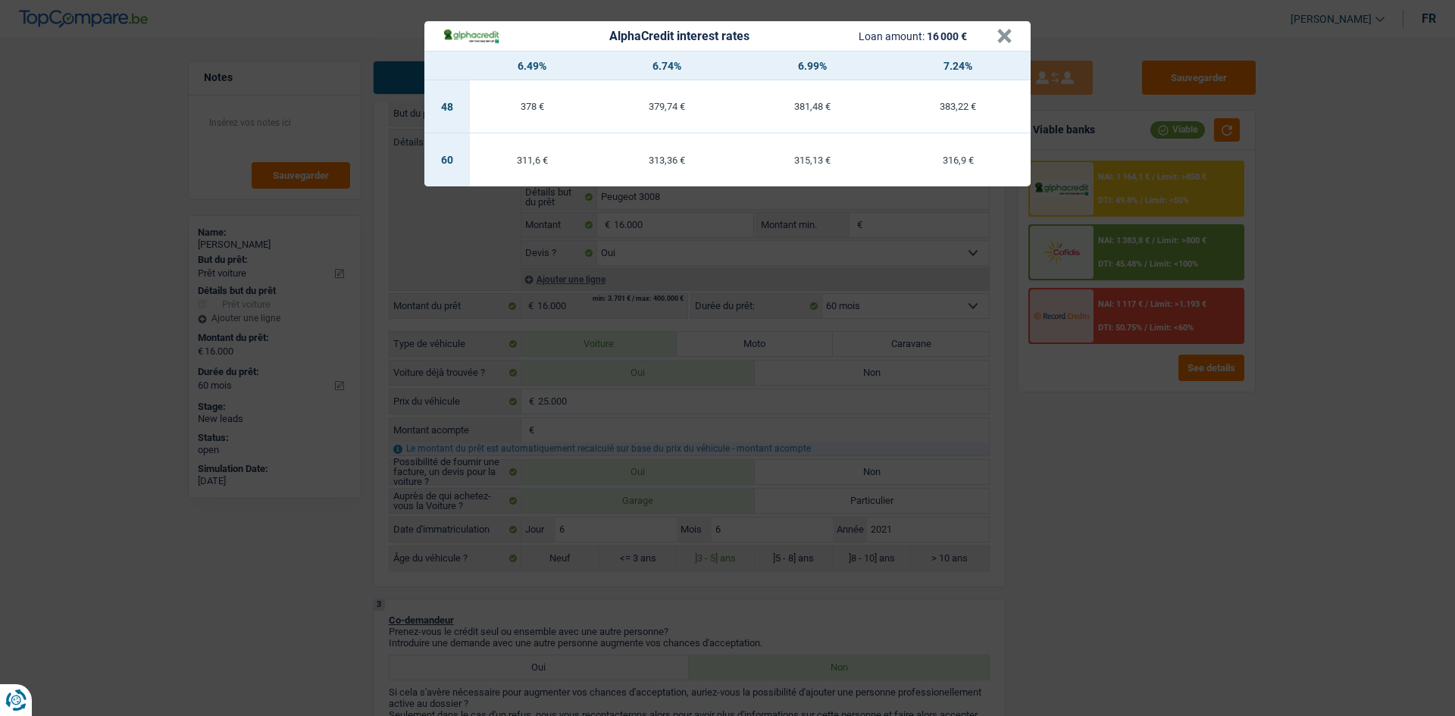
drag, startPoint x: 1313, startPoint y: 478, endPoint x: 1172, endPoint y: 435, distance: 147.5
click at [666, 351] on div "AlphaCredit interest rates Loan amount: 16 000 € × 6.49% 6.74% 6.99% 7.24% 48 3…" at bounding box center [727, 358] width 1455 height 716
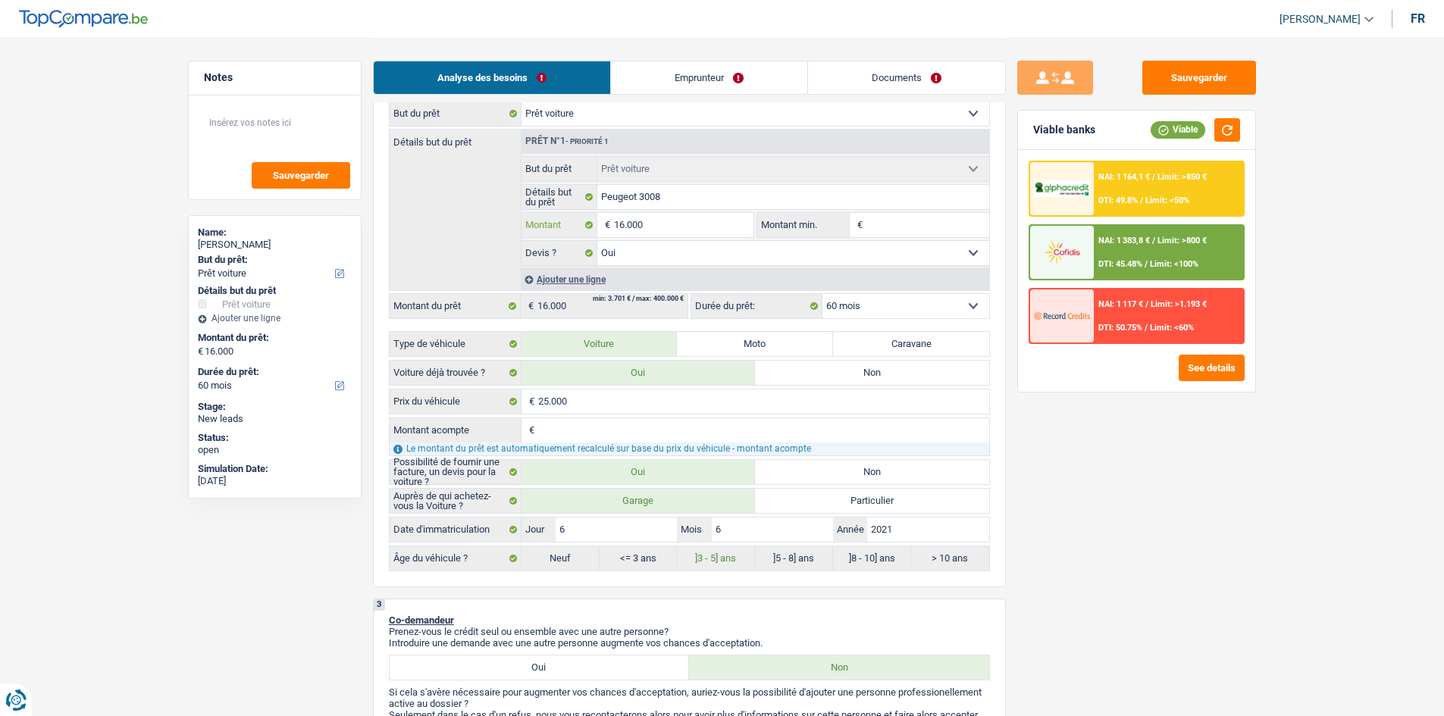
click at [666, 228] on input "16.000" at bounding box center [683, 225] width 139 height 24
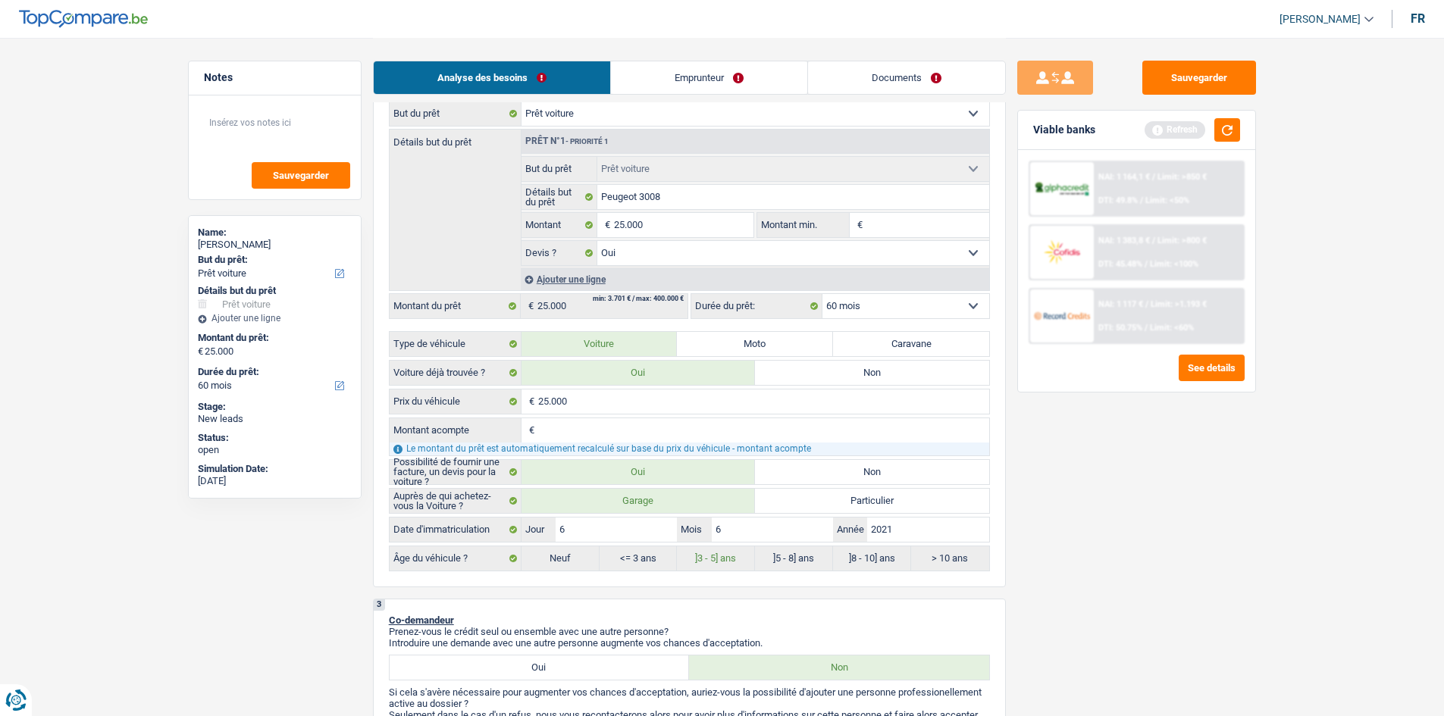
click at [666, 351] on div "Sauvegarder Viable banks Refresh NAI: 1 164,1 € / Limit: >850 € DTI: 49.8% / Li…" at bounding box center [1137, 376] width 262 height 631
click at [666, 258] on div "NAI: 1 383,8 € / Limit: >800 € DTI: 45.48% / Limit: <60%" at bounding box center [1168, 252] width 149 height 53
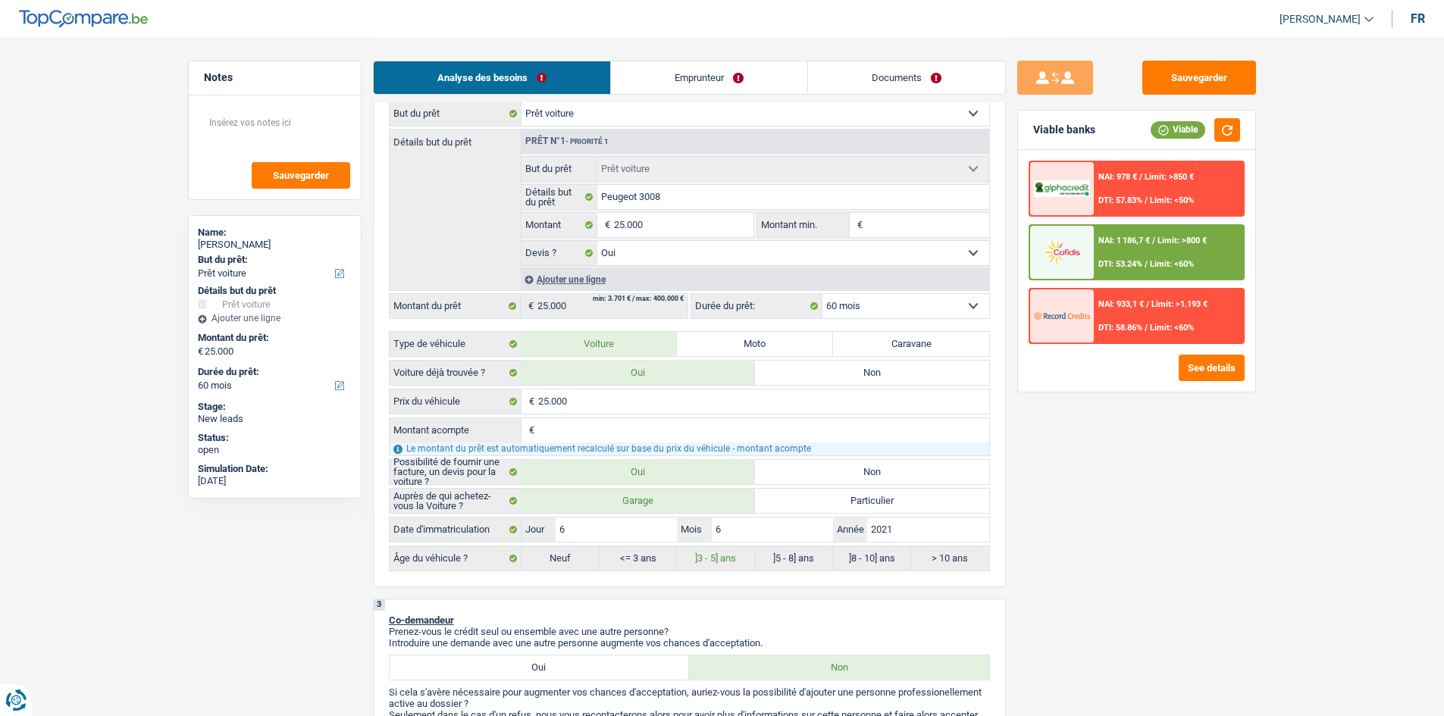
click at [666, 240] on span "NAI: 1 186,7 €" at bounding box center [1124, 241] width 52 height 10
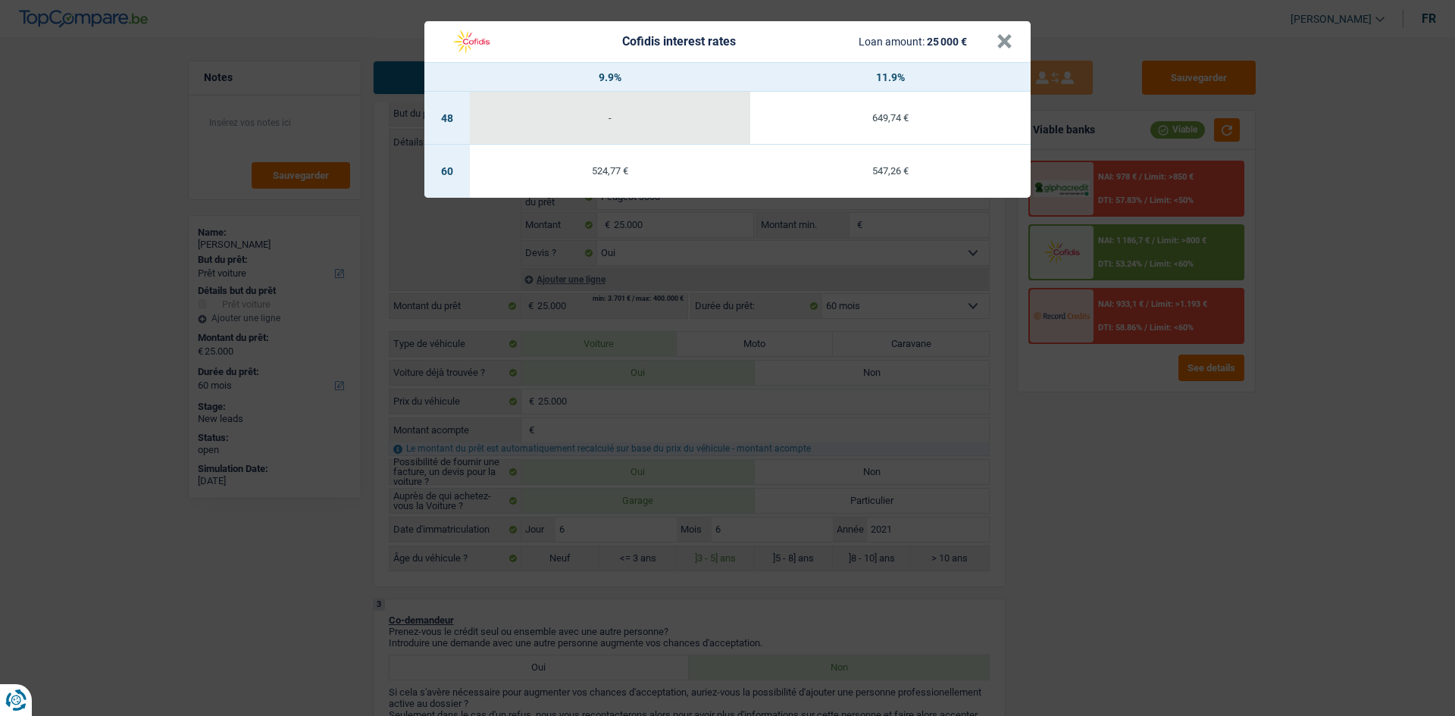
click at [666, 351] on div "Cofidis interest rates Loan amount: 25 000 € × 9.9% 11.9% 48 - 649,74 € 60 524,…" at bounding box center [727, 358] width 1455 height 716
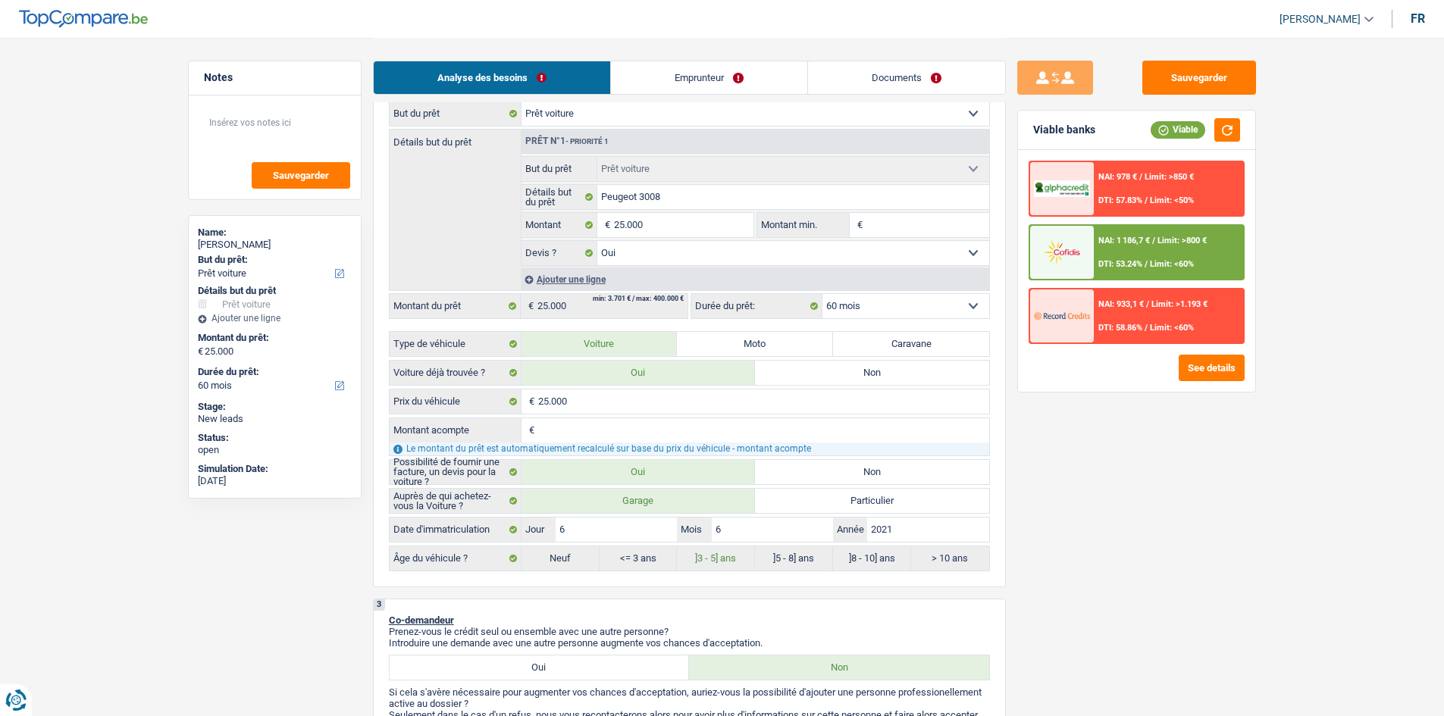
click at [666, 262] on span "Limit: <60%" at bounding box center [1172, 264] width 44 height 10
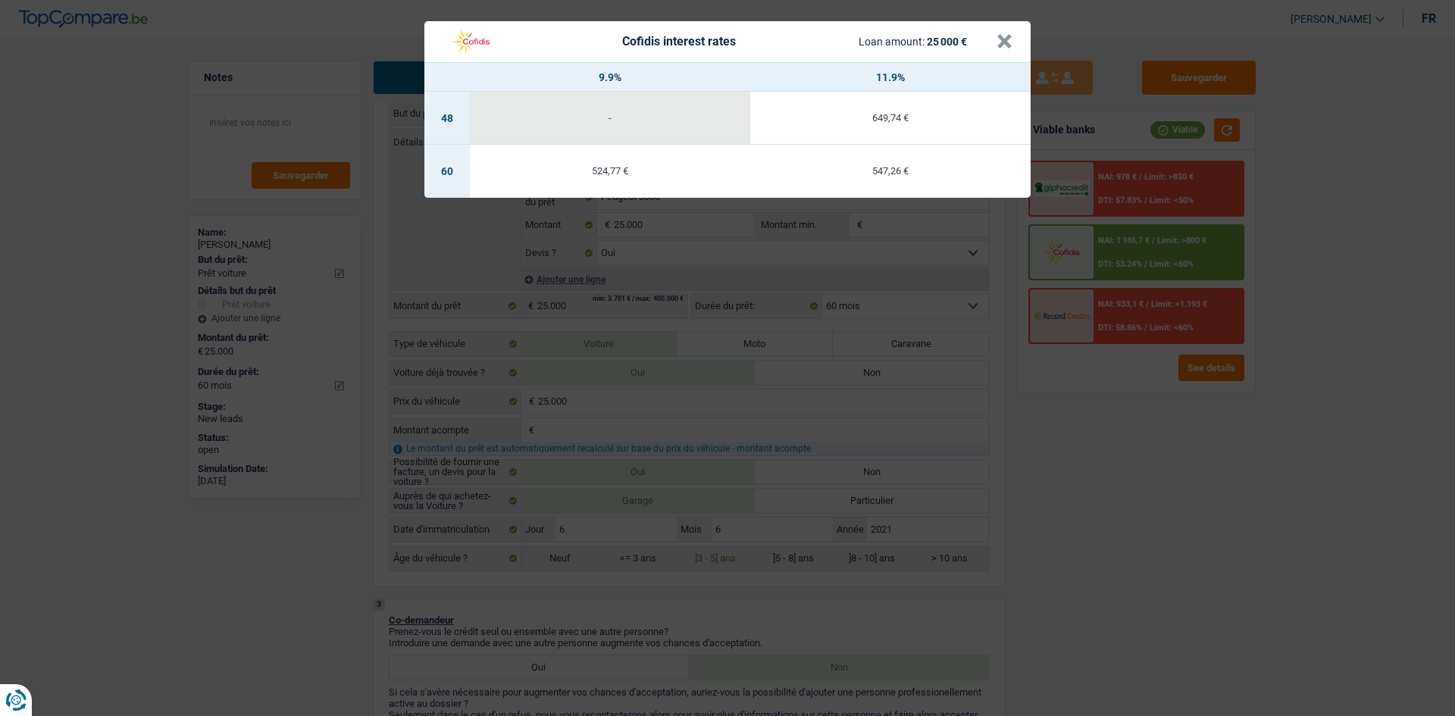
click at [666, 351] on div "Cofidis interest rates Loan amount: 25 000 € × 9.9% 11.9% 48 - 649,74 € 60 524,…" at bounding box center [727, 358] width 1455 height 716
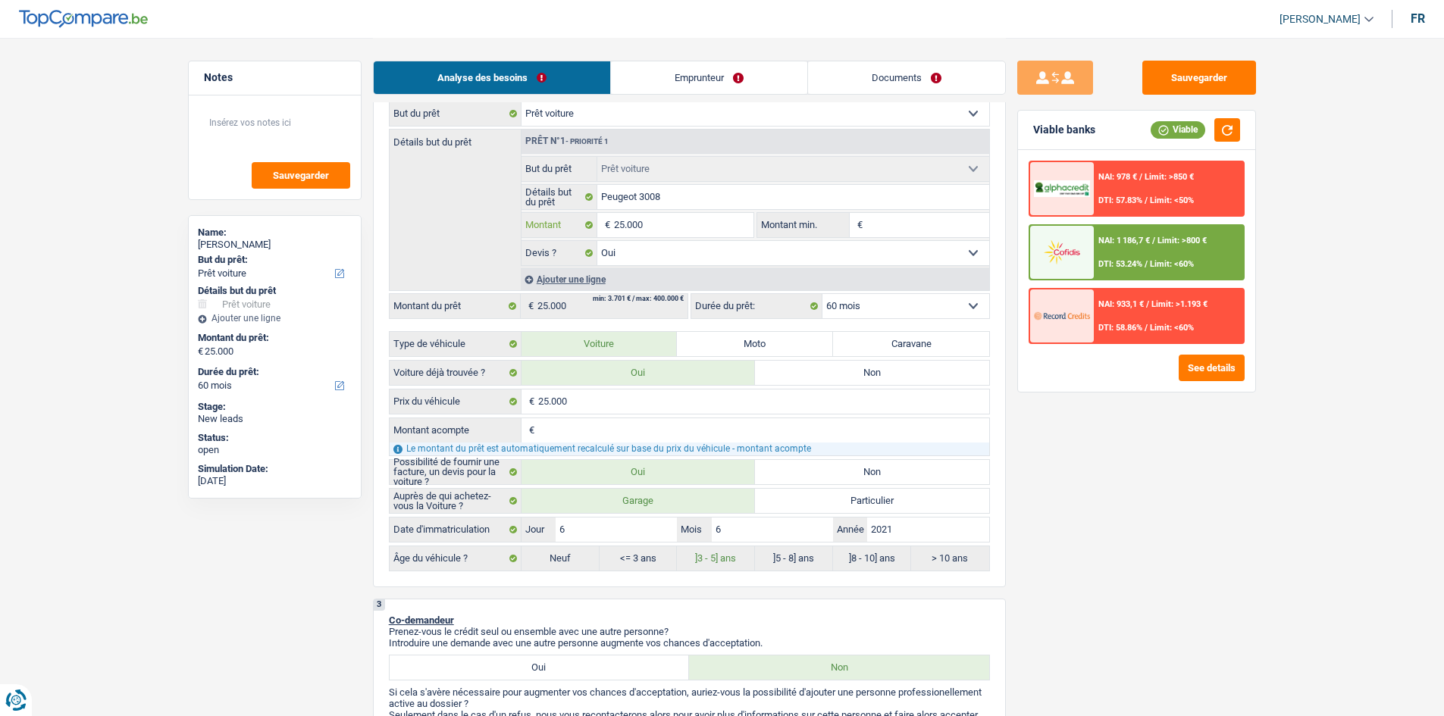
drag, startPoint x: 716, startPoint y: 220, endPoint x: 730, endPoint y: 216, distance: 14.9
click at [666, 218] on input "25.000" at bounding box center [683, 225] width 139 height 24
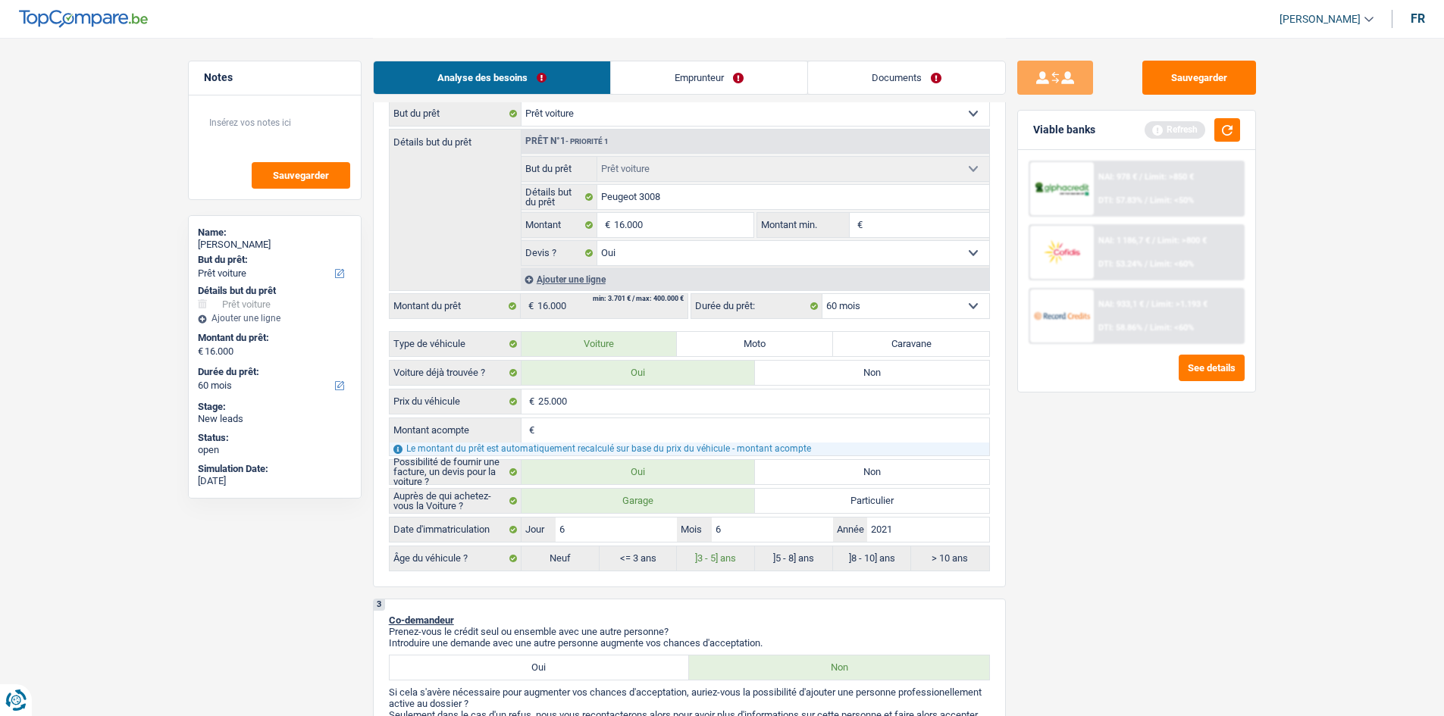
click at [666, 351] on div "Sauvegarder Viable banks Refresh NAI: 978 € / Limit: >850 € DTI: 57.83% / Limit…" at bounding box center [1137, 376] width 262 height 631
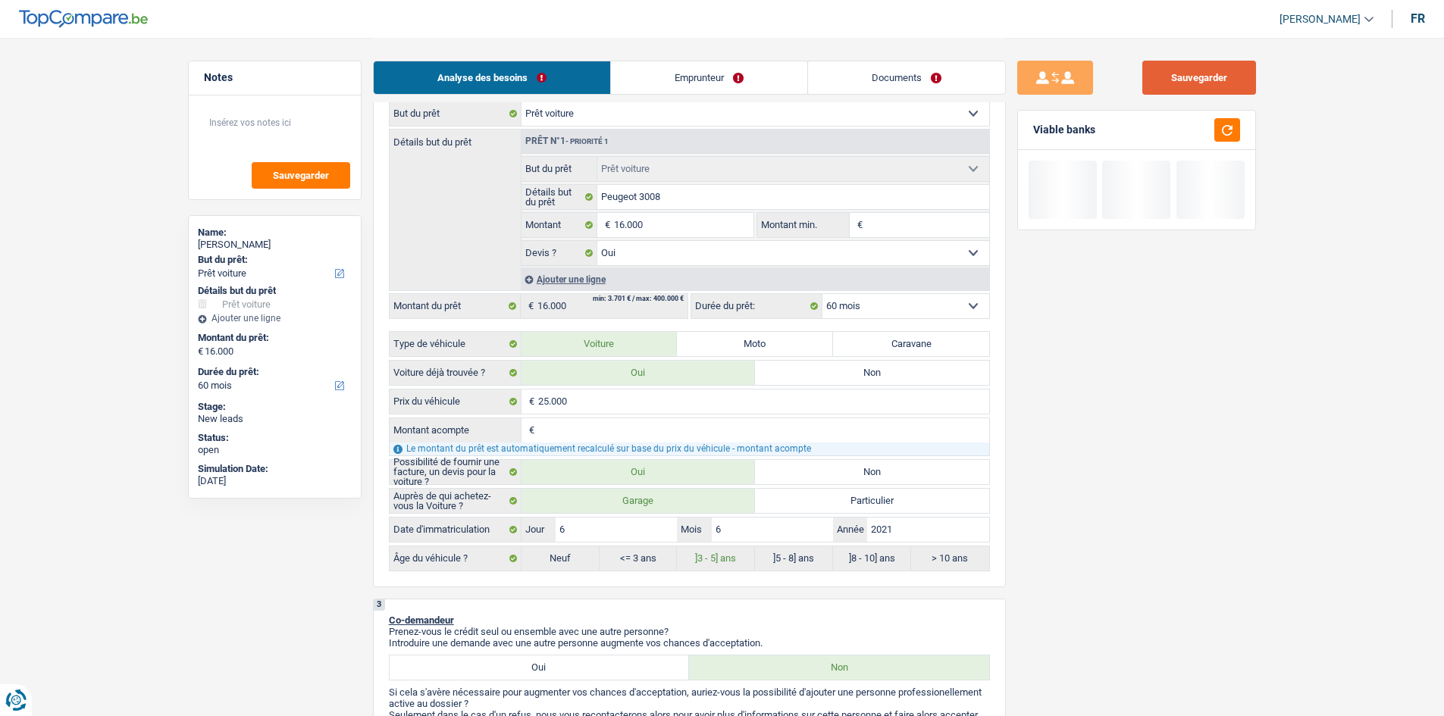
click at [666, 91] on button "Sauvegarder" at bounding box center [1199, 78] width 114 height 34
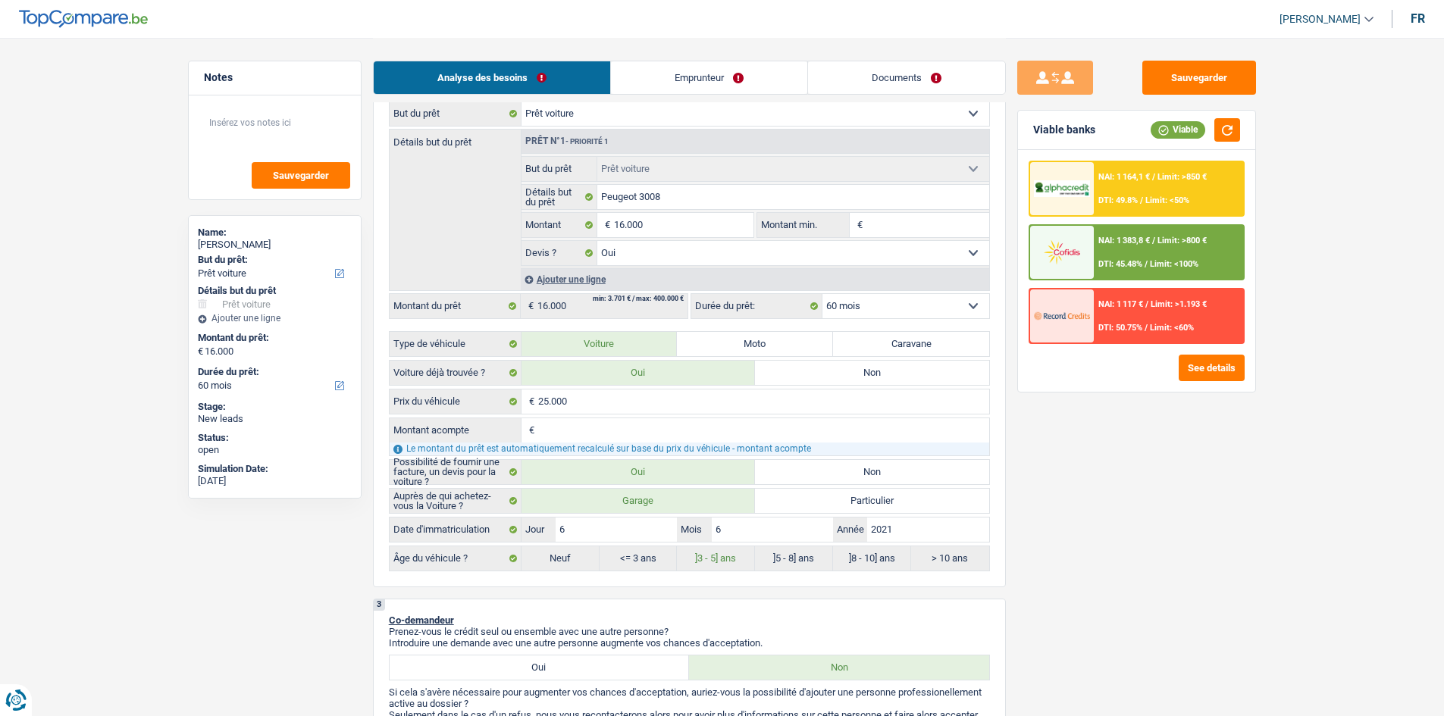
click at [666, 75] on link "Documents" at bounding box center [906, 77] width 197 height 33
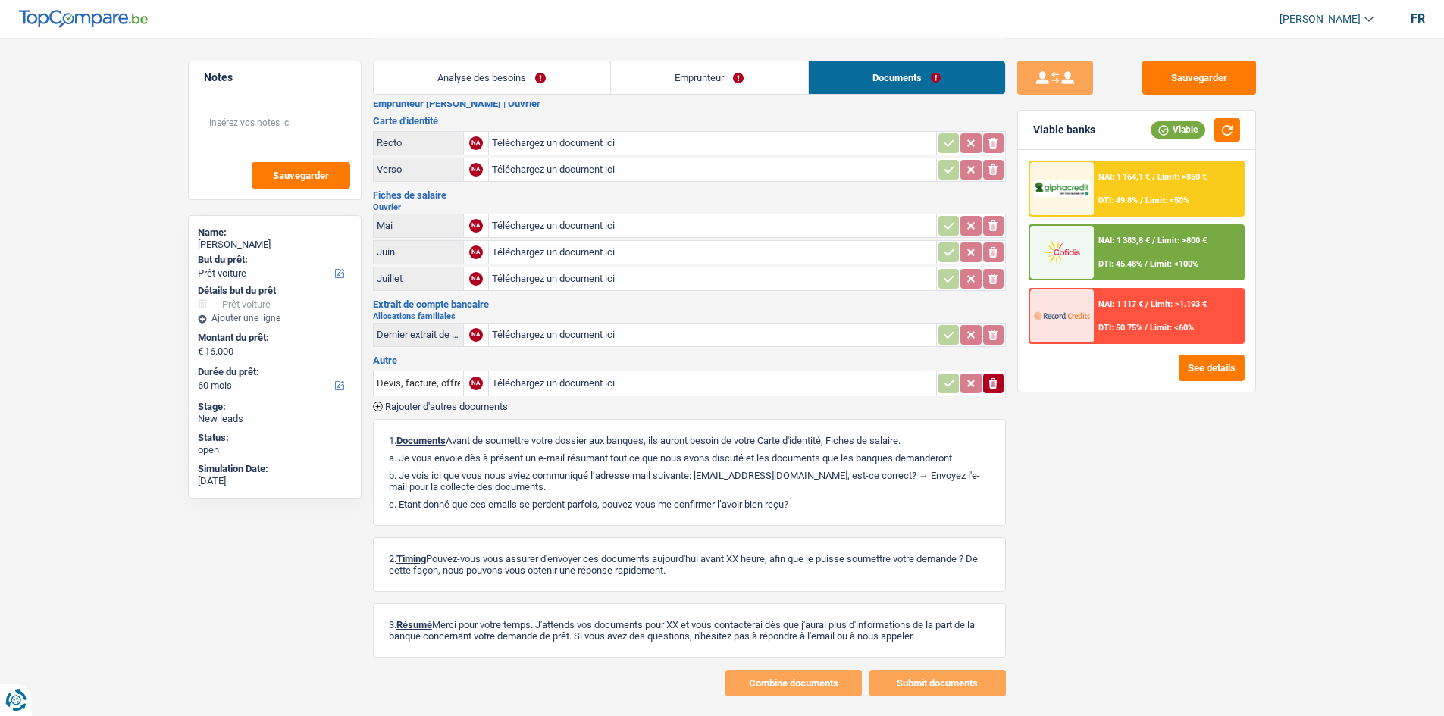
scroll to position [0, 0]
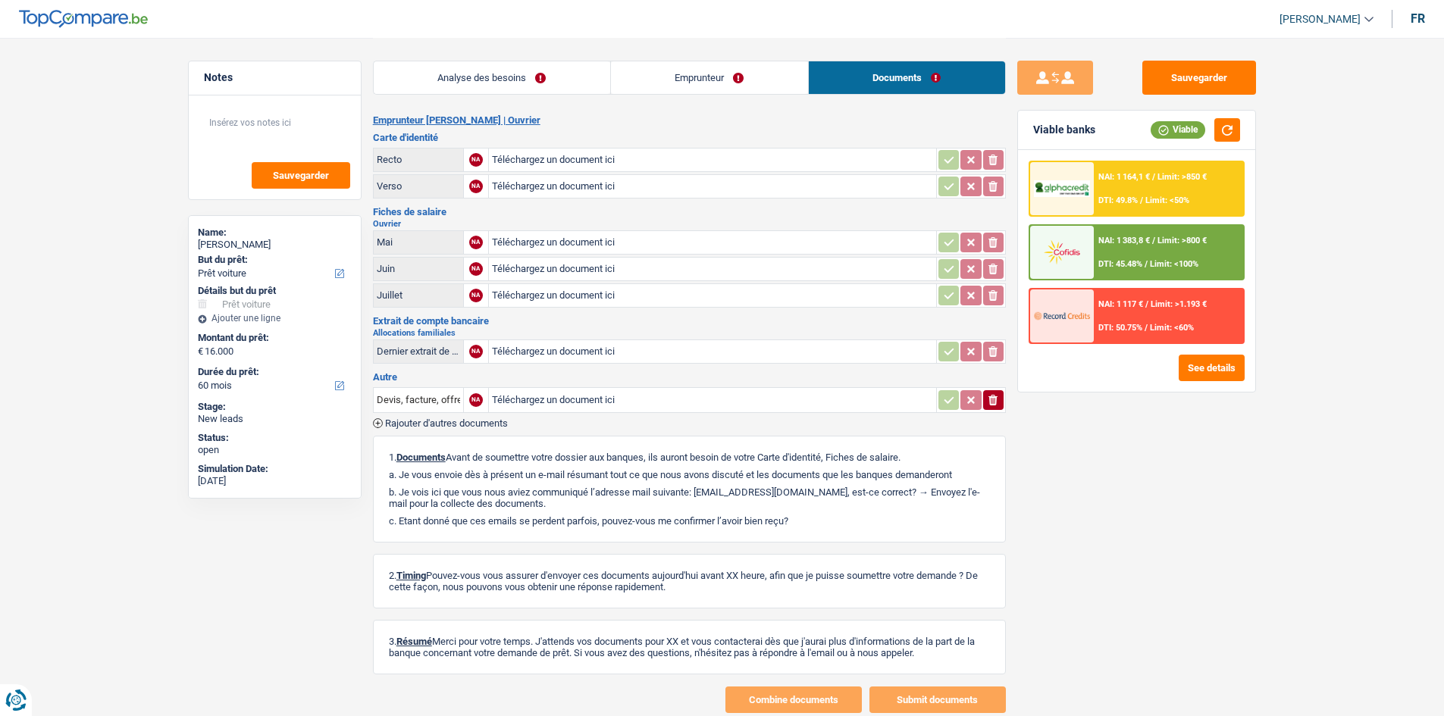
click at [517, 77] on link "Analyse des besoins" at bounding box center [492, 77] width 236 height 33
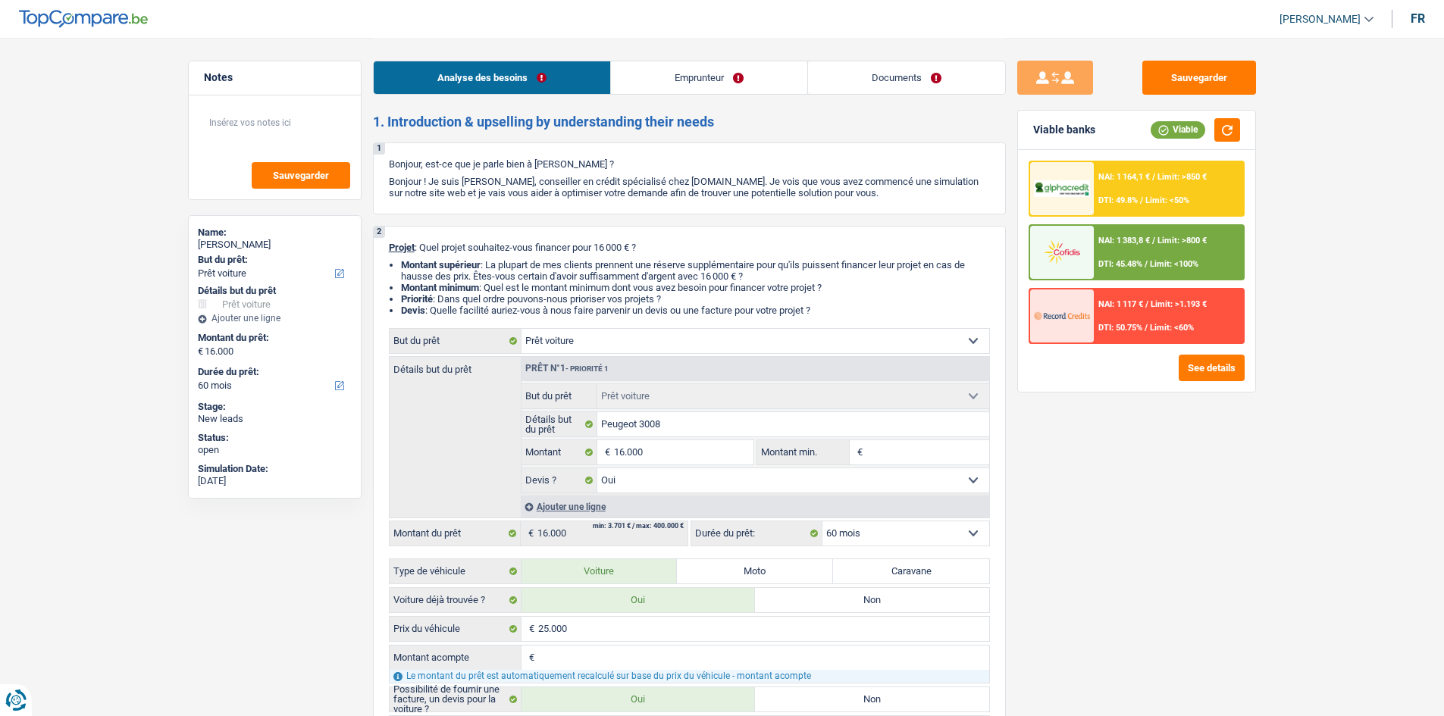
click at [666, 188] on div "NAI: 1 164,1 € / Limit: >850 € DTI: 49.8% / Limit: <50%" at bounding box center [1168, 188] width 149 height 53
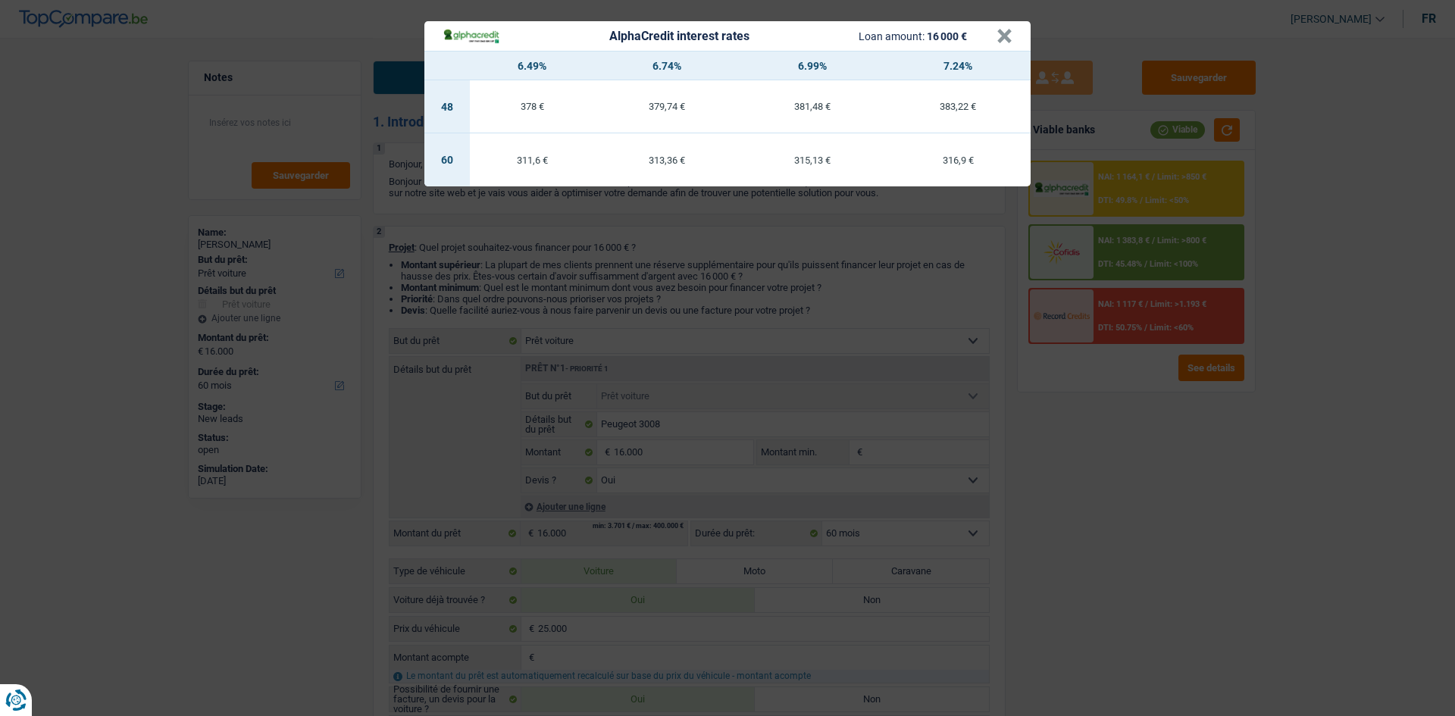
click at [666, 351] on div "AlphaCredit interest rates Loan amount: 16 000 € × 6.49% 6.74% 6.99% 7.24% 48 3…" at bounding box center [727, 358] width 1455 height 716
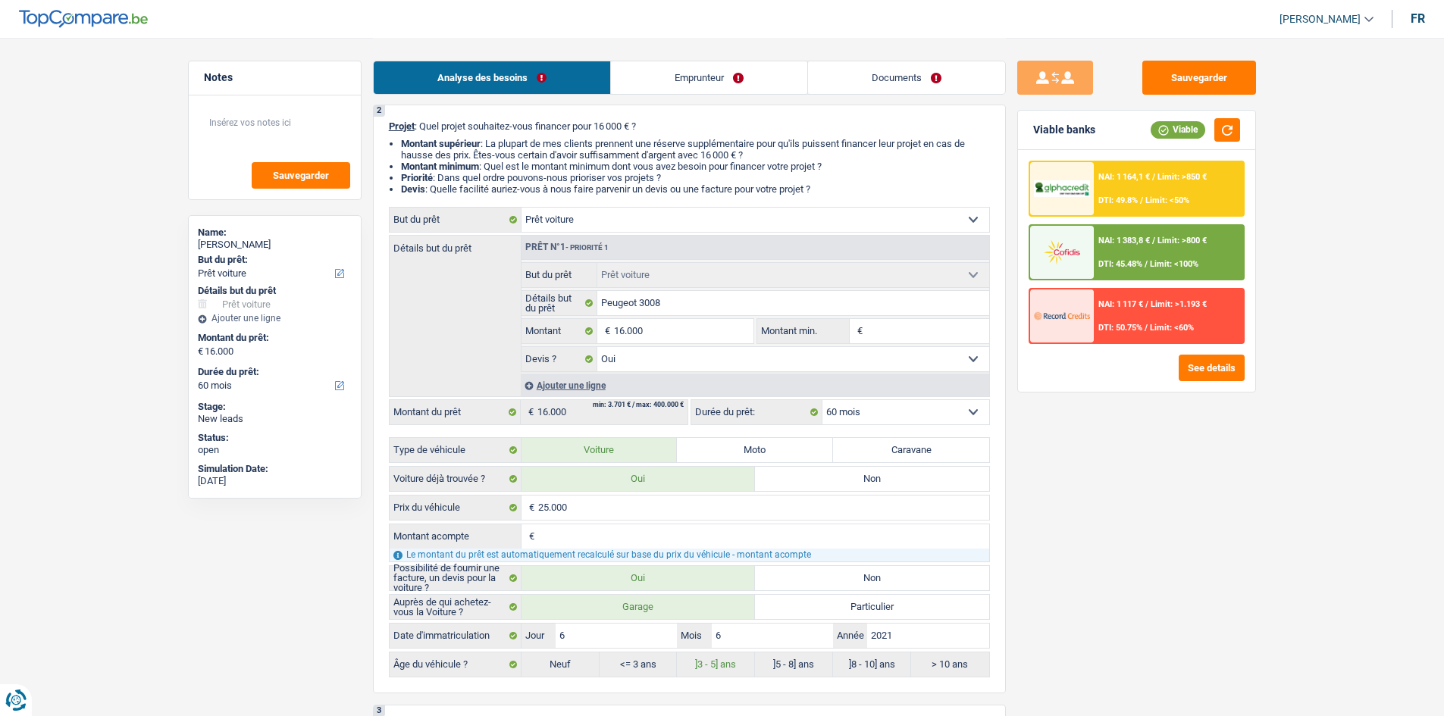
scroll to position [227, 0]
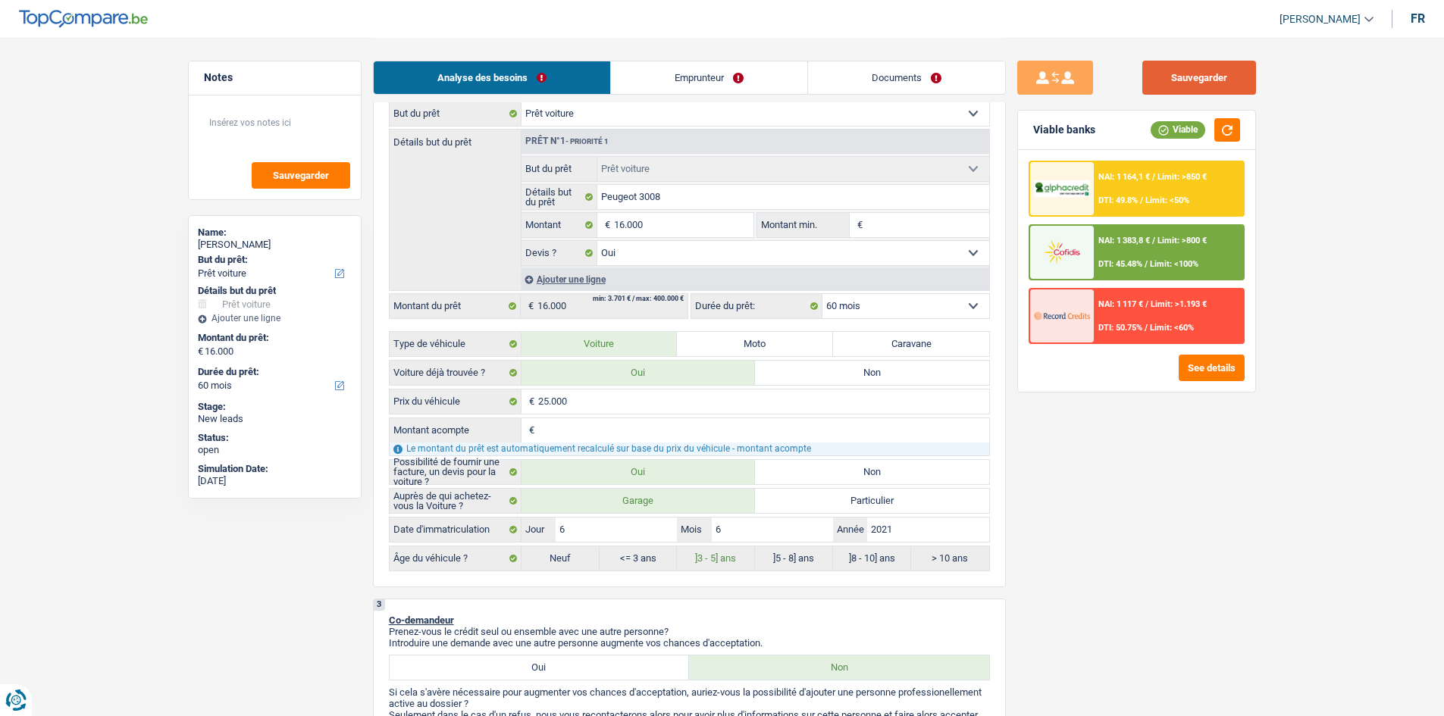
click at [666, 86] on button "Sauvegarder" at bounding box center [1199, 78] width 114 height 34
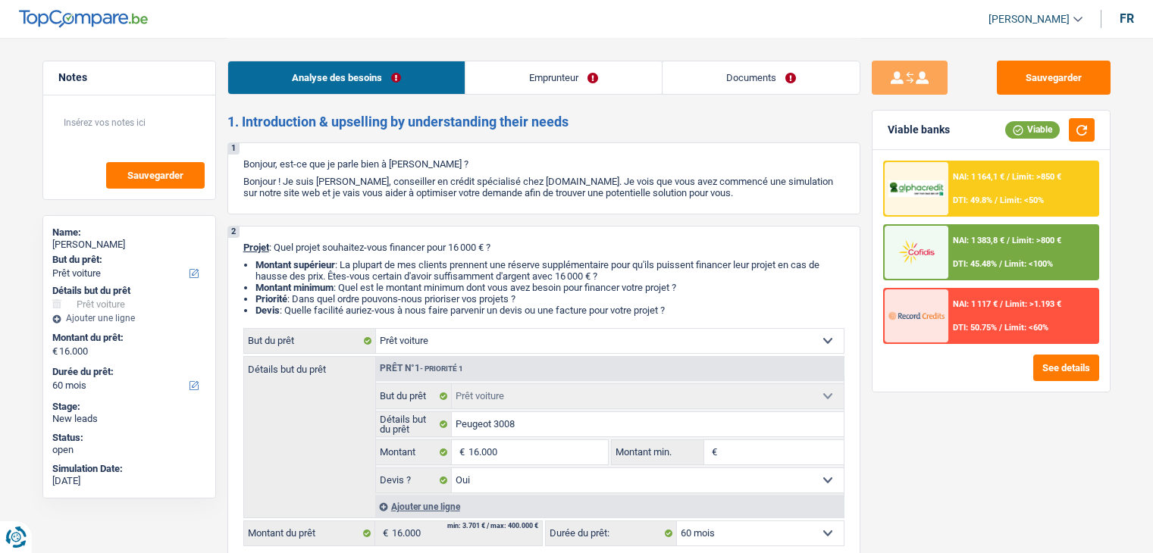
select select "car"
select select "60"
select select "car"
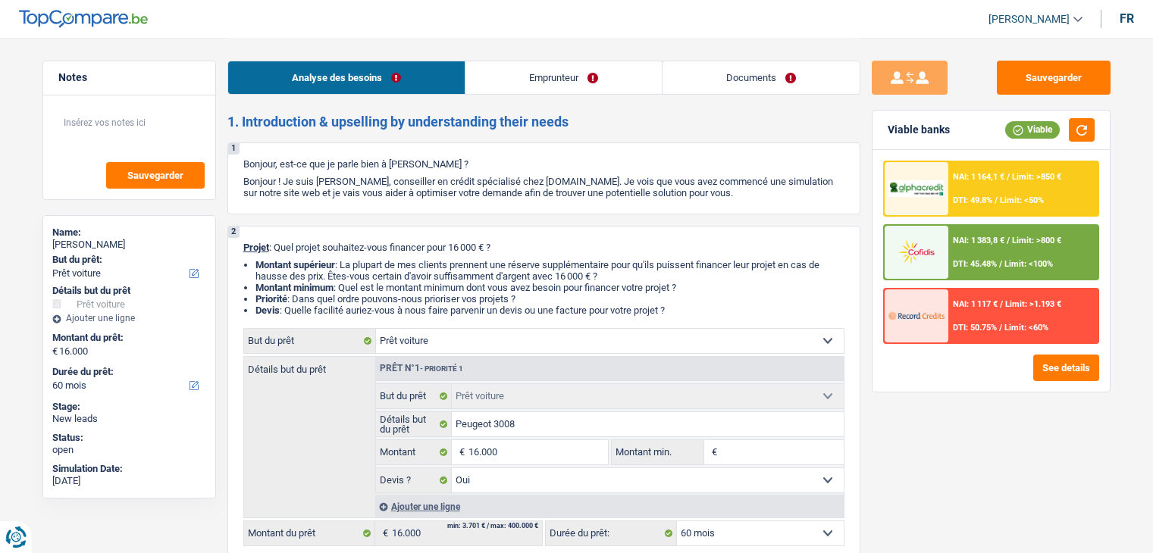
select select "yes"
select select "60"
select select "worker"
select select "netSalary"
select select "familyAllowances"
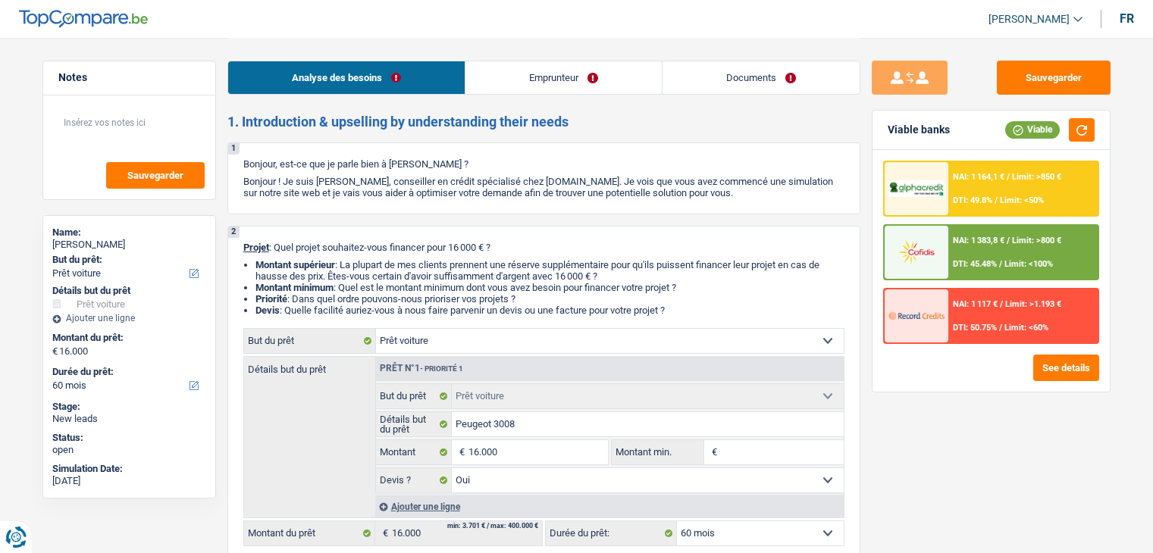
select select "rents"
select select "personalLoan"
select select "smallWorks"
select select "48"
select select "cardOrCredit"
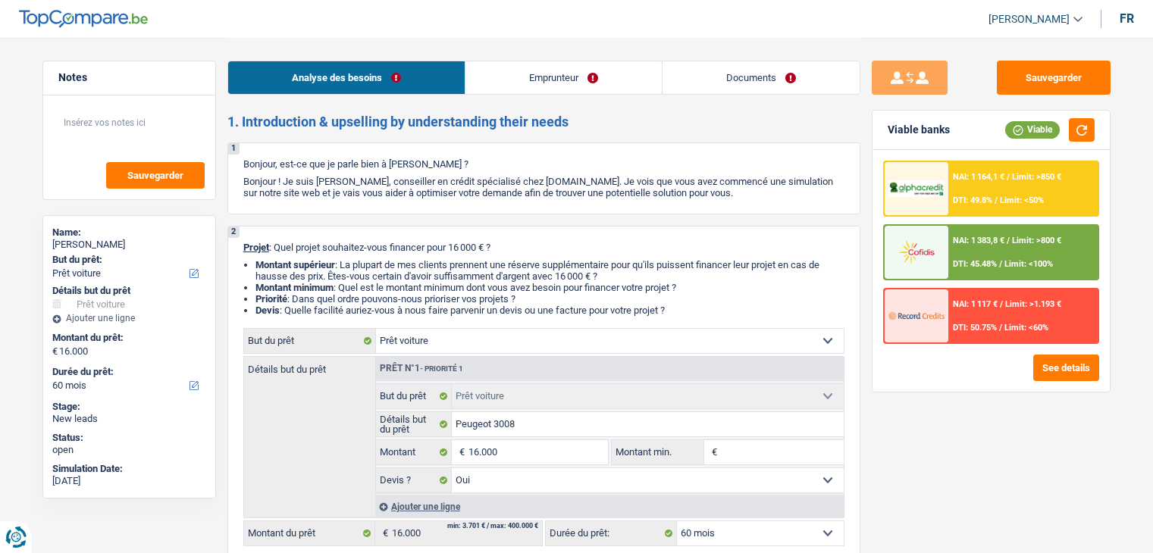
select select "car"
select select "yes"
select select "60"
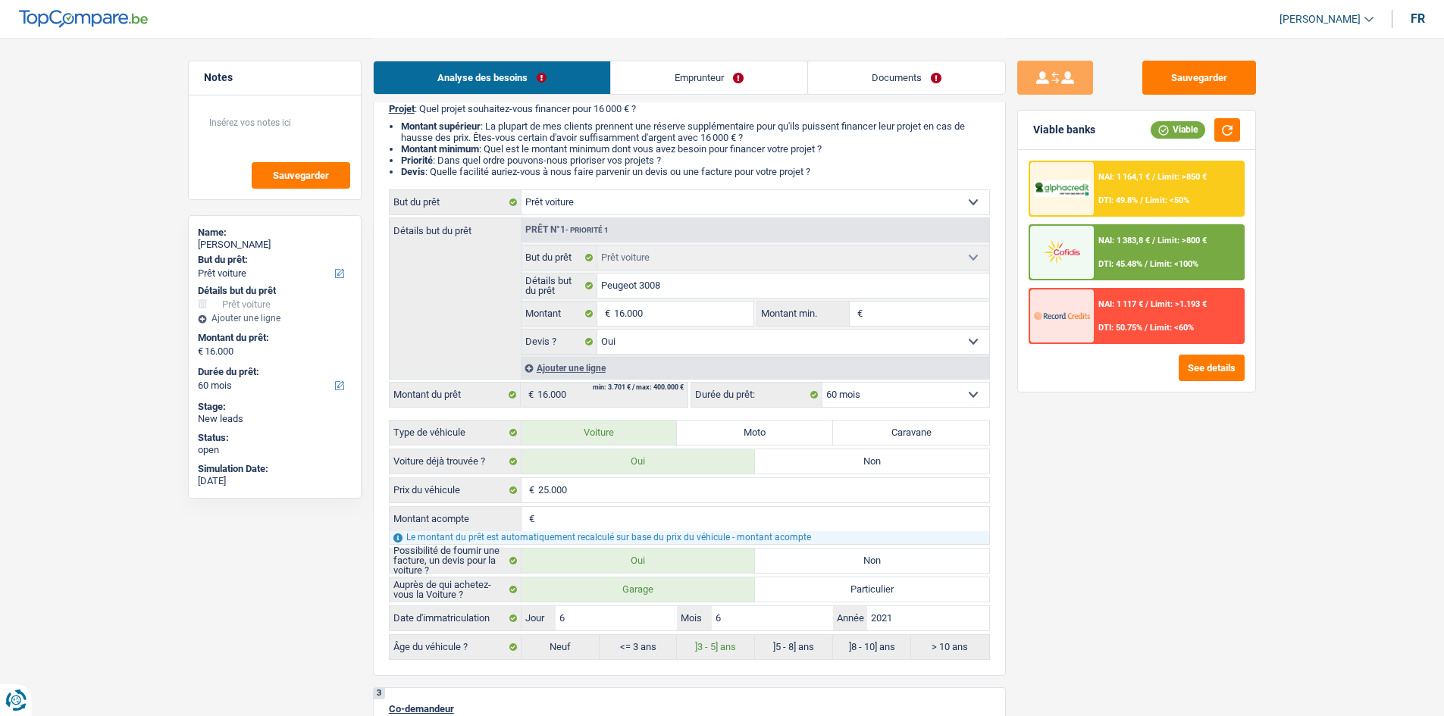
scroll to position [152, 0]
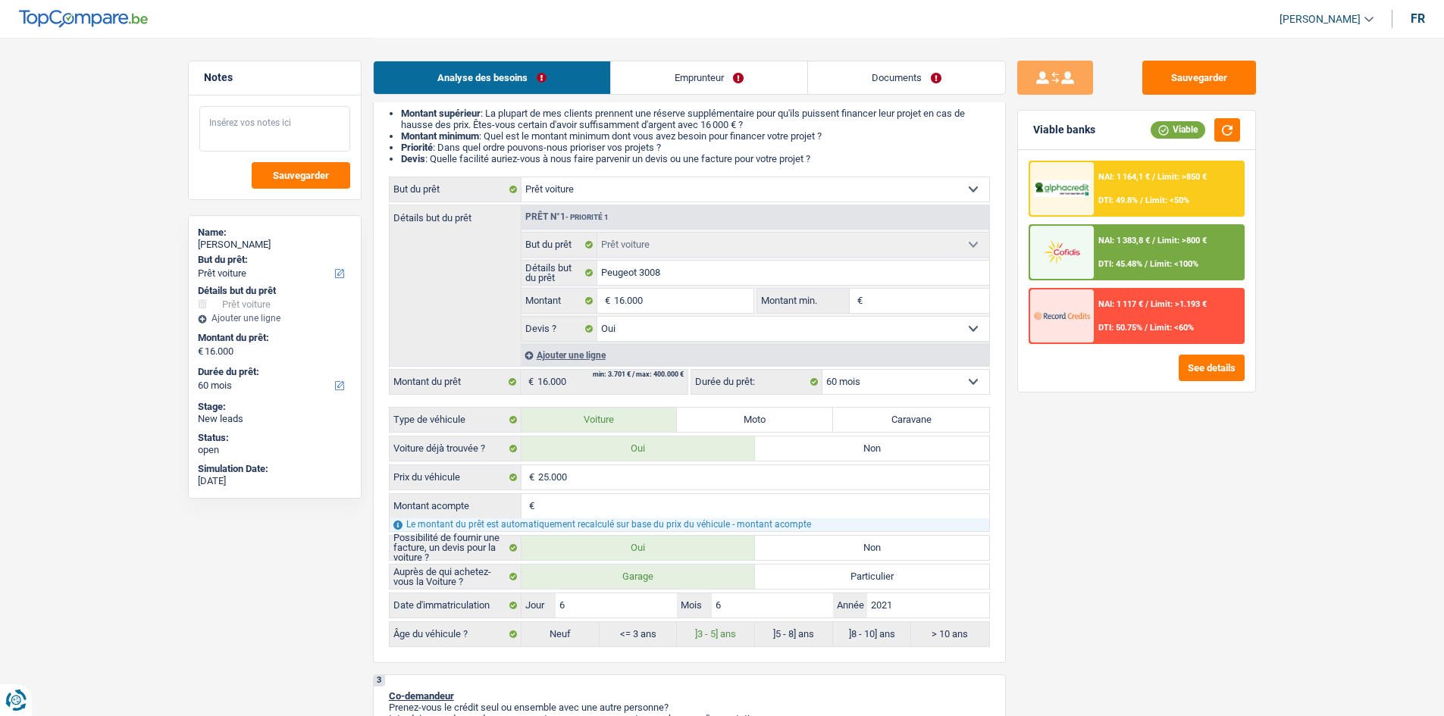
drag, startPoint x: 292, startPoint y: 118, endPoint x: 301, endPoint y: 106, distance: 15.2
click at [293, 118] on textarea at bounding box center [274, 128] width 151 height 45
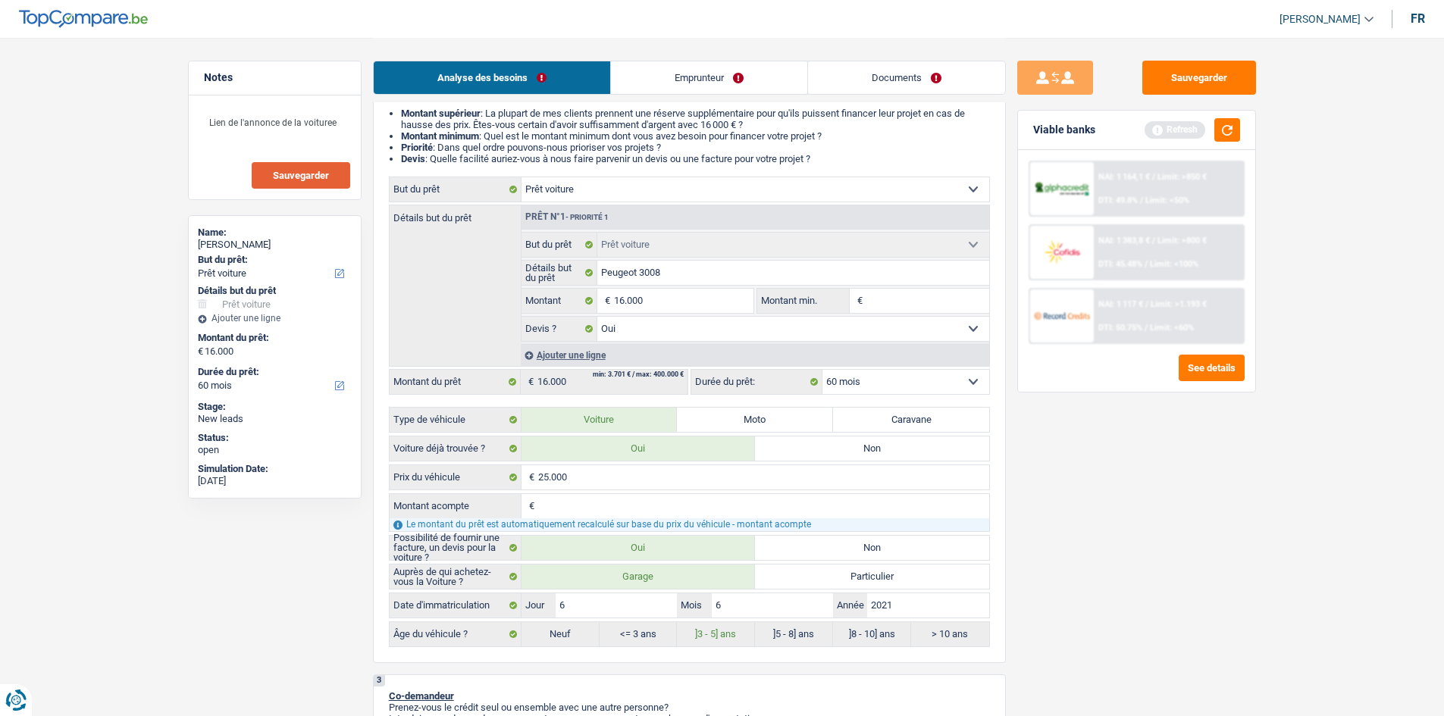
drag, startPoint x: 337, startPoint y: 177, endPoint x: 559, endPoint y: 92, distance: 238.2
click at [337, 176] on button "Sauvegarder" at bounding box center [301, 175] width 99 height 27
click at [331, 127] on textarea "Lien de l'annonce de la voituree" at bounding box center [274, 128] width 151 height 45
type textarea "Lien de l'annonce de la voiture"
click at [321, 182] on button "Sauvegarder" at bounding box center [301, 175] width 99 height 27
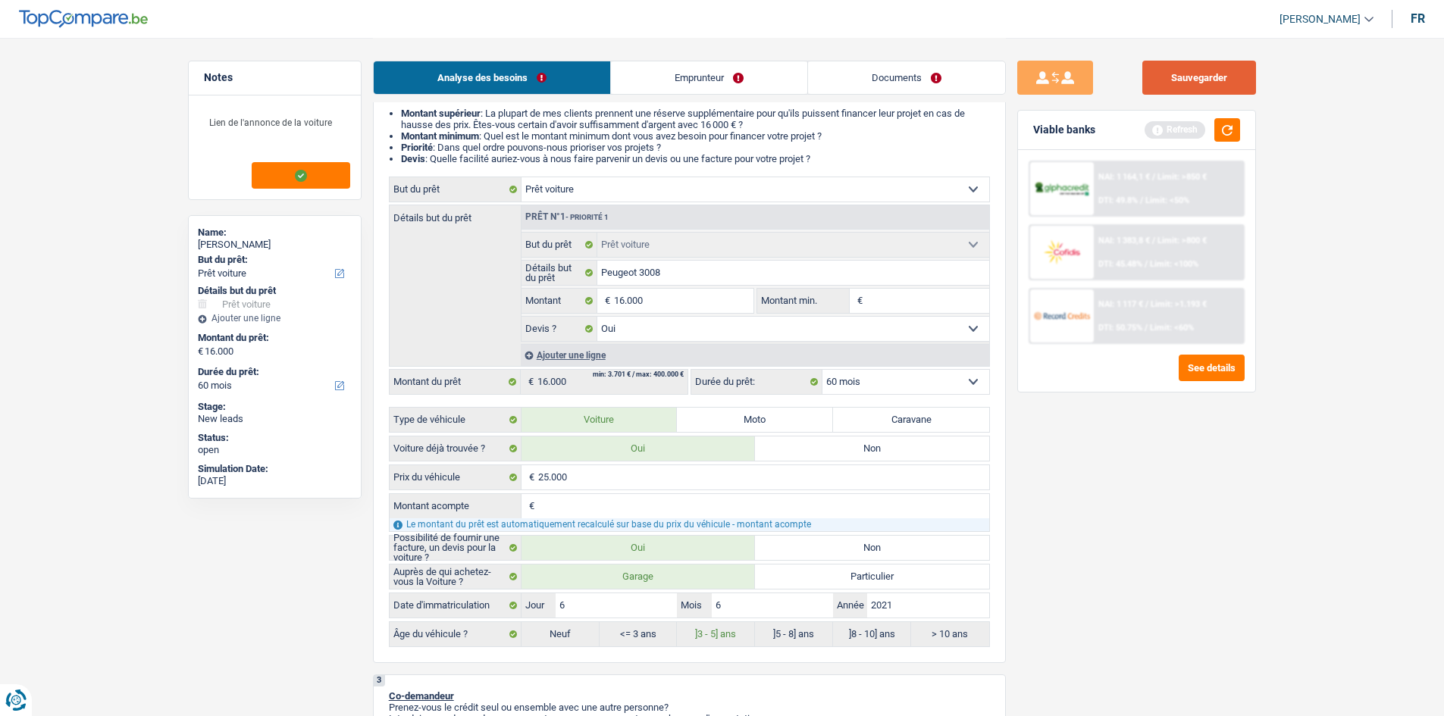
click at [1151, 69] on button "Sauvegarder" at bounding box center [1199, 78] width 114 height 34
